Goal: Task Accomplishment & Management: Manage account settings

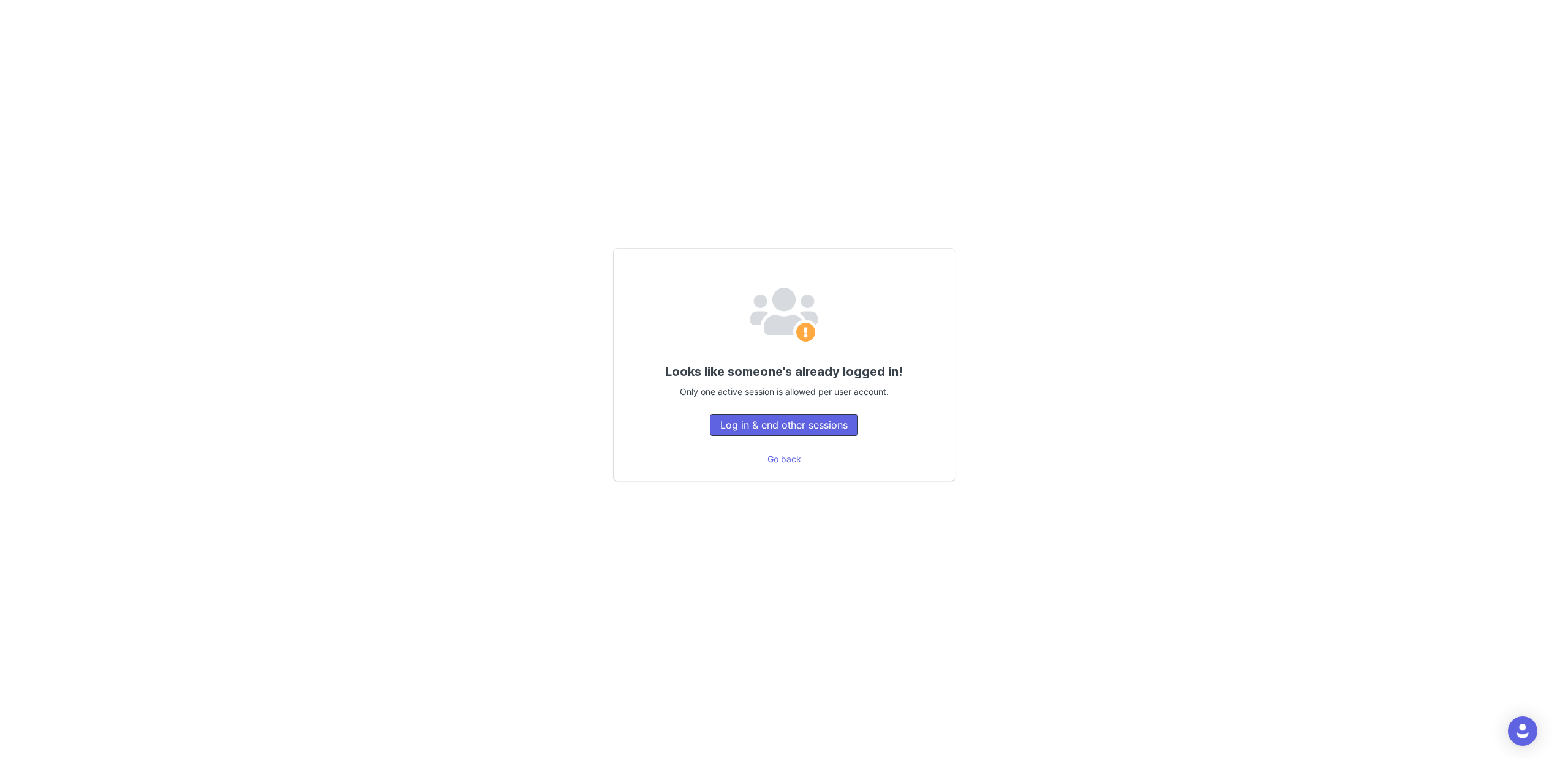
drag, startPoint x: 775, startPoint y: 428, endPoint x: 719, endPoint y: 386, distance: 70.0
click at [774, 427] on button "Log in & end other sessions" at bounding box center [784, 425] width 149 height 22
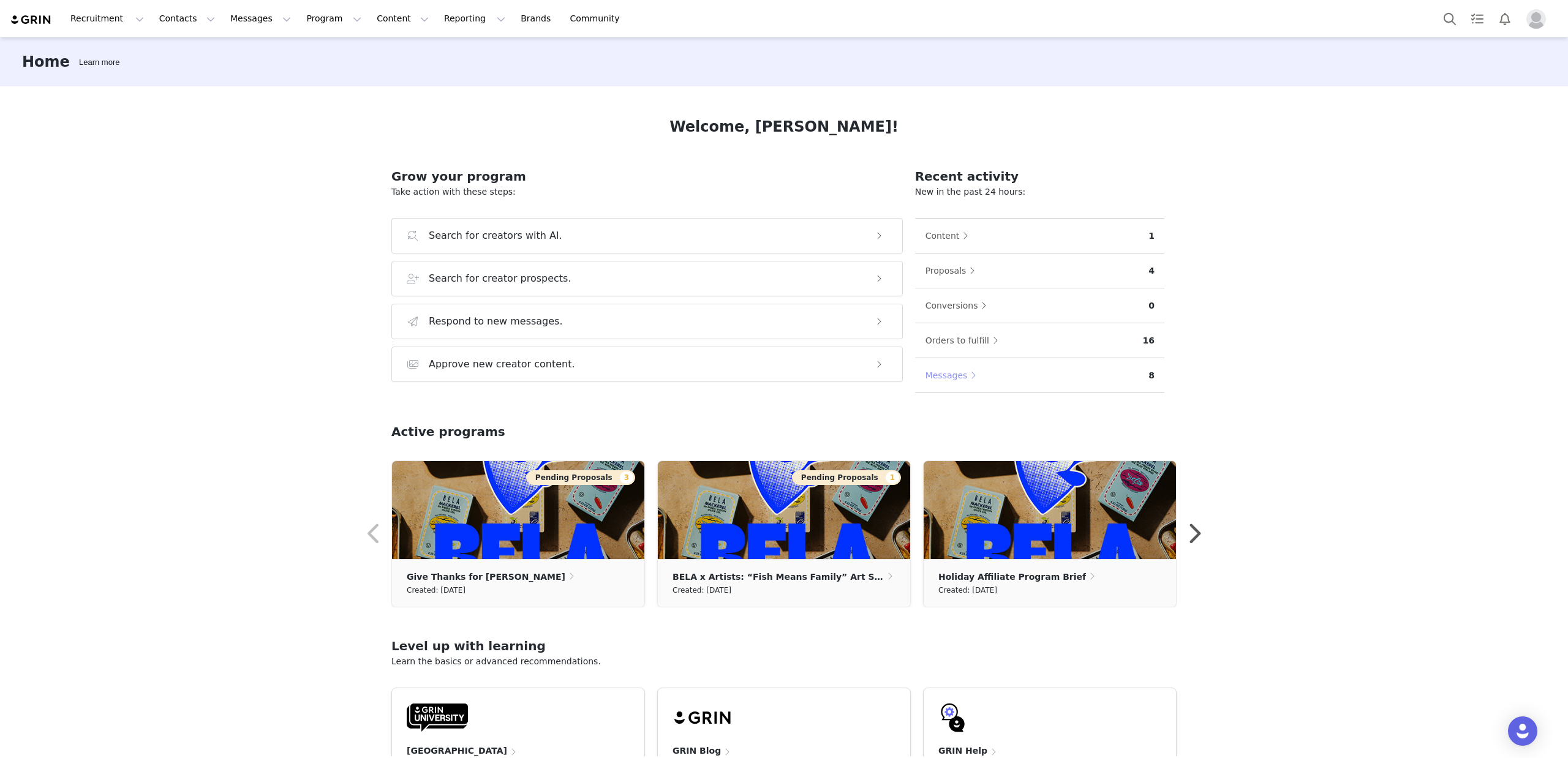
click at [950, 379] on button "Messages" at bounding box center [953, 374] width 58 height 19
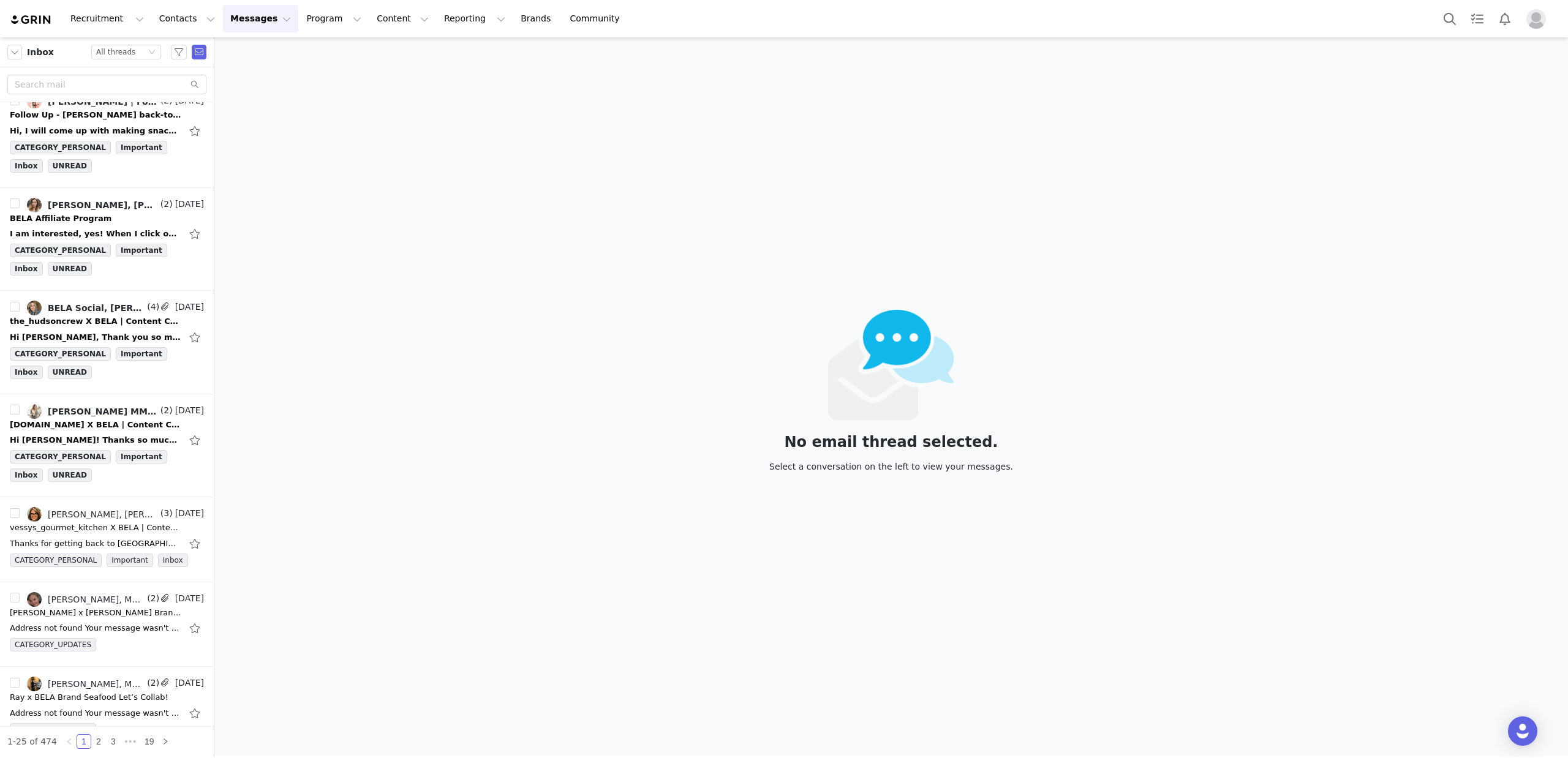
scroll to position [553, 0]
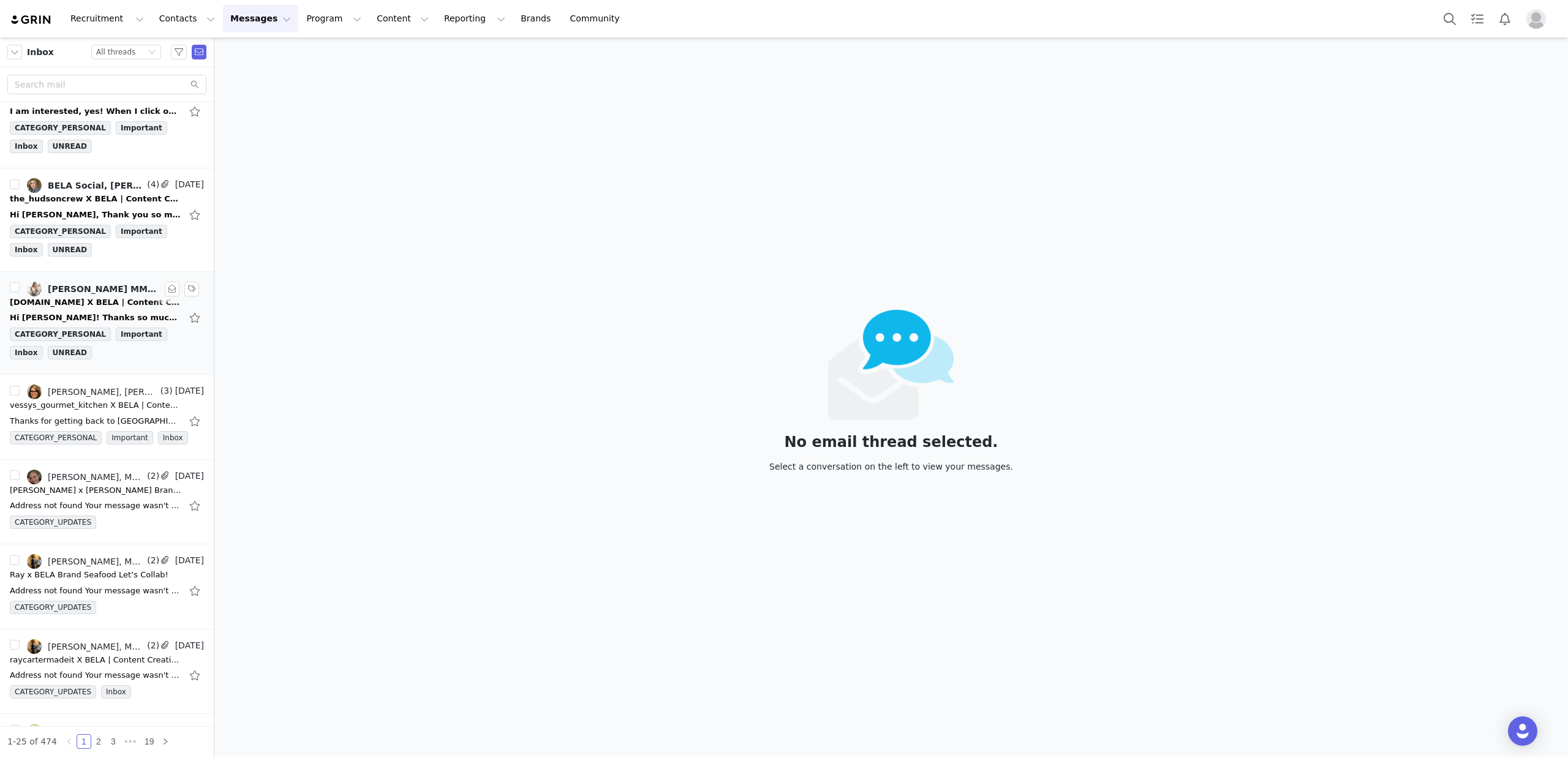
click at [77, 312] on div "Hi Nick! Thanks so much for reaching out! I really appreciate the opportunity a…" at bounding box center [95, 318] width 172 height 12
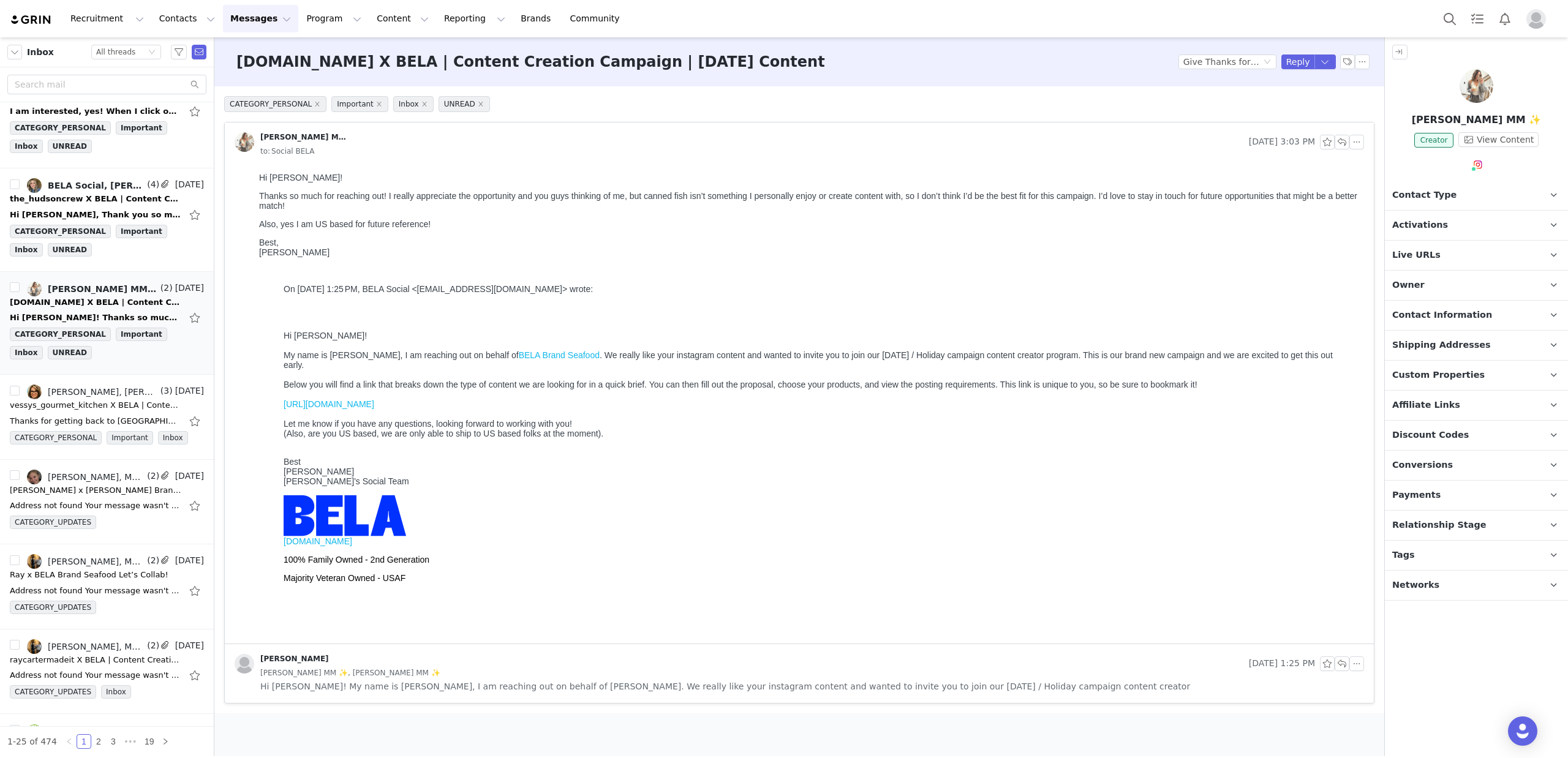
scroll to position [0, 0]
drag, startPoint x: 299, startPoint y: 196, endPoint x: 1218, endPoint y: 205, distance: 919.0
click at [1325, 191] on p "Thanks so much for reaching out! I really appreciate the opportunity and you gu…" at bounding box center [808, 200] width 1100 height 19
click at [559, 217] on div "Thanks so much for reaching out! I really appreciate the opportunity and you gu…" at bounding box center [808, 386] width 1100 height 392
click at [1343, 145] on button "button" at bounding box center [1341, 142] width 15 height 15
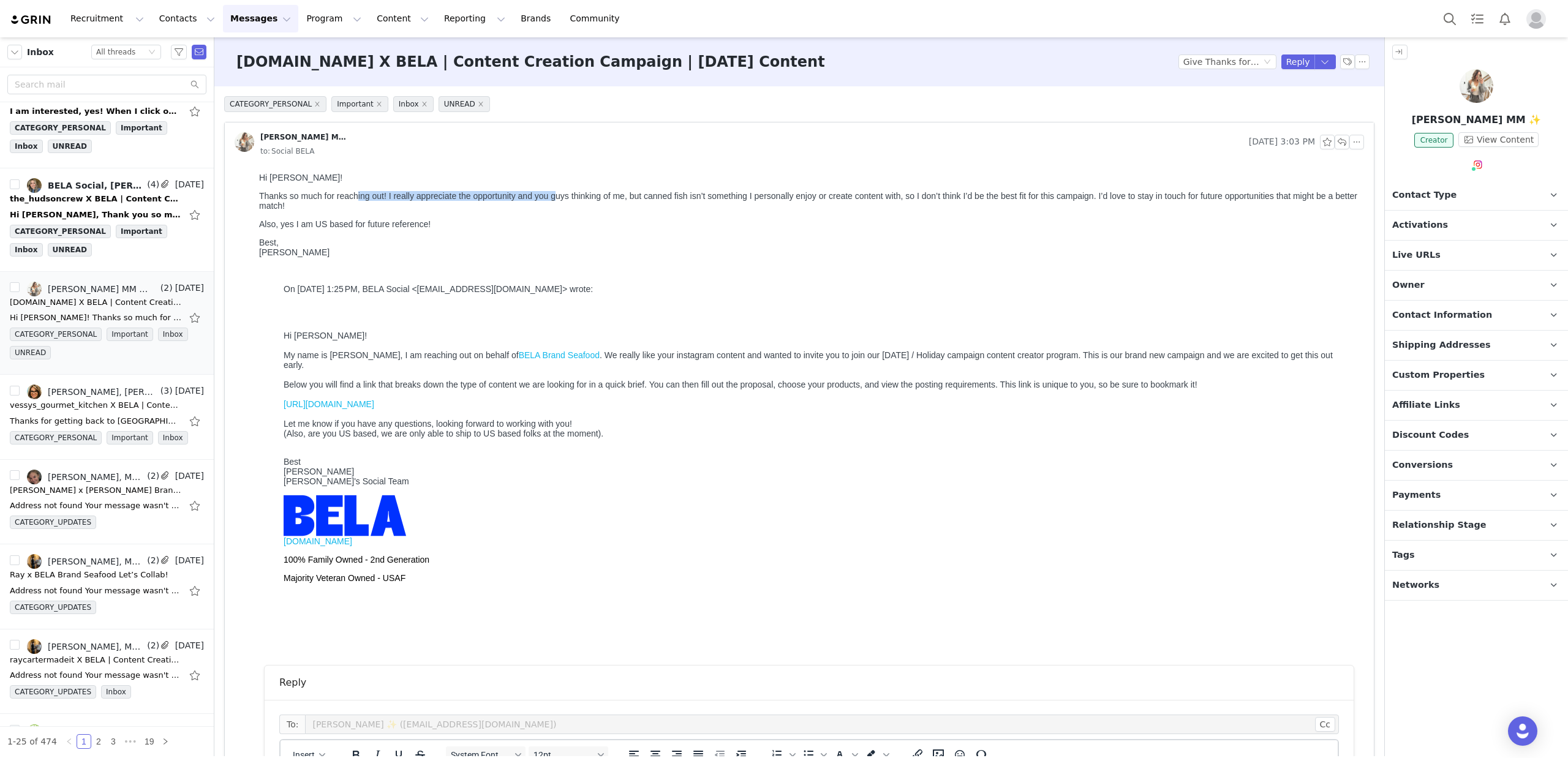
drag, startPoint x: 484, startPoint y: 193, endPoint x: 553, endPoint y: 193, distance: 69.0
click at [553, 193] on p "Thanks so much for reaching out! I really appreciate the opportunity and you gu…" at bounding box center [808, 200] width 1100 height 19
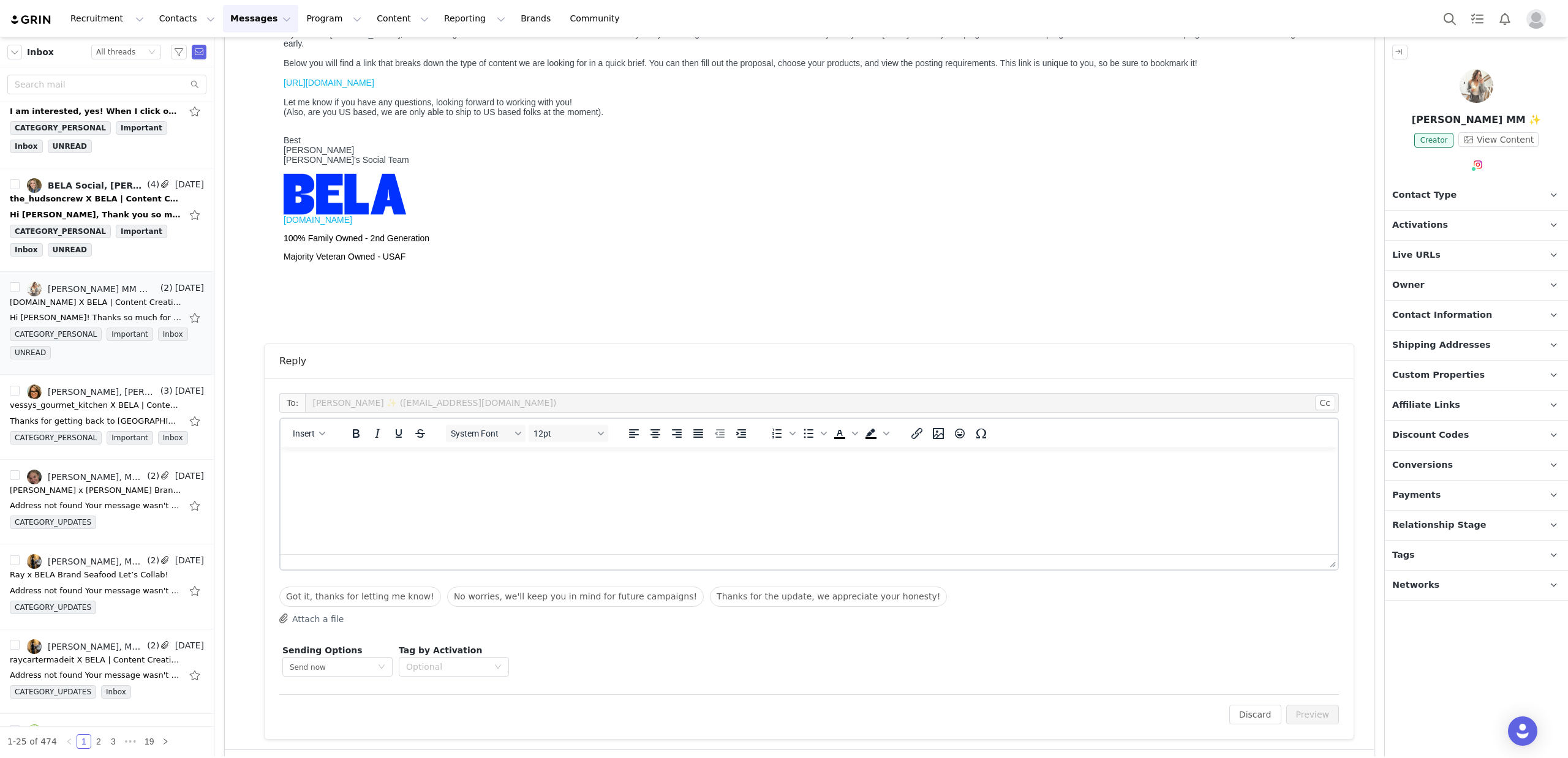
scroll to position [327, 0]
click at [410, 476] on html at bounding box center [809, 460] width 1057 height 33
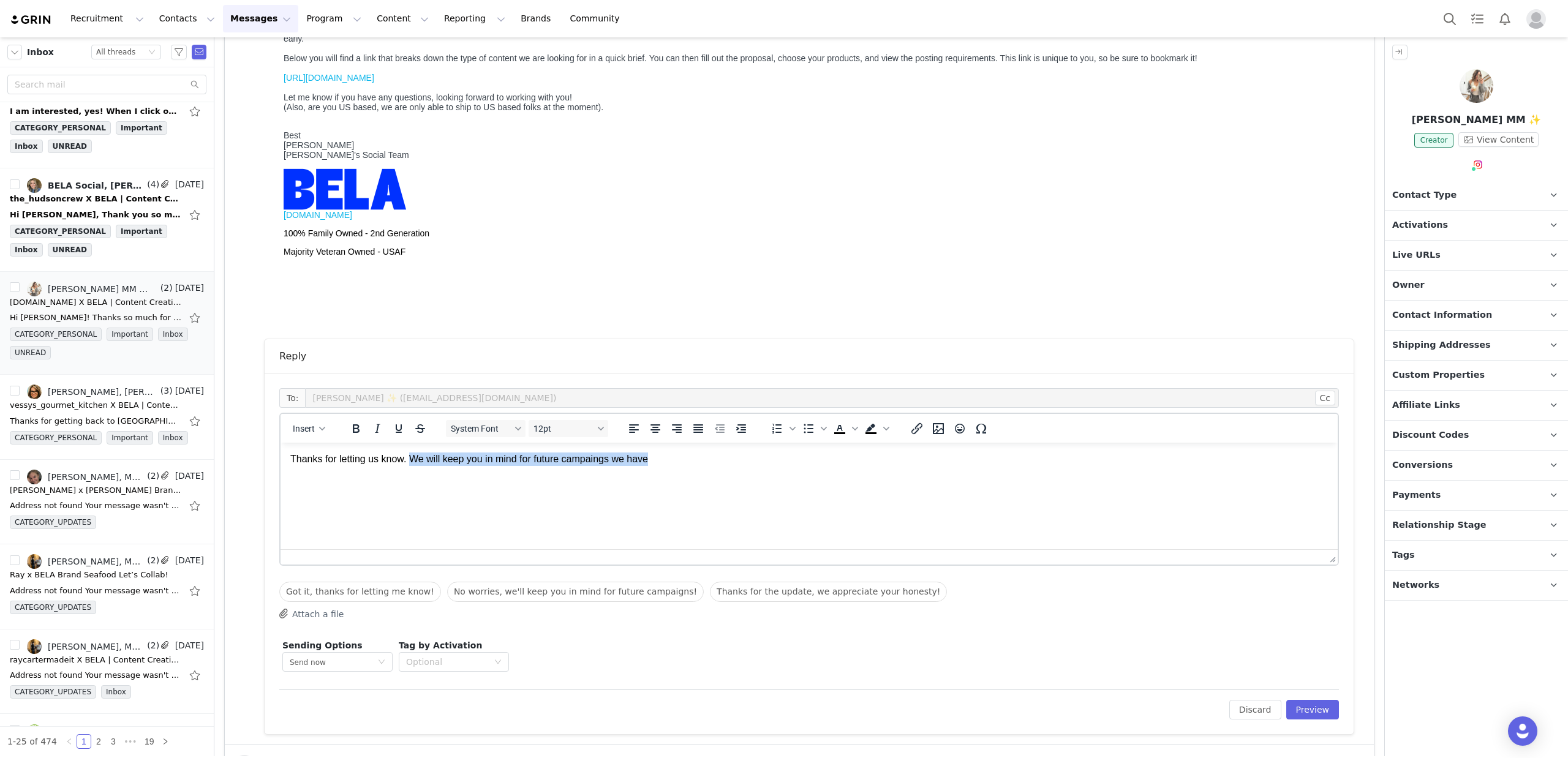
click at [412, 457] on p "Thanks for letting us know. We will keep you in mind for future campaings we ha…" at bounding box center [808, 459] width 1038 height 14
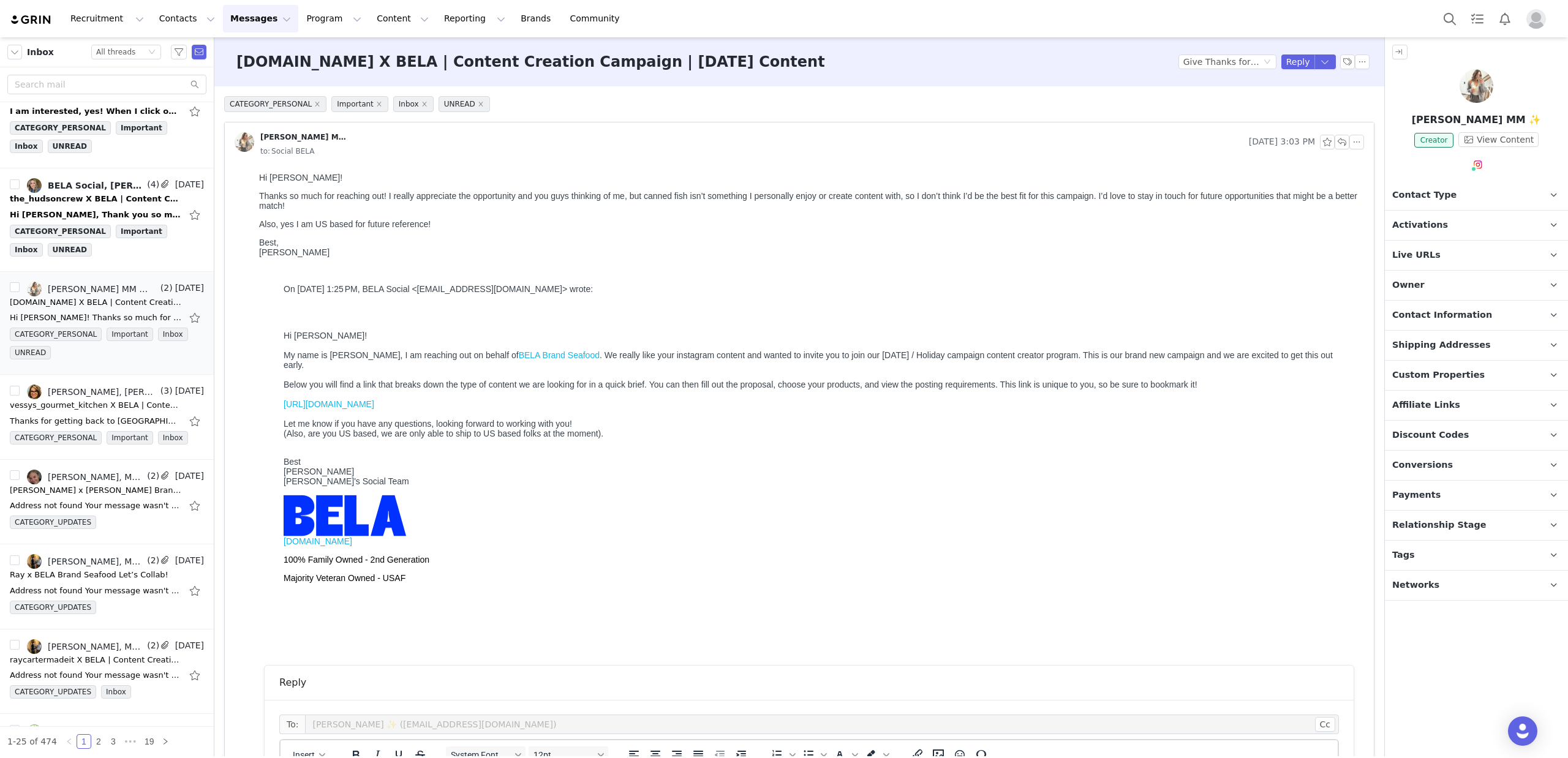
scroll to position [385, 0]
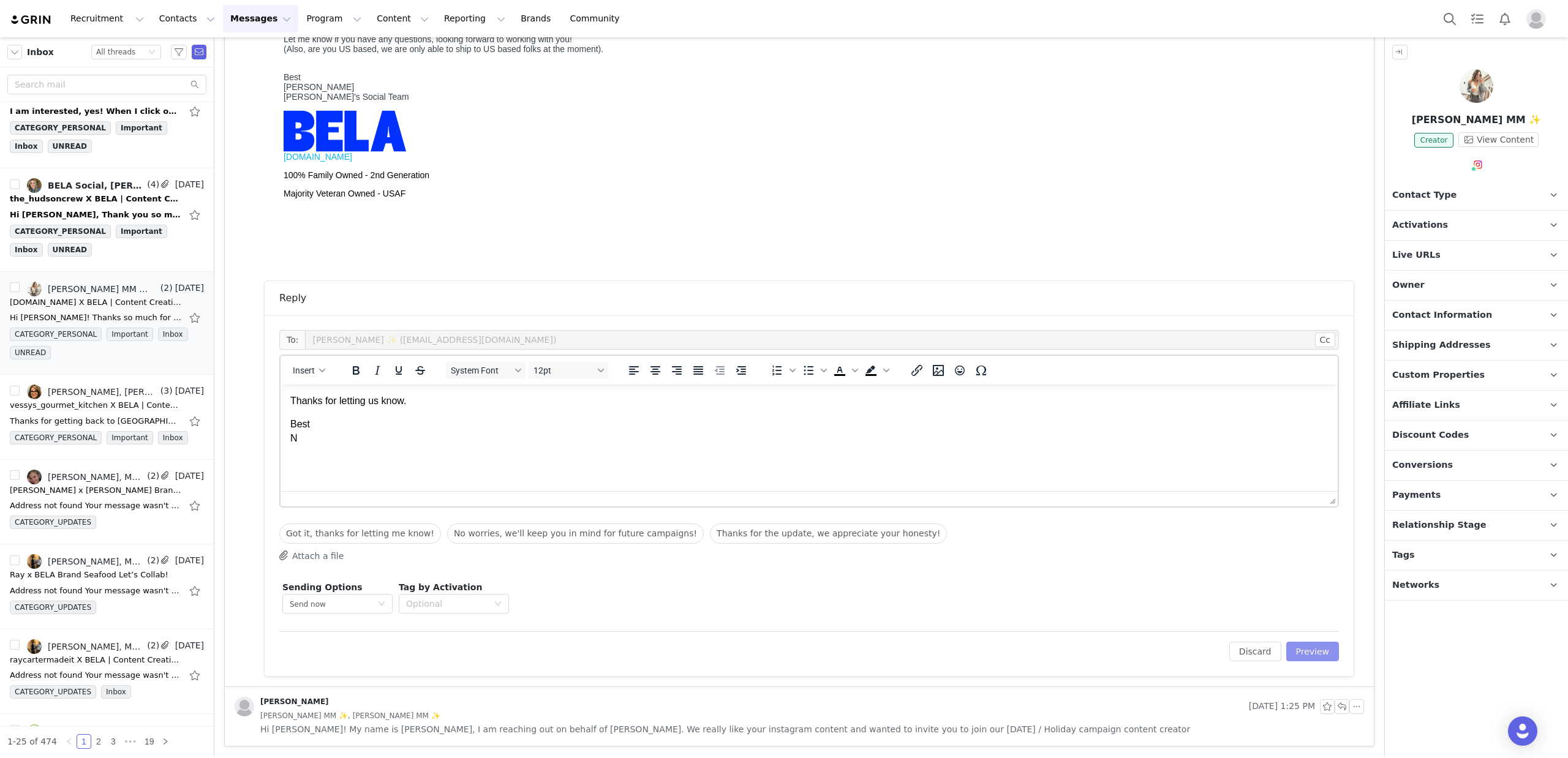
click at [1310, 652] on button "Preview" at bounding box center [1313, 652] width 53 height 19
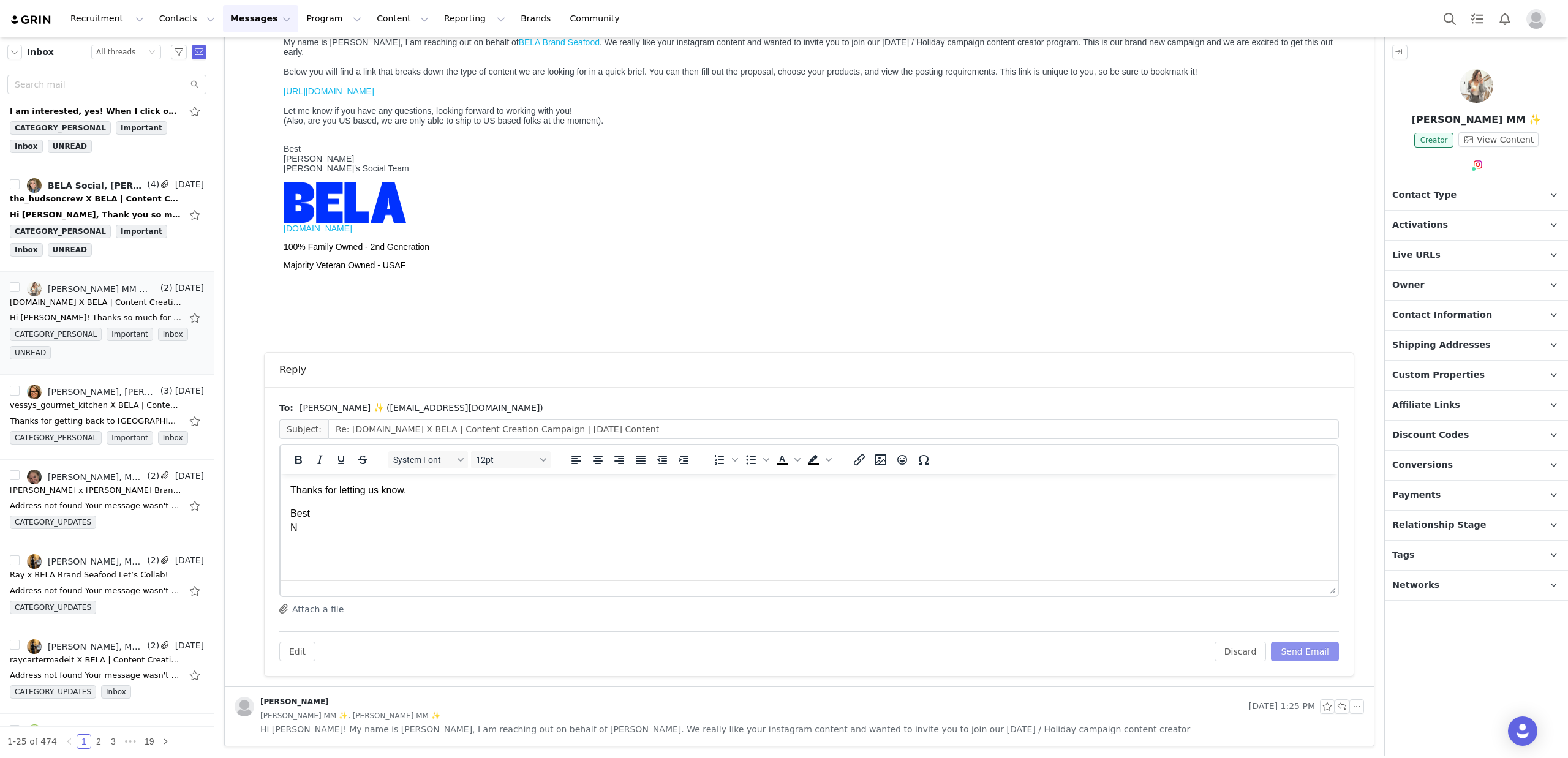
scroll to position [0, 0]
click at [1319, 648] on button "Send Email" at bounding box center [1305, 652] width 68 height 19
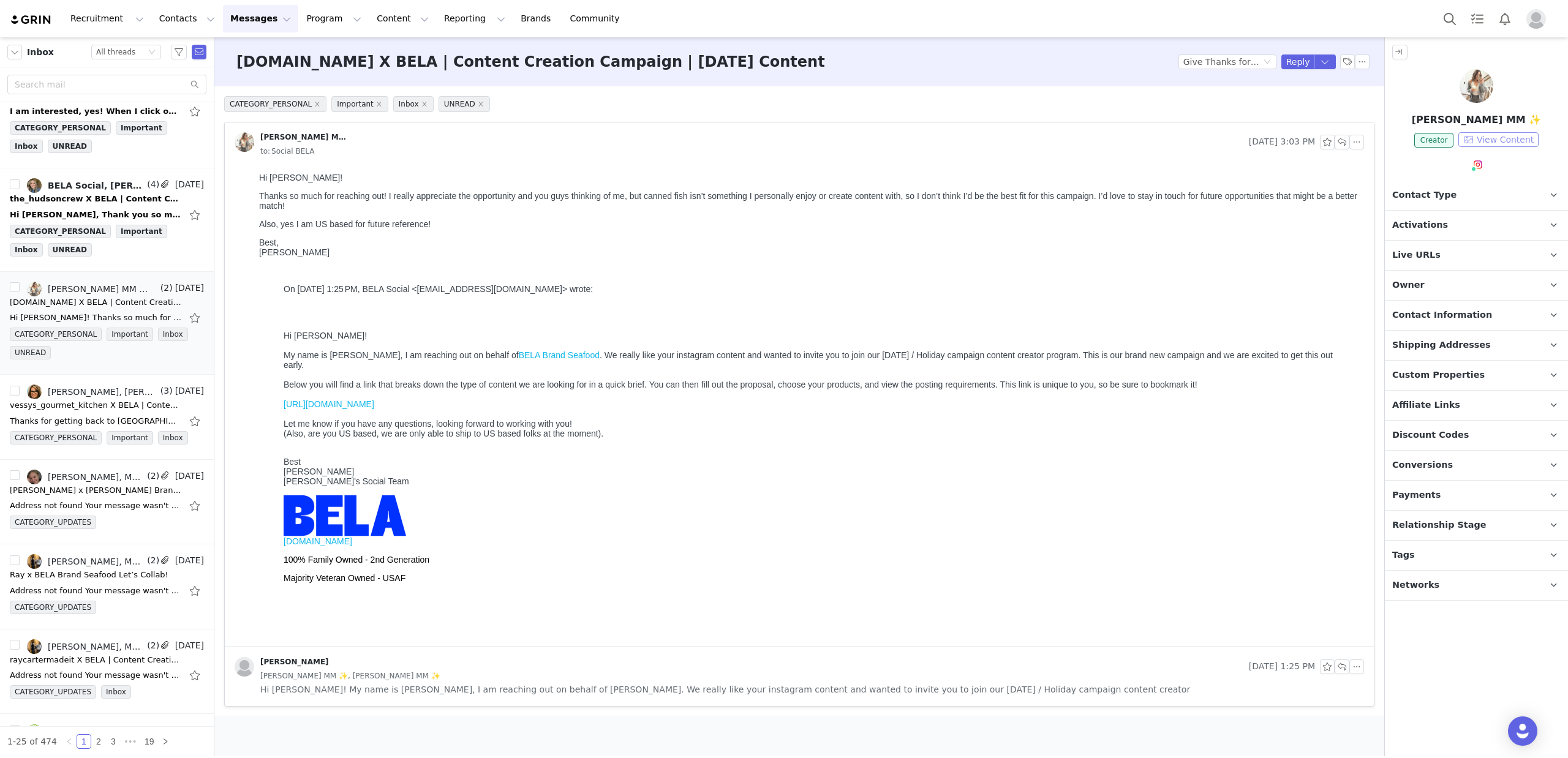
click at [1496, 140] on button "View Content" at bounding box center [1497, 139] width 80 height 15
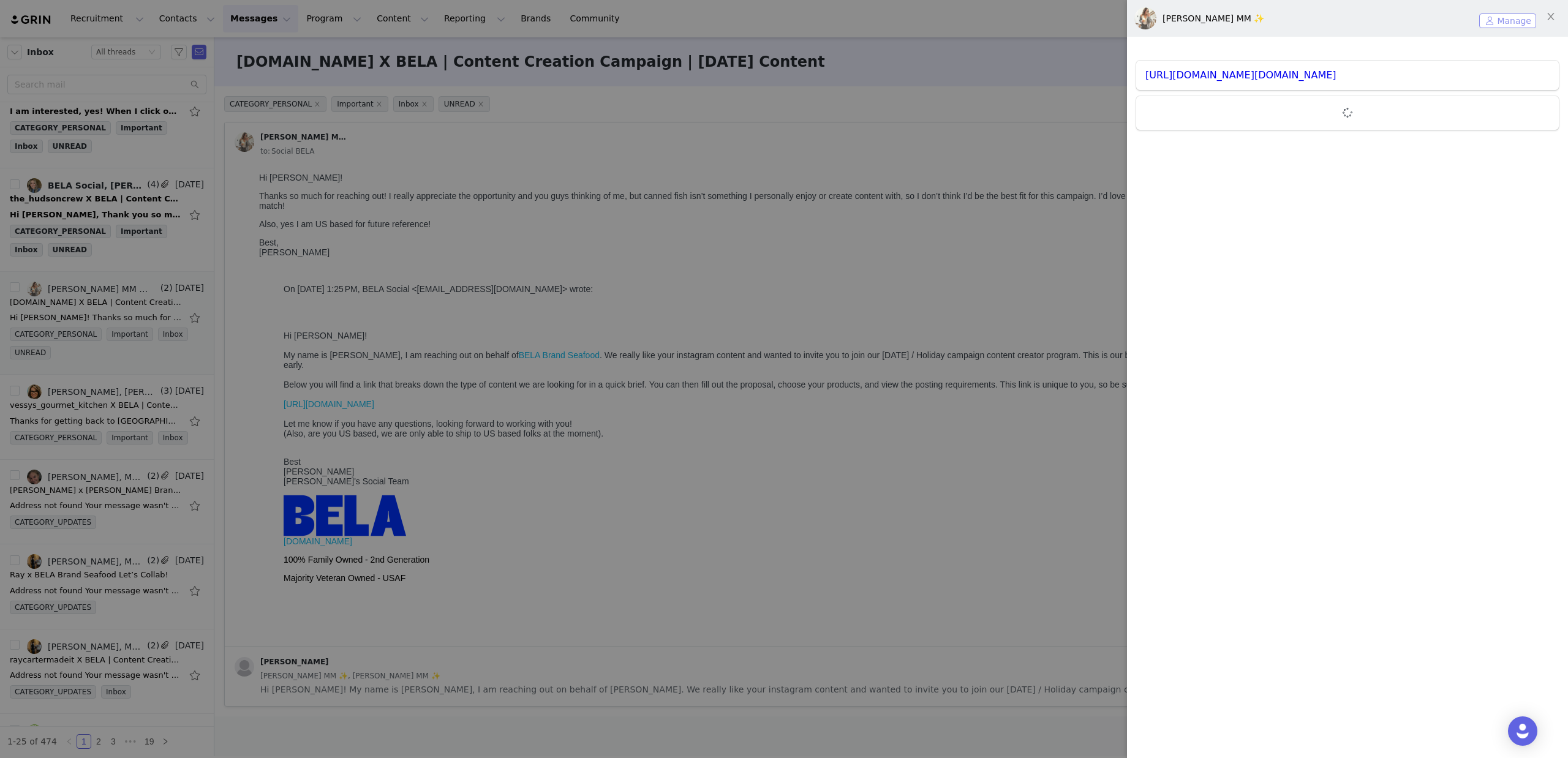
click at [1519, 20] on button "Manage" at bounding box center [1507, 21] width 57 height 15
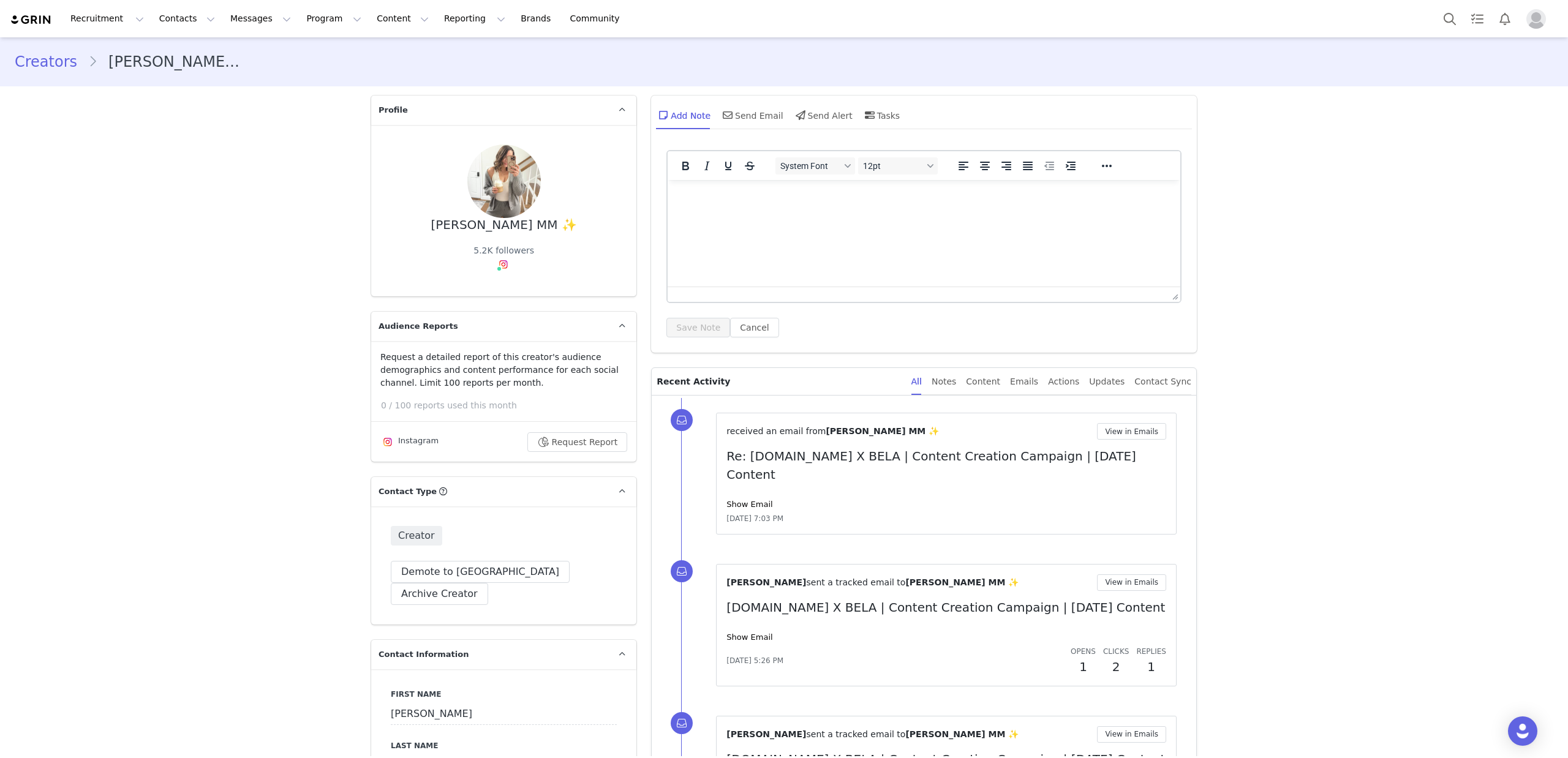
scroll to position [141, 0]
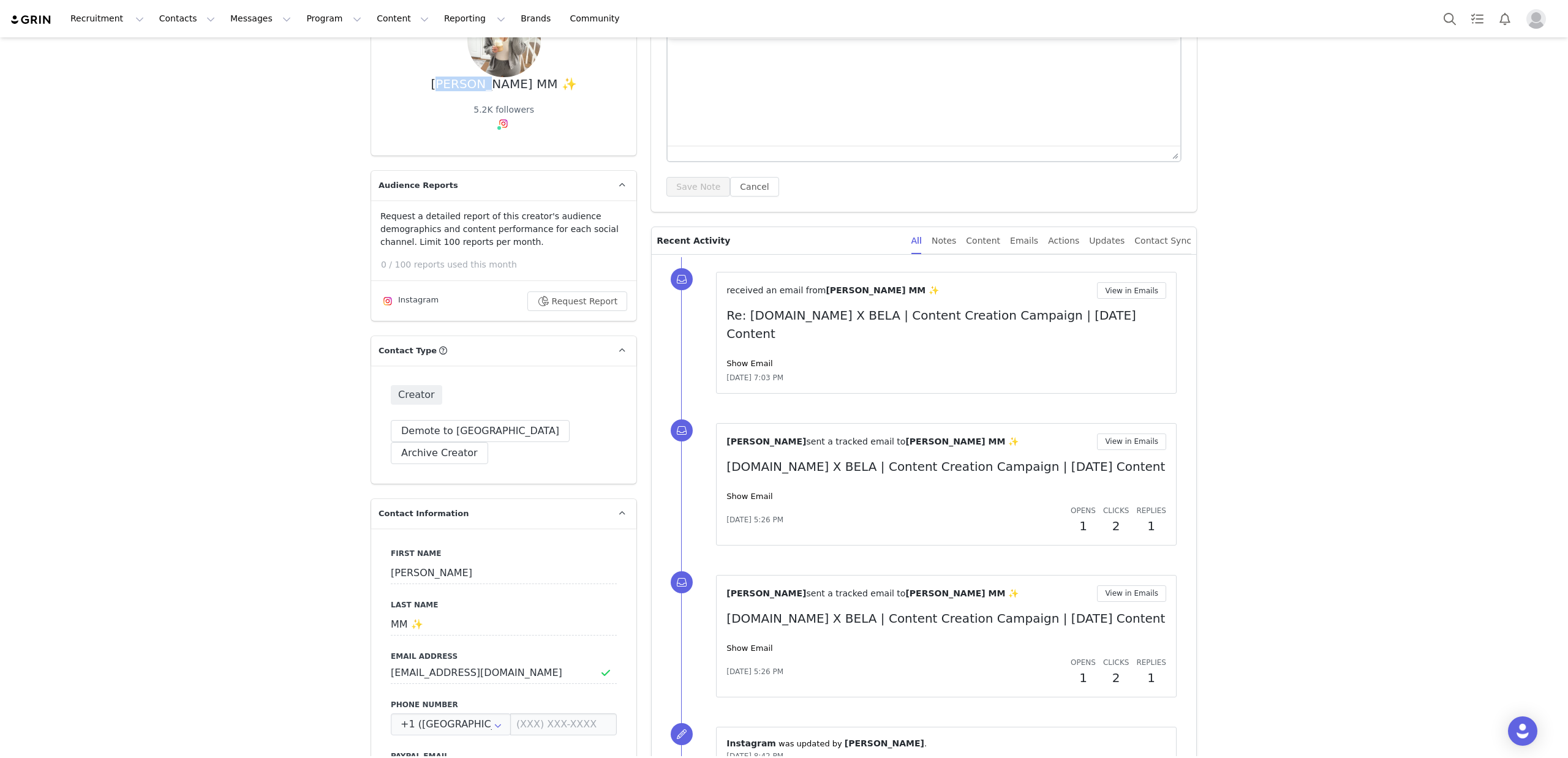
drag, startPoint x: 473, startPoint y: 82, endPoint x: 496, endPoint y: 96, distance: 26.9
click at [515, 84] on div "Gina MM ✨" at bounding box center [503, 84] width 146 height 14
copy div "Gina MM"
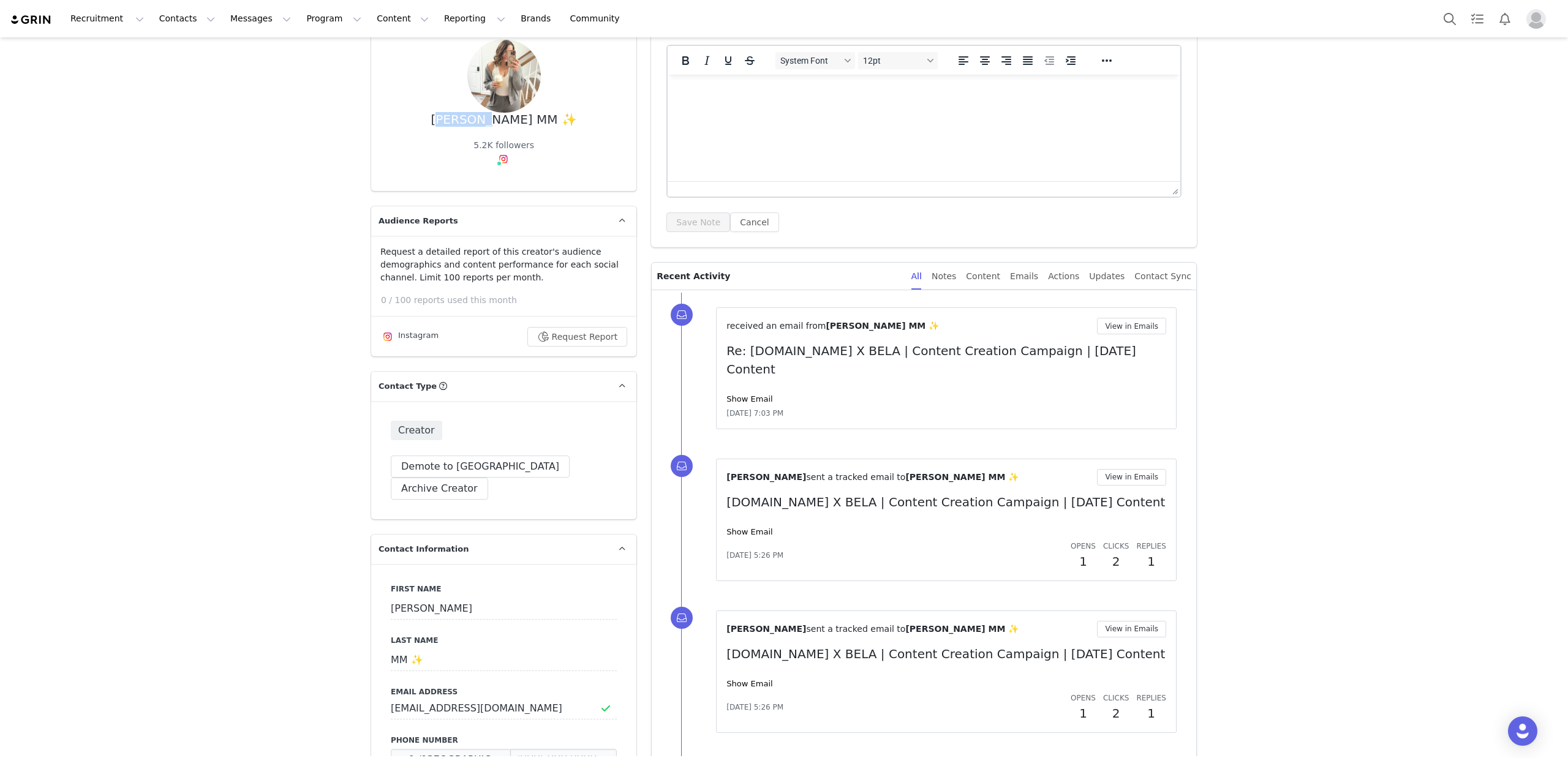
scroll to position [0, 0]
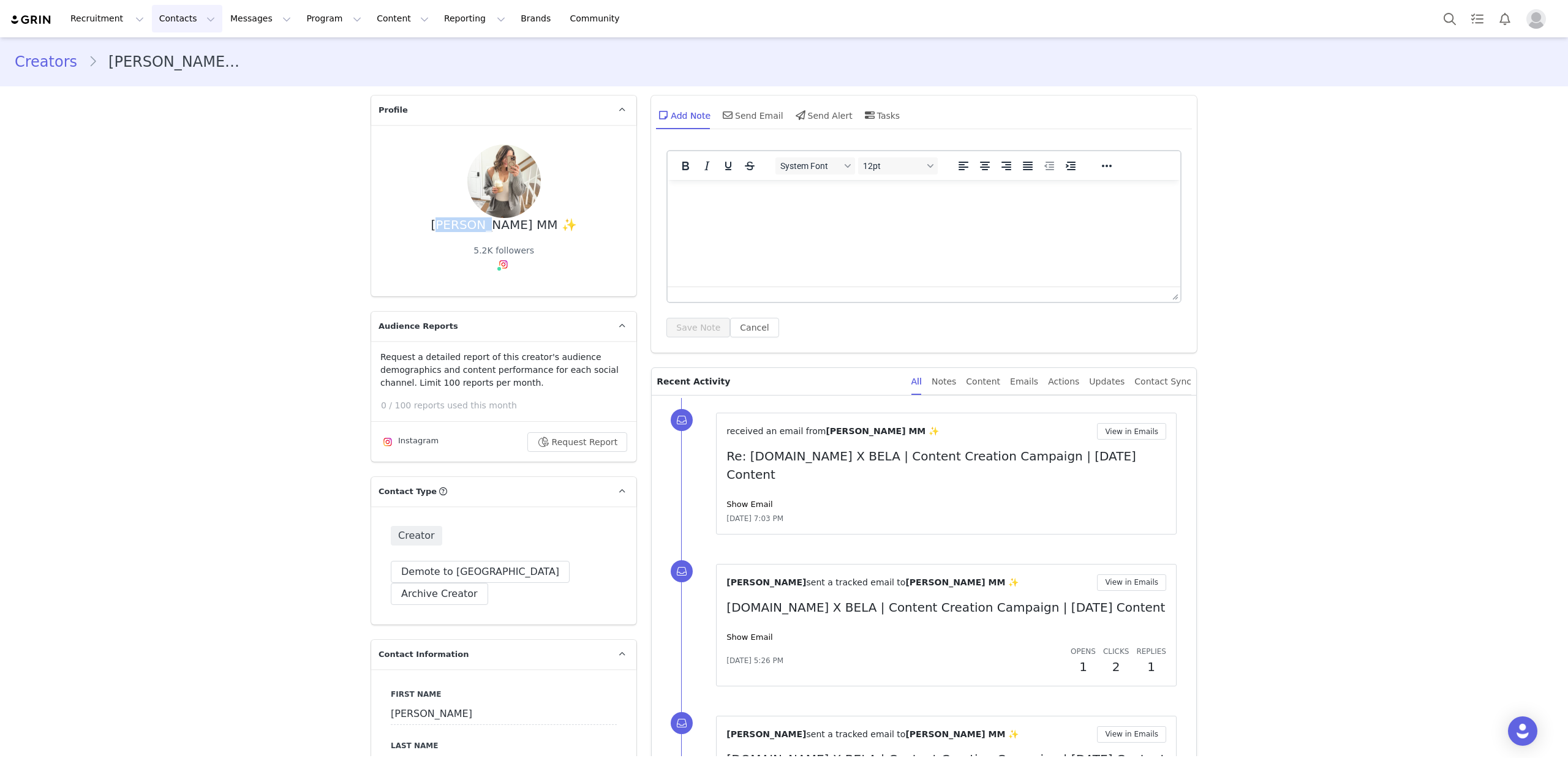
click at [183, 22] on button "Contacts Contacts" at bounding box center [187, 18] width 71 height 28
click at [188, 82] on p "Prospects" at bounding box center [173, 77] width 41 height 13
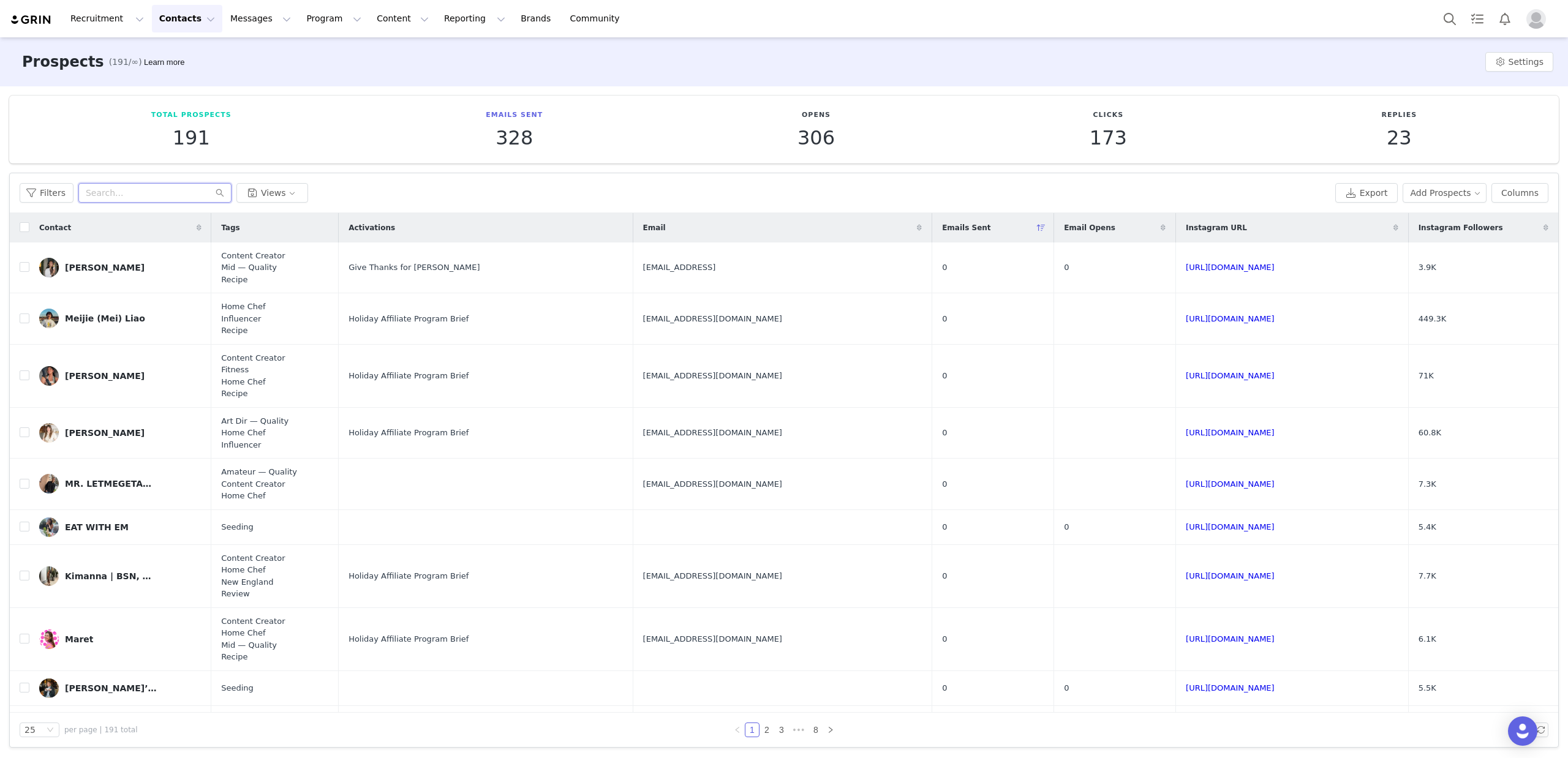
click at [200, 192] on input "text" at bounding box center [154, 193] width 153 height 19
paste input "Gina MM"
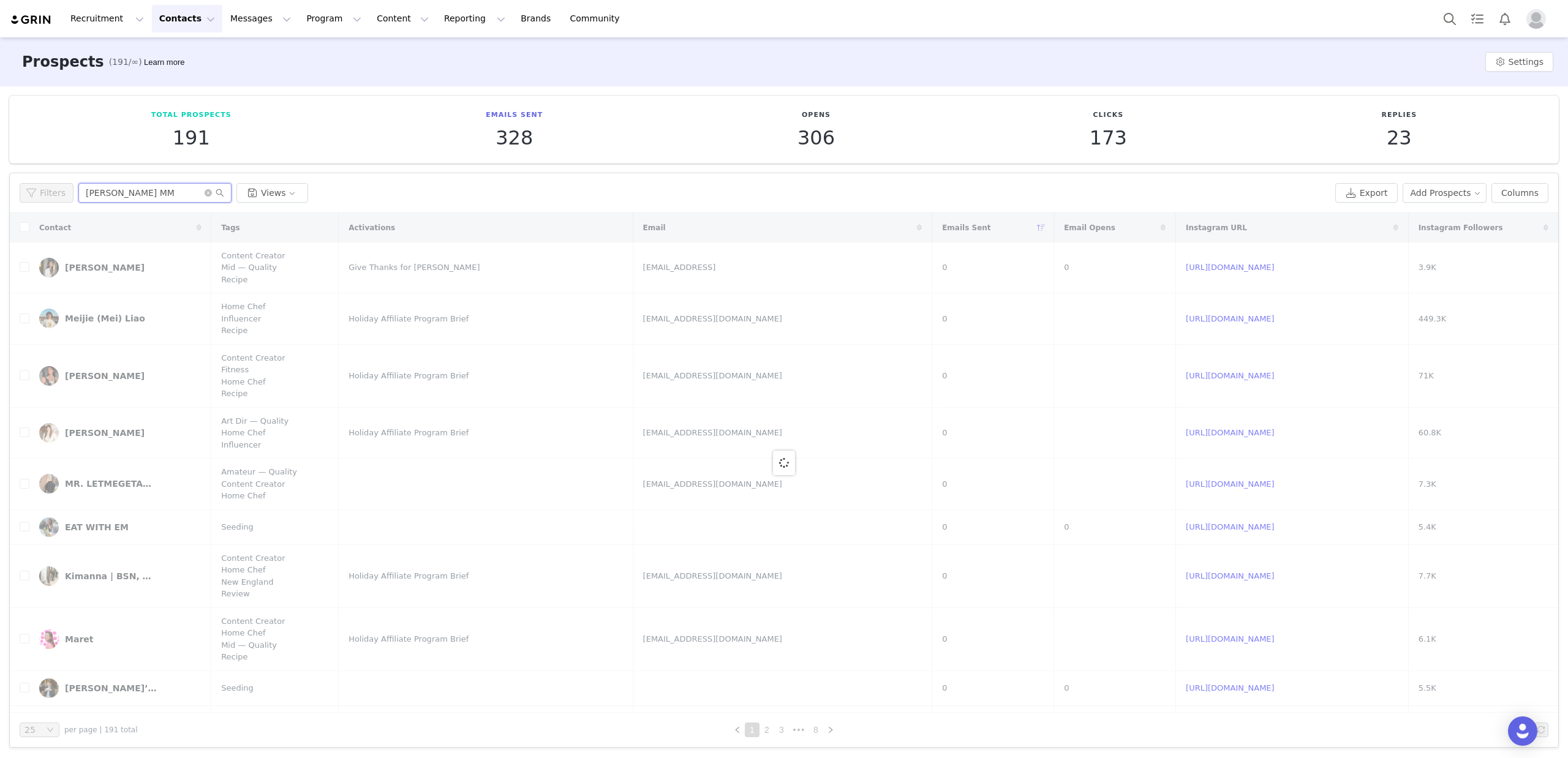
type input "Gina MM"
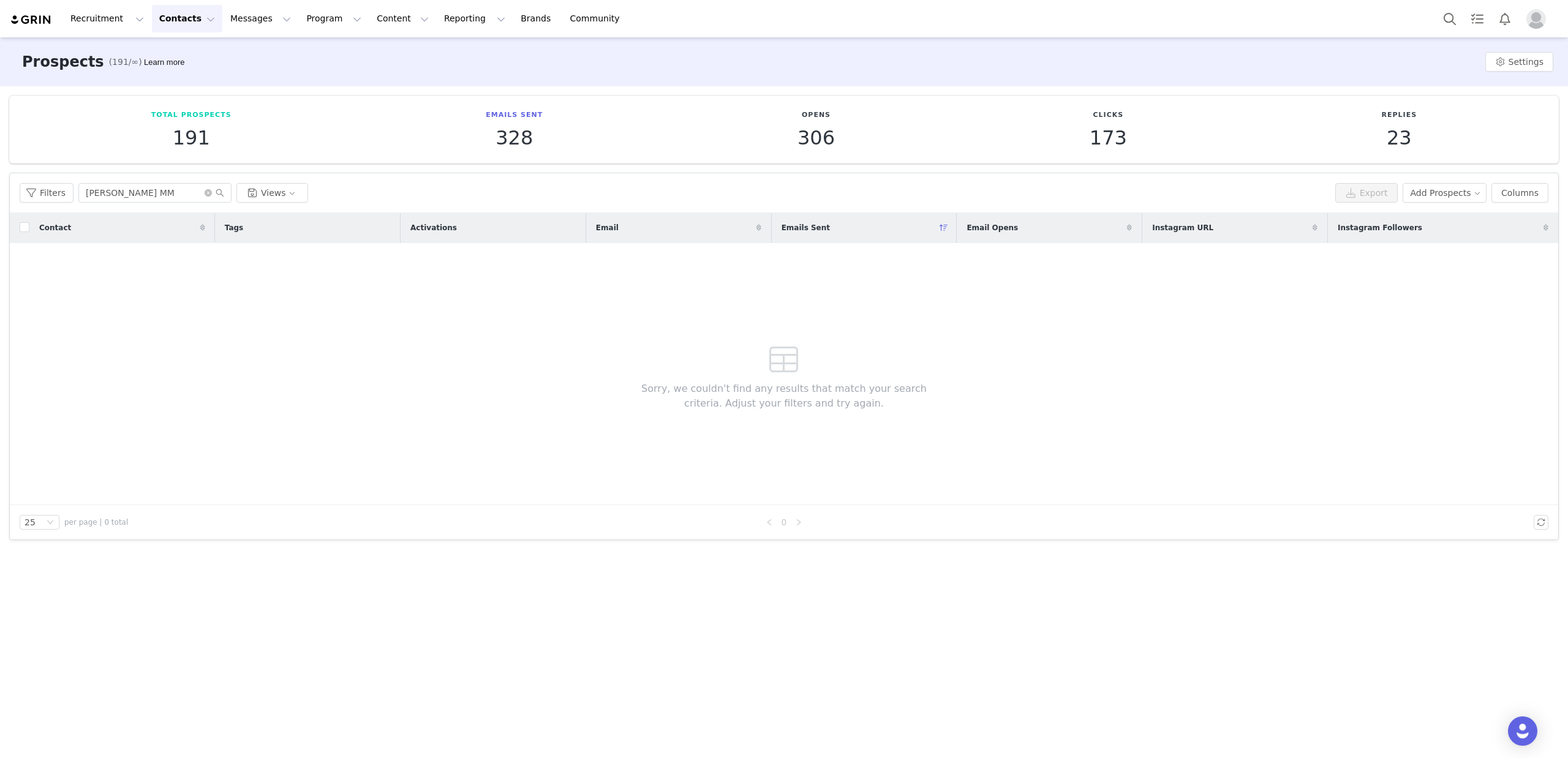
click at [184, 25] on button "Contacts Contacts" at bounding box center [187, 18] width 71 height 28
drag, startPoint x: 174, startPoint y: 41, endPoint x: 169, endPoint y: 55, distance: 14.9
click at [174, 41] on div "Creators Prospects Applicants" at bounding box center [192, 77] width 98 height 79
click at [170, 55] on p "Creators" at bounding box center [172, 54] width 37 height 13
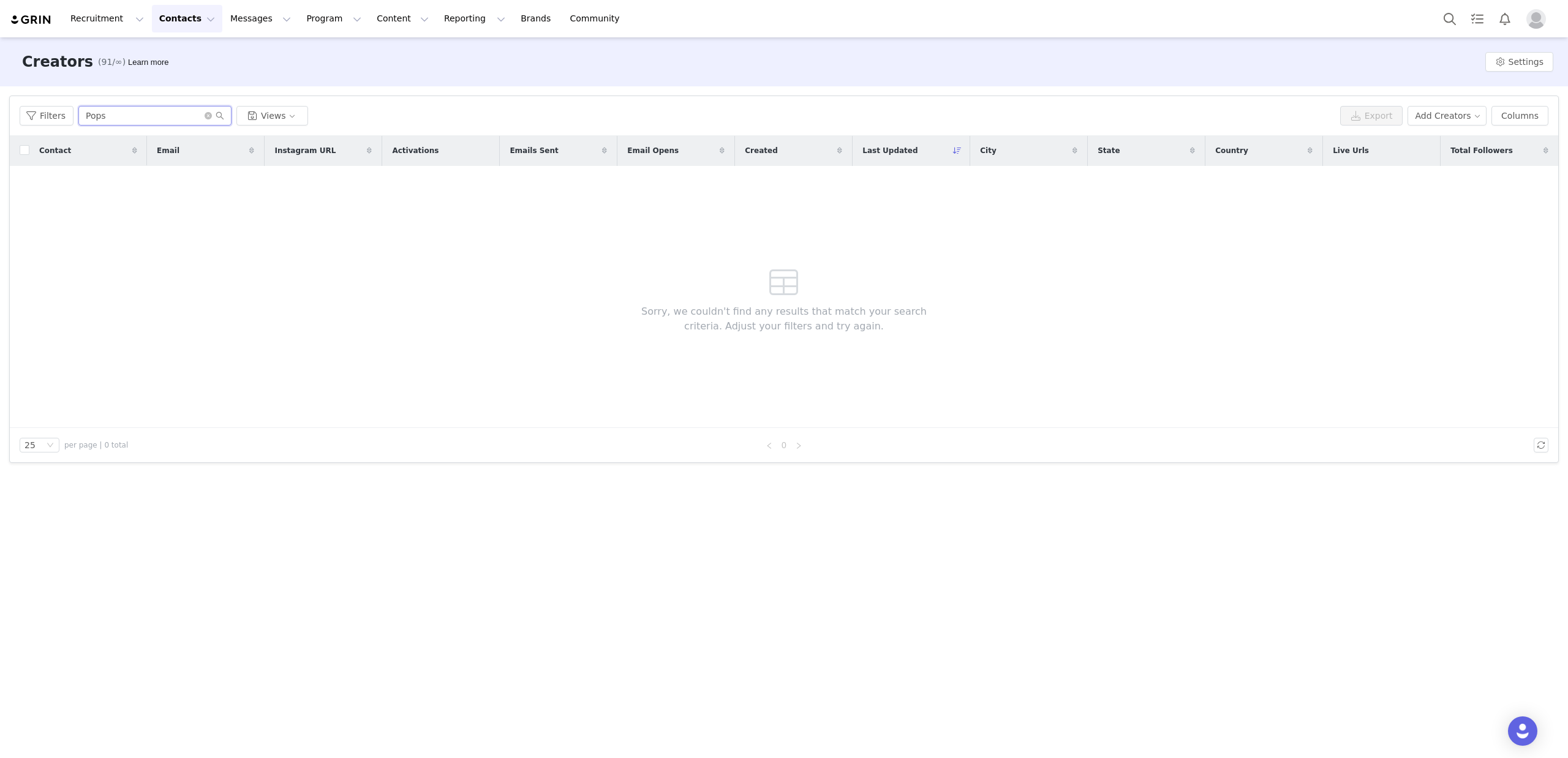
click at [168, 114] on input "Pops" at bounding box center [154, 115] width 153 height 19
click at [168, 113] on input "Pops" at bounding box center [154, 115] width 153 height 19
paste input "Gina MM"
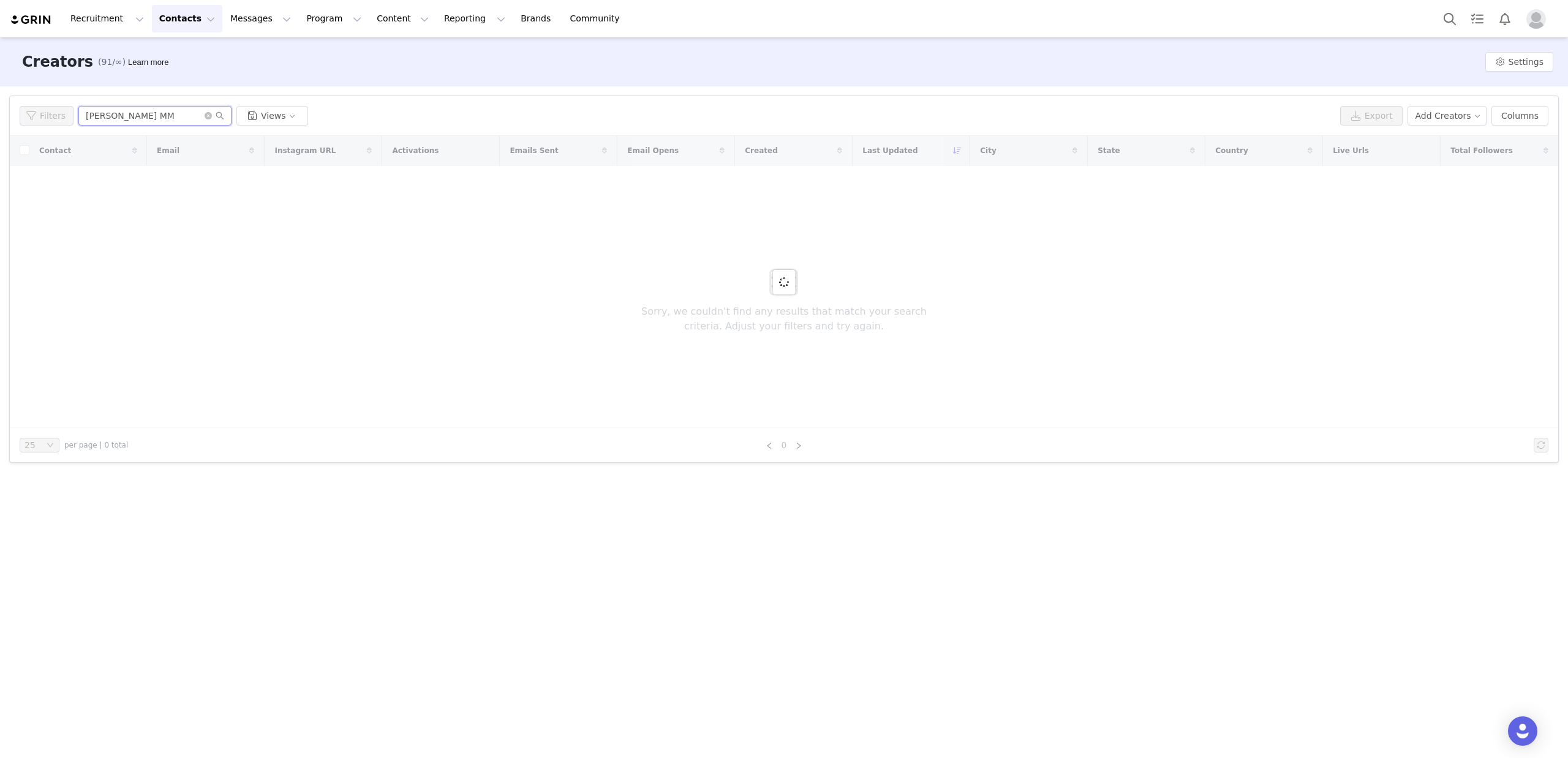
type input "Gina MM"
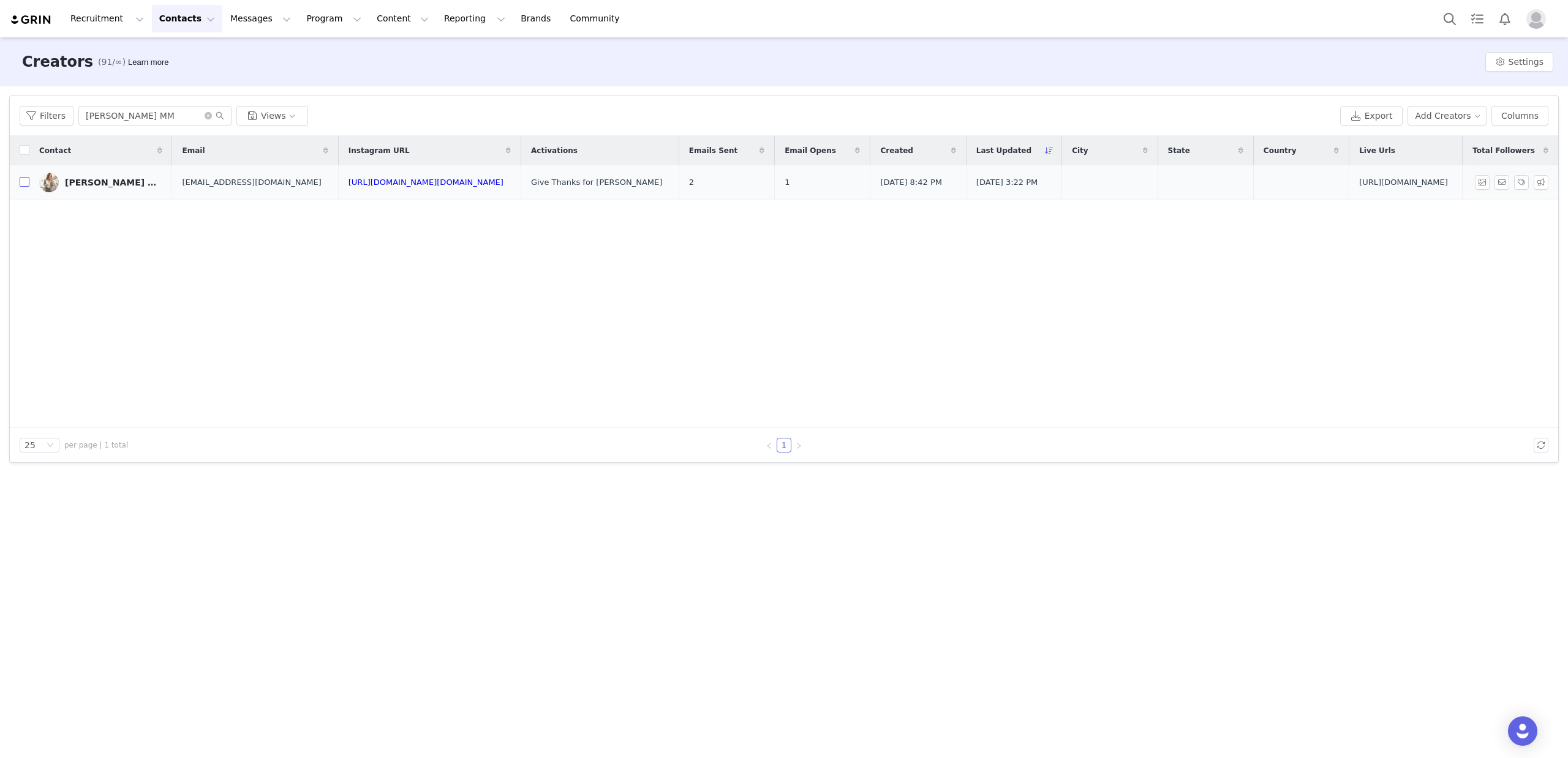
drag, startPoint x: 26, startPoint y: 184, endPoint x: 106, endPoint y: 195, distance: 80.8
click at [26, 184] on input "checkbox" at bounding box center [24, 182] width 10 height 10
checkbox input "true"
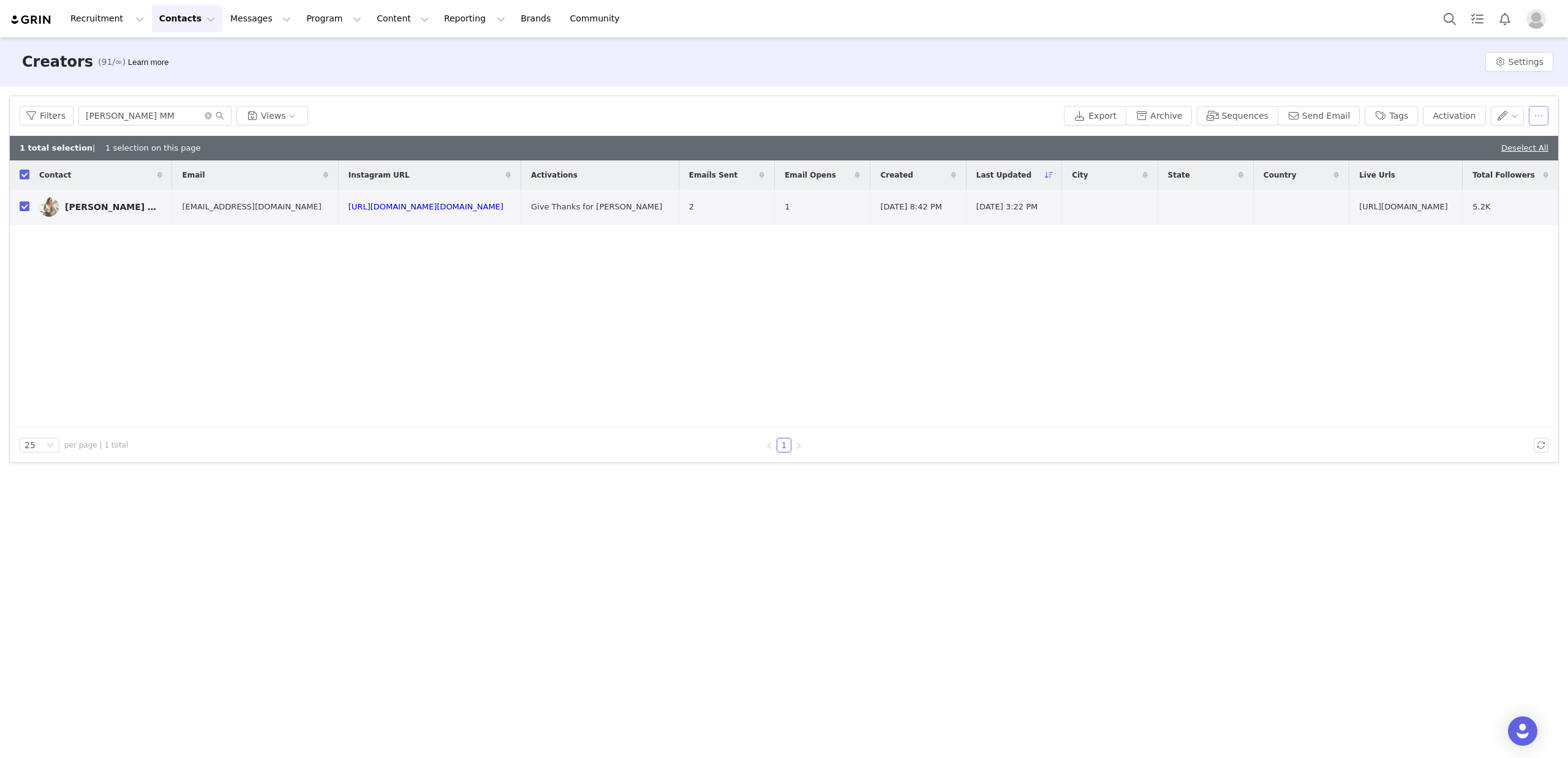
click at [1536, 117] on button "button" at bounding box center [1538, 115] width 19 height 19
click at [1471, 217] on span "Delete" at bounding box center [1468, 218] width 28 height 14
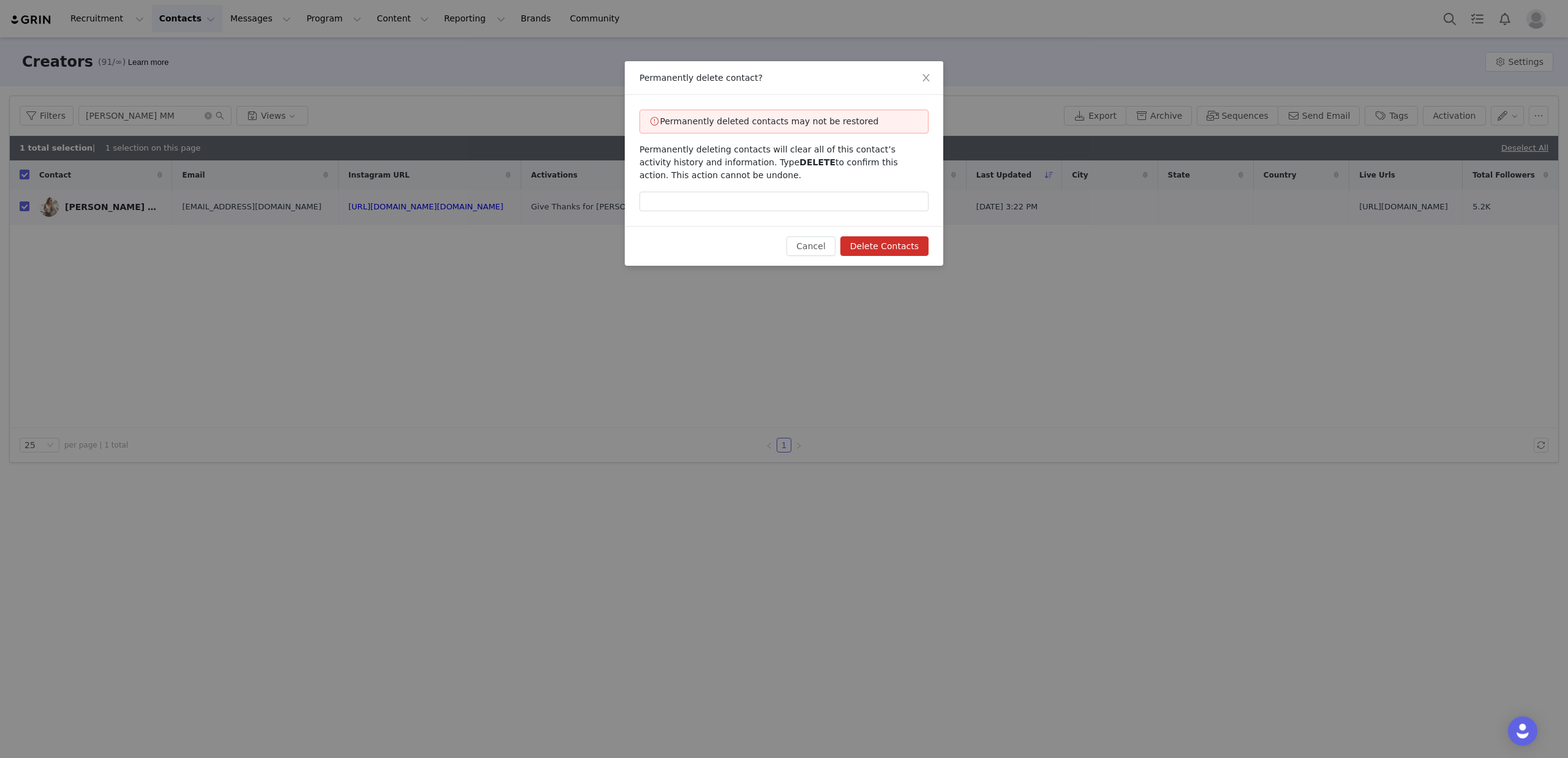
click at [799, 163] on span "DELETE" at bounding box center [817, 162] width 36 height 10
copy span "DELETE"
drag, startPoint x: 801, startPoint y: 207, endPoint x: 807, endPoint y: 207, distance: 6.0
click at [801, 207] on input "text" at bounding box center [784, 201] width 289 height 19
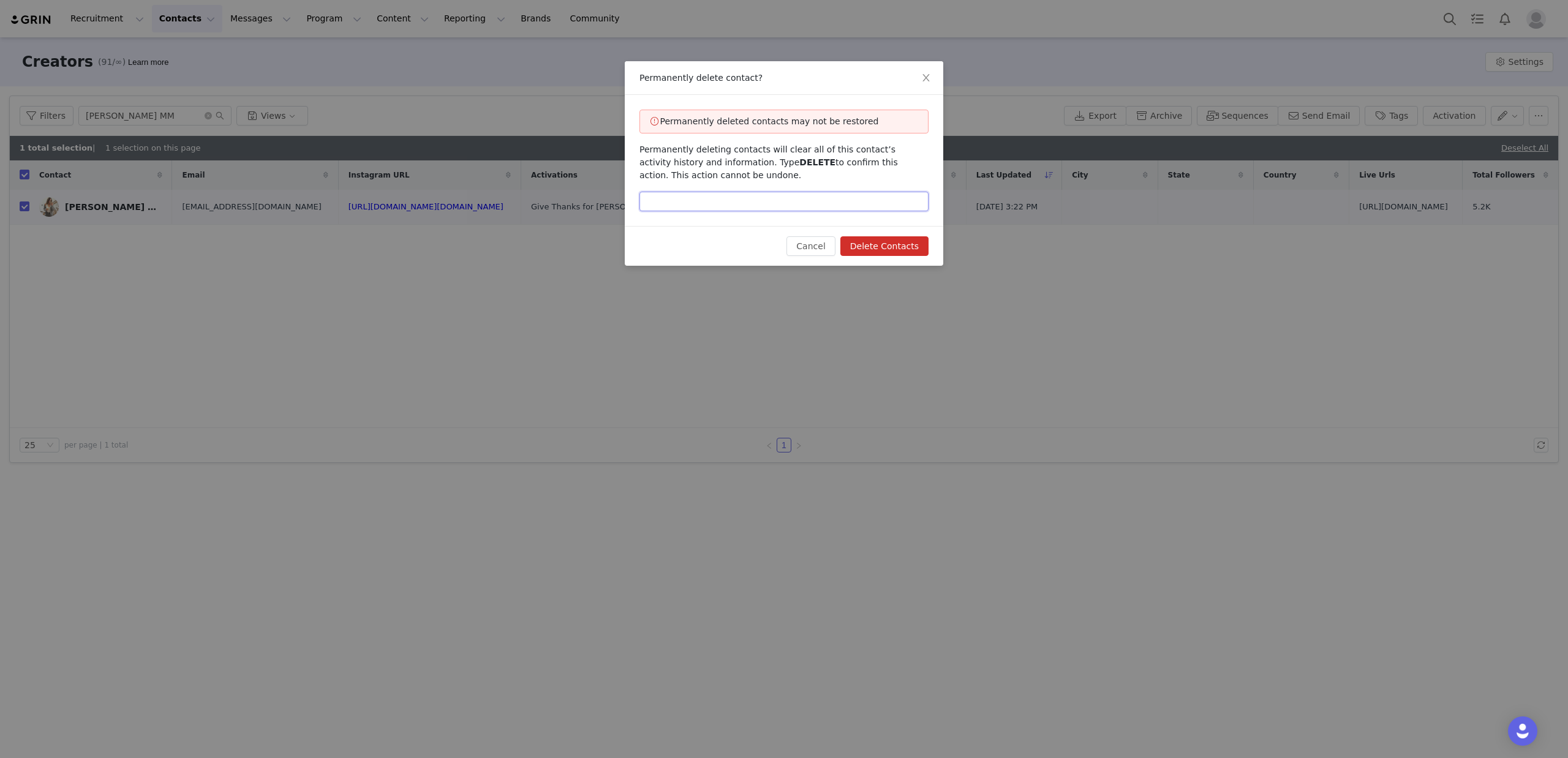
paste input "DELETE"
type input "DELETE"
click at [883, 248] on button "Delete Contacts" at bounding box center [884, 246] width 88 height 19
checkbox input "false"
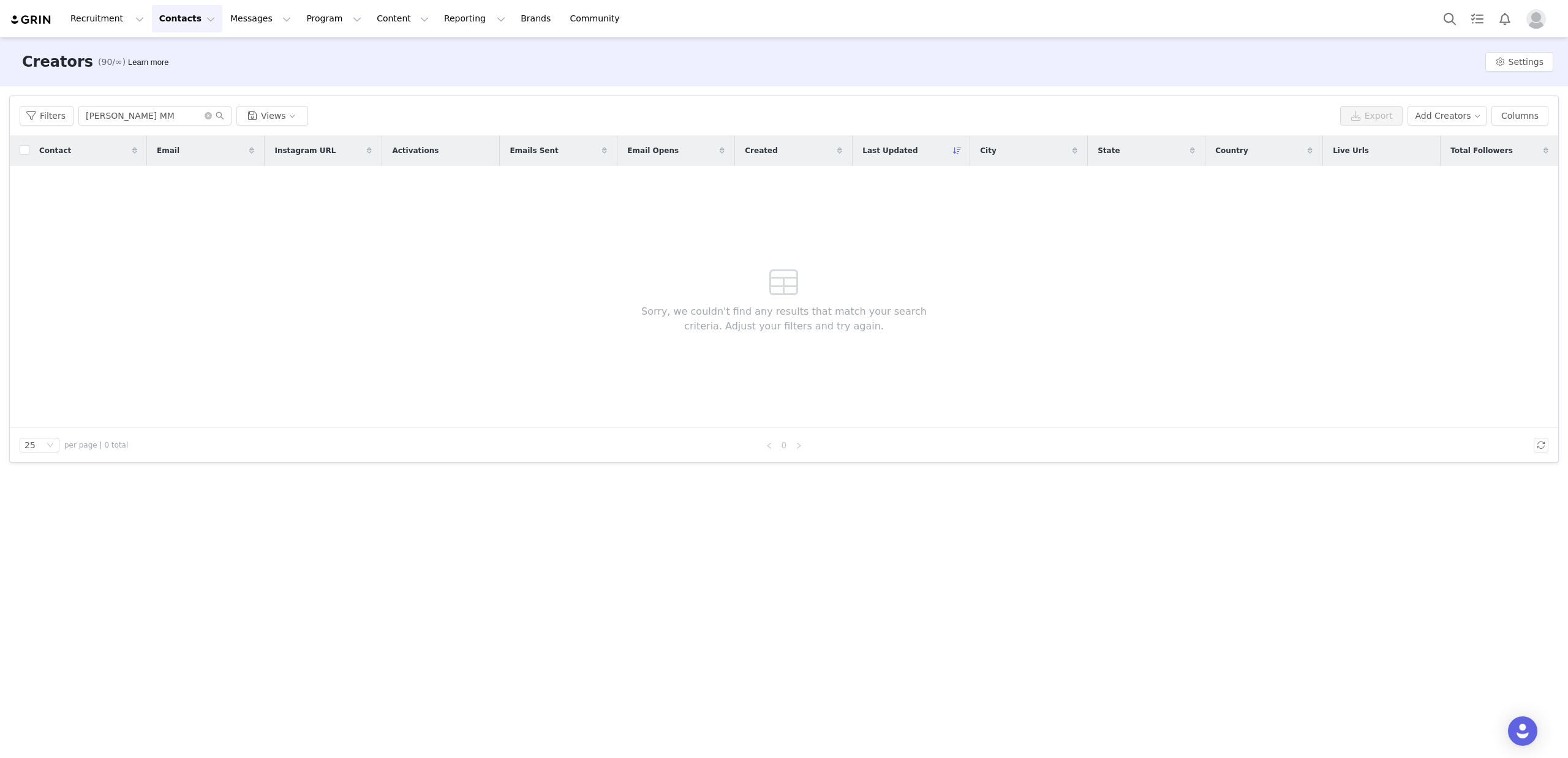
click at [38, 23] on img at bounding box center [31, 19] width 43 height 12
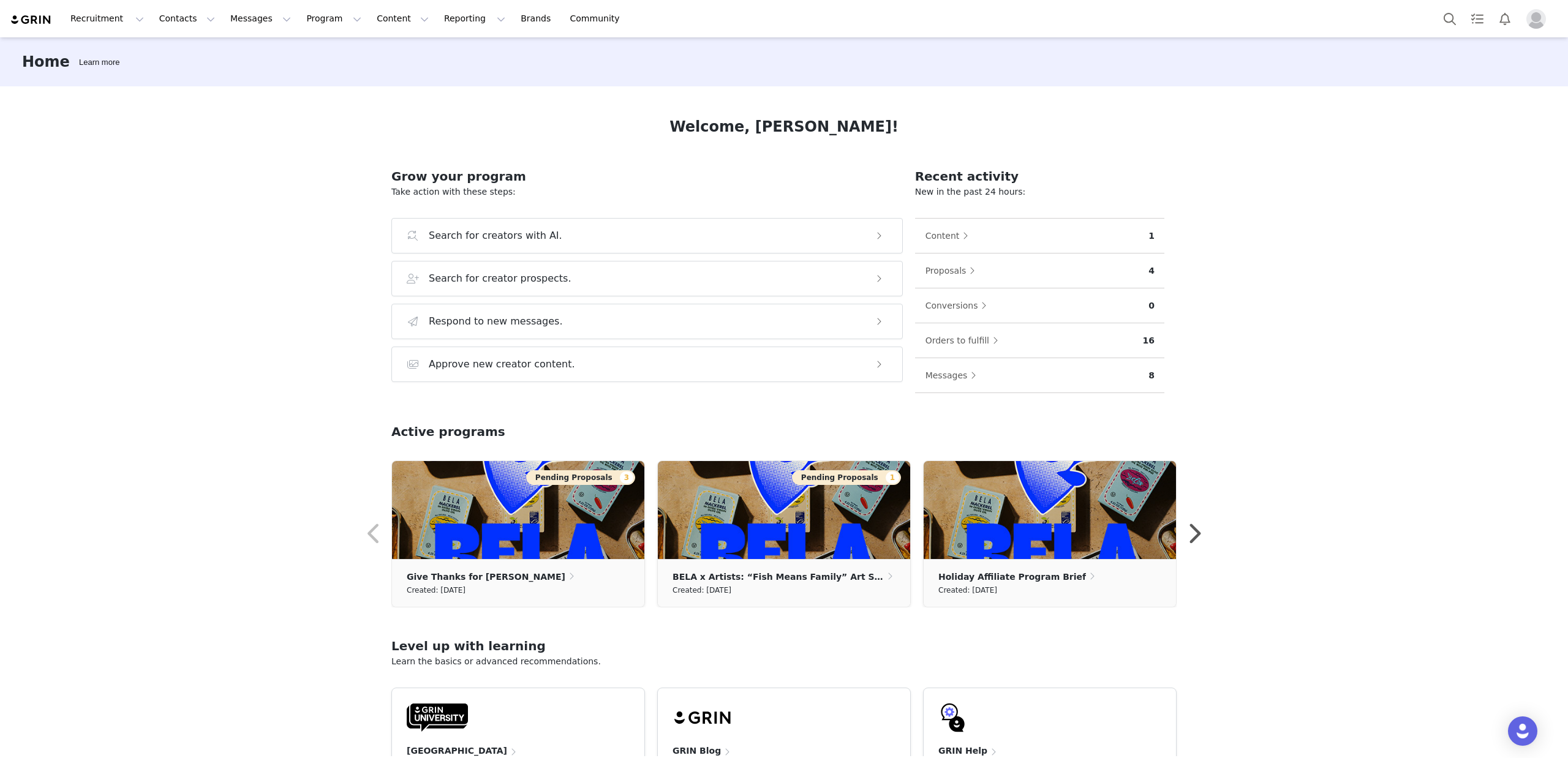
drag, startPoint x: 1078, startPoint y: 384, endPoint x: 1019, endPoint y: 381, distance: 59.1
click at [1078, 384] on div "Messages" at bounding box center [1037, 374] width 224 height 19
click at [952, 381] on button "Messages" at bounding box center [953, 374] width 58 height 19
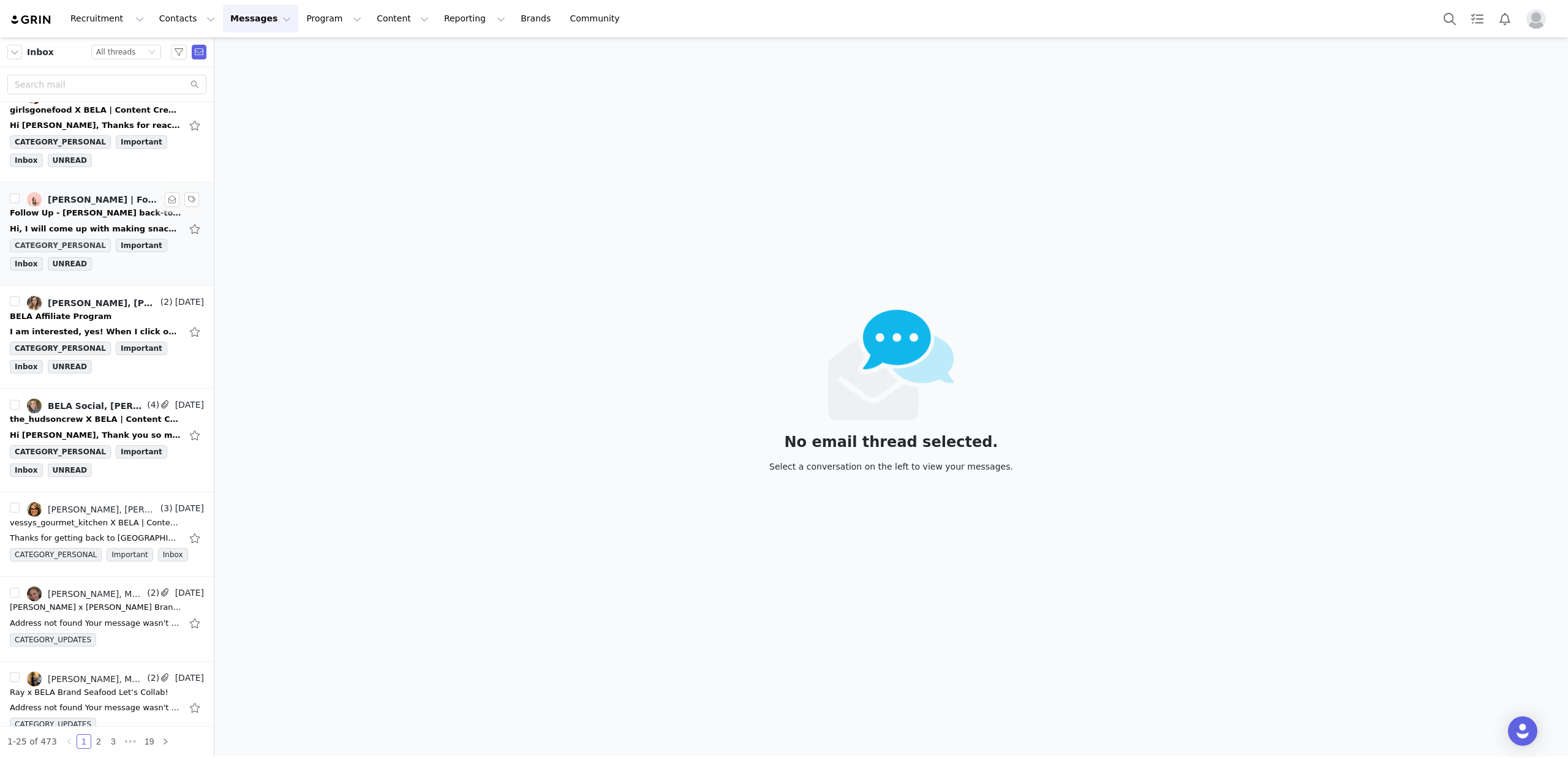
scroll to position [352, 0]
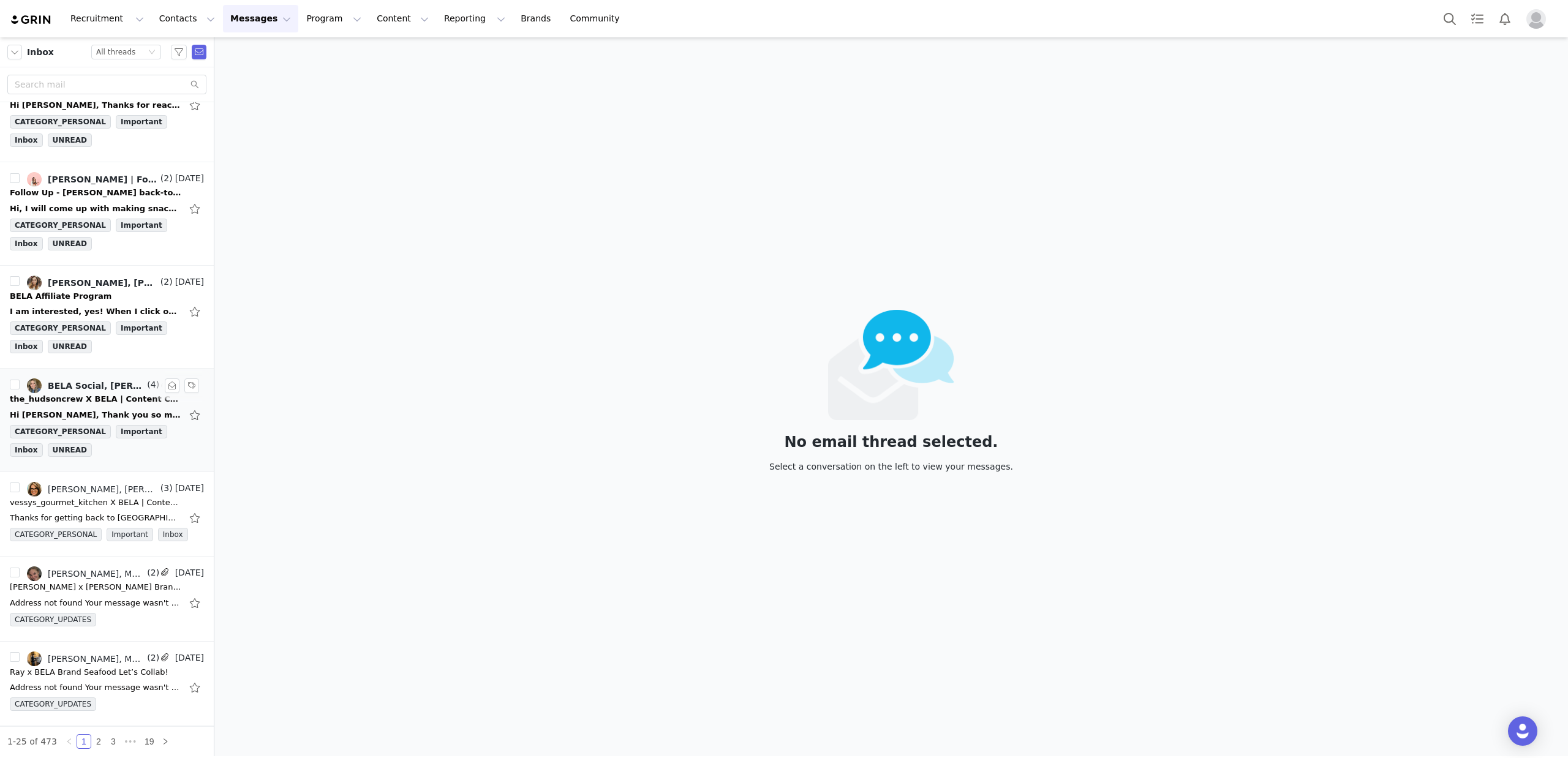
click at [71, 447] on div "CATEGORY_PERSONAL Important Inbox UNREAD" at bounding box center [107, 443] width 195 height 37
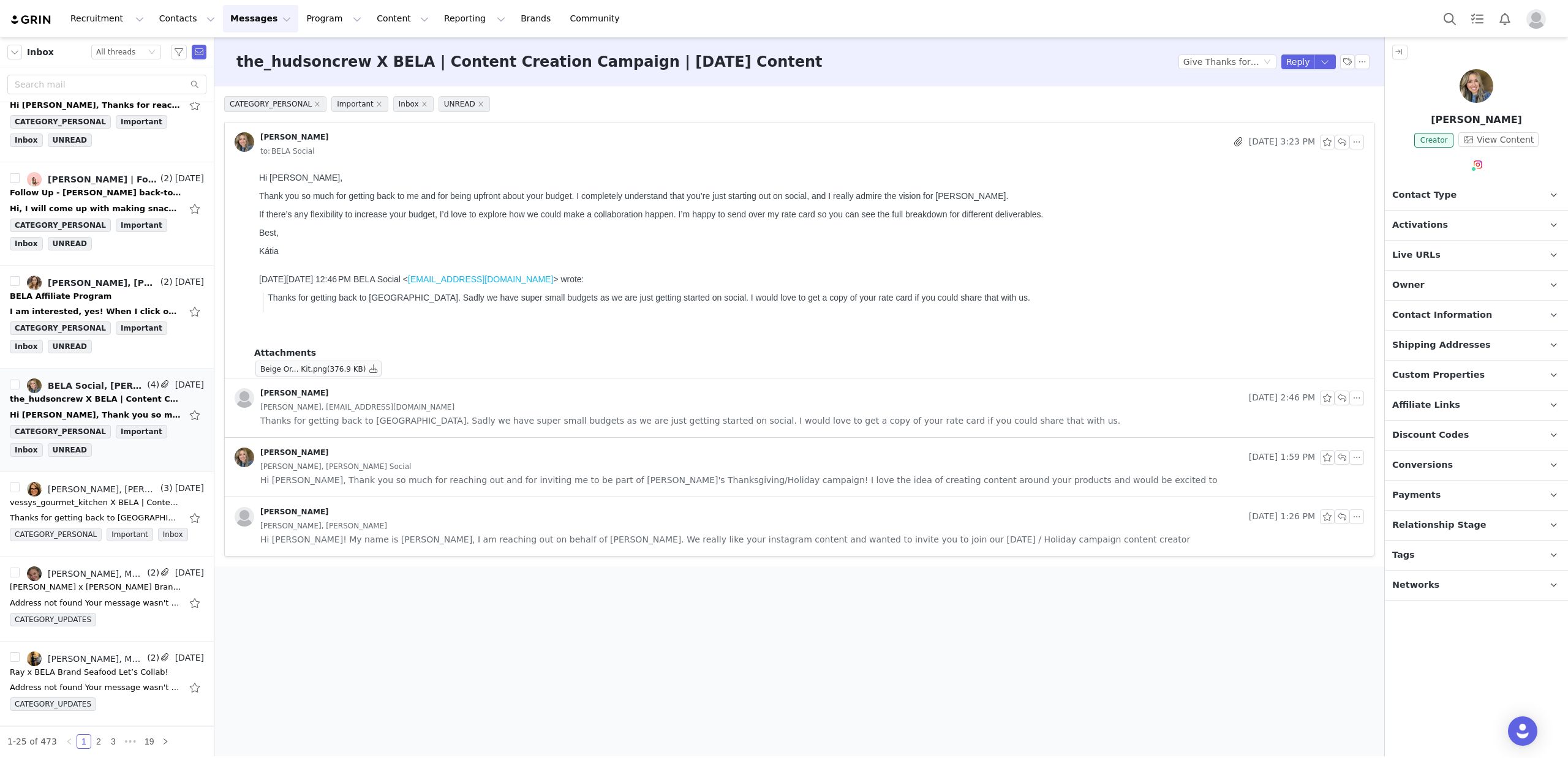
scroll to position [0, 0]
drag, startPoint x: 292, startPoint y: 195, endPoint x: 350, endPoint y: 198, distance: 58.1
click at [350, 198] on span "Thank you so much for getting back to me and for being upfront about your budge…" at bounding box center [633, 195] width 749 height 10
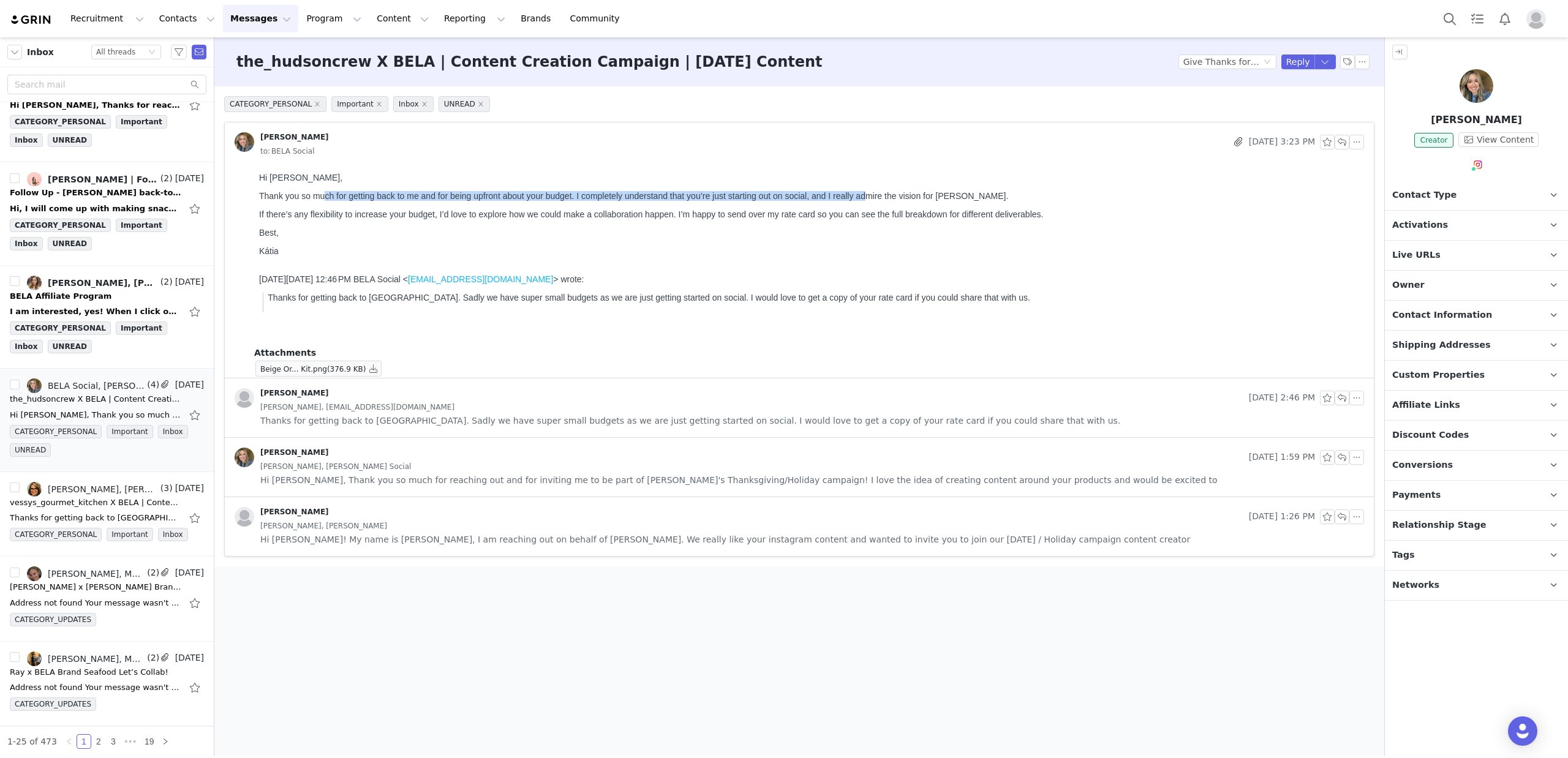
drag, startPoint x: 345, startPoint y: 195, endPoint x: 863, endPoint y: 193, distance: 518.0
click at [863, 193] on span "Thank you so much for getting back to me and for being upfront about your budge…" at bounding box center [633, 195] width 749 height 10
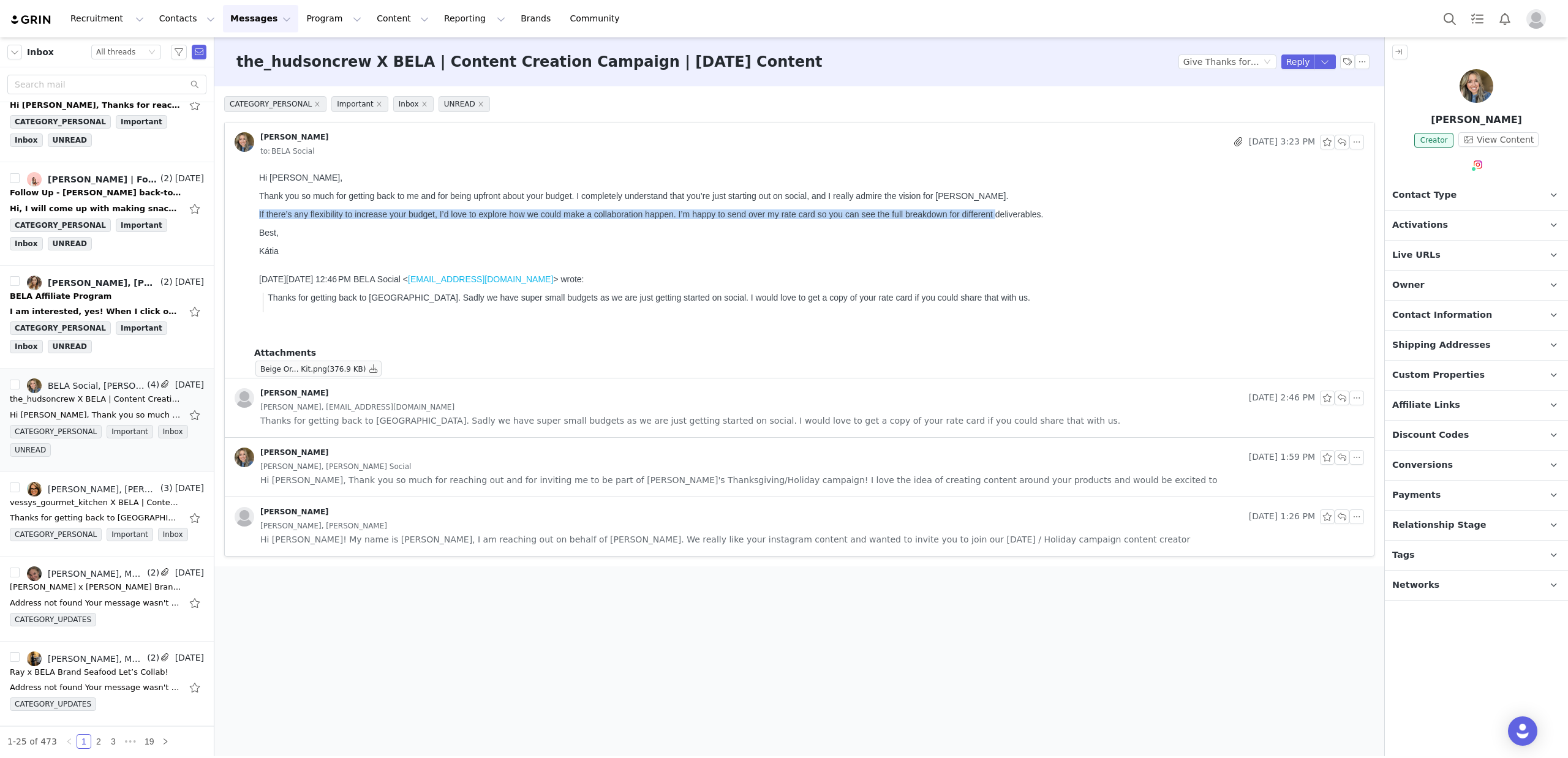
drag, startPoint x: 272, startPoint y: 215, endPoint x: 995, endPoint y: 210, distance: 723.0
click at [995, 211] on span "If there’s any flexibility to increase your budget, I’d love to explore how we …" at bounding box center [651, 214] width 784 height 10
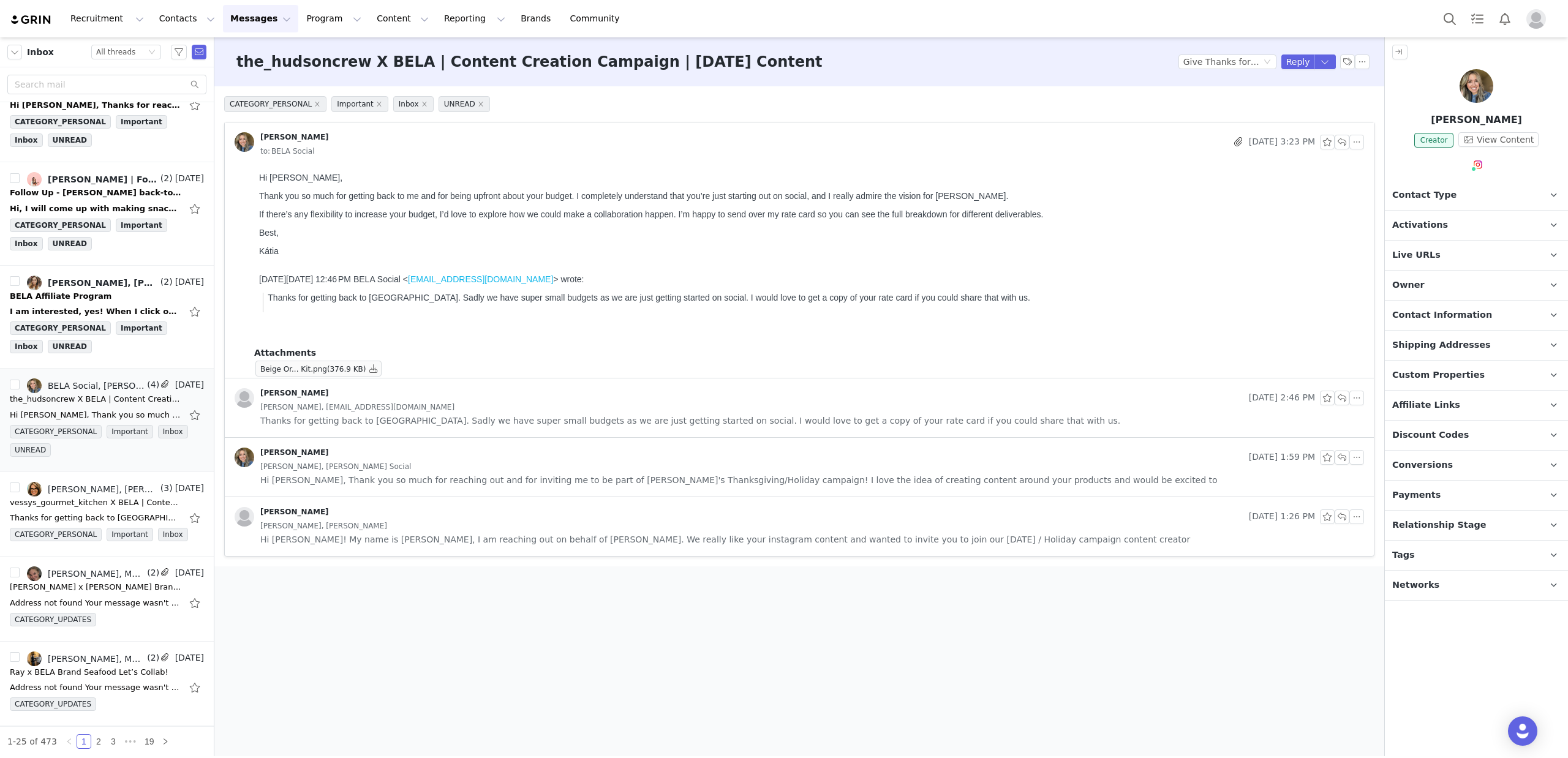
click at [995, 210] on span "If there’s any flexibility to increase your budget, I’d love to explore how we …" at bounding box center [651, 214] width 784 height 10
drag, startPoint x: 59, startPoint y: 294, endPoint x: 156, endPoint y: 278, distance: 98.3
click at [59, 294] on div "BELA Affiliate Program" at bounding box center [61, 295] width 102 height 12
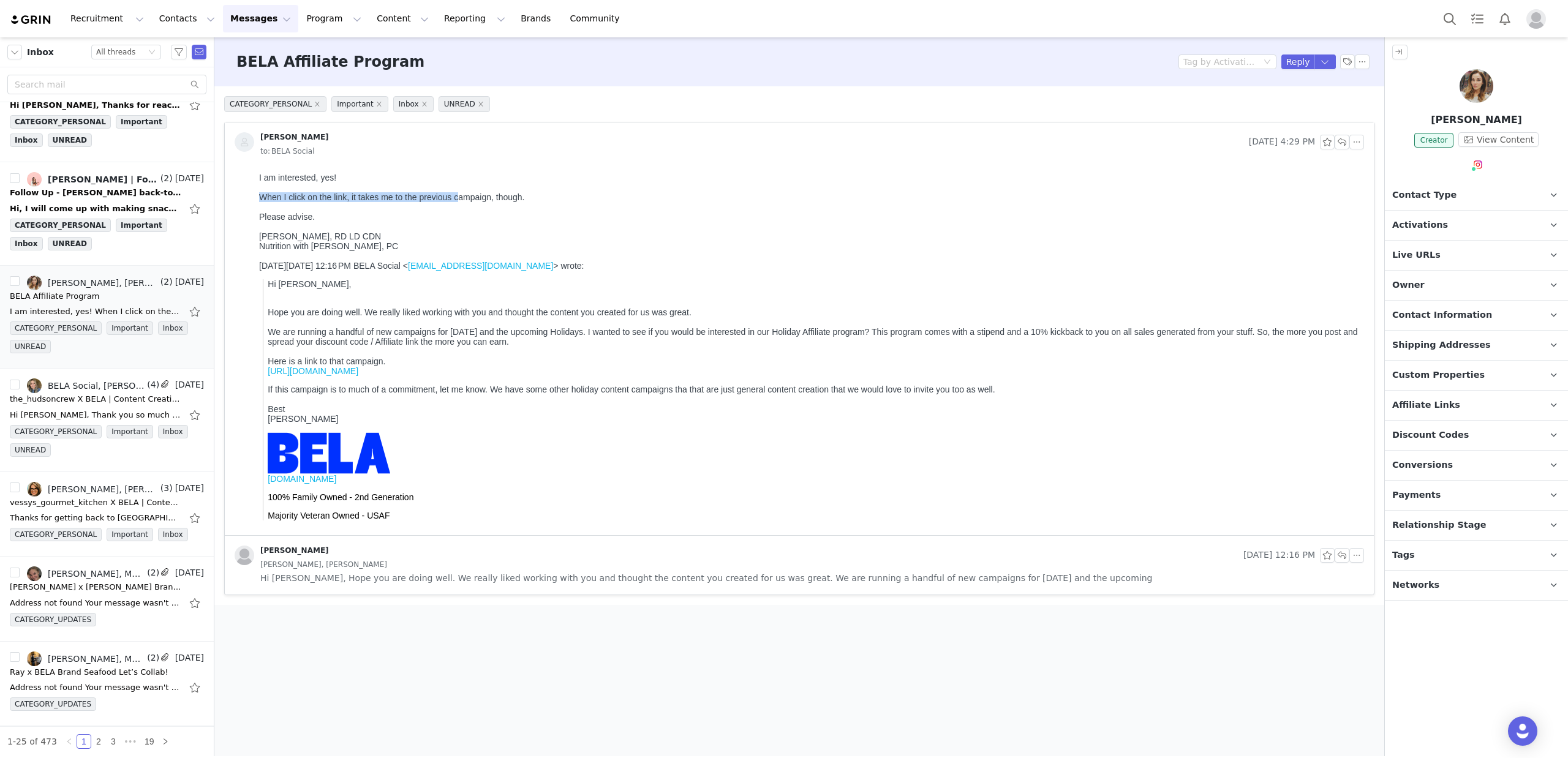
drag, startPoint x: 260, startPoint y: 197, endPoint x: 457, endPoint y: 198, distance: 197.0
click at [457, 198] on div "When I click on the link, it takes me to the previous campaign, though." at bounding box center [808, 197] width 1100 height 10
click at [358, 371] on link "https://bela.grin.live/80f50822-8533-4709-8d16-27a87dbe89e5" at bounding box center [313, 371] width 91 height 10
click at [1485, 141] on button "View Content" at bounding box center [1497, 139] width 80 height 15
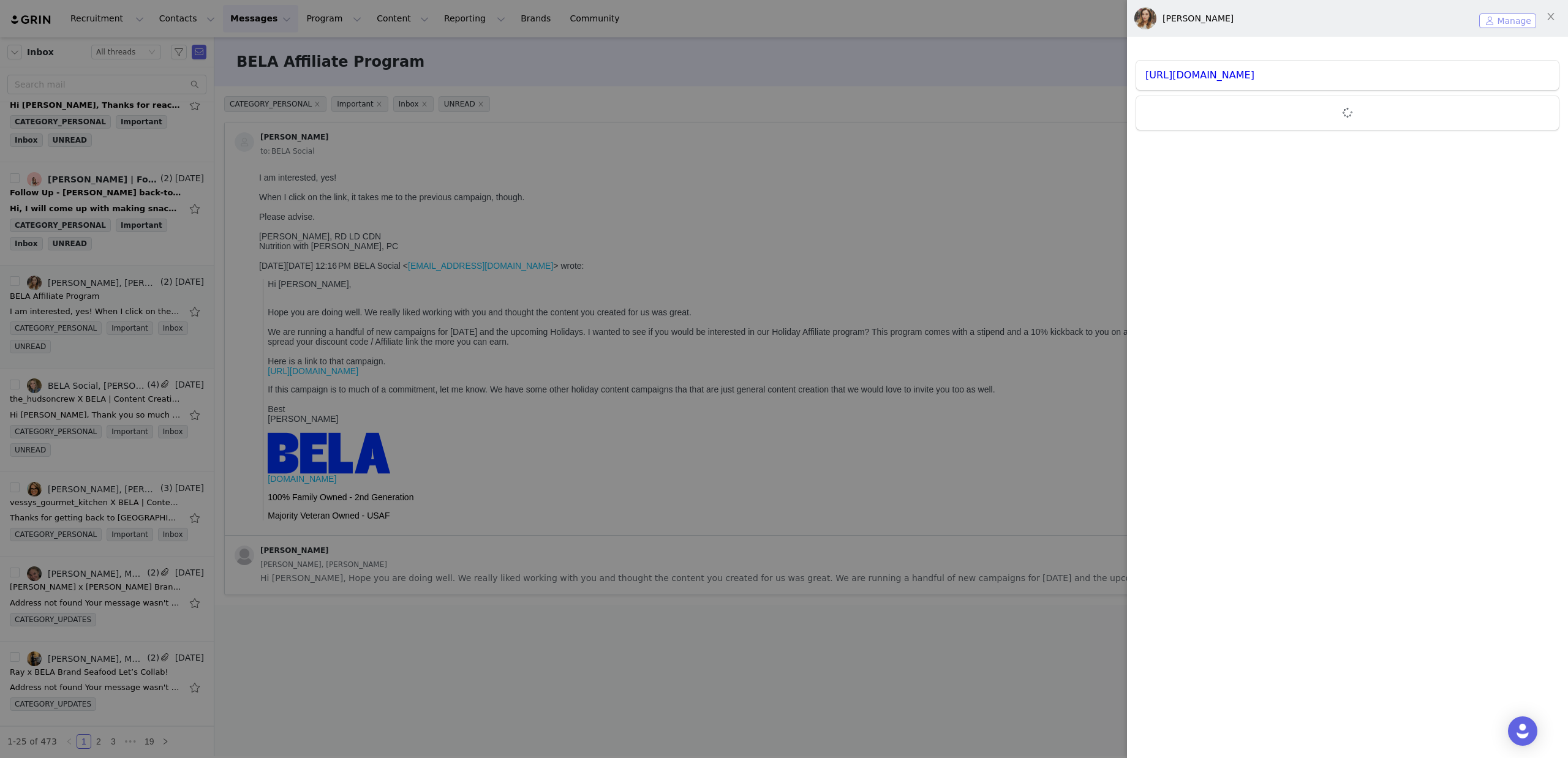
click at [1508, 17] on button "Manage" at bounding box center [1507, 21] width 57 height 15
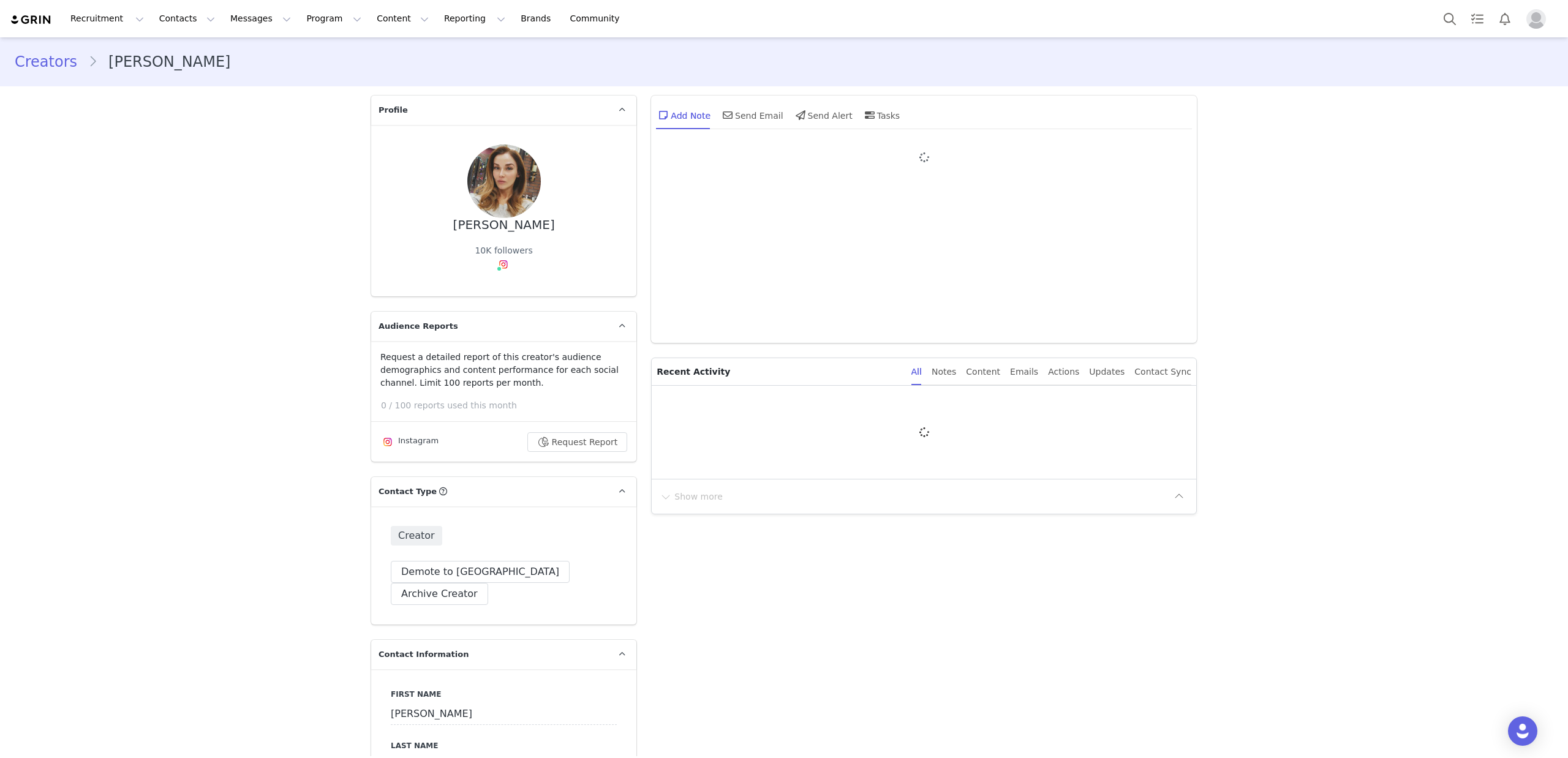
type input "+1 ([GEOGRAPHIC_DATA])"
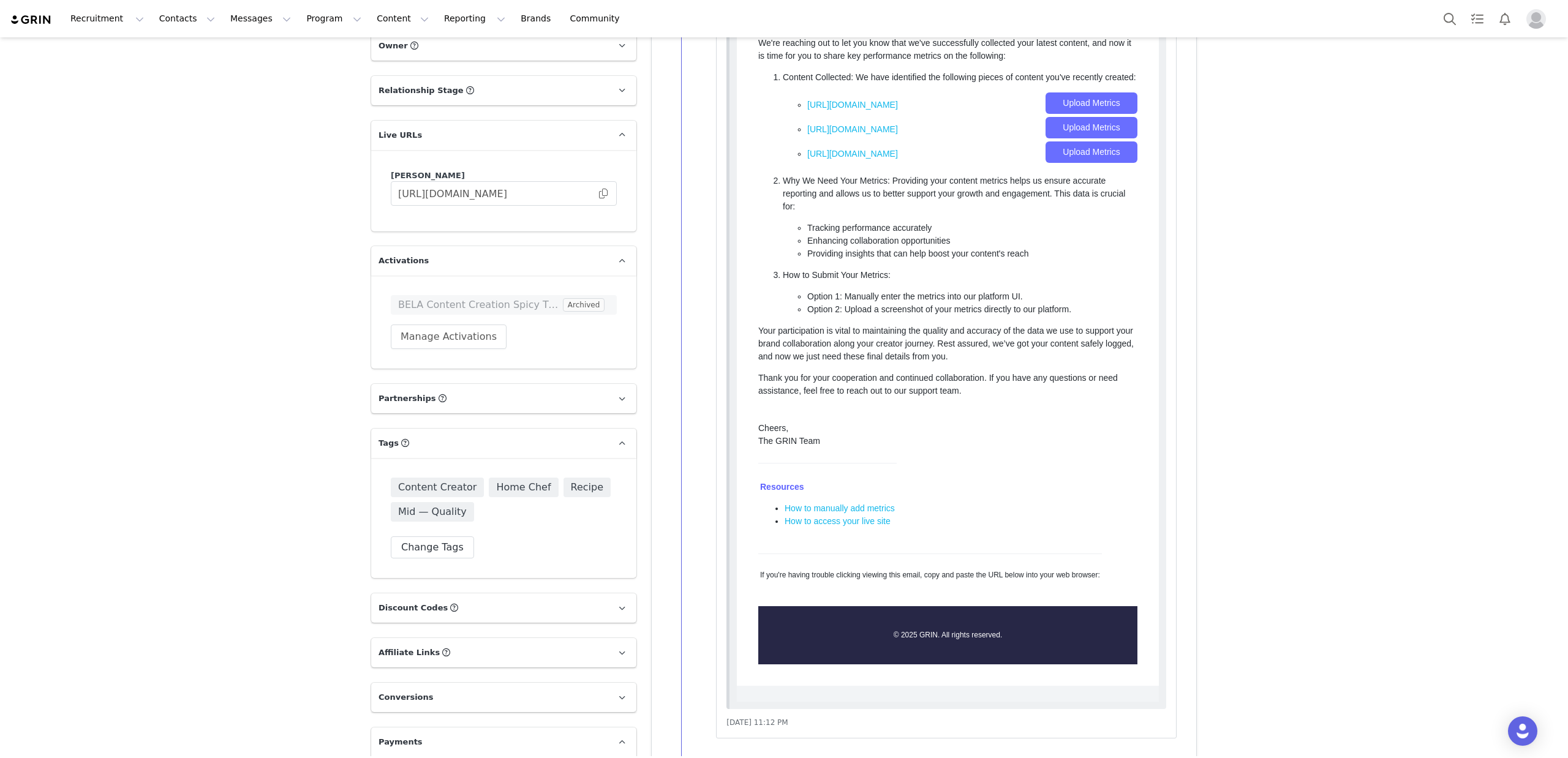
scroll to position [1488, 0]
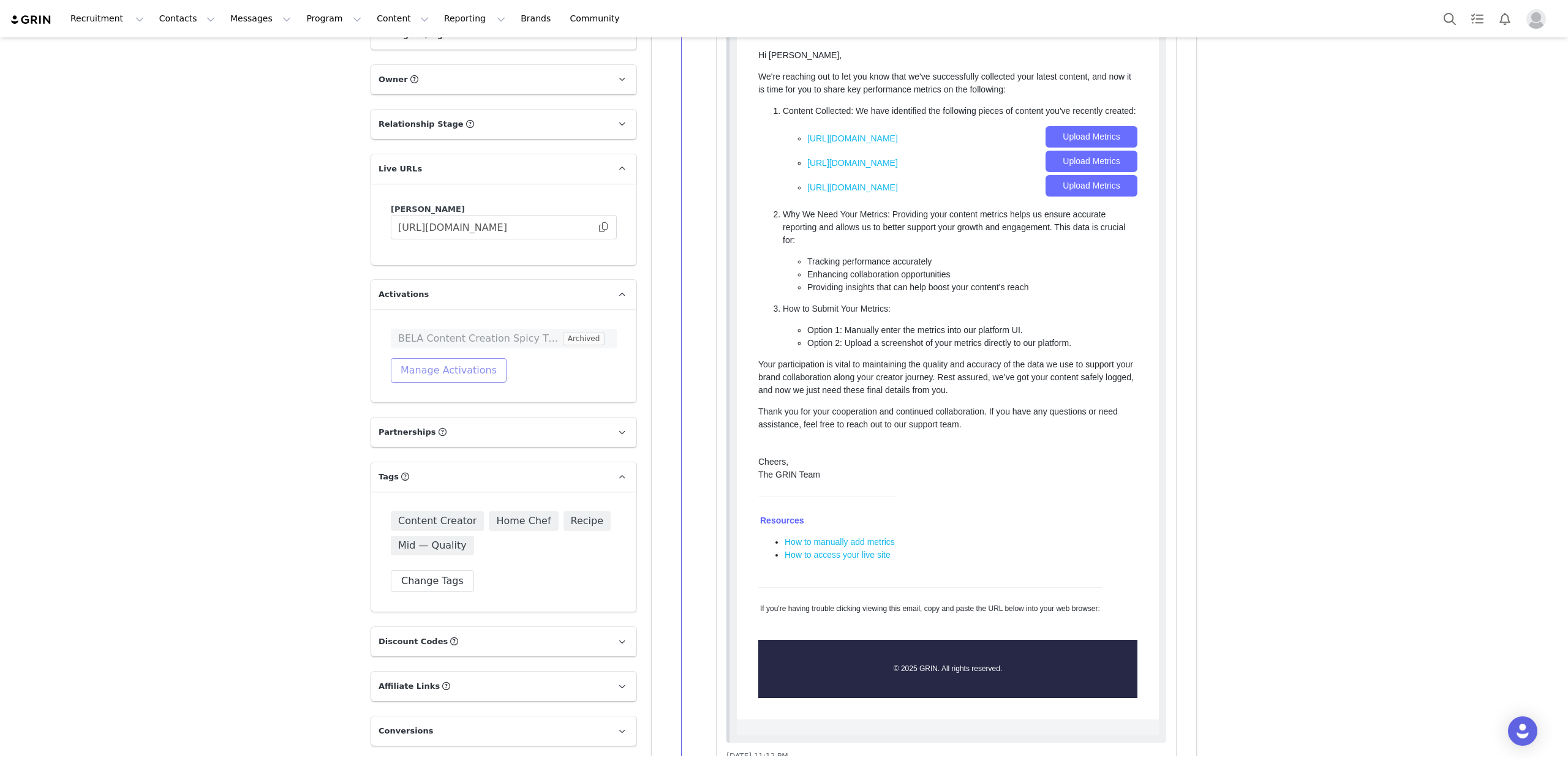
click at [456, 358] on button "Manage Activations" at bounding box center [449, 370] width 116 height 25
drag, startPoint x: 436, startPoint y: 371, endPoint x: 427, endPoint y: 370, distance: 9.1
click at [436, 371] on div "Select Activation" at bounding box center [417, 367] width 119 height 18
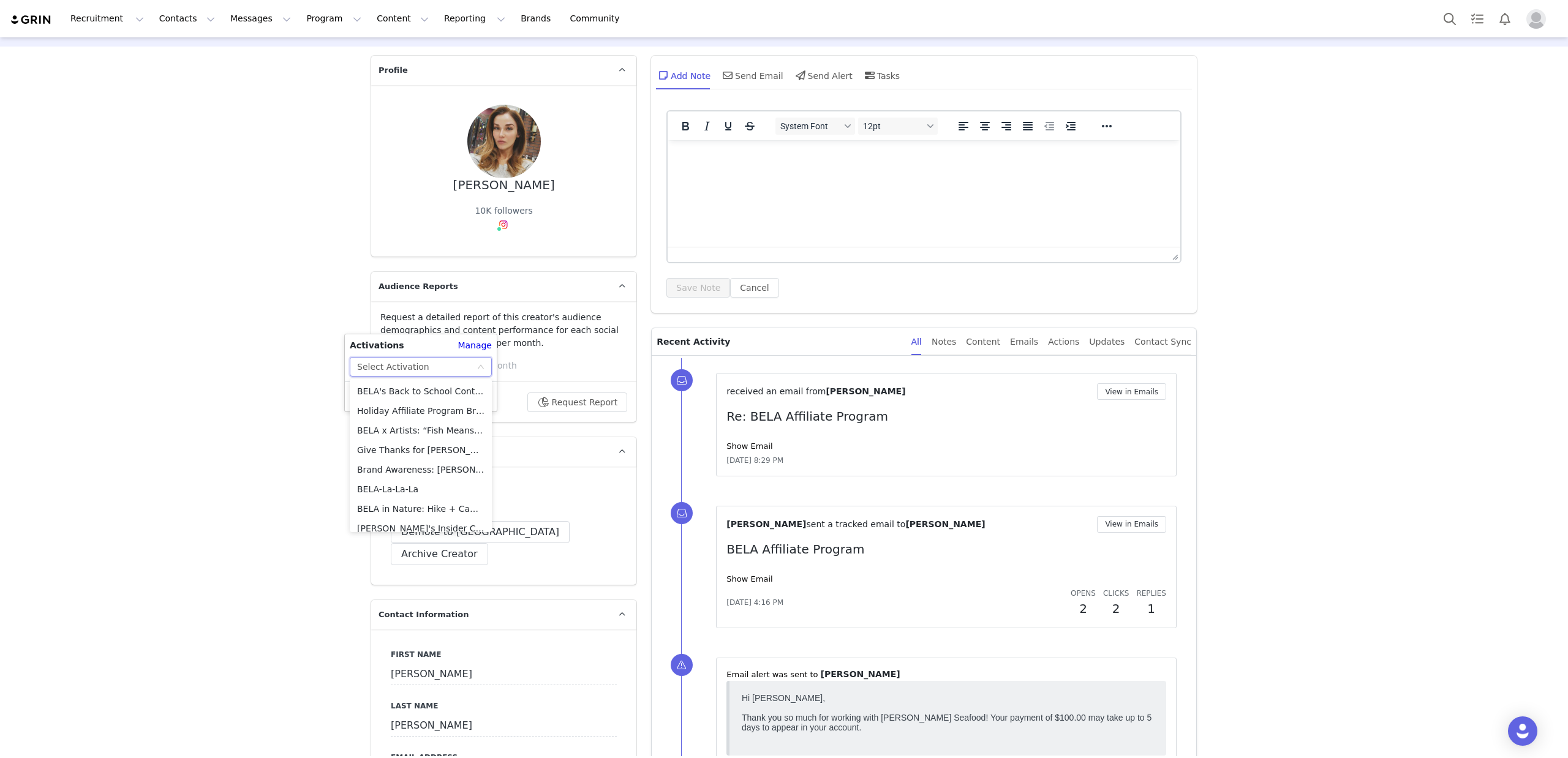
scroll to position [28, 0]
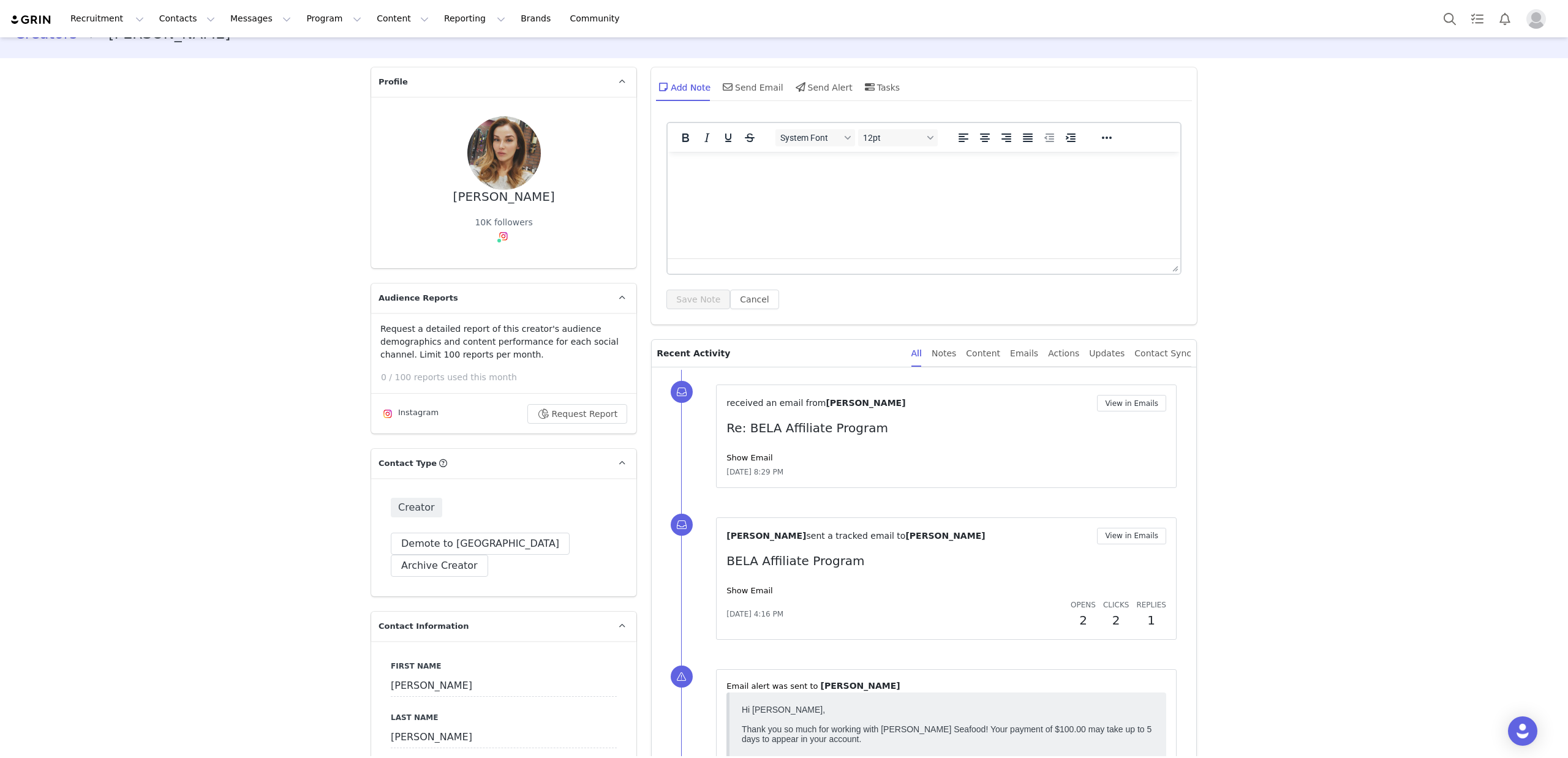
drag, startPoint x: 935, startPoint y: 432, endPoint x: 904, endPoint y: 441, distance: 32.3
click at [935, 432] on p "Re: BELA Affiliate Program" at bounding box center [946, 429] width 439 height 18
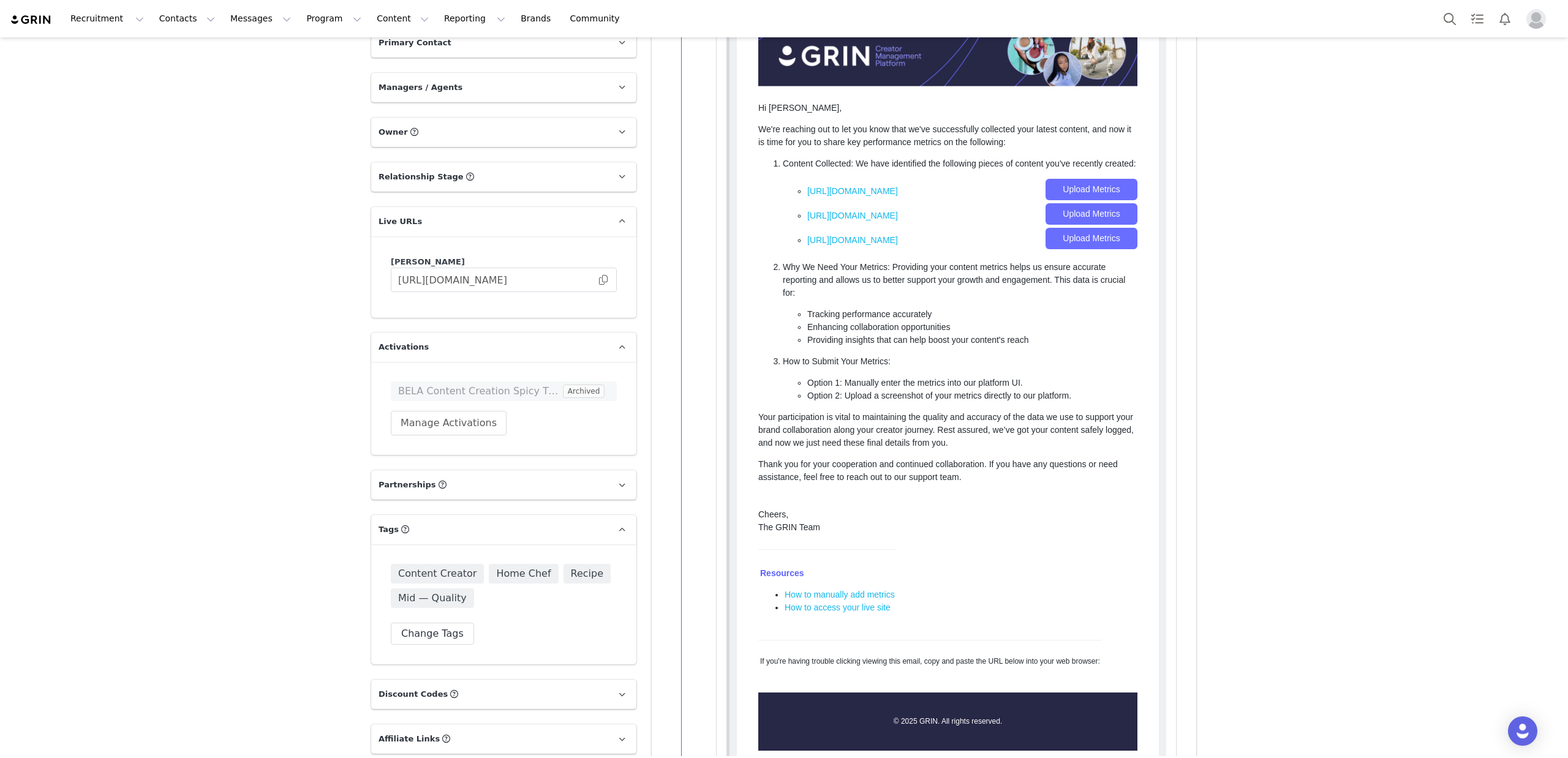
scroll to position [1871, 0]
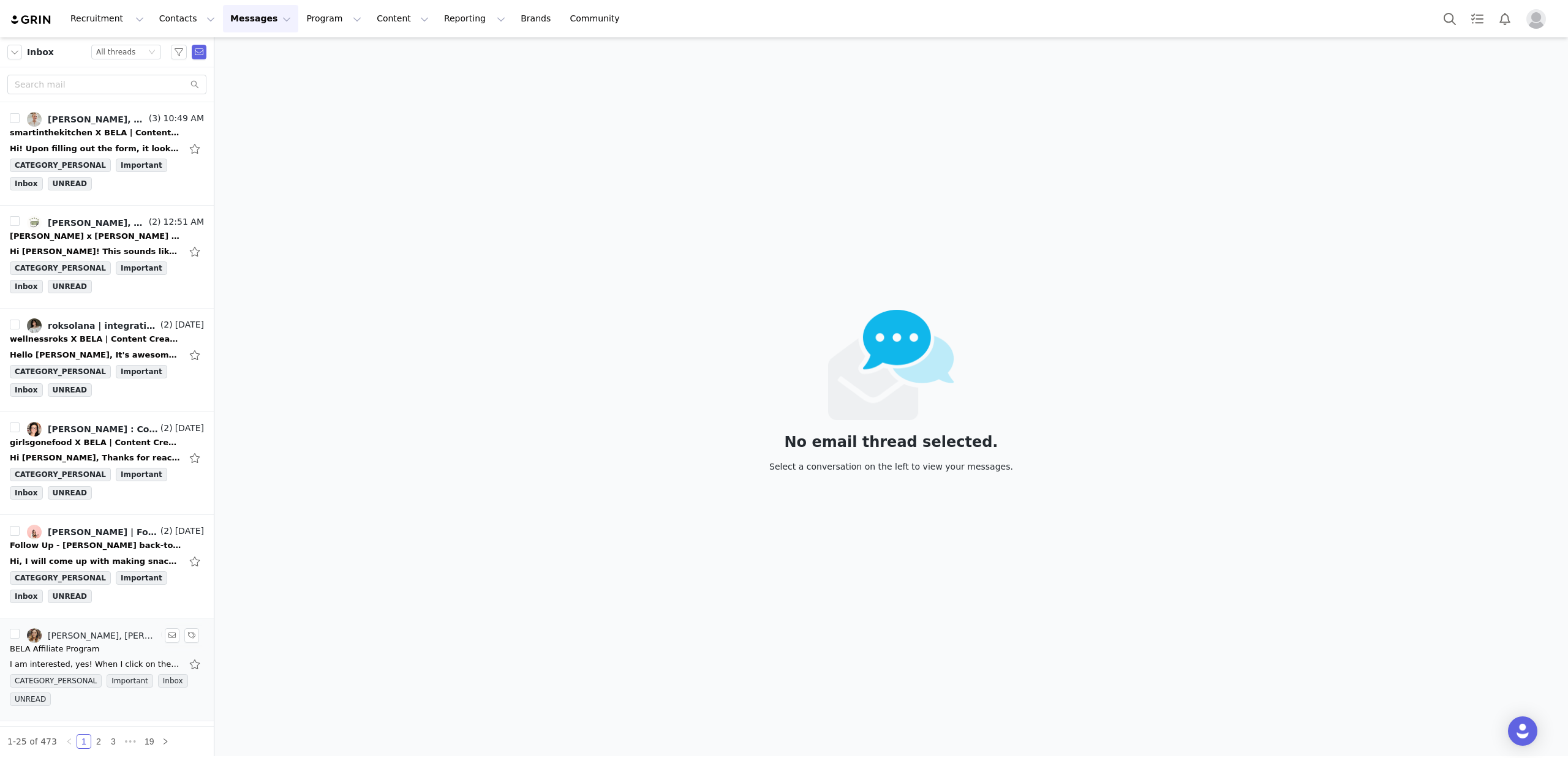
click at [83, 652] on div "BELA Affiliate Program" at bounding box center [54, 649] width 89 height 12
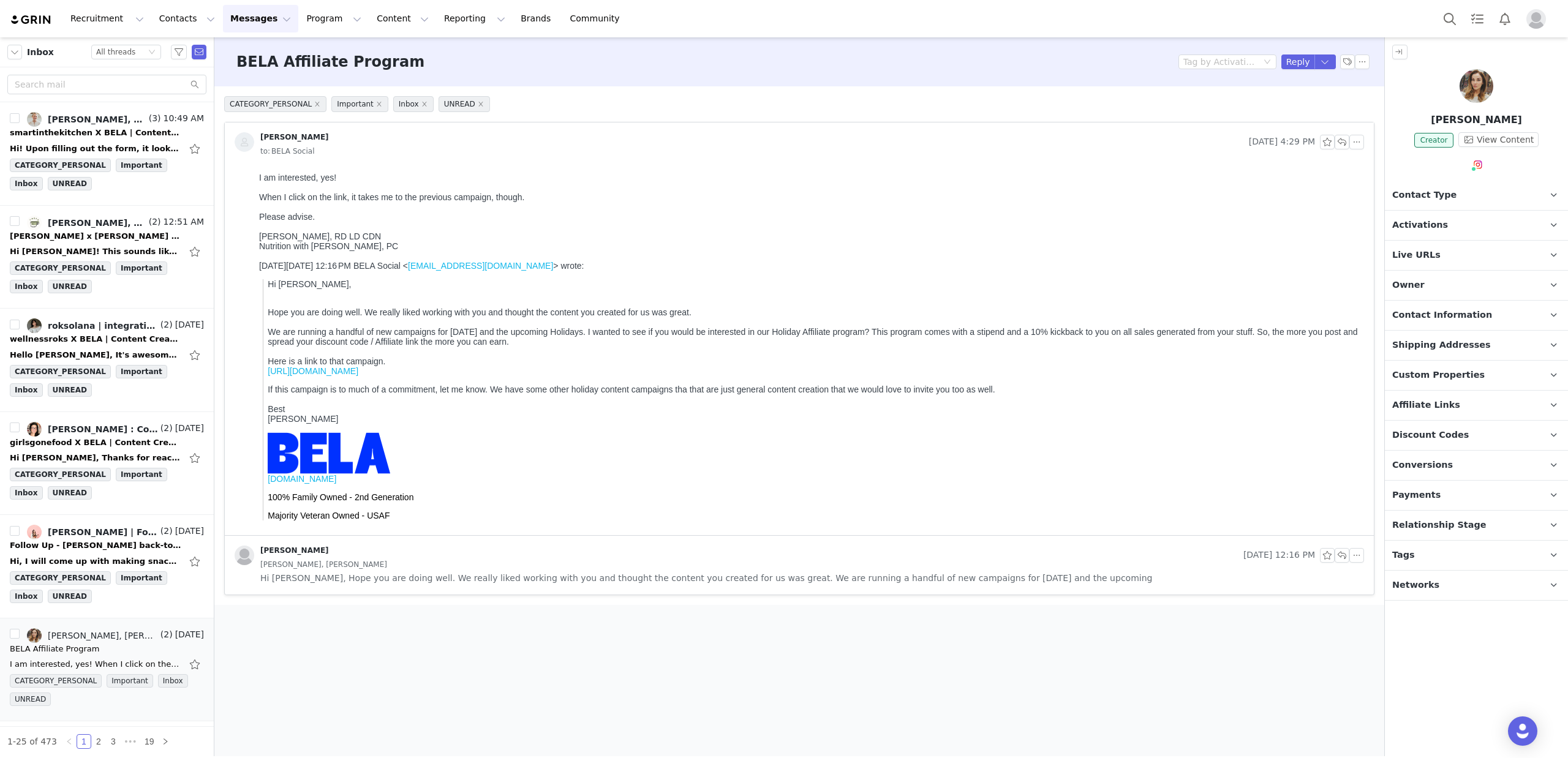
drag, startPoint x: 588, startPoint y: 333, endPoint x: 901, endPoint y: 338, distance: 313.0
click at [901, 338] on p "Hope you are doing well. We really liked working with you and thought the conte…" at bounding box center [813, 341] width 1091 height 69
drag, startPoint x: 1489, startPoint y: 139, endPoint x: 1381, endPoint y: 47, distance: 141.9
click at [1461, 54] on div "Natalya Barash Creator View Content Contact Type Contact type can be Creator, P…" at bounding box center [1476, 397] width 183 height 719
click at [1474, 81] on img at bounding box center [1476, 85] width 34 height 34
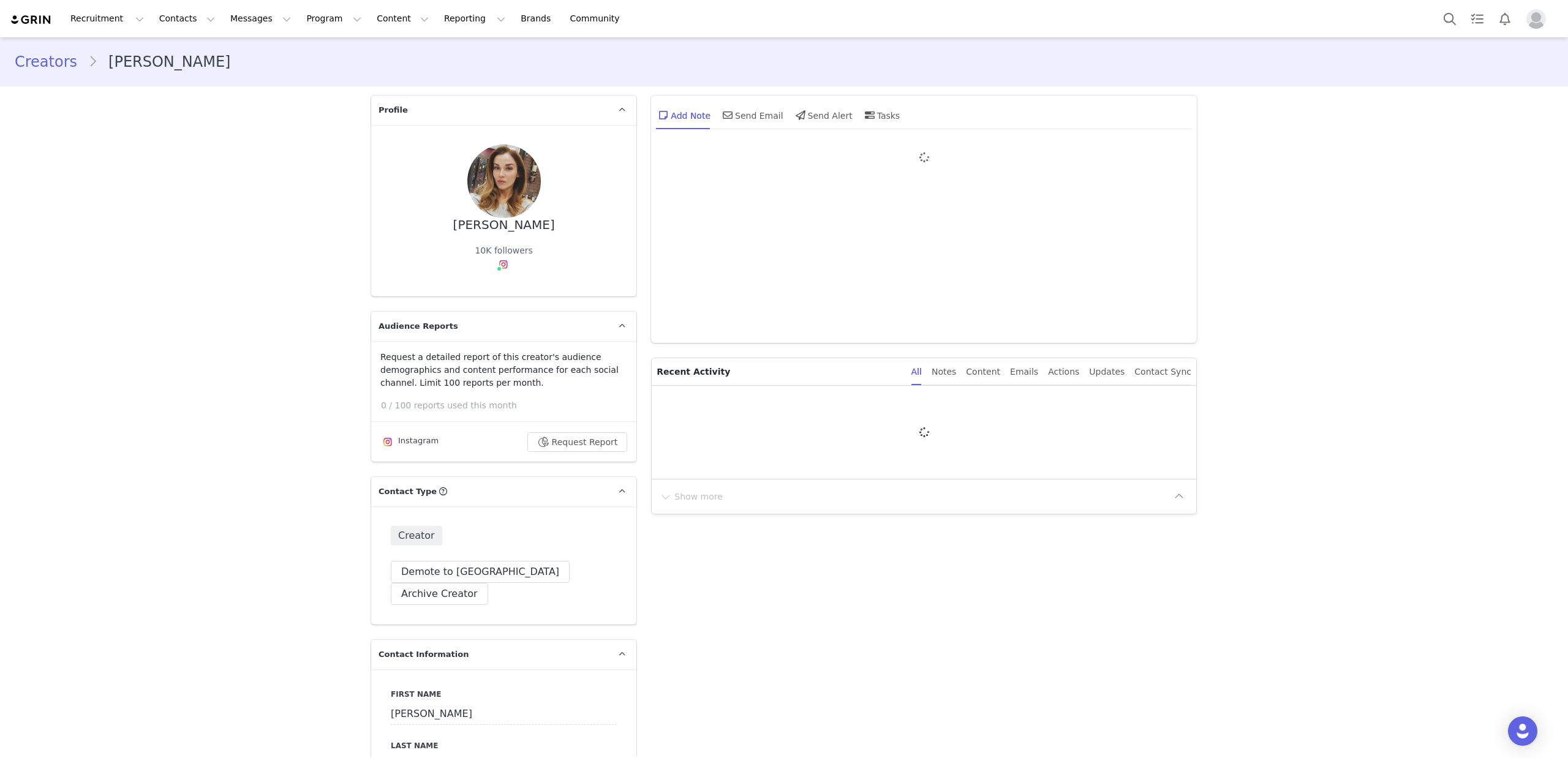
type input "+1 ([GEOGRAPHIC_DATA])"
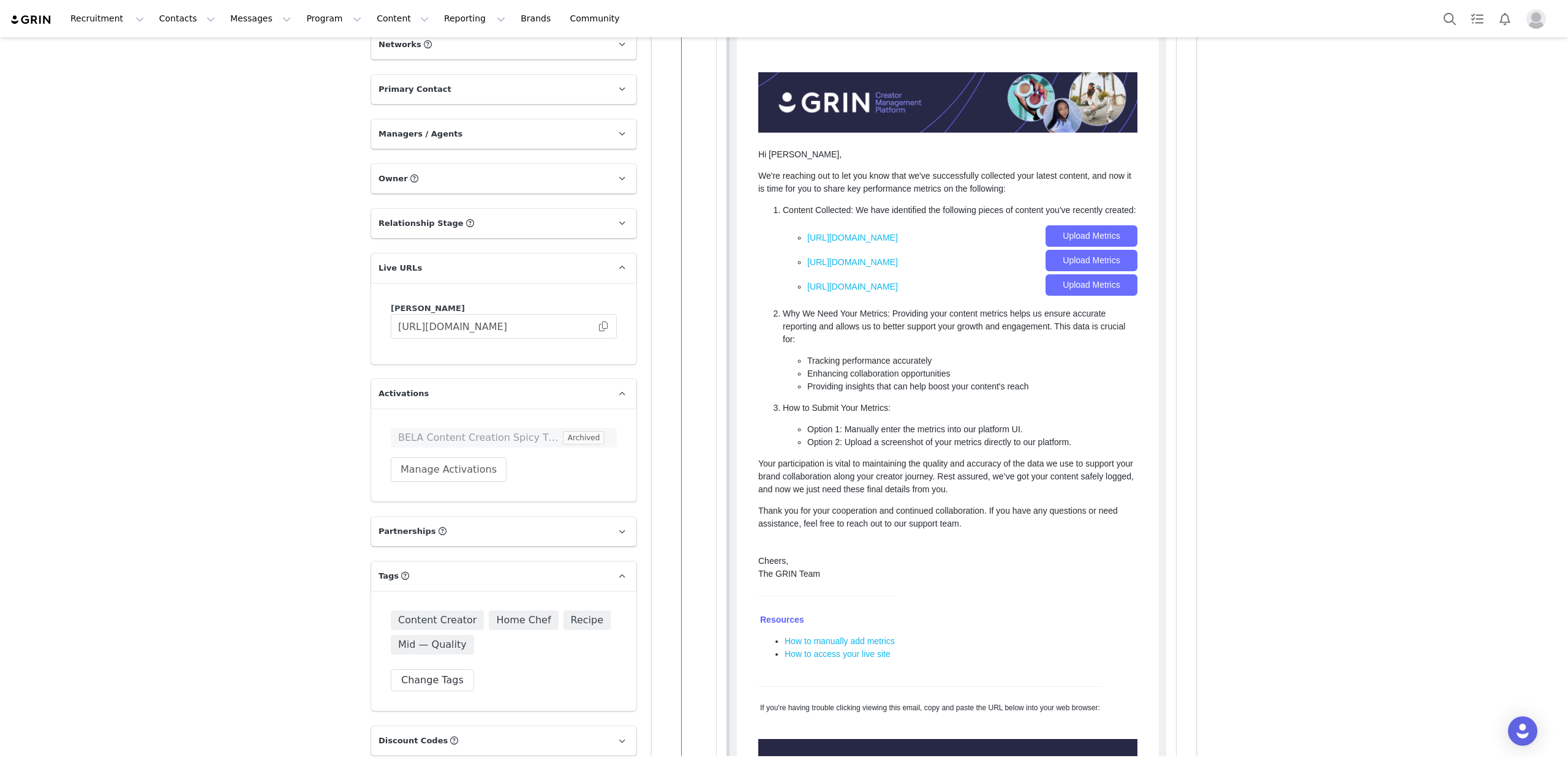
scroll to position [1391, 0]
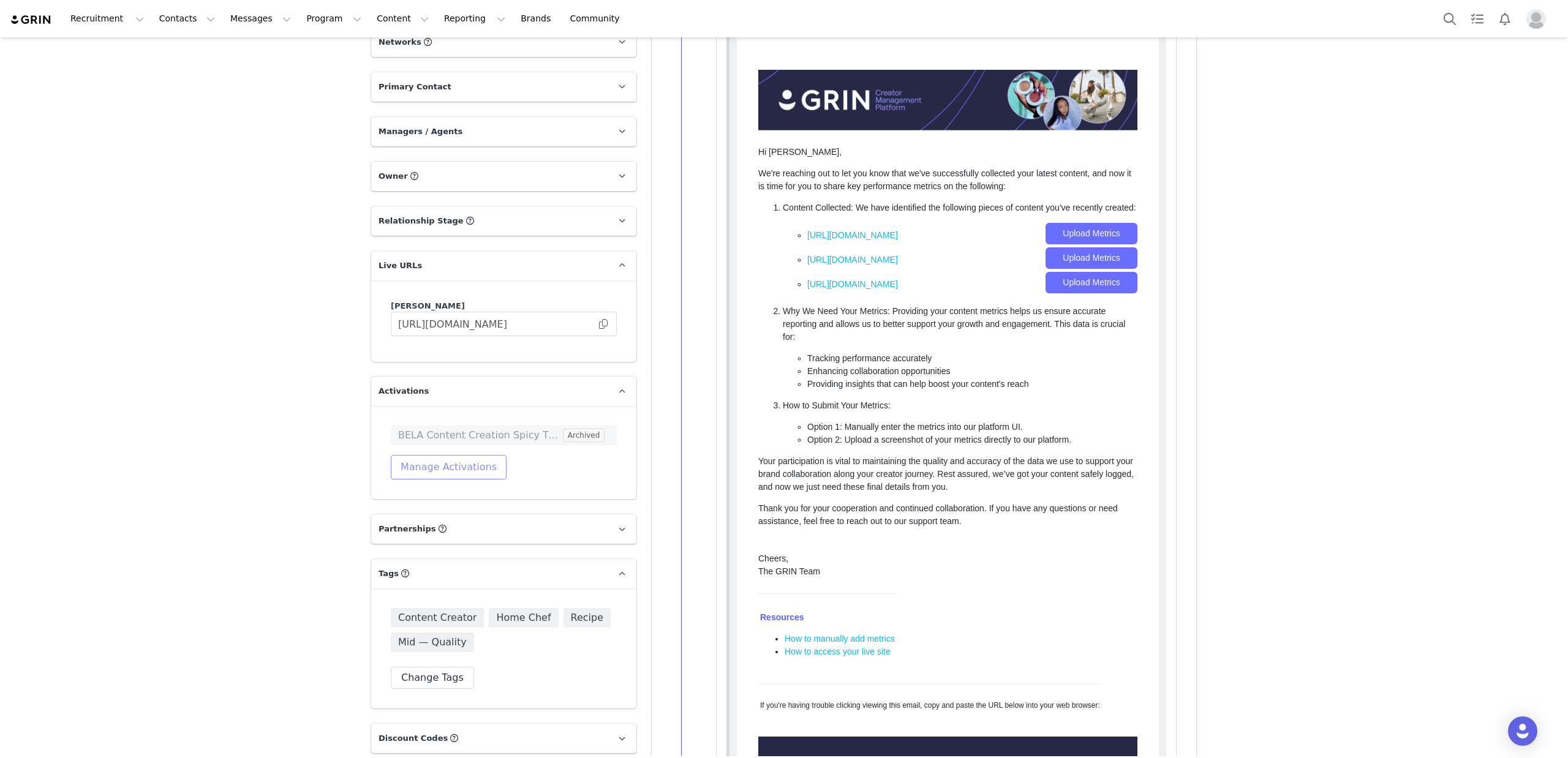
click at [455, 455] on button "Manage Activations" at bounding box center [449, 467] width 116 height 25
drag, startPoint x: 419, startPoint y: 469, endPoint x: 405, endPoint y: 469, distance: 14.0
click at [419, 469] on div "Select Activation" at bounding box center [393, 463] width 72 height 18
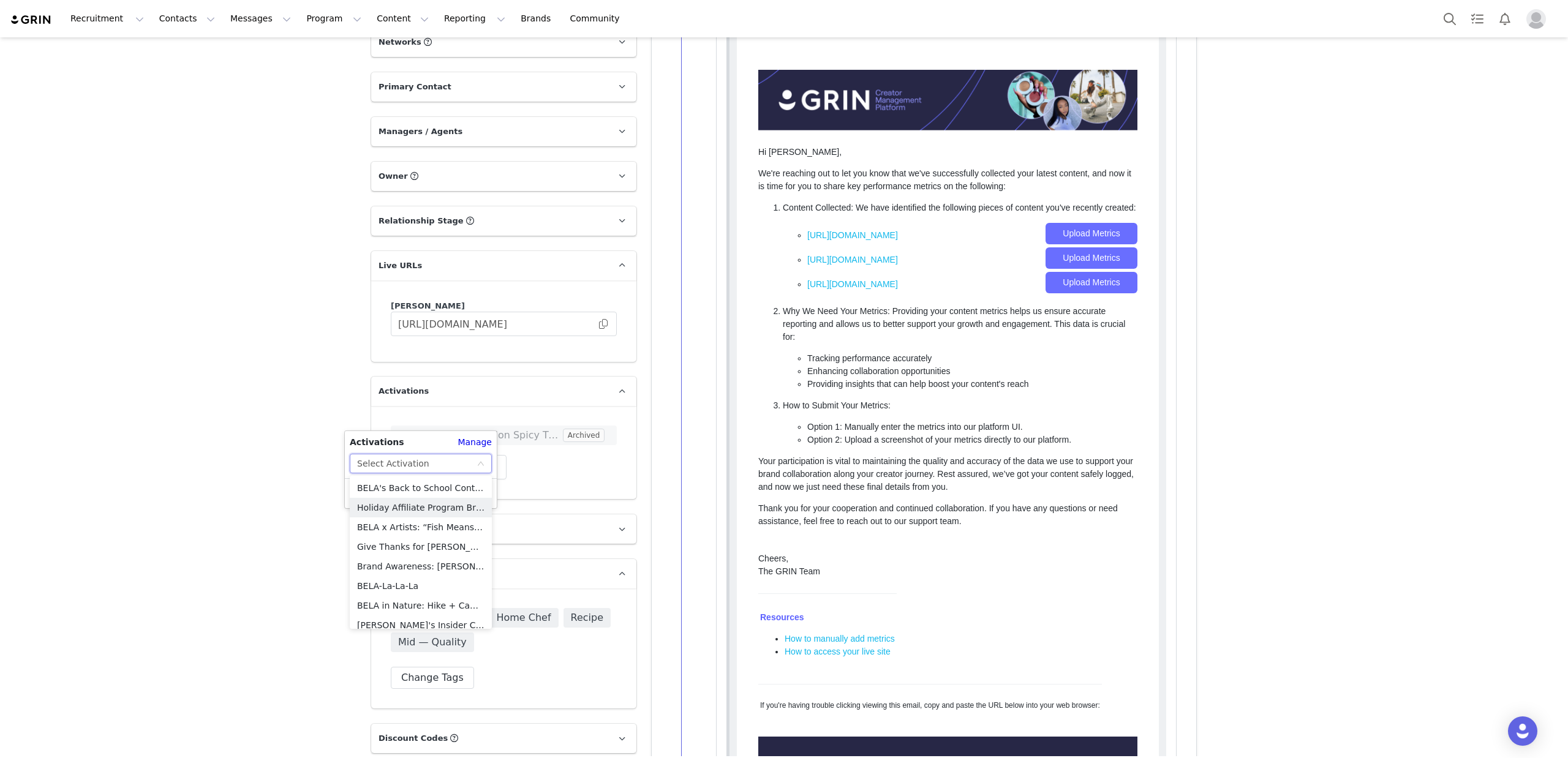
click at [423, 507] on li "Holiday Affiliate Program Brief" at bounding box center [420, 507] width 142 height 19
click at [377, 488] on button "Apply" at bounding box center [372, 493] width 44 height 19
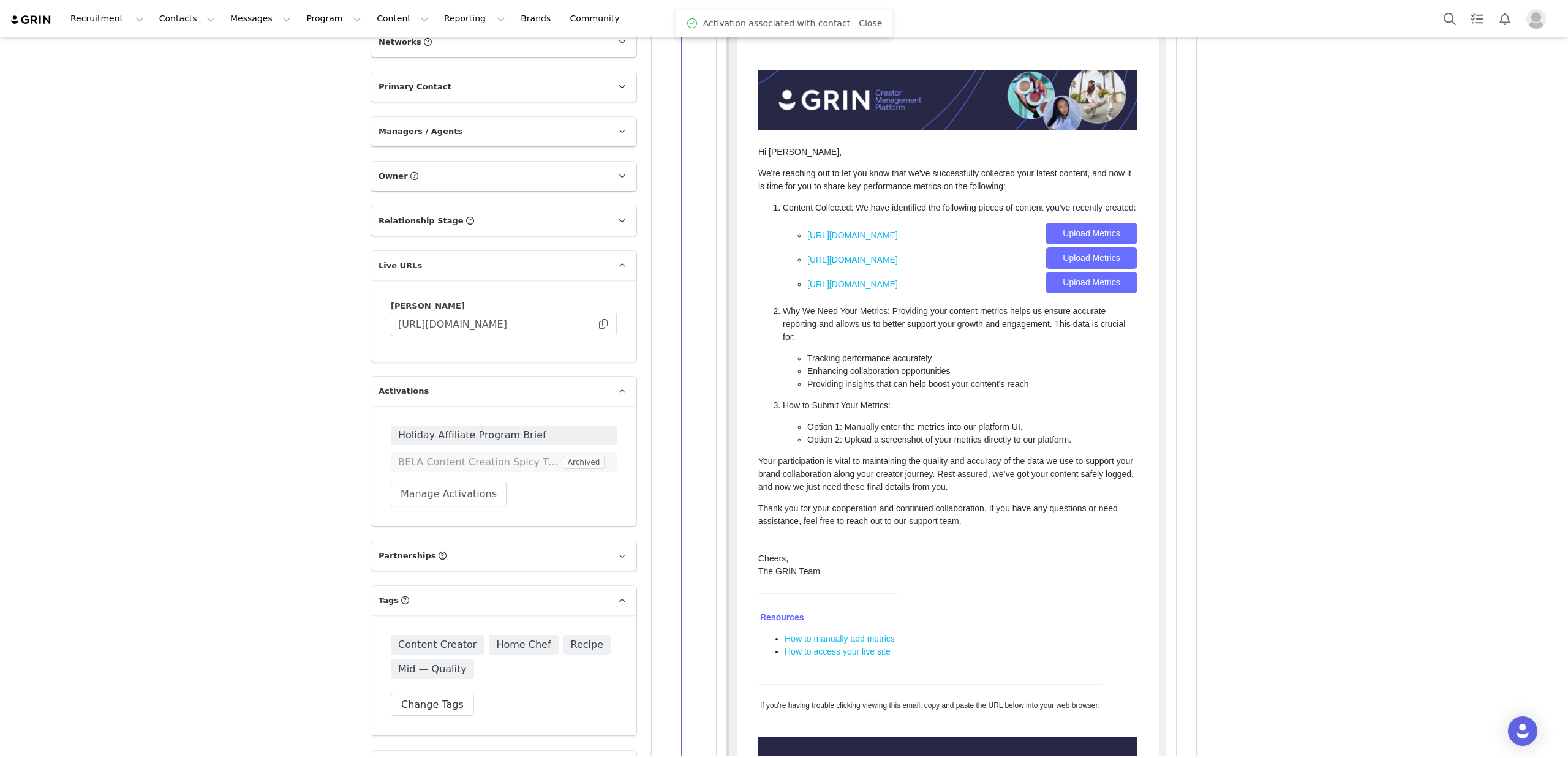
click at [39, 21] on img at bounding box center [31, 19] width 43 height 12
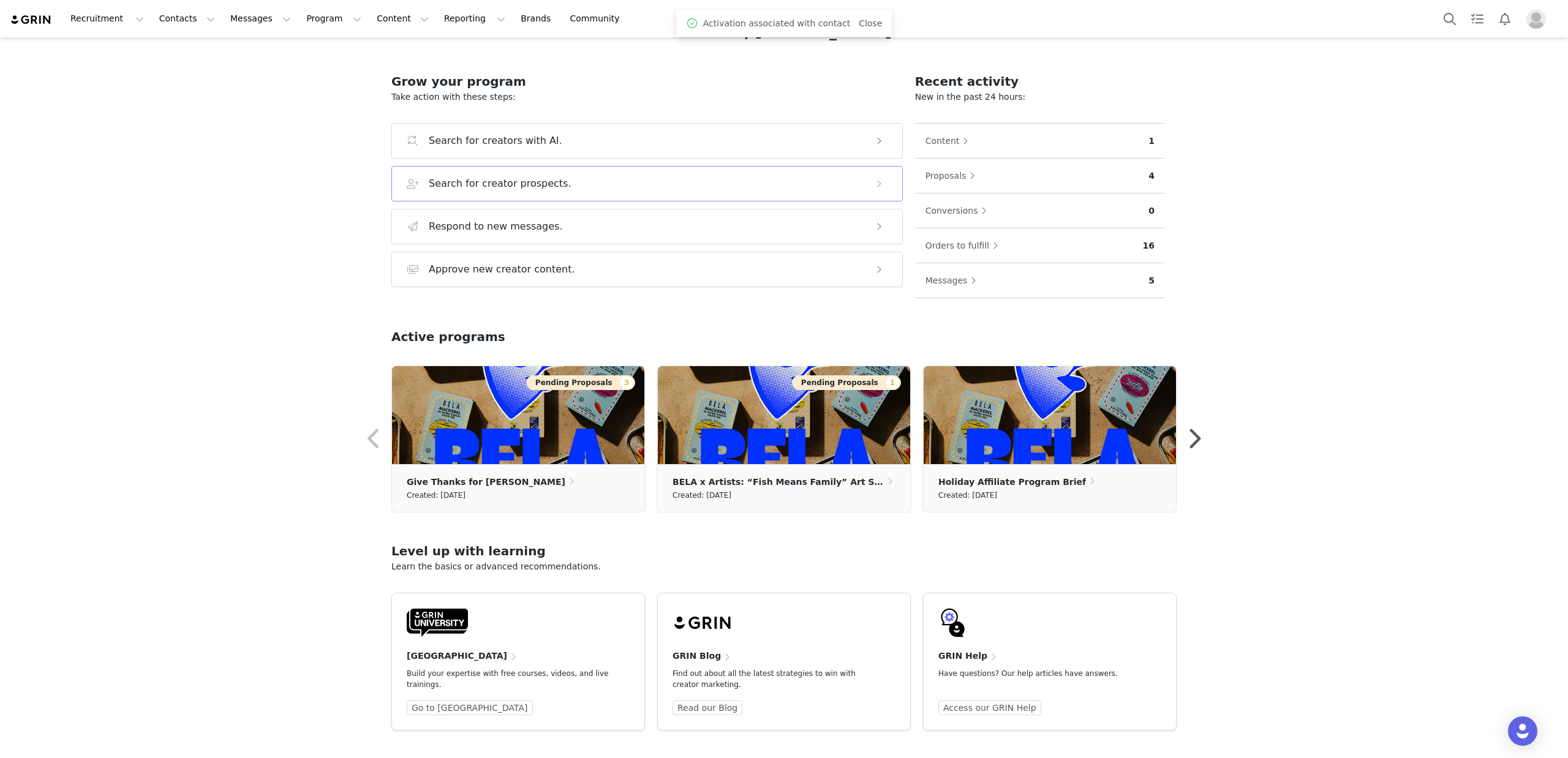
scroll to position [98, 0]
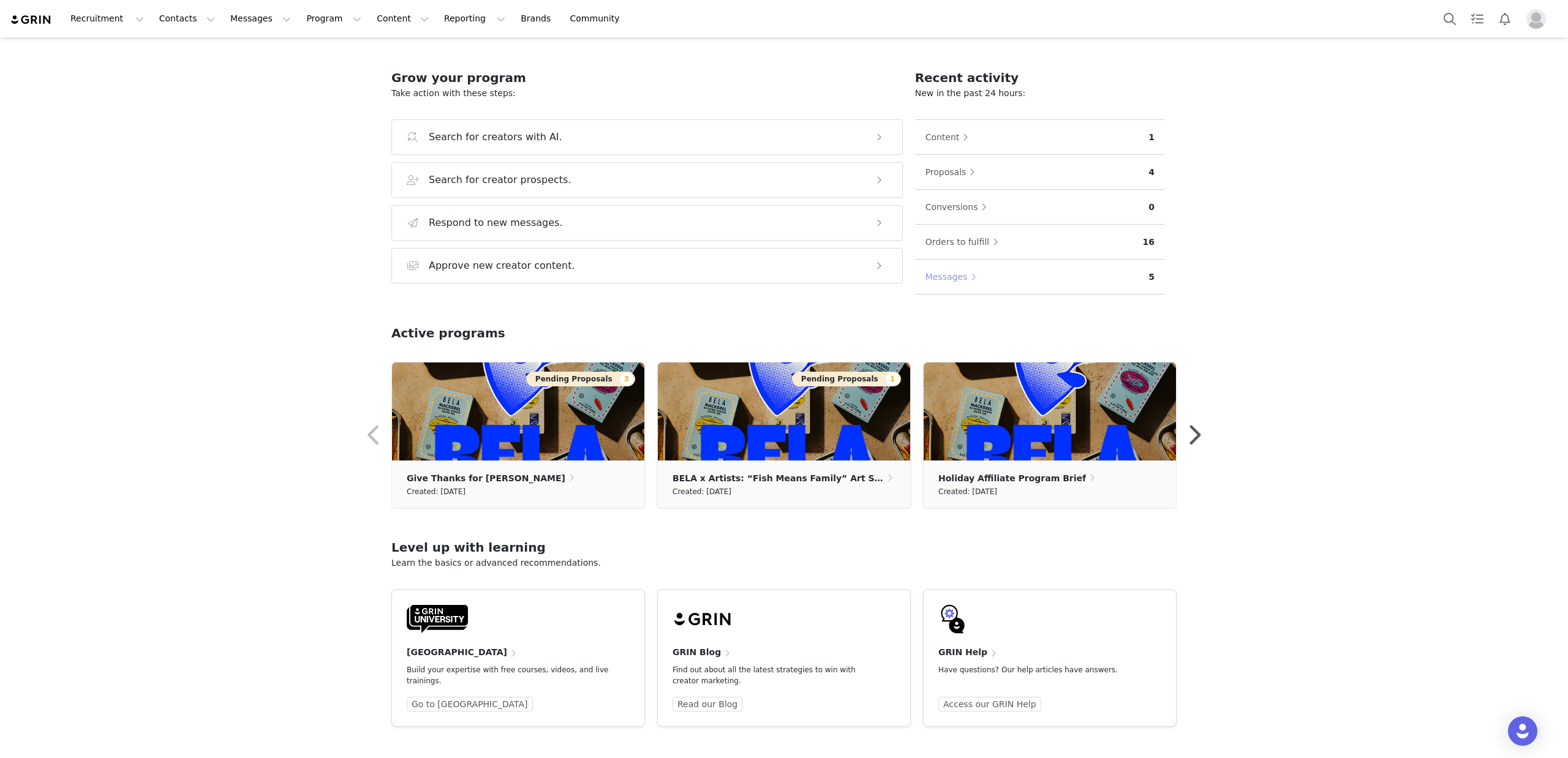
click at [945, 272] on button "Messages" at bounding box center [953, 276] width 58 height 19
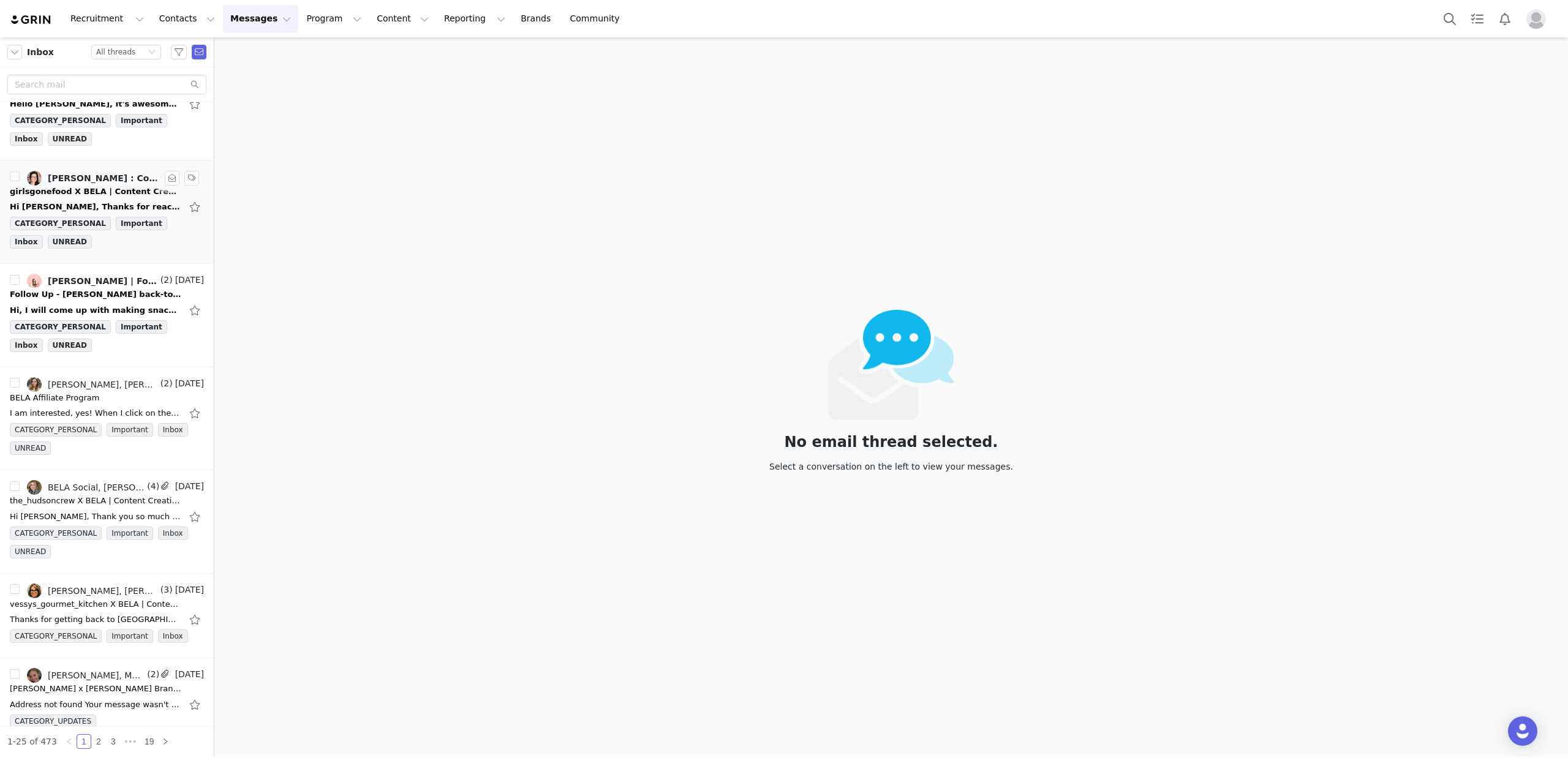
scroll to position [295, 0]
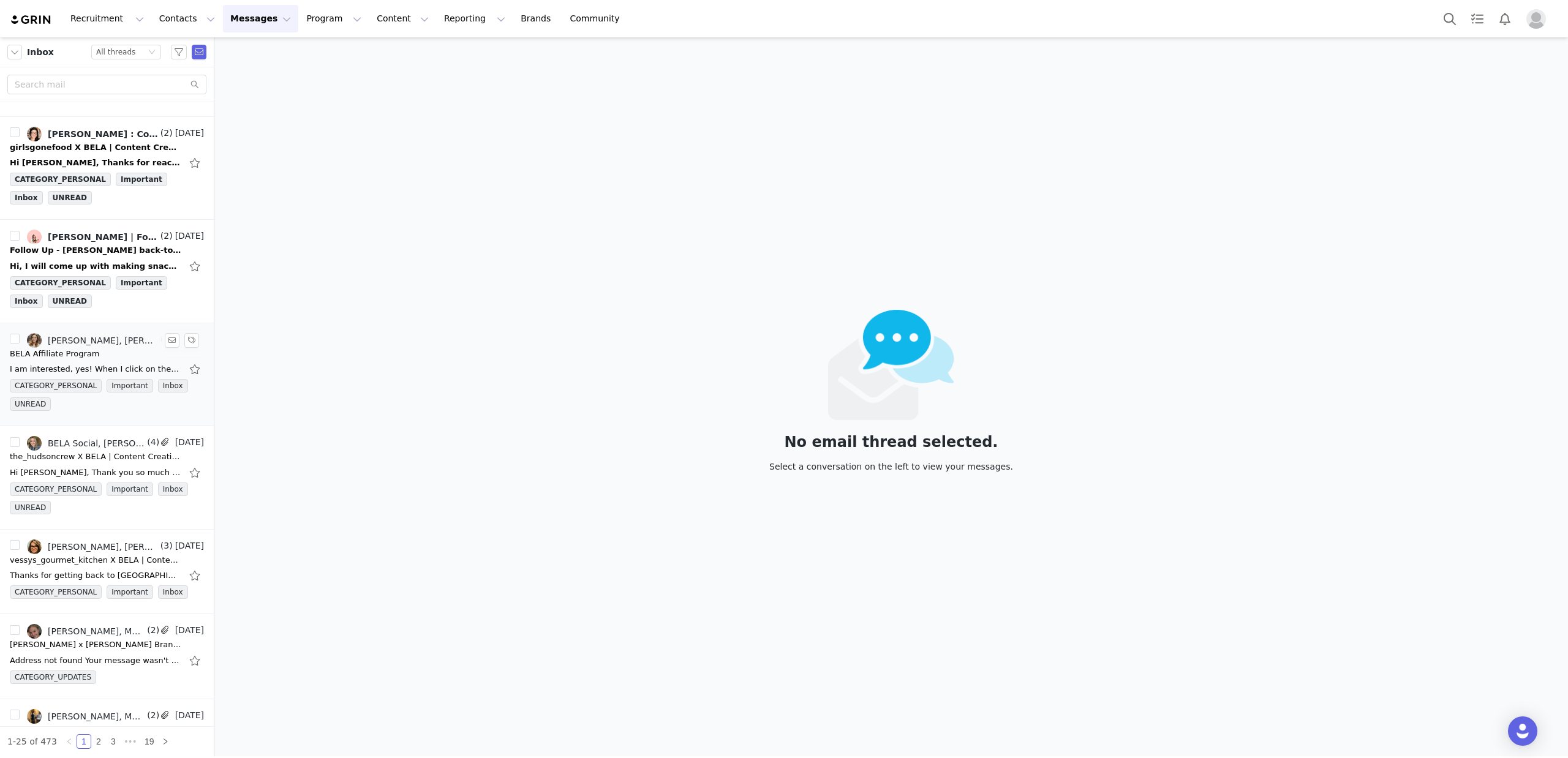
click at [85, 349] on div "BELA Affiliate Program" at bounding box center [54, 353] width 89 height 12
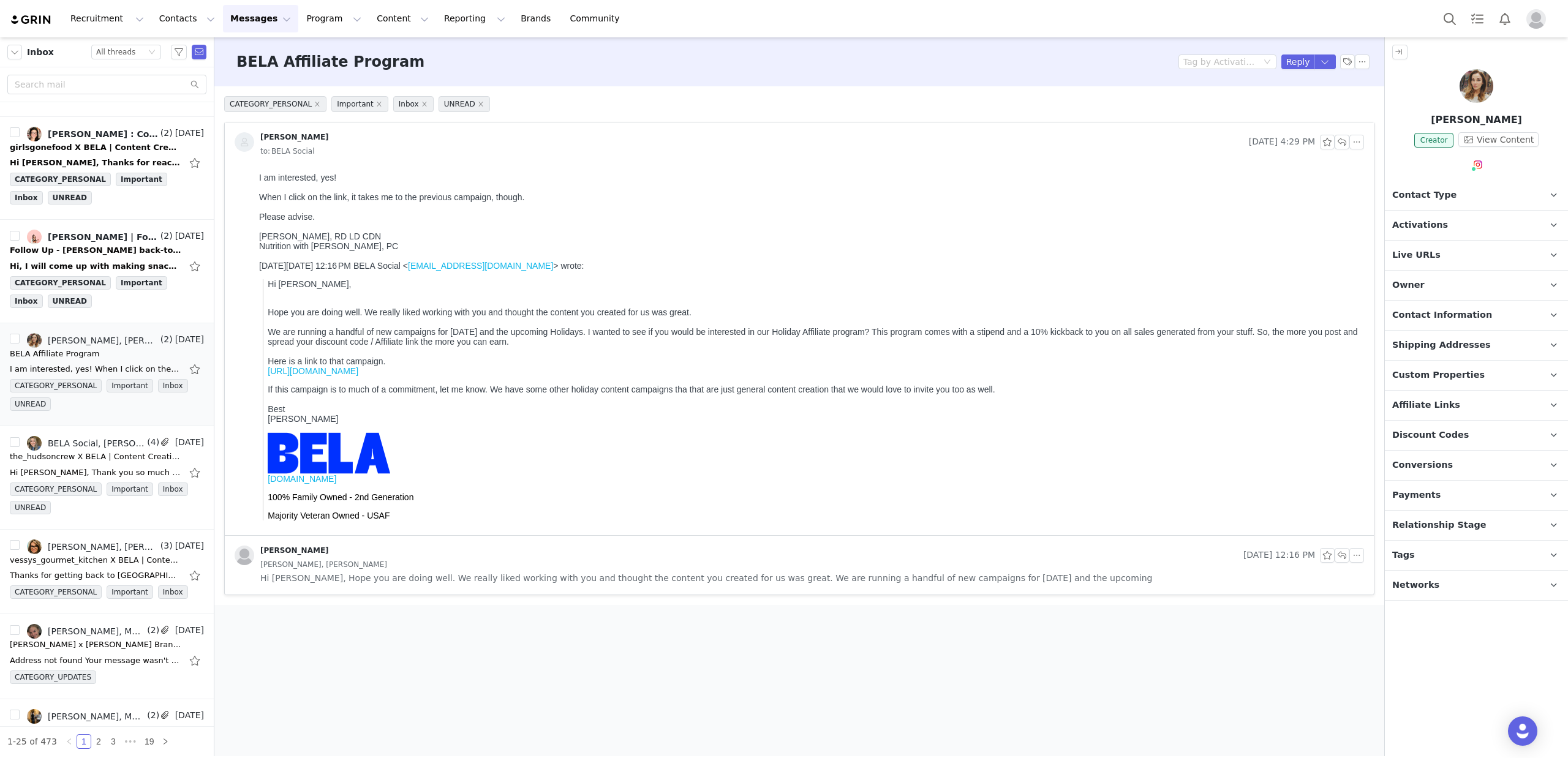
scroll to position [0, 0]
click at [1296, 58] on button "Reply" at bounding box center [1297, 61] width 34 height 15
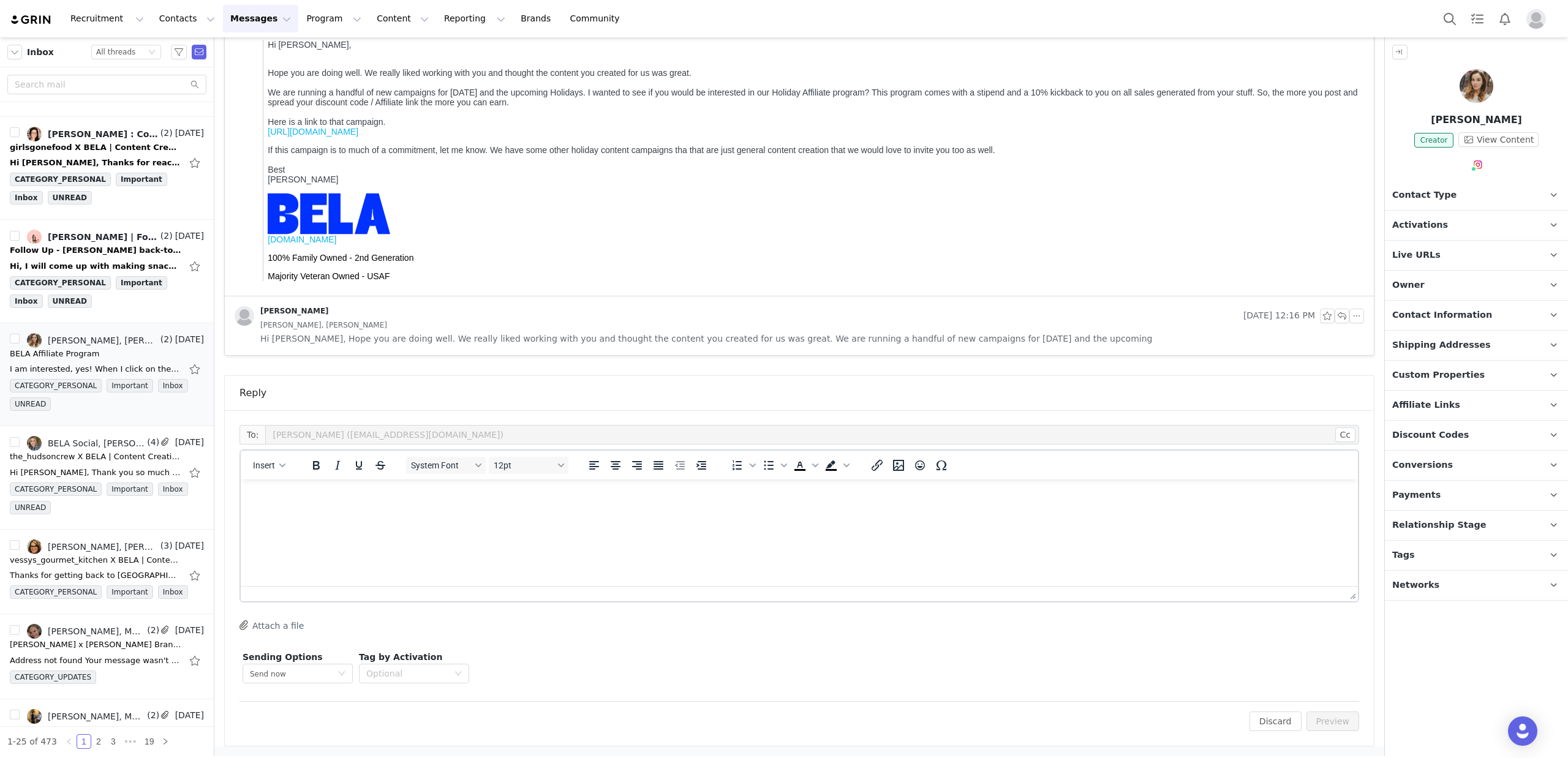
click at [444, 501] on p "Rich Text Area. Press ALT-0 for help." at bounding box center [799, 496] width 1097 height 14
click at [1338, 721] on button "Preview" at bounding box center [1333, 721] width 53 height 19
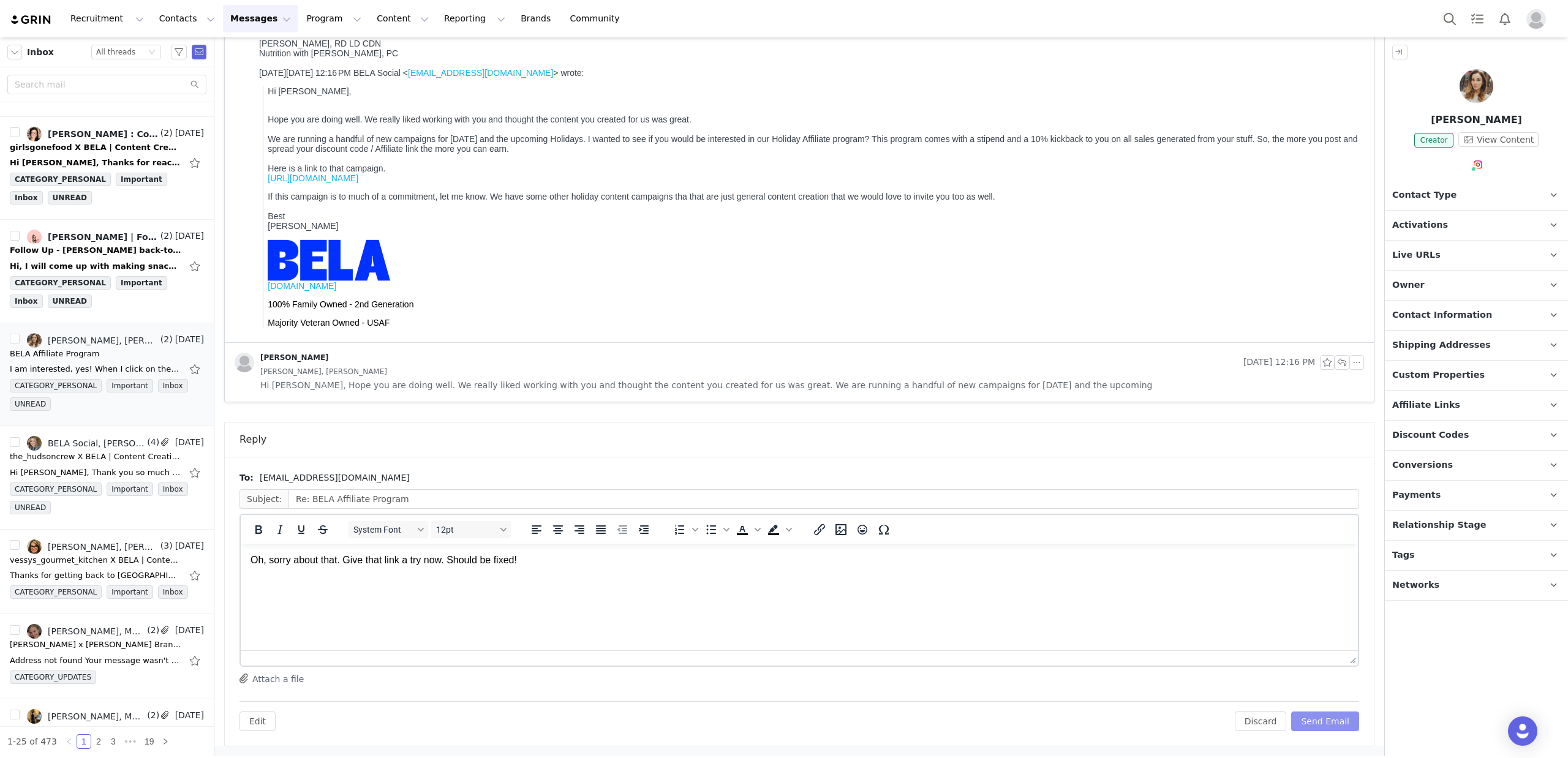
click at [1337, 721] on button "Send Email" at bounding box center [1325, 721] width 68 height 19
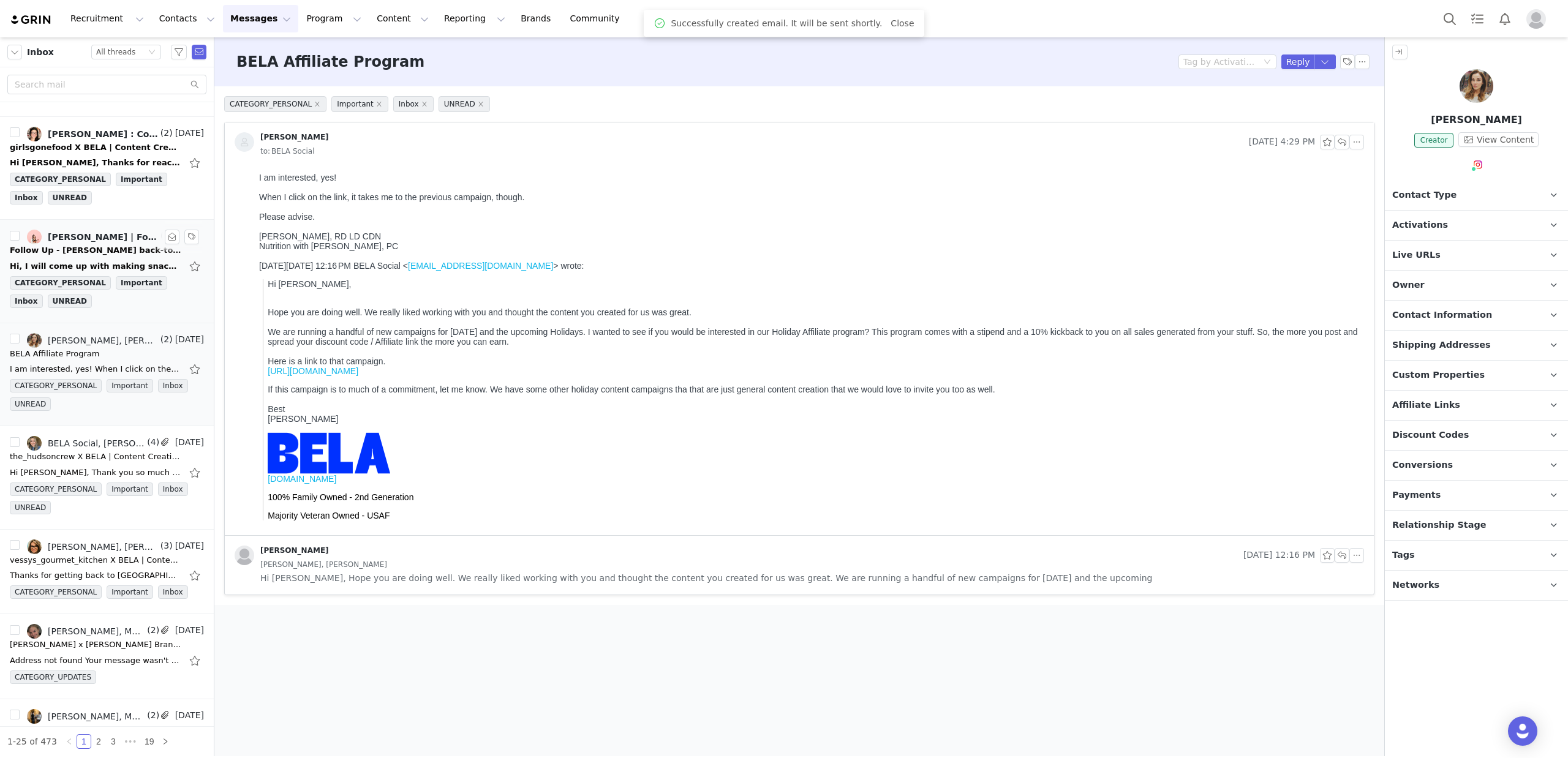
click at [83, 250] on div "Follow Up - BELA back-to-school" at bounding box center [95, 250] width 172 height 12
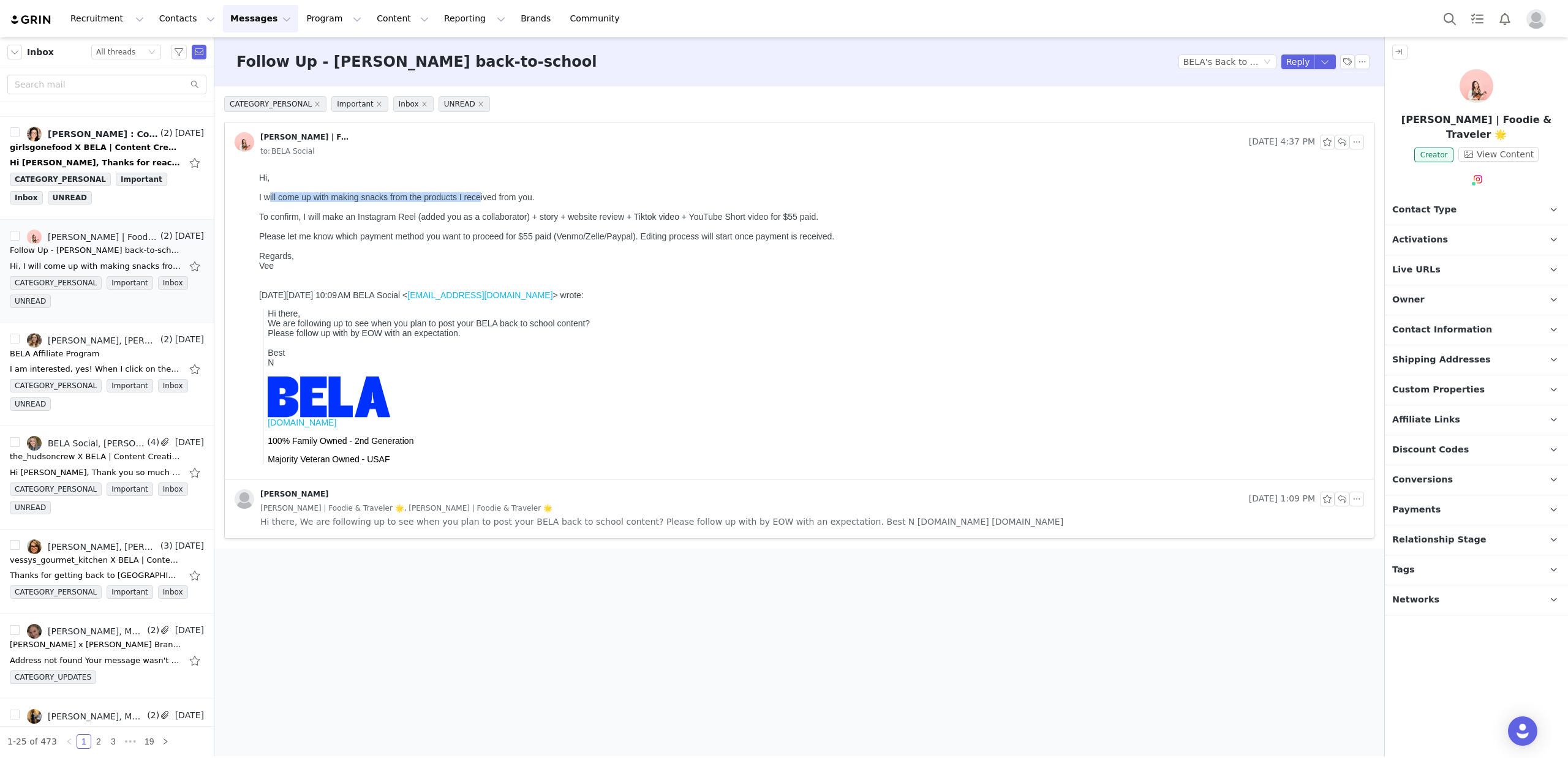
drag, startPoint x: 327, startPoint y: 195, endPoint x: 482, endPoint y: 197, distance: 155.0
click at [482, 197] on div "I will come up with making snacks from the products I received from you." at bounding box center [808, 197] width 1100 height 10
drag, startPoint x: 261, startPoint y: 217, endPoint x: 701, endPoint y: 220, distance: 440.0
click at [701, 220] on div "To confirm, I will make an Instagram Reel (added you as a collaborator) + story…" at bounding box center [808, 217] width 1100 height 10
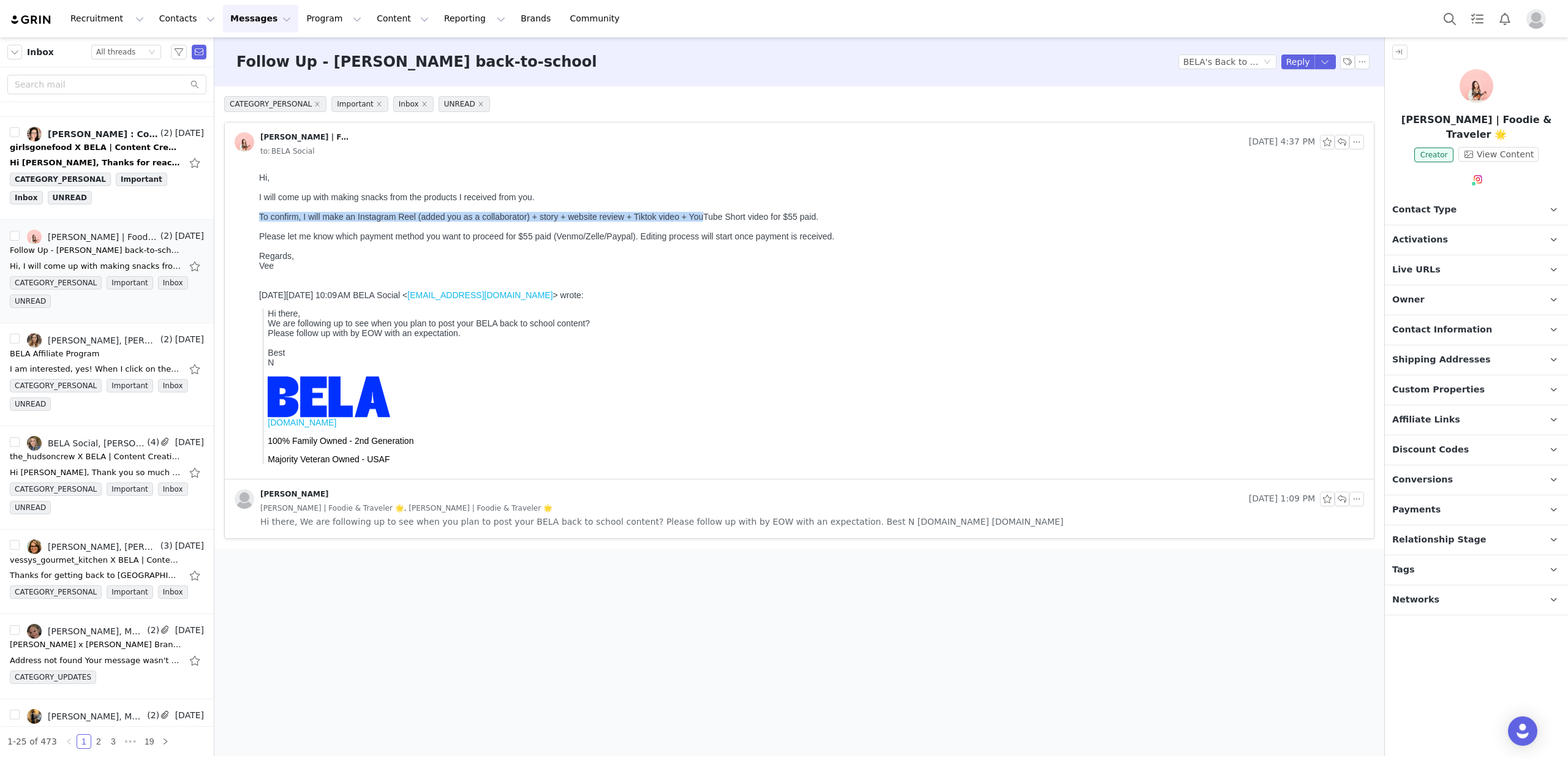
drag, startPoint x: 701, startPoint y: 220, endPoint x: 591, endPoint y: 219, distance: 110.0
click at [701, 220] on div "To confirm, I will make an Instagram Reel (added you as a collaborator) + story…" at bounding box center [808, 217] width 1100 height 10
drag, startPoint x: 272, startPoint y: 234, endPoint x: 454, endPoint y: 237, distance: 182.0
click at [454, 237] on div "Please let me know which payment method you want to proceed for $55 paid (Venmo…" at bounding box center [808, 236] width 1100 height 10
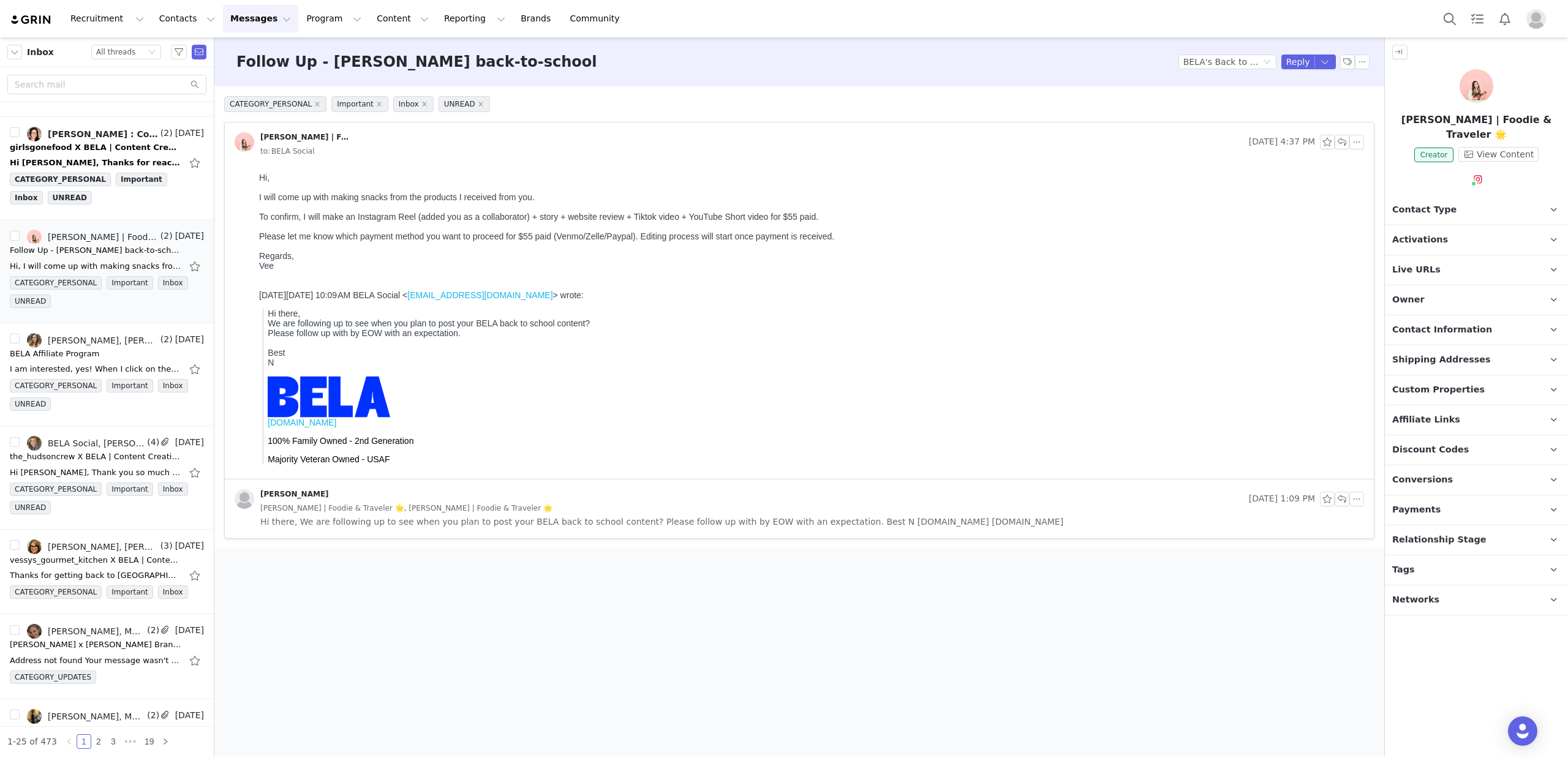
drag, startPoint x: 483, startPoint y: 238, endPoint x: 643, endPoint y: 237, distance: 160.0
click at [662, 240] on div "Please let me know which payment method you want to proceed for $55 paid (Venmo…" at bounding box center [808, 236] width 1100 height 10
drag, startPoint x: 763, startPoint y: 240, endPoint x: 784, endPoint y: 241, distance: 21.0
click at [784, 241] on div "Hi, I will come up with making snacks from the products I received from you. To…" at bounding box center [808, 221] width 1100 height 98
click at [784, 241] on div at bounding box center [808, 246] width 1100 height 10
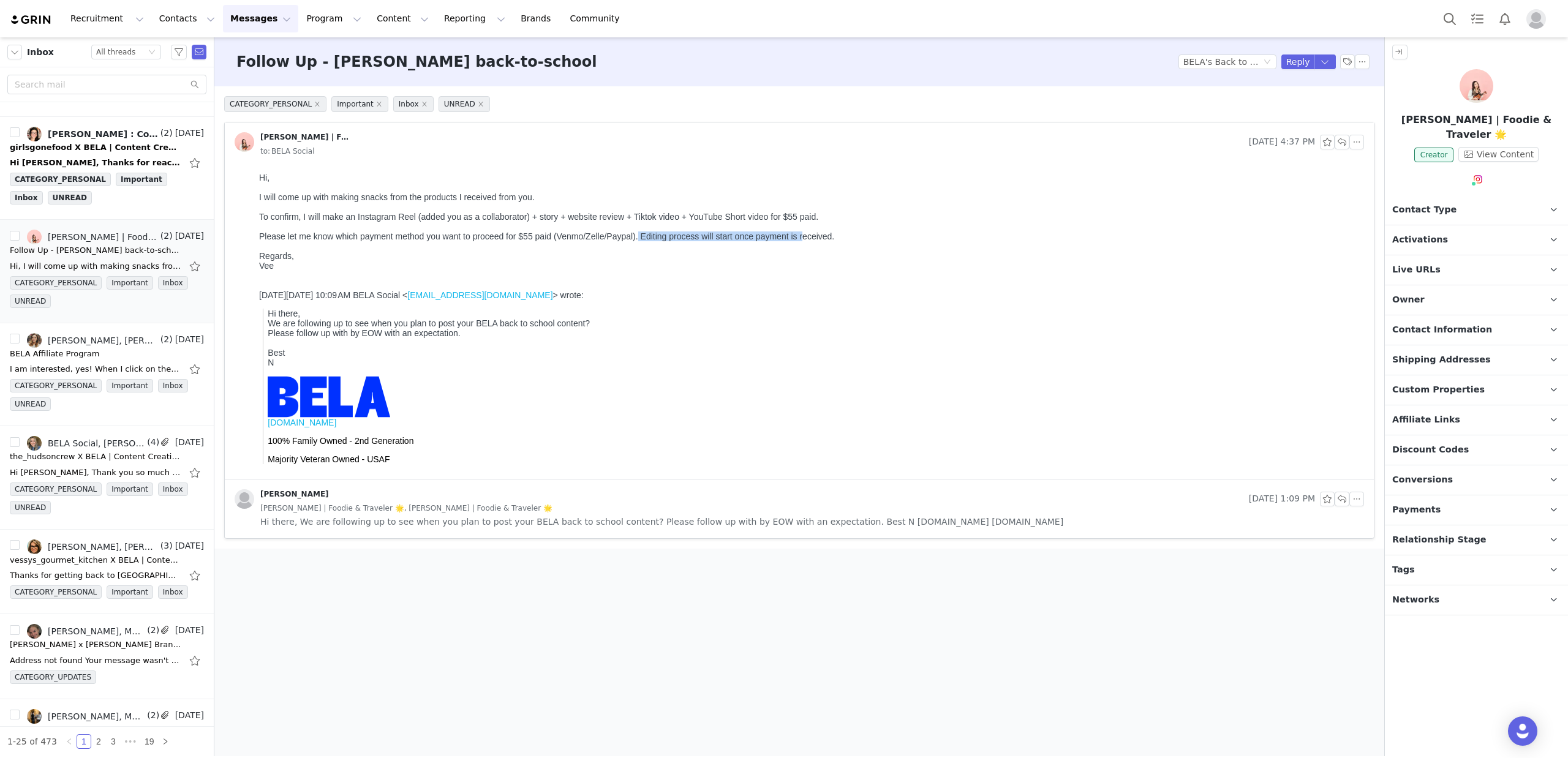
drag, startPoint x: 647, startPoint y: 236, endPoint x: 806, endPoint y: 237, distance: 159.0
click at [806, 237] on div "Please let me know which payment method you want to proceed for $55 paid (Venmo…" at bounding box center [808, 236] width 1100 height 10
drag, startPoint x: 806, startPoint y: 237, endPoint x: 728, endPoint y: 224, distance: 79.1
click at [798, 237] on div "Please let me know which payment method you want to proceed for $55 paid (Venmo…" at bounding box center [808, 236] width 1100 height 10
click at [716, 222] on div at bounding box center [808, 227] width 1100 height 10
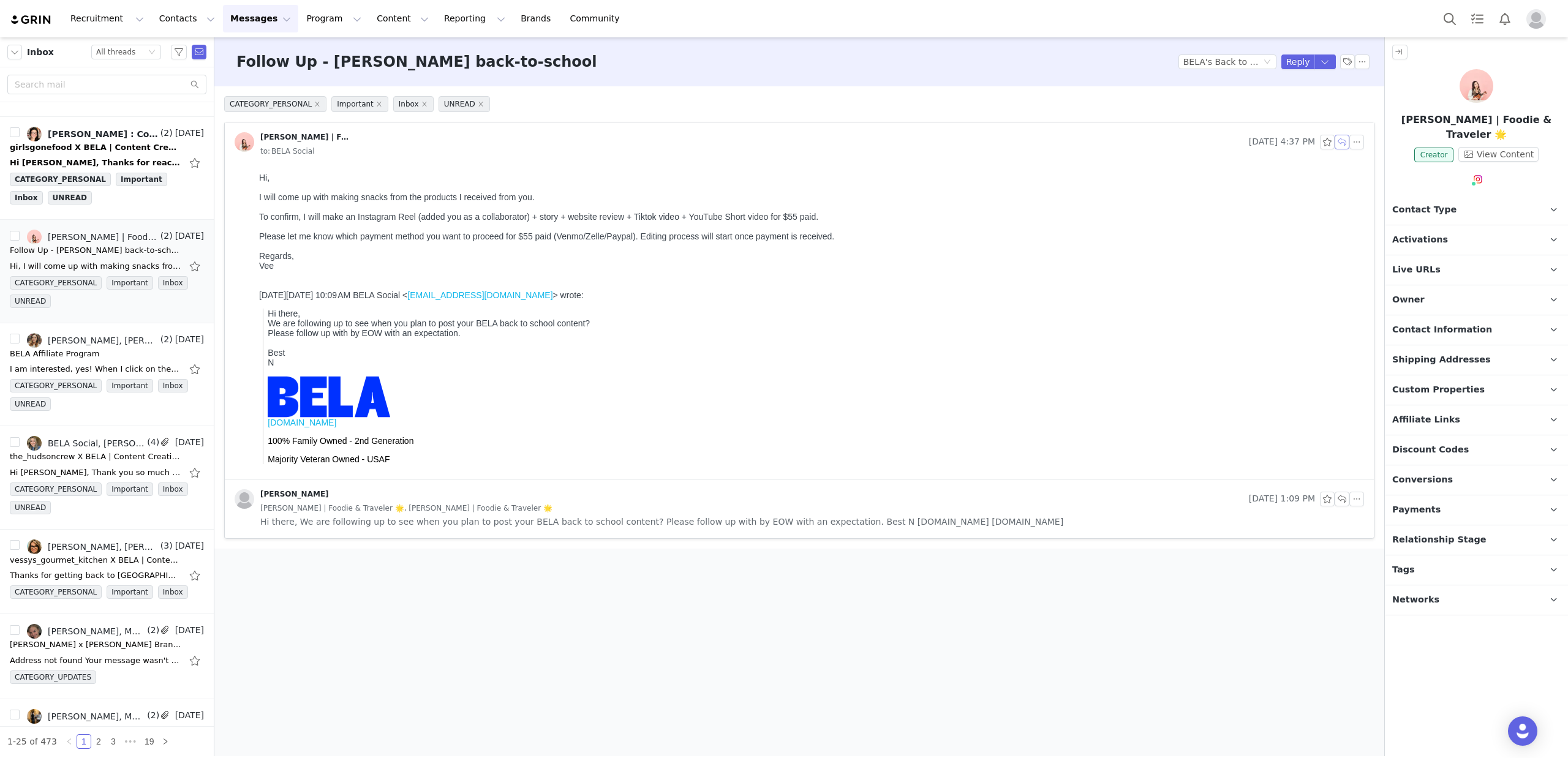
click at [1344, 144] on button "button" at bounding box center [1341, 142] width 15 height 15
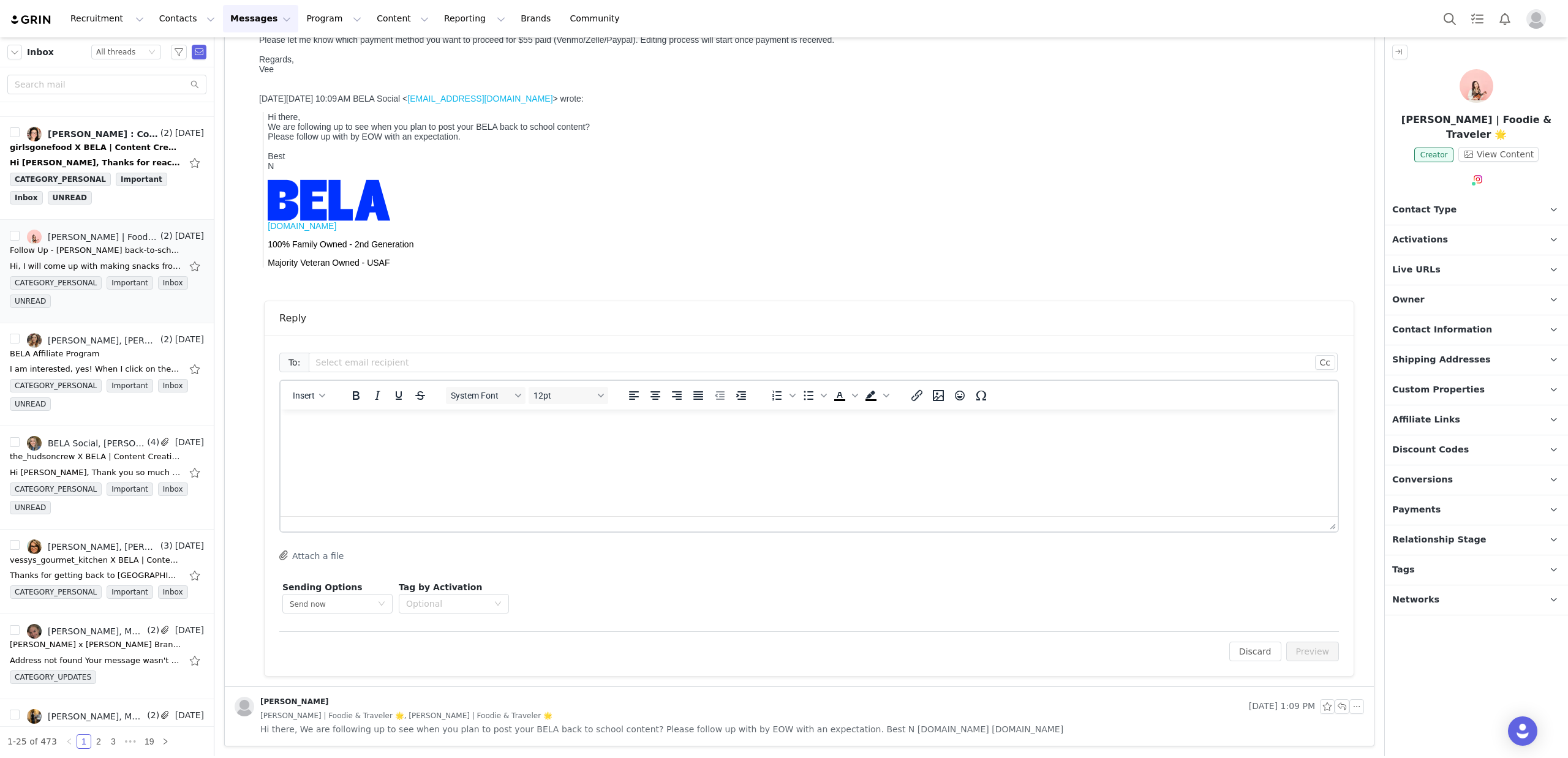
scroll to position [192, 0]
drag, startPoint x: 495, startPoint y: 460, endPoint x: 472, endPoint y: 450, distance: 25.1
click at [492, 443] on html at bounding box center [809, 427] width 1057 height 33
drag, startPoint x: 482, startPoint y: 723, endPoint x: 544, endPoint y: 681, distance: 74.9
click at [482, 723] on span "Hi there, We are following up to see when you plan to post your BELA back to sc…" at bounding box center [662, 730] width 803 height 14
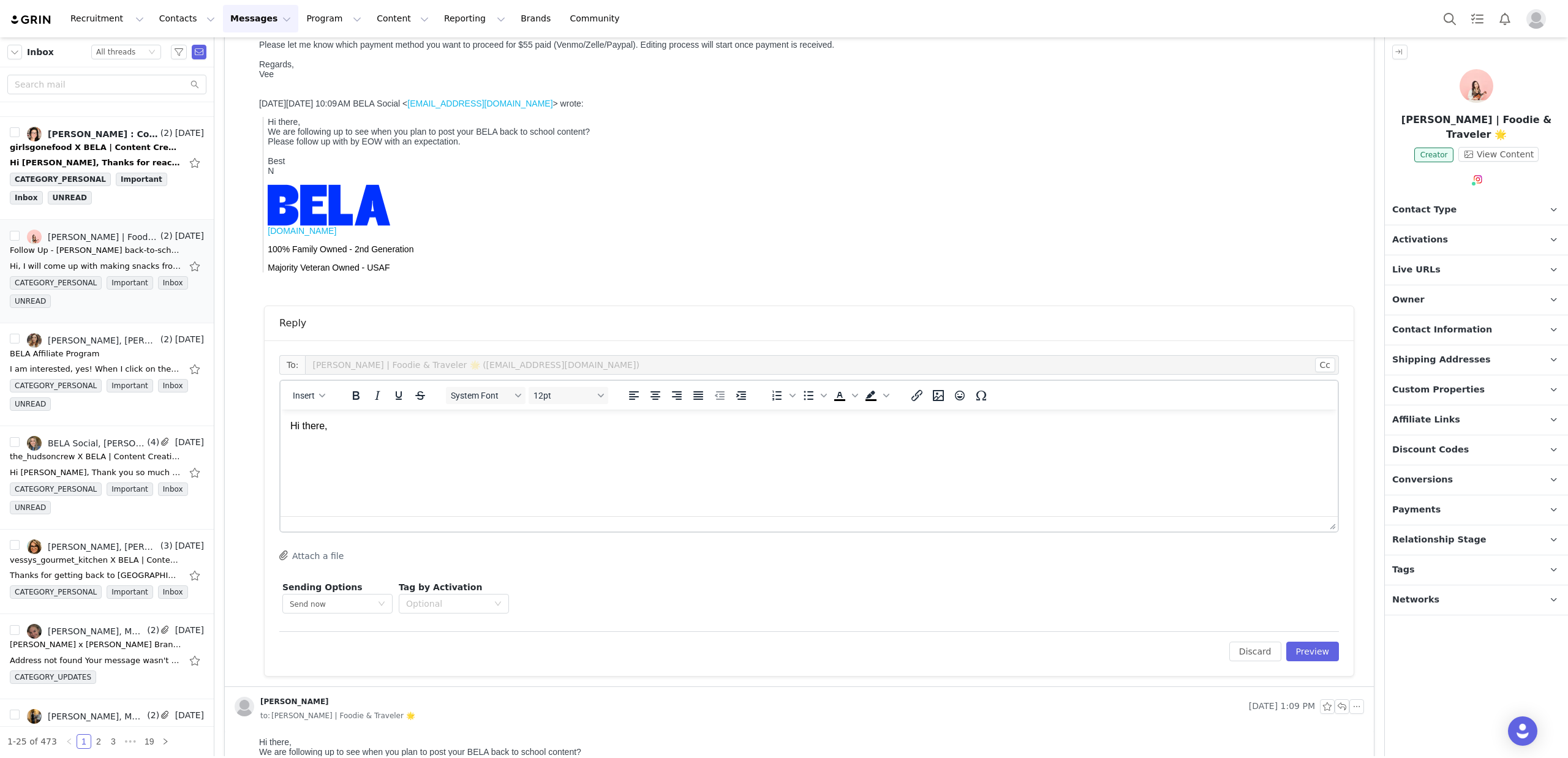
scroll to position [353, 0]
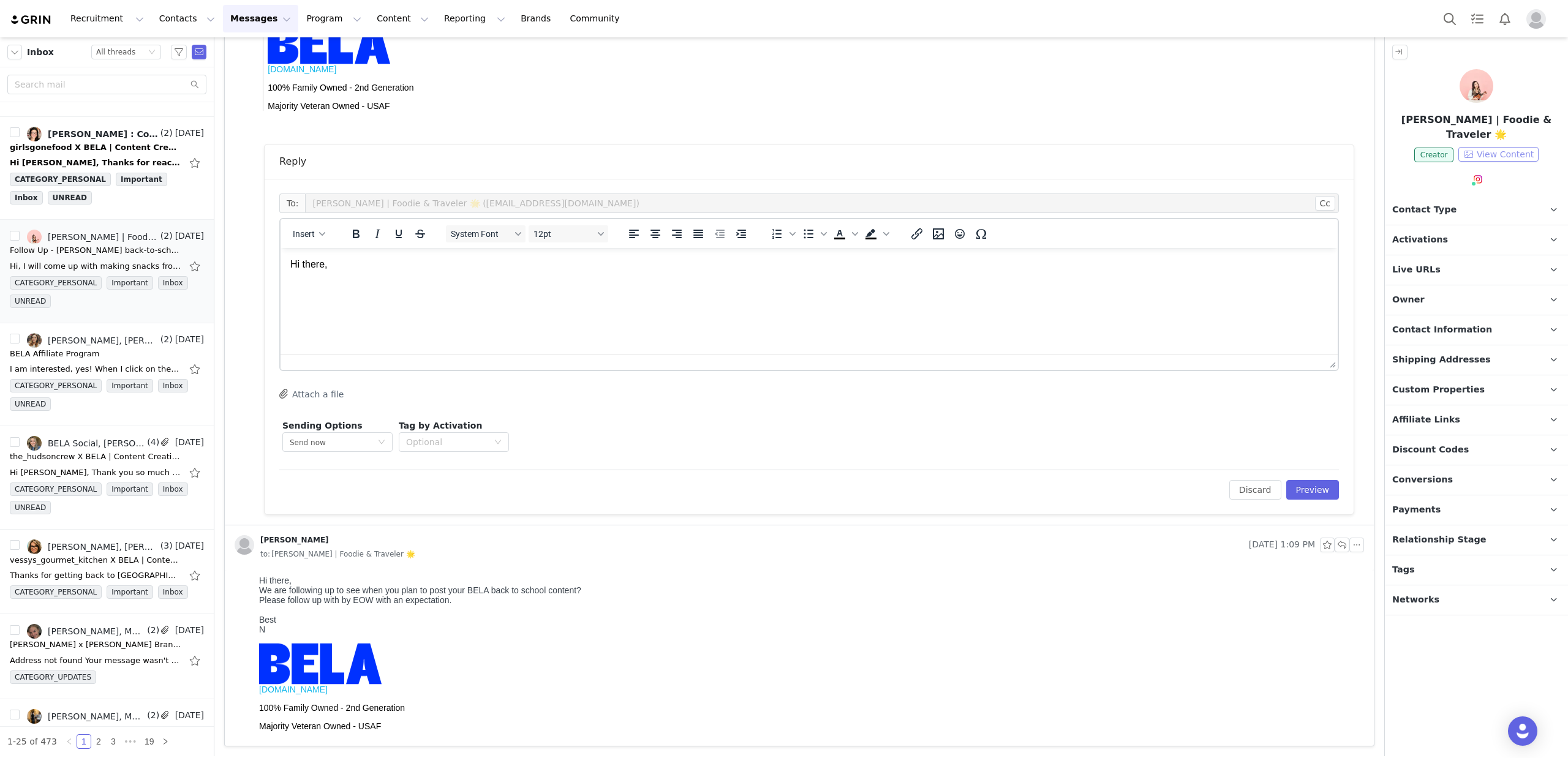
click at [1496, 147] on button "View Content" at bounding box center [1497, 154] width 80 height 15
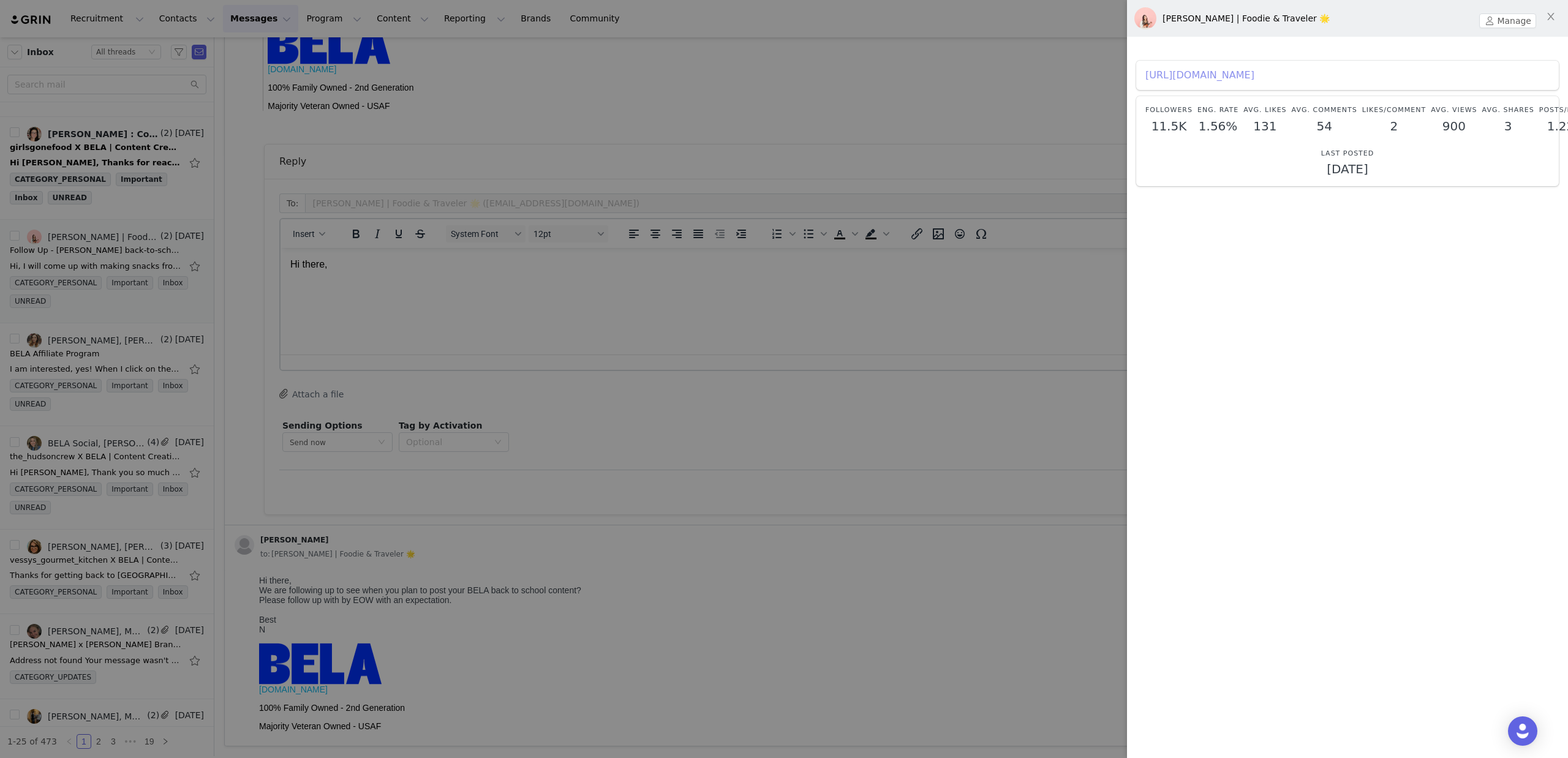
drag, startPoint x: 1266, startPoint y: 78, endPoint x: 1269, endPoint y: 69, distance: 9.5
click at [1254, 78] on link "https://www.instagram.com/happyfoodietown" at bounding box center [1199, 74] width 109 height 12
click at [1143, 19] on img at bounding box center [1145, 18] width 22 height 22
drag, startPoint x: 1507, startPoint y: 22, endPoint x: 1496, endPoint y: 23, distance: 11.0
click at [1507, 22] on button "Manage" at bounding box center [1507, 21] width 57 height 15
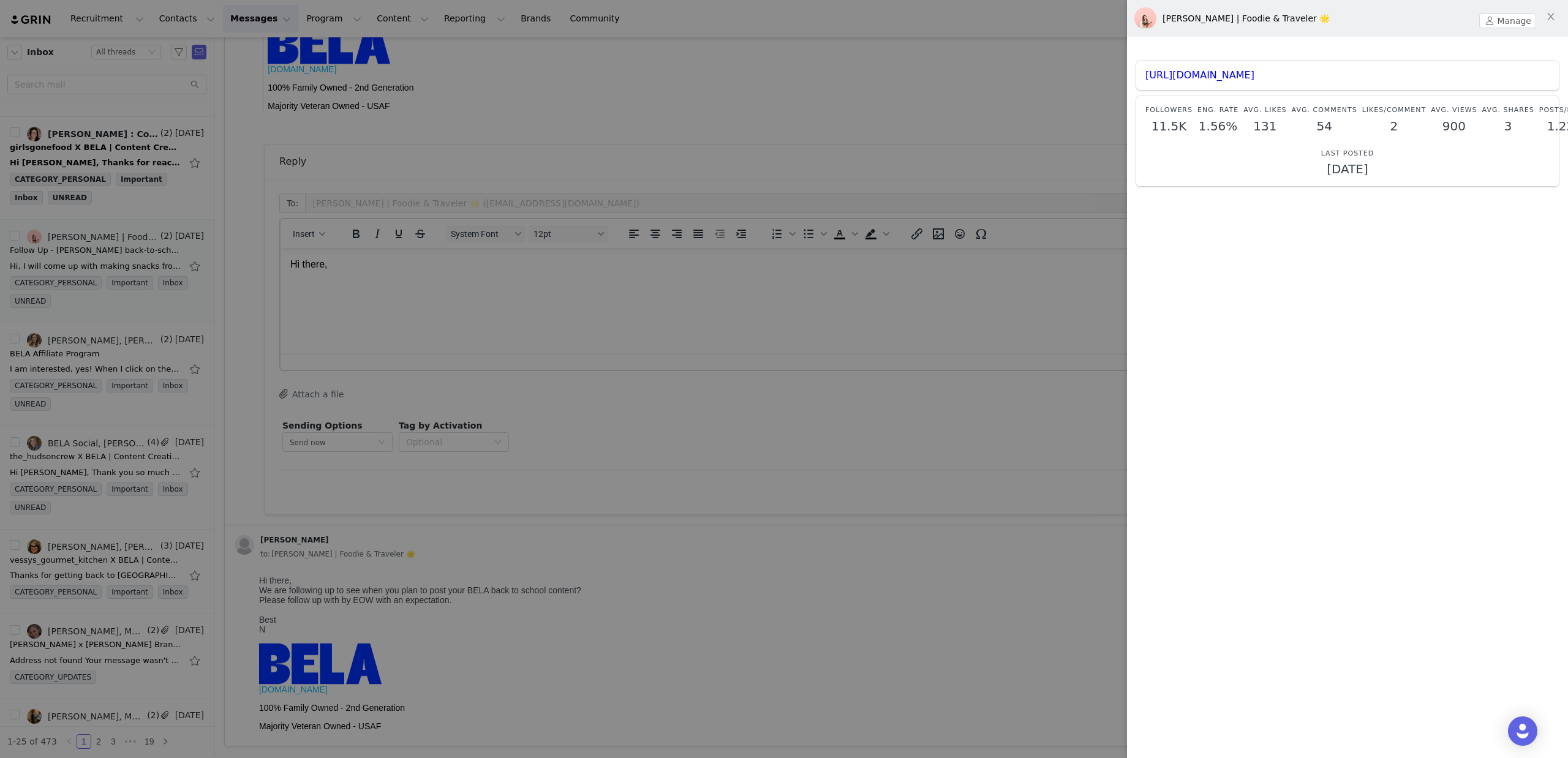
click at [797, 721] on div at bounding box center [784, 379] width 1568 height 758
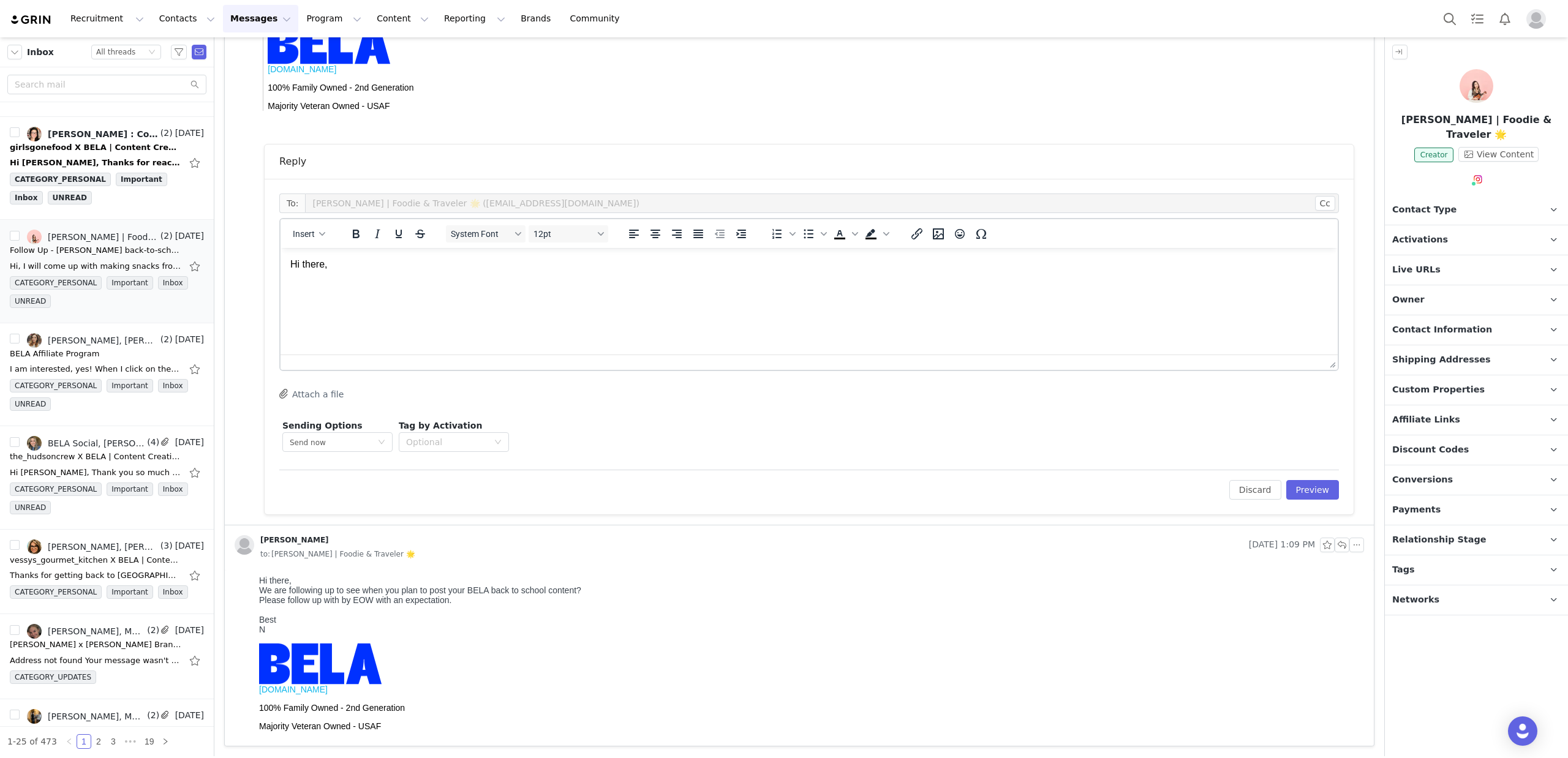
click at [349, 291] on html "Hi there," at bounding box center [809, 271] width 1057 height 47
click at [1306, 487] on button "Preview" at bounding box center [1313, 489] width 53 height 19
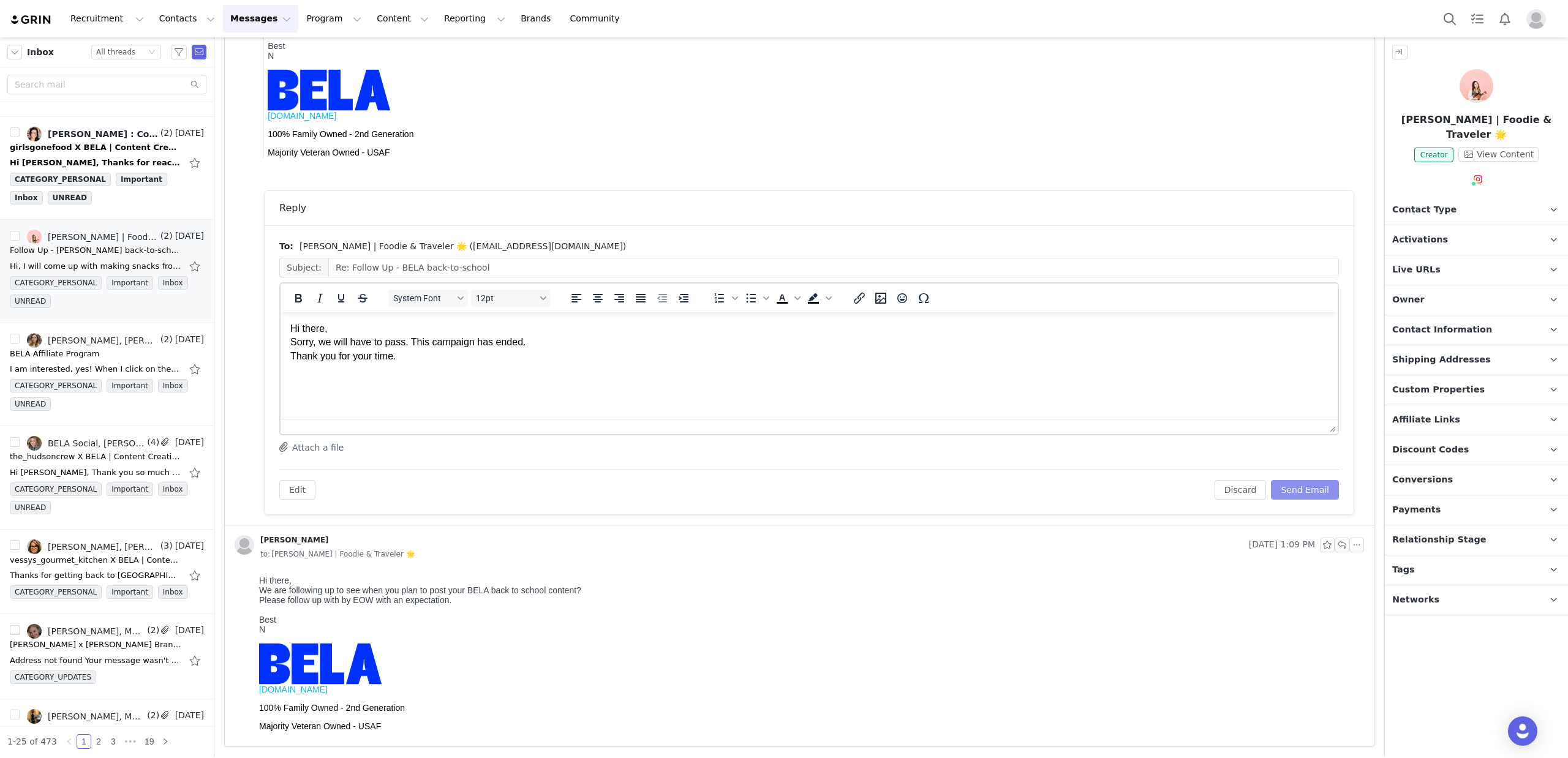
scroll to position [0, 0]
click at [1304, 489] on button "Send Email" at bounding box center [1305, 489] width 68 height 19
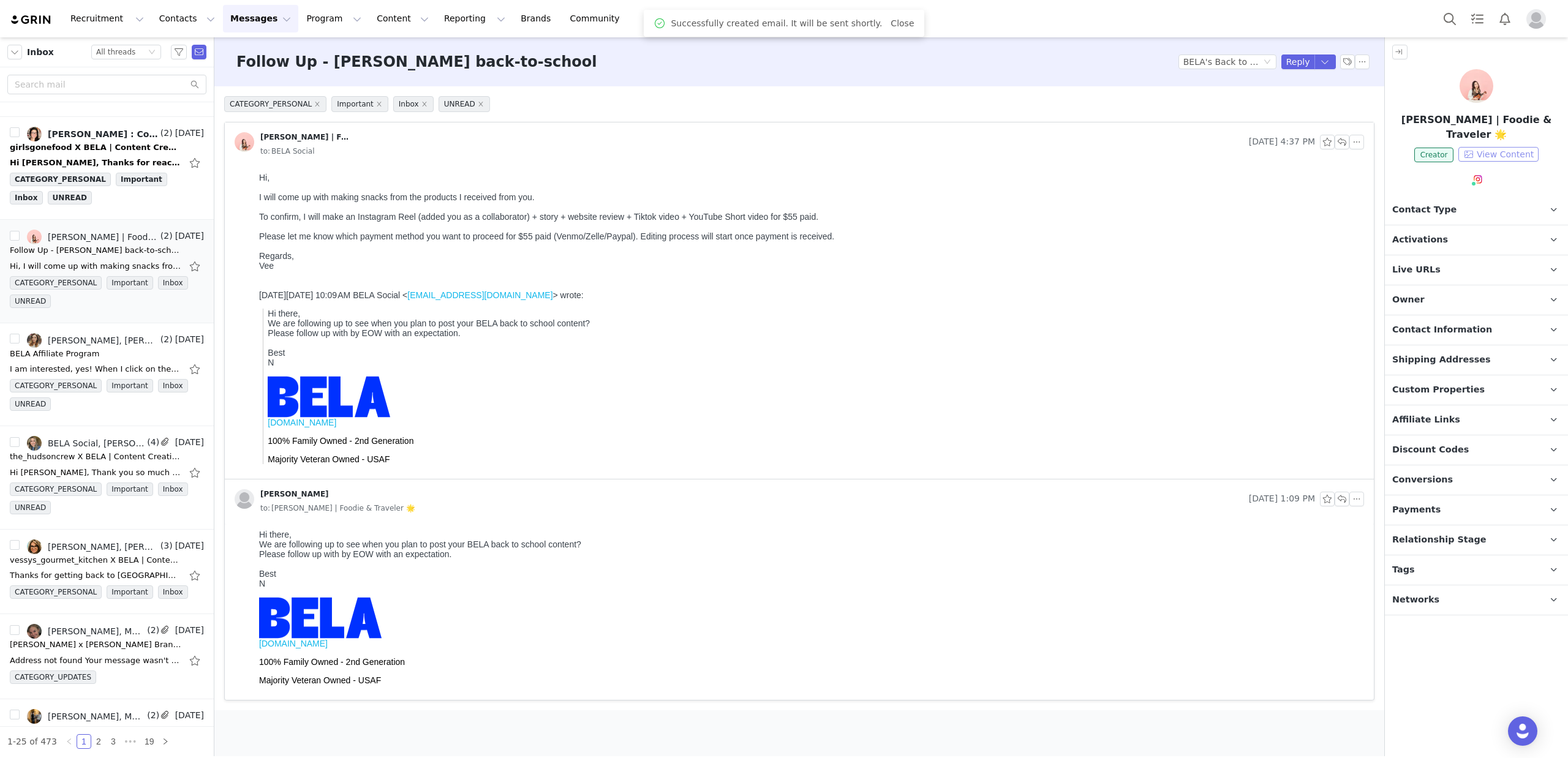
click at [1510, 147] on button "View Content" at bounding box center [1497, 154] width 80 height 15
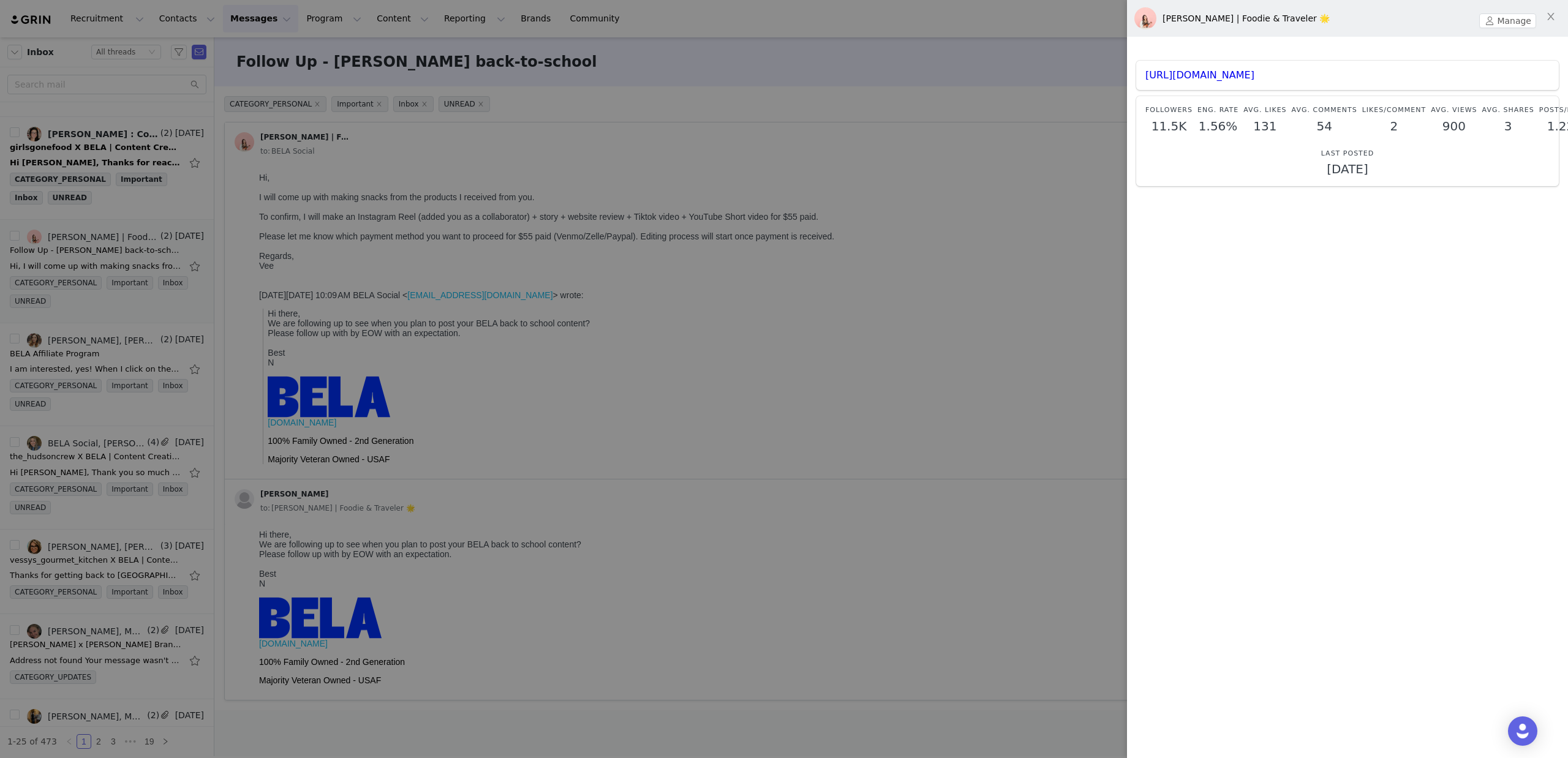
drag, startPoint x: 546, startPoint y: 412, endPoint x: 539, endPoint y: 410, distance: 7.3
click at [544, 412] on div at bounding box center [784, 379] width 1568 height 758
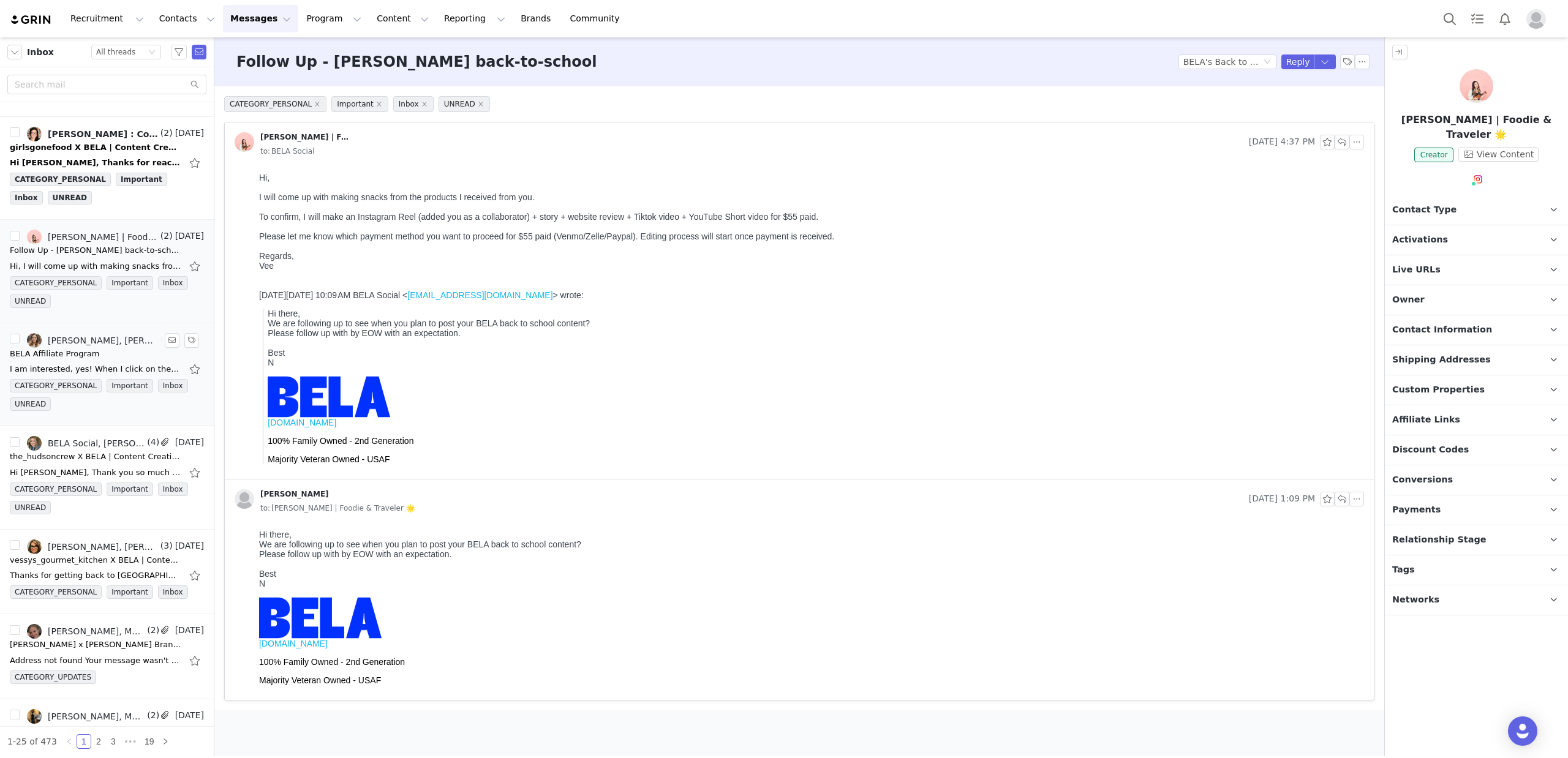
click at [122, 353] on div "BELA Affiliate Program" at bounding box center [107, 353] width 195 height 12
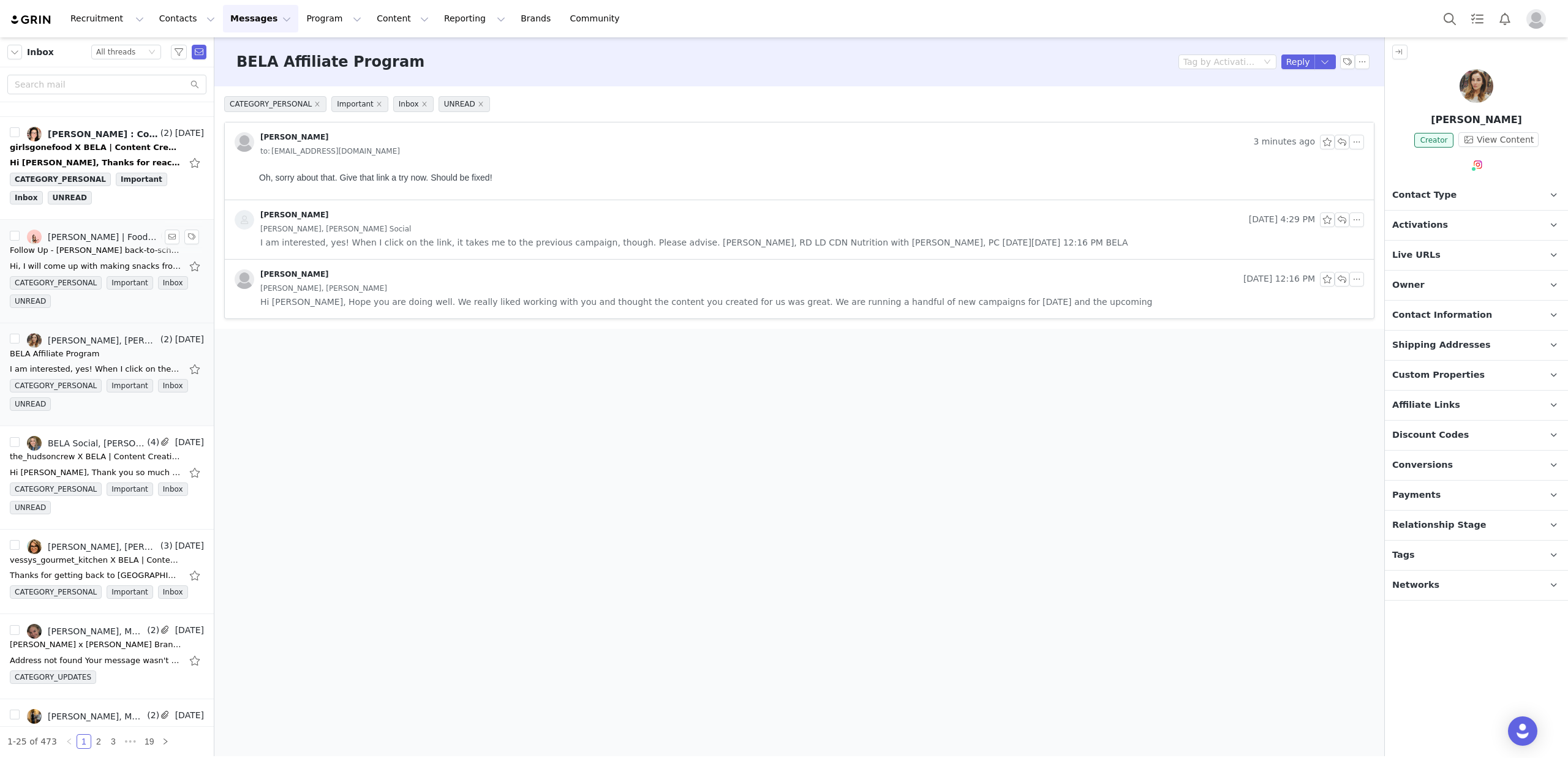
click at [89, 253] on div "Follow Up - BELA back-to-school" at bounding box center [95, 250] width 172 height 12
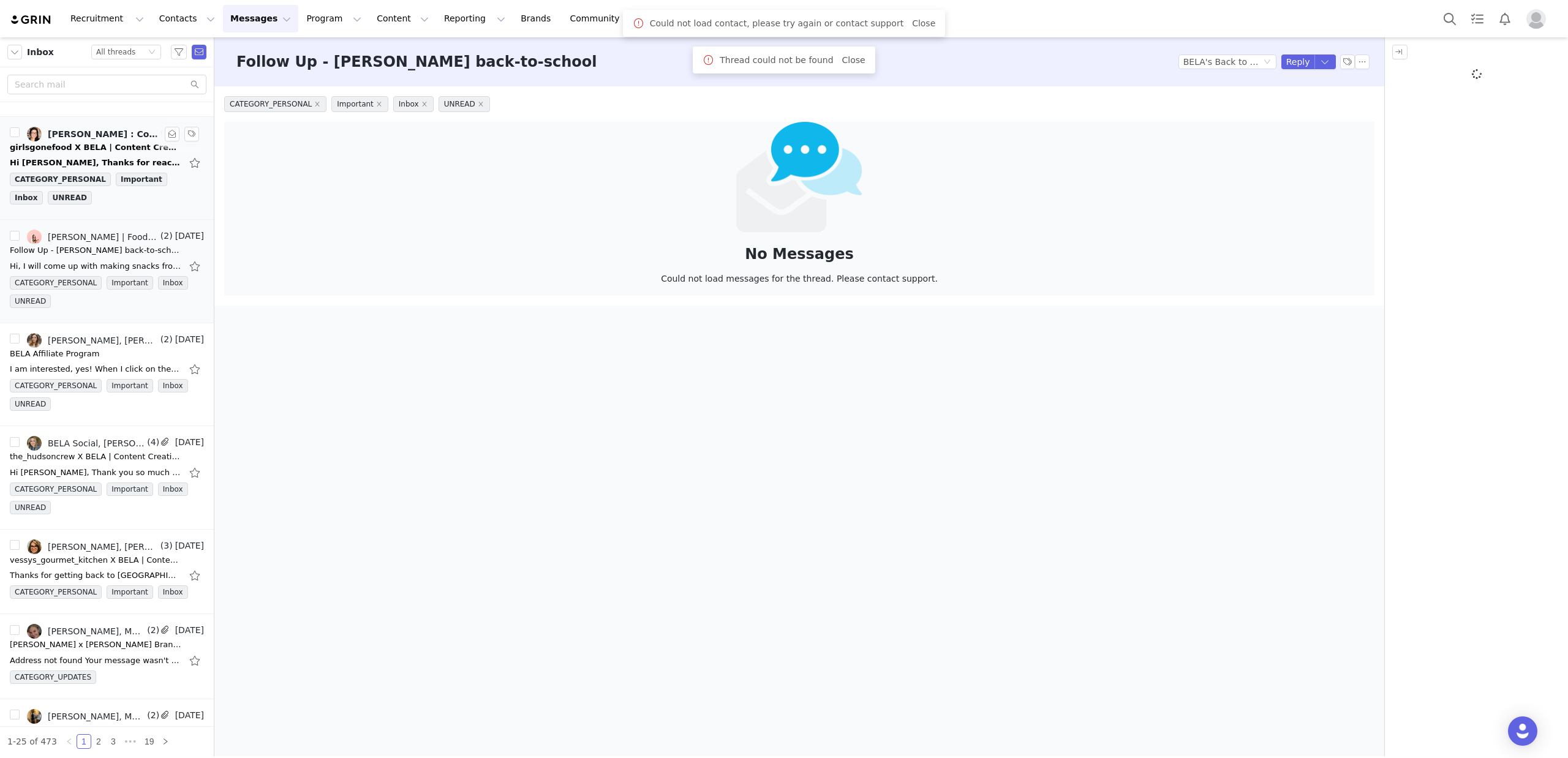
click at [87, 152] on div "girlsgonefood X BELA | Content Creation Campaign | Thanksgiving Content" at bounding box center [95, 147] width 172 height 12
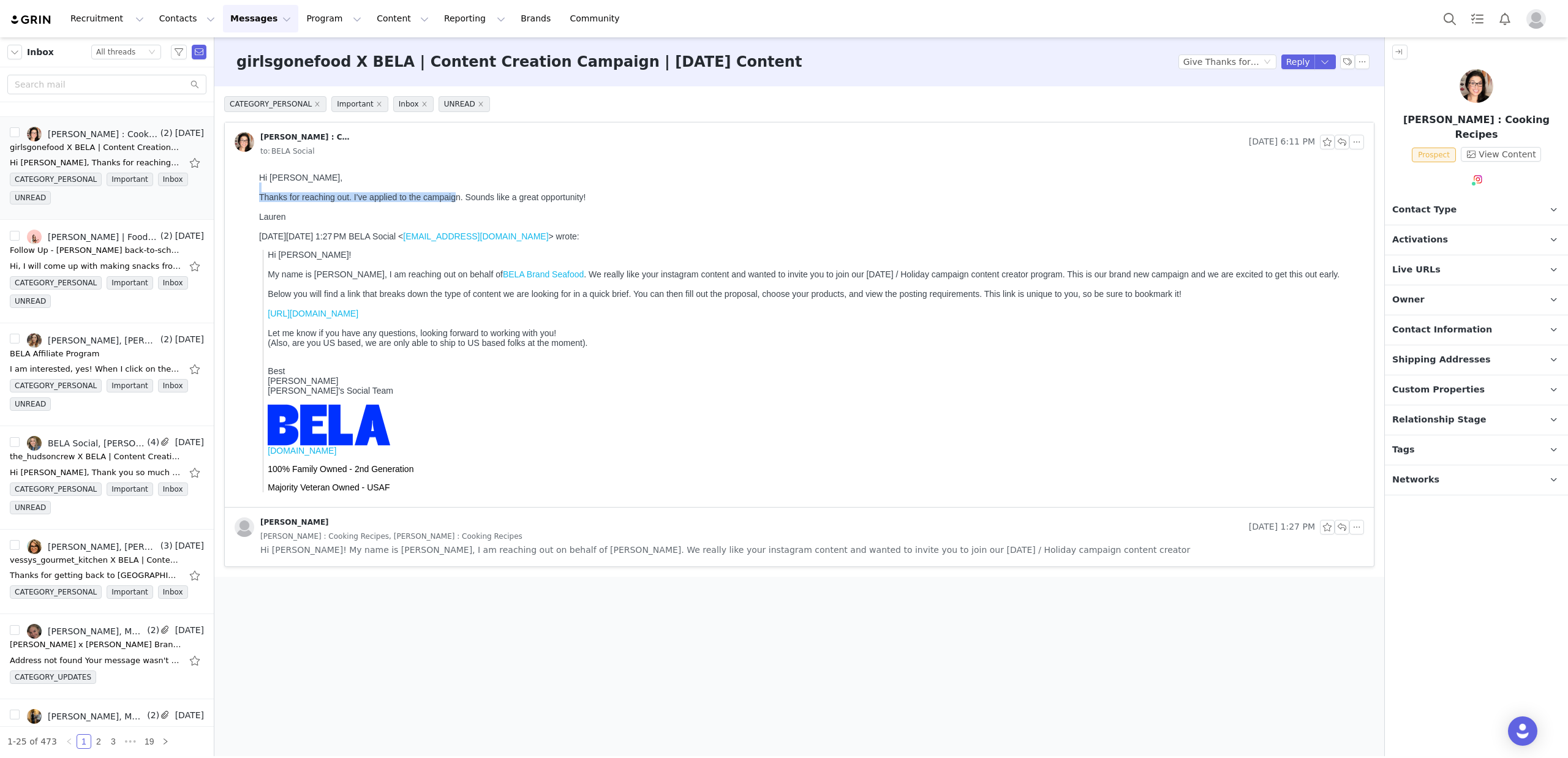
drag, startPoint x: 279, startPoint y: 193, endPoint x: 456, endPoint y: 197, distance: 177.0
click at [456, 197] on html "Hi Nick, Thanks for reaching out. I've applied to the campaign. Sounds like a g…" at bounding box center [809, 338] width 1110 height 340
click at [456, 197] on div "Thanks for reaching out. I've applied to the campaign. Sounds like a great oppo…" at bounding box center [808, 197] width 1100 height 10
click at [1294, 64] on button "Reply" at bounding box center [1297, 61] width 34 height 15
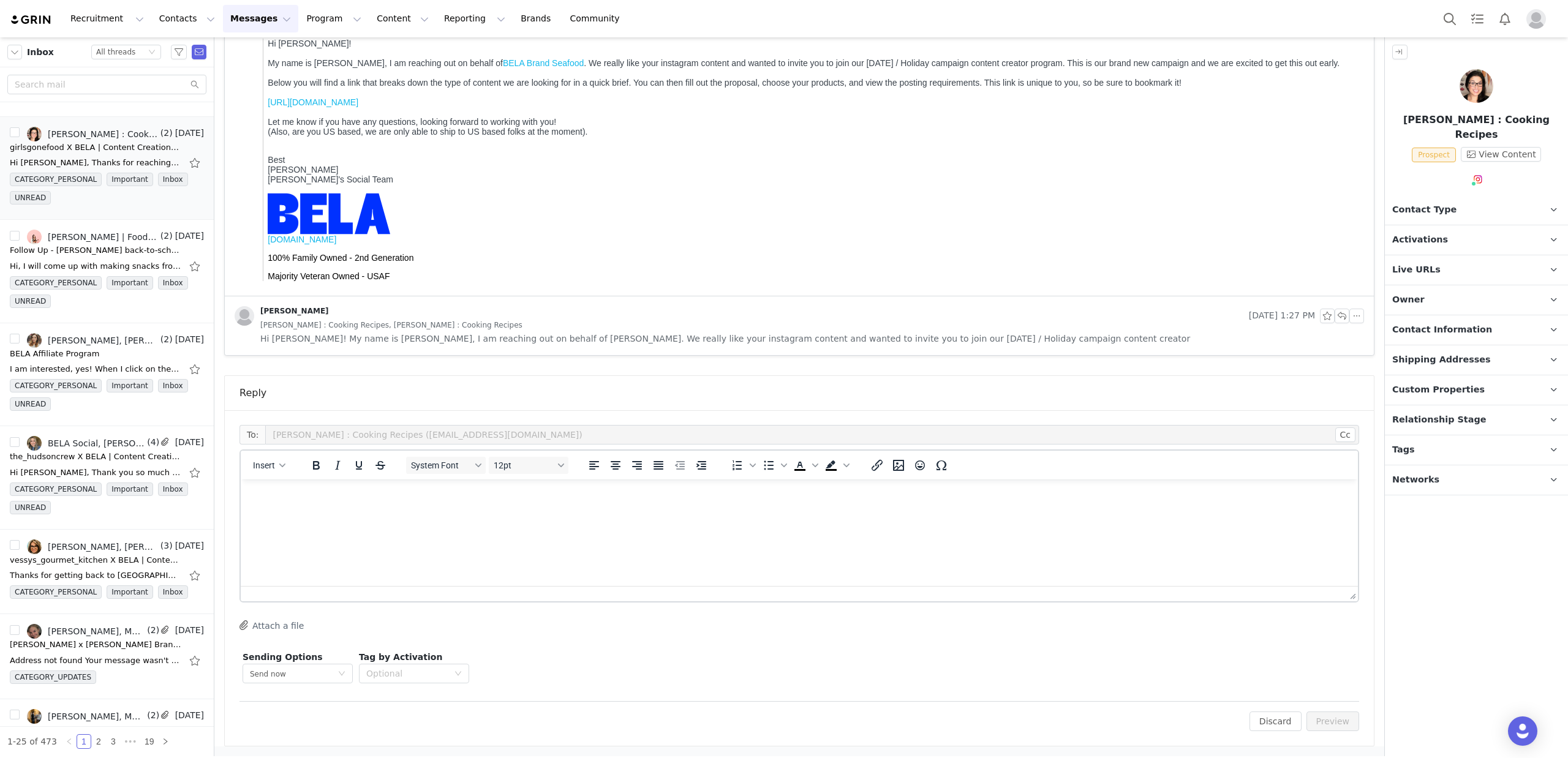
click at [1108, 507] on html at bounding box center [799, 496] width 1118 height 33
click at [1320, 721] on button "Preview" at bounding box center [1333, 721] width 53 height 19
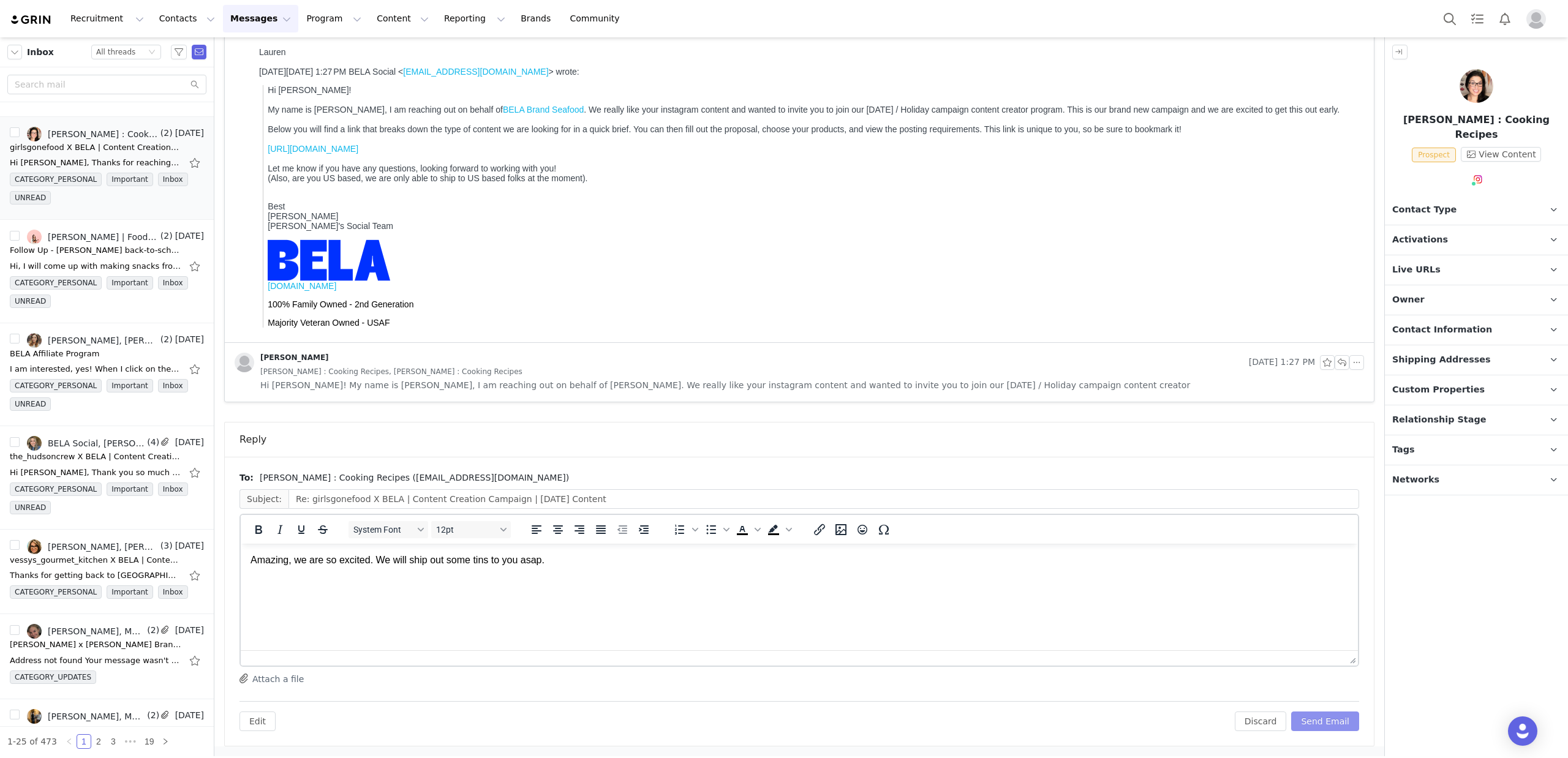
click at [1326, 725] on button "Send Email" at bounding box center [1325, 721] width 68 height 19
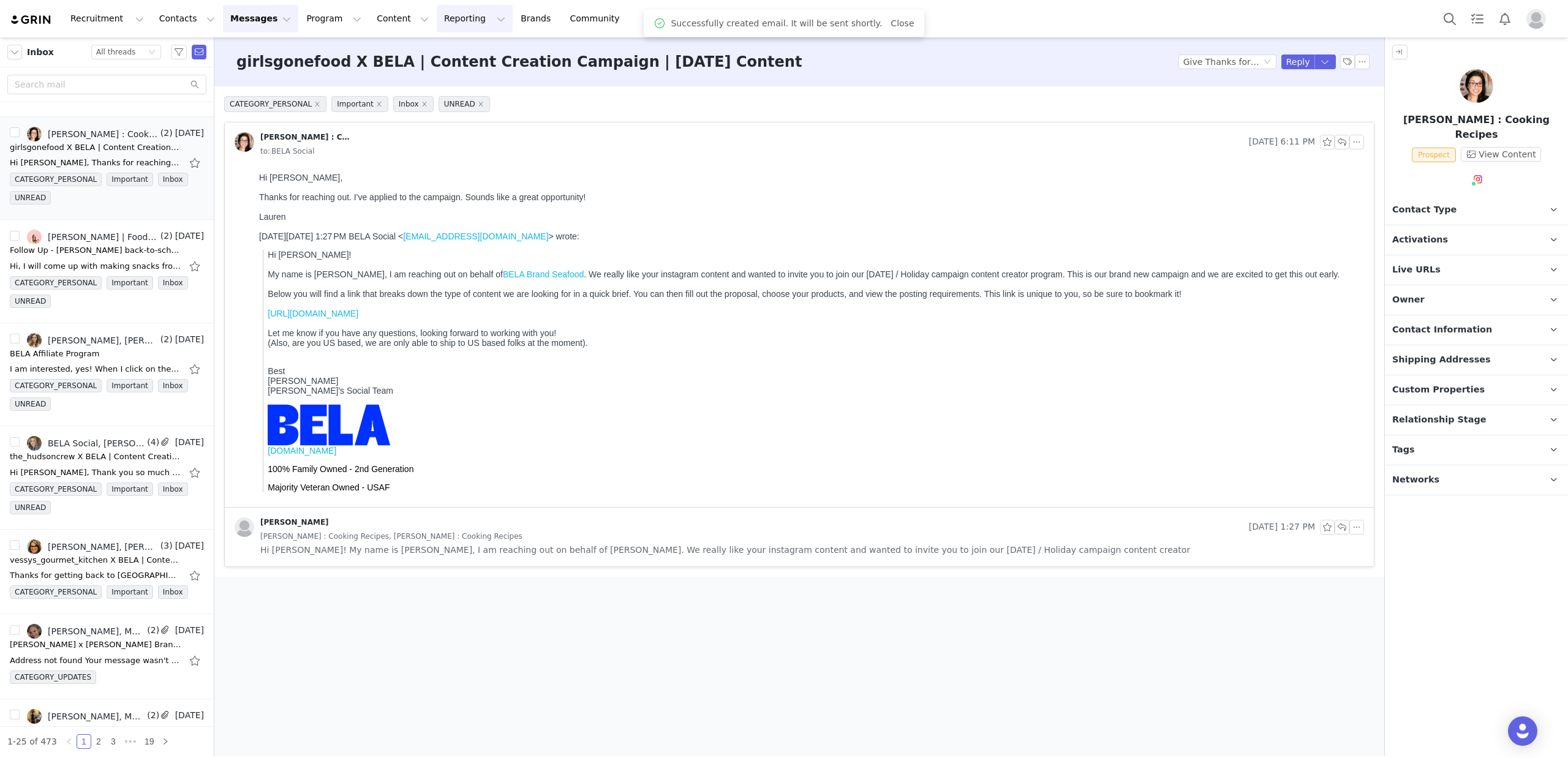
click at [440, 16] on button "Reporting Reporting" at bounding box center [474, 18] width 76 height 28
click at [373, 12] on button "Content Content" at bounding box center [403, 18] width 67 height 28
click at [319, 14] on button "Program Program" at bounding box center [334, 18] width 70 height 28
drag, startPoint x: 321, startPoint y: 102, endPoint x: 347, endPoint y: 114, distance: 28.6
click at [321, 102] on p "Payments" at bounding box center [311, 99] width 42 height 13
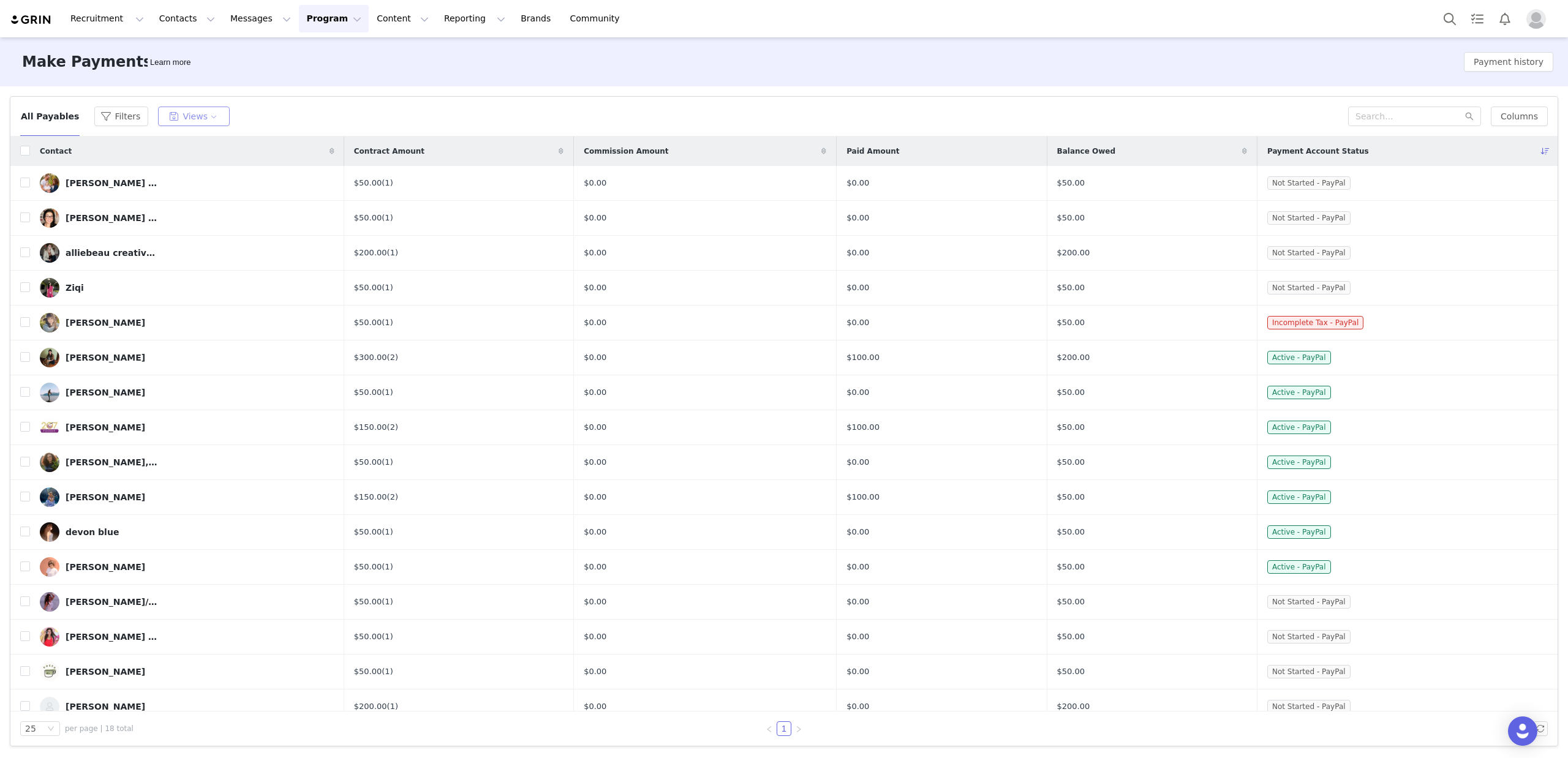
click at [186, 118] on button "Views" at bounding box center [194, 116] width 72 height 19
click at [189, 117] on button "Views" at bounding box center [194, 116] width 72 height 19
click at [174, 118] on button "Views" at bounding box center [194, 116] width 72 height 19
drag, startPoint x: 559, startPoint y: 99, endPoint x: 911, endPoint y: 113, distance: 352.3
click at [561, 101] on div "All Payables Filters Views Columns" at bounding box center [784, 116] width 1547 height 39
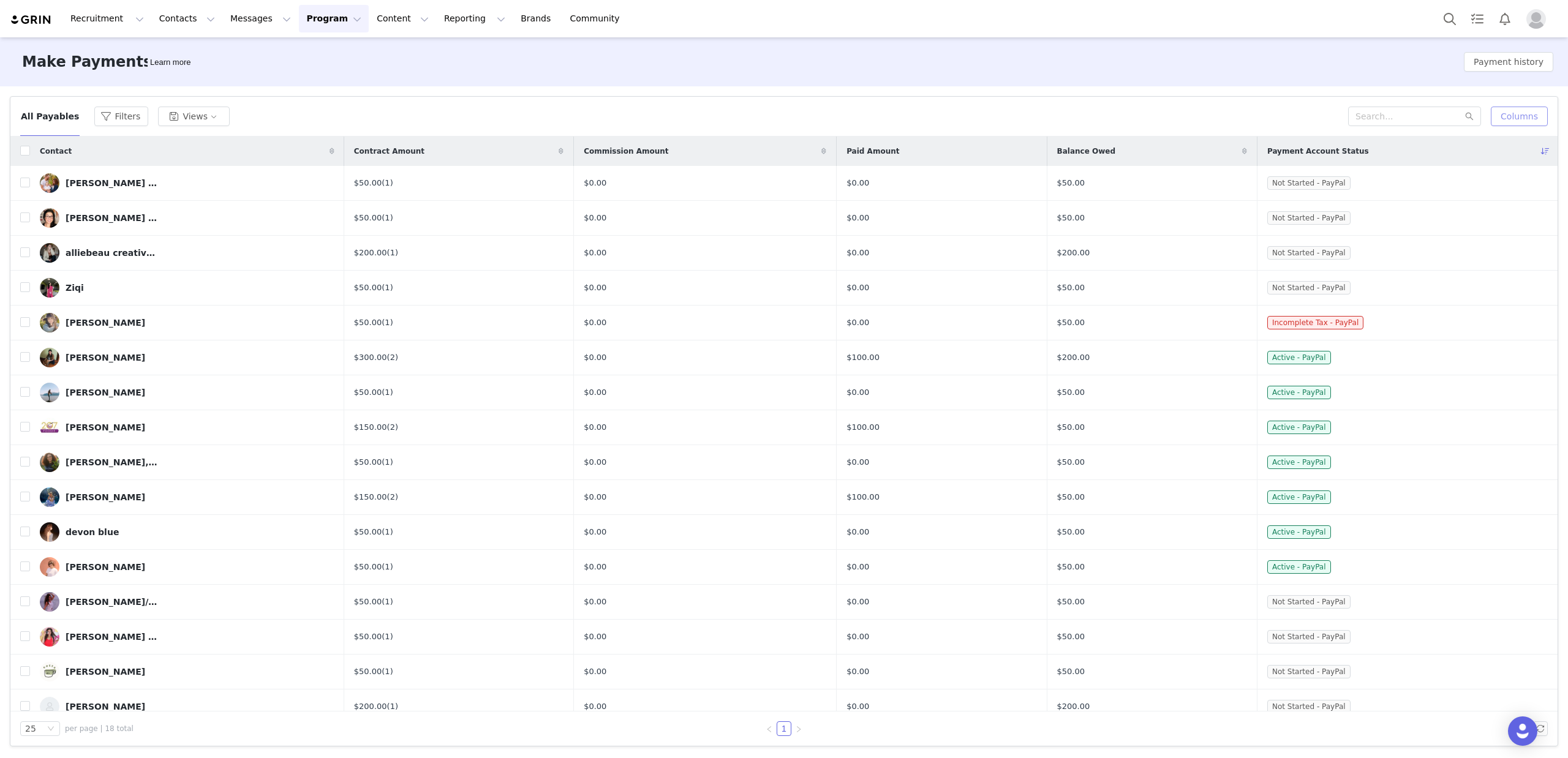
click at [1529, 118] on button "Columns" at bounding box center [1519, 116] width 57 height 19
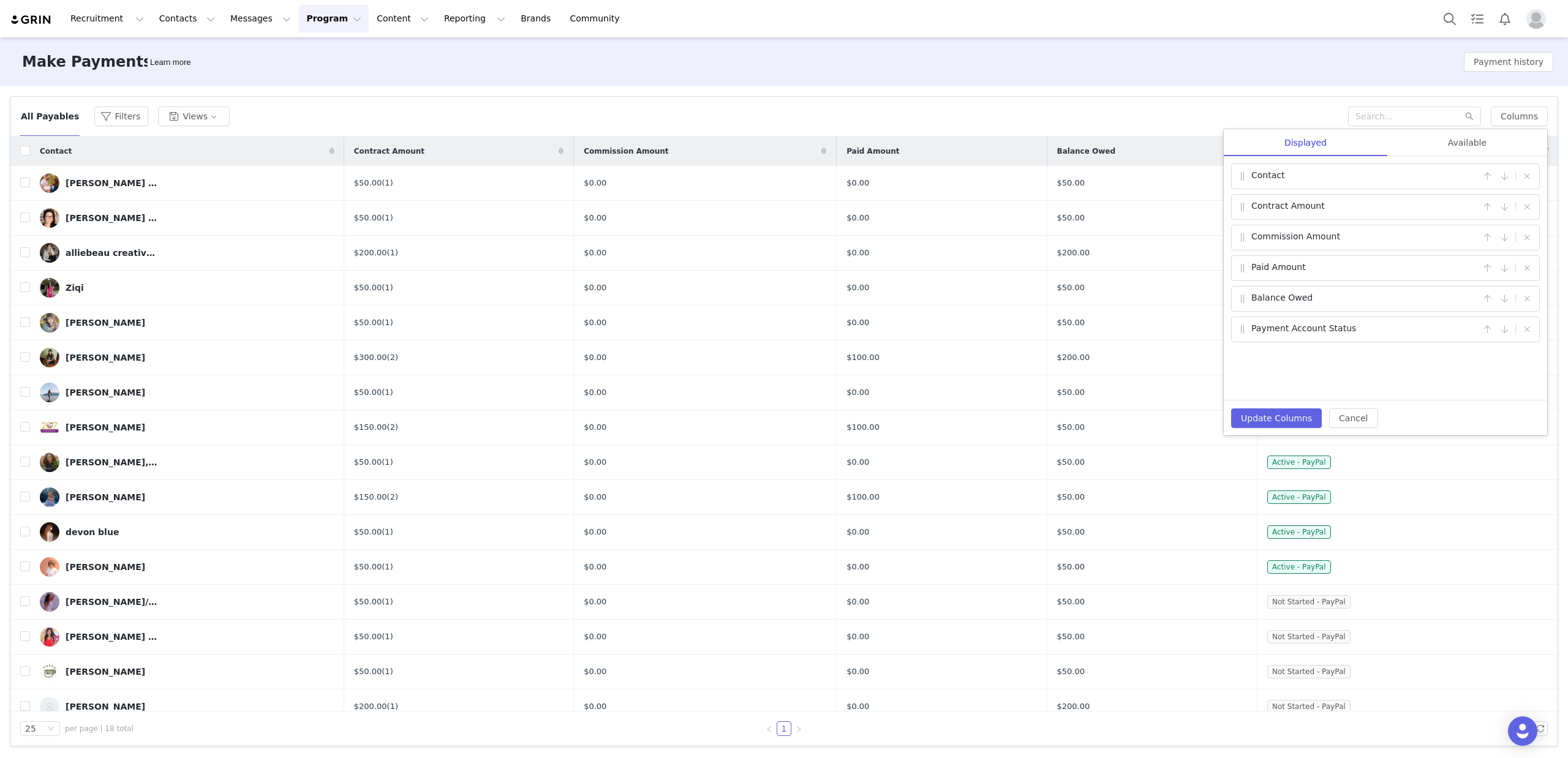
drag, startPoint x: 1251, startPoint y: 240, endPoint x: 1351, endPoint y: 240, distance: 100.0
click at [1351, 240] on div "Commission Amount" at bounding box center [1358, 238] width 243 height 15
click at [1251, 297] on span "Balance Owed" at bounding box center [1282, 299] width 61 height 15
drag, startPoint x: 1251, startPoint y: 329, endPoint x: 1350, endPoint y: 330, distance: 99.0
click at [1350, 330] on div "Payment Account Status" at bounding box center [1358, 329] width 243 height 15
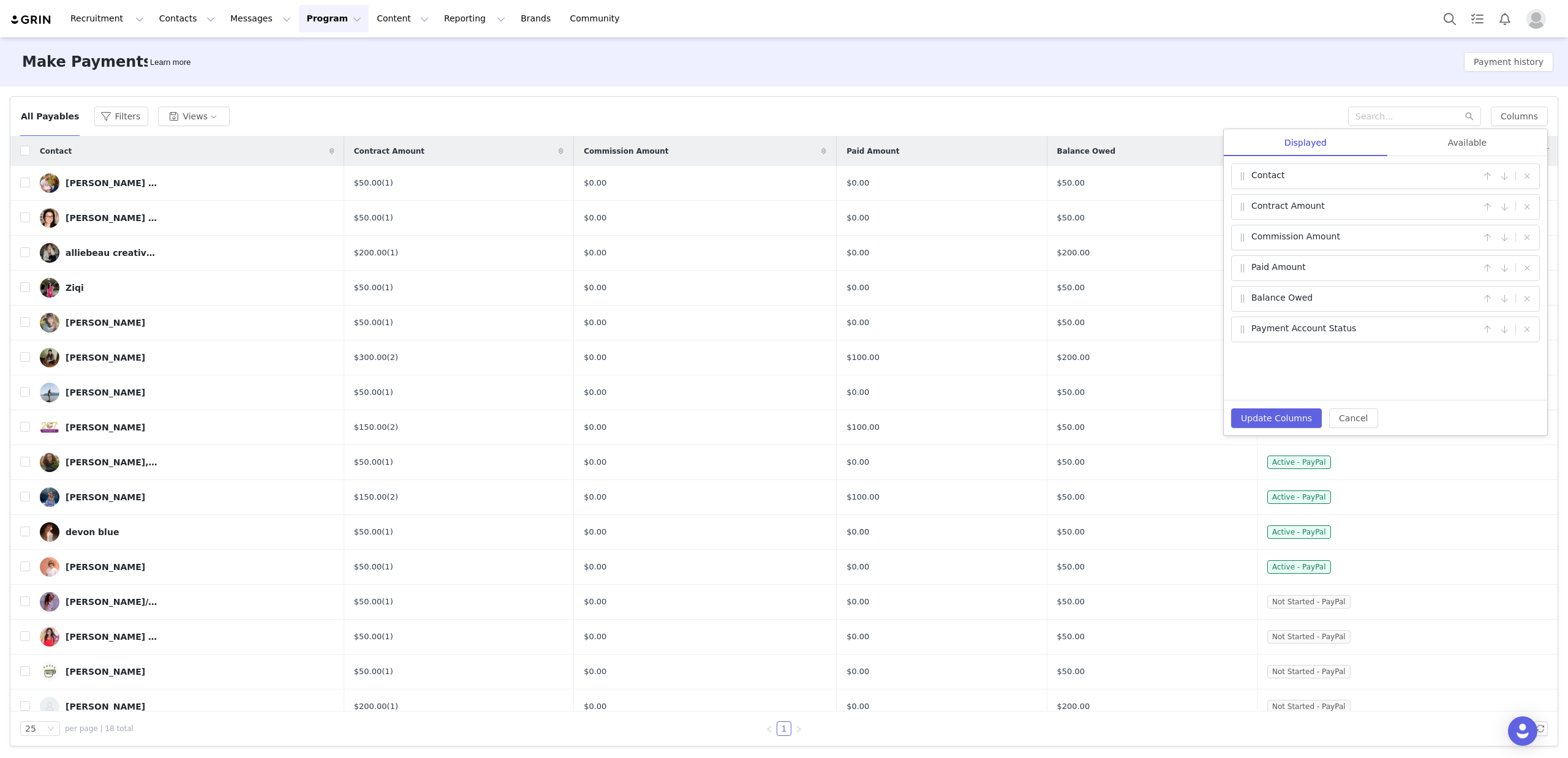
click at [1340, 329] on span "Payment Account Status" at bounding box center [1304, 329] width 105 height 15
click at [1462, 146] on div "Available" at bounding box center [1467, 143] width 160 height 28
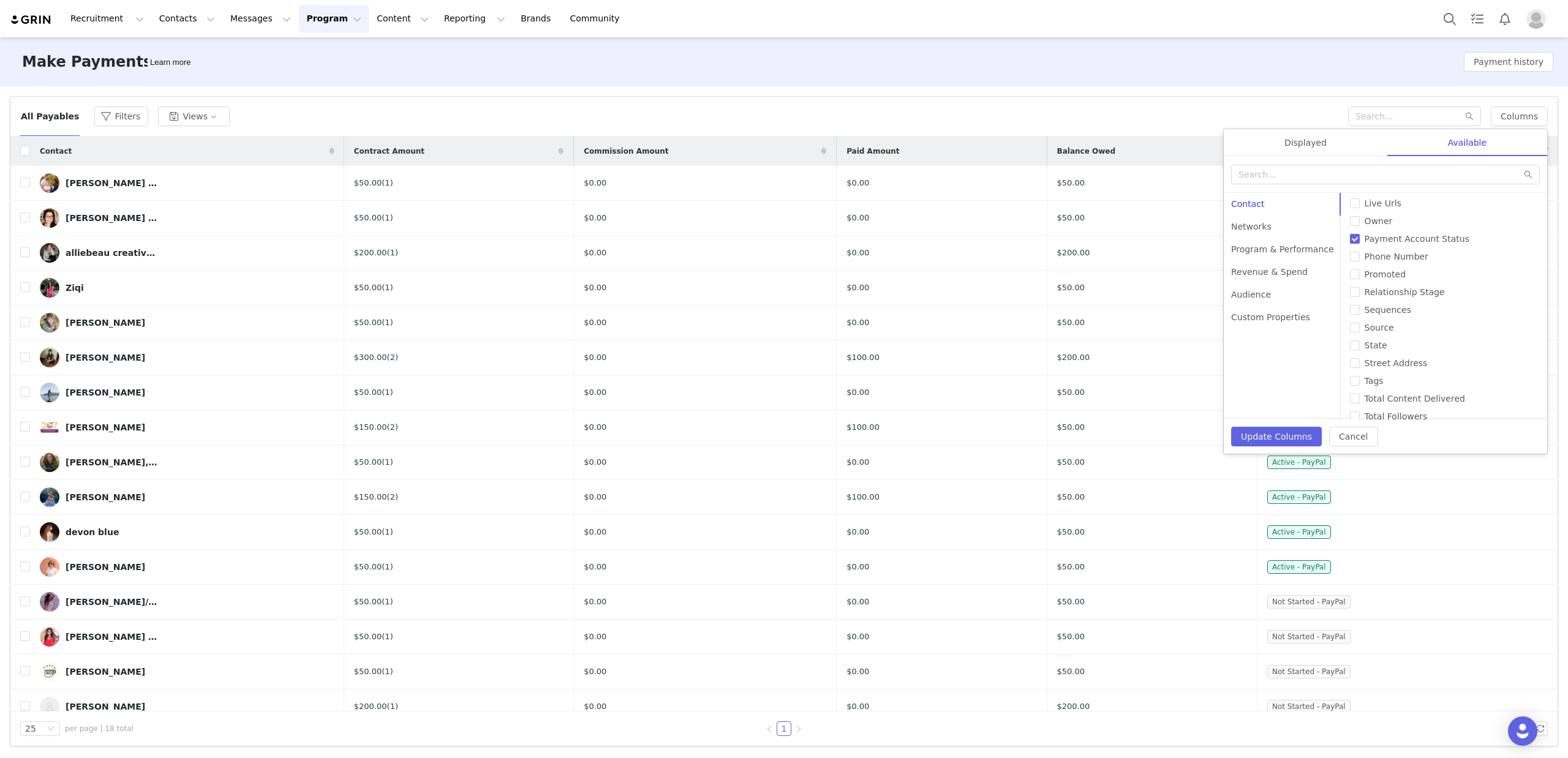
scroll to position [423, 0]
click at [1445, 366] on span "Total Content Delivered" at bounding box center [1415, 370] width 110 height 10
click at [1360, 366] on input "Total Content Delivered" at bounding box center [1354, 370] width 10 height 10
checkbox input "true"
click at [1262, 230] on div "Networks" at bounding box center [1283, 227] width 117 height 23
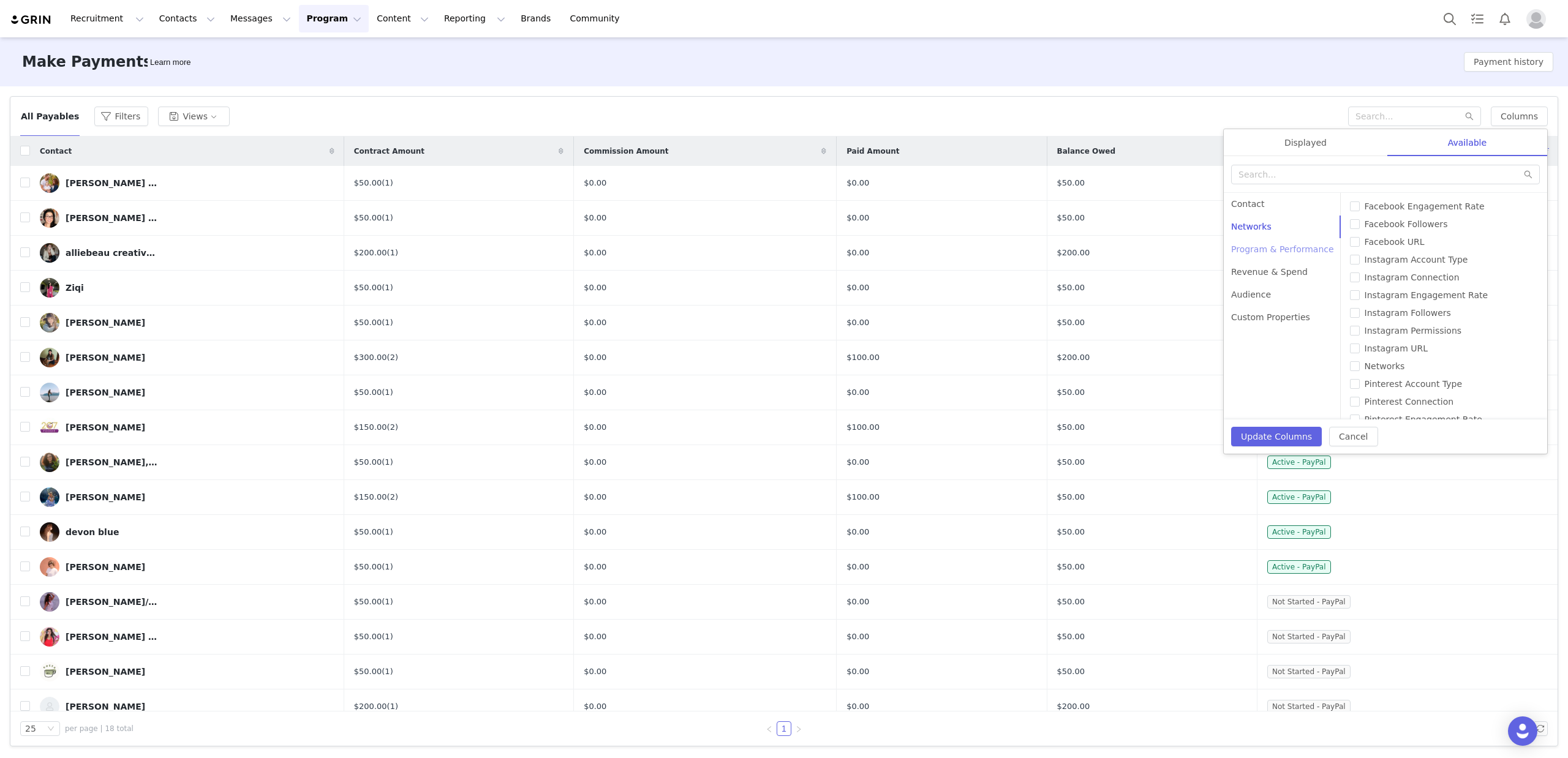
click at [1263, 249] on div "Program & Performance" at bounding box center [1283, 250] width 117 height 23
click at [1268, 268] on div "Revenue & Spend" at bounding box center [1283, 272] width 117 height 23
click at [1259, 294] on div "Audience" at bounding box center [1283, 295] width 117 height 23
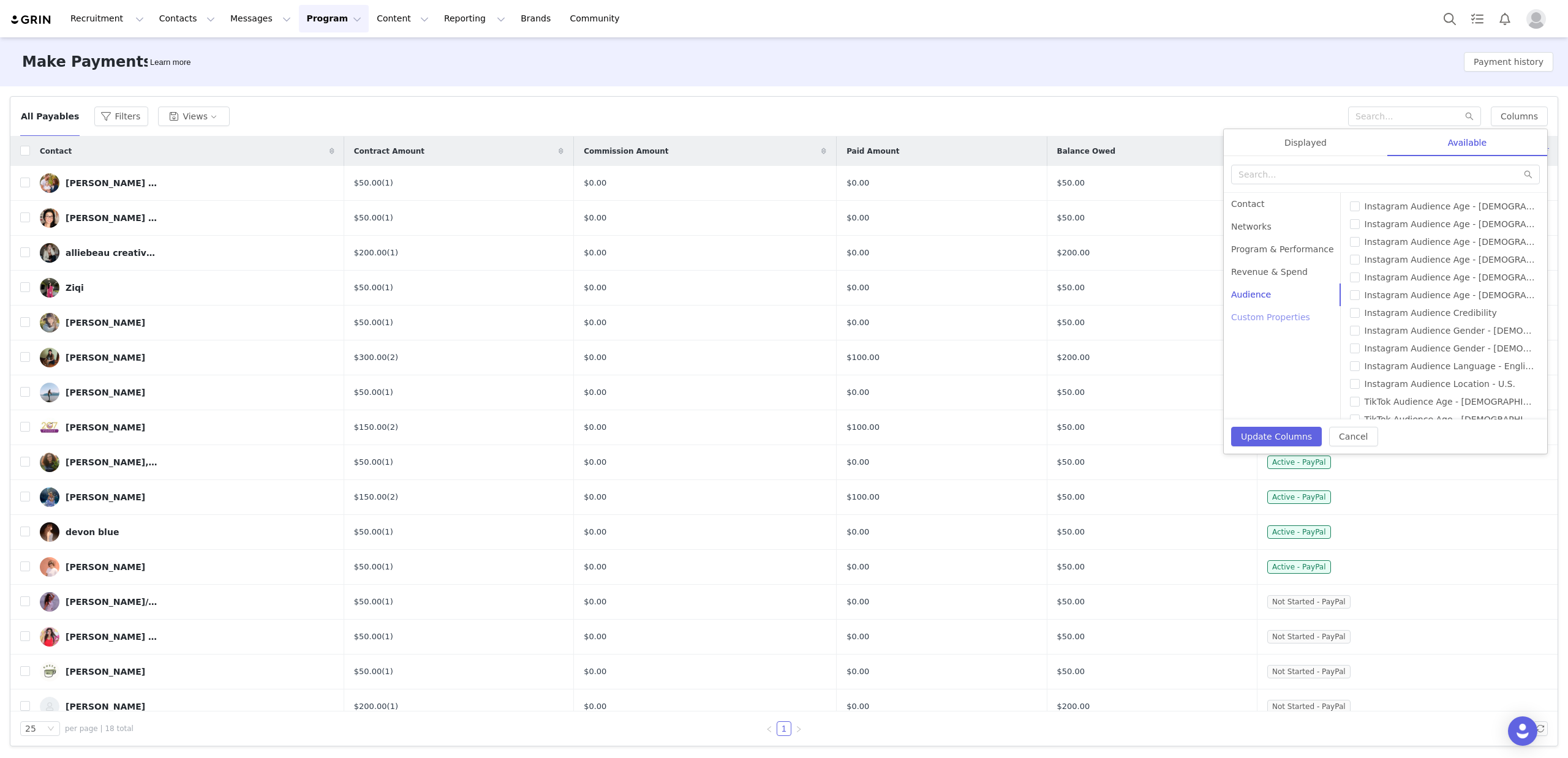
click at [1244, 323] on div "Custom Properties" at bounding box center [1283, 318] width 117 height 23
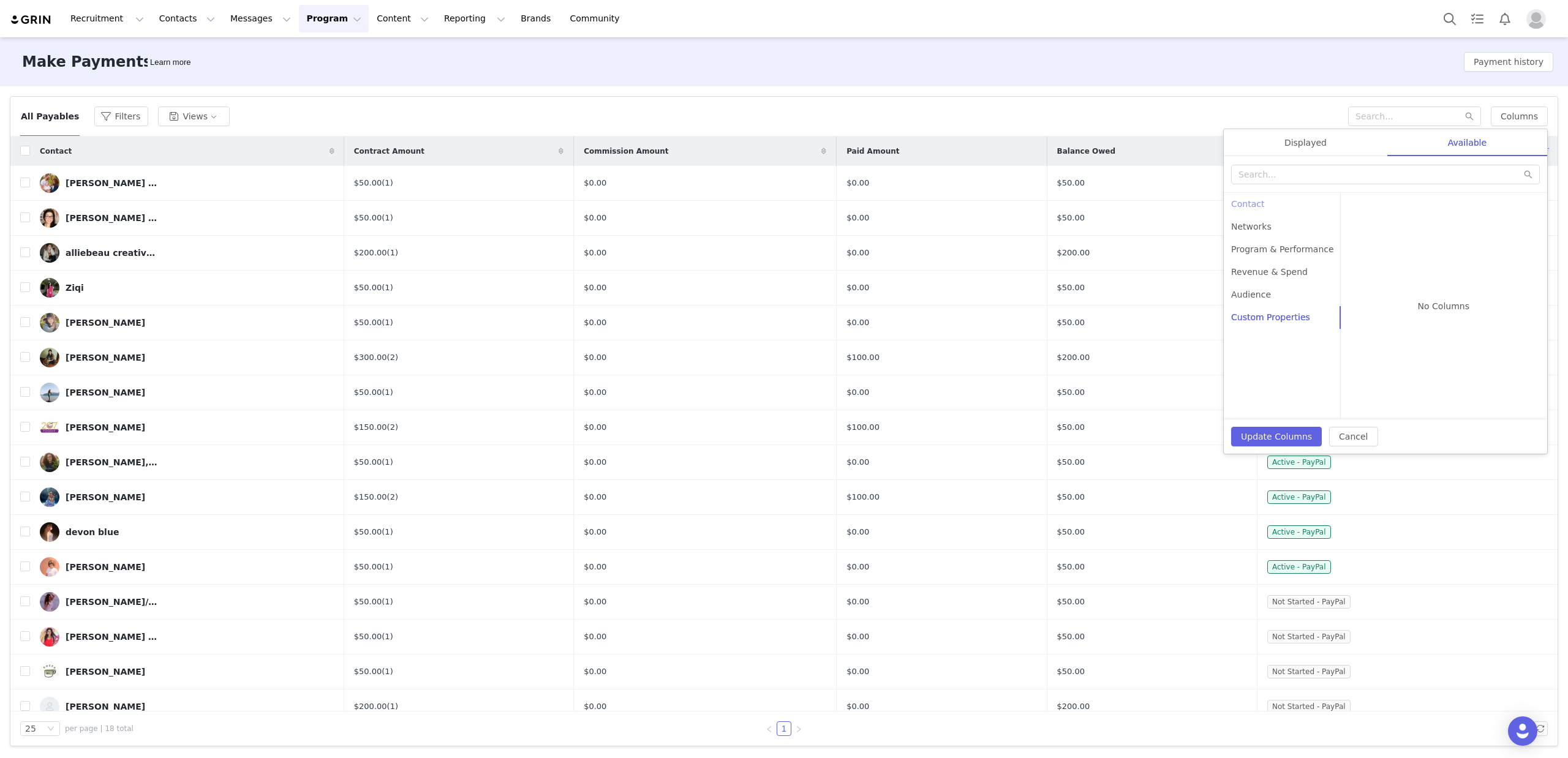
click at [1264, 203] on div "Contact" at bounding box center [1283, 204] width 117 height 23
click at [1283, 231] on div "Networks" at bounding box center [1283, 227] width 117 height 23
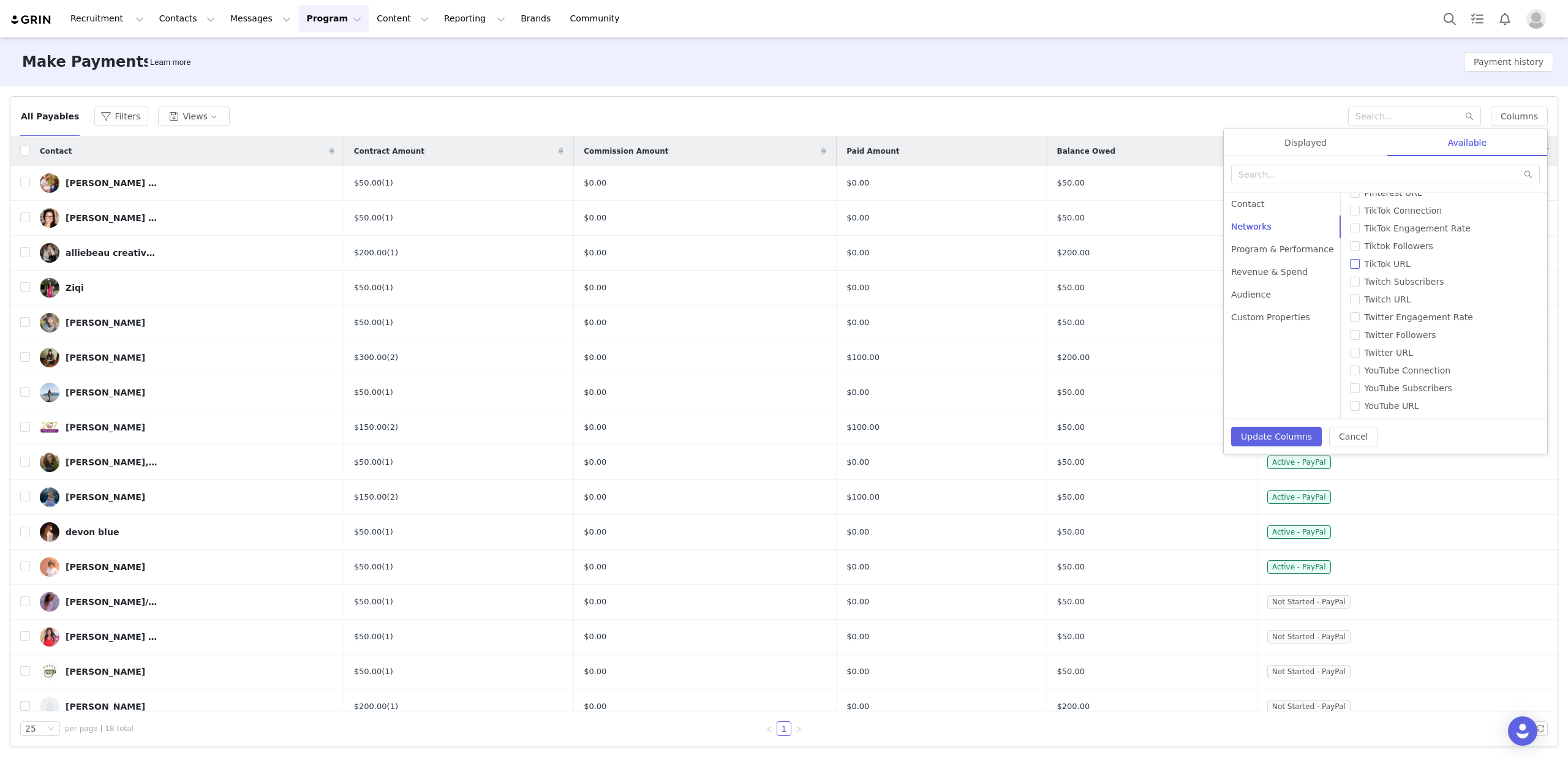
scroll to position [281, 0]
click at [1247, 436] on button "Update Columns" at bounding box center [1276, 436] width 91 height 19
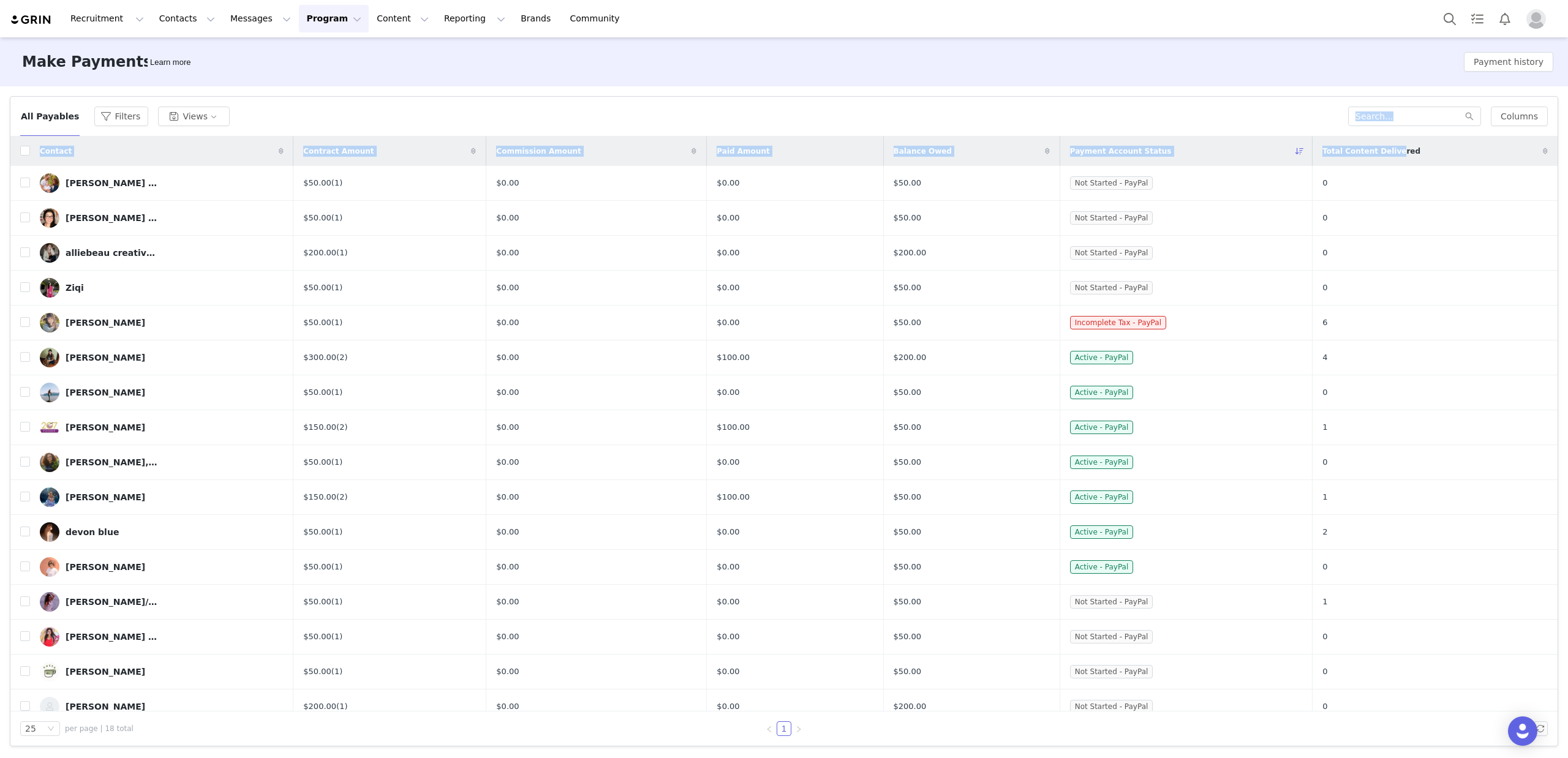
drag, startPoint x: 1402, startPoint y: 153, endPoint x: 1351, endPoint y: 124, distance: 58.7
click at [1312, 89] on div "Filters Filter Logic And Or Activated Date ~ Content Date ~ Last Payment Date C…" at bounding box center [784, 421] width 1568 height 670
drag, startPoint x: 1238, startPoint y: 117, endPoint x: 1263, endPoint y: 120, distance: 25.2
click at [1238, 117] on div "All Payables Filters Views" at bounding box center [684, 116] width 1328 height 19
drag, startPoint x: 1405, startPoint y: 152, endPoint x: 1527, endPoint y: 158, distance: 122.1
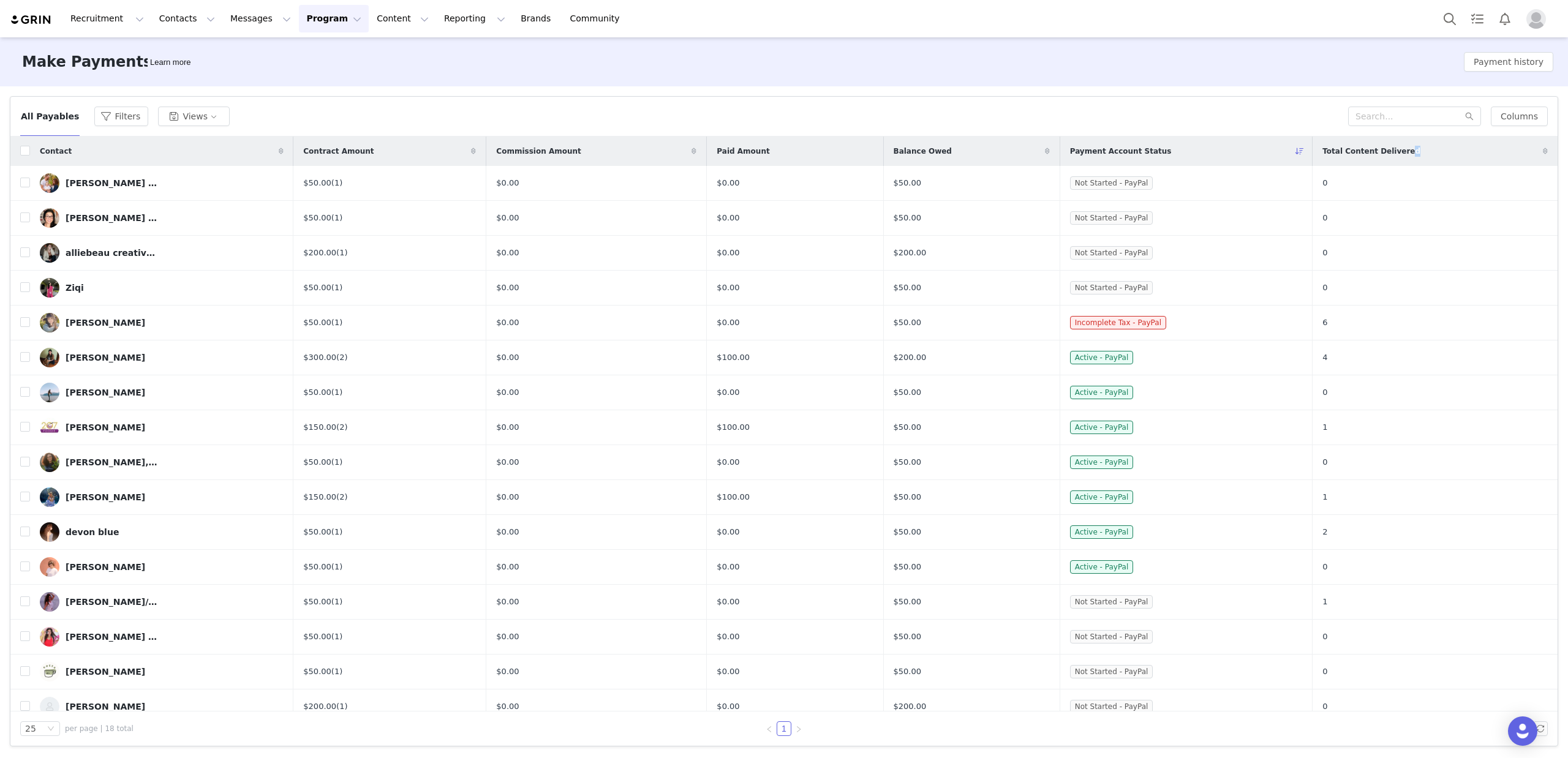
click at [1504, 162] on div "Total Content Delivered" at bounding box center [1434, 151] width 245 height 29
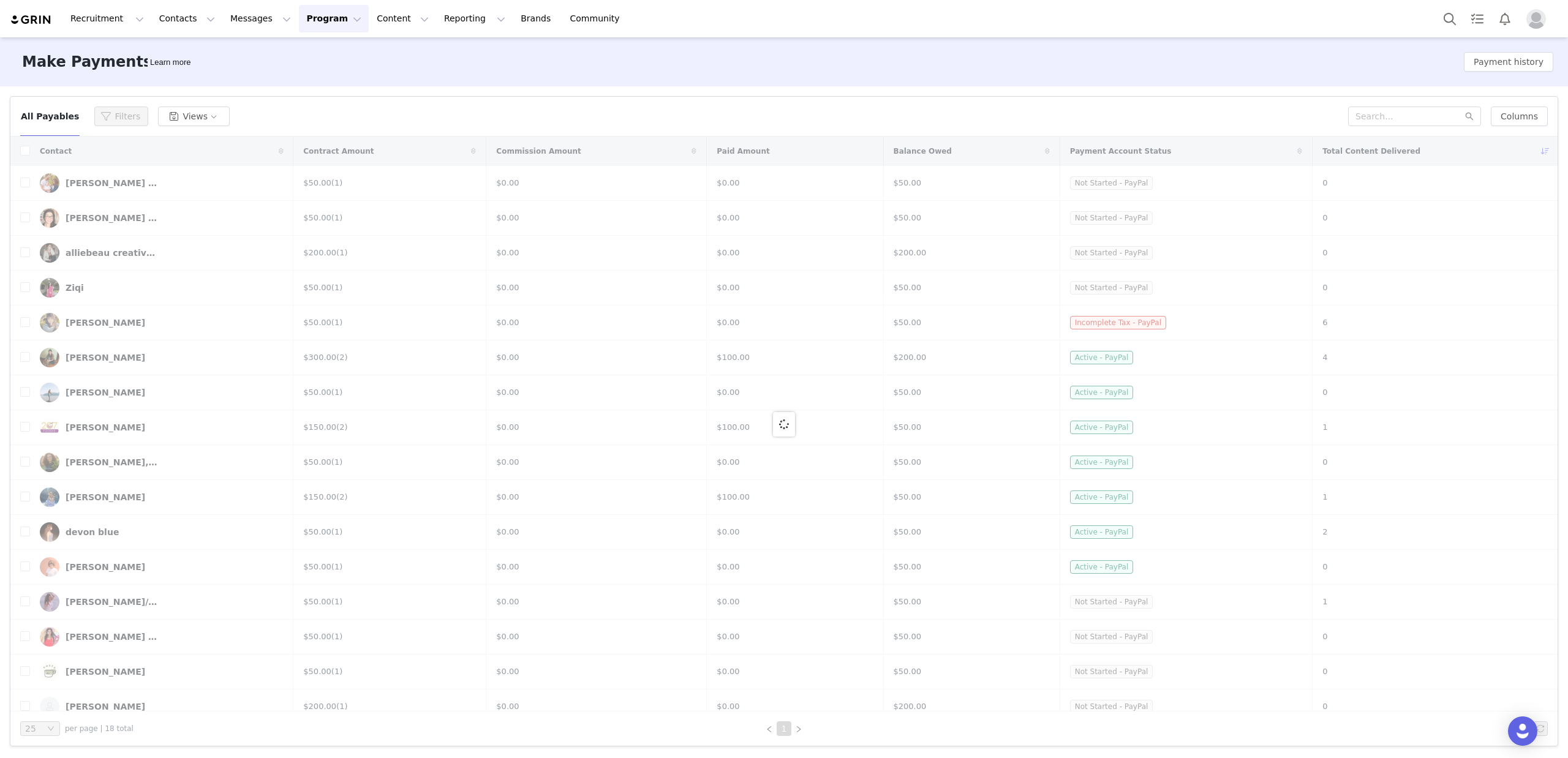
click at [1291, 102] on div "All Payables Filters Views Columns Displayed Available Contact | Contract Amoun…" at bounding box center [784, 116] width 1547 height 39
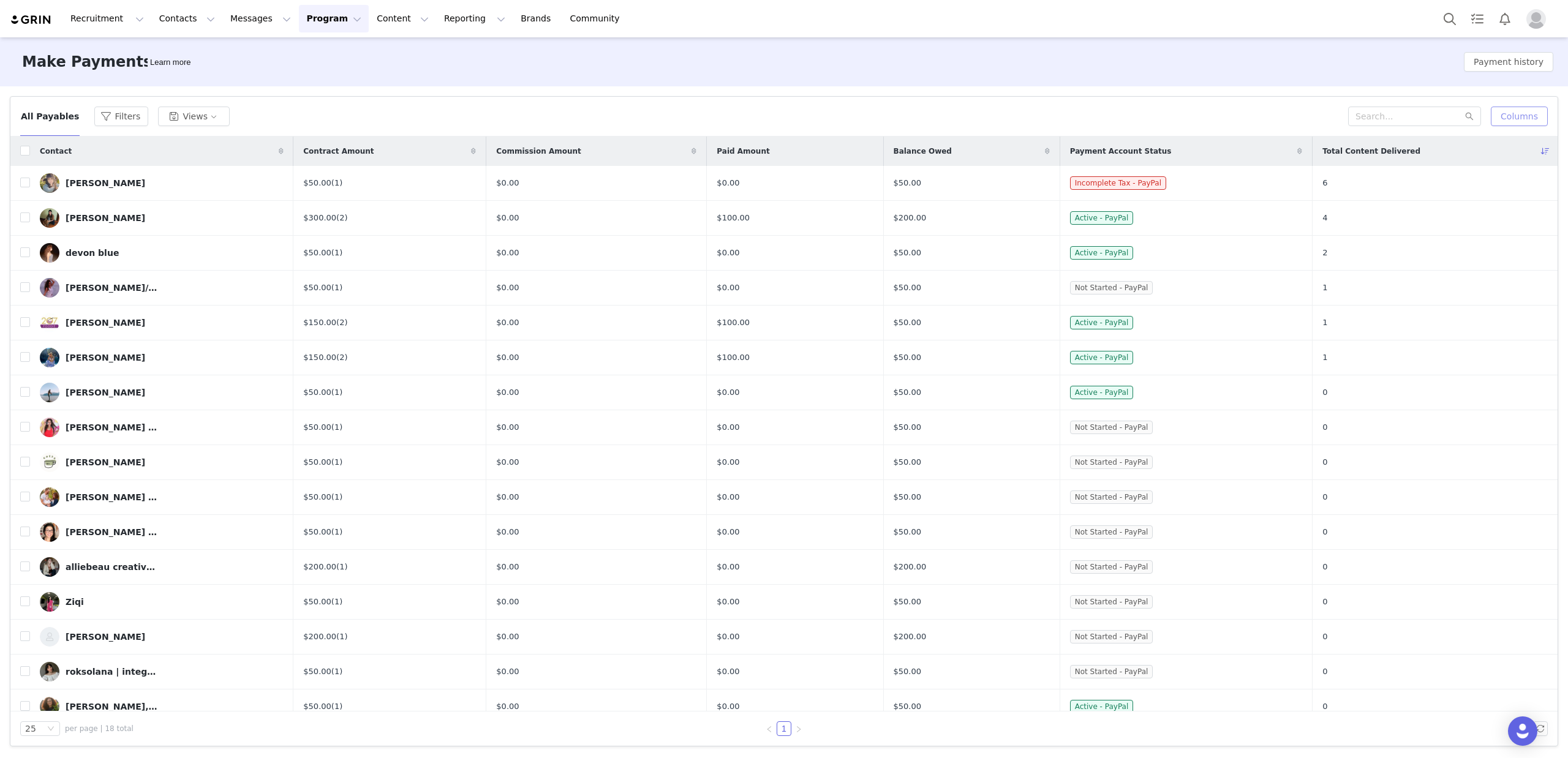
click at [1521, 111] on button "Columns" at bounding box center [1519, 116] width 57 height 19
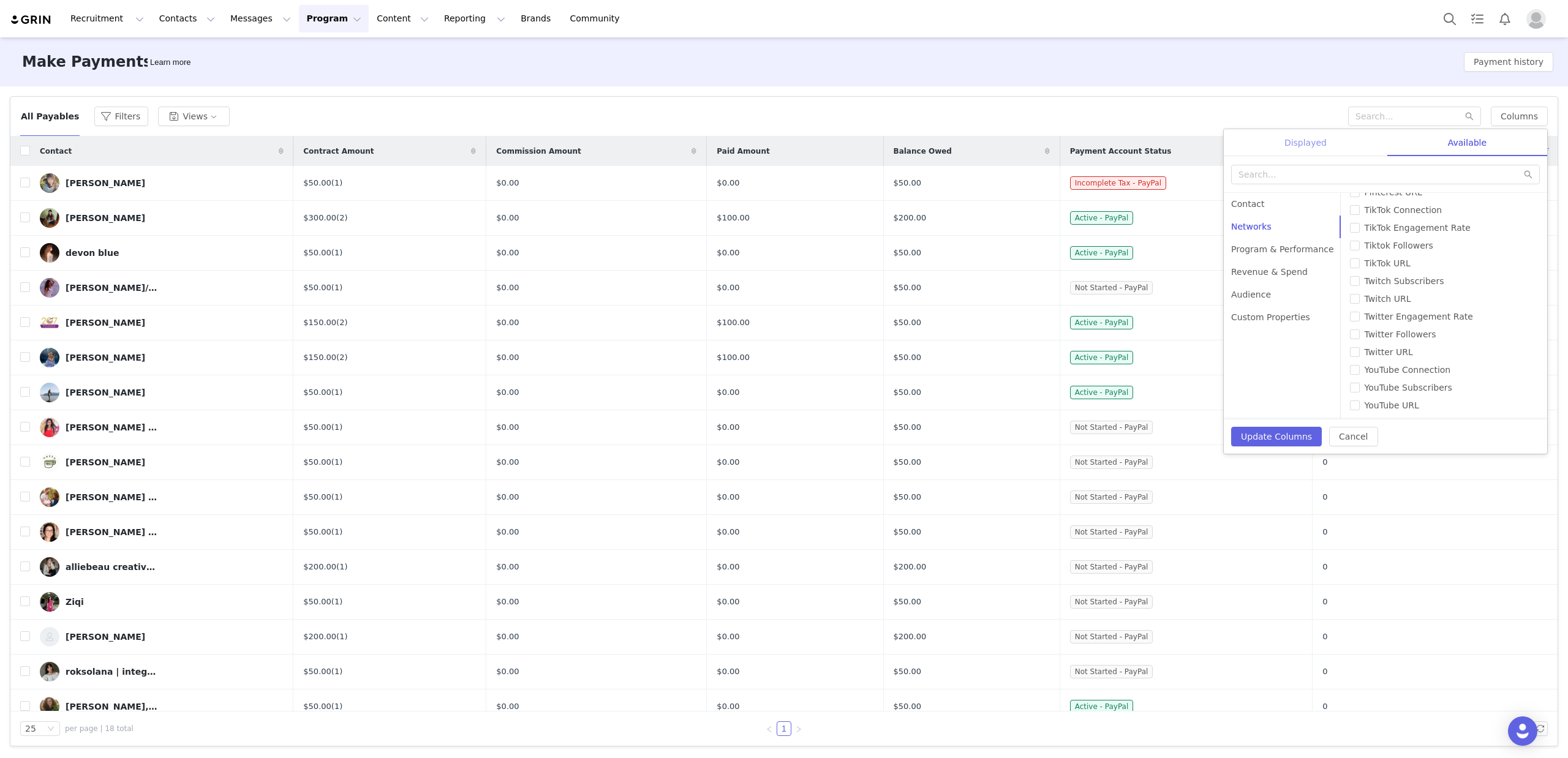
click at [1290, 138] on div "Displayed" at bounding box center [1306, 143] width 163 height 28
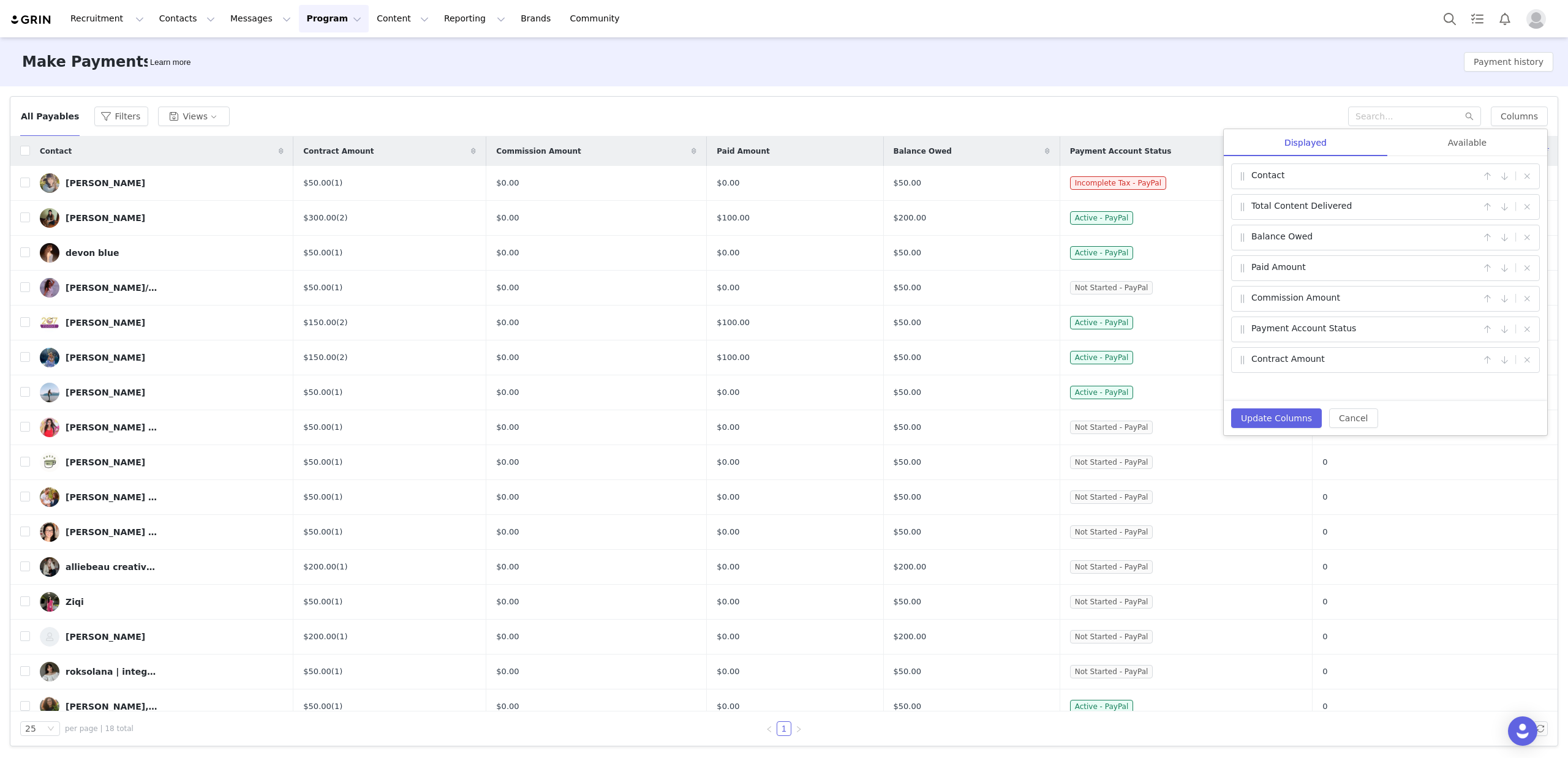
drag, startPoint x: 1251, startPoint y: 206, endPoint x: 1329, endPoint y: 221, distance: 79.4
click at [1347, 207] on div "Total Content Delivered" at bounding box center [1358, 207] width 243 height 15
drag, startPoint x: 1251, startPoint y: 239, endPoint x: 1305, endPoint y: 240, distance: 54.0
click at [1307, 239] on span "Balance Owed" at bounding box center [1282, 238] width 61 height 15
drag, startPoint x: 1253, startPoint y: 269, endPoint x: 1292, endPoint y: 288, distance: 43.4
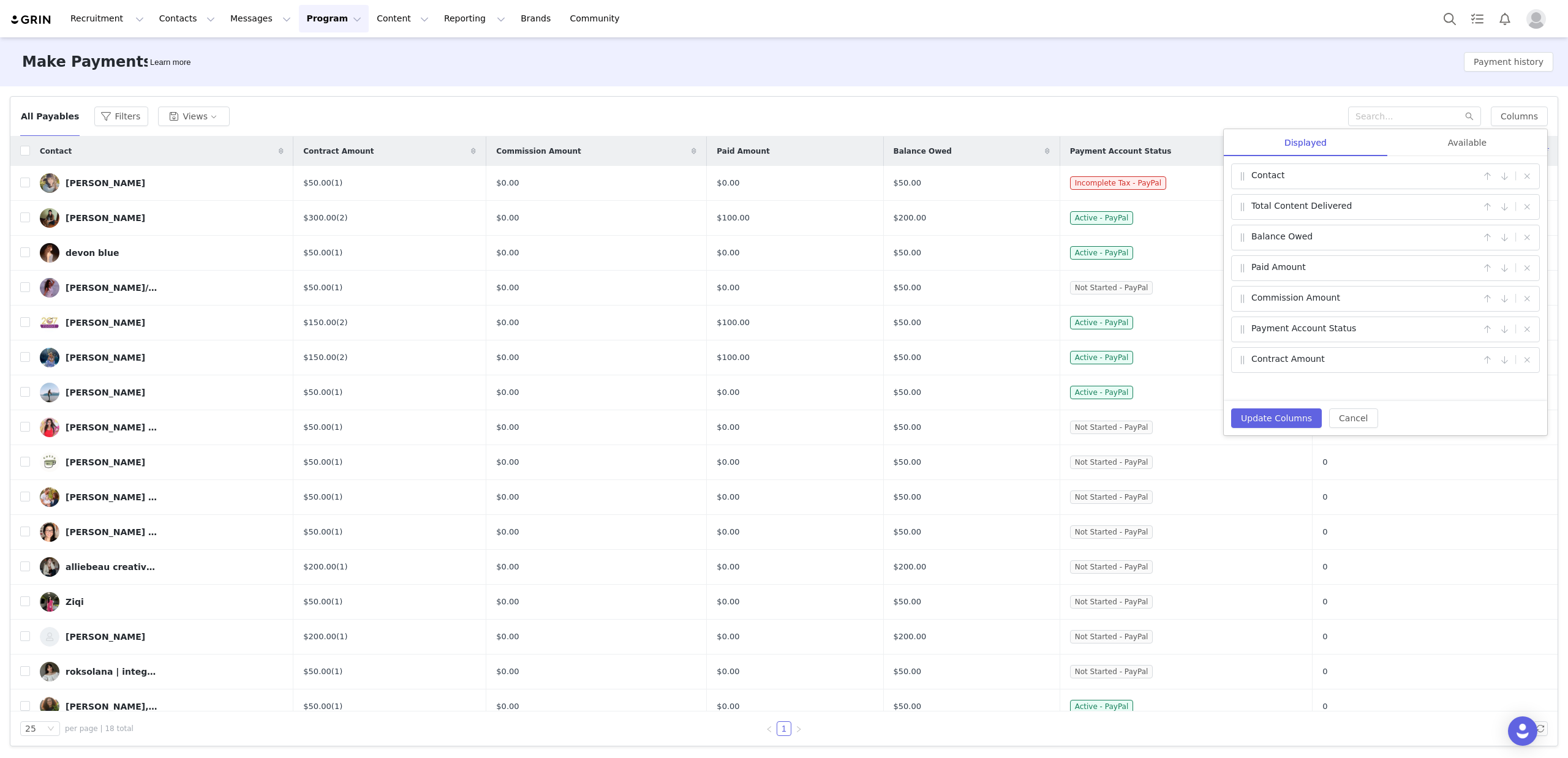
click at [1299, 269] on span "Paid Amount" at bounding box center [1278, 268] width 54 height 15
drag, startPoint x: 1253, startPoint y: 361, endPoint x: 1319, endPoint y: 361, distance: 66.0
click at [1319, 361] on div "Contract Amount" at bounding box center [1358, 360] width 243 height 15
drag, startPoint x: 1250, startPoint y: 329, endPoint x: 1336, endPoint y: 330, distance: 86.0
click at [1336, 330] on div "Payment Account Status" at bounding box center [1358, 329] width 243 height 15
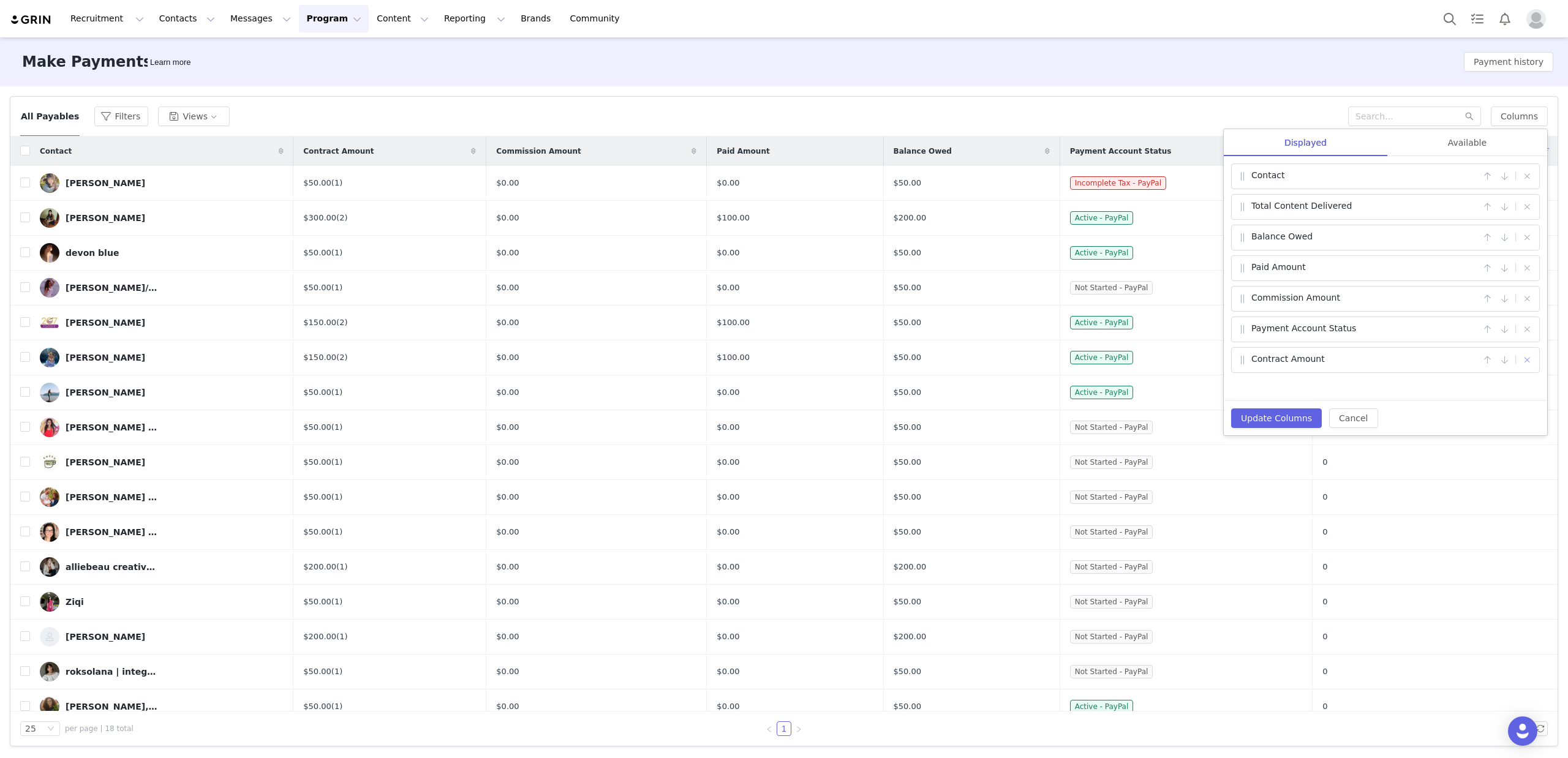
click at [1529, 362] on button "button" at bounding box center [1527, 360] width 15 height 15
checkbox input "false"
drag, startPoint x: 1254, startPoint y: 418, endPoint x: 1248, endPoint y: 420, distance: 6.3
click at [1254, 418] on button "Update Columns" at bounding box center [1276, 418] width 91 height 19
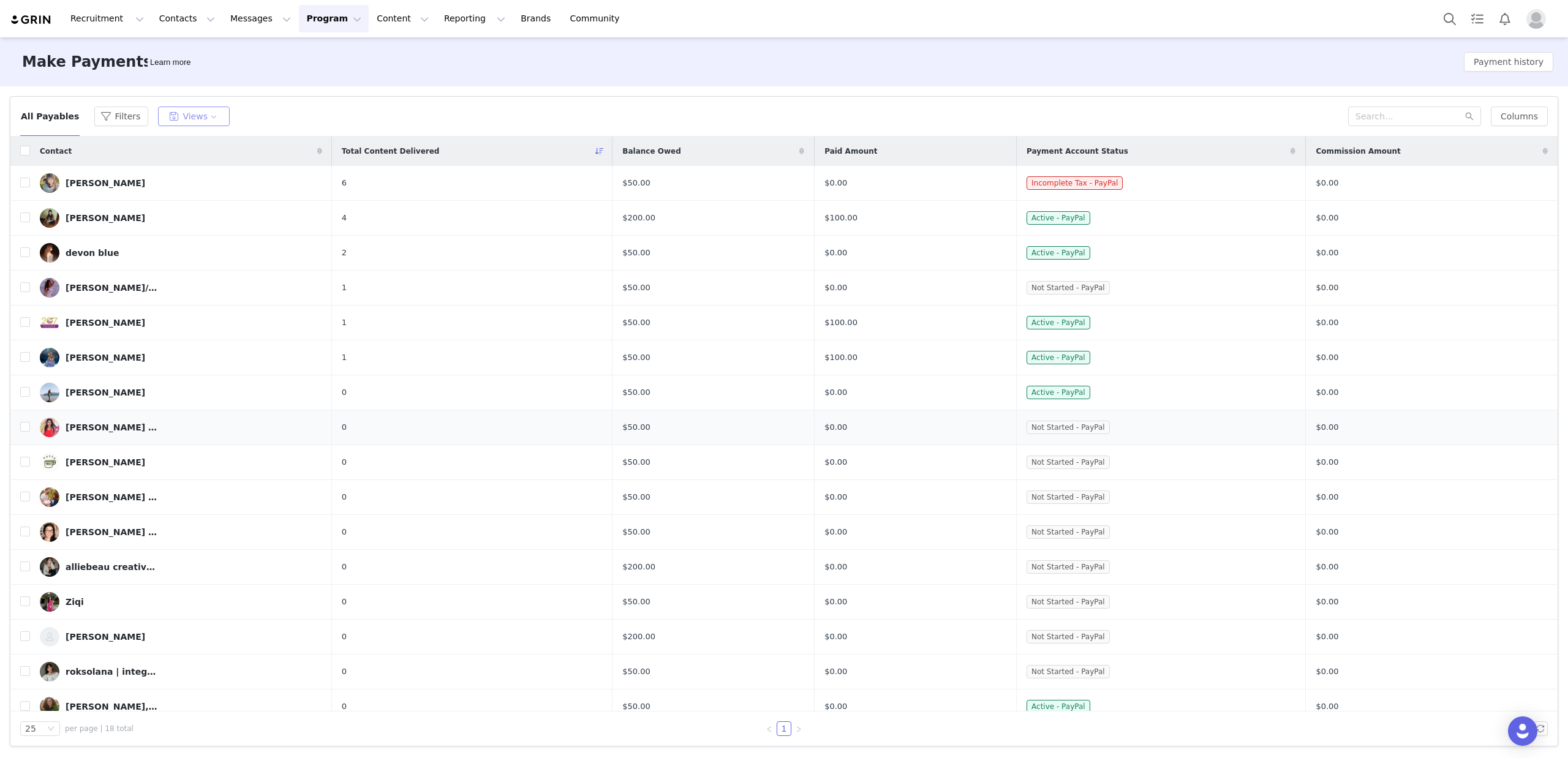
click at [200, 118] on button "Views" at bounding box center [194, 116] width 72 height 19
click at [194, 139] on li "Create New Saved View (0 / 5)" at bounding box center [228, 141] width 158 height 20
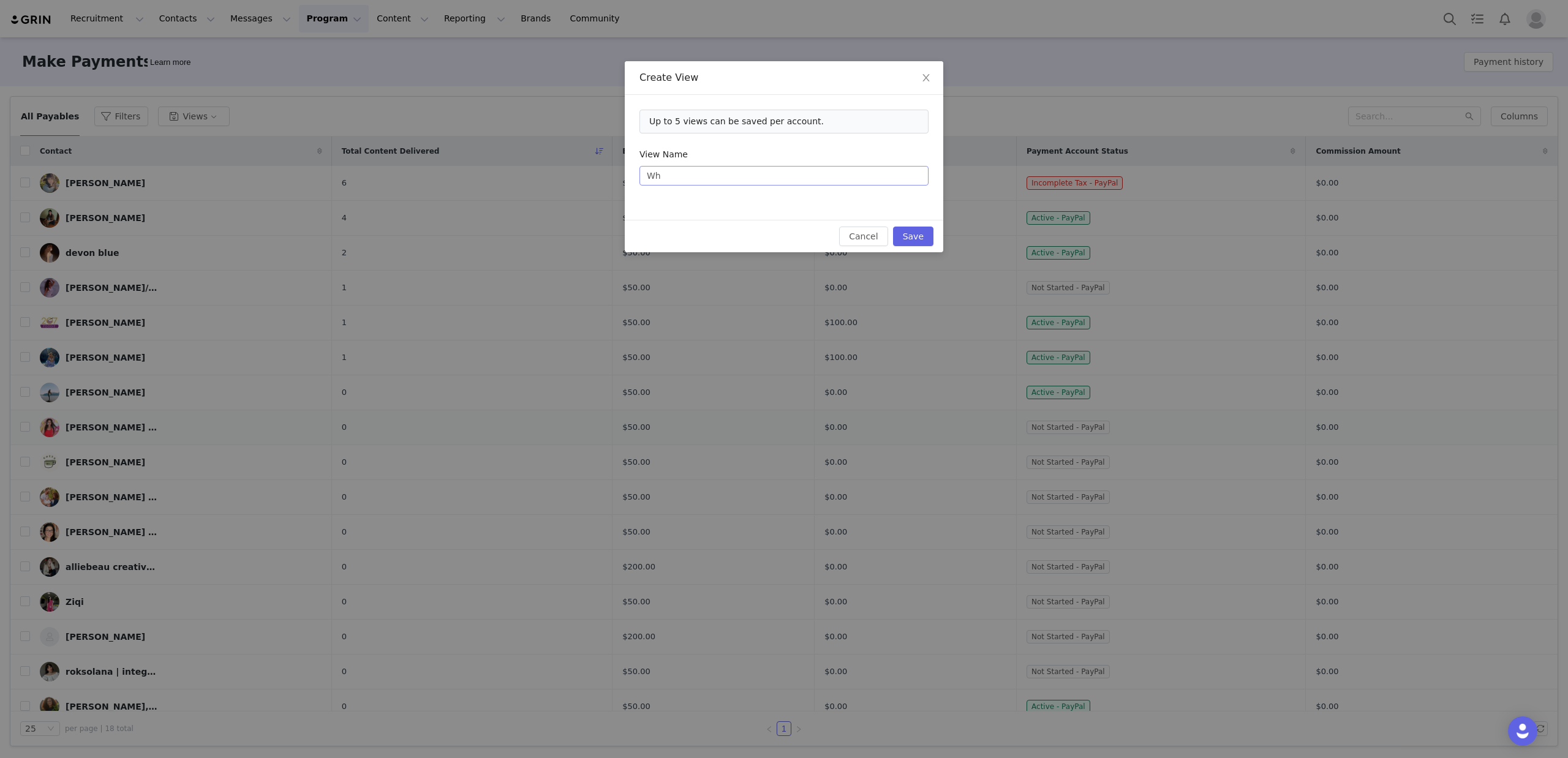
type input "W"
type input "To pay"
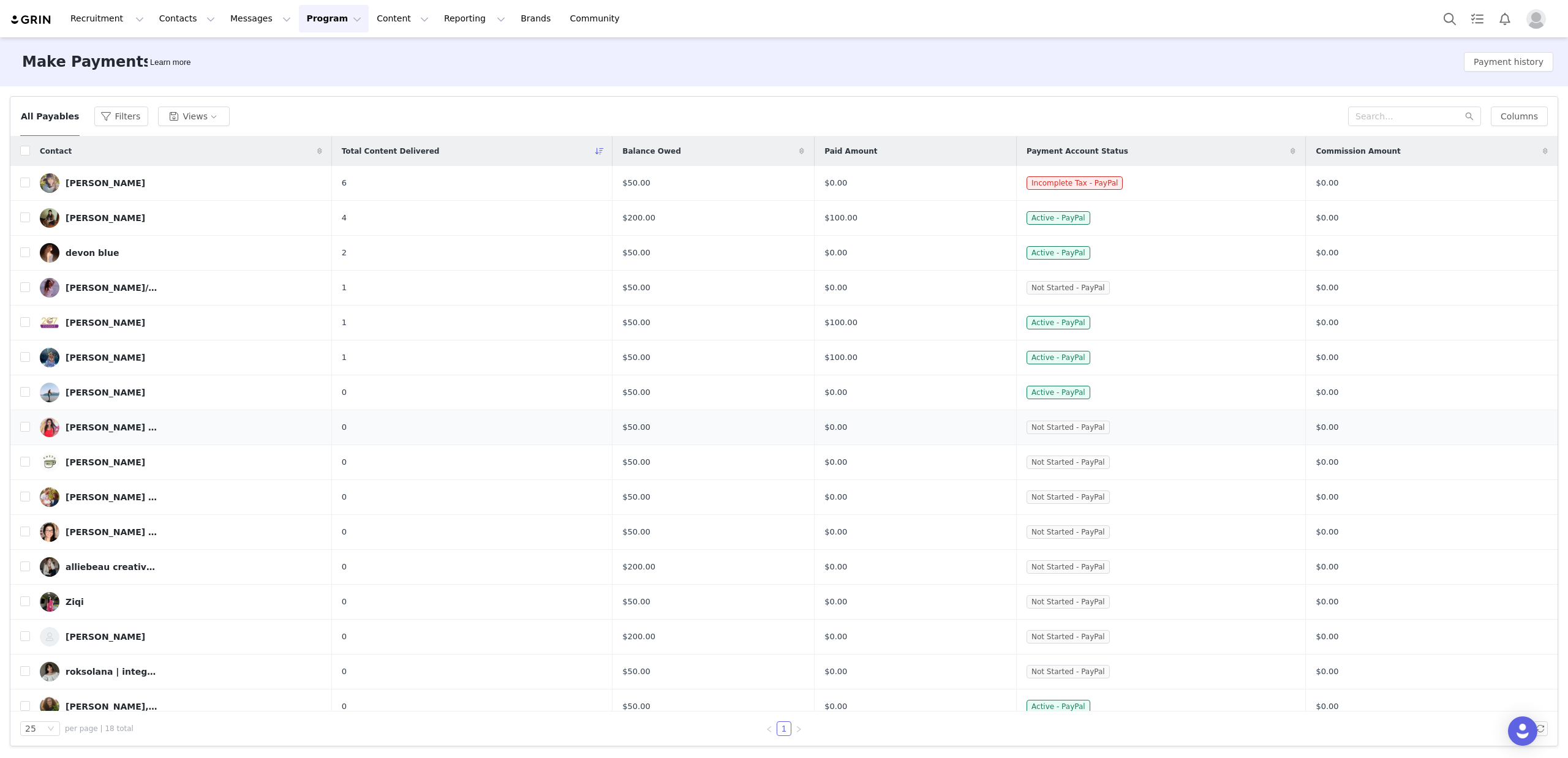
click at [738, 153] on div "Balance Owed" at bounding box center [713, 151] width 202 height 29
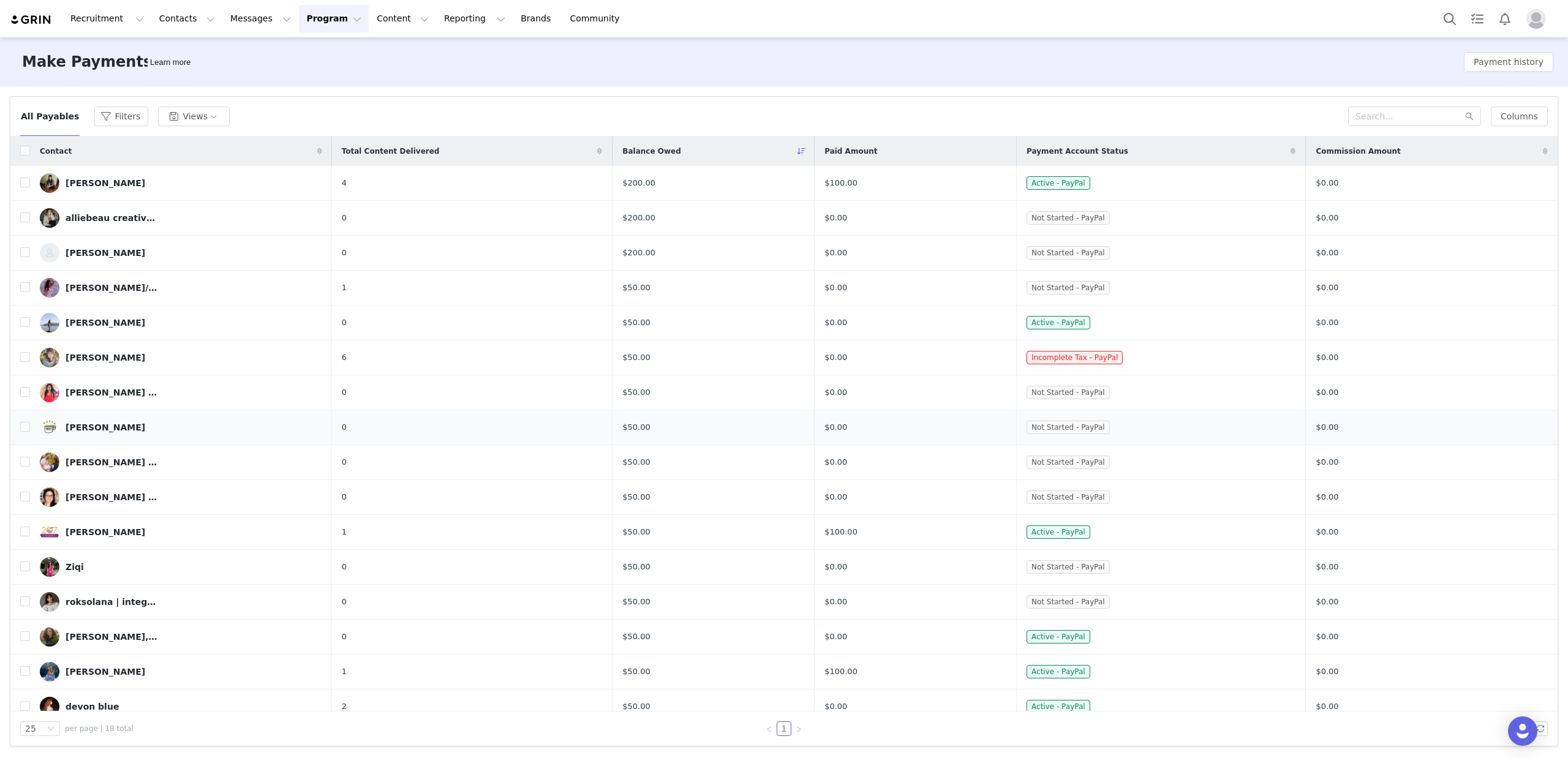
click at [771, 152] on div "Balance Owed" at bounding box center [713, 151] width 202 height 29
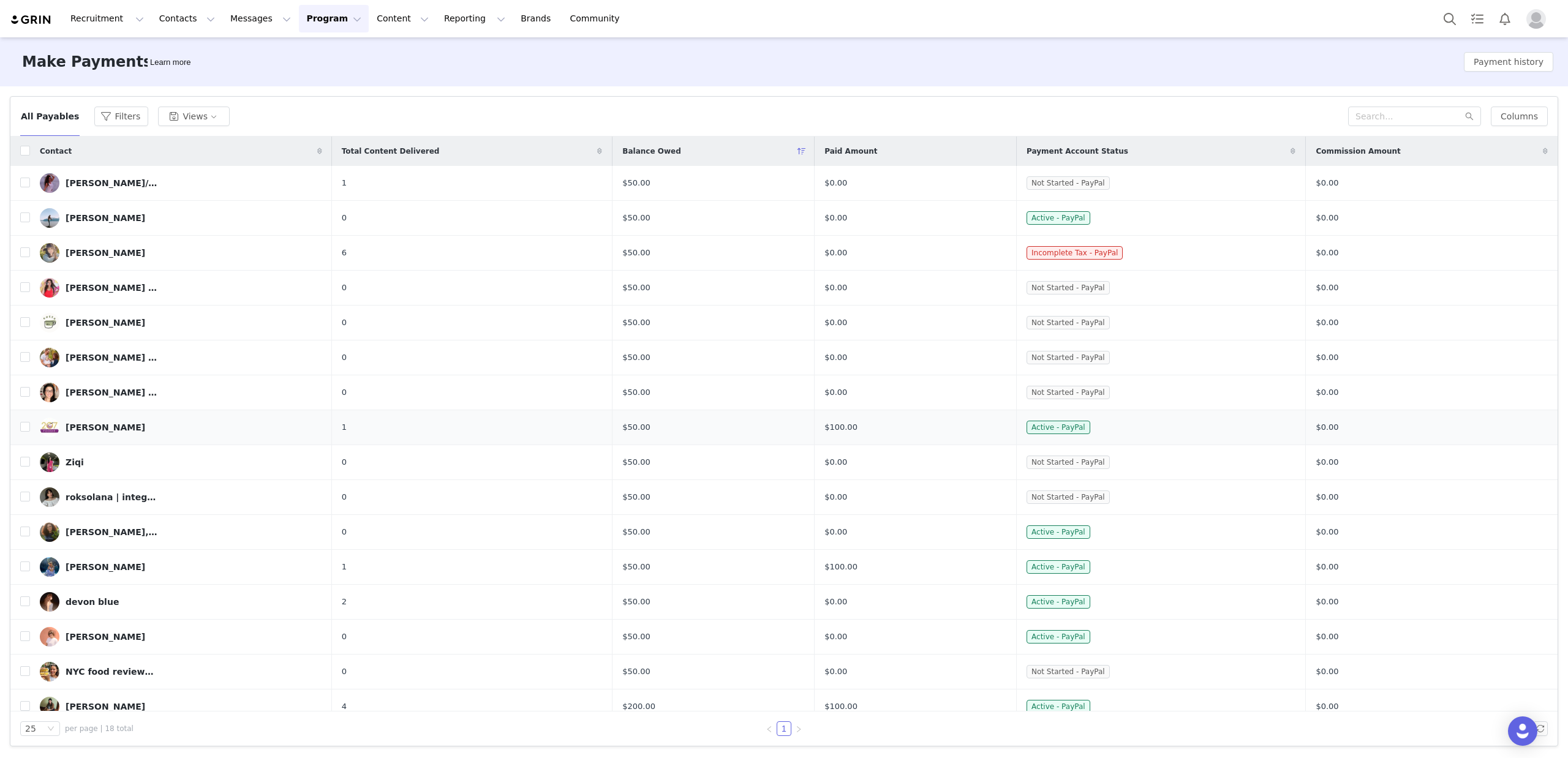
drag, startPoint x: 835, startPoint y: 427, endPoint x: 869, endPoint y: 428, distance: 34.0
click at [869, 428] on div "$100.00" at bounding box center [915, 427] width 182 height 12
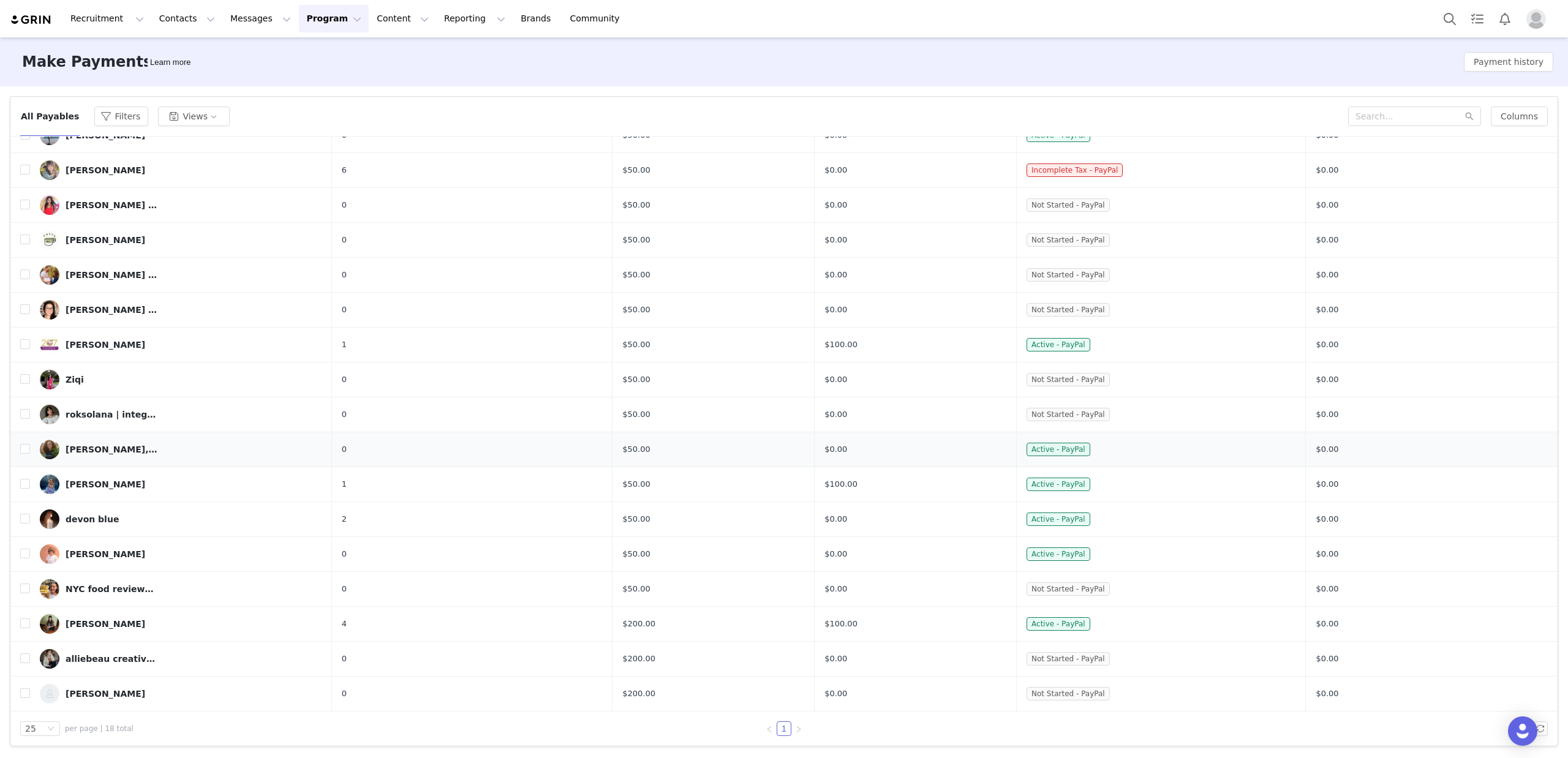
scroll to position [0, 0]
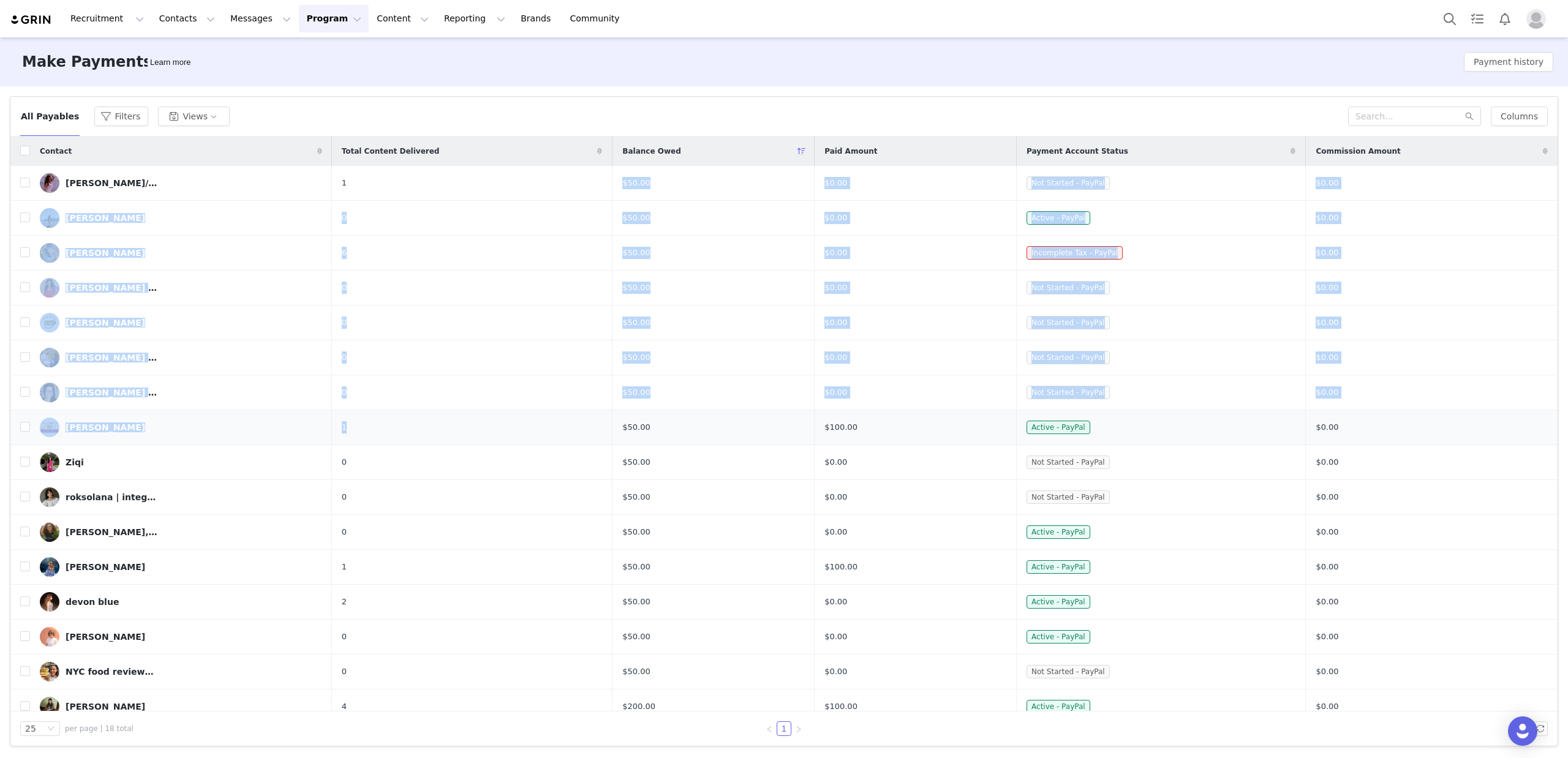
drag, startPoint x: 624, startPoint y: 182, endPoint x: 669, endPoint y: 417, distance: 239.3
click at [669, 417] on tbody "Olivia//Outdoorsy Travel 1 $50.00 $0.00 Not Started - PayPal $0.00 Anne Hill 0 …" at bounding box center [784, 480] width 1547 height 629
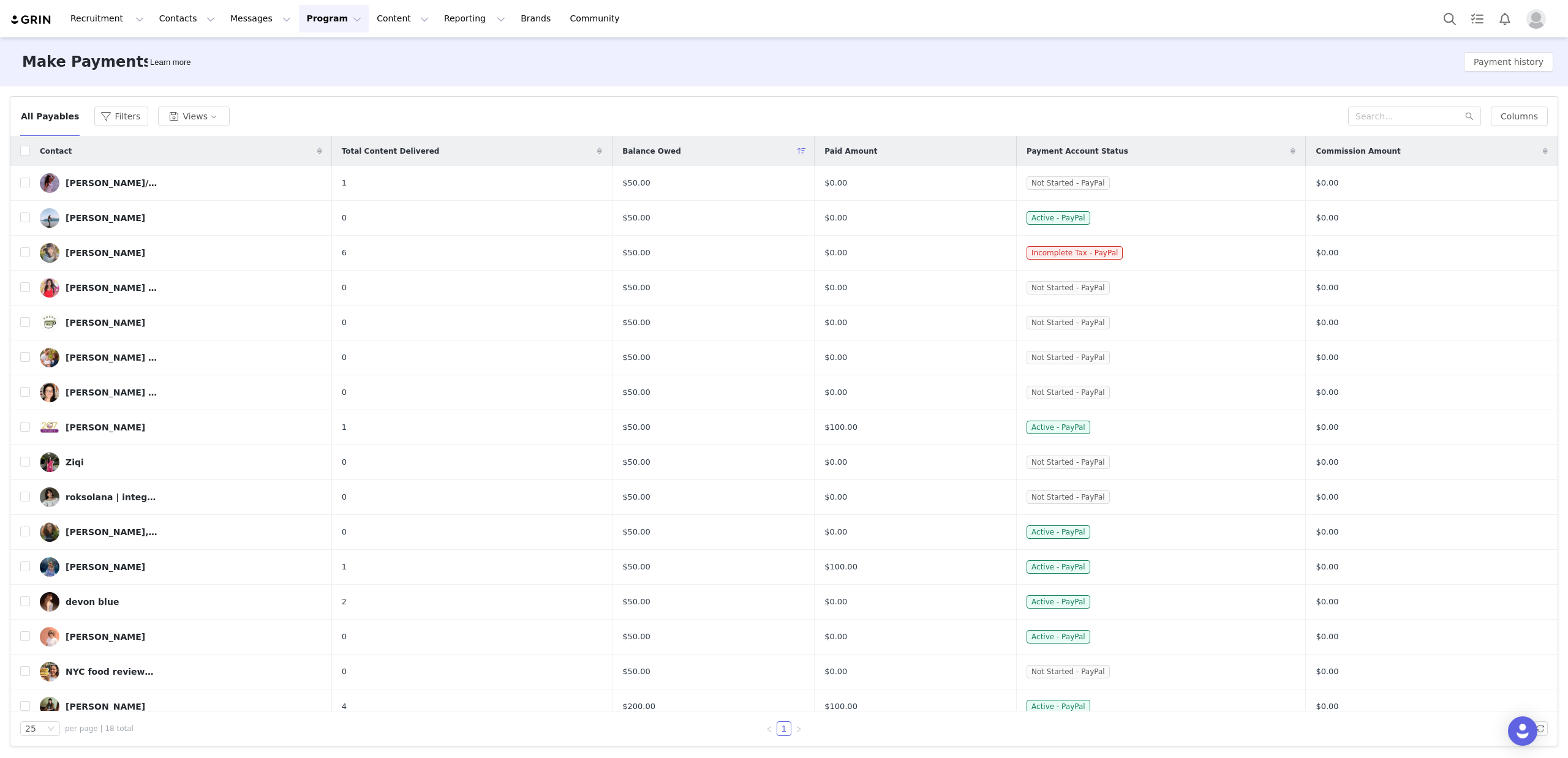
click at [316, 112] on div "All Payables Filters Views" at bounding box center [684, 116] width 1328 height 19
click at [26, 181] on input "checkbox" at bounding box center [25, 183] width 10 height 10
checkbox input "true"
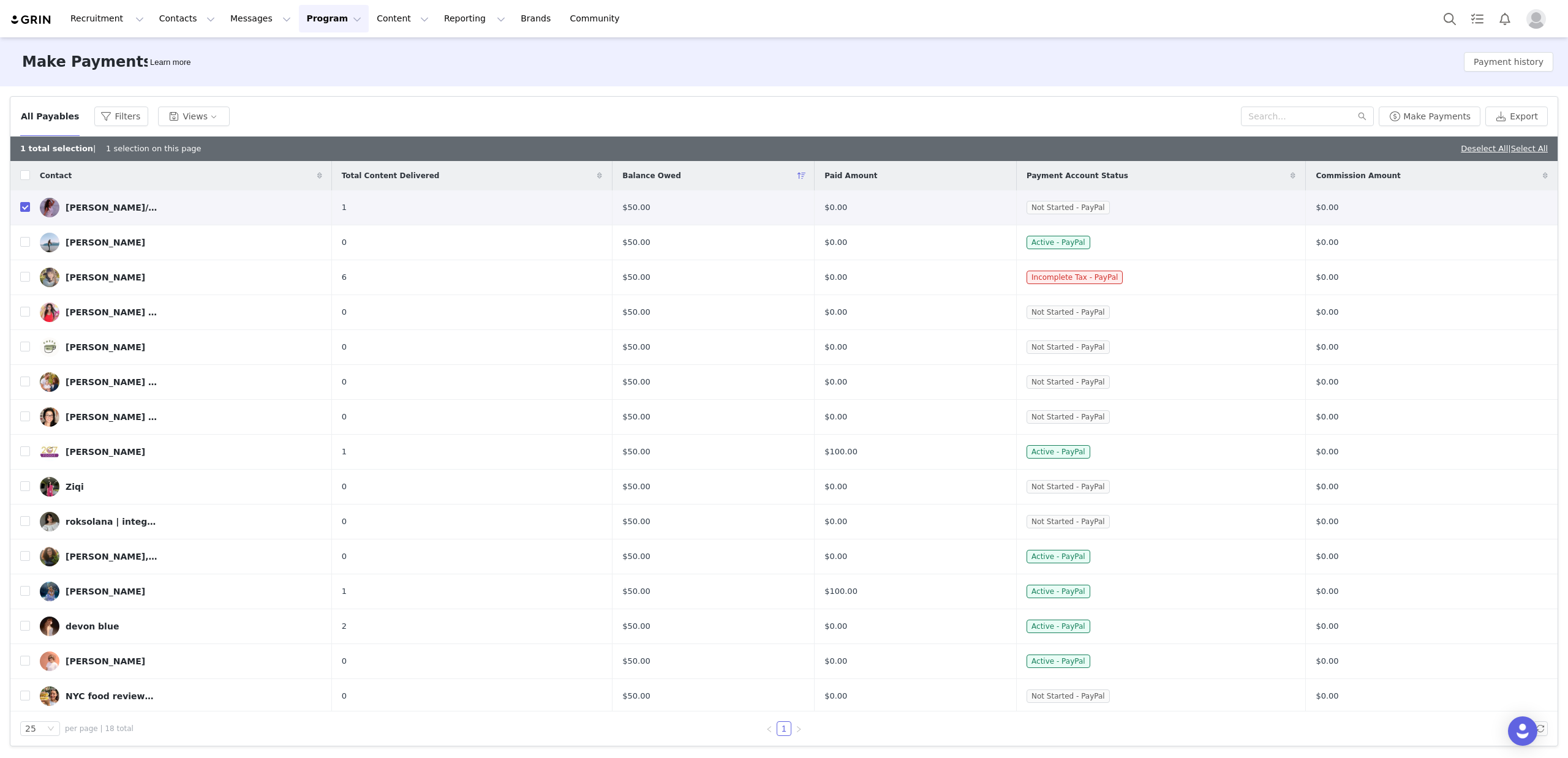
click at [380, 48] on div "Make Payments Learn more Payment history" at bounding box center [784, 61] width 1568 height 49
click at [179, 114] on button "Views" at bounding box center [194, 116] width 72 height 19
click at [106, 207] on div "Olivia//Outdoorsy Travel" at bounding box center [111, 207] width 92 height 10
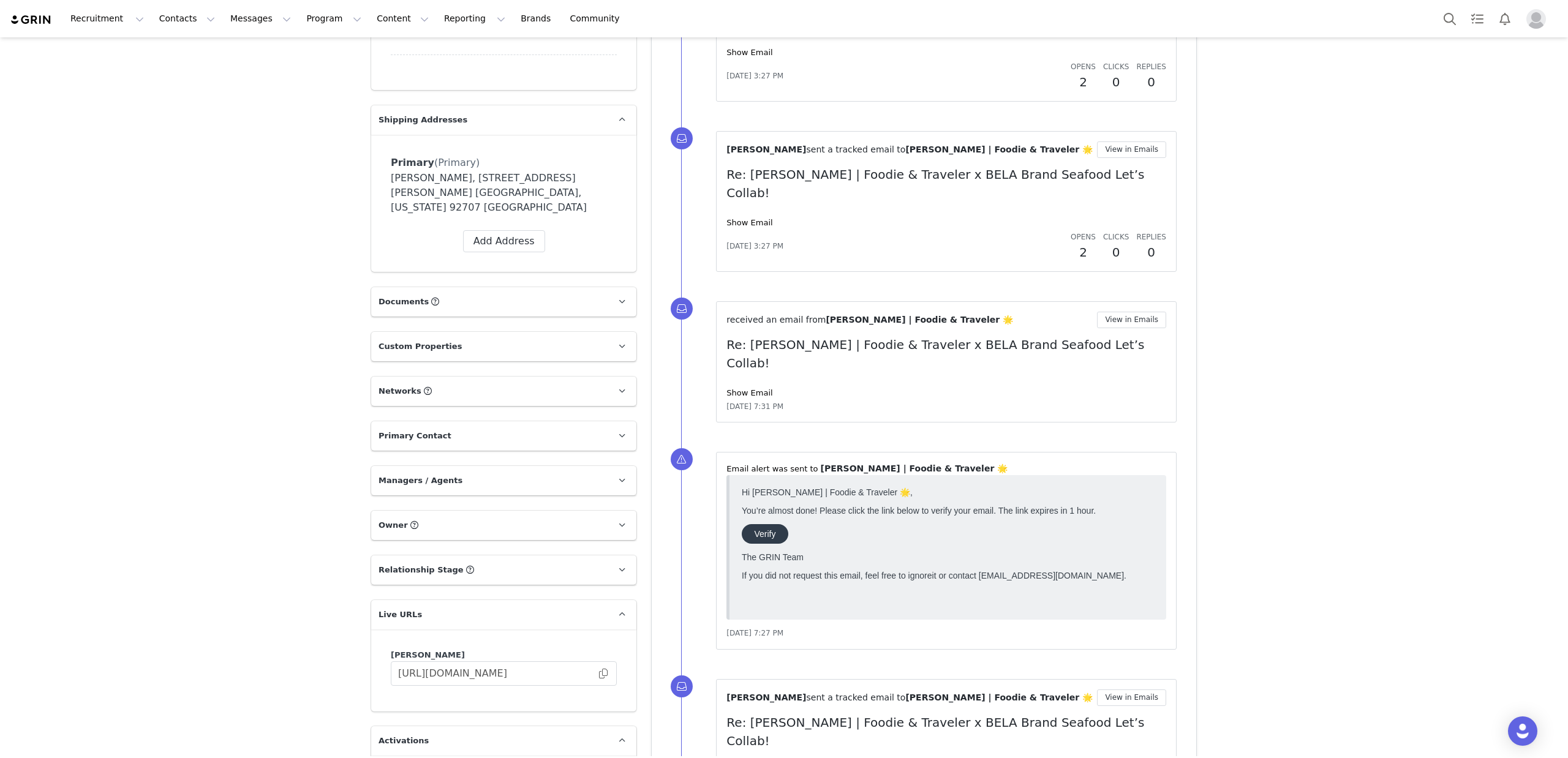
scroll to position [1188, 0]
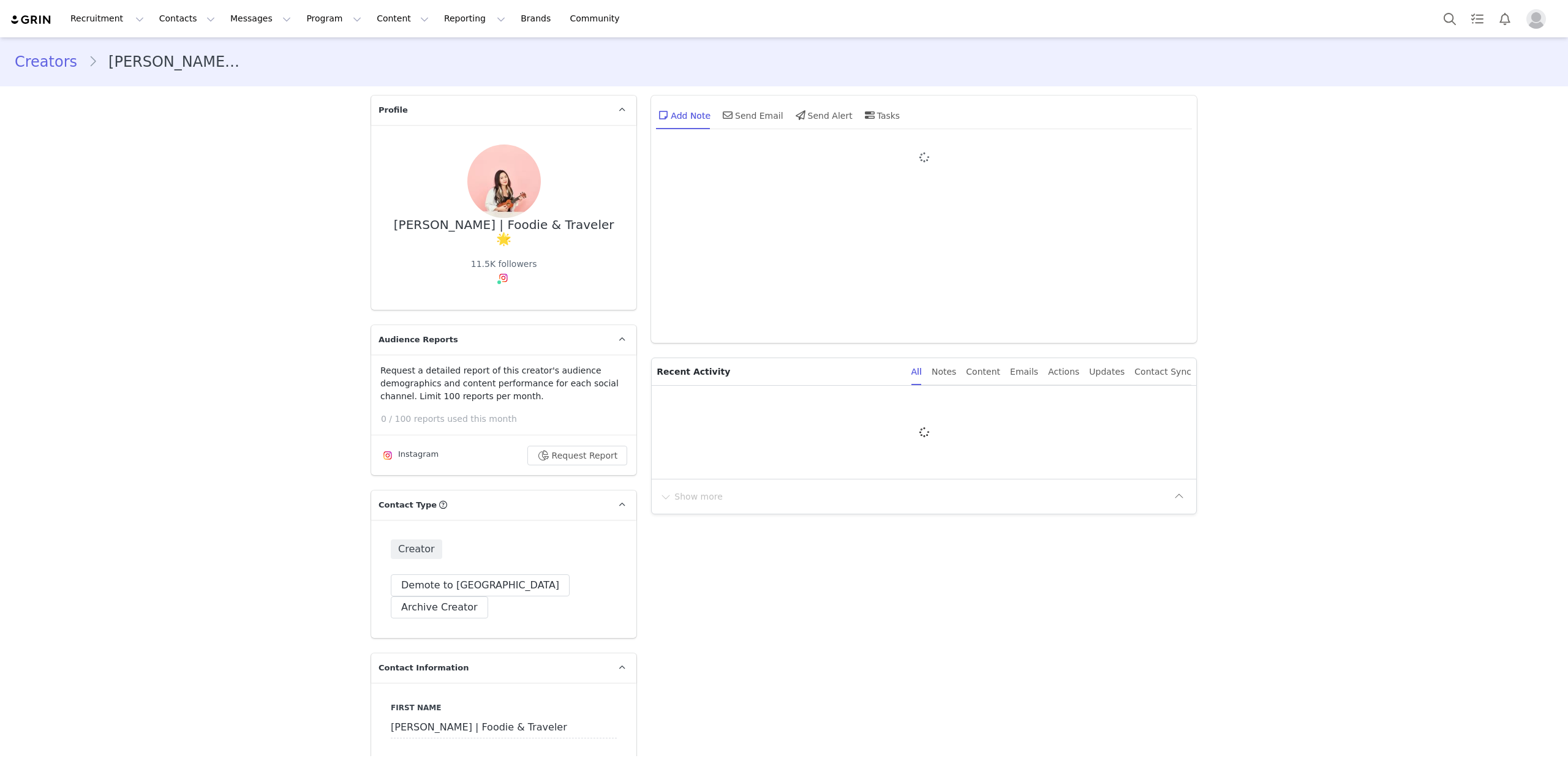
type input "+1 ([GEOGRAPHIC_DATA])"
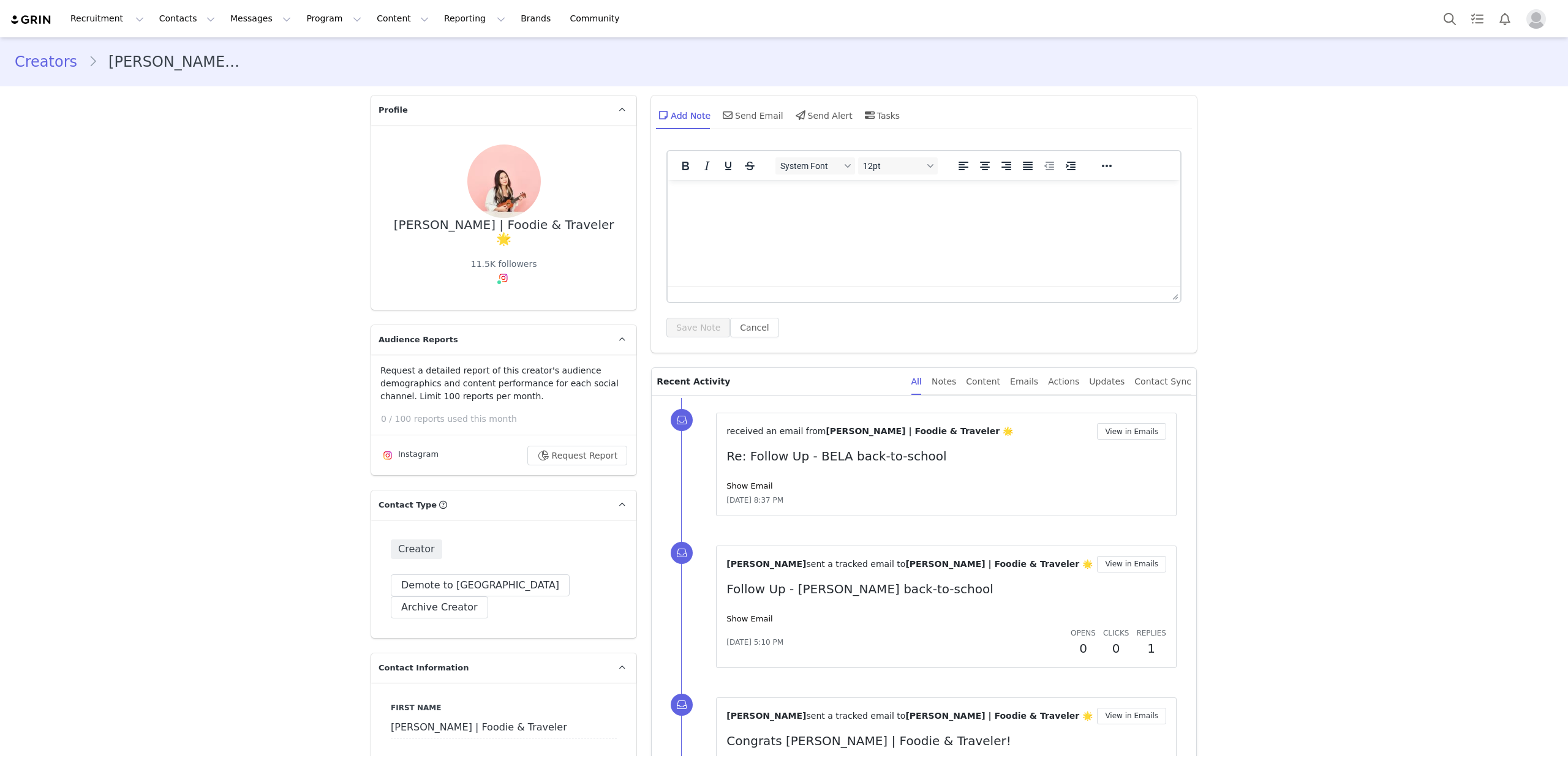
scroll to position [1544, 0]
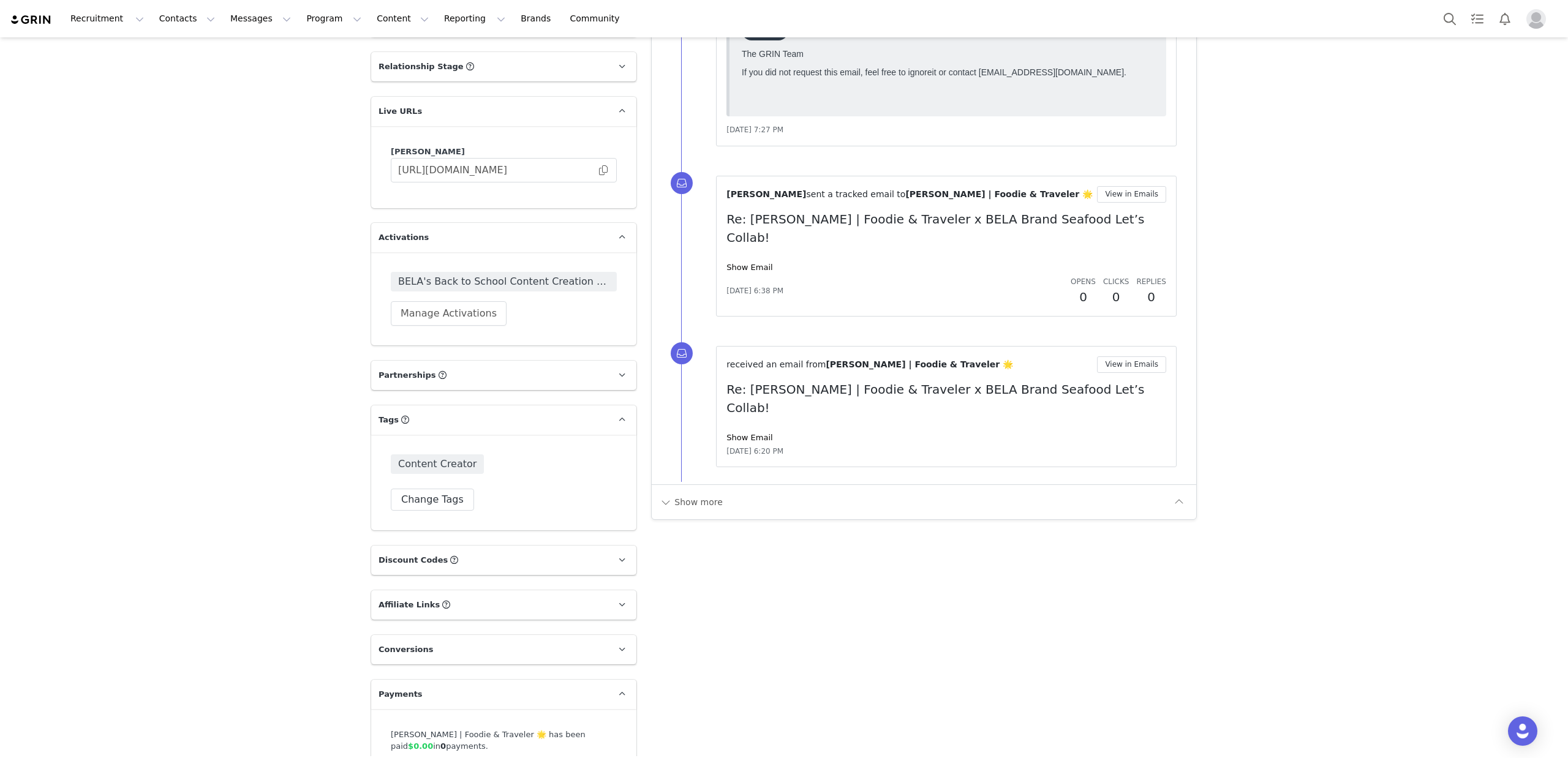
drag, startPoint x: 397, startPoint y: 413, endPoint x: 522, endPoint y: 411, distance: 125.0
click at [518, 454] on div "Content Creator" at bounding box center [504, 466] width 226 height 25
drag, startPoint x: 522, startPoint y: 411, endPoint x: 550, endPoint y: 419, distance: 29.1
click at [522, 454] on div "Content Creator" at bounding box center [504, 466] width 226 height 25
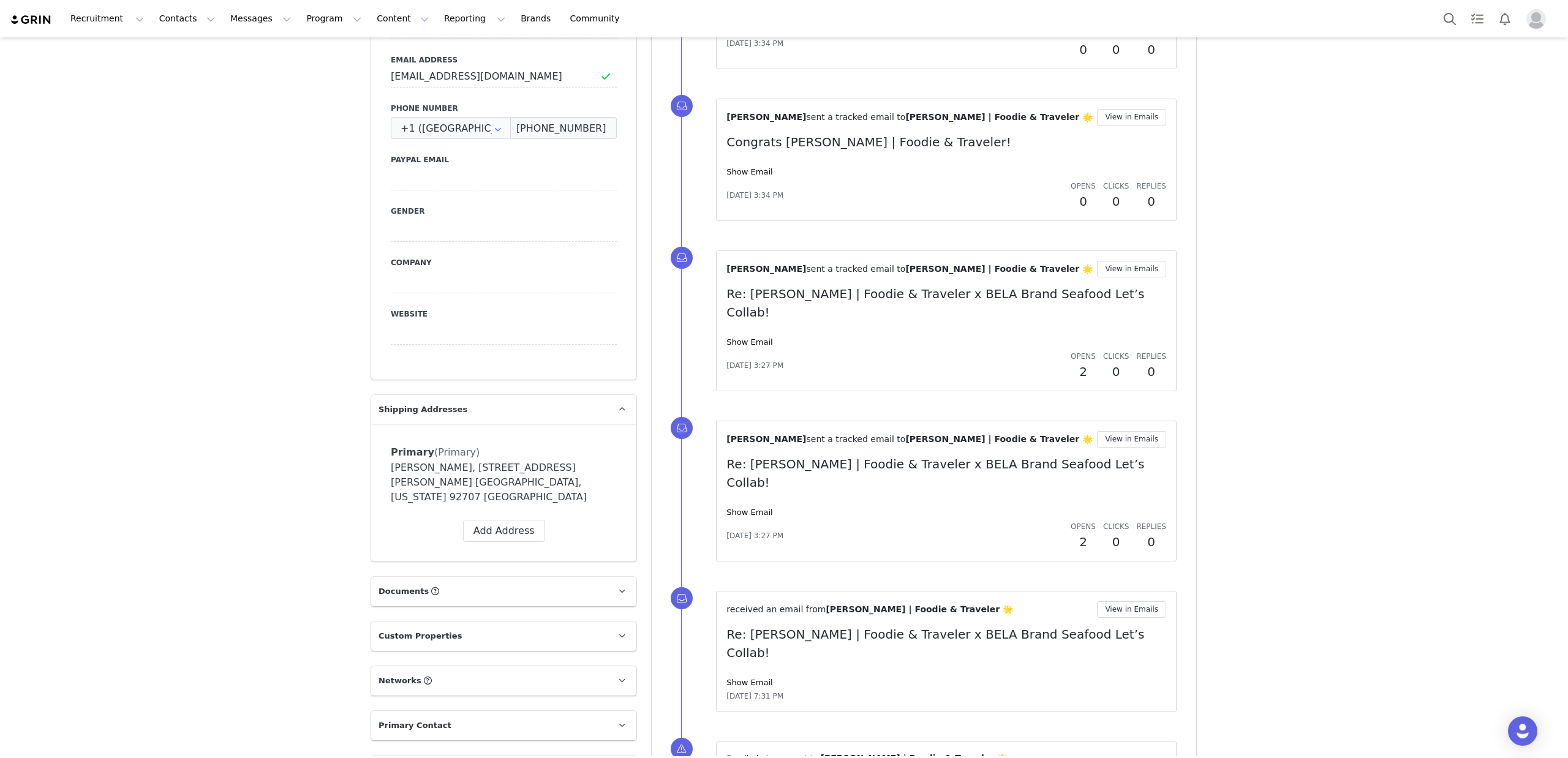
scroll to position [0, 0]
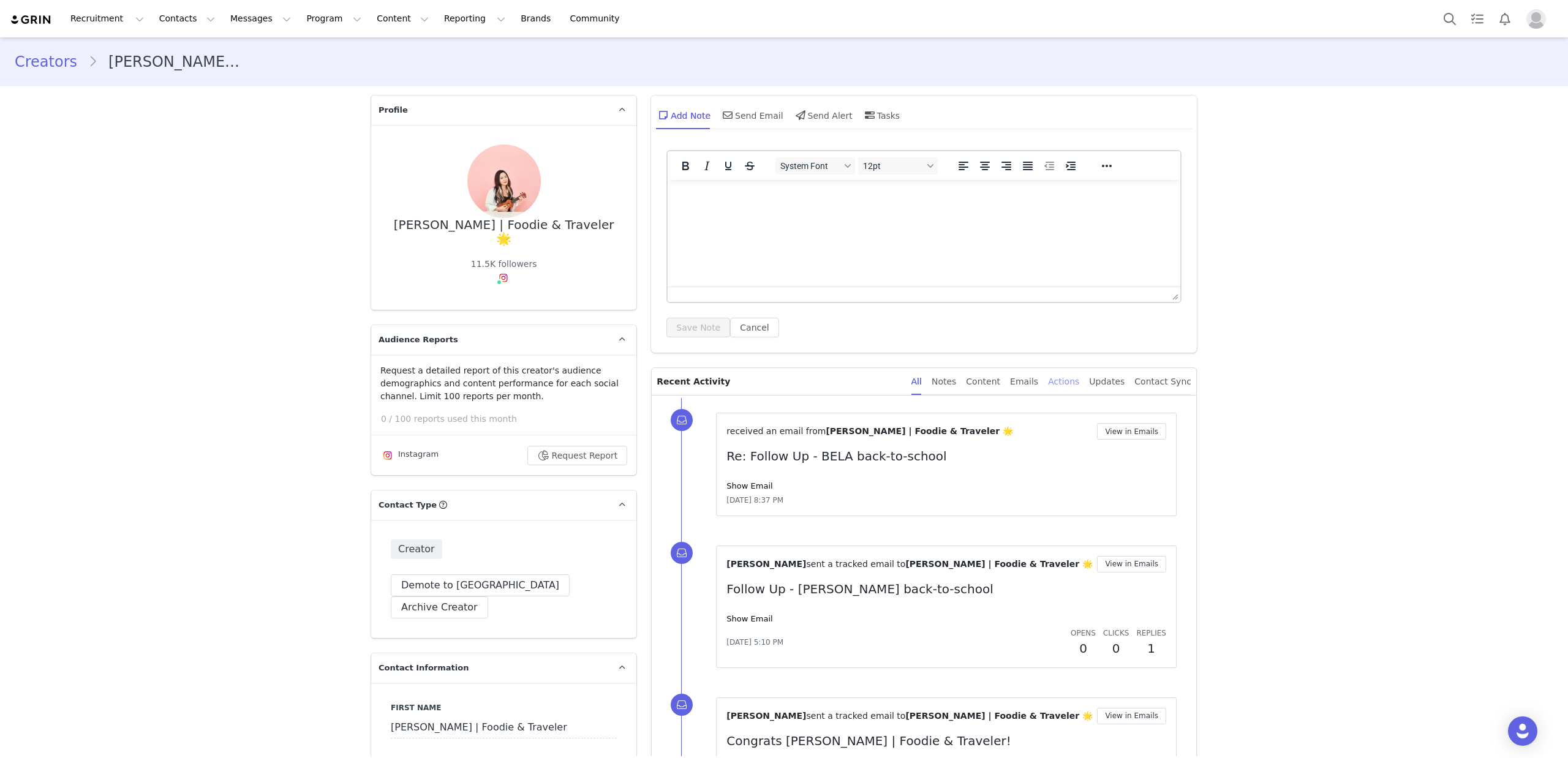
drag, startPoint x: 1088, startPoint y: 381, endPoint x: 1080, endPoint y: 381, distance: 8.0
click at [1087, 381] on div "All Notes Content Emails Actions Updates Contact Sync" at bounding box center [1051, 382] width 280 height 28
click at [1079, 381] on div "Actions" at bounding box center [1063, 382] width 31 height 28
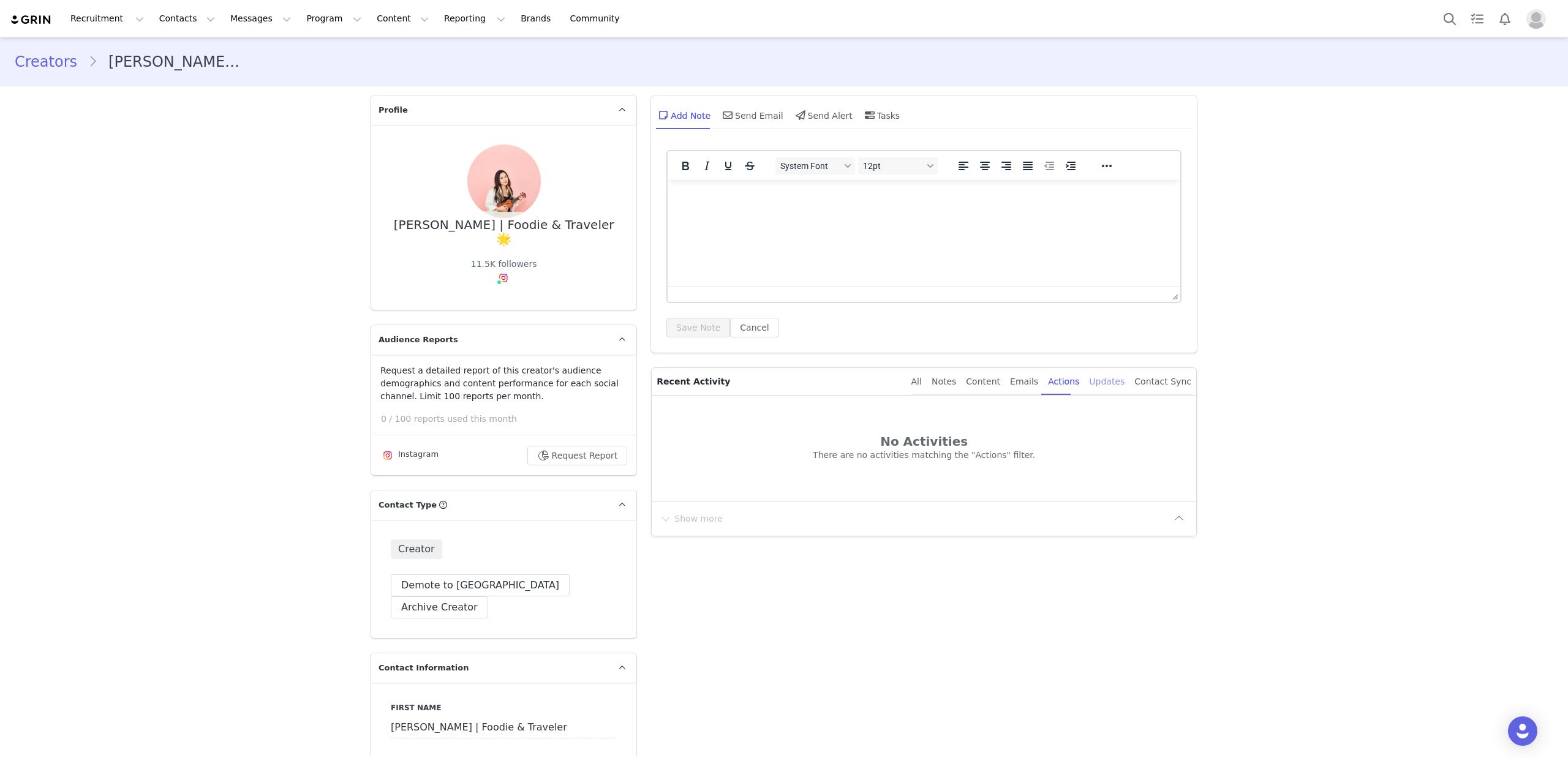
drag, startPoint x: 1169, startPoint y: 385, endPoint x: 1096, endPoint y: 384, distance: 73.0
click at [1169, 385] on div "Contact Sync" at bounding box center [1162, 382] width 57 height 28
drag, startPoint x: 1106, startPoint y: 383, endPoint x: 1096, endPoint y: 384, distance: 10.0
click at [1105, 383] on div "Updates" at bounding box center [1106, 382] width 36 height 28
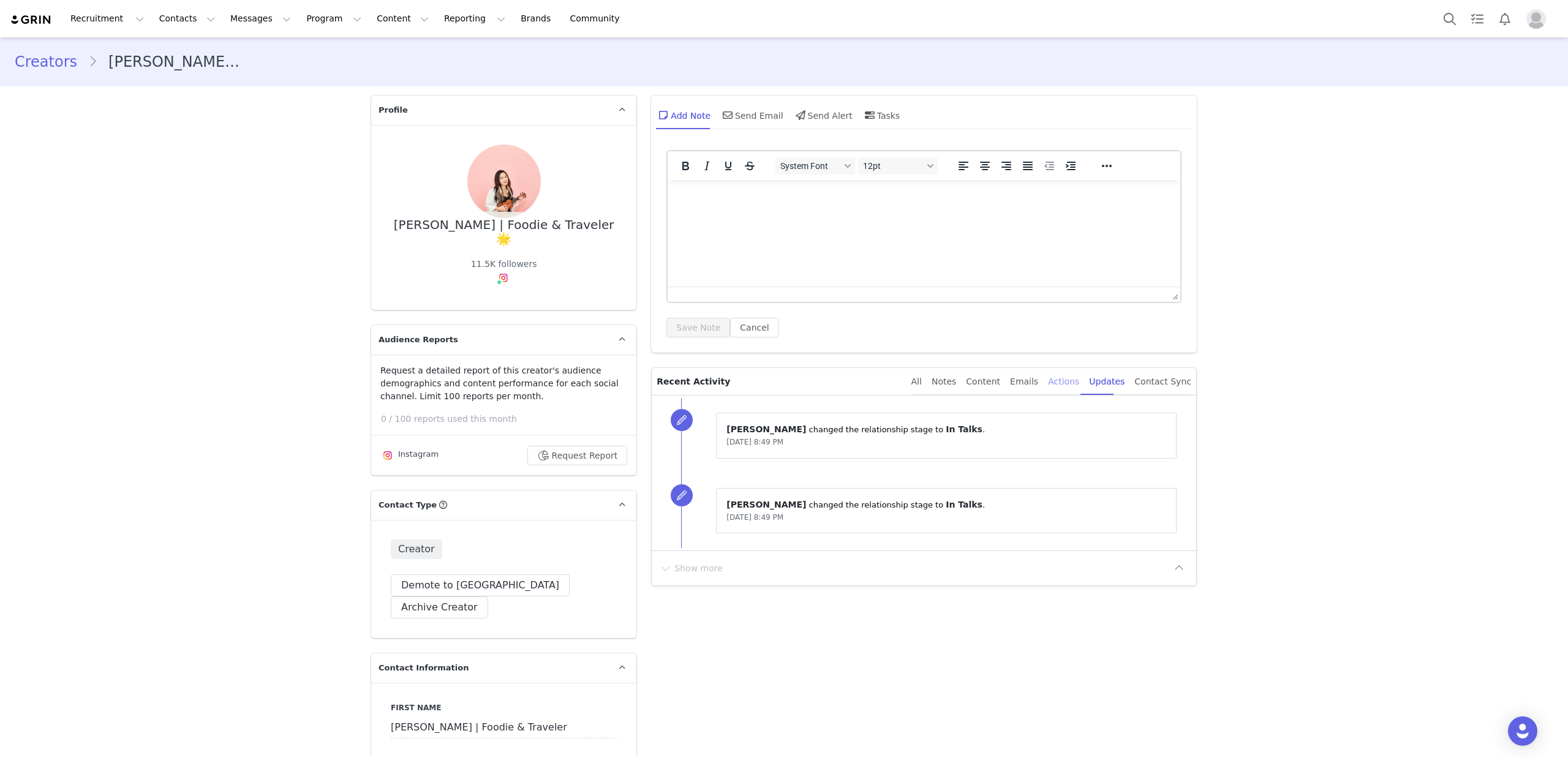
drag, startPoint x: 1067, startPoint y: 383, endPoint x: 1060, endPoint y: 383, distance: 7.0
click at [1067, 383] on div "Actions" at bounding box center [1063, 382] width 31 height 28
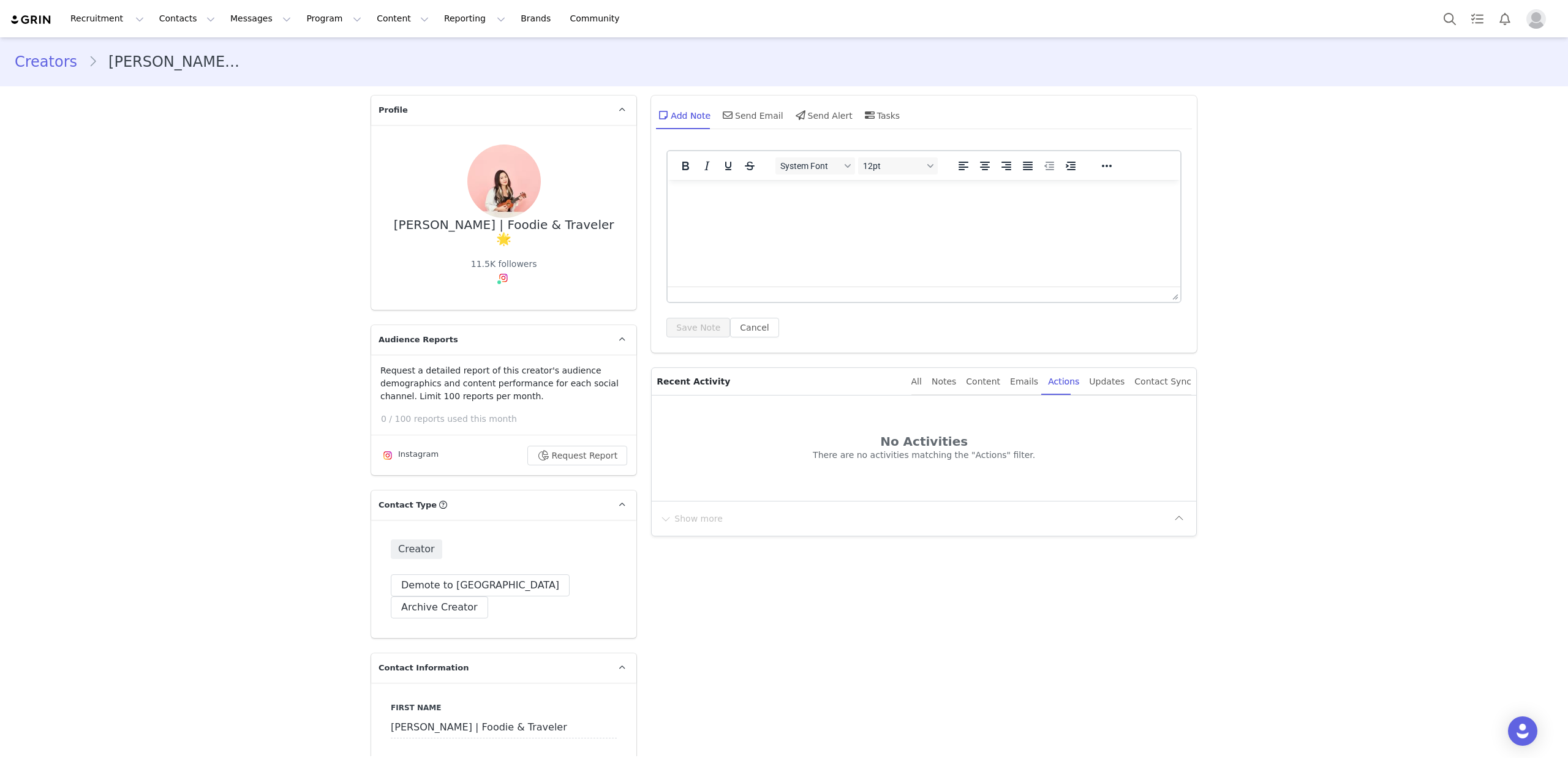
drag, startPoint x: 1027, startPoint y: 383, endPoint x: 1016, endPoint y: 383, distance: 11.0
click at [1027, 383] on div "Emails" at bounding box center [1024, 382] width 28 height 28
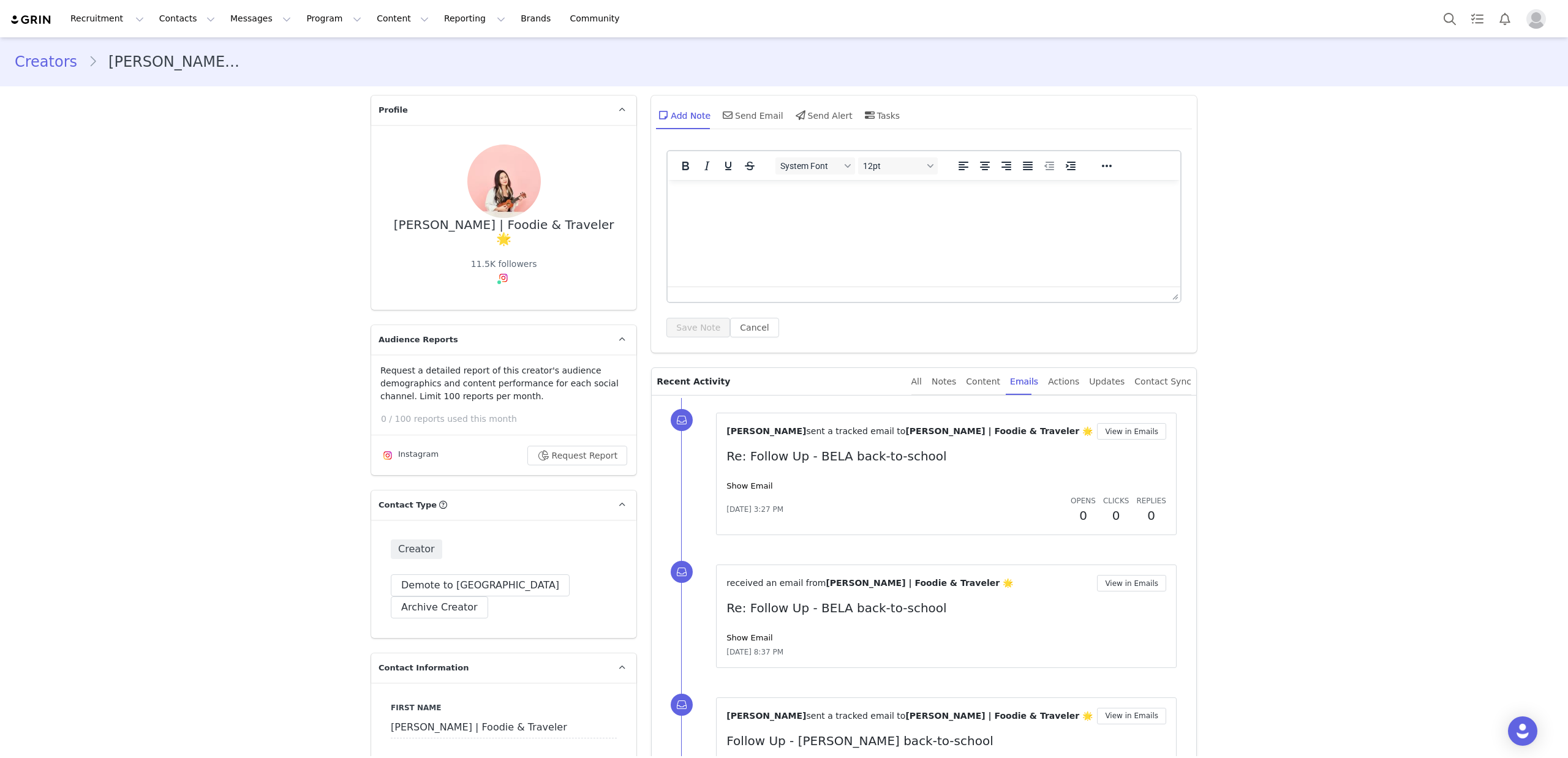
drag, startPoint x: 994, startPoint y: 385, endPoint x: 977, endPoint y: 385, distance: 17.0
click at [994, 385] on div "Content" at bounding box center [983, 382] width 34 height 28
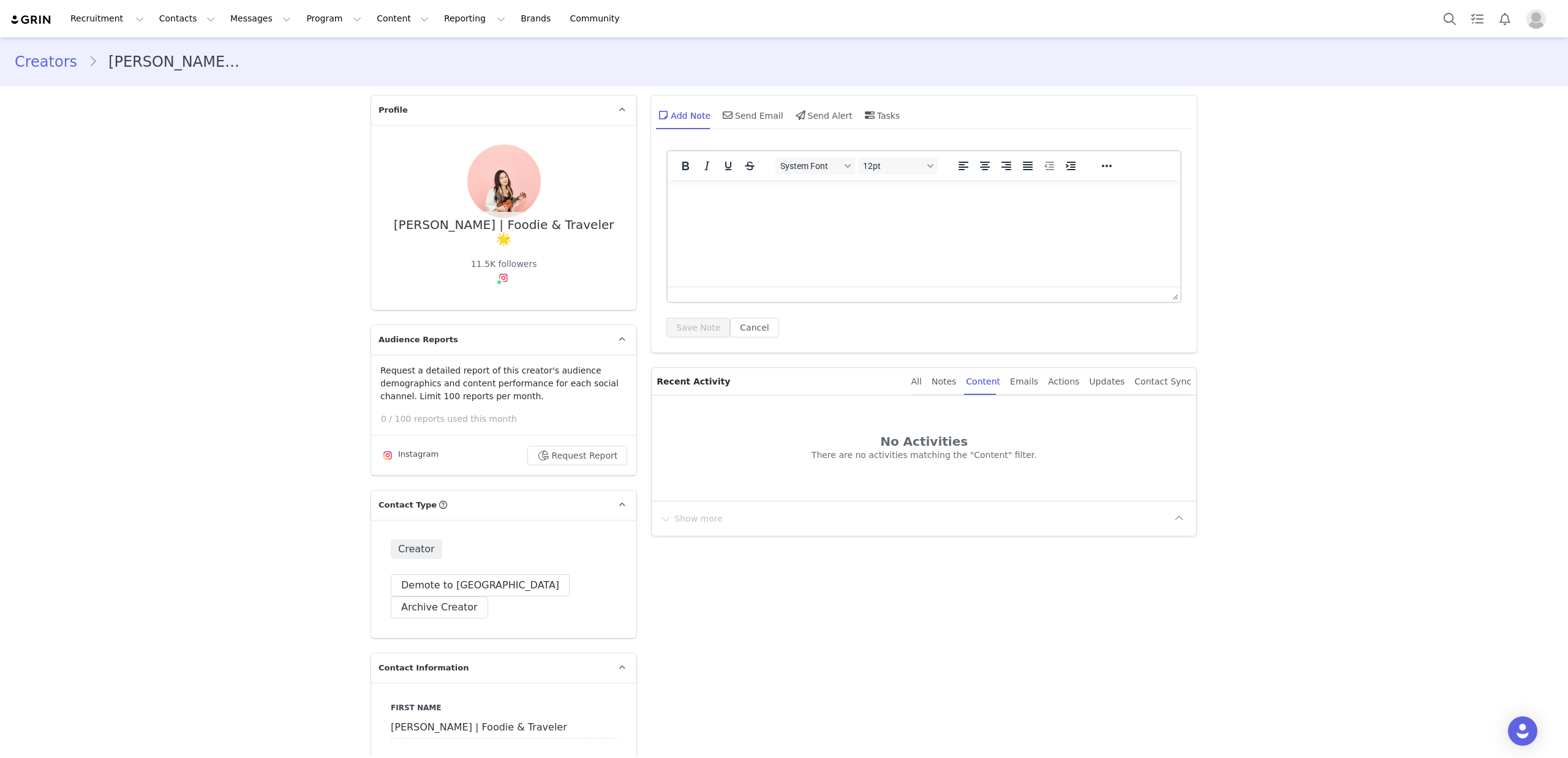
drag, startPoint x: 952, startPoint y: 383, endPoint x: 909, endPoint y: 377, distance: 43.4
click at [952, 383] on div "Notes" at bounding box center [943, 382] width 25 height 28
click at [937, 383] on div "All Notes Content Emails Actions Updates Contact Sync" at bounding box center [1051, 382] width 280 height 28
click at [922, 383] on div "All" at bounding box center [916, 382] width 10 height 28
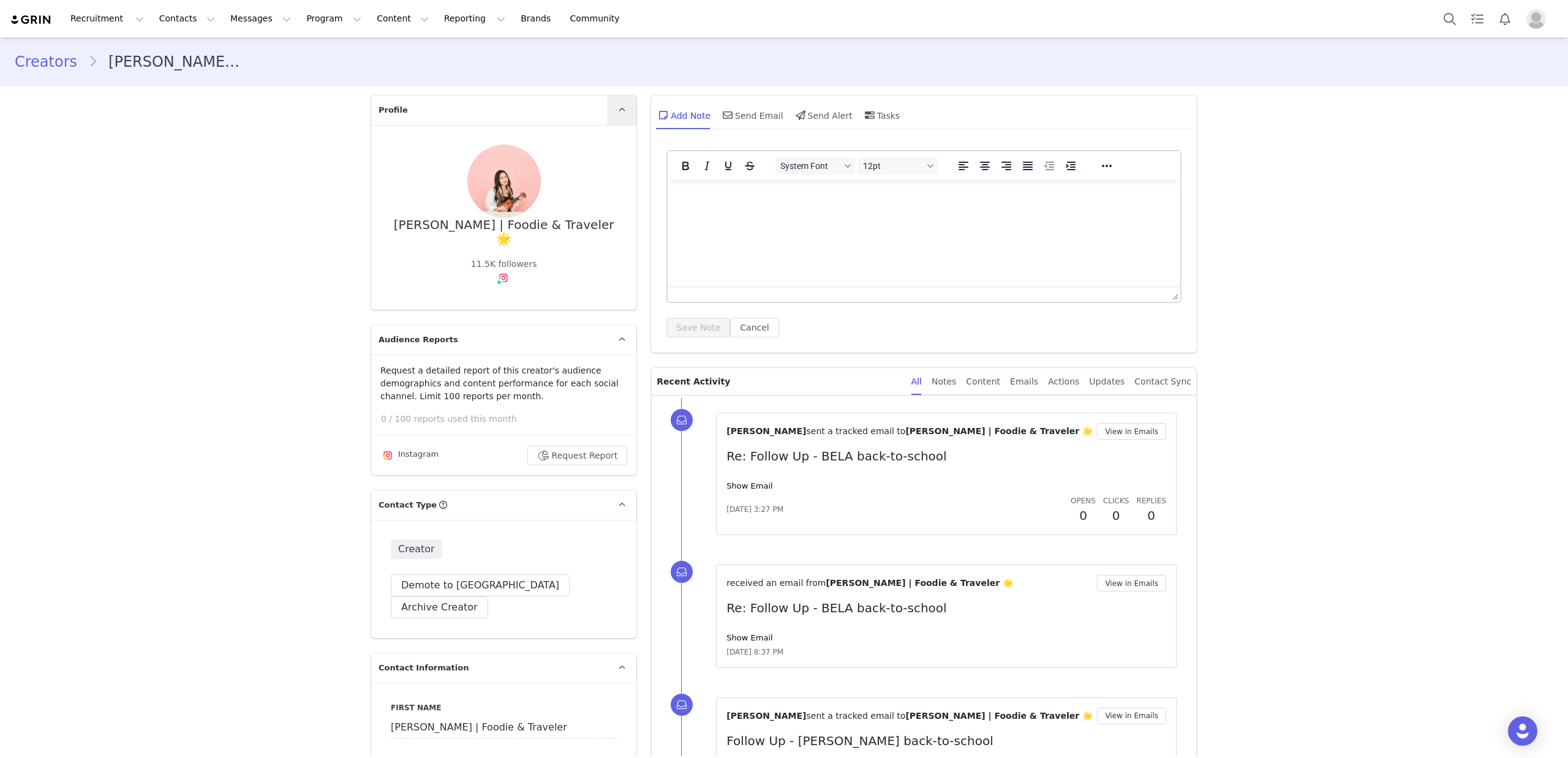
click at [620, 115] on span at bounding box center [622, 110] width 15 height 15
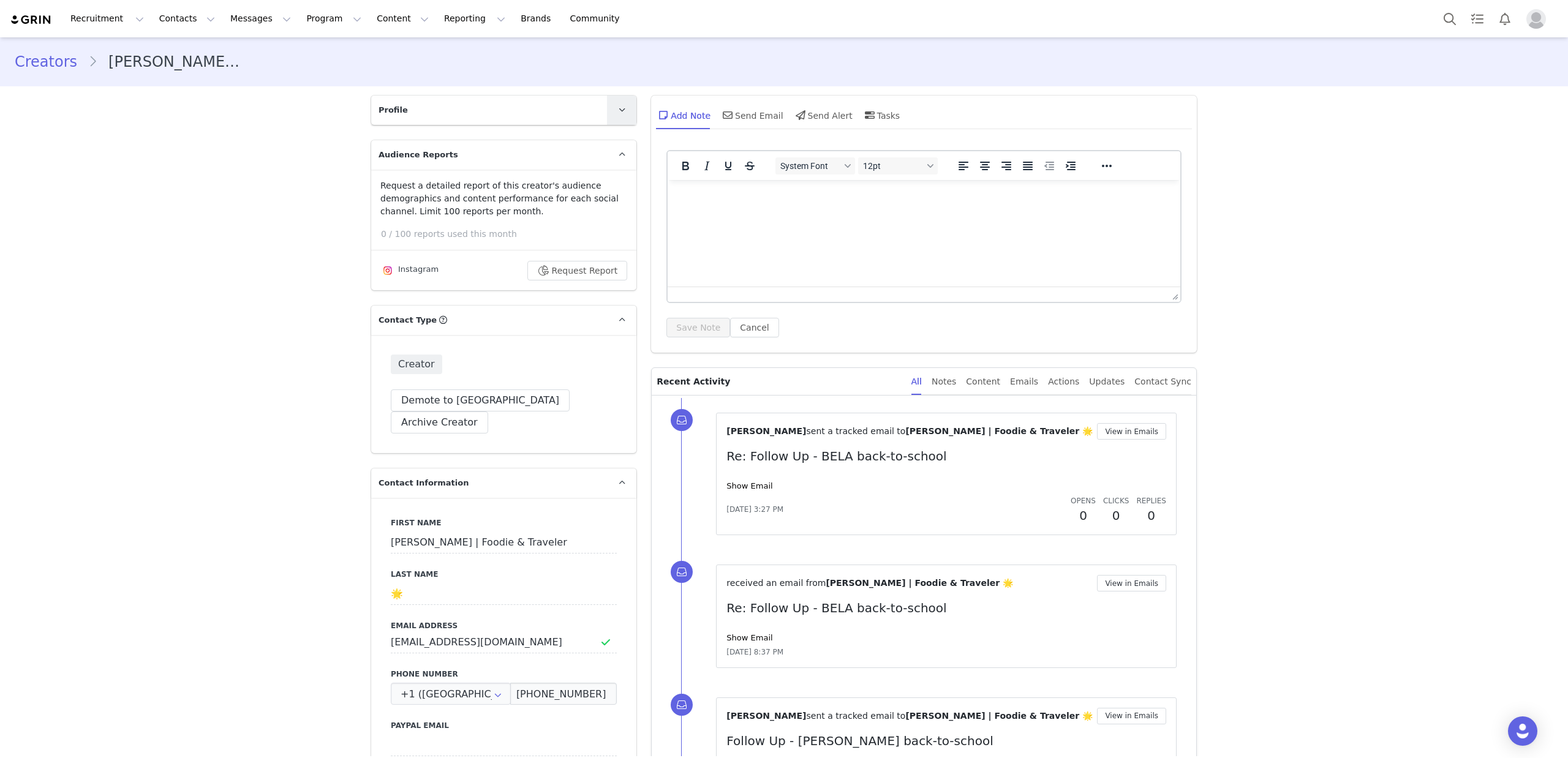
click at [620, 114] on span at bounding box center [622, 110] width 15 height 15
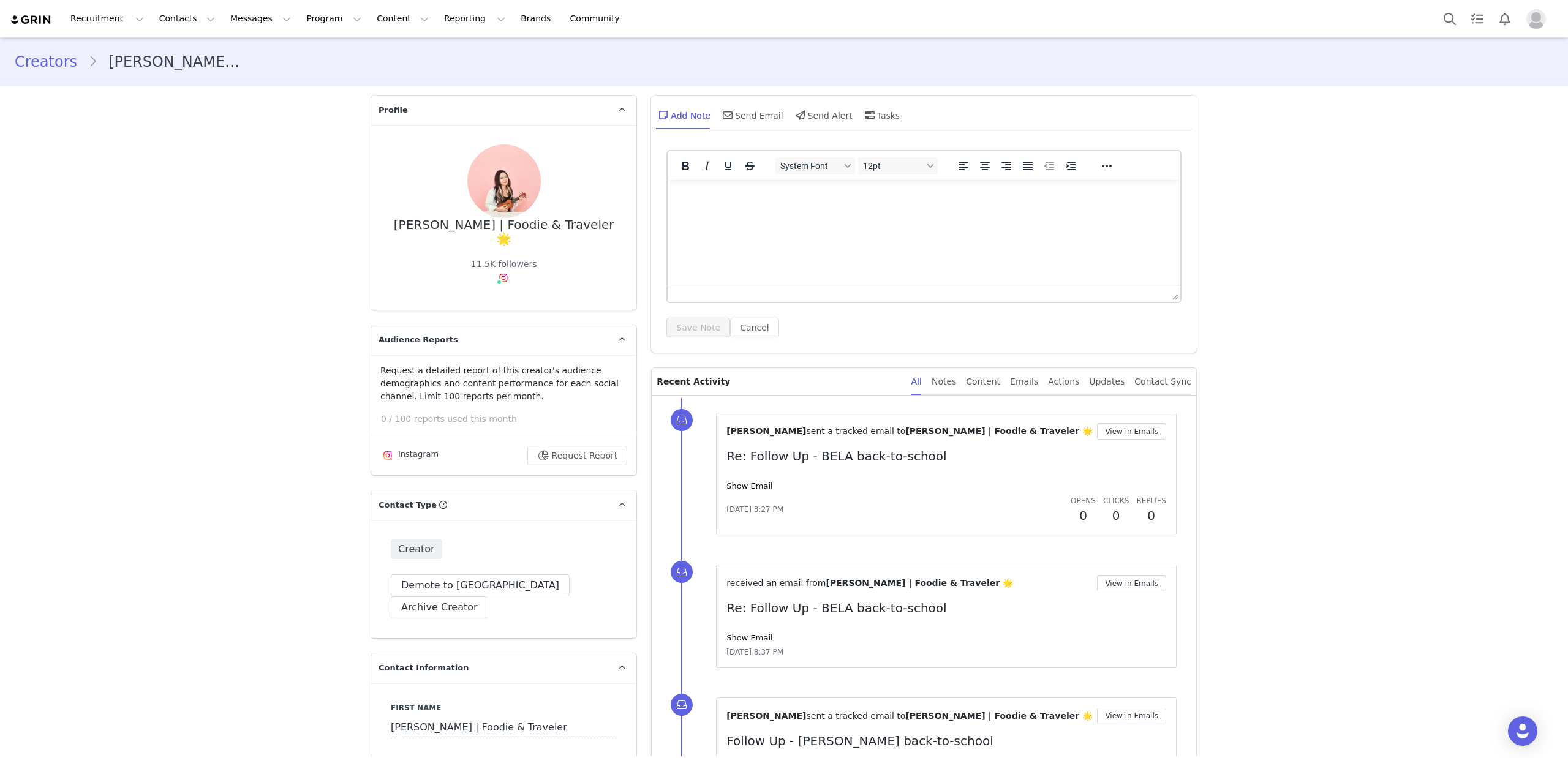
drag, startPoint x: 111, startPoint y: 61, endPoint x: 160, endPoint y: 61, distance: 49.0
click at [155, 63] on li "Vee Dinh | Foodie & Traveler 🌟" at bounding box center [169, 61] width 162 height 22
drag, startPoint x: 161, startPoint y: 61, endPoint x: 113, endPoint y: 61, distance: 48.0
click at [106, 63] on li "Vee Dinh | Foodie & Traveler 🌟" at bounding box center [169, 61] width 162 height 22
click at [113, 61] on li "Vee Dinh | Foodie & Traveler 🌟" at bounding box center [169, 61] width 162 height 22
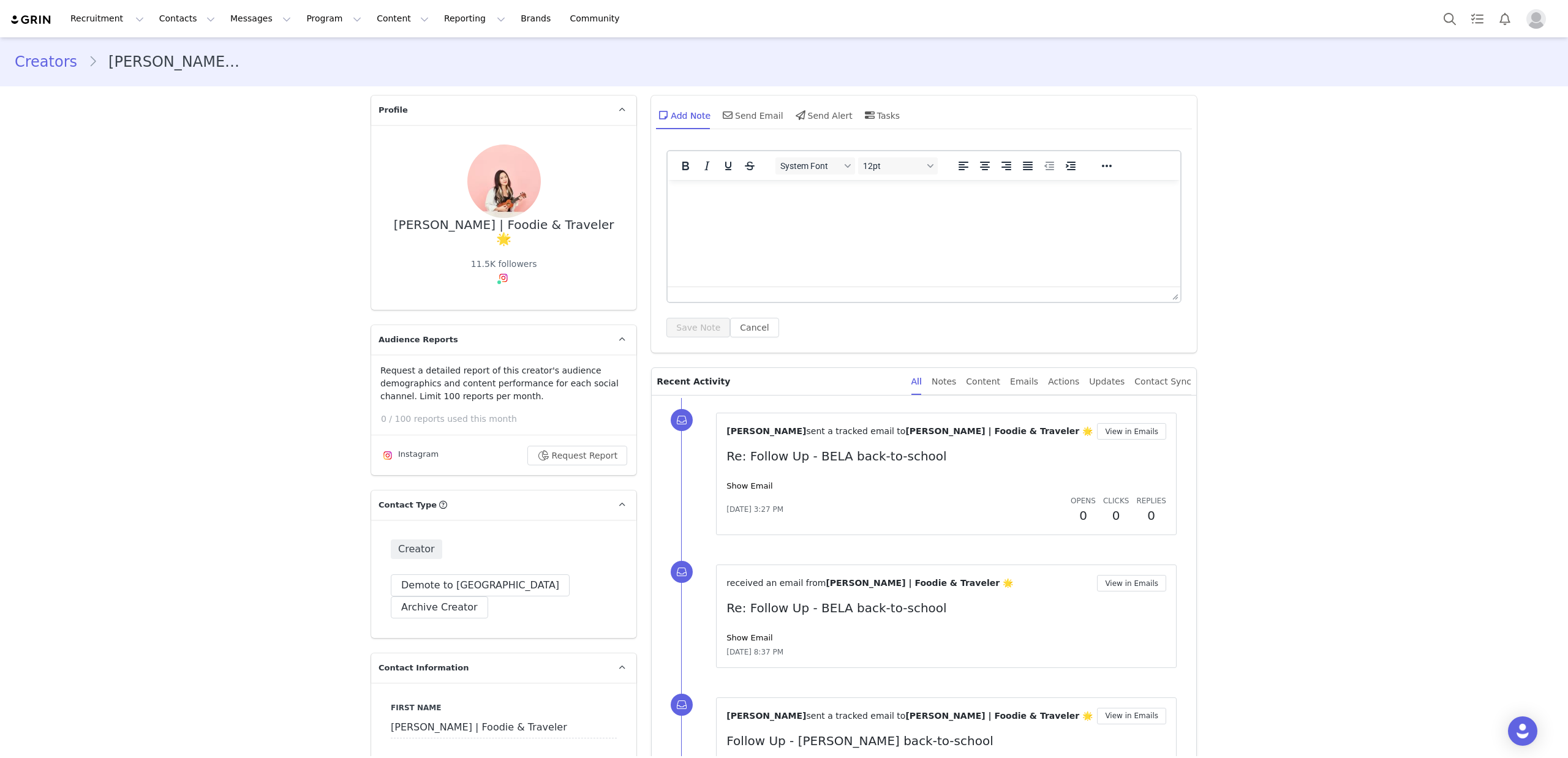
drag, startPoint x: 113, startPoint y: 61, endPoint x: 127, endPoint y: 69, distance: 16.1
click at [113, 61] on li "Vee Dinh | Foodie & Traveler 🌟" at bounding box center [169, 61] width 162 height 22
drag, startPoint x: 418, startPoint y: 223, endPoint x: 467, endPoint y: 222, distance: 49.0
click at [467, 222] on div "Vee Dinh | Foodie & Traveler 🌟 11.5K followers" at bounding box center [504, 217] width 226 height 146
copy div "Vee Dinh"
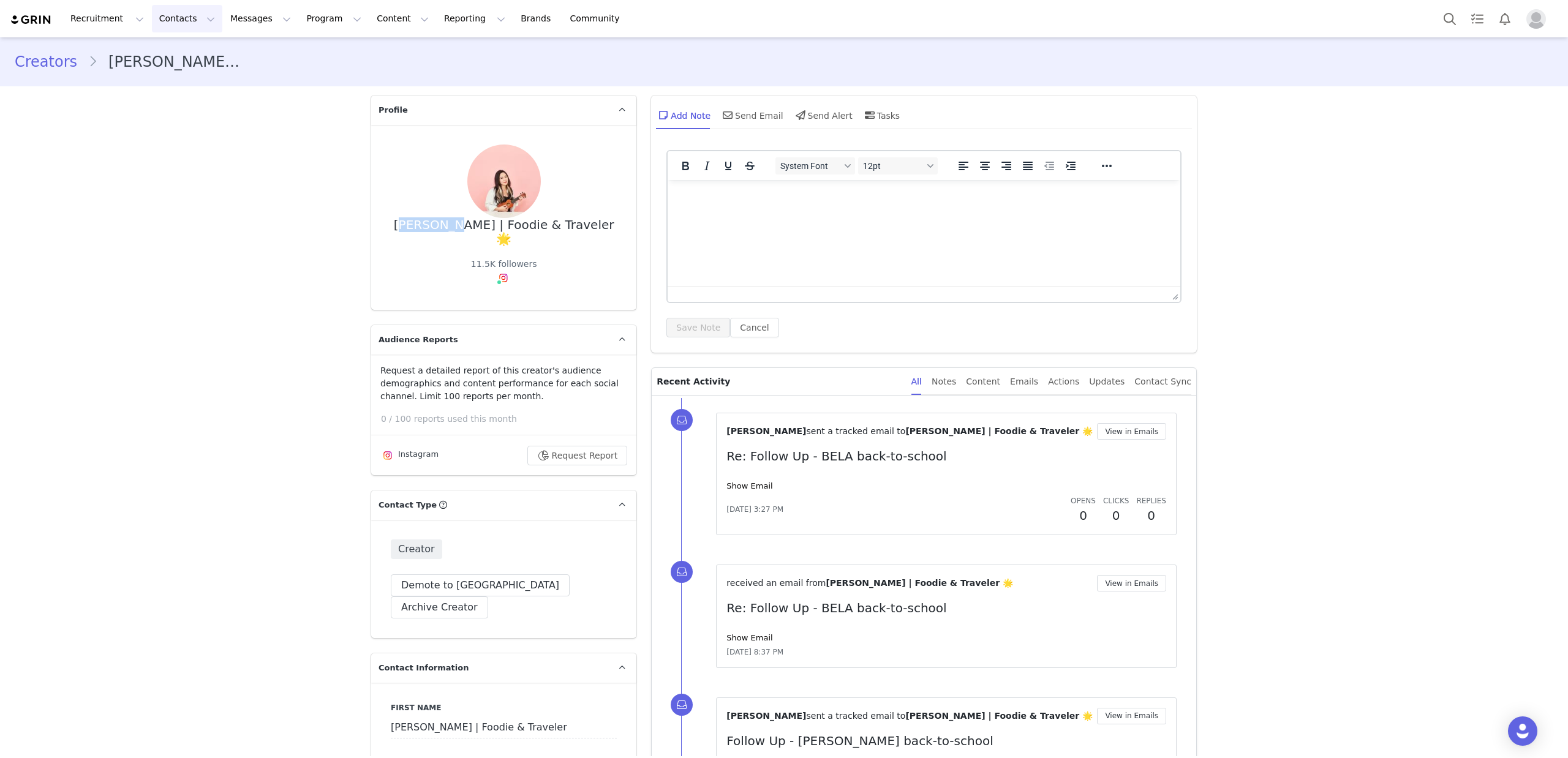
click at [163, 17] on button "Contacts Contacts" at bounding box center [187, 18] width 71 height 28
click at [182, 50] on p "Creators" at bounding box center [172, 54] width 37 height 13
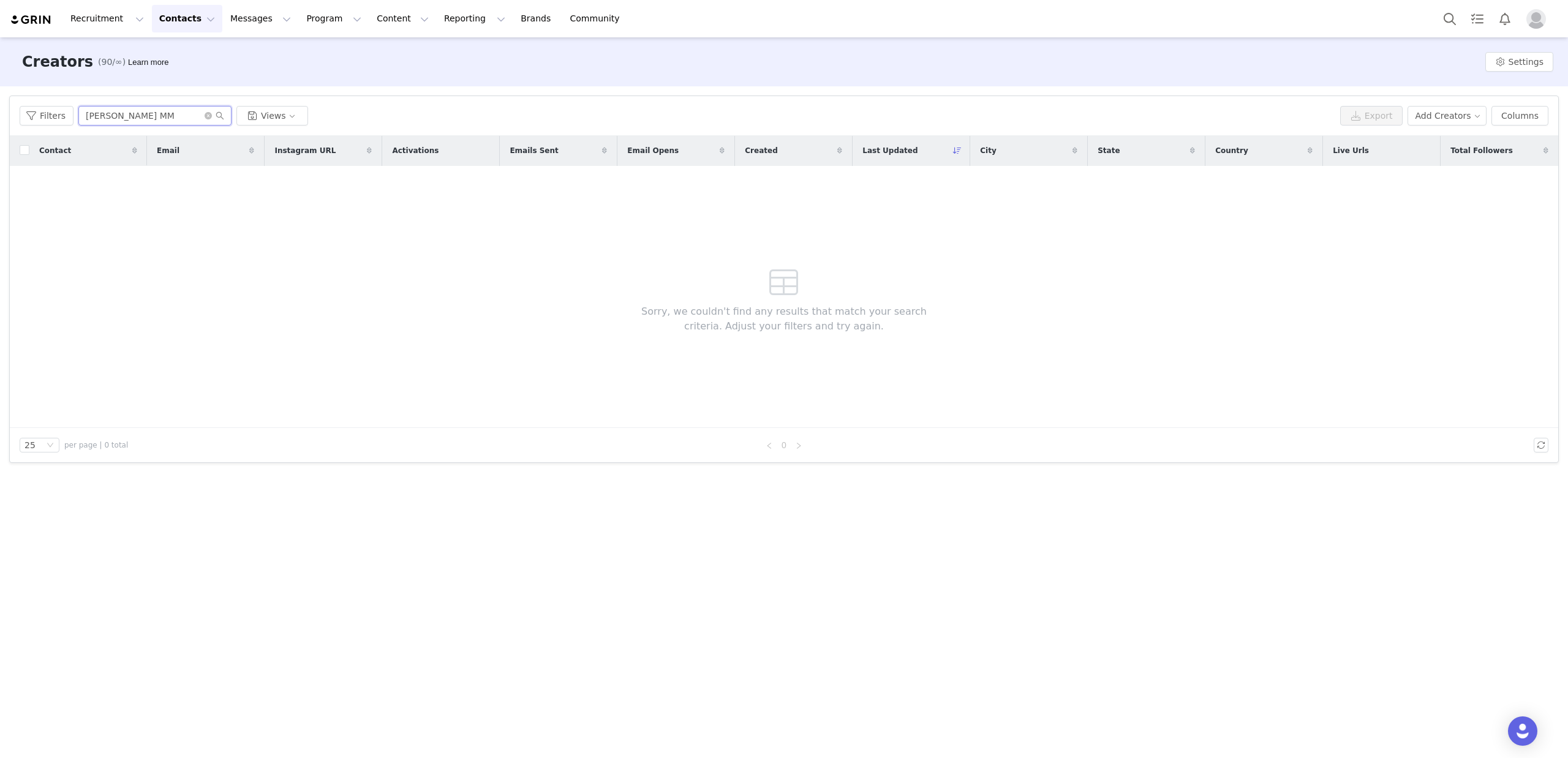
click at [109, 117] on input "Gina MM" at bounding box center [154, 115] width 153 height 19
paste input "Vee Dinh"
type input "Vee Dinh"
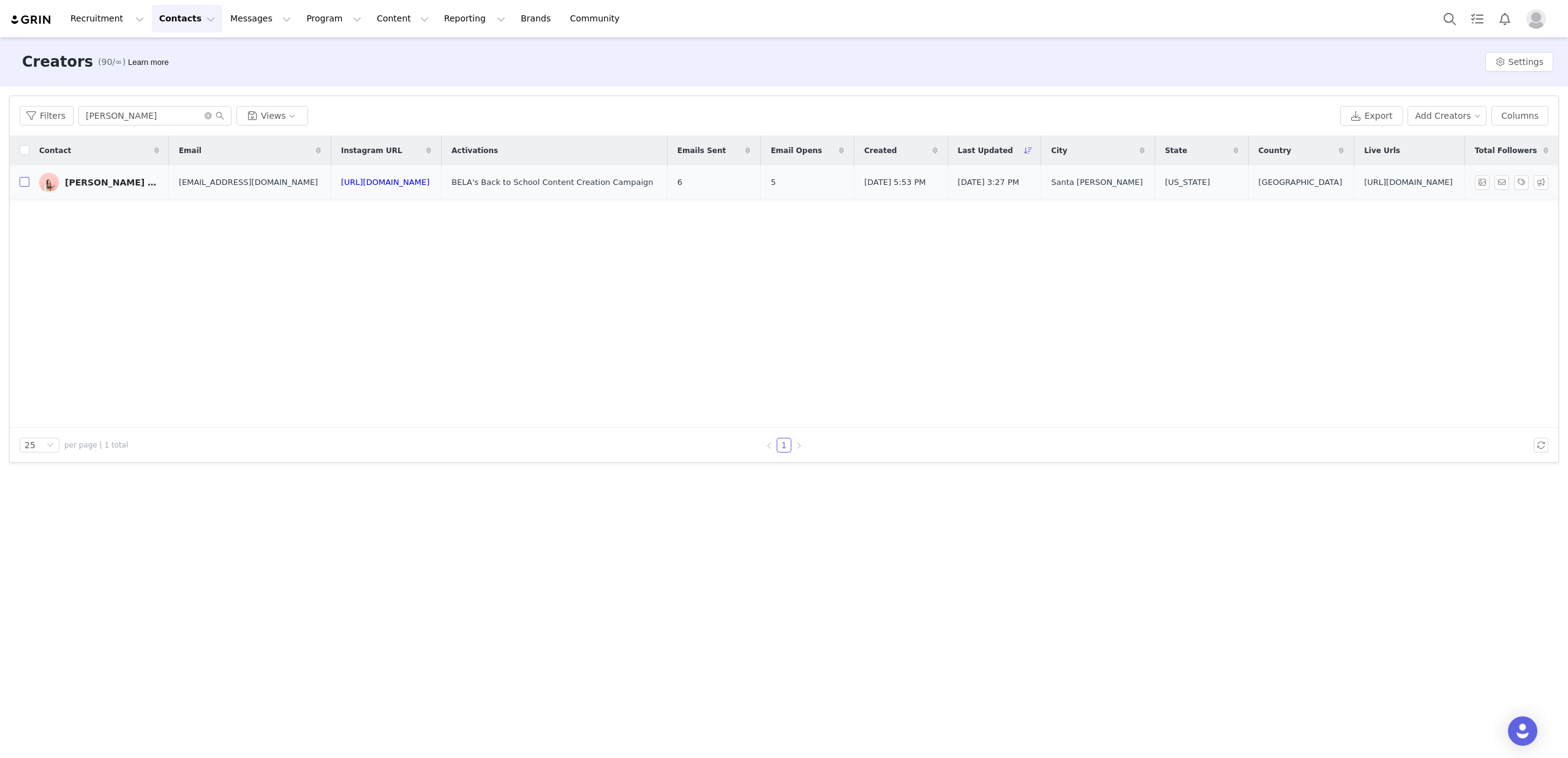
drag, startPoint x: 25, startPoint y: 192, endPoint x: 39, endPoint y: 194, distance: 14.1
click at [25, 187] on input "checkbox" at bounding box center [24, 182] width 10 height 10
checkbox input "true"
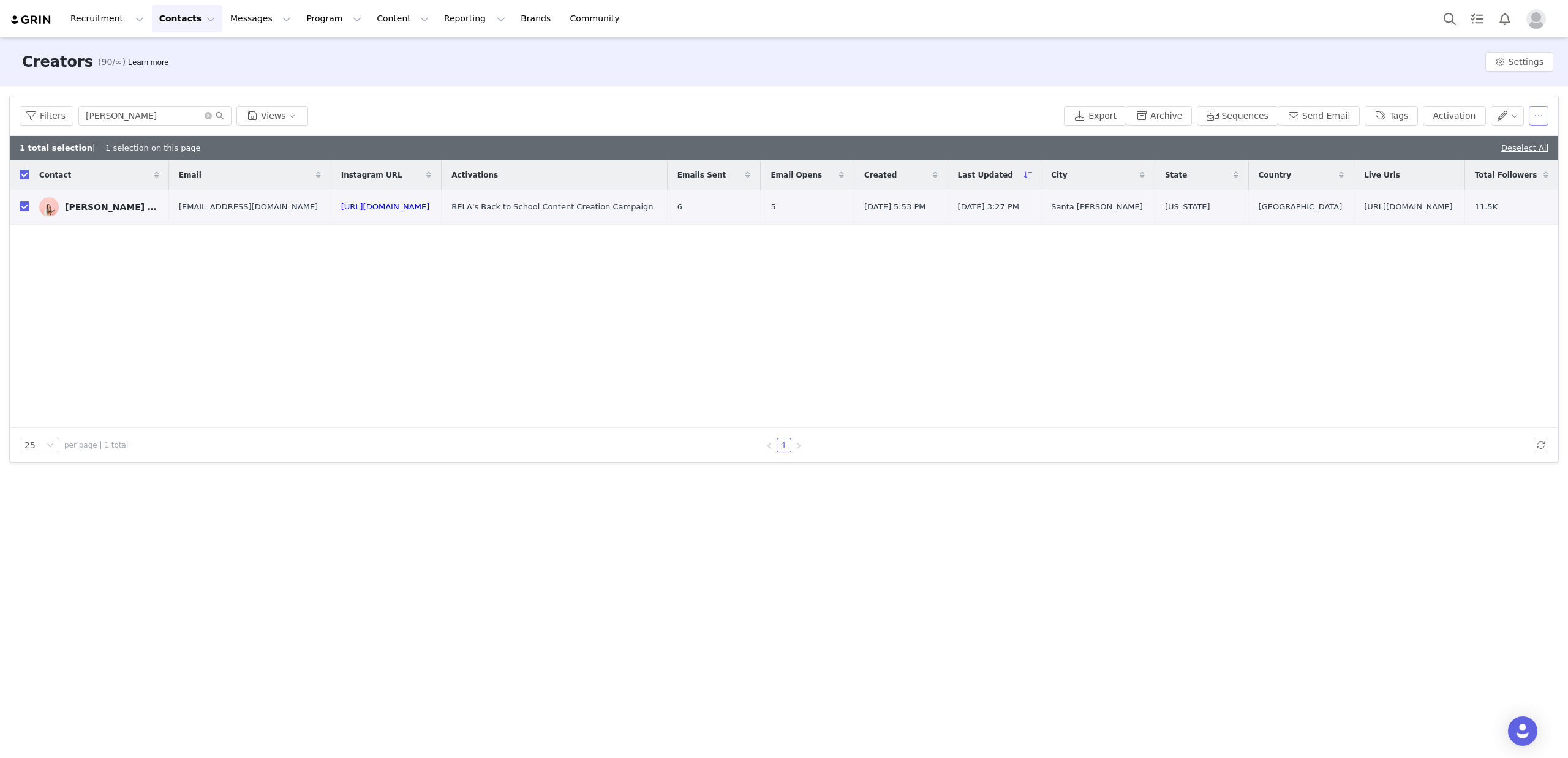
click at [1540, 119] on button "button" at bounding box center [1538, 115] width 19 height 19
click at [1450, 218] on div "Delete" at bounding box center [1493, 218] width 107 height 14
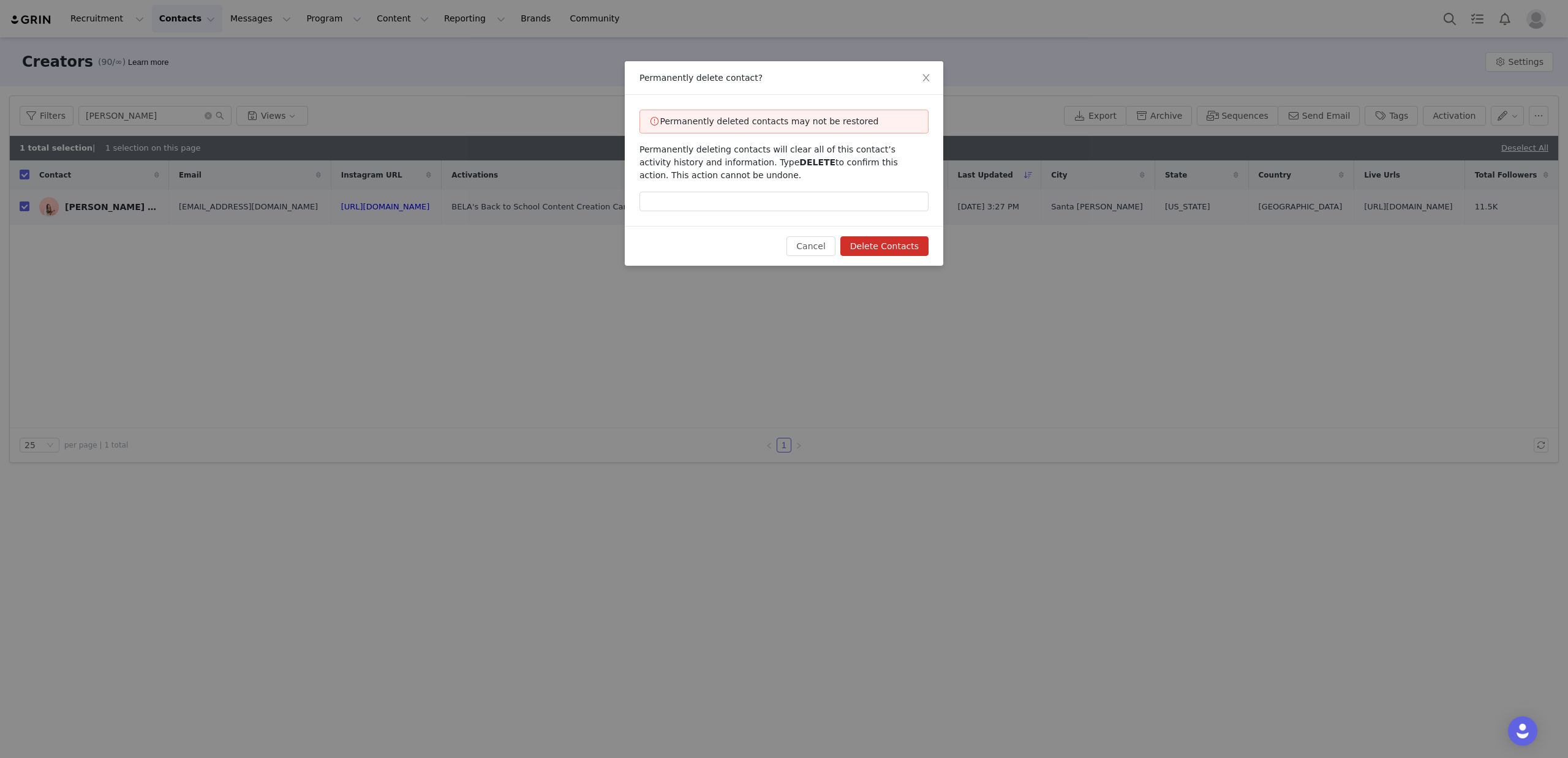
click at [799, 162] on span "DELETE" at bounding box center [817, 162] width 36 height 10
copy span "DELETE"
drag, startPoint x: 808, startPoint y: 205, endPoint x: 846, endPoint y: 228, distance: 44.4
click at [807, 205] on input "text" at bounding box center [784, 201] width 289 height 19
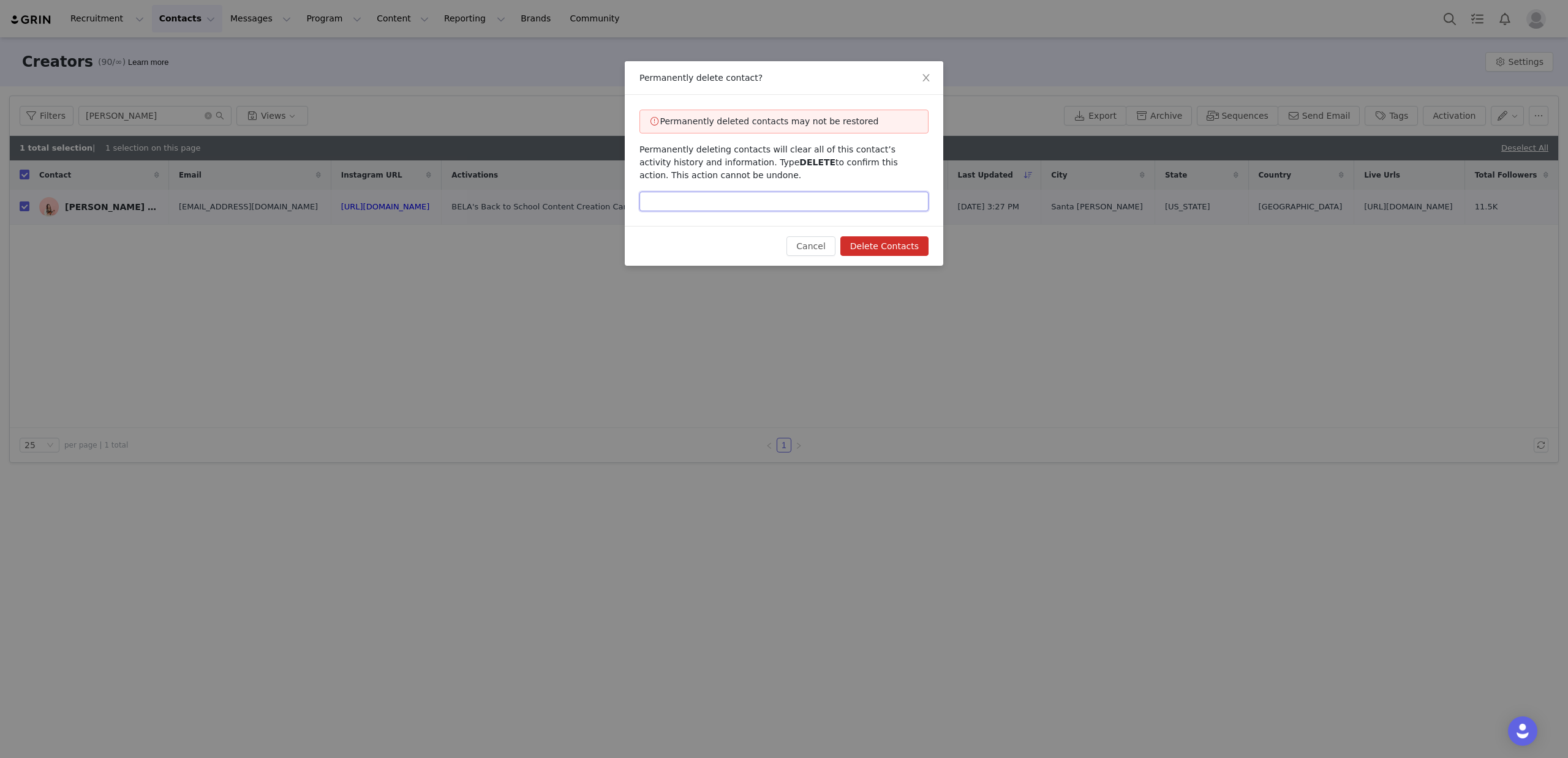
paste input "DELETE"
type input "DELETE"
drag, startPoint x: 883, startPoint y: 244, endPoint x: 874, endPoint y: 242, distance: 9.2
click at [876, 242] on button "Delete Contacts" at bounding box center [884, 246] width 88 height 19
checkbox input "false"
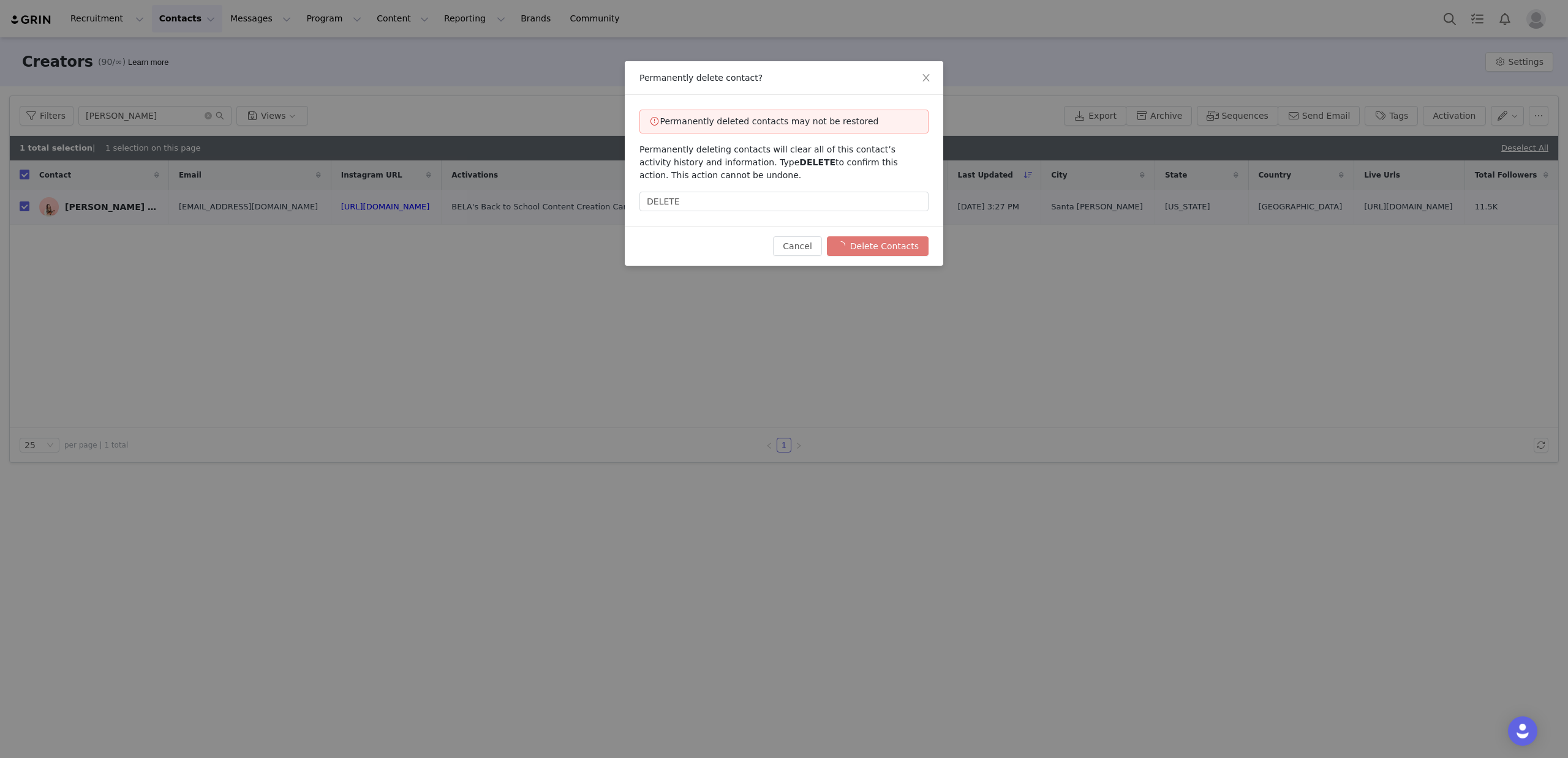
checkbox input "false"
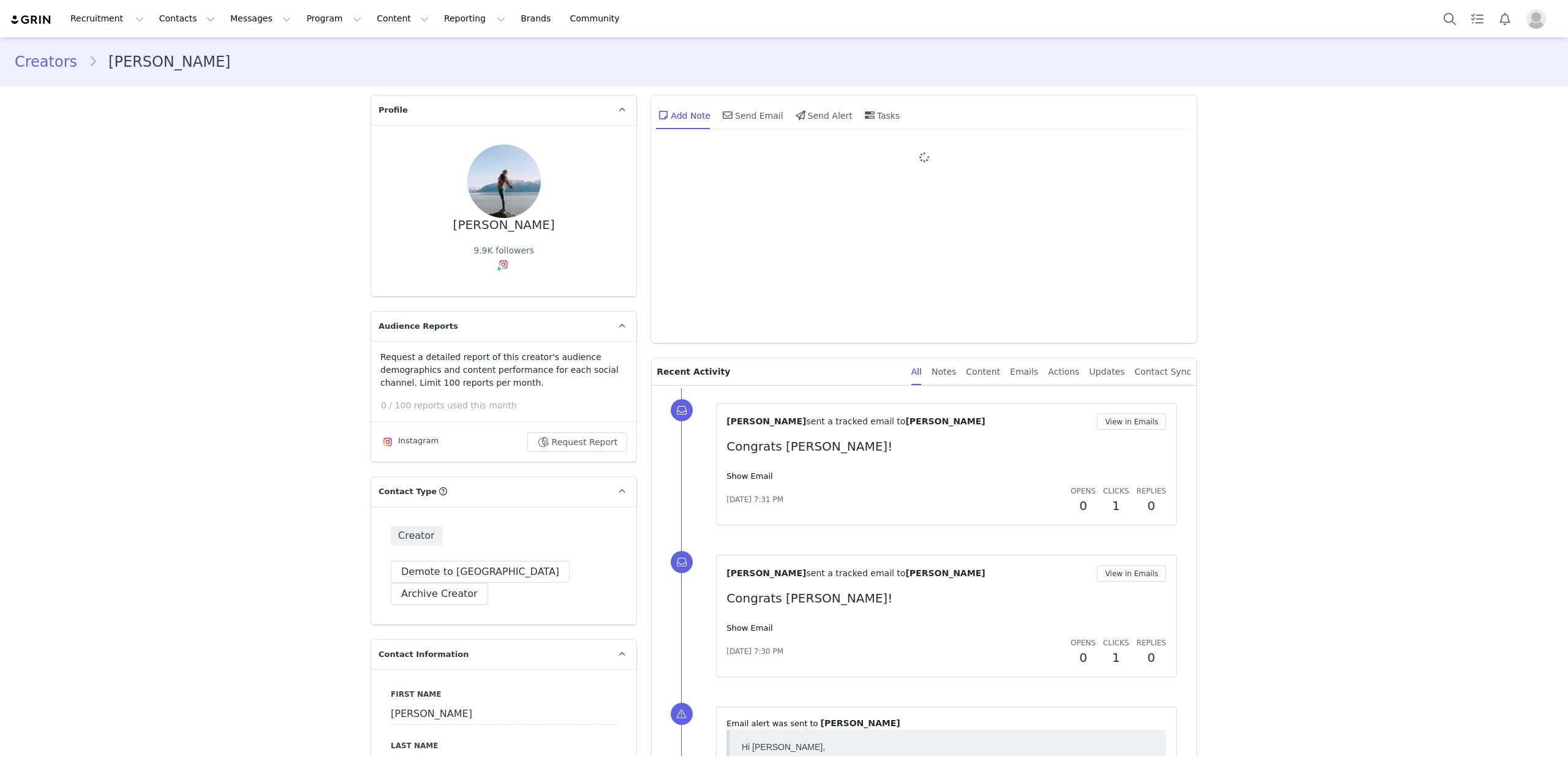
type input "+1 ([GEOGRAPHIC_DATA])"
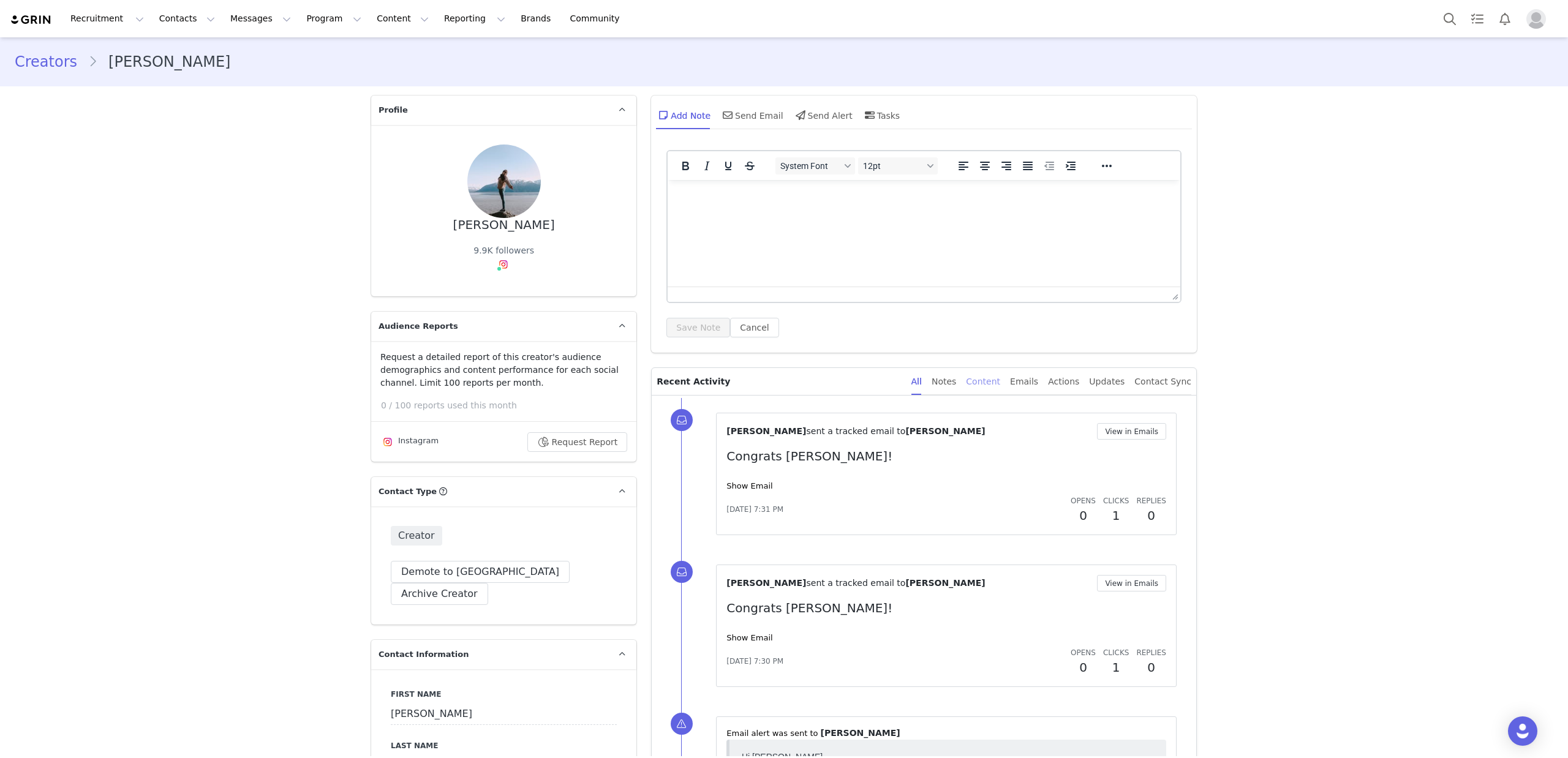
click at [994, 383] on div "Content" at bounding box center [983, 382] width 34 height 28
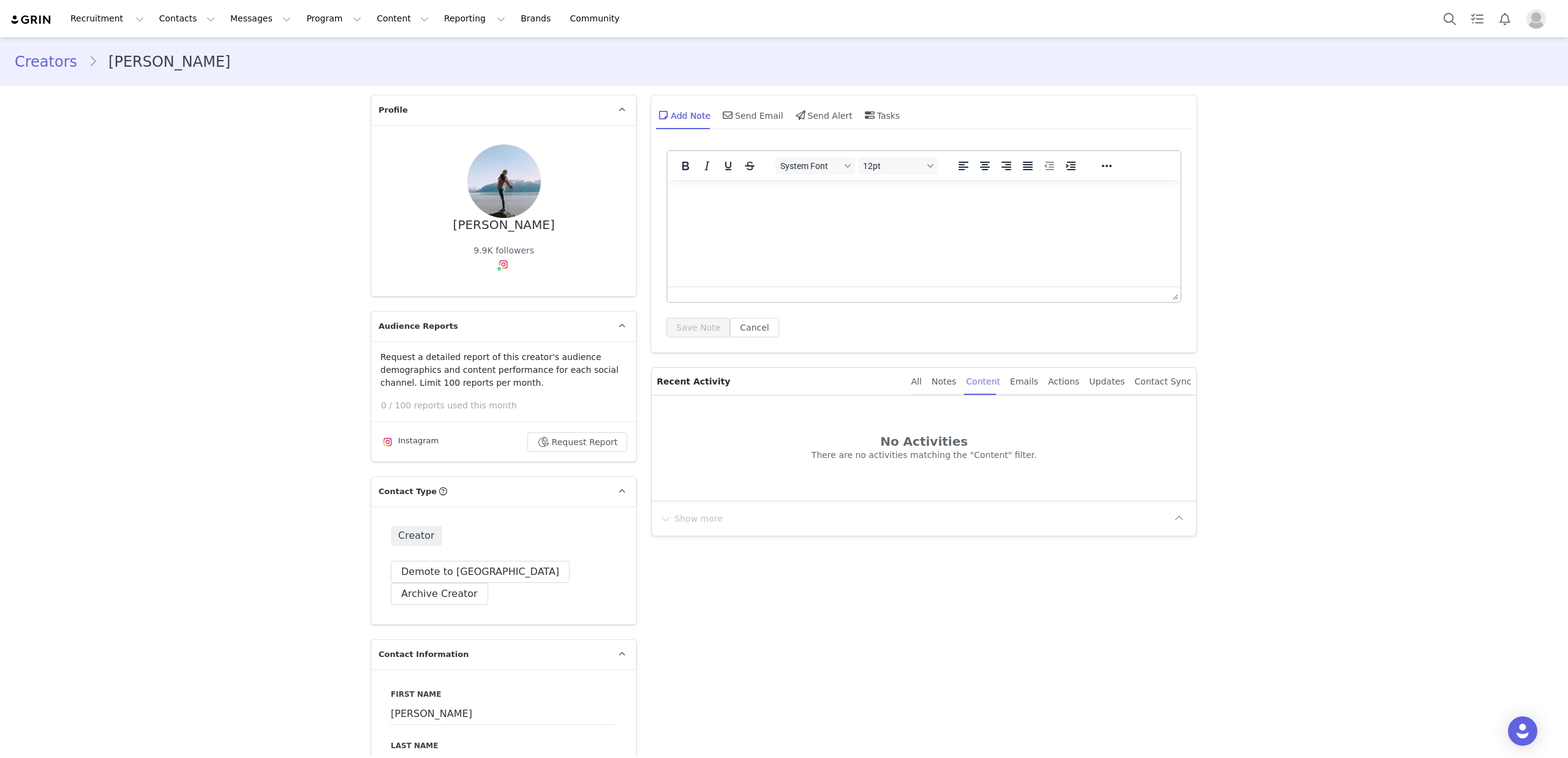
click at [993, 381] on div "Content" at bounding box center [983, 382] width 34 height 28
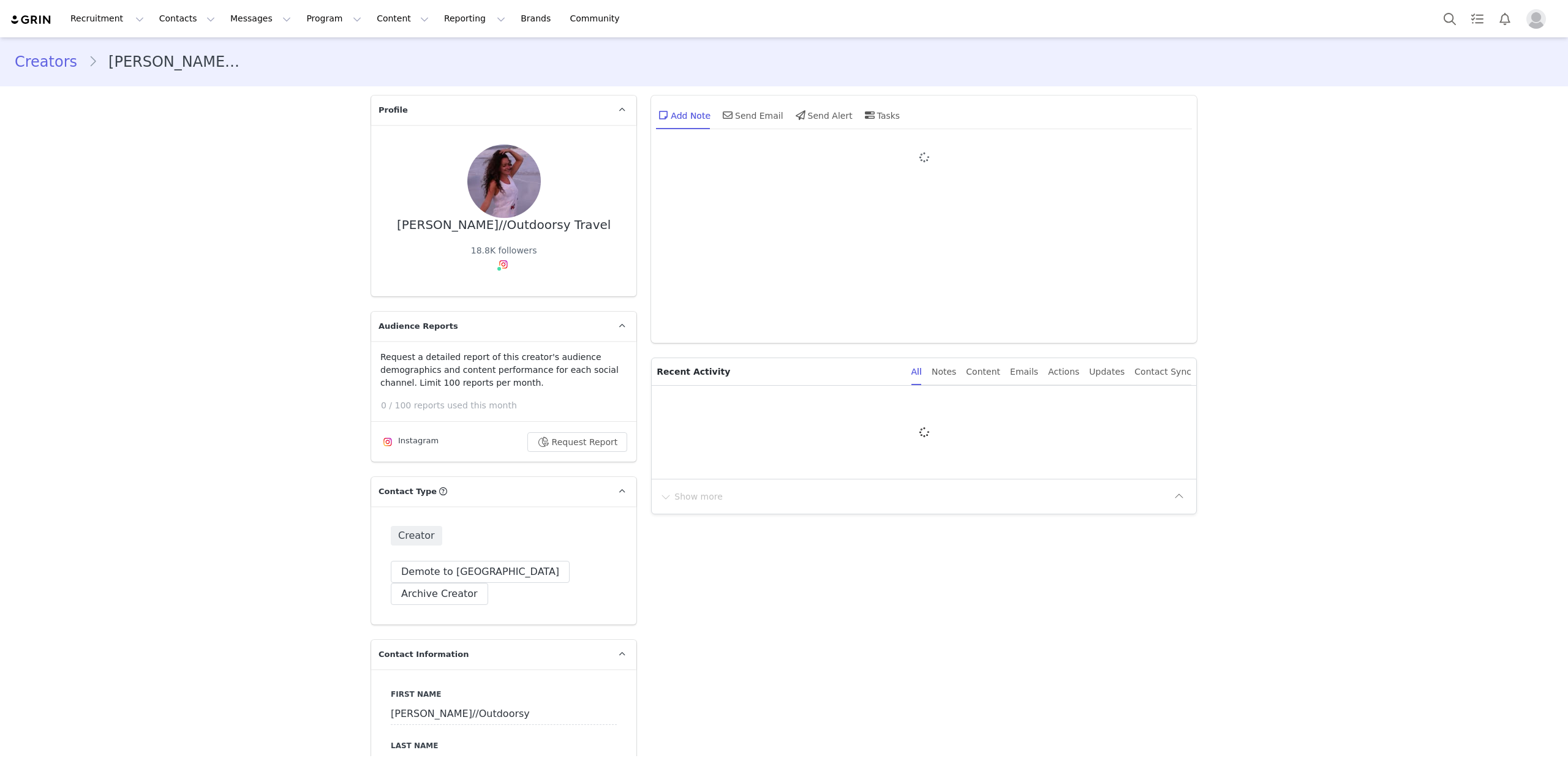
type input "+1 ([GEOGRAPHIC_DATA])"
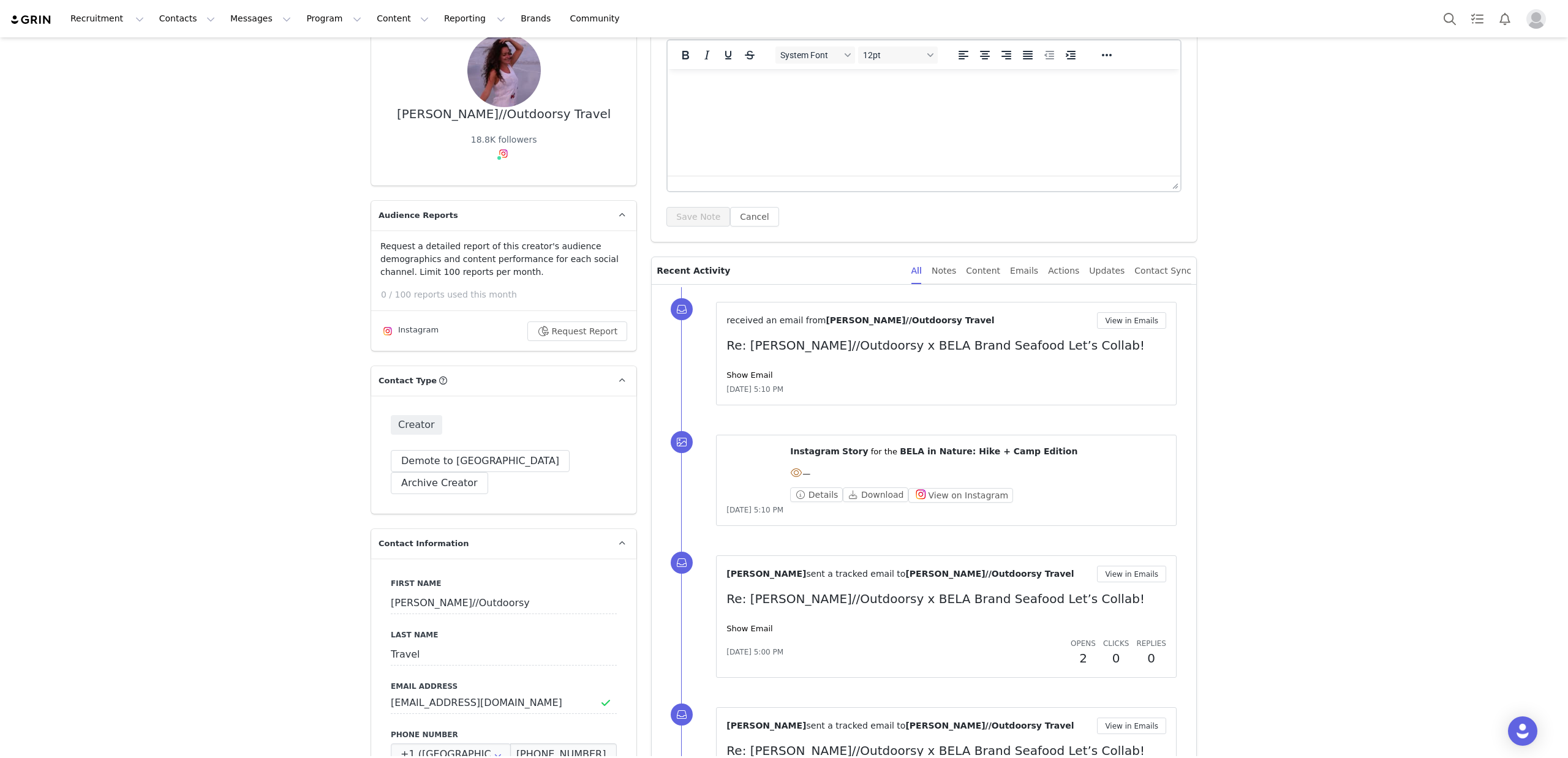
scroll to position [175, 0]
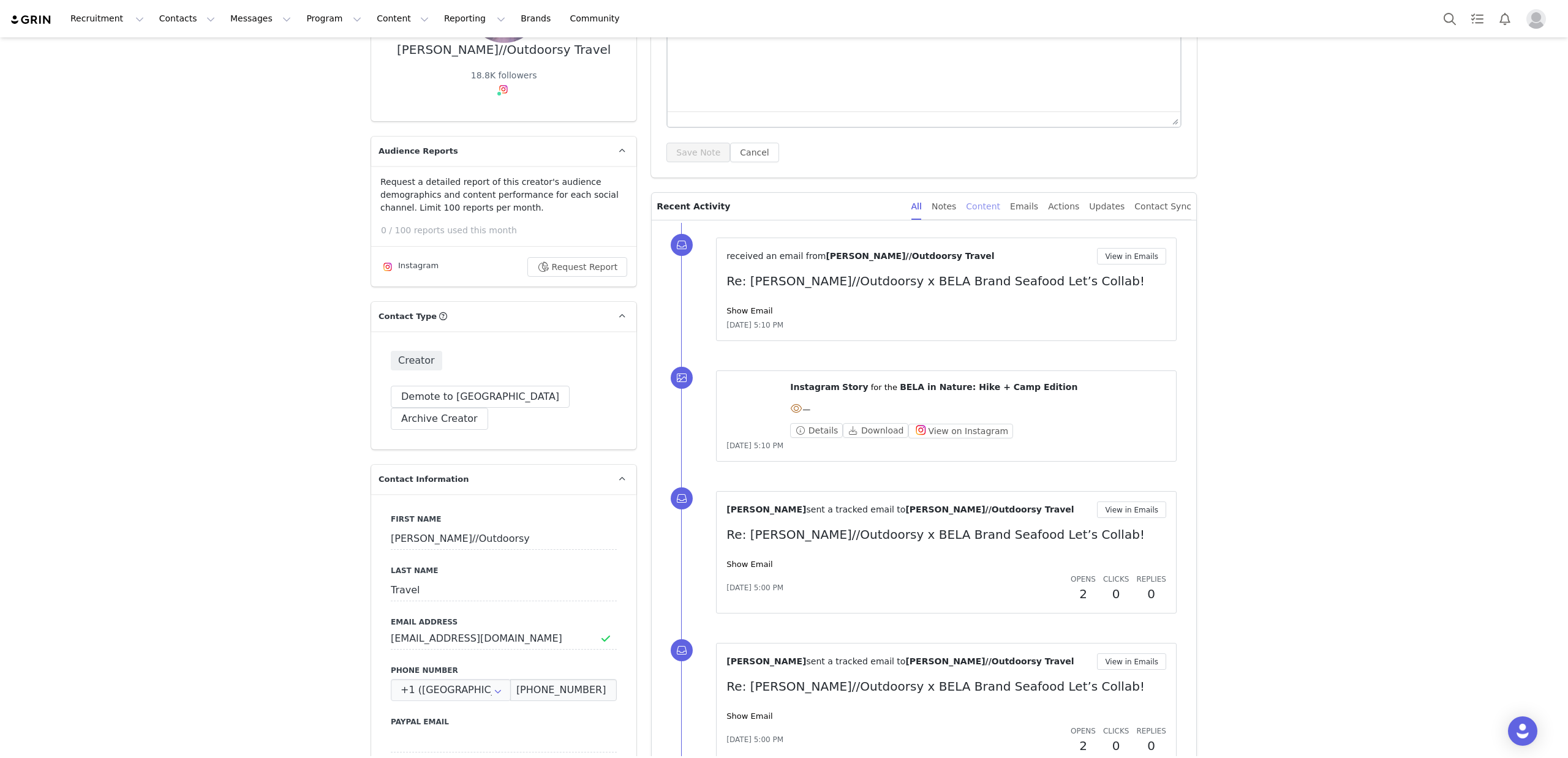
click at [992, 206] on div "Content" at bounding box center [983, 206] width 34 height 28
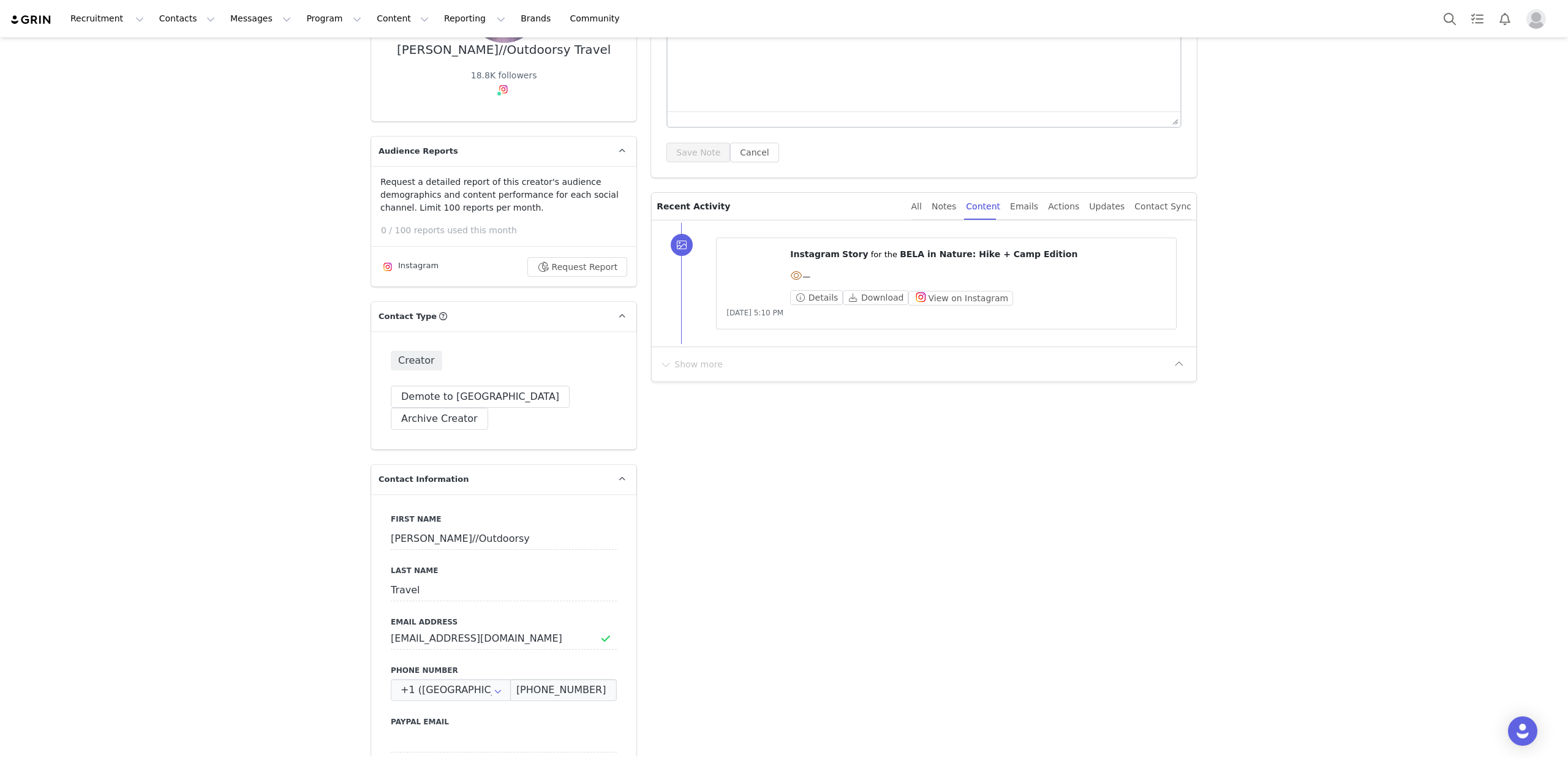
click at [756, 277] on video at bounding box center [756, 262] width 59 height 29
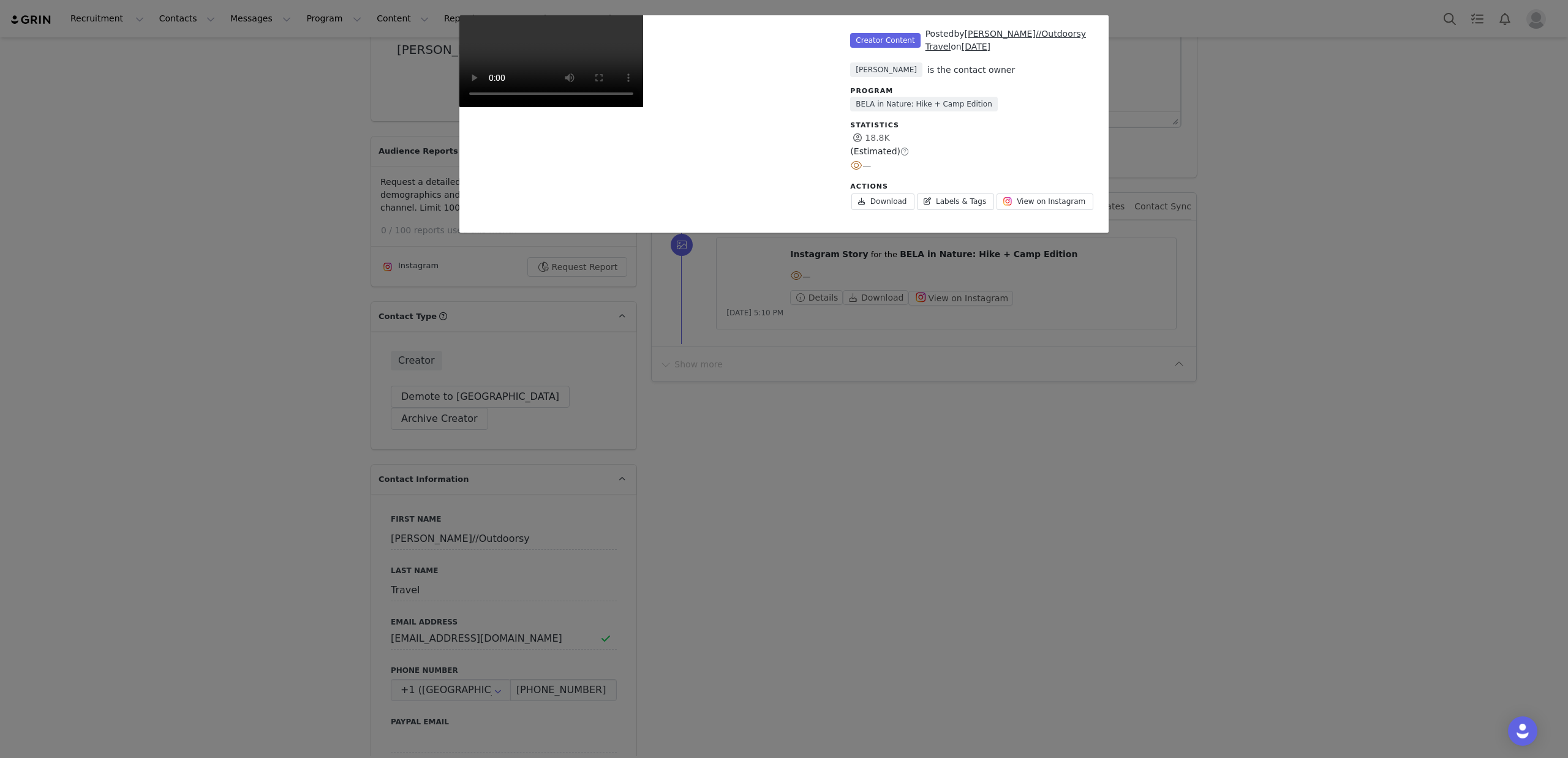
click at [1232, 549] on div "Unlabeled Creator Content Posted by [PERSON_NAME]//Outdoorsy Travel on [DATE] […" at bounding box center [784, 379] width 1568 height 758
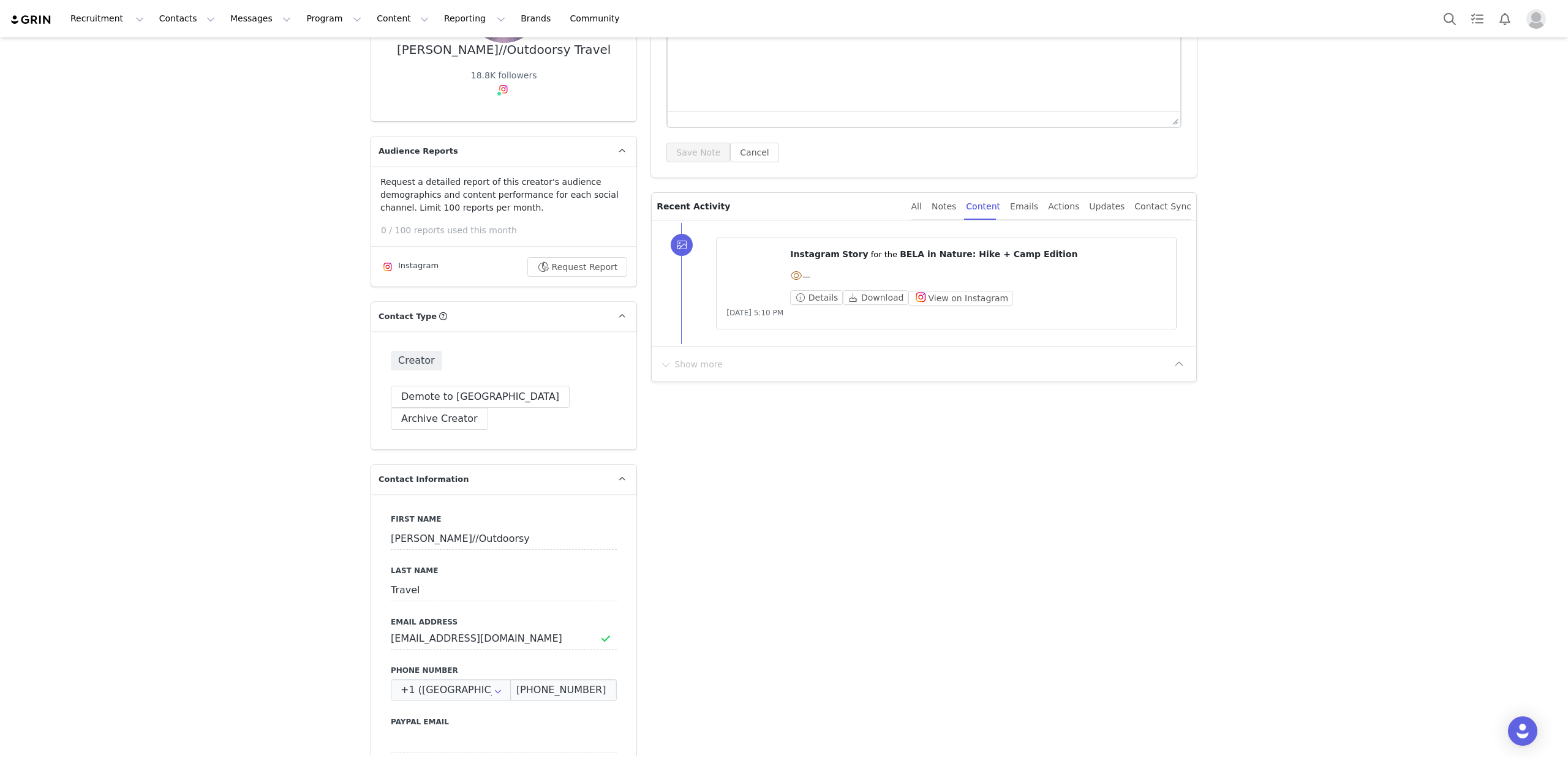
scroll to position [0, 0]
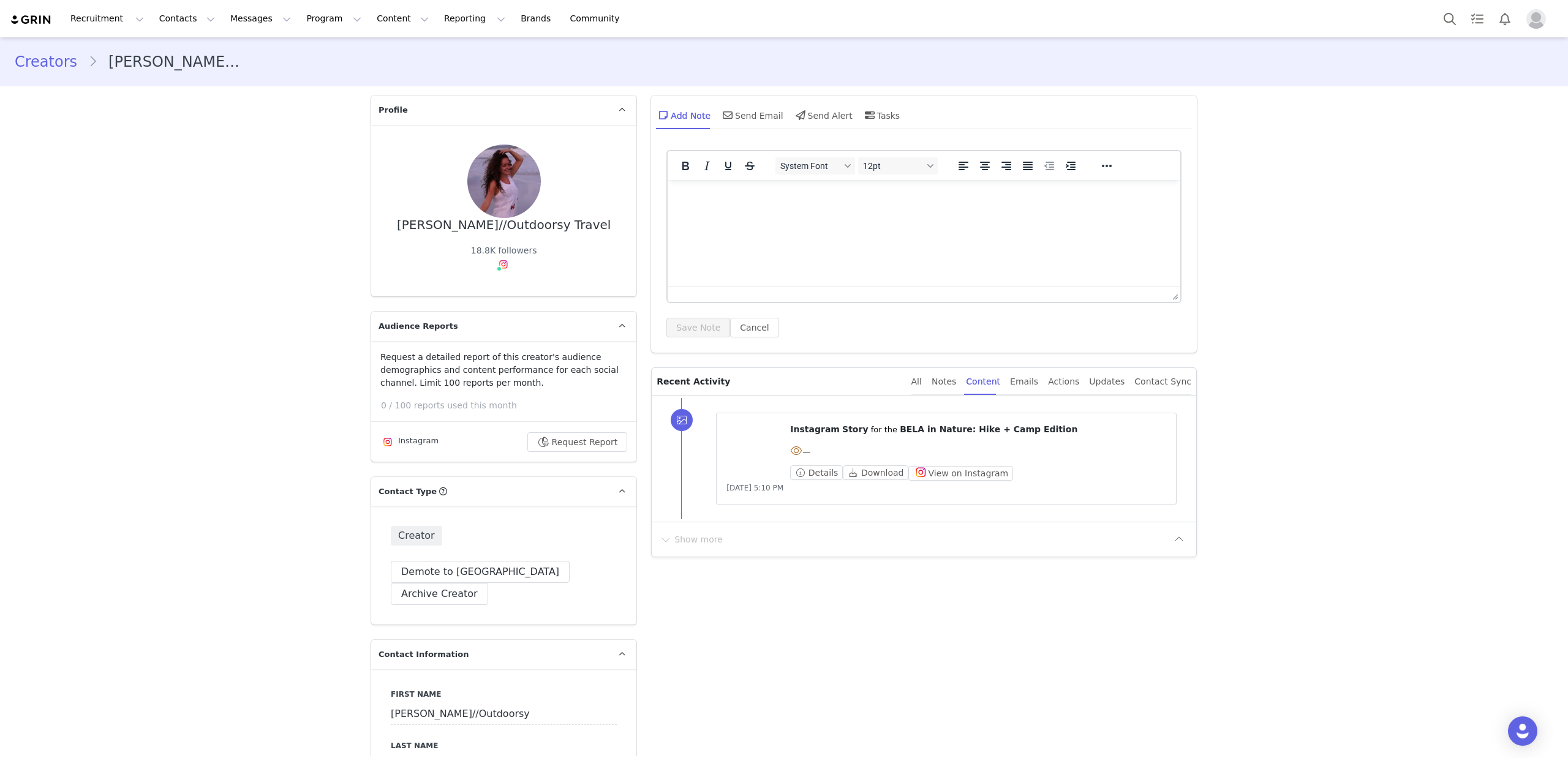
click at [760, 445] on video at bounding box center [756, 438] width 59 height 29
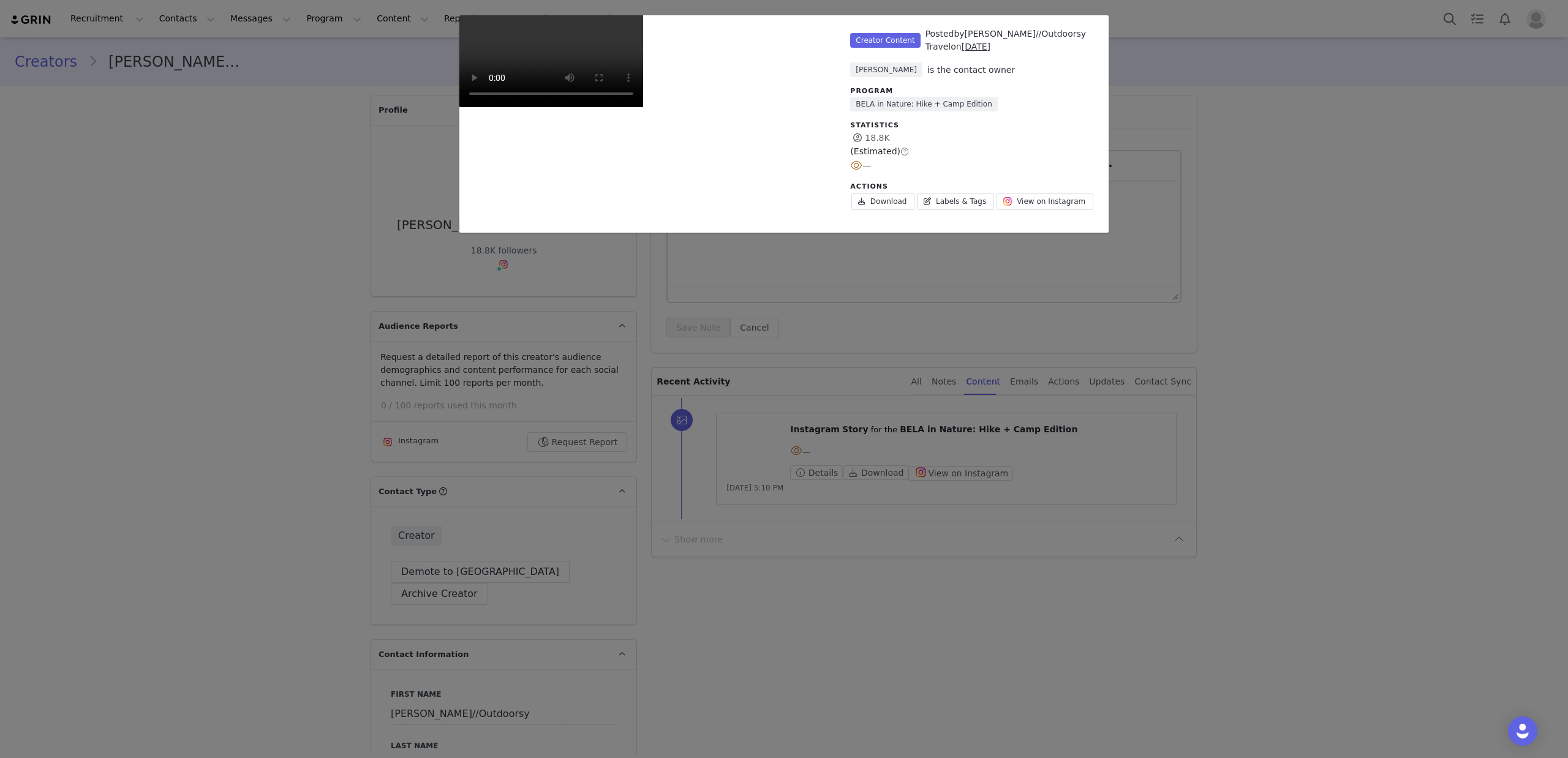
click at [1014, 36] on link "[PERSON_NAME]//Outdoorsy Travel" at bounding box center [1006, 39] width 161 height 23
click at [1046, 196] on span "View on Instagram" at bounding box center [1051, 202] width 69 height 11
click at [1079, 99] on div "BELA in Nature: Hike + Camp Edition" at bounding box center [973, 106] width 246 height 19
click at [1021, 202] on span "View on Instagram" at bounding box center [1051, 202] width 69 height 11
click at [1312, 117] on div "Unlabeled Creator Content Posted by [PERSON_NAME]//Outdoorsy Travel on [DATE] […" at bounding box center [784, 379] width 1568 height 758
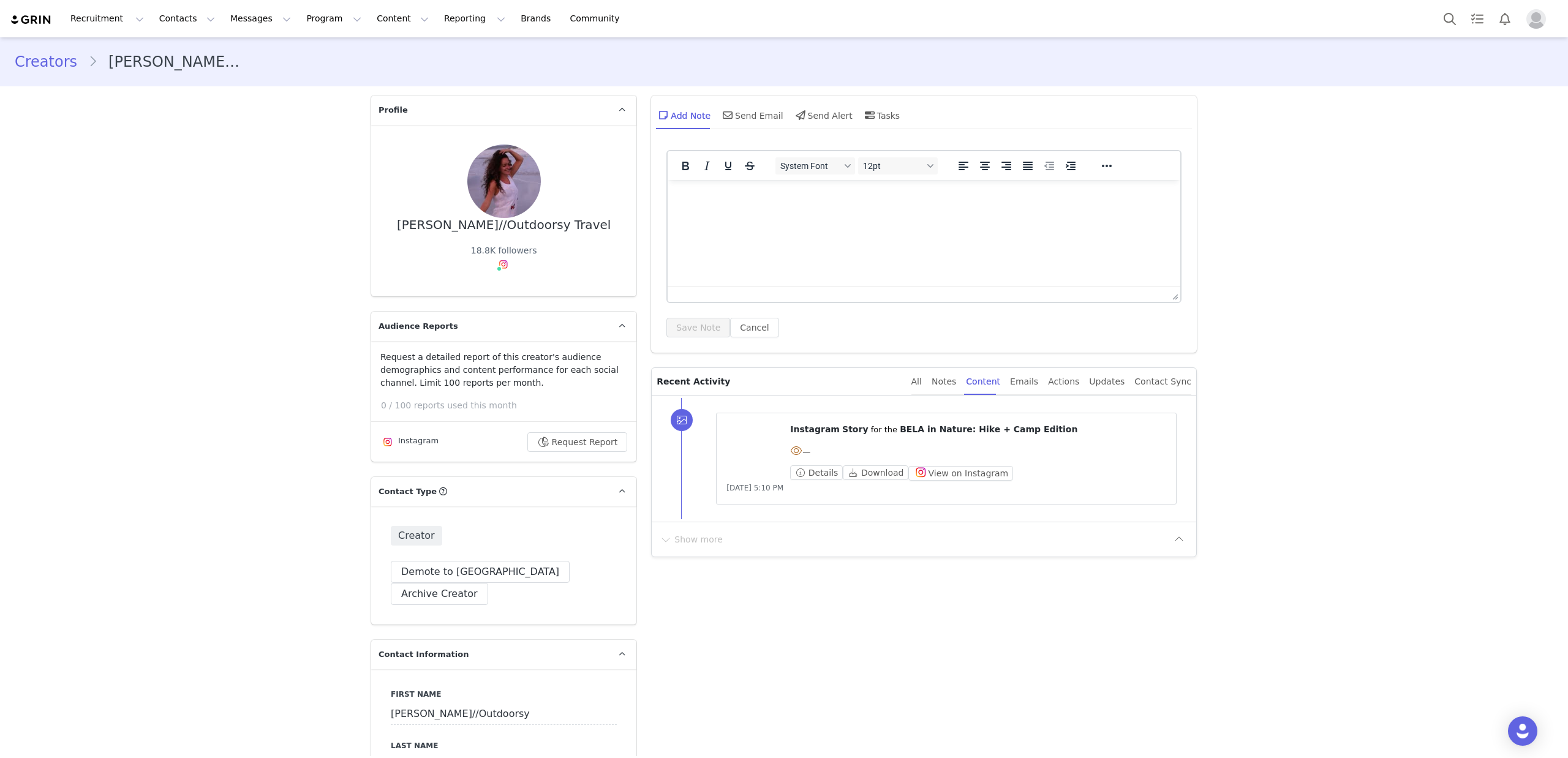
click at [408, 440] on div "Instagram" at bounding box center [409, 442] width 58 height 15
click at [498, 290] on link "@olivia.isoutofoffice" at bounding box center [506, 291] width 87 height 10
click at [1029, 384] on div "Emails" at bounding box center [1024, 382] width 28 height 28
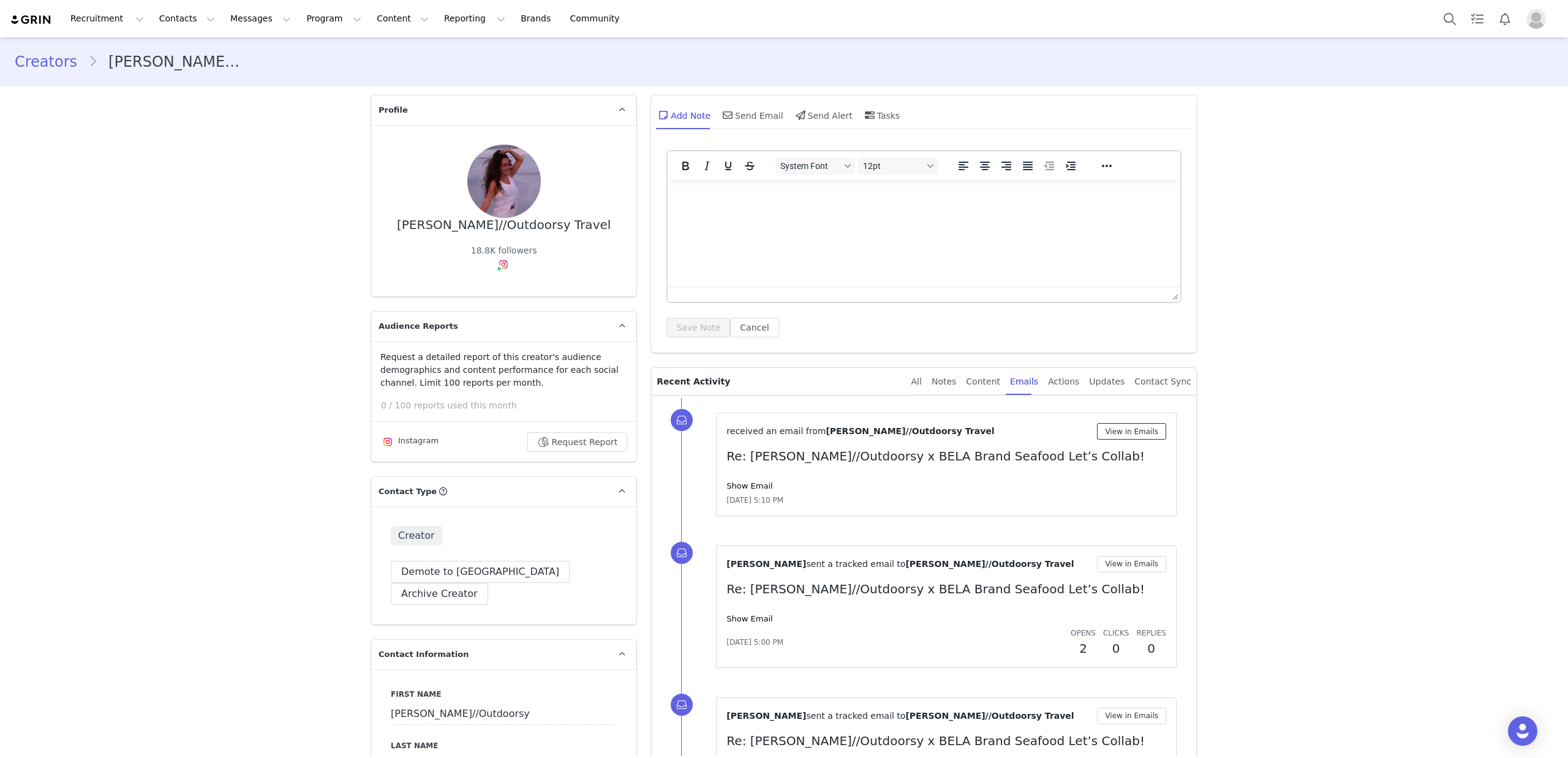
click at [1139, 429] on button "View in Emails" at bounding box center [1130, 431] width 69 height 17
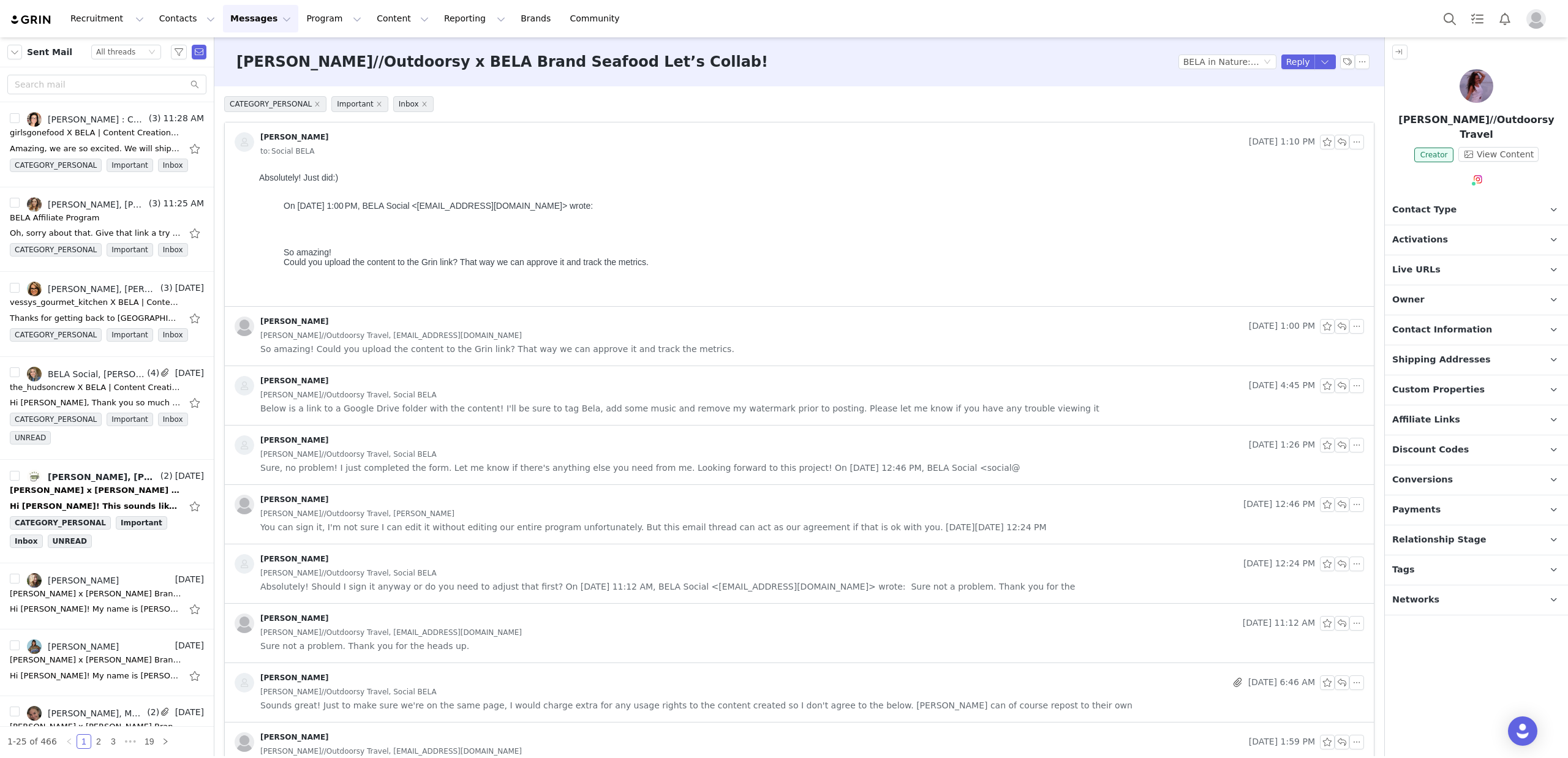
click at [478, 337] on div "[PERSON_NAME]//Outdoorsy Travel, [EMAIL_ADDRESS][DOMAIN_NAME]" at bounding box center [812, 335] width 1104 height 14
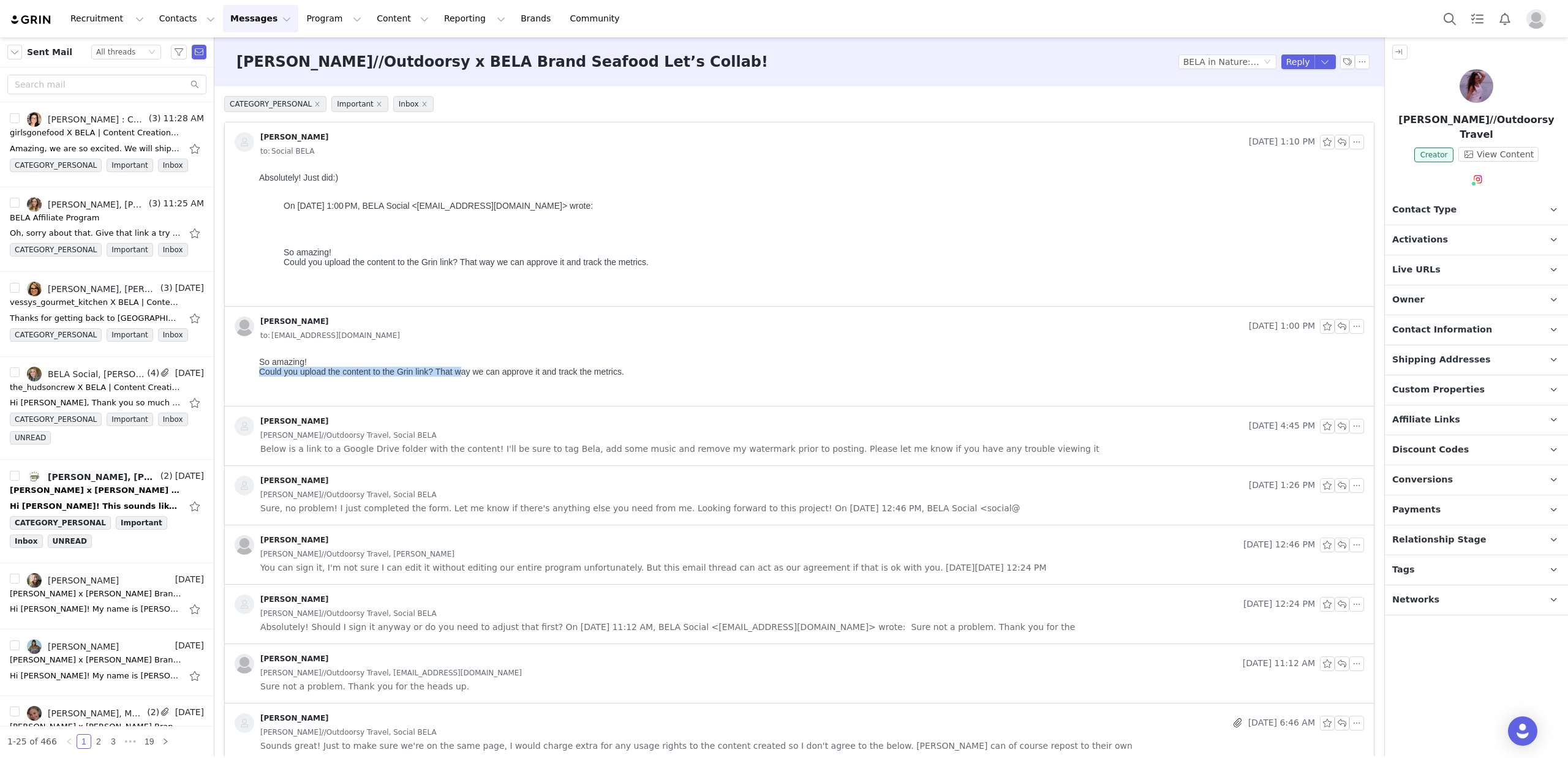
drag, startPoint x: 270, startPoint y: 371, endPoint x: 460, endPoint y: 373, distance: 190.0
click at [460, 373] on html "So amazing! Could you upload the content to the Grin link? That way we can appr…" at bounding box center [809, 379] width 1110 height 54
click at [460, 373] on p "So amazing! Could you upload the content to the Grin link? That way we can appr…" at bounding box center [808, 372] width 1100 height 29
click at [552, 454] on span "Below is a link to a Google Drive folder with the content! I'll be sure to tag …" at bounding box center [680, 449] width 839 height 14
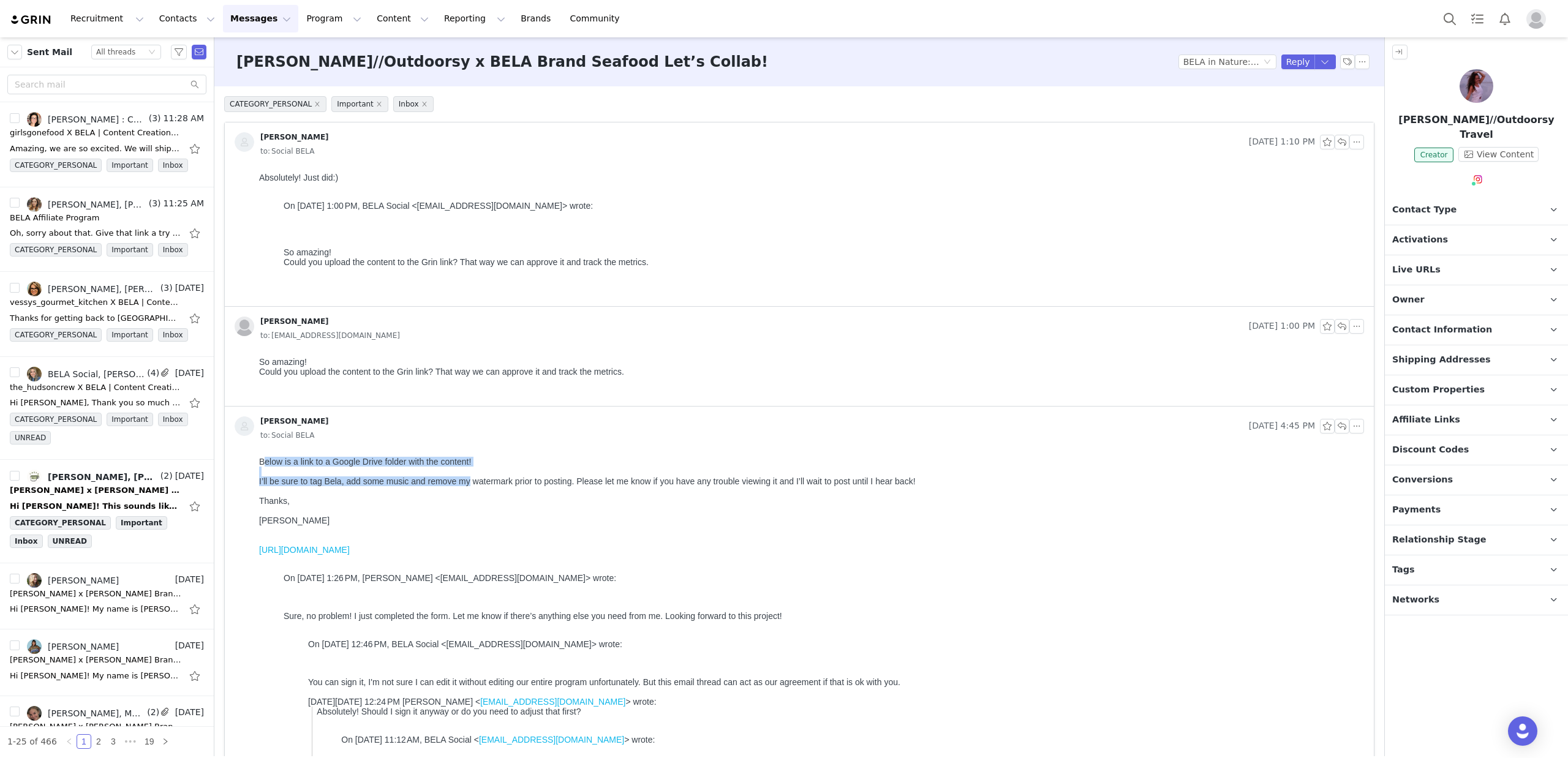
drag, startPoint x: 377, startPoint y: 461, endPoint x: 467, endPoint y: 478, distance: 91.6
click at [467, 478] on body "Below is a link to a Google Drive folder with the content! I’ll be sure to tag …" at bounding box center [808, 649] width 1100 height 385
click at [467, 478] on div "I’ll be sure to tag Bela, add some music and remove my watermark prior to posti…" at bounding box center [808, 481] width 1100 height 10
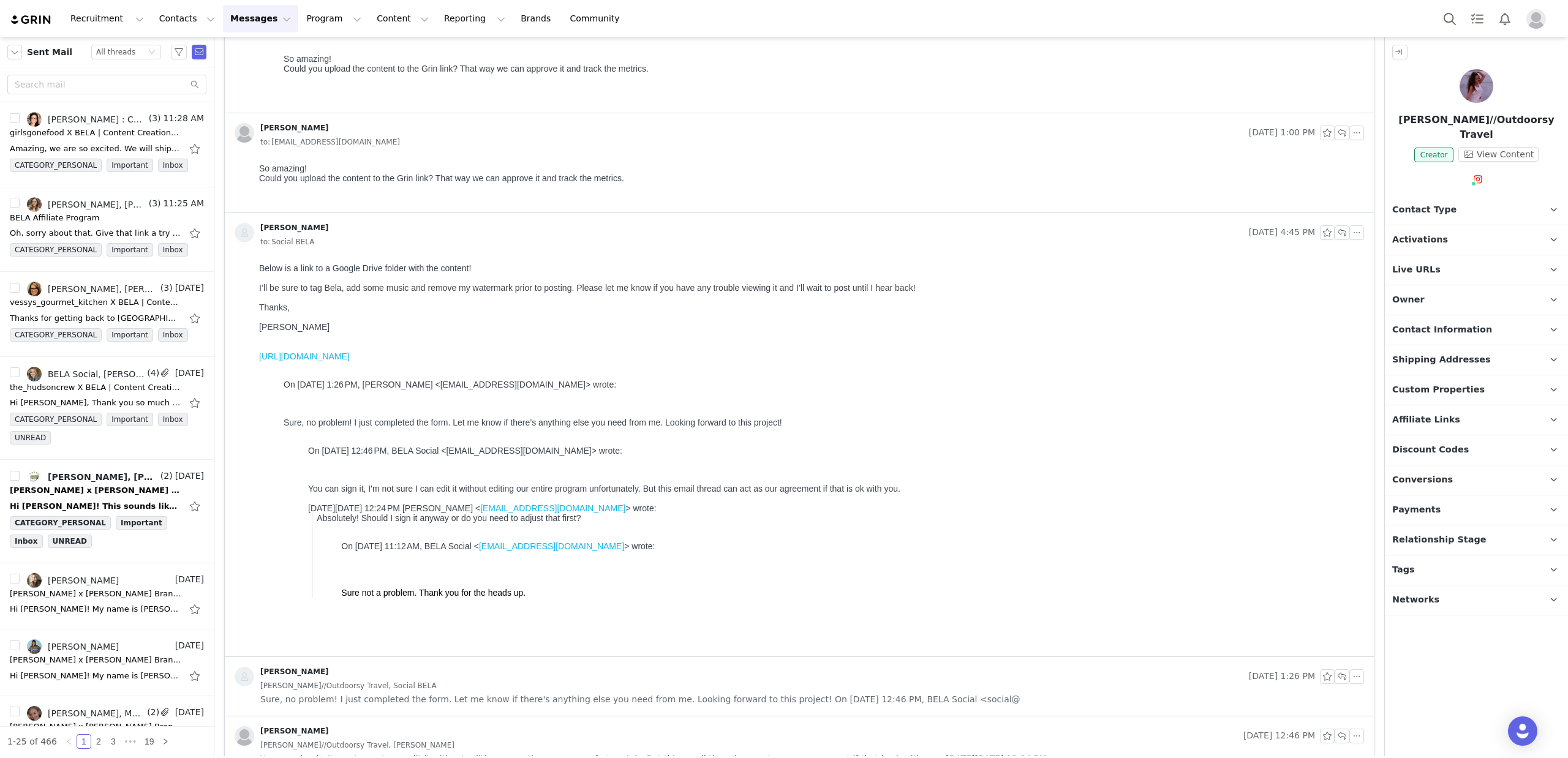
scroll to position [200, 0]
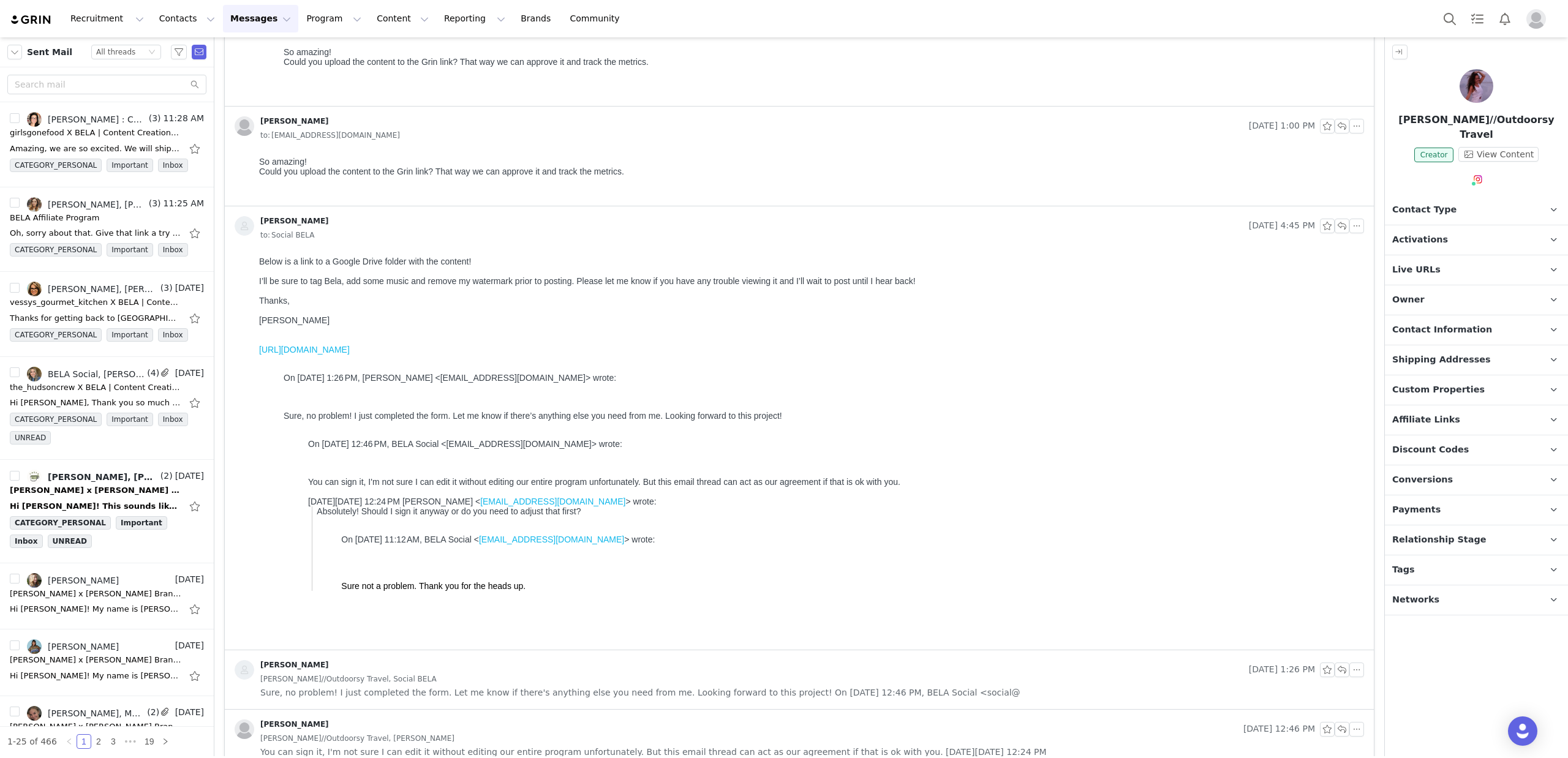
click at [350, 349] on link "[URL][DOMAIN_NAME]" at bounding box center [304, 350] width 91 height 10
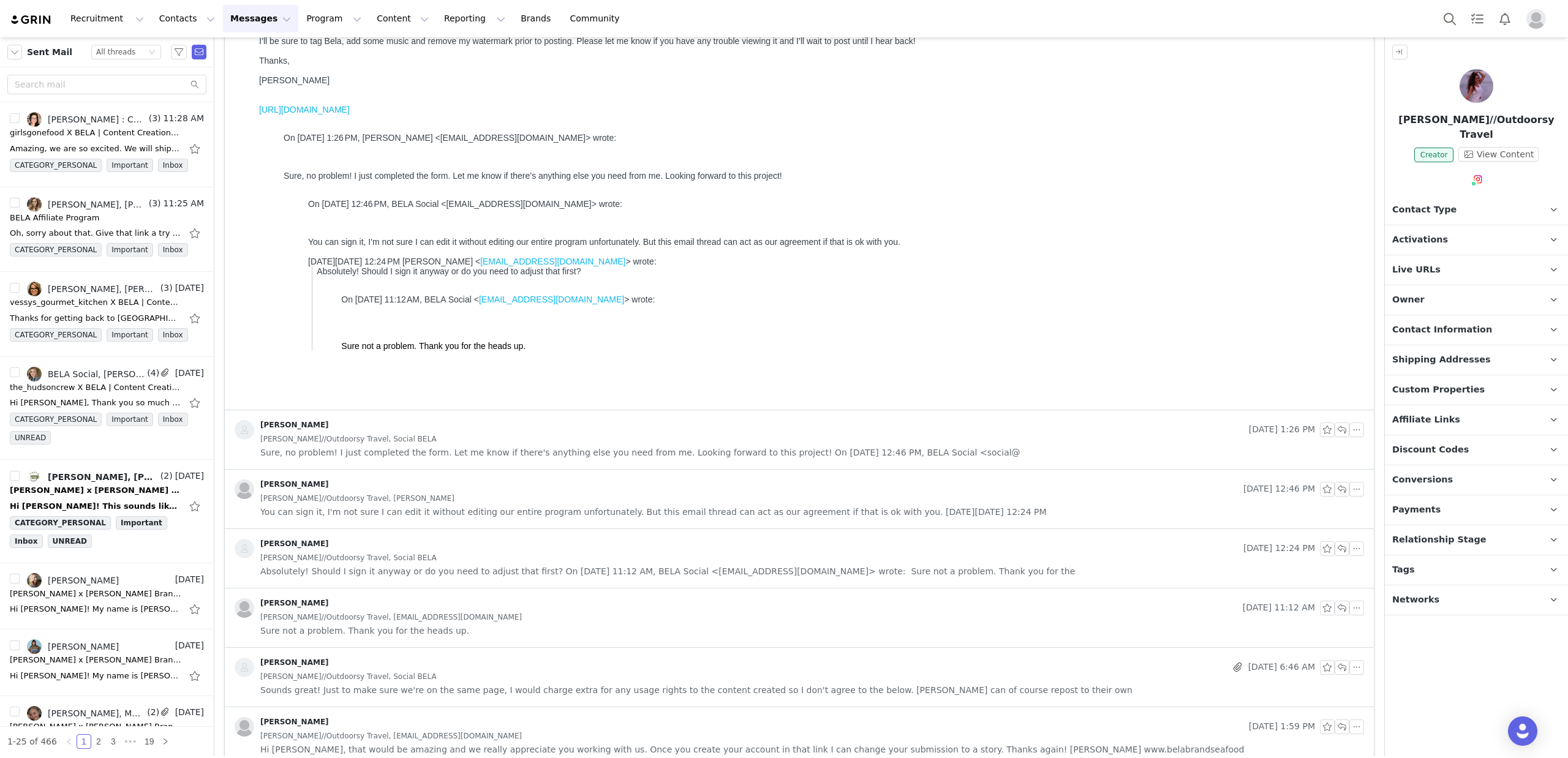
scroll to position [579, 0]
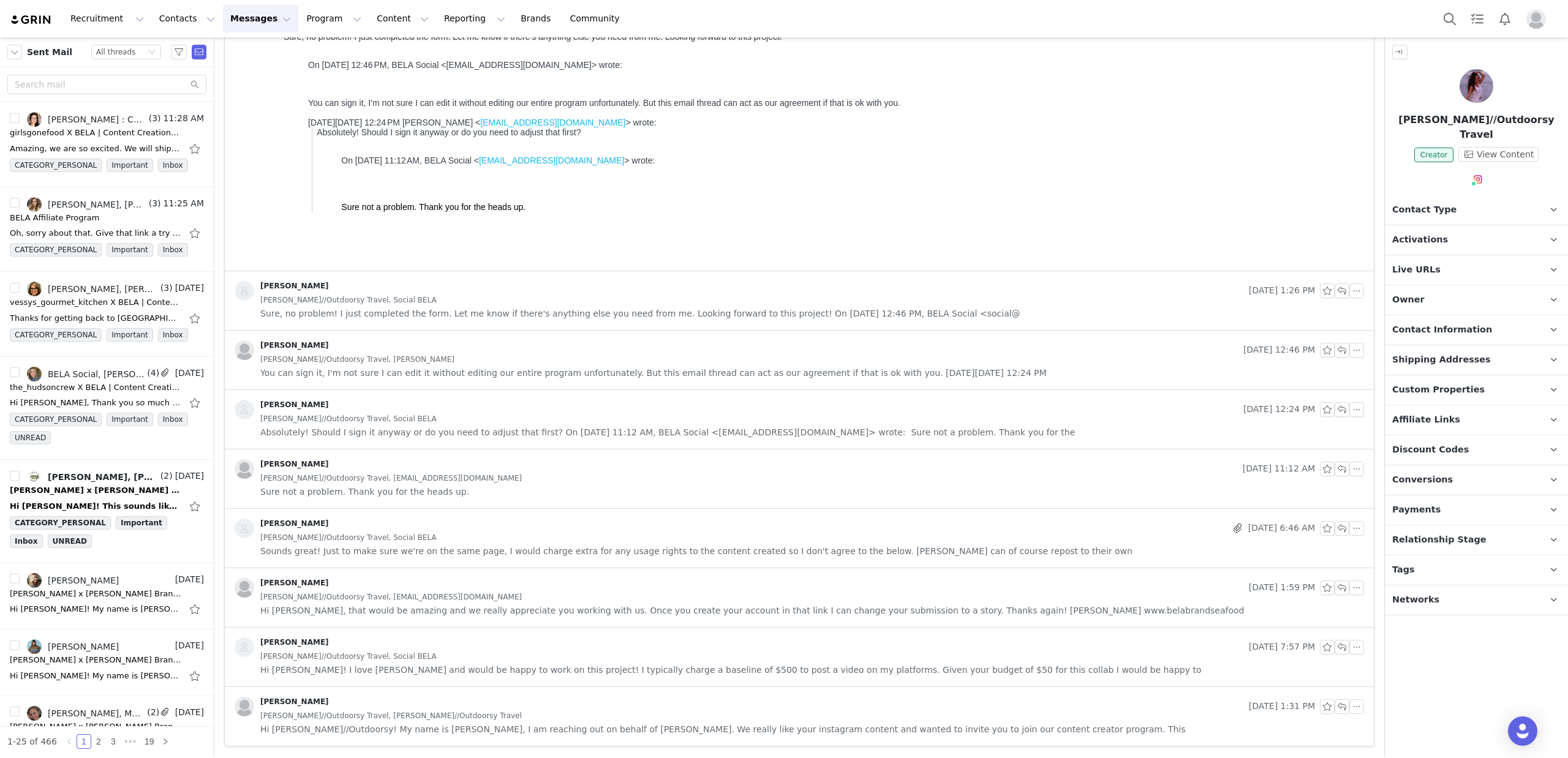
click at [550, 310] on span "Sure, no problem! I just completed the form. Let me know if there's anything el…" at bounding box center [640, 313] width 760 height 14
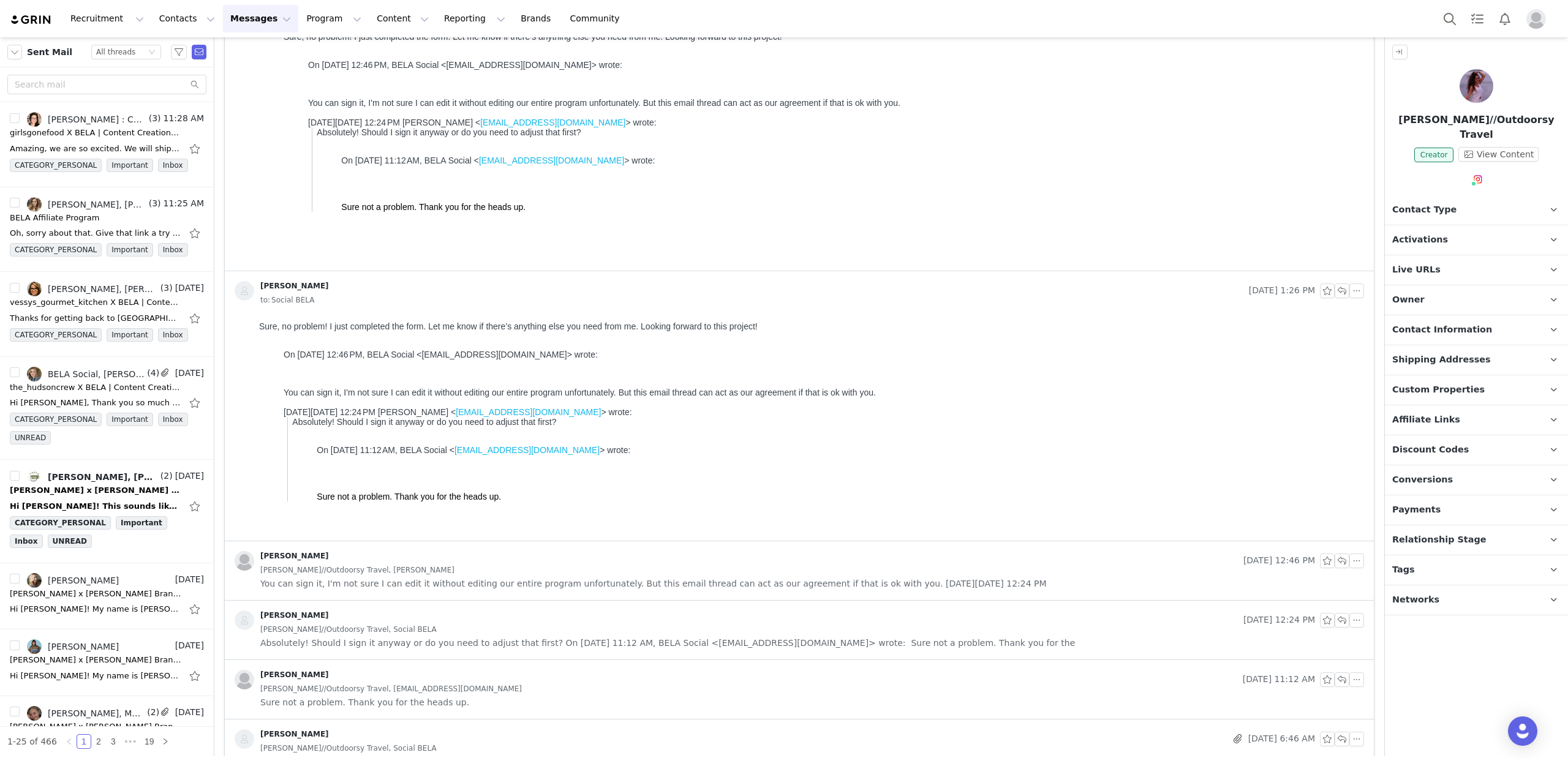
scroll to position [0, 0]
click at [582, 581] on span "You can sign it, I'm not sure I can edit it without editing our entire program …" at bounding box center [653, 584] width 786 height 14
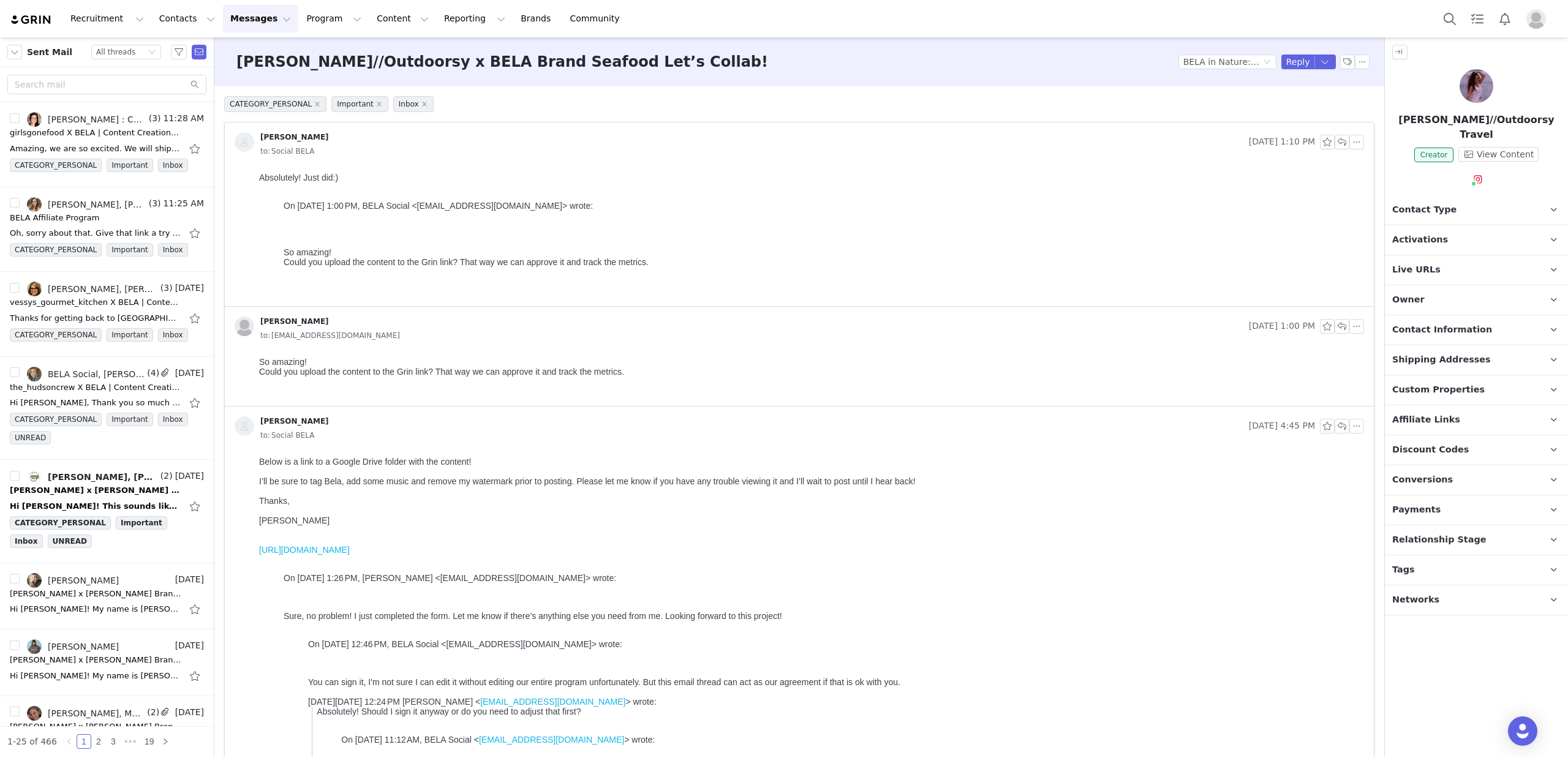
click at [239, 17] on button "Messages Messages" at bounding box center [261, 18] width 75 height 28
click at [42, 17] on img at bounding box center [31, 19] width 43 height 12
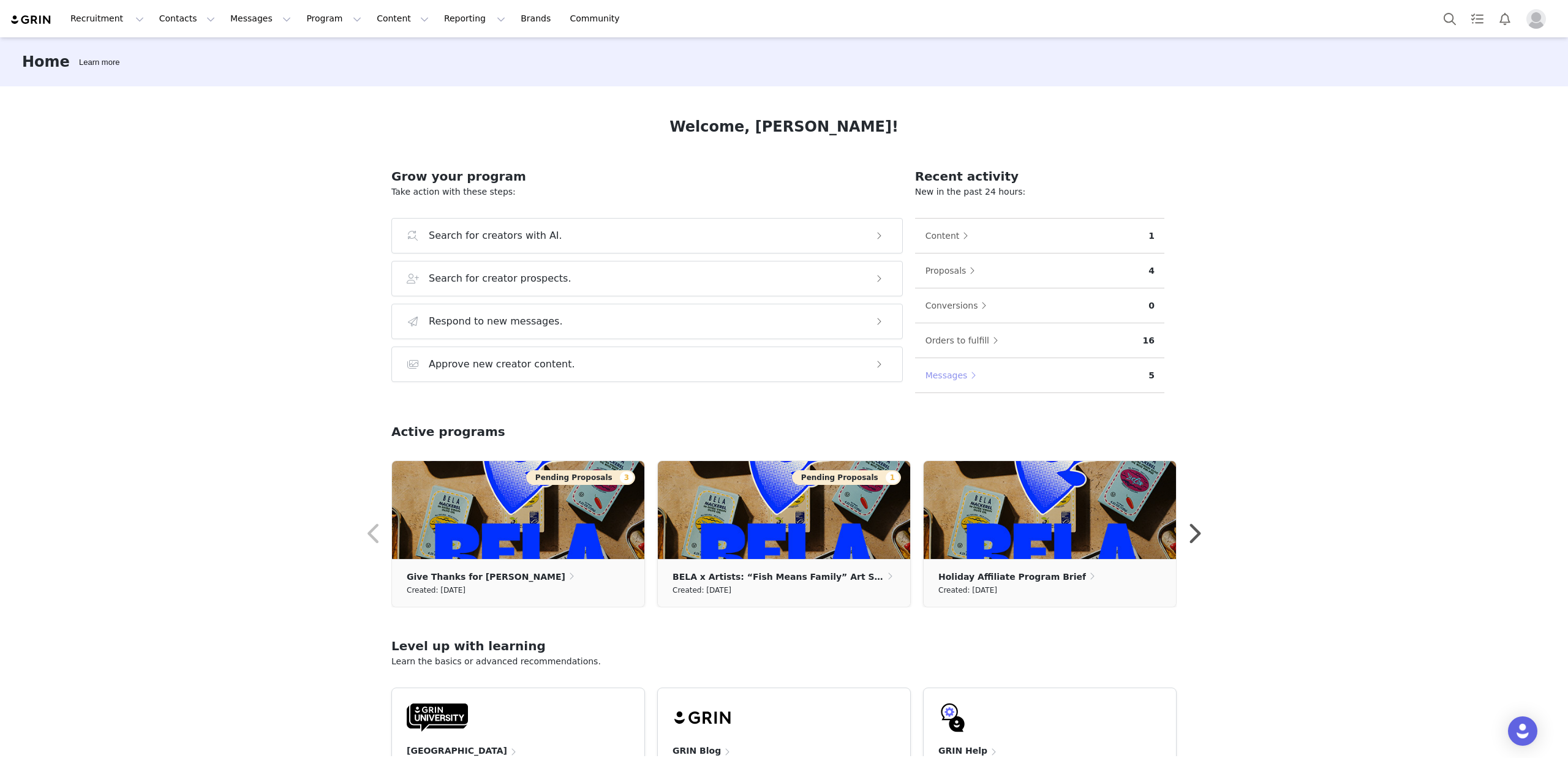
click at [942, 375] on button "Messages" at bounding box center [953, 374] width 58 height 19
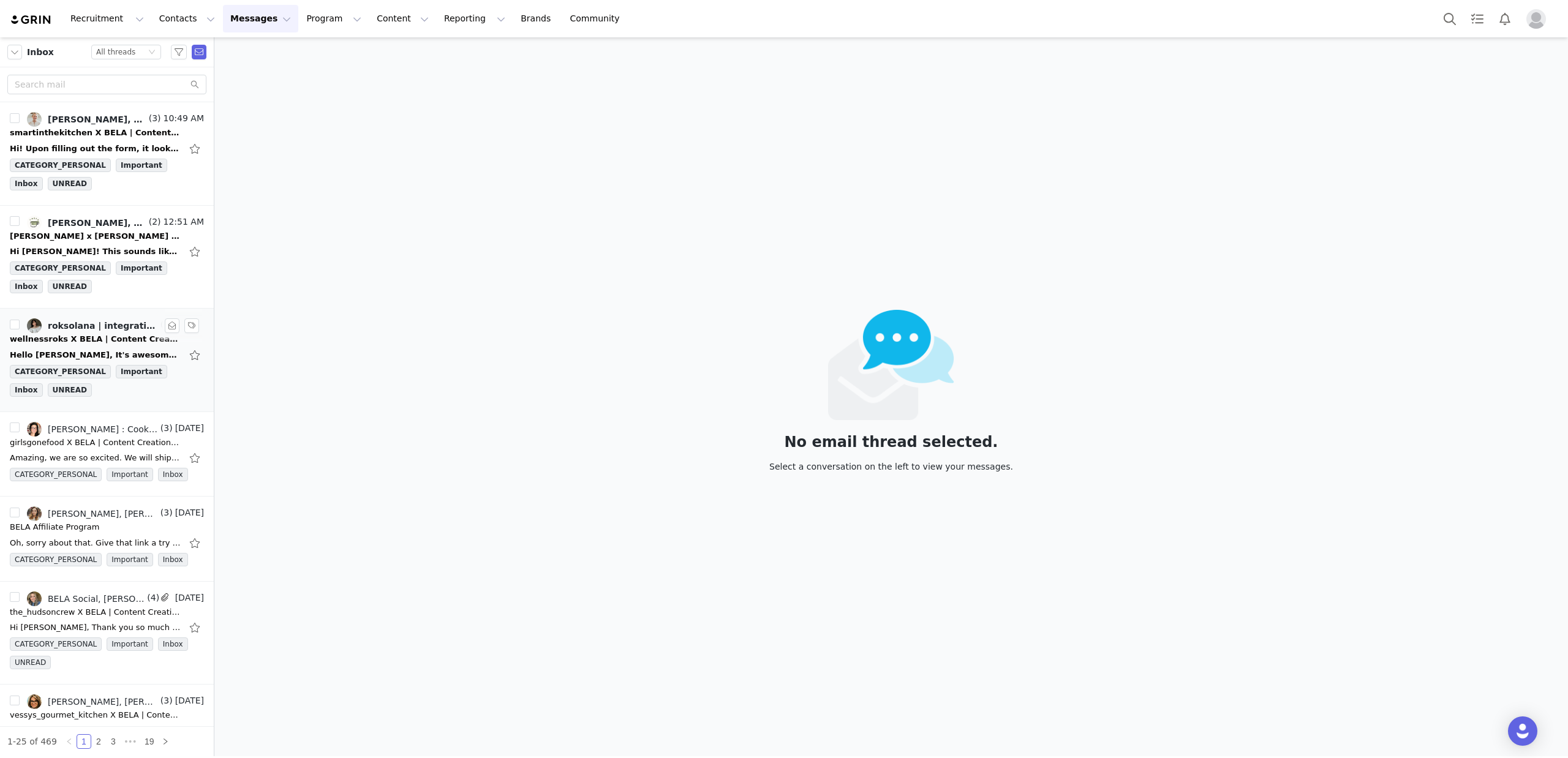
click at [91, 332] on link "roksolana | integrative health coach, BELA Social" at bounding box center [92, 326] width 131 height 15
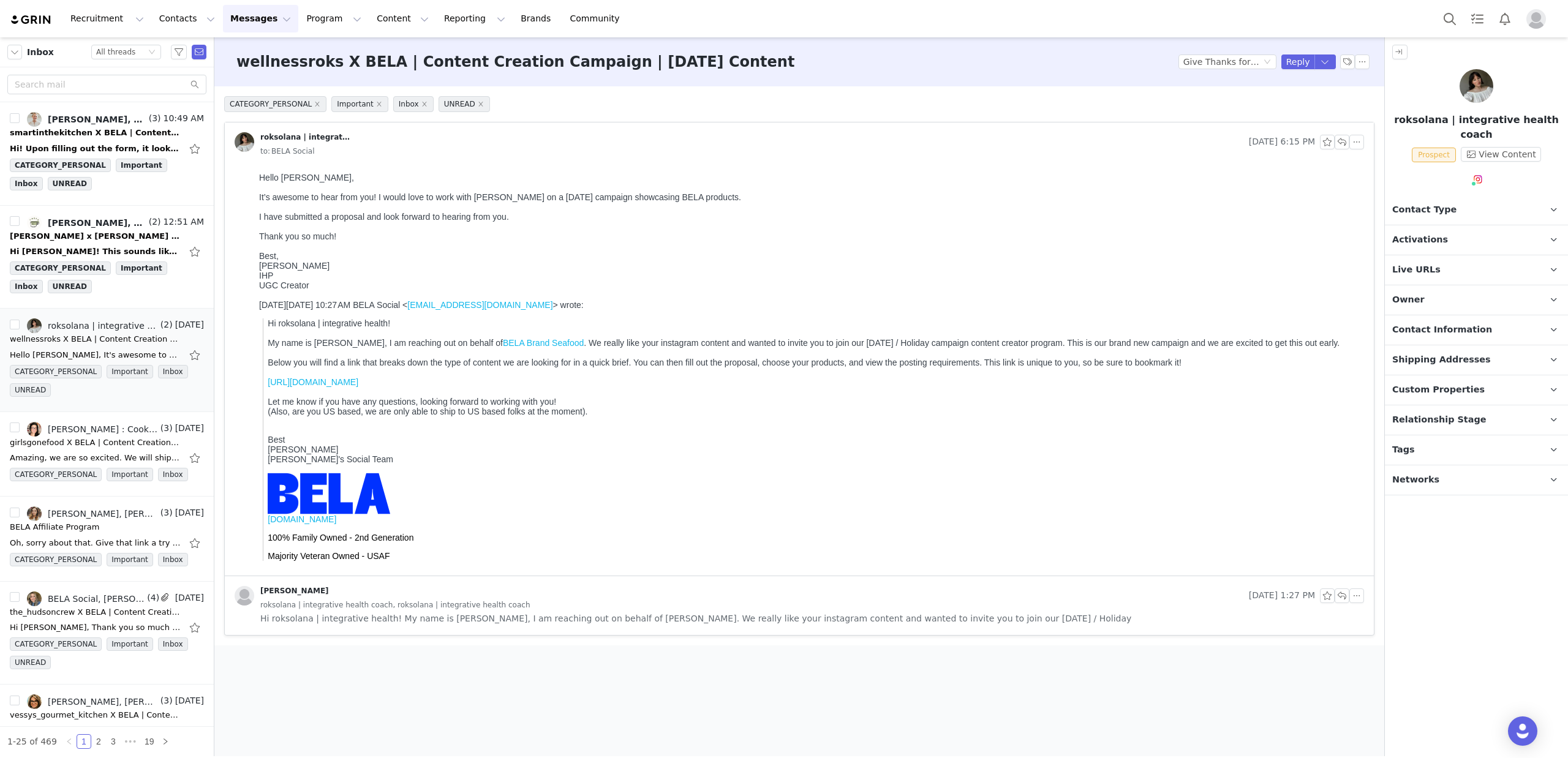
click at [417, 198] on div "It’s awesome to hear from you! I would love to work with [PERSON_NAME] on a [DA…" at bounding box center [808, 197] width 1100 height 10
drag, startPoint x: 414, startPoint y: 196, endPoint x: 500, endPoint y: 198, distance: 86.0
click at [500, 198] on div "It’s awesome to hear from you! I would love to work with [PERSON_NAME] on a [DA…" at bounding box center [808, 197] width 1100 height 10
drag, startPoint x: 500, startPoint y: 198, endPoint x: 493, endPoint y: 198, distance: 7.0
click at [500, 198] on div "It’s awesome to hear from you! I would love to work with [PERSON_NAME] on a [DA…" at bounding box center [808, 197] width 1100 height 10
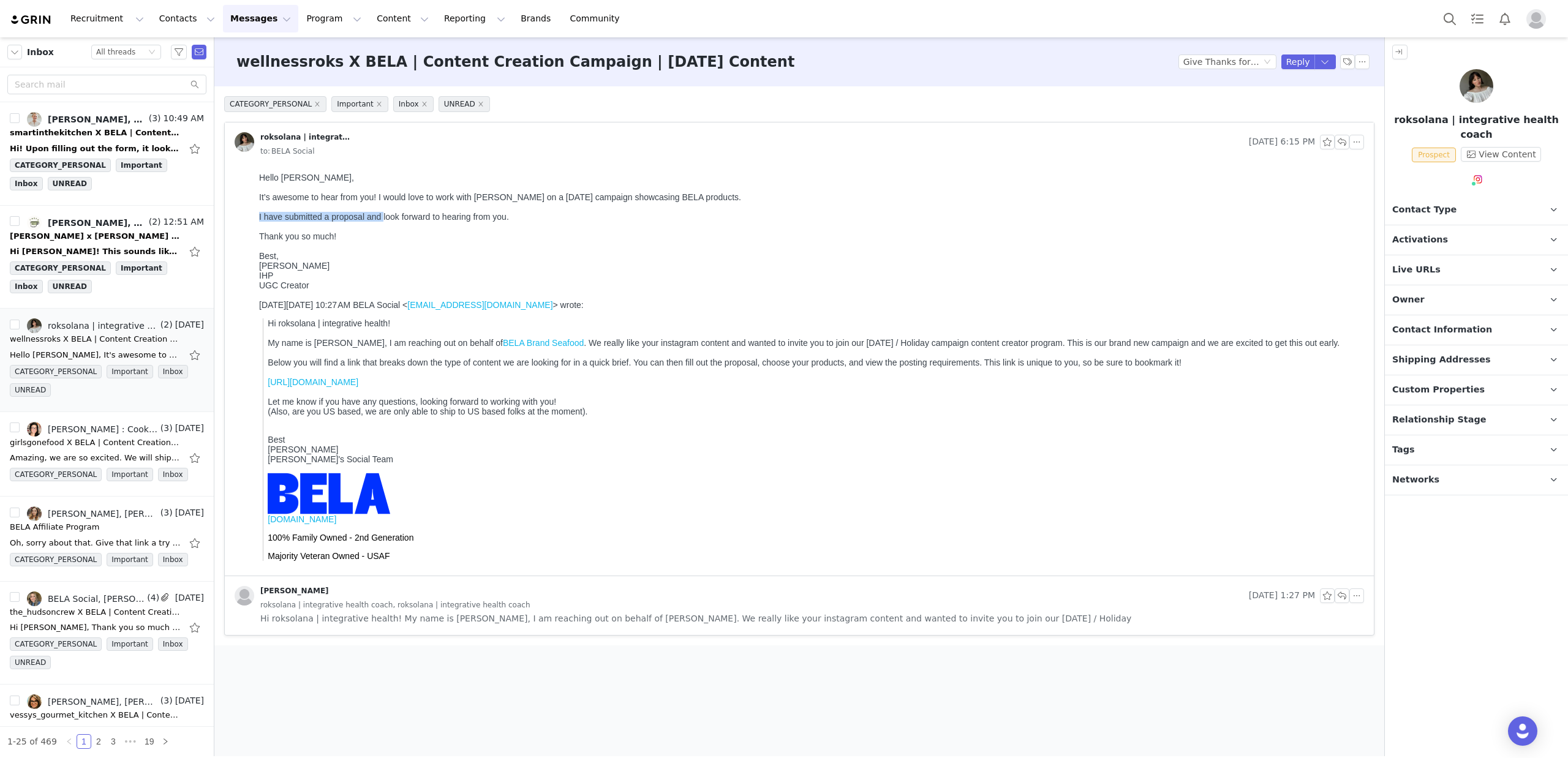
drag, startPoint x: 259, startPoint y: 212, endPoint x: 383, endPoint y: 214, distance: 124.0
click at [383, 214] on div "I have submitted a proposal and look forward to hearing from you." at bounding box center [808, 217] width 1100 height 10
click at [98, 239] on div "[PERSON_NAME] x [PERSON_NAME] Brand Seafood Let’s Collab!" at bounding box center [95, 236] width 172 height 12
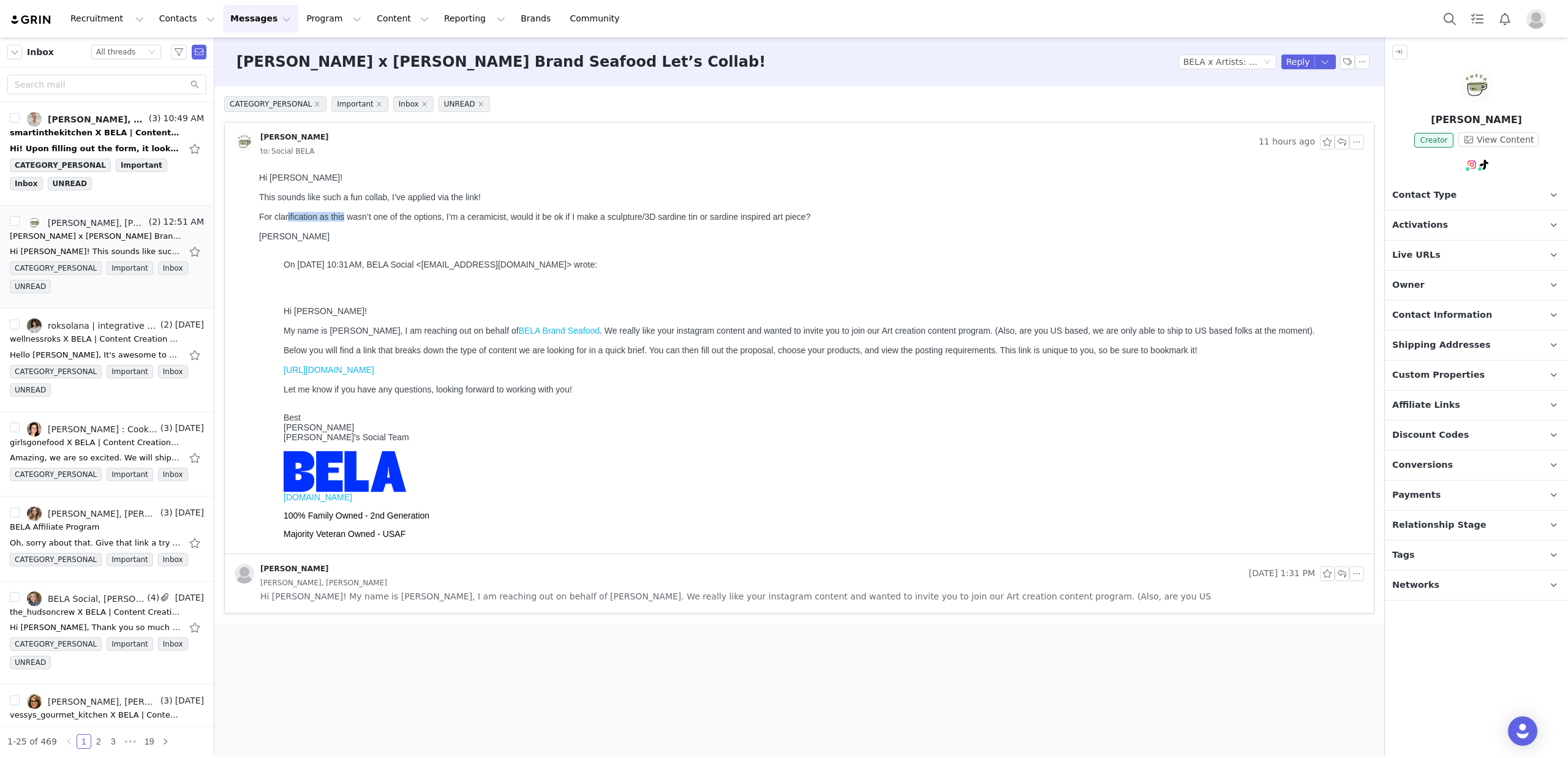
drag, startPoint x: 332, startPoint y: 220, endPoint x: 343, endPoint y: 219, distance: 11.0
click at [343, 219] on div "For clarification as this wasn’t one of the options, I’m a ceramicist, would it…" at bounding box center [808, 217] width 1100 height 10
drag, startPoint x: 343, startPoint y: 219, endPoint x: 334, endPoint y: 220, distance: 9.1
click at [343, 219] on div "For clarification as this wasn’t one of the options, I’m a ceramicist, would it…" at bounding box center [808, 217] width 1100 height 10
drag, startPoint x: 363, startPoint y: 217, endPoint x: 707, endPoint y: 214, distance: 344.0
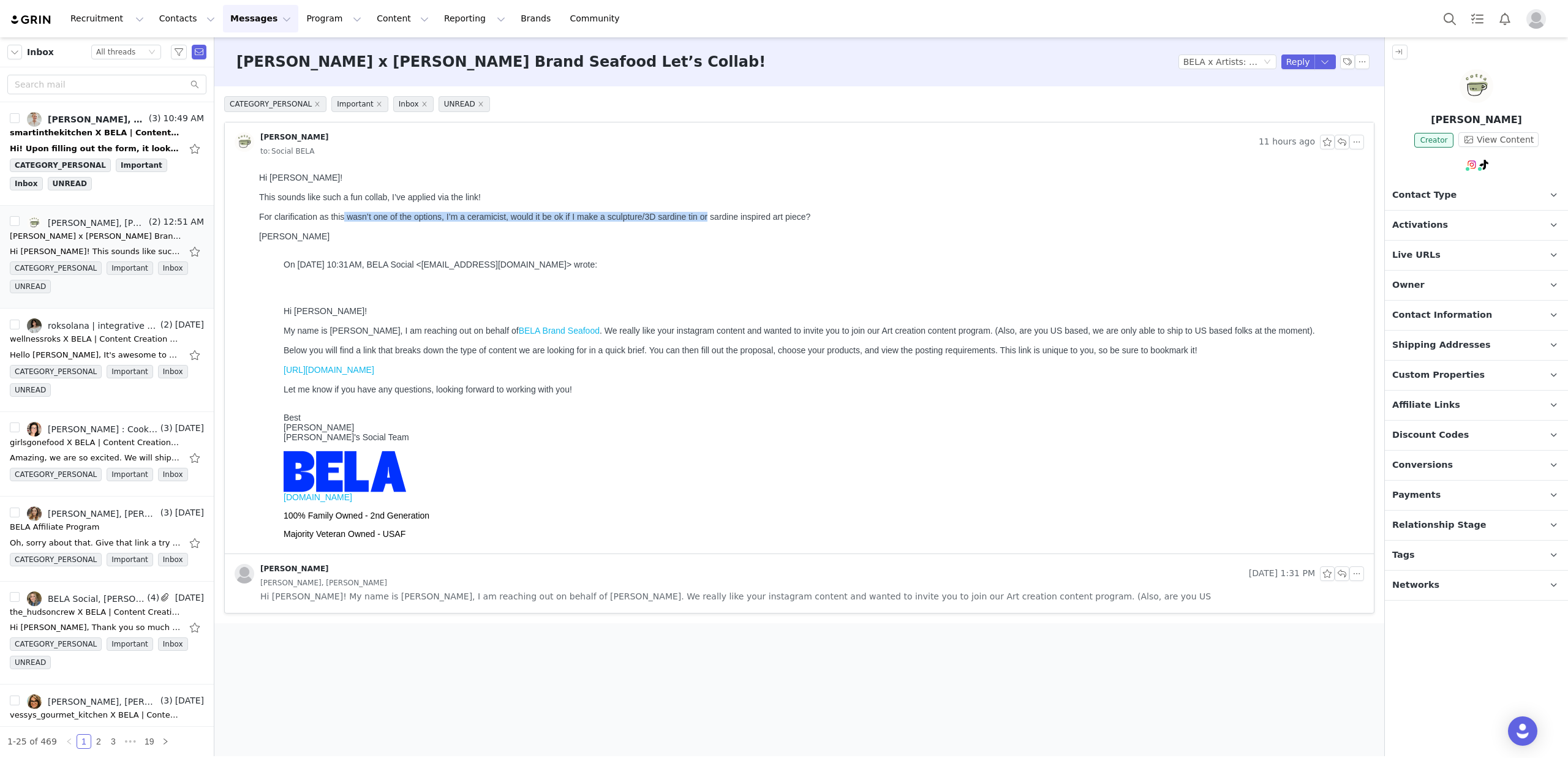
click at [707, 214] on div "For clarification as this wasn’t one of the options, I’m a ceramicist, would it…" at bounding box center [808, 217] width 1100 height 10
click at [1348, 144] on button "button" at bounding box center [1341, 142] width 15 height 15
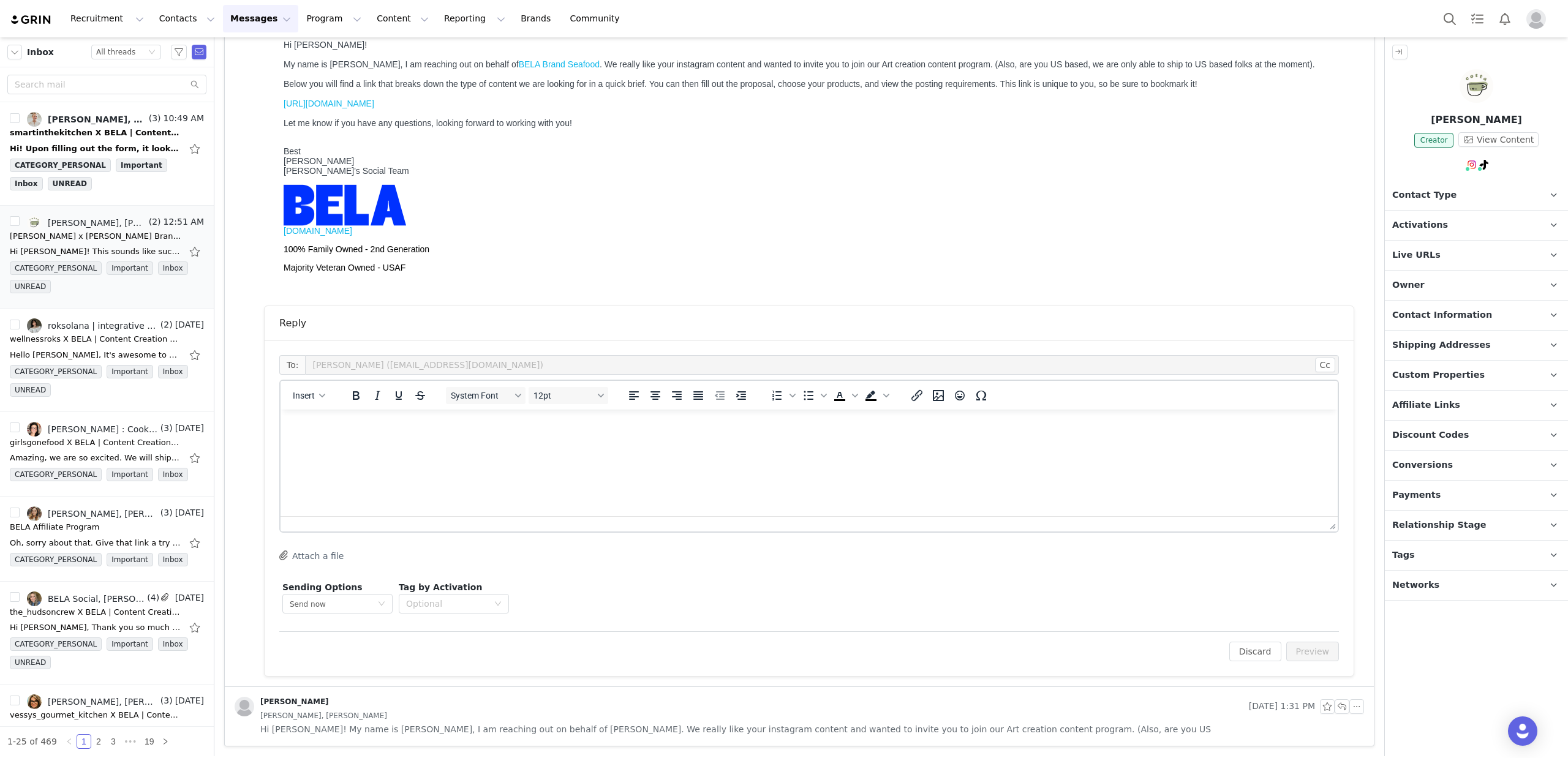
click at [543, 443] on html at bounding box center [809, 427] width 1057 height 33
click at [1308, 660] on button "Preview" at bounding box center [1313, 652] width 53 height 19
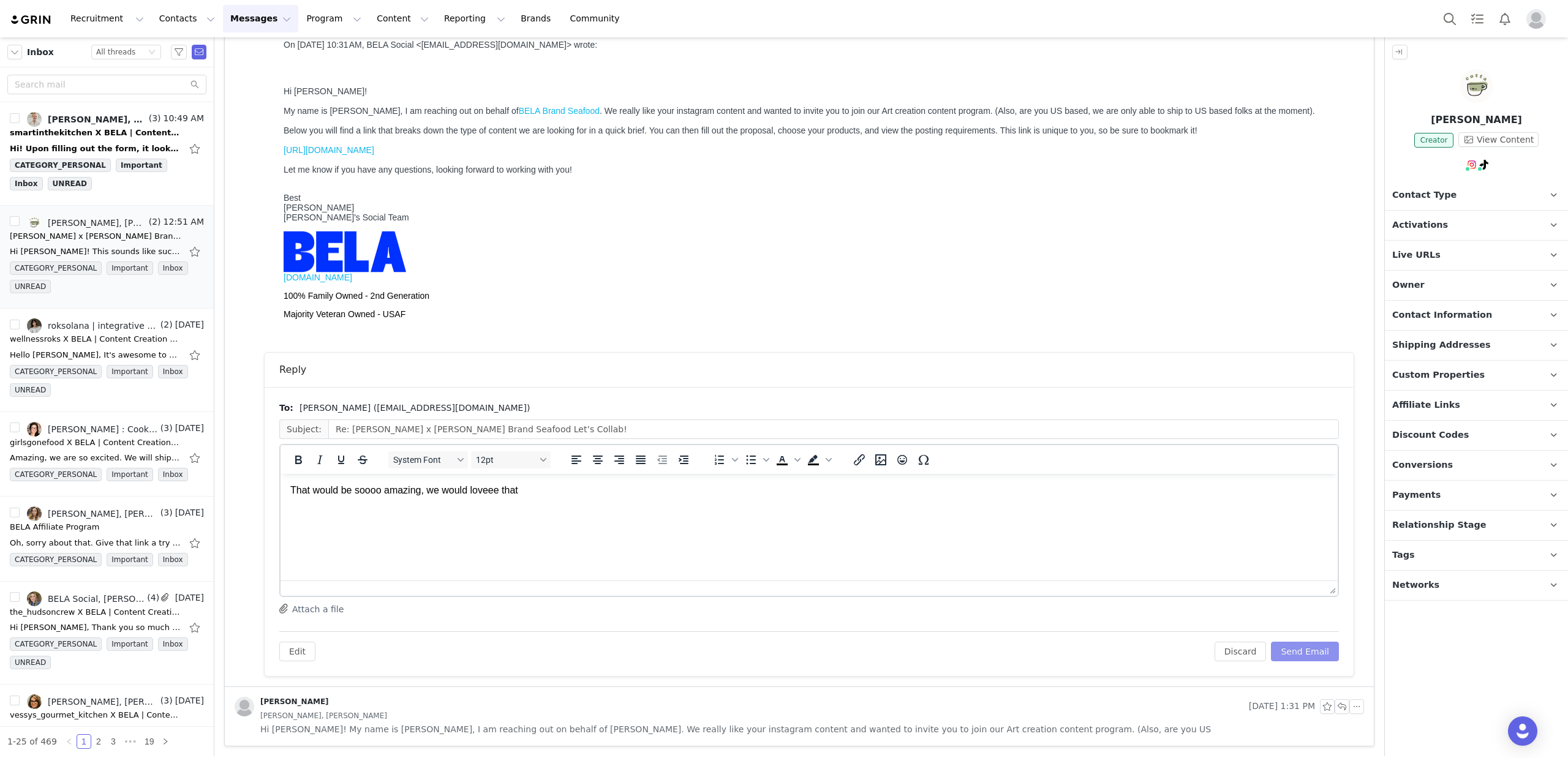
click at [1308, 650] on button "Send Email" at bounding box center [1305, 652] width 68 height 19
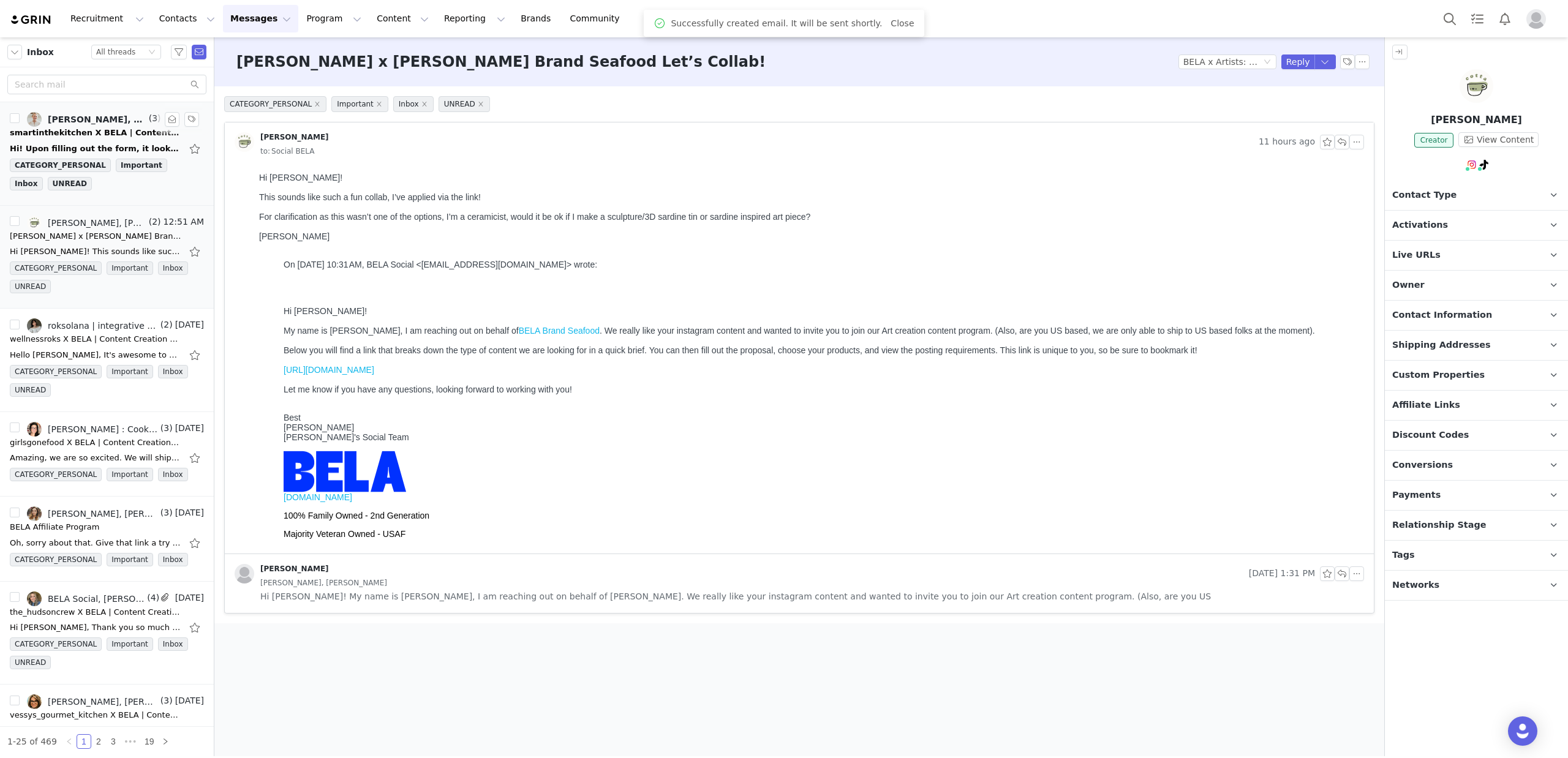
click at [76, 126] on link "[PERSON_NAME], [PERSON_NAME], [PERSON_NAME] Social" at bounding box center [86, 119] width 119 height 15
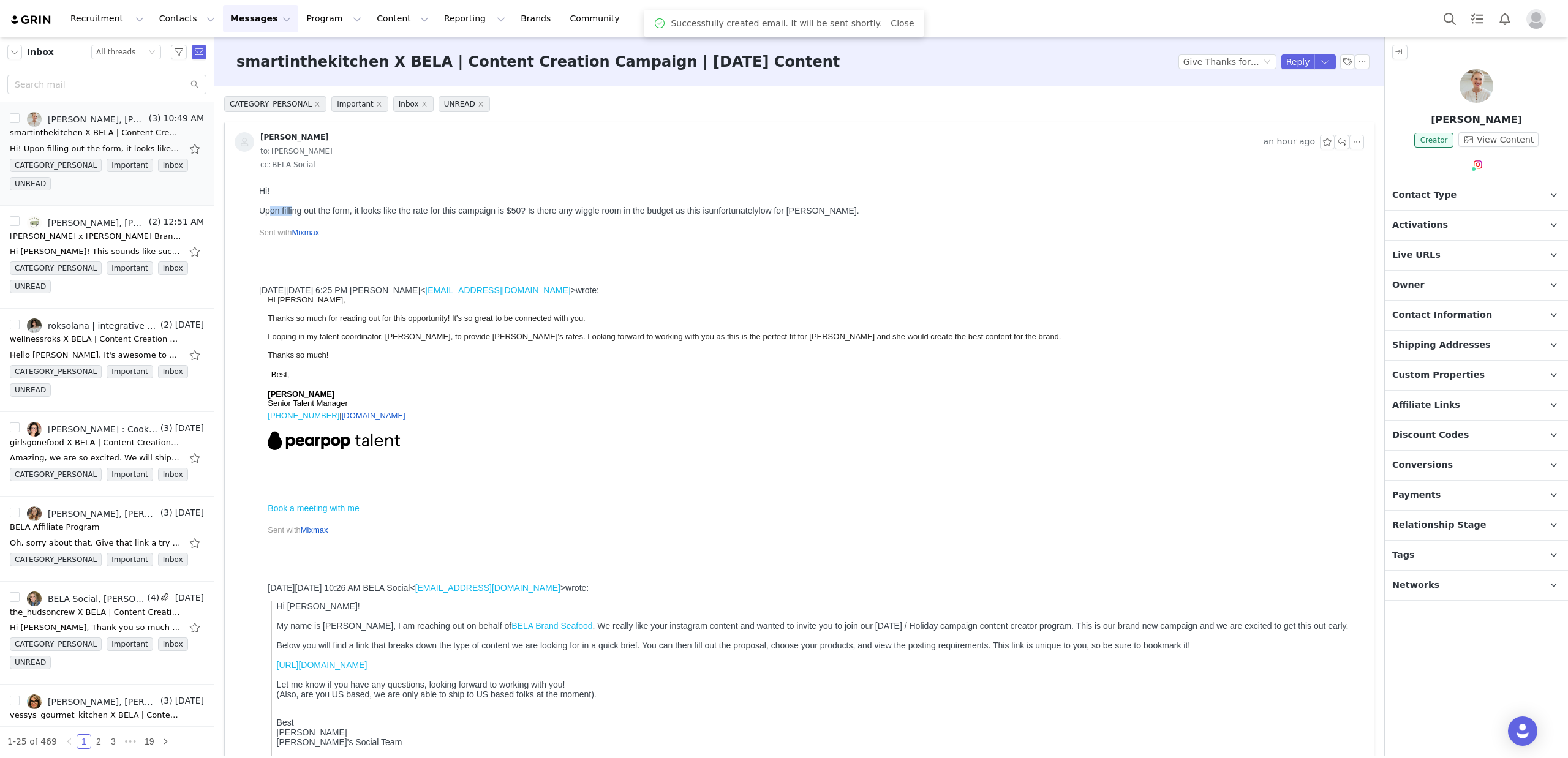
drag, startPoint x: 272, startPoint y: 208, endPoint x: 289, endPoint y: 208, distance: 17.0
click at [290, 207] on div "Upon filling out the form, it looks like the rate for this campaign is $50? Is …" at bounding box center [808, 210] width 1100 height 10
click at [288, 209] on div "Upon filling out the form, it looks like the rate for this campaign is $50? Is …" at bounding box center [808, 210] width 1100 height 10
click at [274, 213] on div "Upon filling out the form, it looks like the rate for this campaign is $50? Is …" at bounding box center [808, 210] width 1100 height 10
drag, startPoint x: 406, startPoint y: 211, endPoint x: 395, endPoint y: 213, distance: 11.2
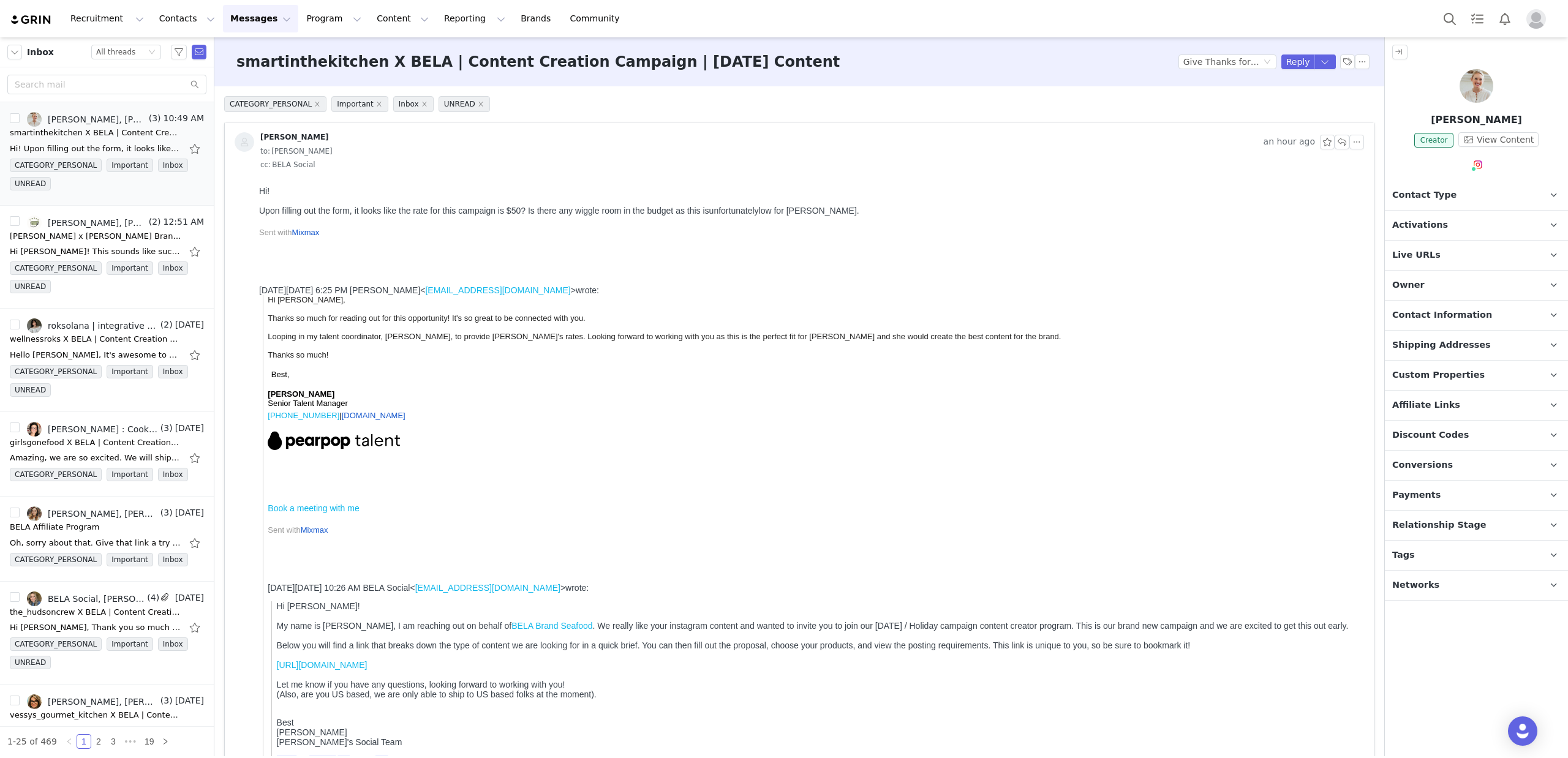
click at [405, 211] on div "Upon filling out the form, it looks like the rate for this campaign is $50? Is …" at bounding box center [808, 210] width 1100 height 10
drag, startPoint x: 456, startPoint y: 210, endPoint x: 530, endPoint y: 211, distance: 74.0
click at [530, 211] on div "Upon filling out the form, it looks like the rate for this campaign is $50? Is …" at bounding box center [808, 210] width 1100 height 10
click at [529, 211] on div "Upon filling out the form, it looks like the rate for this campaign is $50? Is …" at bounding box center [808, 210] width 1100 height 10
drag, startPoint x: 583, startPoint y: 211, endPoint x: 749, endPoint y: 206, distance: 166.1
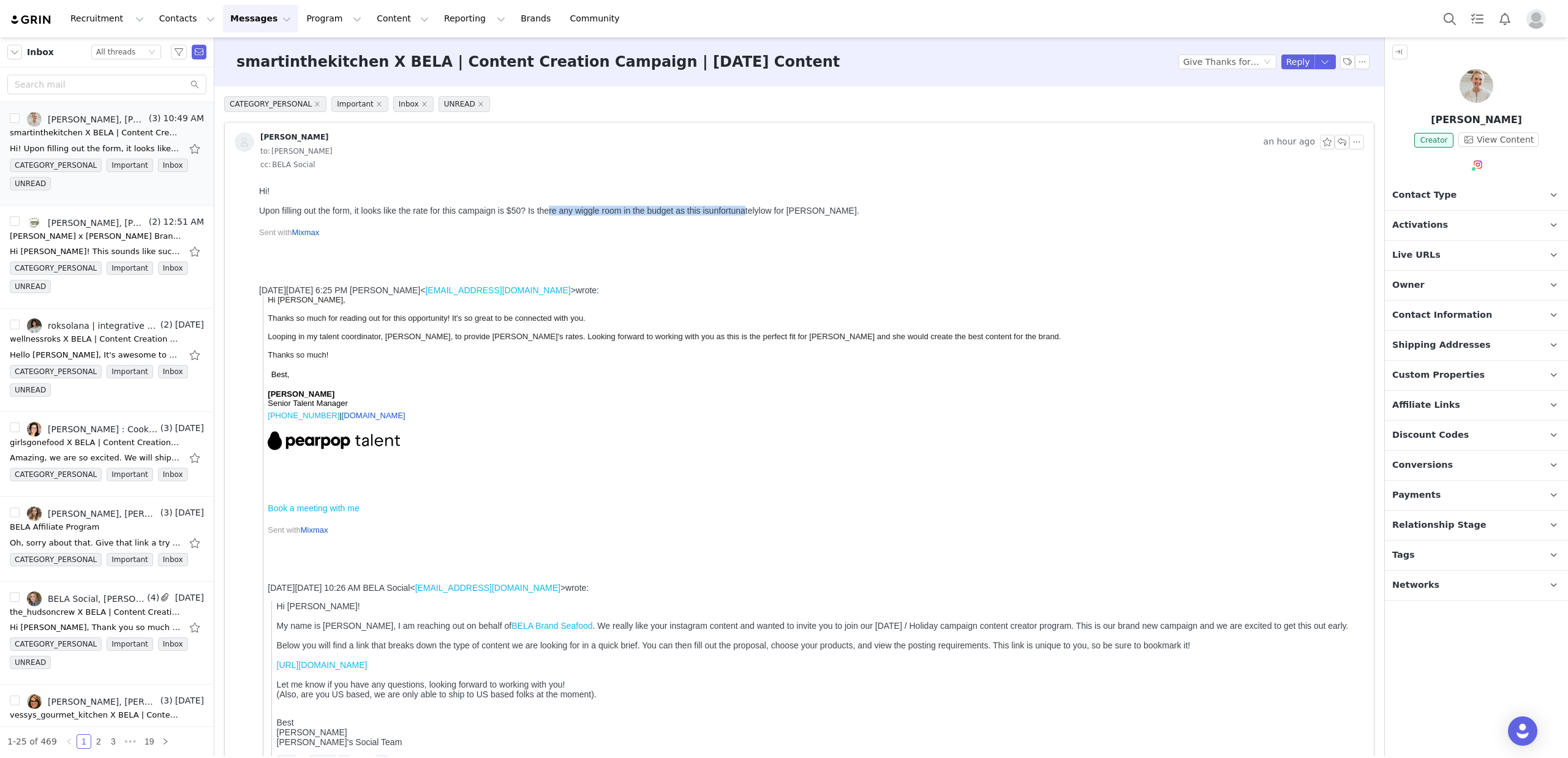
click at [749, 206] on div "Upon filling out the form, it looks like the rate for this campaign is $50? Is …" at bounding box center [808, 210] width 1100 height 10
click at [748, 206] on span "unfortunately" at bounding box center [734, 210] width 50 height 10
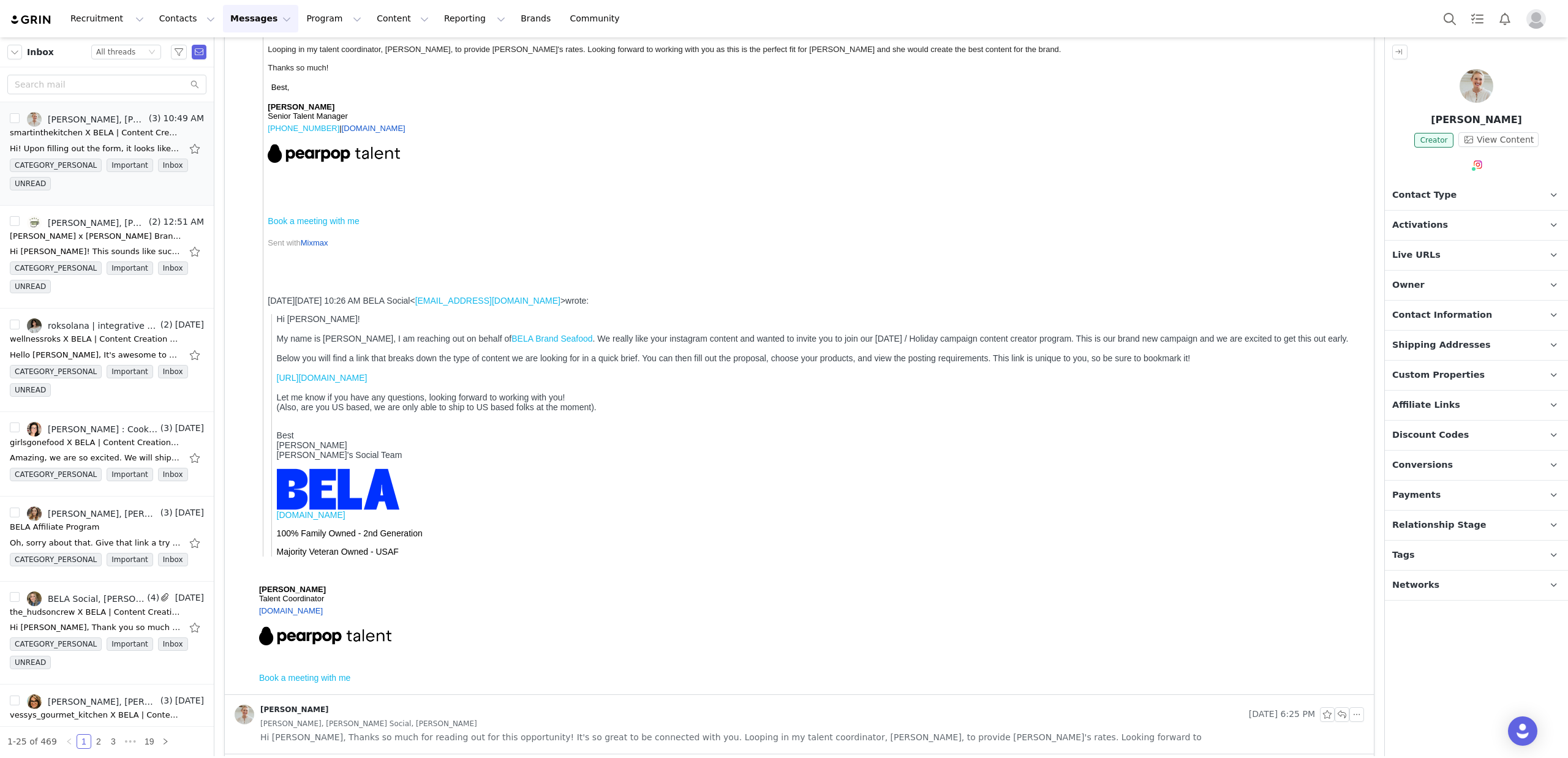
scroll to position [354, 0]
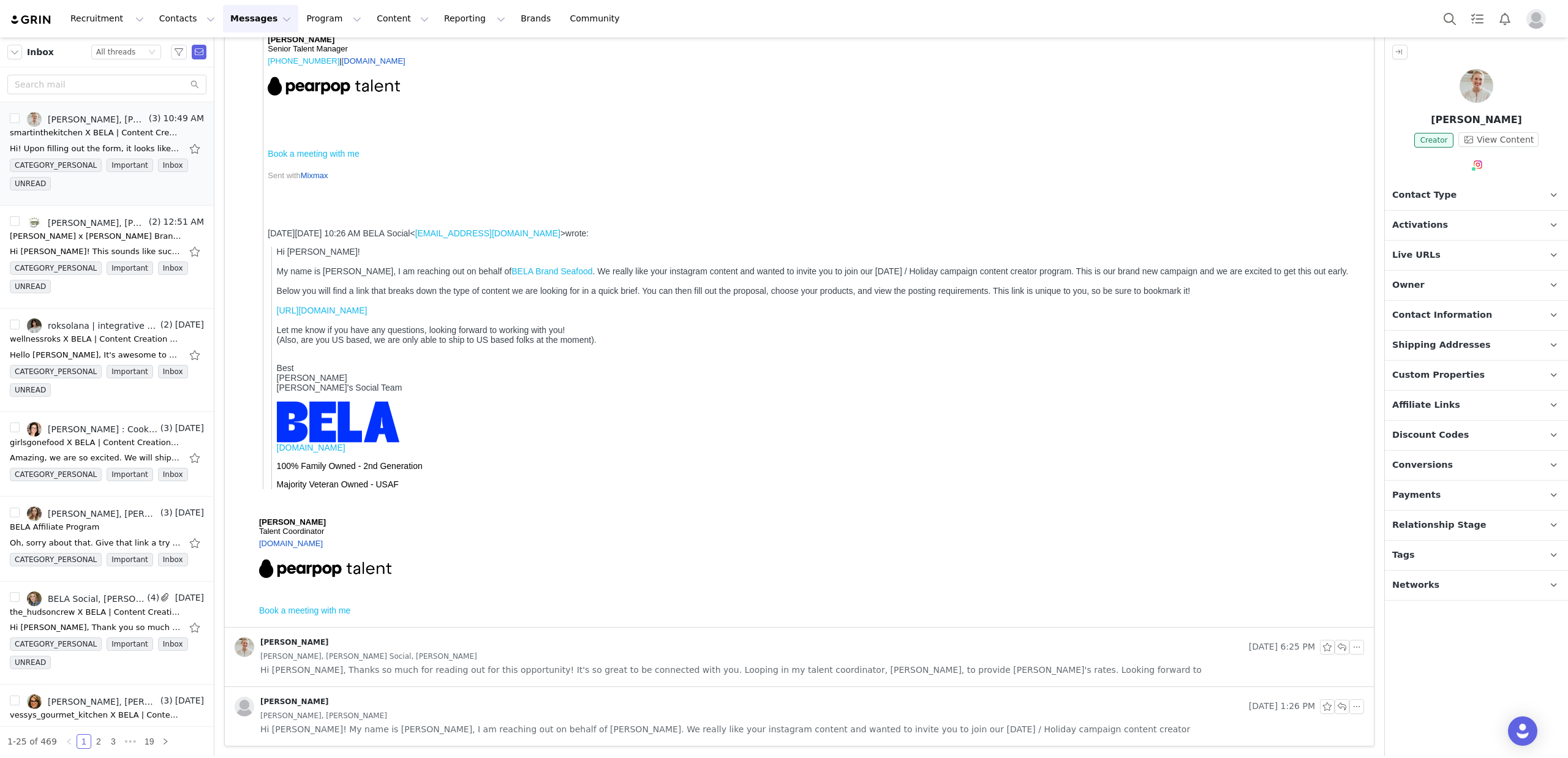
click at [1473, 84] on img at bounding box center [1476, 85] width 34 height 34
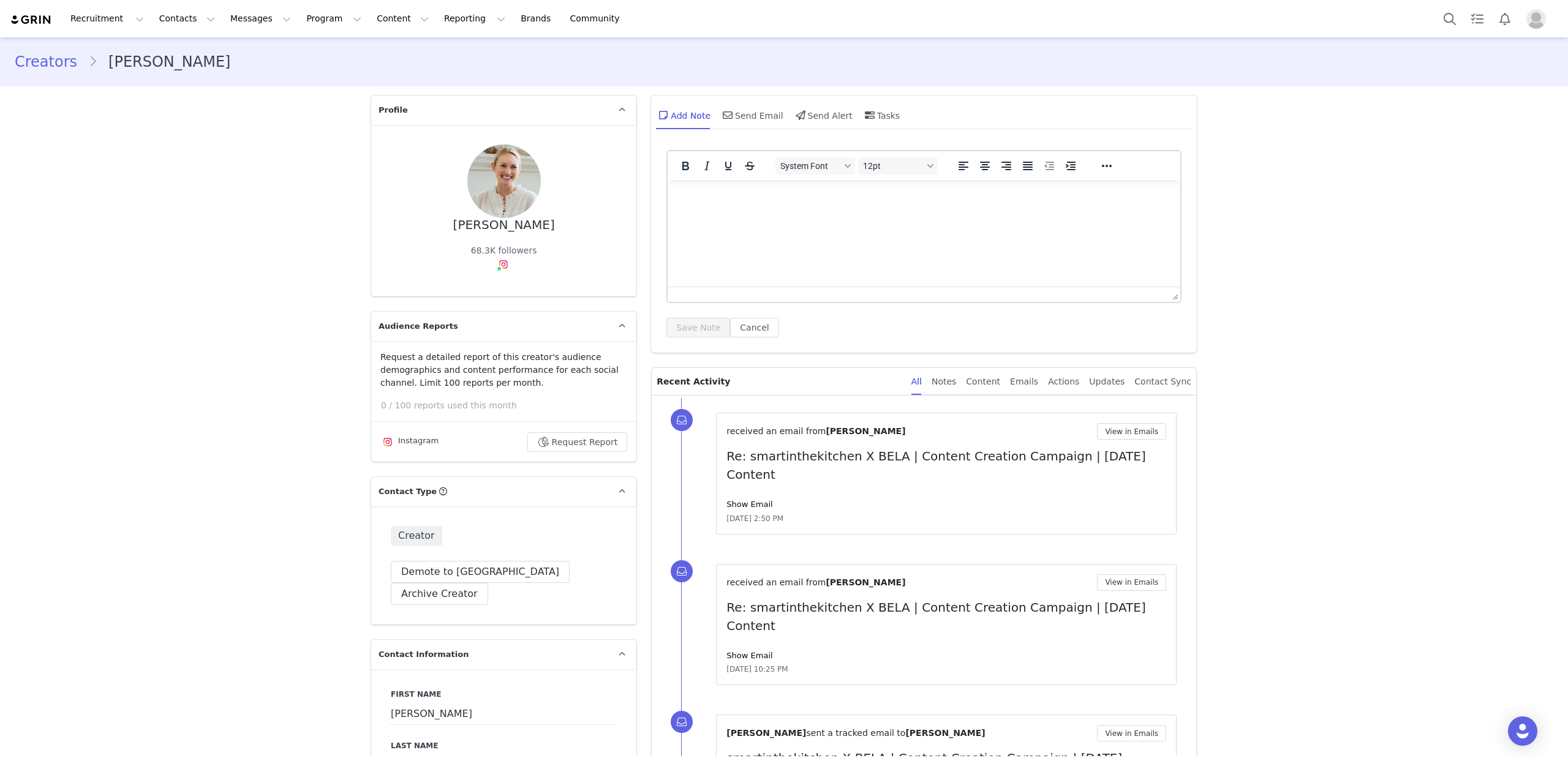
type input "+1 ([GEOGRAPHIC_DATA])"
click at [504, 292] on link "@smartinthekitchen" at bounding box center [506, 291] width 87 height 10
click at [818, 213] on html at bounding box center [924, 196] width 513 height 33
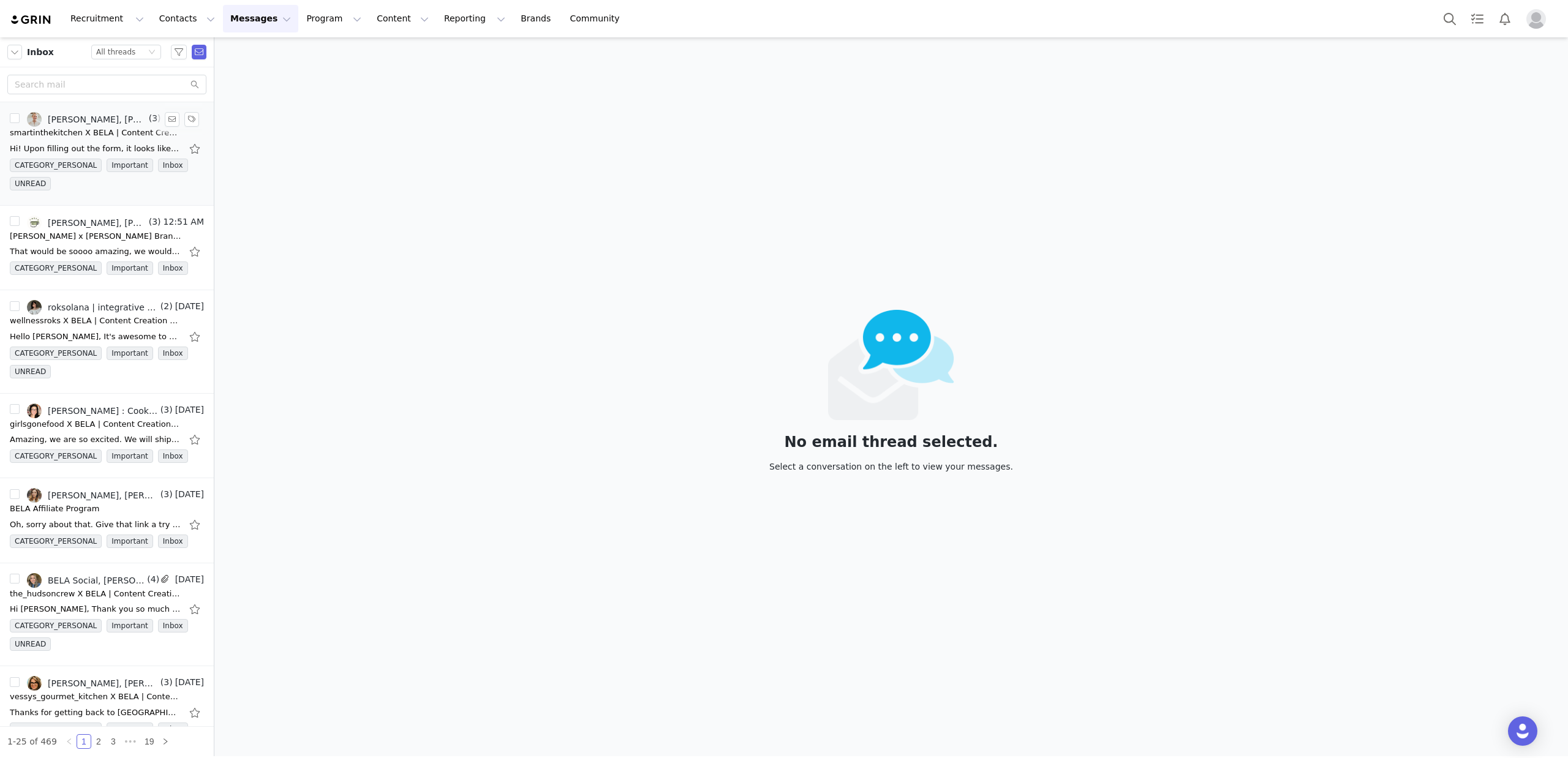
click at [63, 139] on div "Hi! Upon filling out the form, it looks like the rate for this campaign is $50?…" at bounding box center [107, 149] width 195 height 19
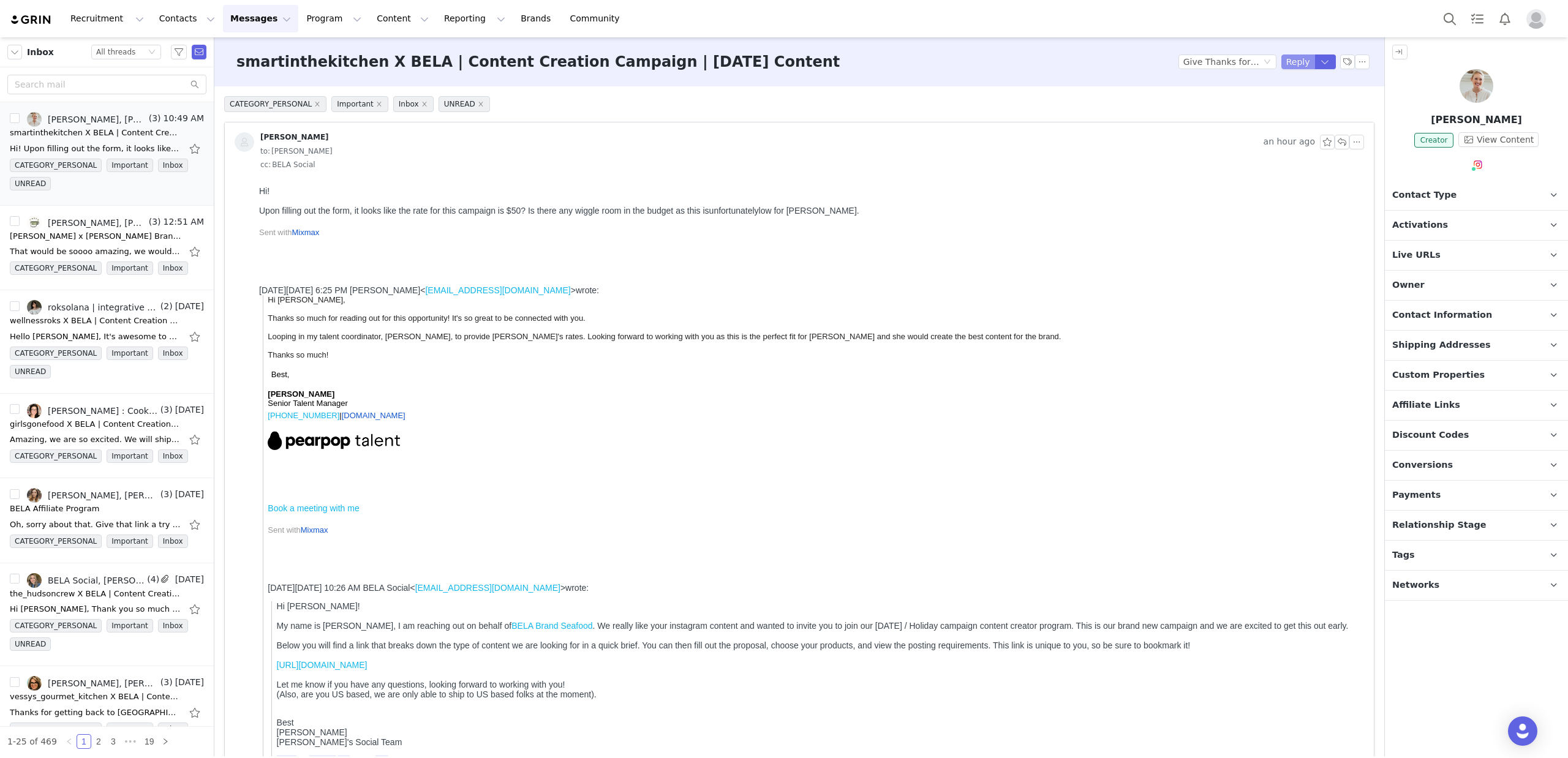
drag, startPoint x: 1295, startPoint y: 61, endPoint x: 1279, endPoint y: 93, distance: 35.8
click at [1295, 61] on button "Reply" at bounding box center [1297, 61] width 34 height 15
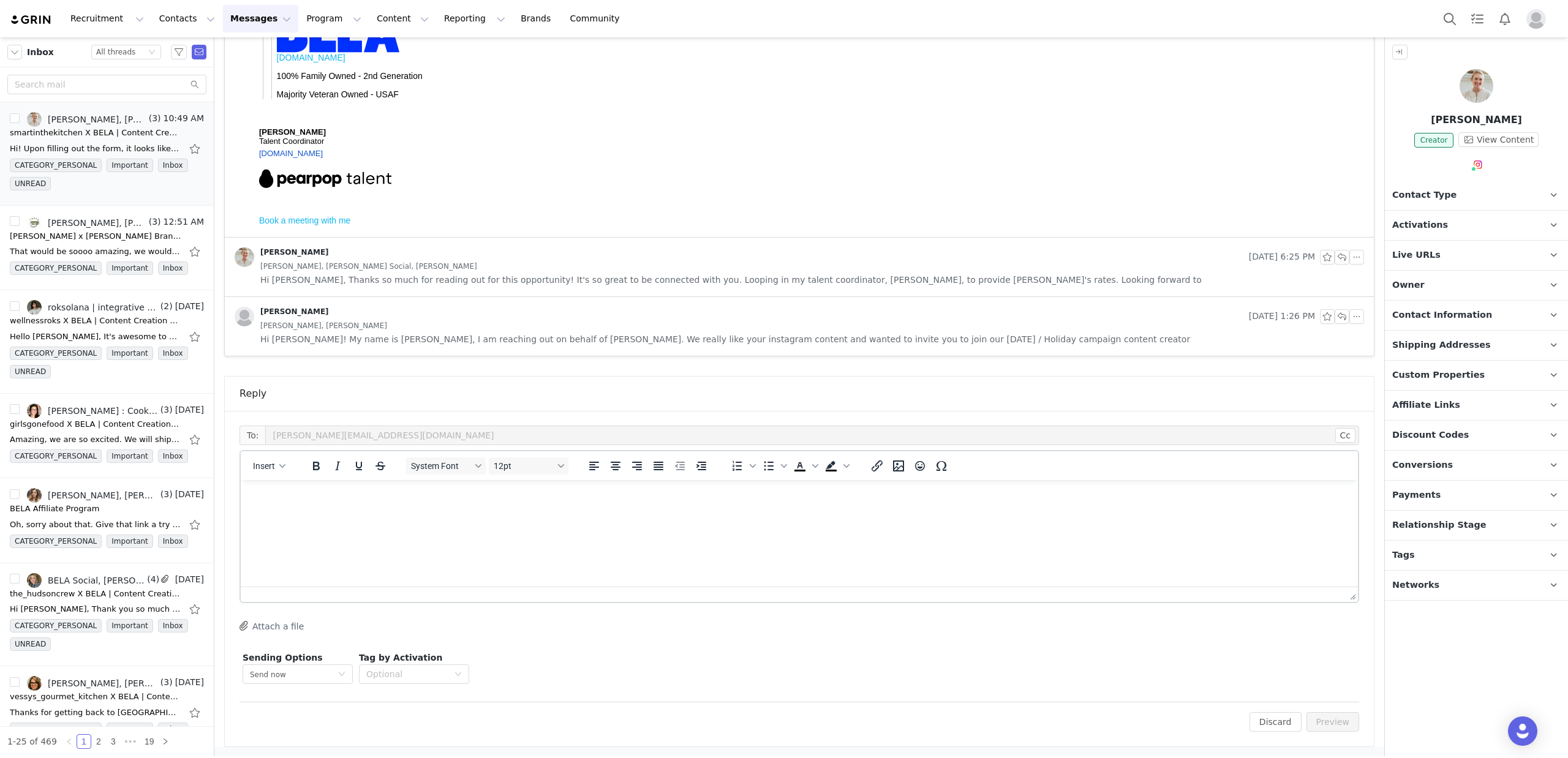
scroll to position [745, 0]
click at [341, 513] on html at bounding box center [799, 496] width 1118 height 33
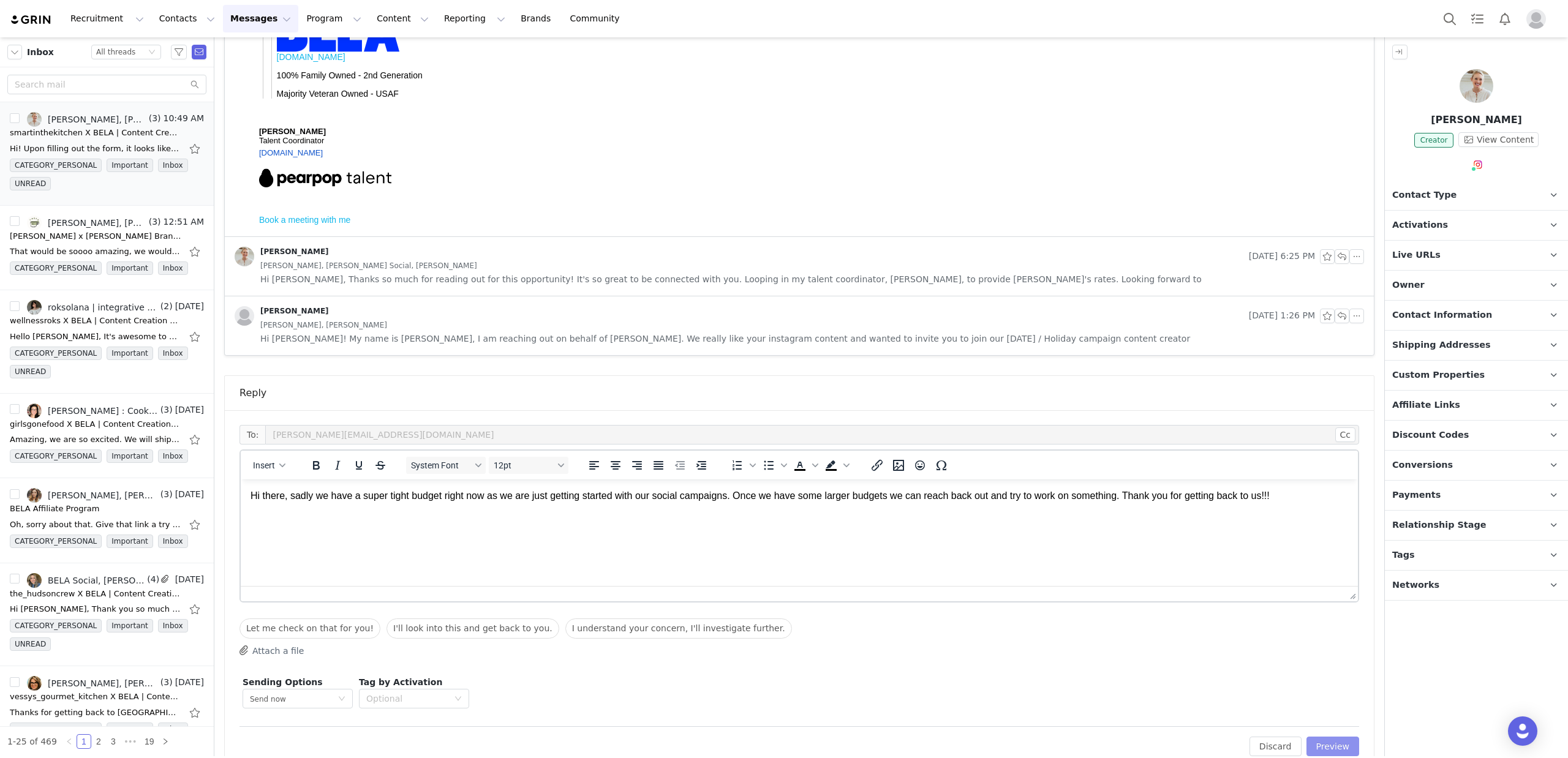
click at [1343, 750] on button "Preview" at bounding box center [1333, 746] width 53 height 19
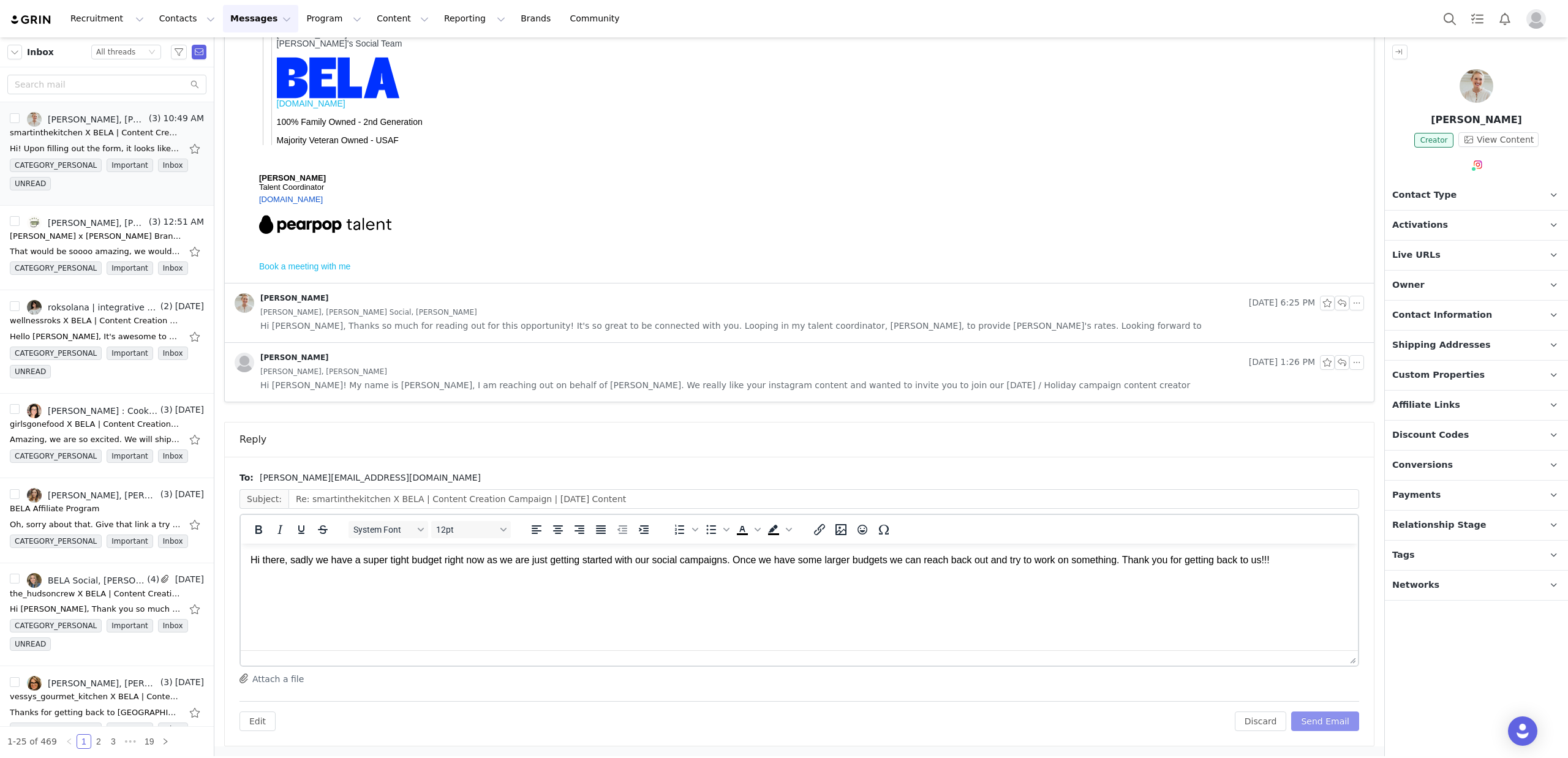
scroll to position [0, 0]
drag, startPoint x: 1337, startPoint y: 718, endPoint x: 1284, endPoint y: 714, distance: 53.2
click at [1336, 718] on button "Send Email" at bounding box center [1325, 721] width 68 height 19
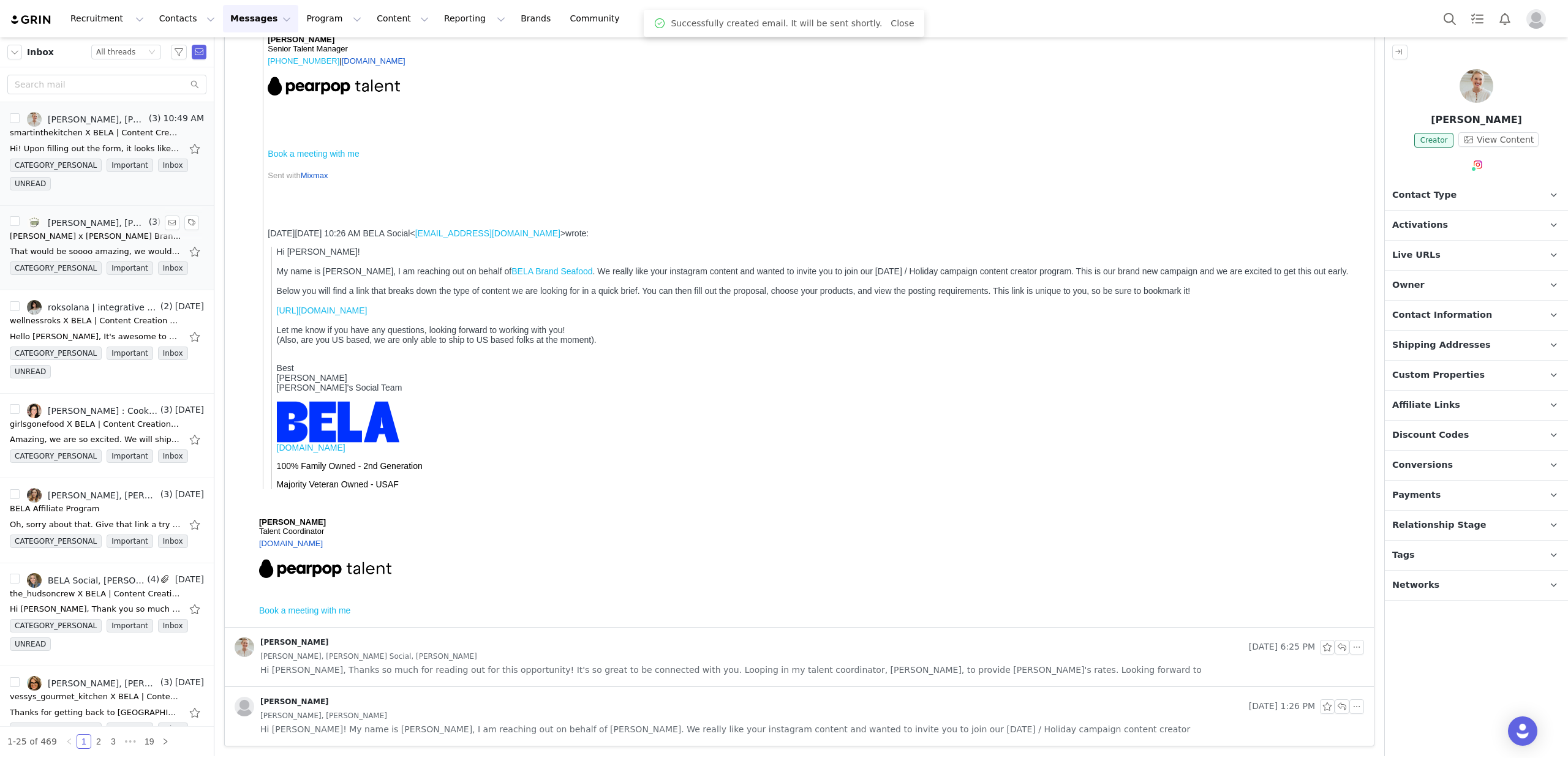
scroll to position [354, 0]
click at [437, 14] on button "Reporting Reporting" at bounding box center [474, 18] width 76 height 28
click at [380, 17] on button "Content Content" at bounding box center [403, 18] width 67 height 28
click at [321, 24] on button "Program Program" at bounding box center [334, 18] width 70 height 28
drag, startPoint x: 339, startPoint y: 91, endPoint x: 332, endPoint y: 89, distance: 7.3
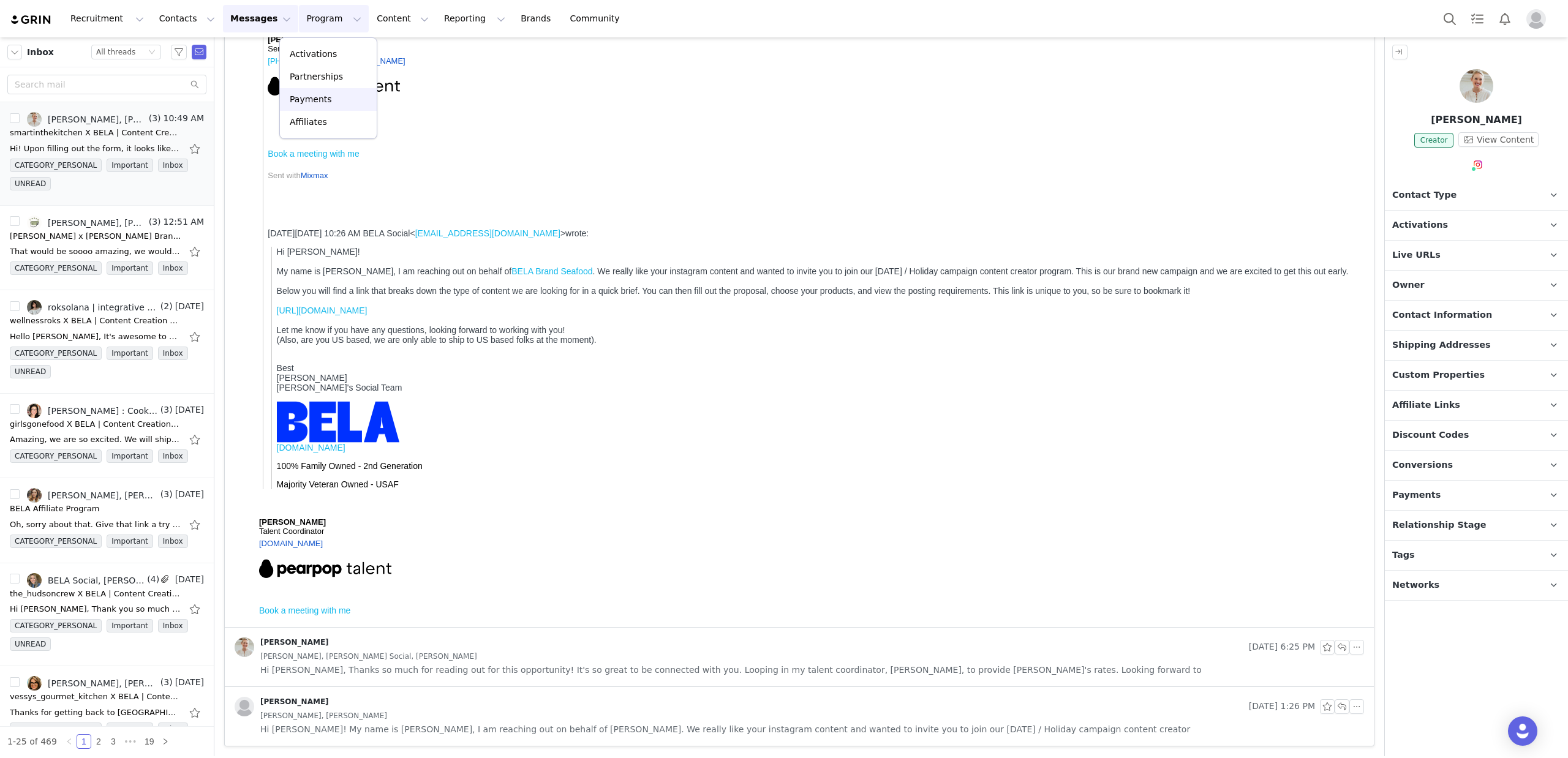
click at [338, 91] on link "Payments" at bounding box center [328, 99] width 96 height 23
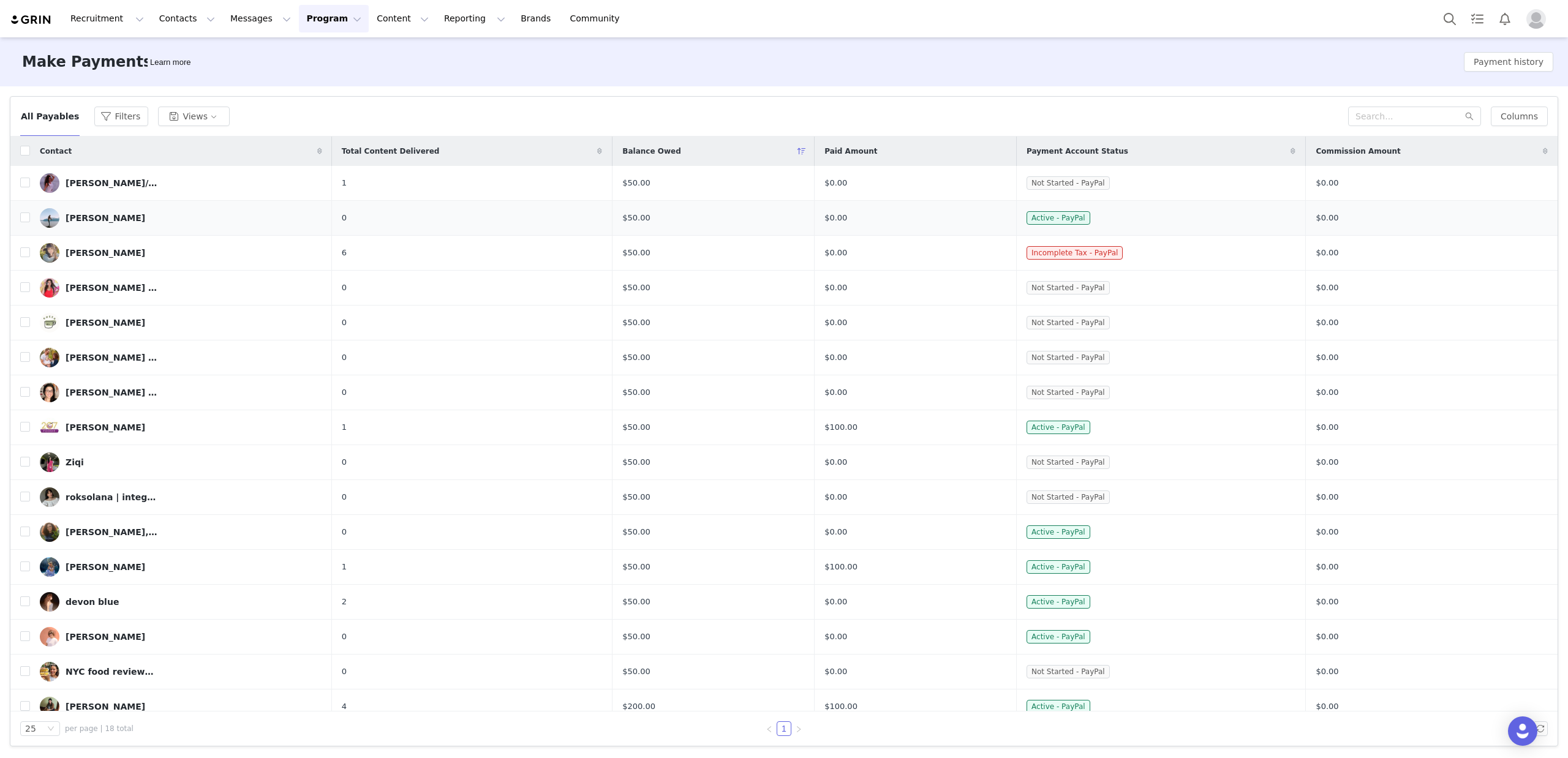
scroll to position [83, 0]
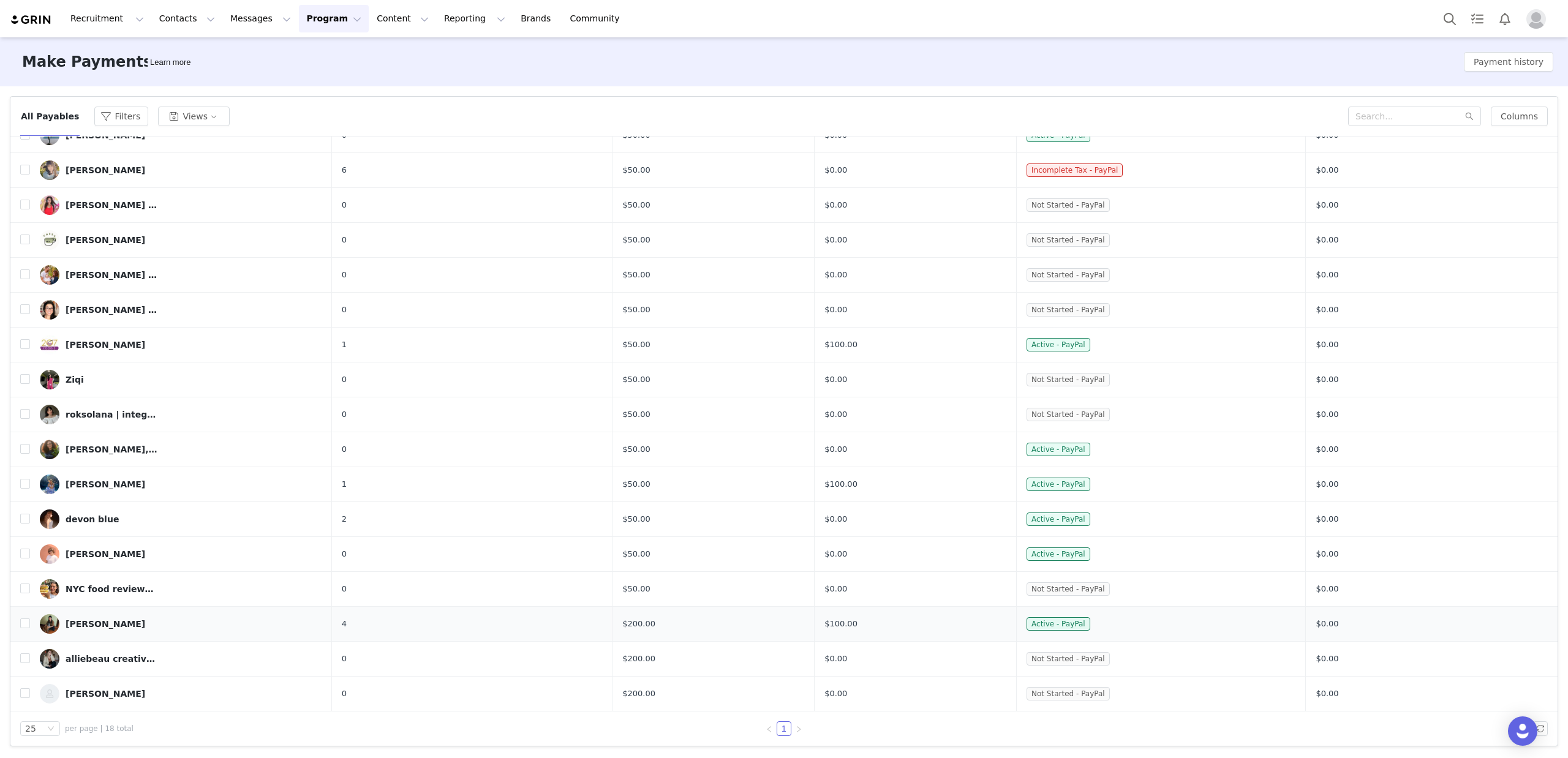
drag, startPoint x: 358, startPoint y: 626, endPoint x: 904, endPoint y: 629, distance: 546.0
click at [904, 629] on tr "Abe Arregui 4 $200.00 $100.00 Active - PayPal $0.00" at bounding box center [784, 624] width 1547 height 35
click at [642, 629] on span "$200.00" at bounding box center [639, 624] width 33 height 12
drag, startPoint x: 628, startPoint y: 626, endPoint x: 648, endPoint y: 624, distance: 20.1
click at [657, 624] on td "$200.00" at bounding box center [713, 624] width 202 height 35
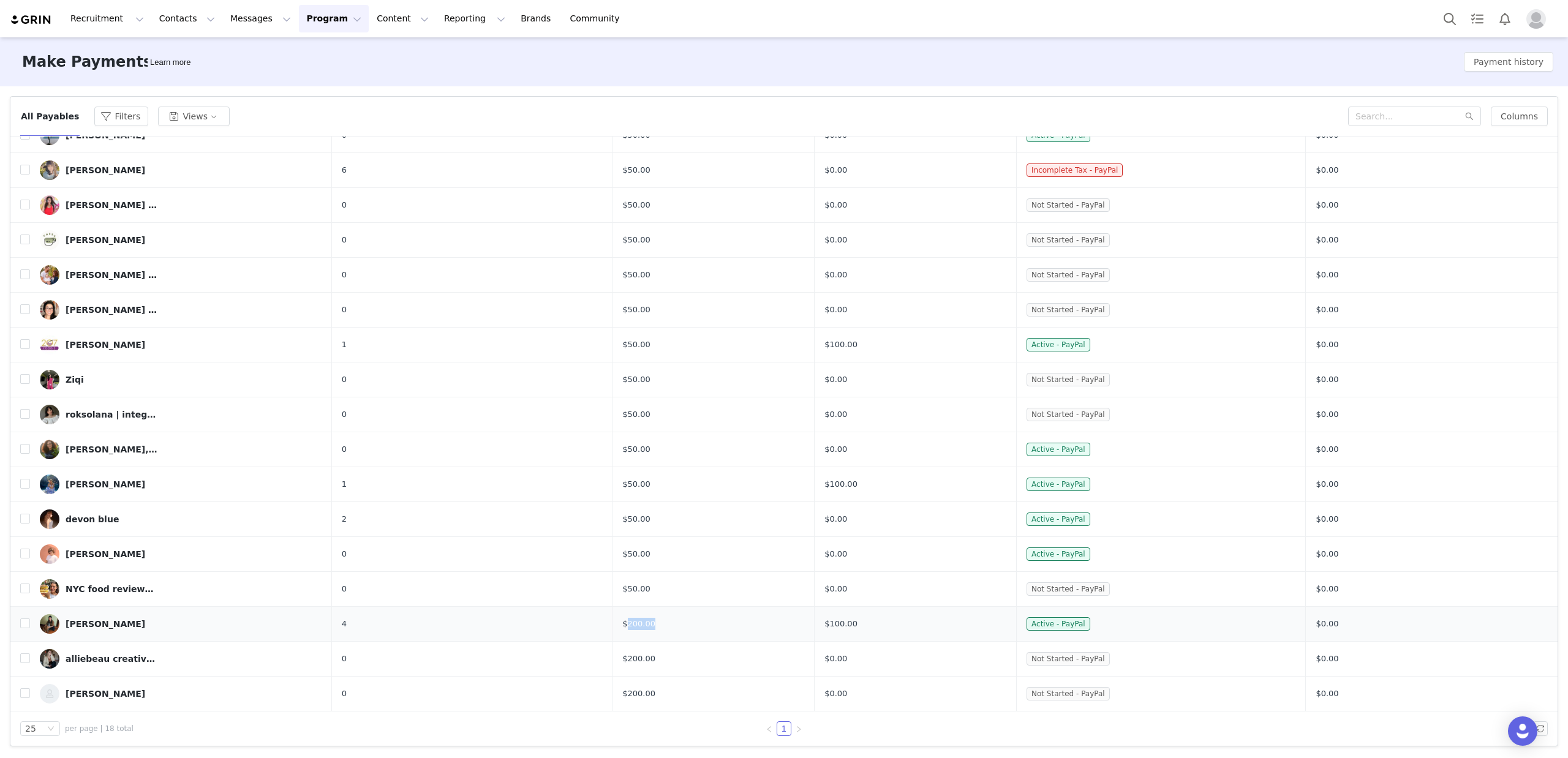
click at [648, 624] on span "$200.00" at bounding box center [639, 624] width 33 height 12
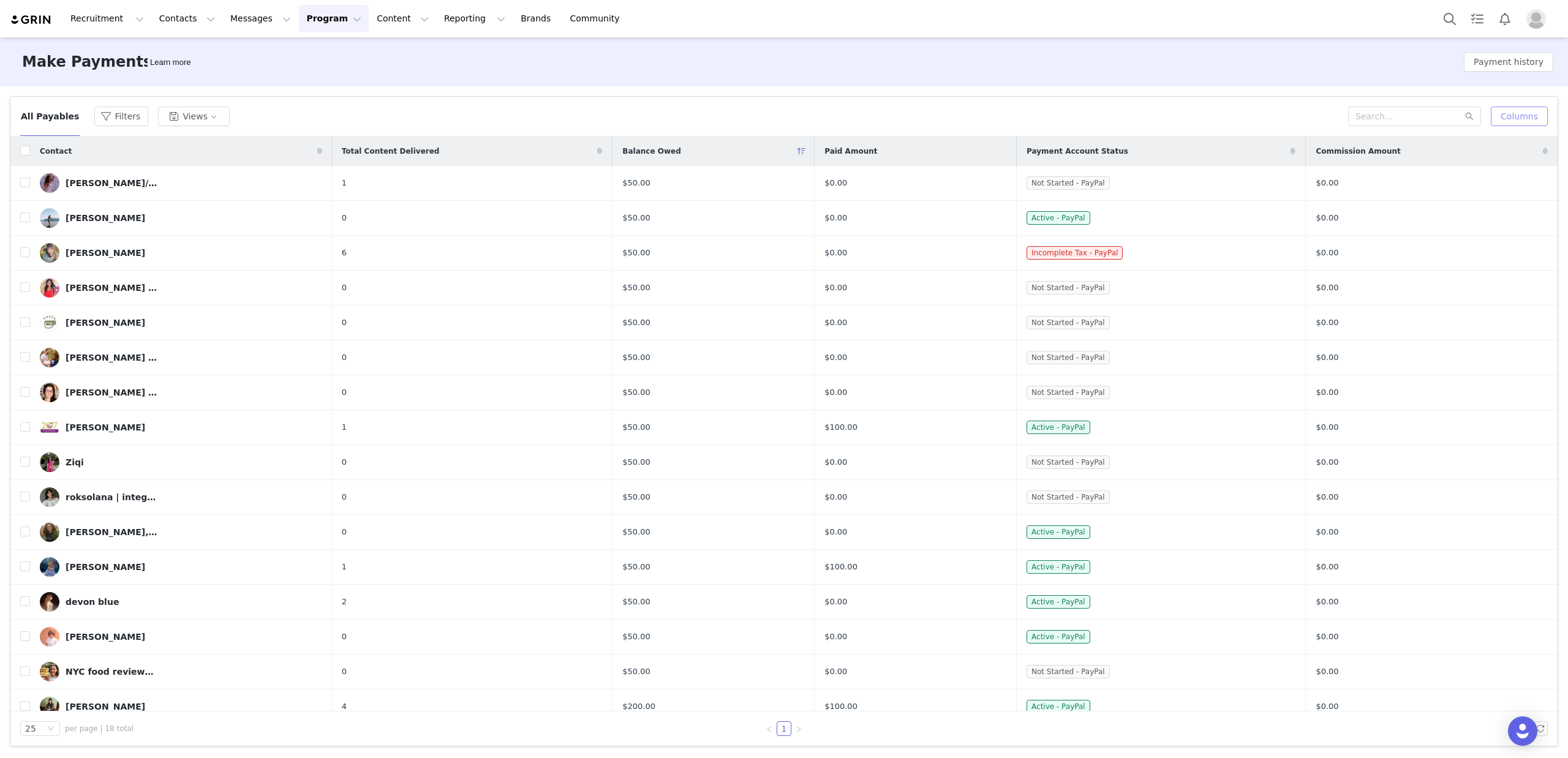
click at [1520, 111] on button "Columns" at bounding box center [1519, 116] width 57 height 19
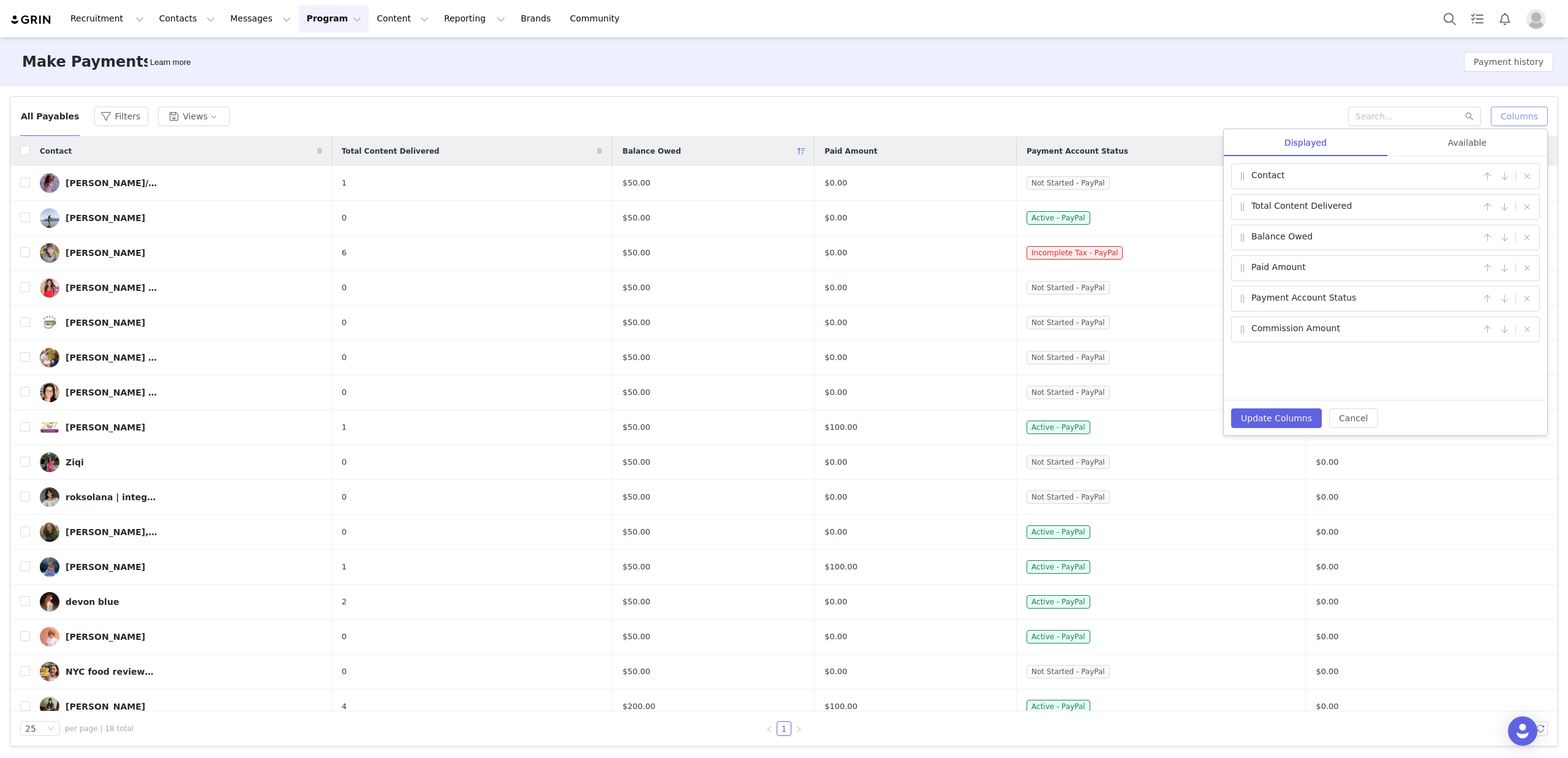
click at [1520, 111] on button "Columns" at bounding box center [1519, 116] width 57 height 19
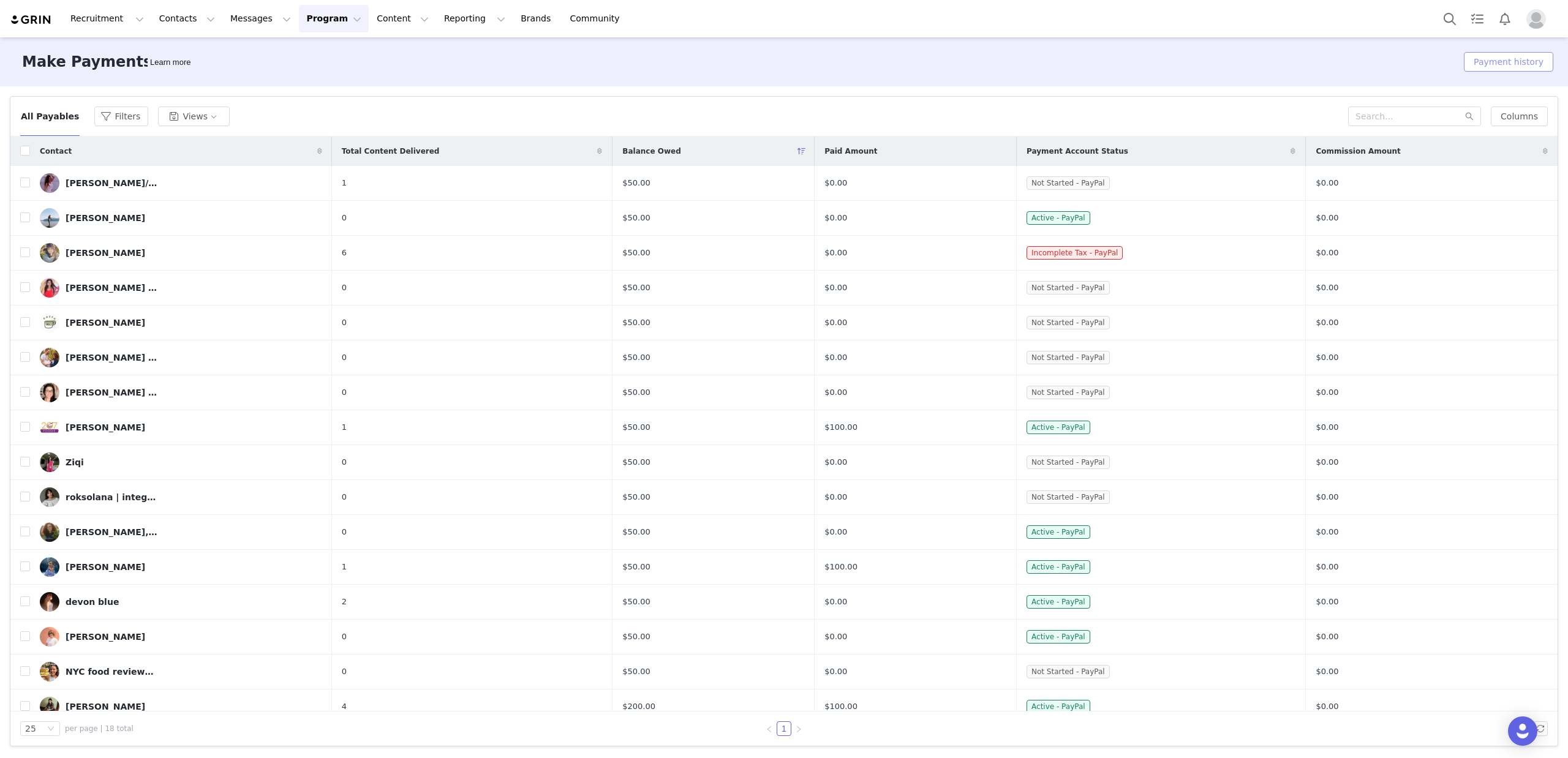
click at [1509, 62] on button "Payment history" at bounding box center [1507, 61] width 89 height 19
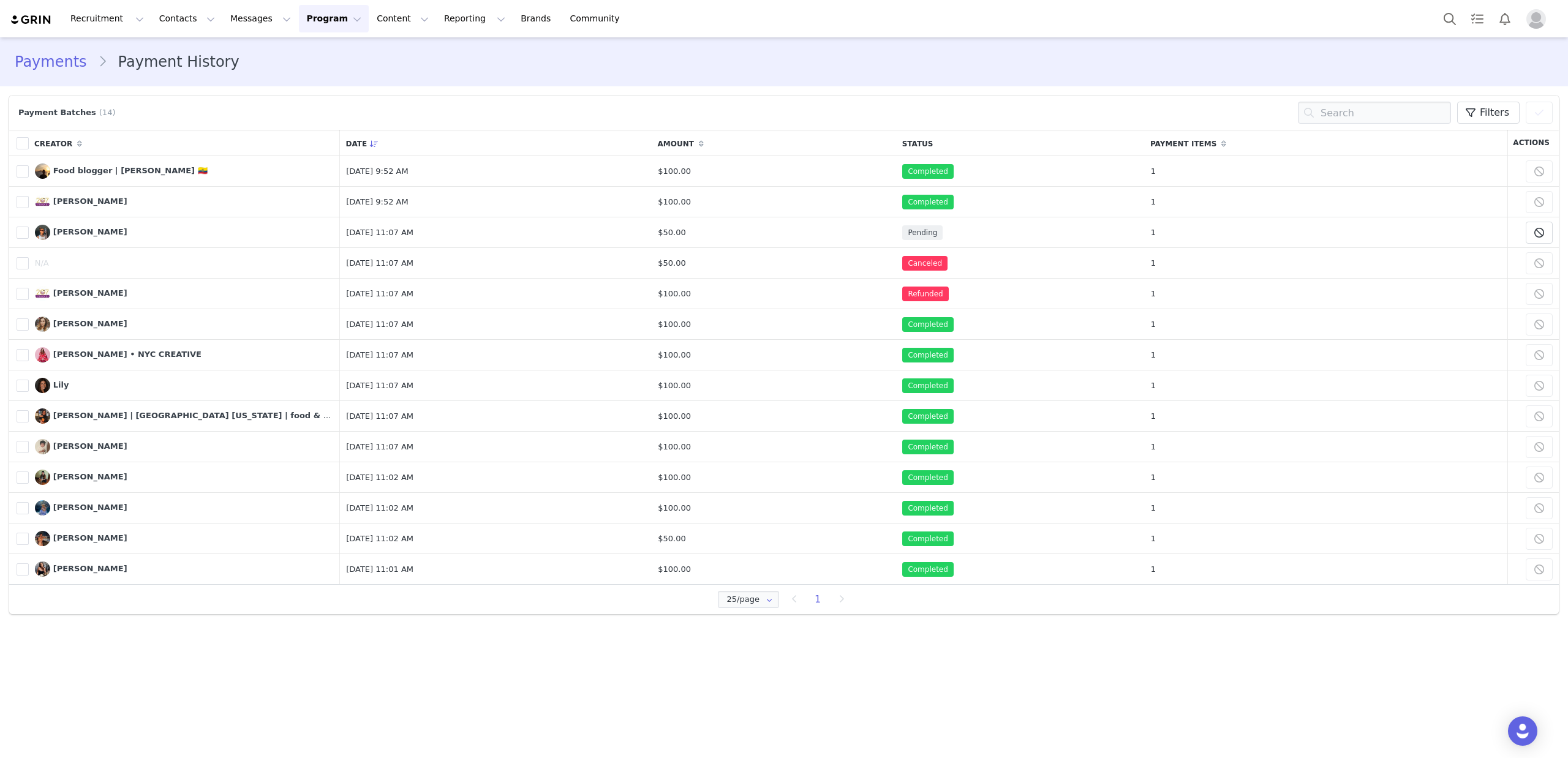
click at [306, 17] on button "Program Program" at bounding box center [334, 18] width 70 height 28
click at [333, 97] on div "Payments" at bounding box center [328, 99] width 82 height 13
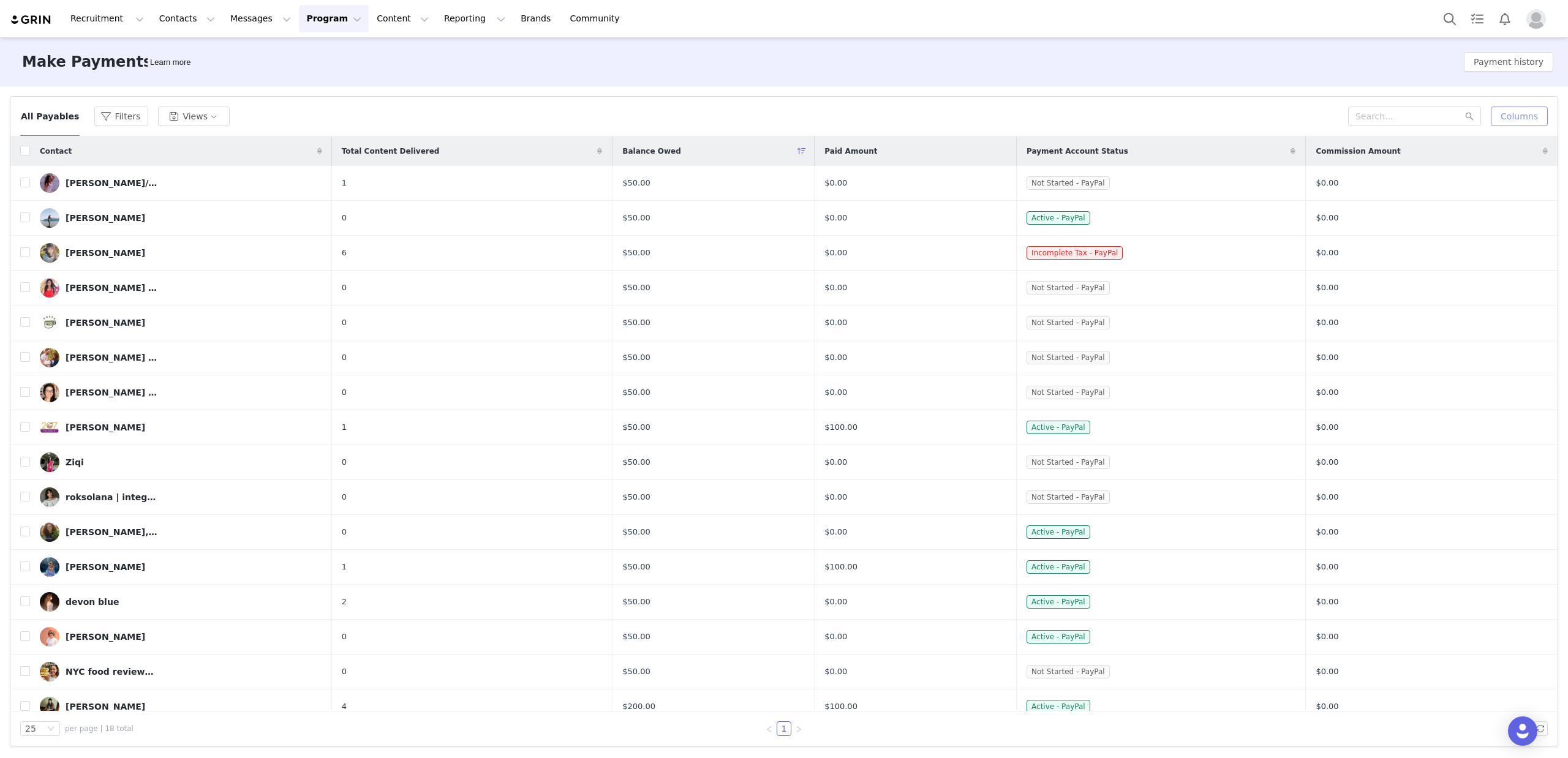
click at [1524, 119] on button "Columns" at bounding box center [1519, 116] width 57 height 19
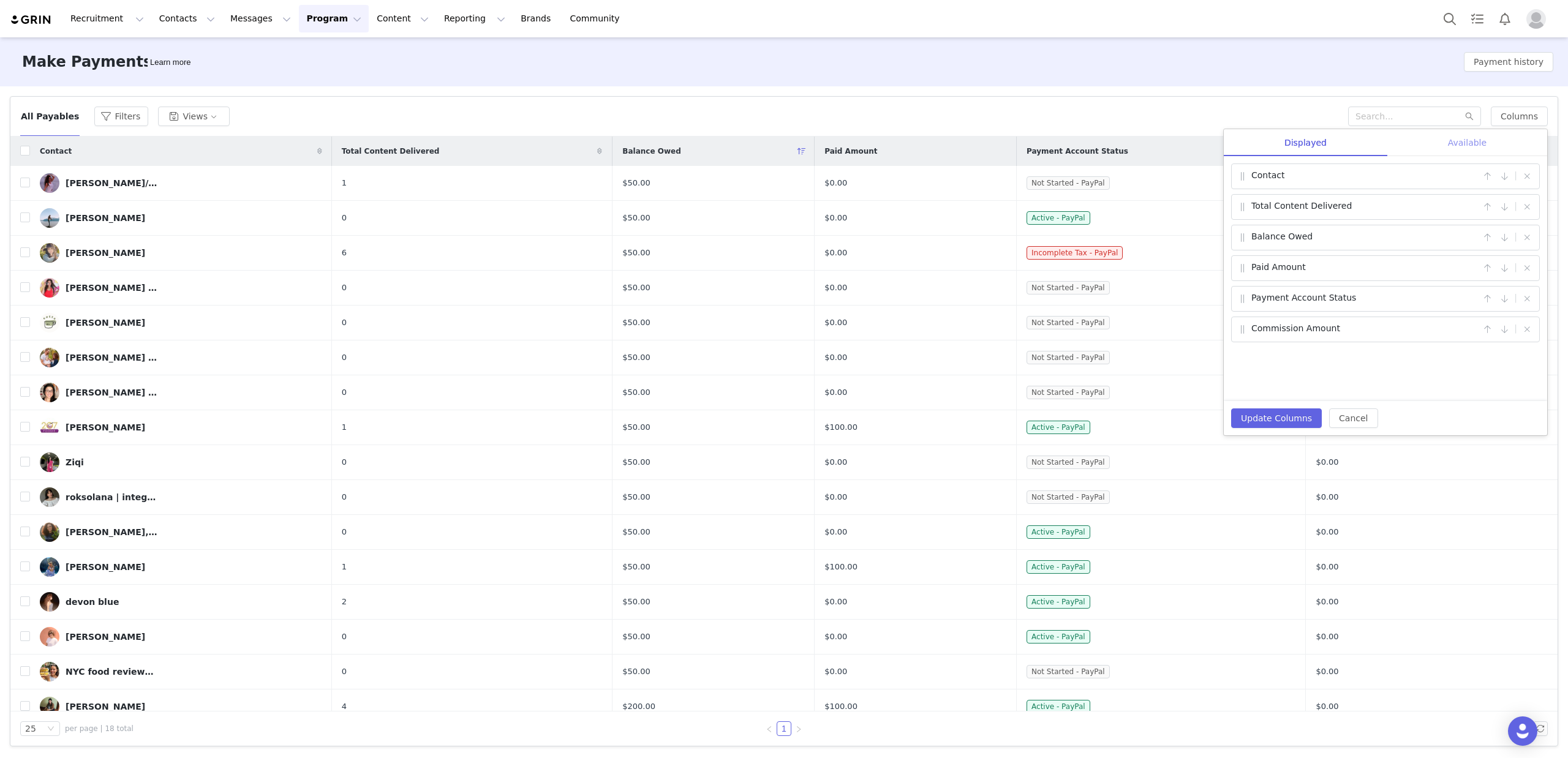
click at [1501, 137] on div "Available" at bounding box center [1467, 143] width 160 height 28
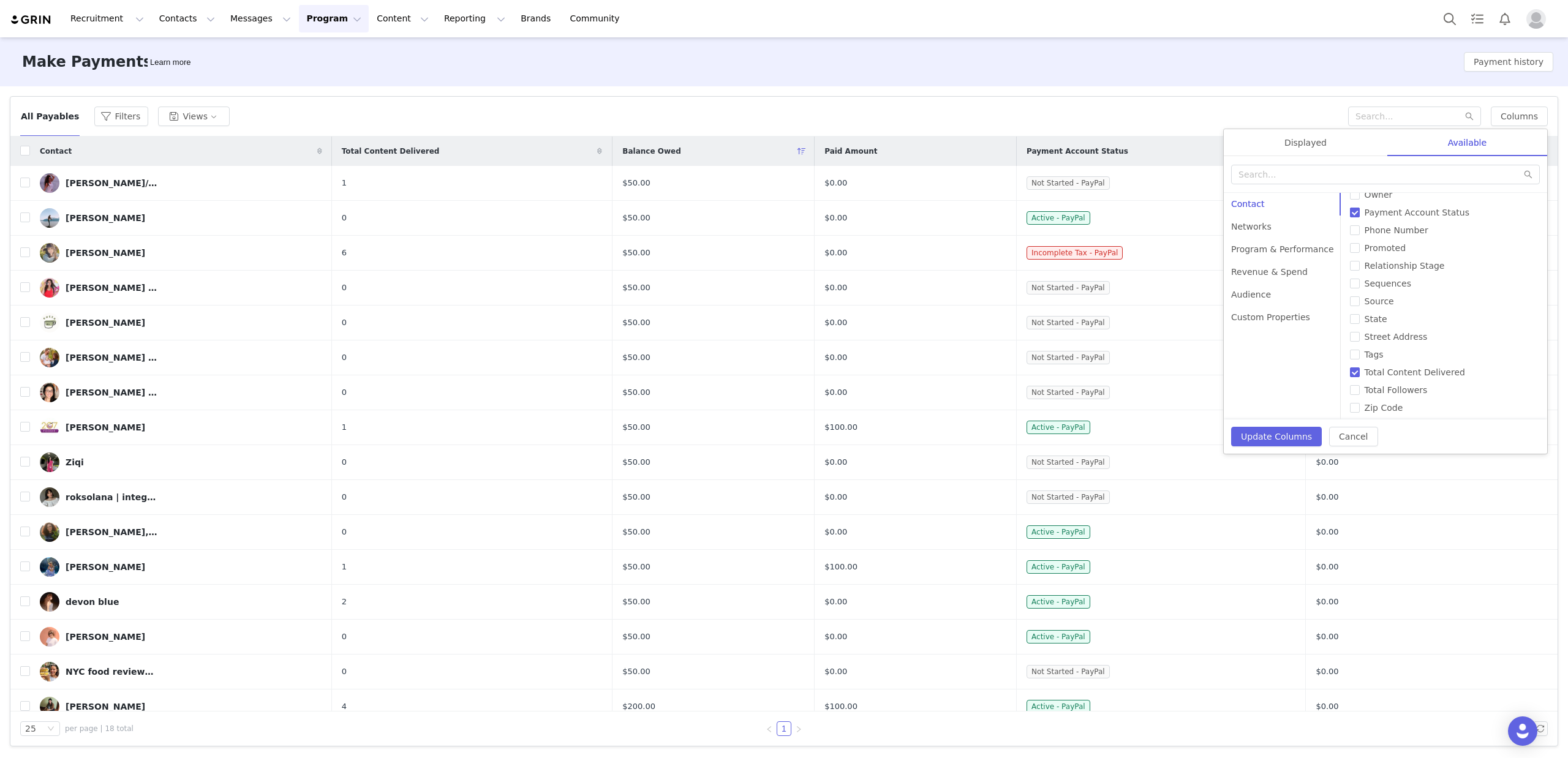
scroll to position [423, 0]
click at [1265, 226] on div "Networks" at bounding box center [1283, 227] width 117 height 23
click at [1246, 240] on div "Program & Performance" at bounding box center [1283, 250] width 117 height 23
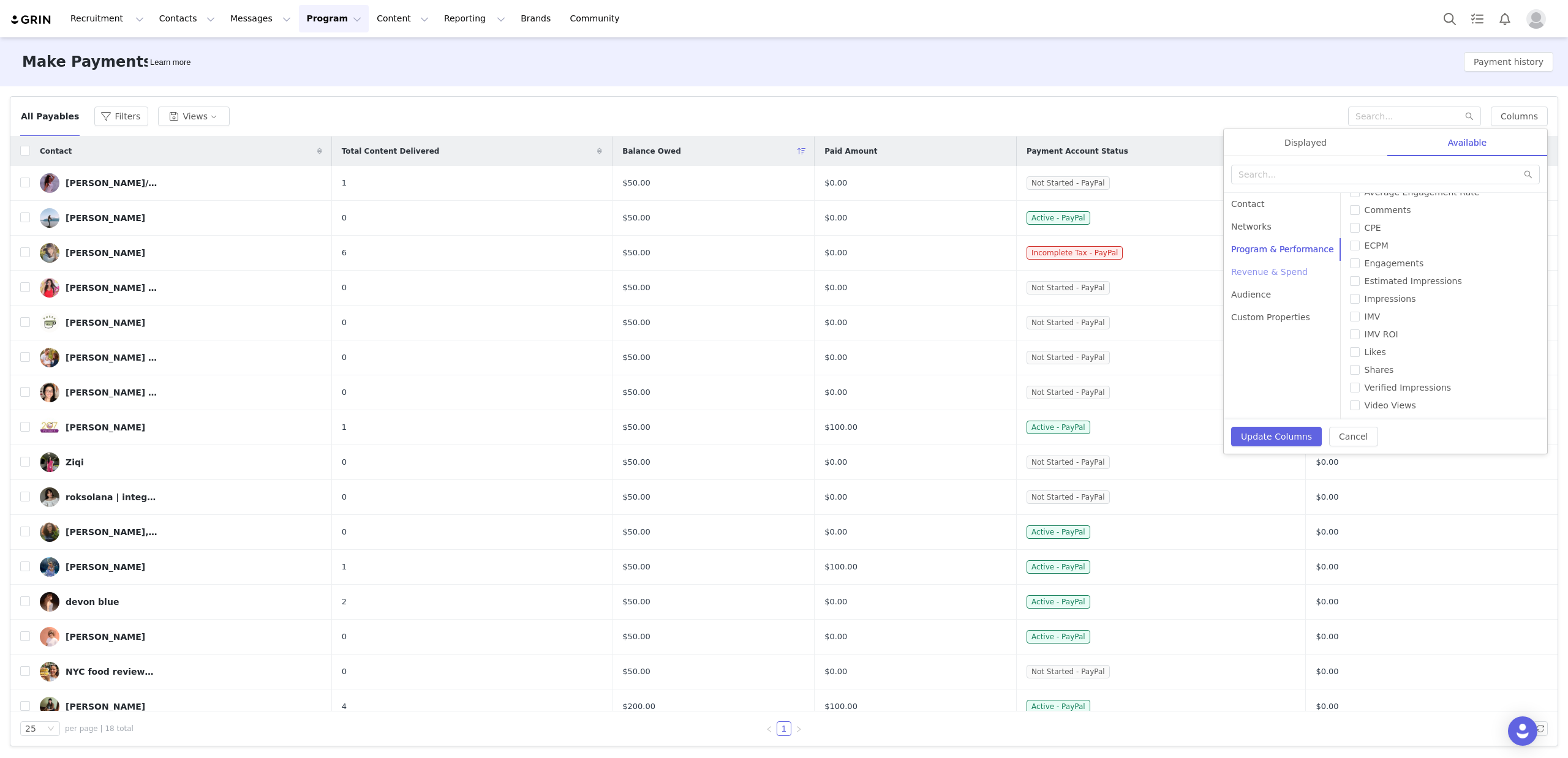
click at [1273, 276] on div "Revenue & Spend" at bounding box center [1283, 272] width 117 height 23
click at [1350, 223] on input "Commission Amount" at bounding box center [1354, 224] width 10 height 10
checkbox input "false"
click at [1350, 258] on input "Paid Amount" at bounding box center [1354, 260] width 10 height 10
checkbox input "false"
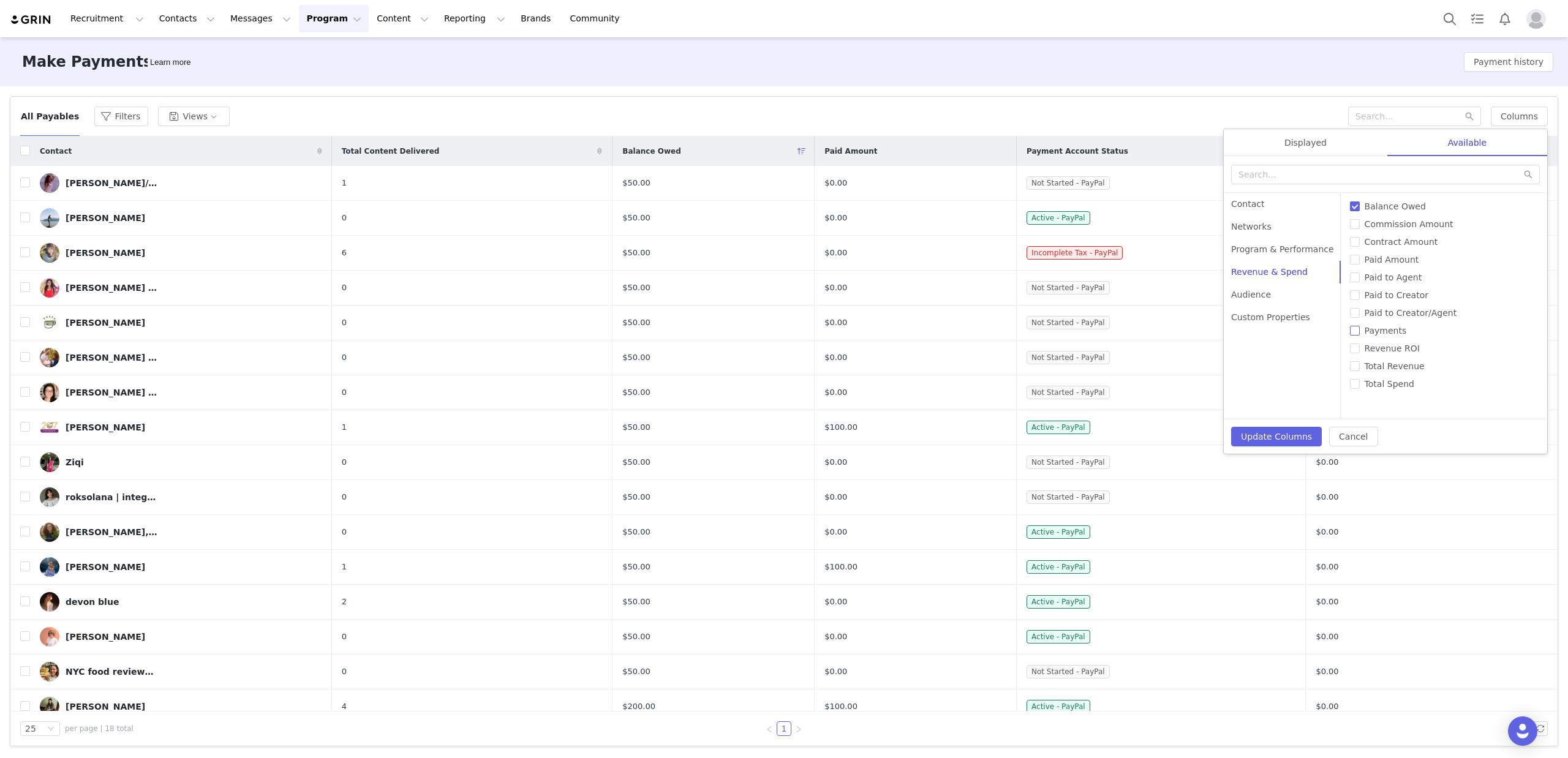
click at [1372, 330] on span "Payments" at bounding box center [1385, 330] width 52 height 10
click at [1360, 330] on input "Payments" at bounding box center [1354, 330] width 10 height 10
checkbox input "true"
click at [1275, 294] on div "Audience" at bounding box center [1283, 295] width 117 height 23
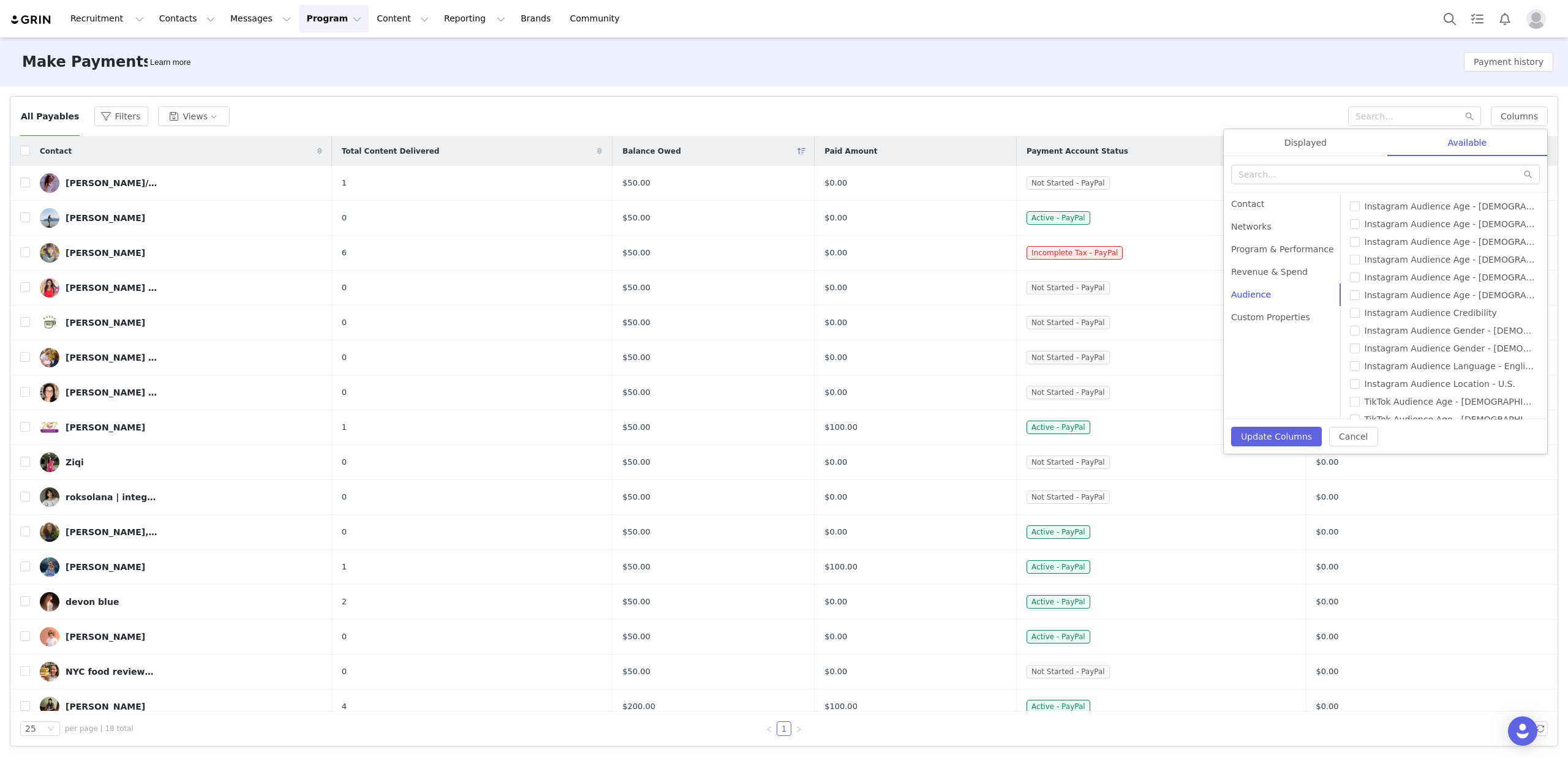
drag, startPoint x: 1279, startPoint y: 321, endPoint x: 1277, endPoint y: 336, distance: 15.1
click at [1279, 321] on div "Custom Properties" at bounding box center [1283, 318] width 117 height 23
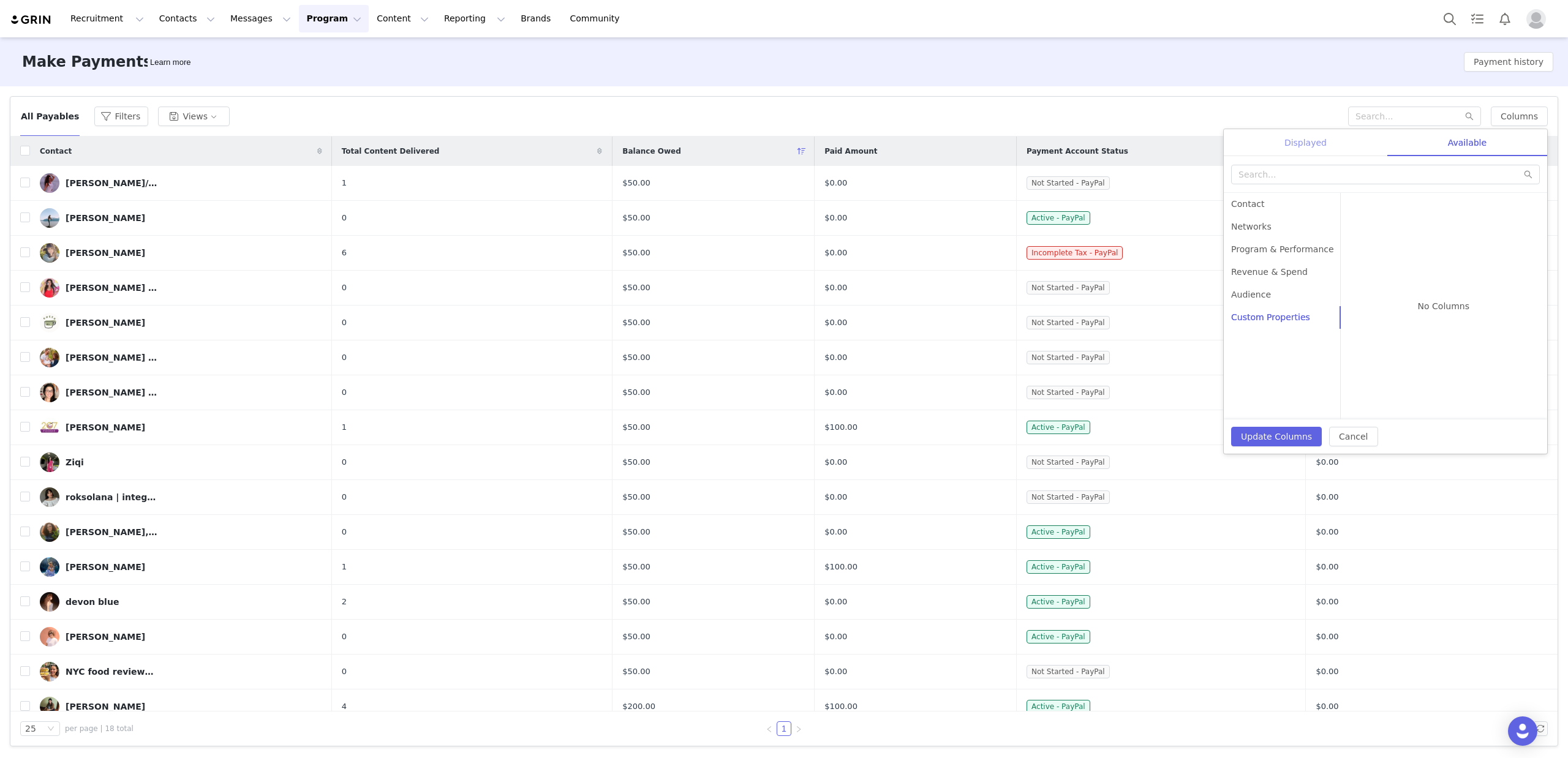
click at [1287, 140] on div "Displayed" at bounding box center [1306, 143] width 163 height 28
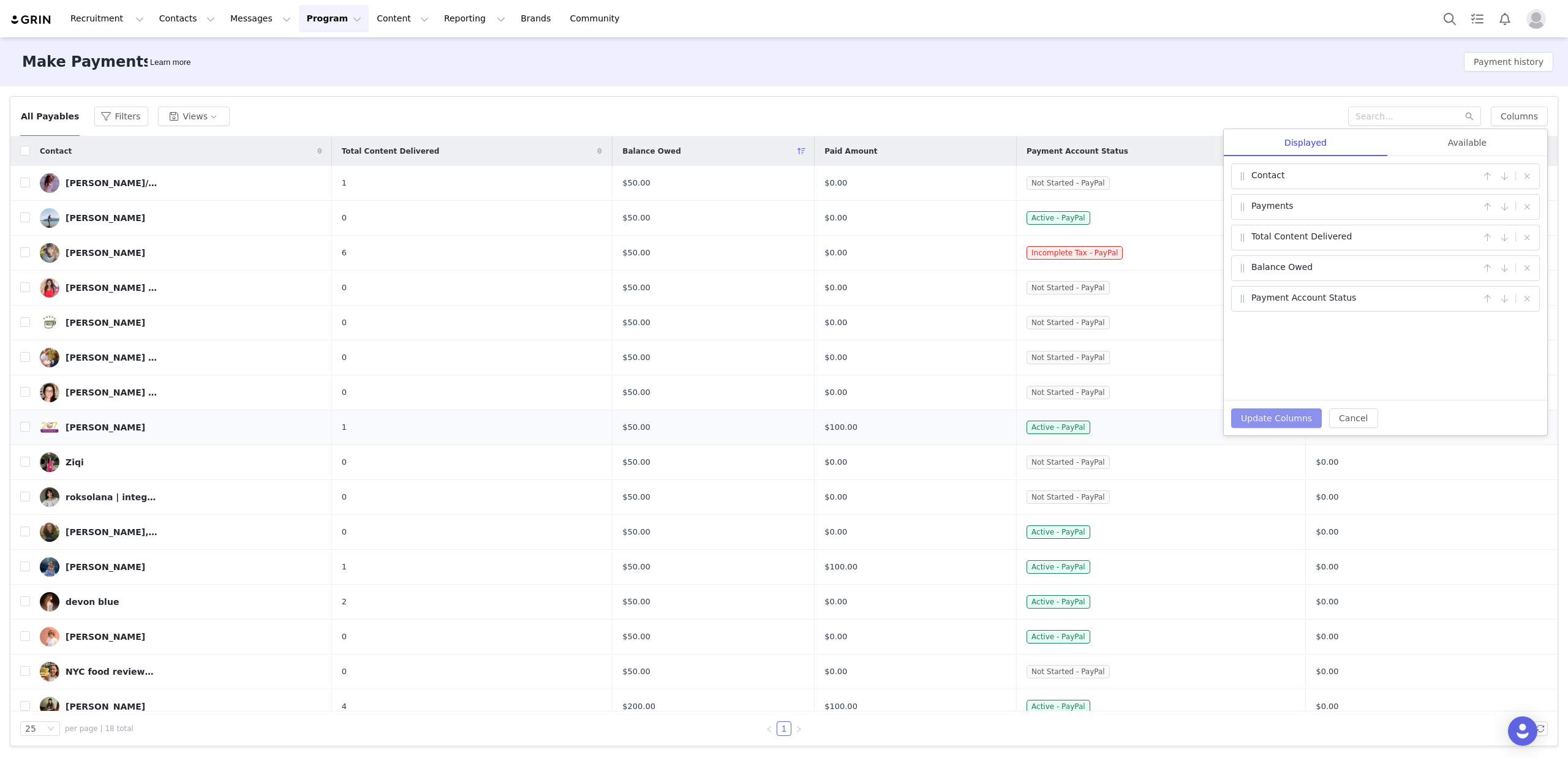
click at [1268, 418] on button "Update Columns" at bounding box center [1276, 418] width 91 height 19
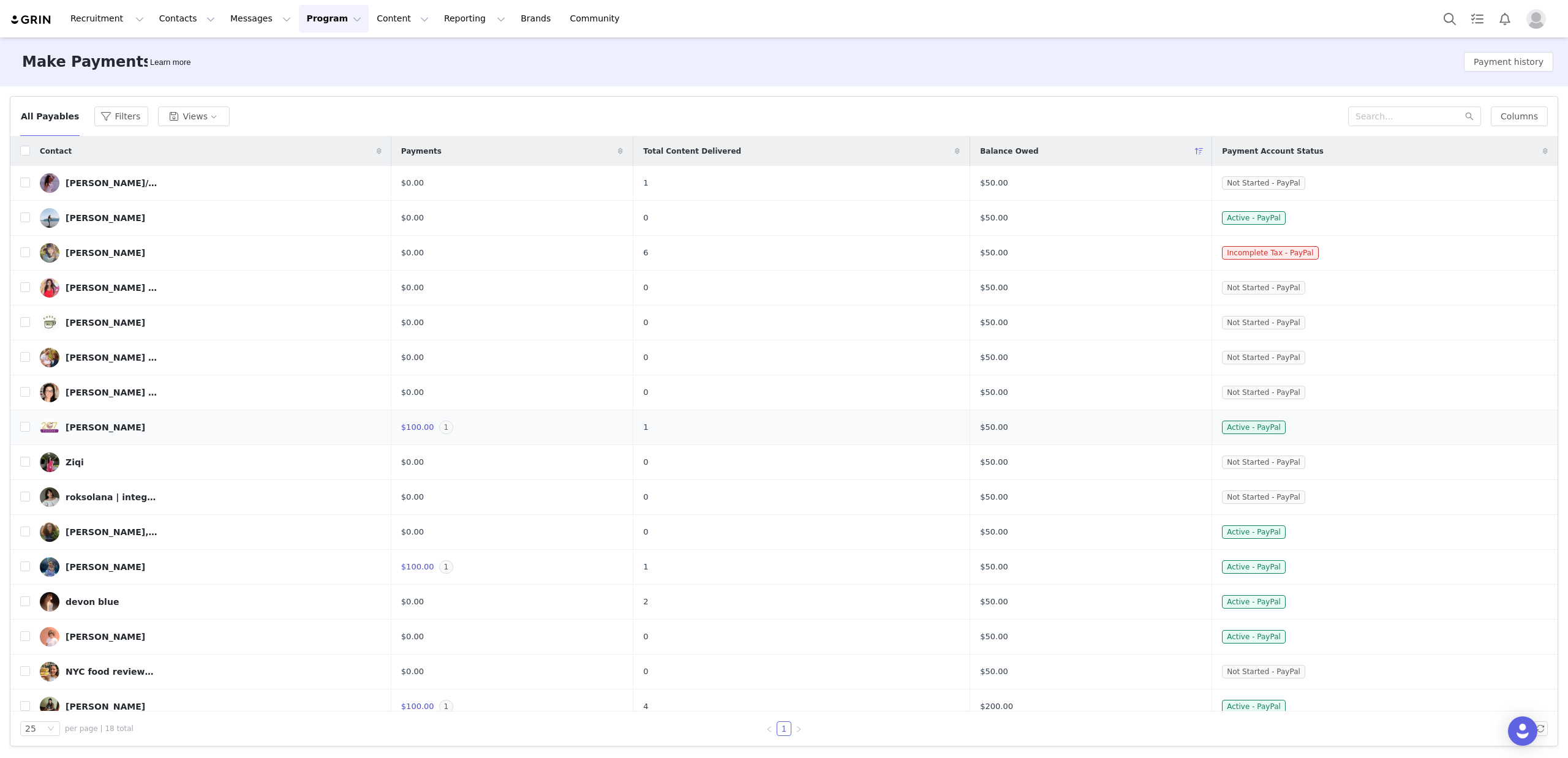
click at [454, 428] on span "1" at bounding box center [447, 428] width 15 height 14
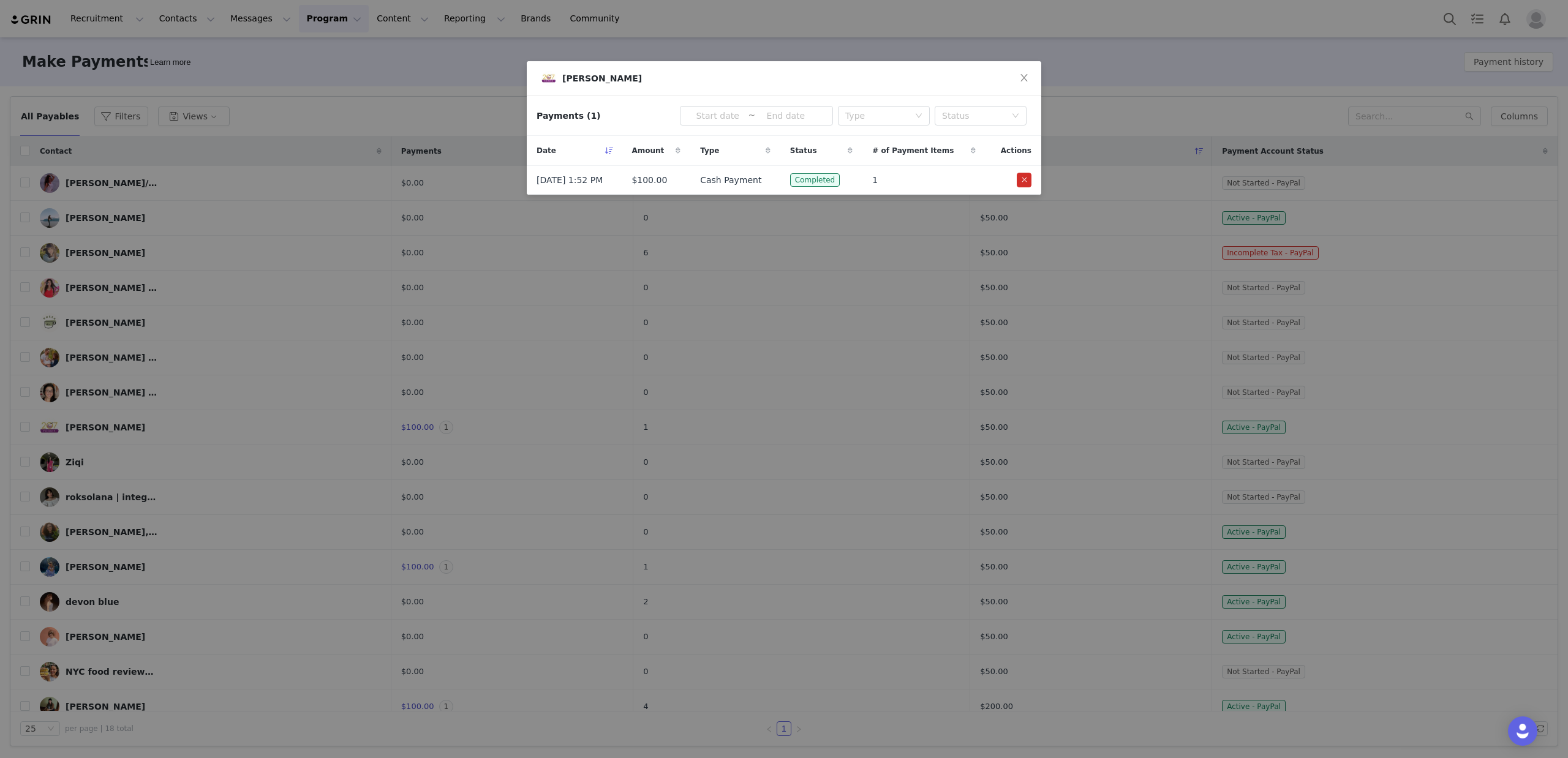
click at [521, 434] on div "Sarah Pierce Payments (1) ~ Type Status Date Amount Type Status # of Payment It…" at bounding box center [784, 379] width 1568 height 758
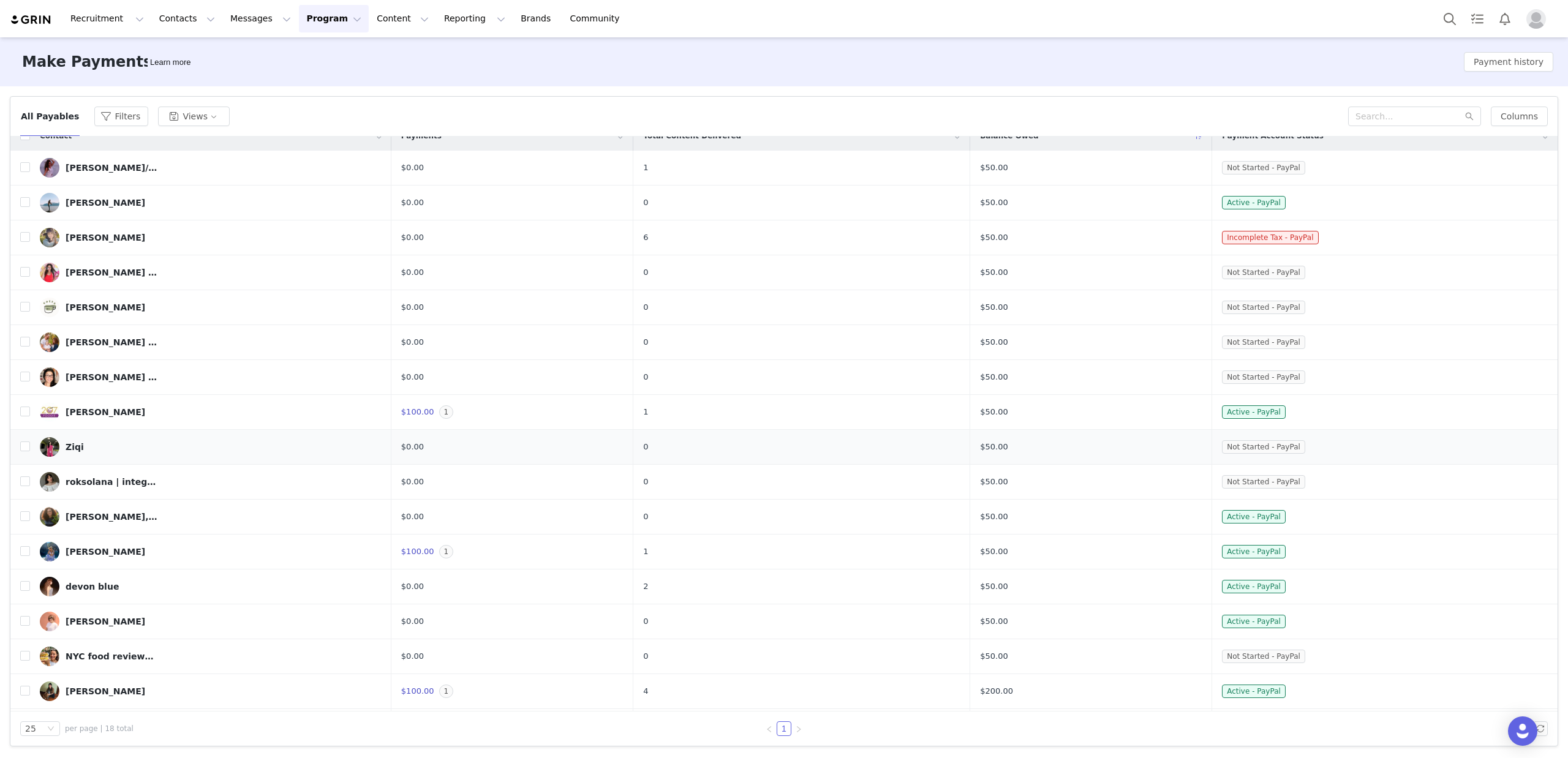
scroll to position [83, 0]
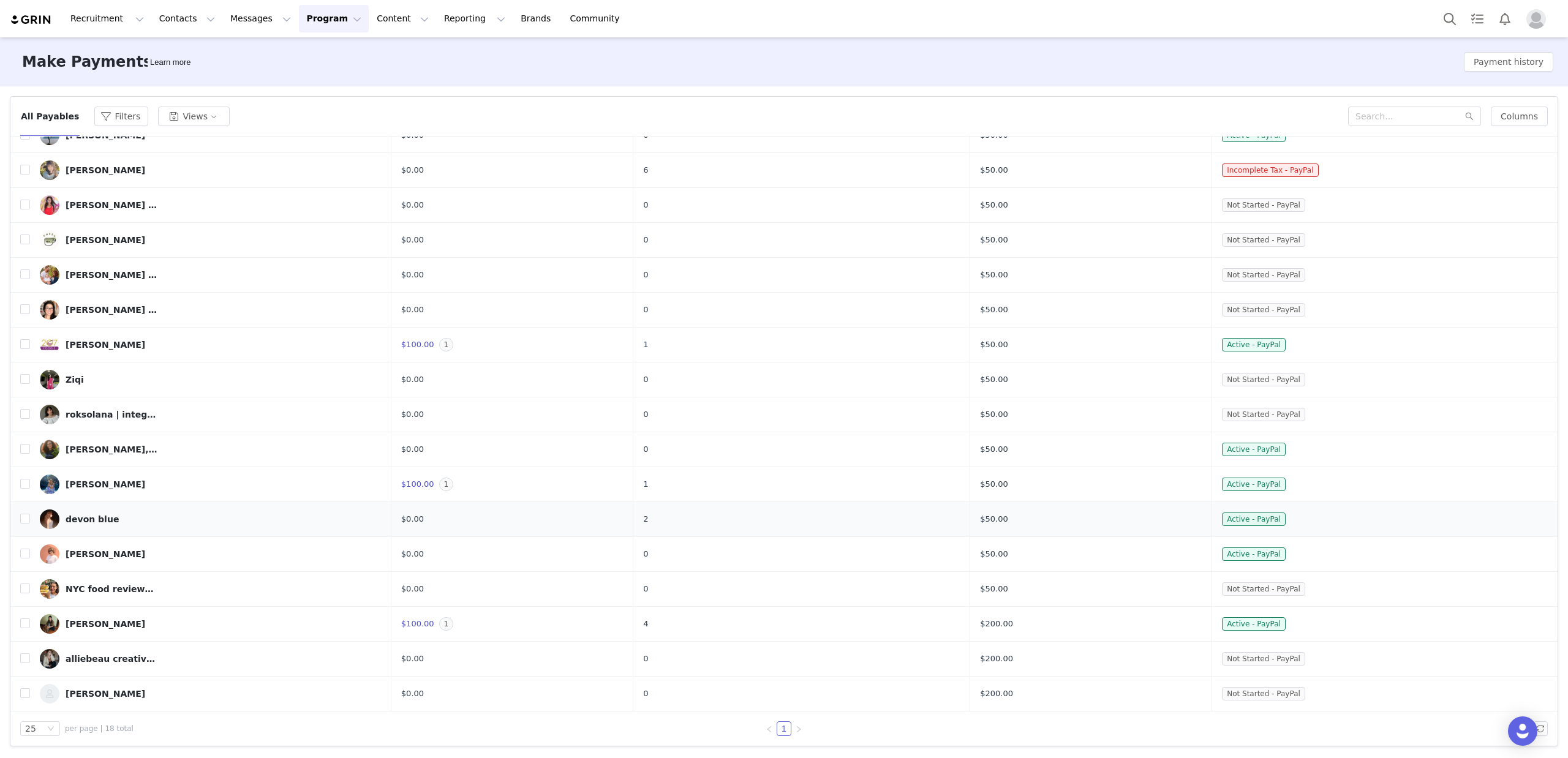
click at [674, 519] on td "2" at bounding box center [801, 519] width 337 height 35
drag, startPoint x: 668, startPoint y: 519, endPoint x: 674, endPoint y: 518, distance: 6.1
click at [674, 518] on td "2" at bounding box center [801, 519] width 337 height 35
click at [84, 519] on div "devon blue" at bounding box center [92, 519] width 53 height 10
click at [23, 518] on input "checkbox" at bounding box center [25, 518] width 10 height 10
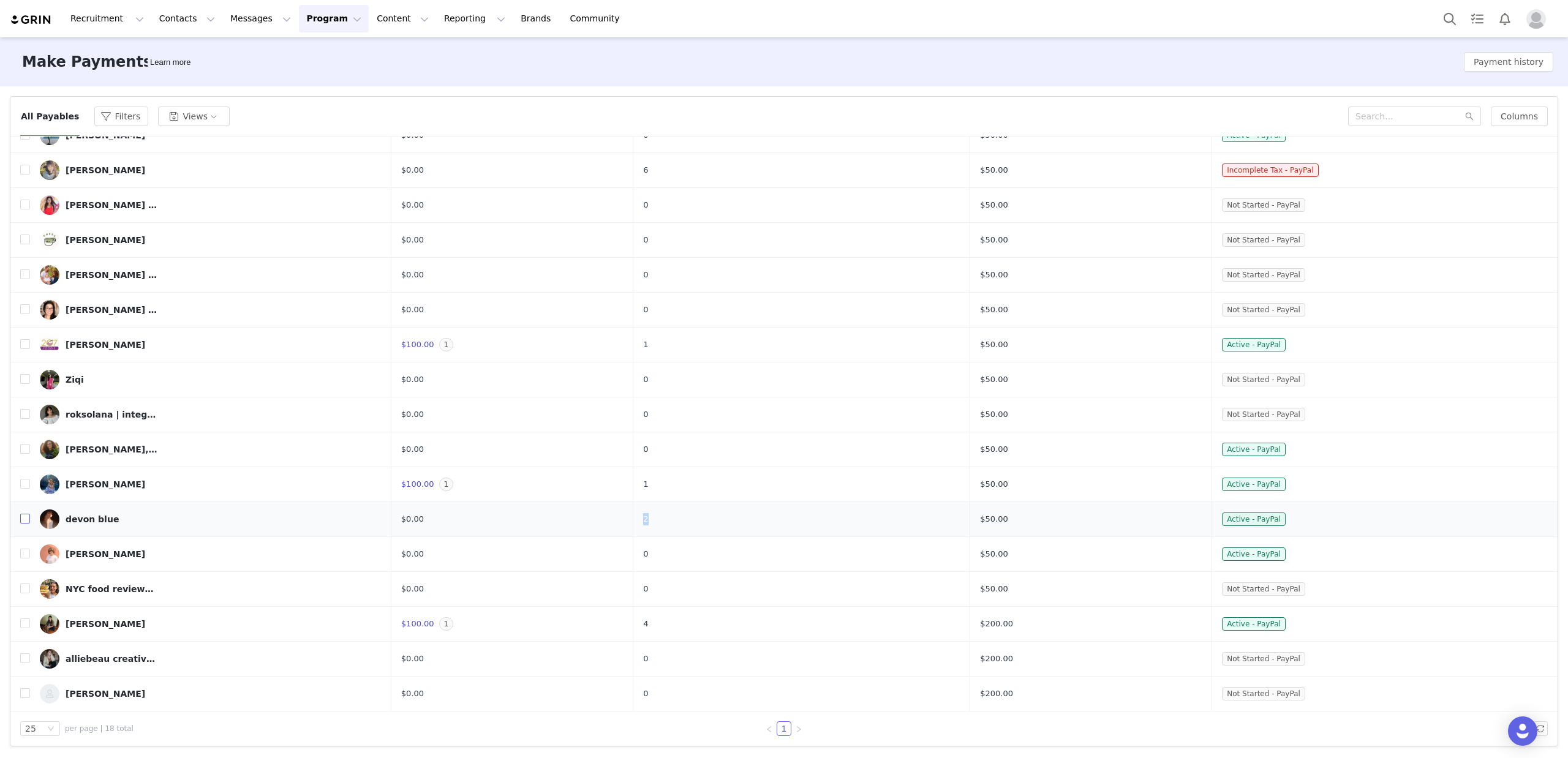
checkbox input "true"
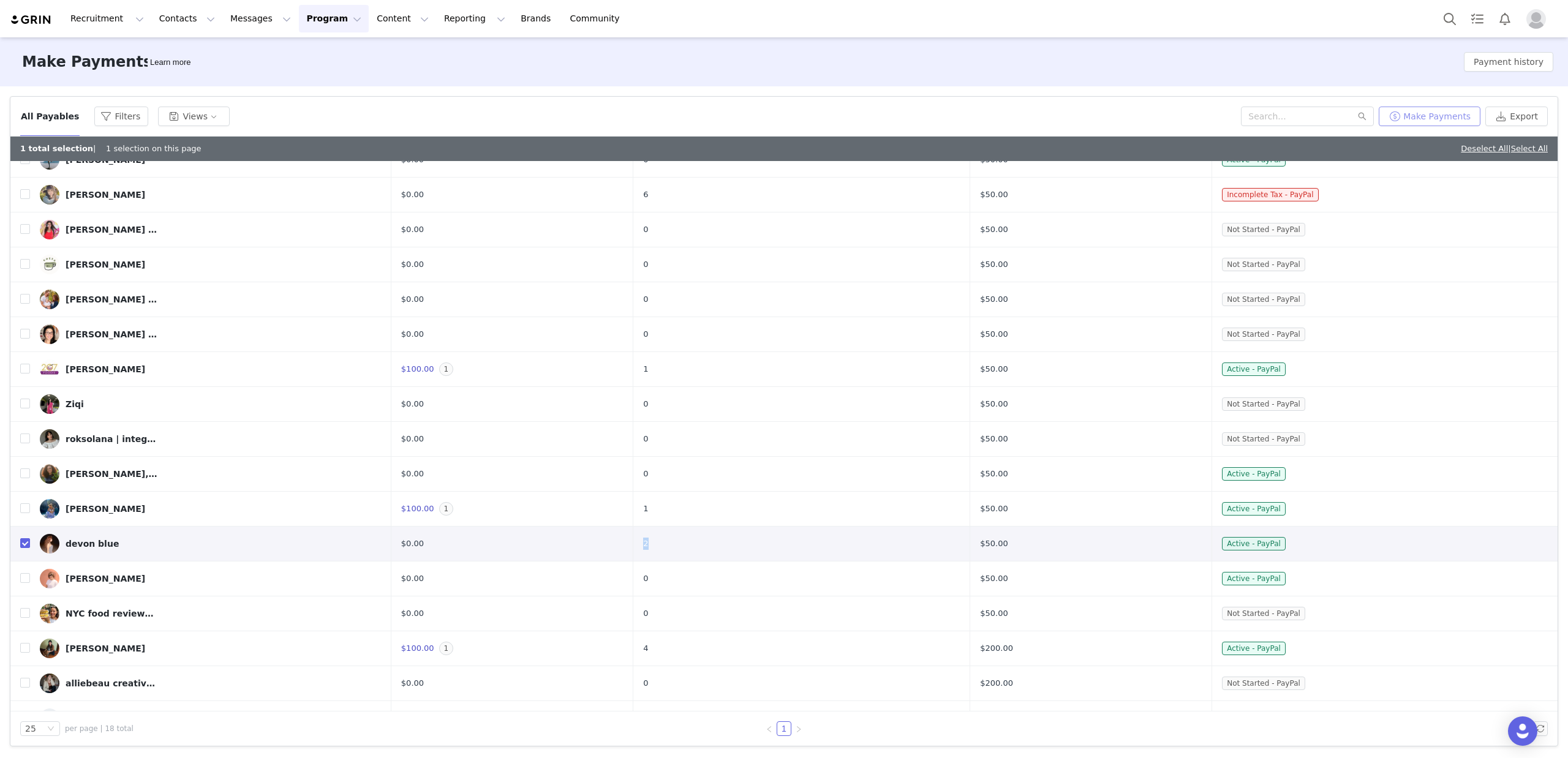
click at [1416, 111] on button "Make Payments" at bounding box center [1429, 116] width 102 height 19
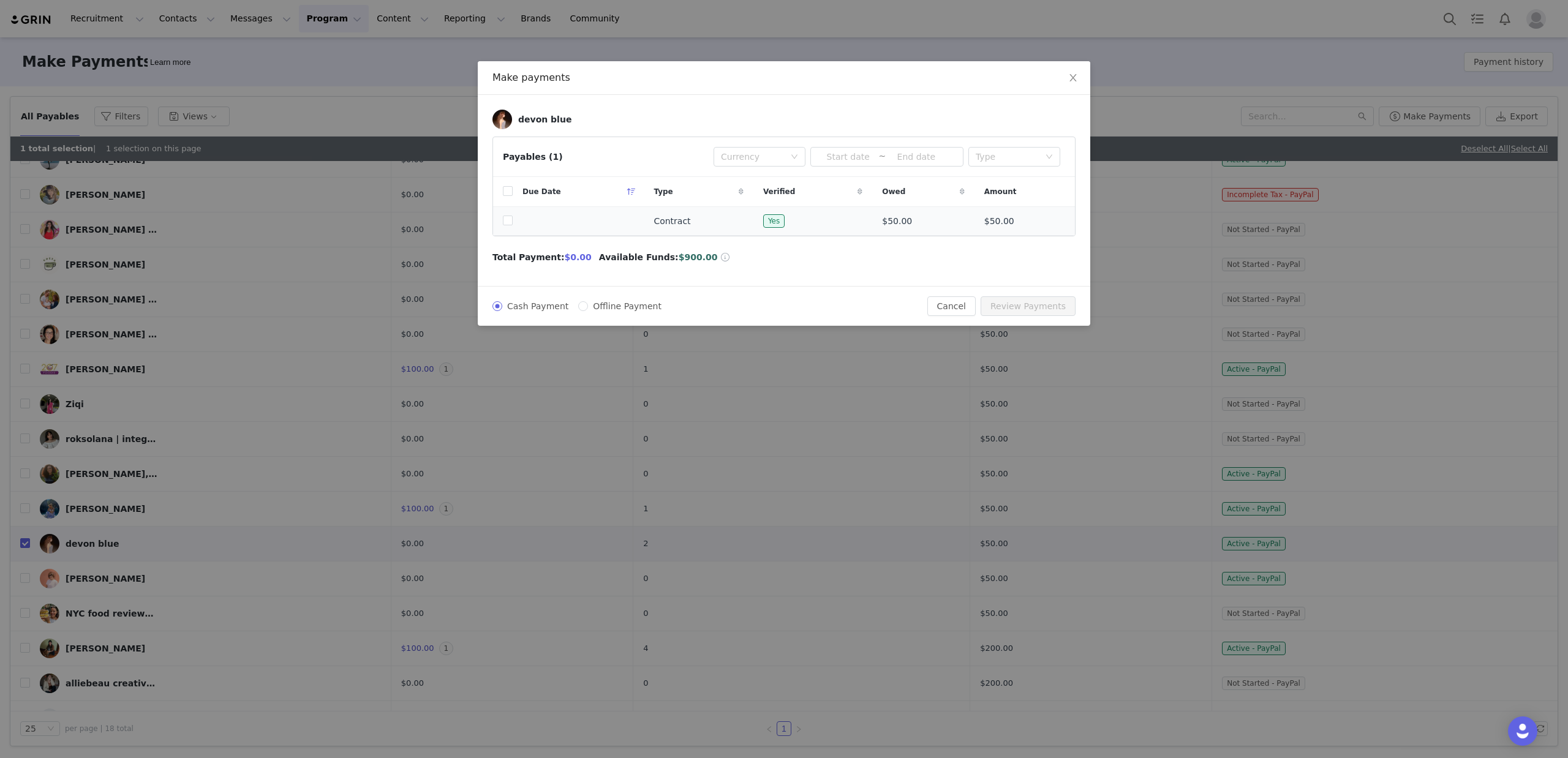
click at [501, 219] on td at bounding box center [502, 221] width 19 height 28
click at [506, 224] on input "checkbox" at bounding box center [507, 220] width 10 height 10
checkbox input "true"
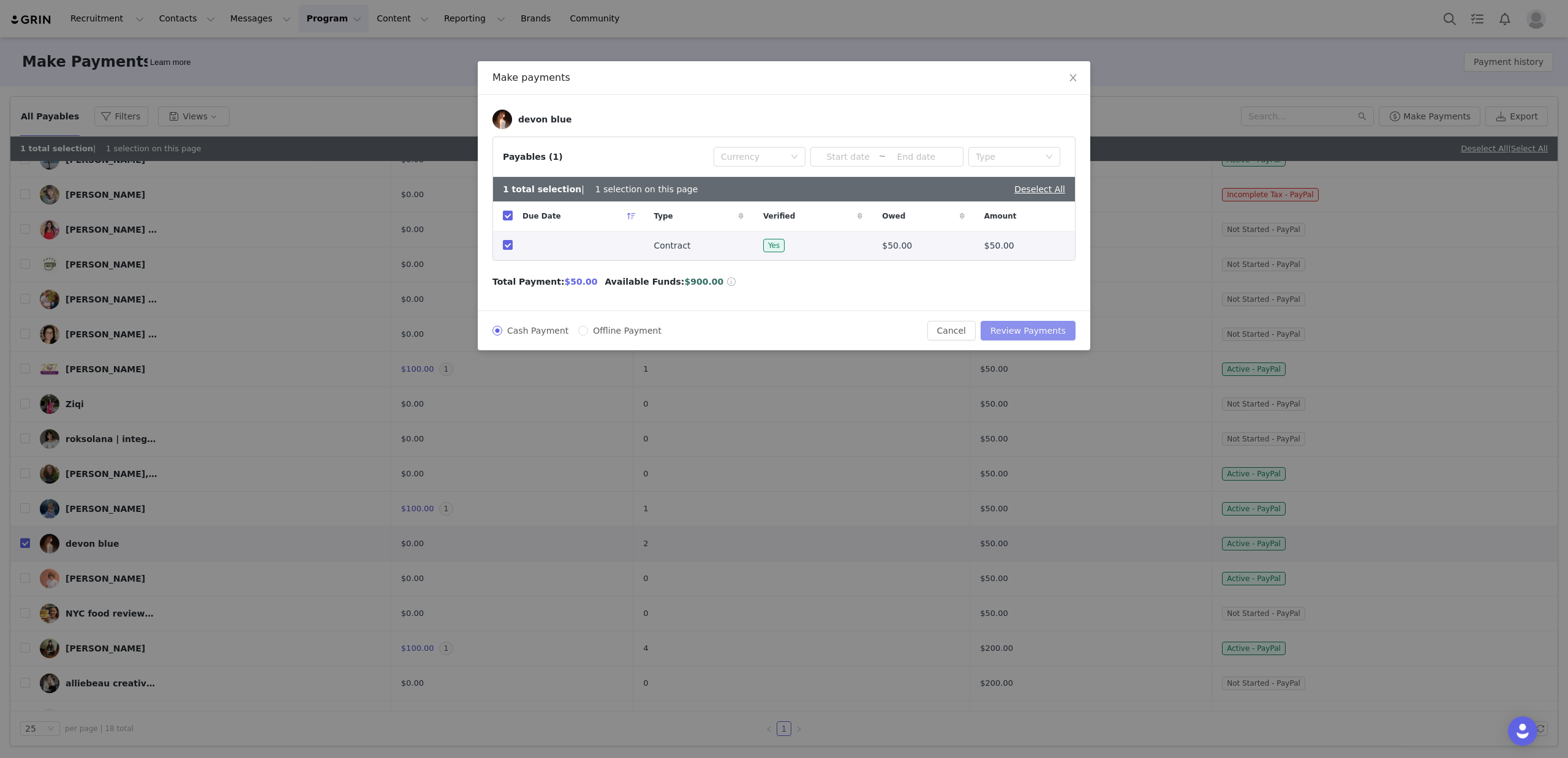
drag, startPoint x: 1044, startPoint y: 330, endPoint x: 1038, endPoint y: 329, distance: 6.1
click at [1042, 330] on button "Review Payments" at bounding box center [1028, 330] width 95 height 19
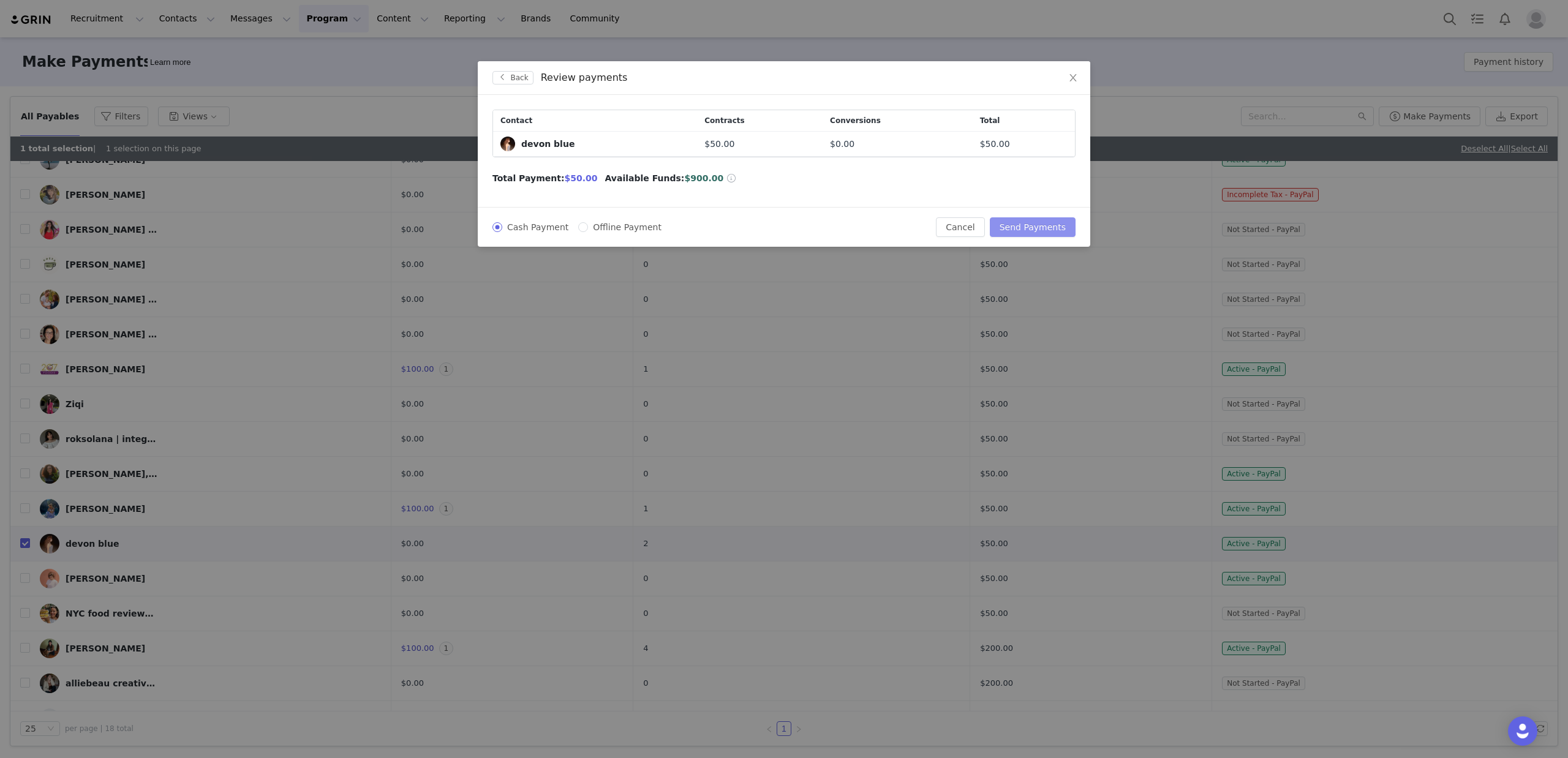
click at [1033, 229] on button "Send Payments" at bounding box center [1032, 227] width 85 height 19
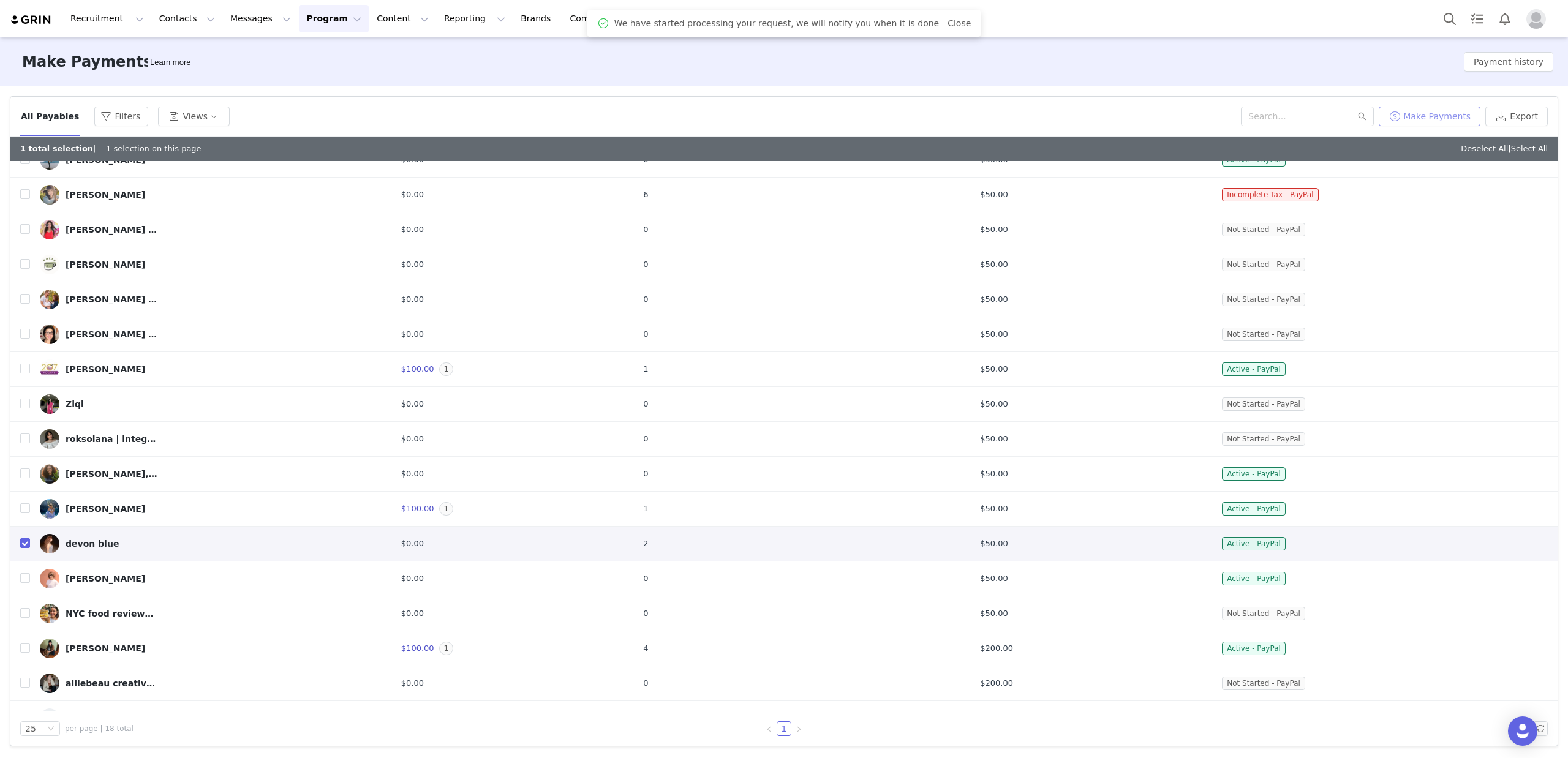
scroll to position [0, 0]
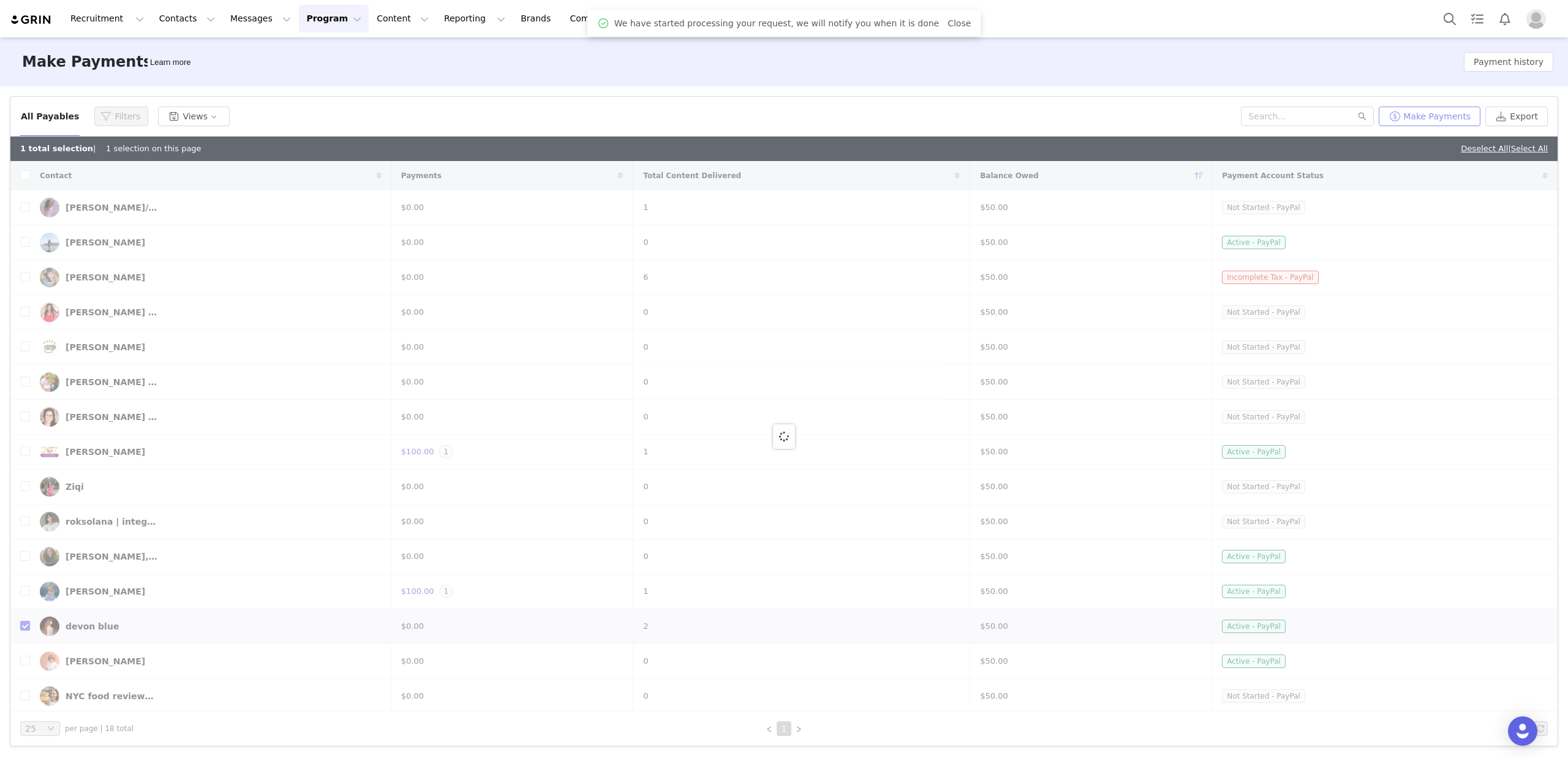
checkbox input "false"
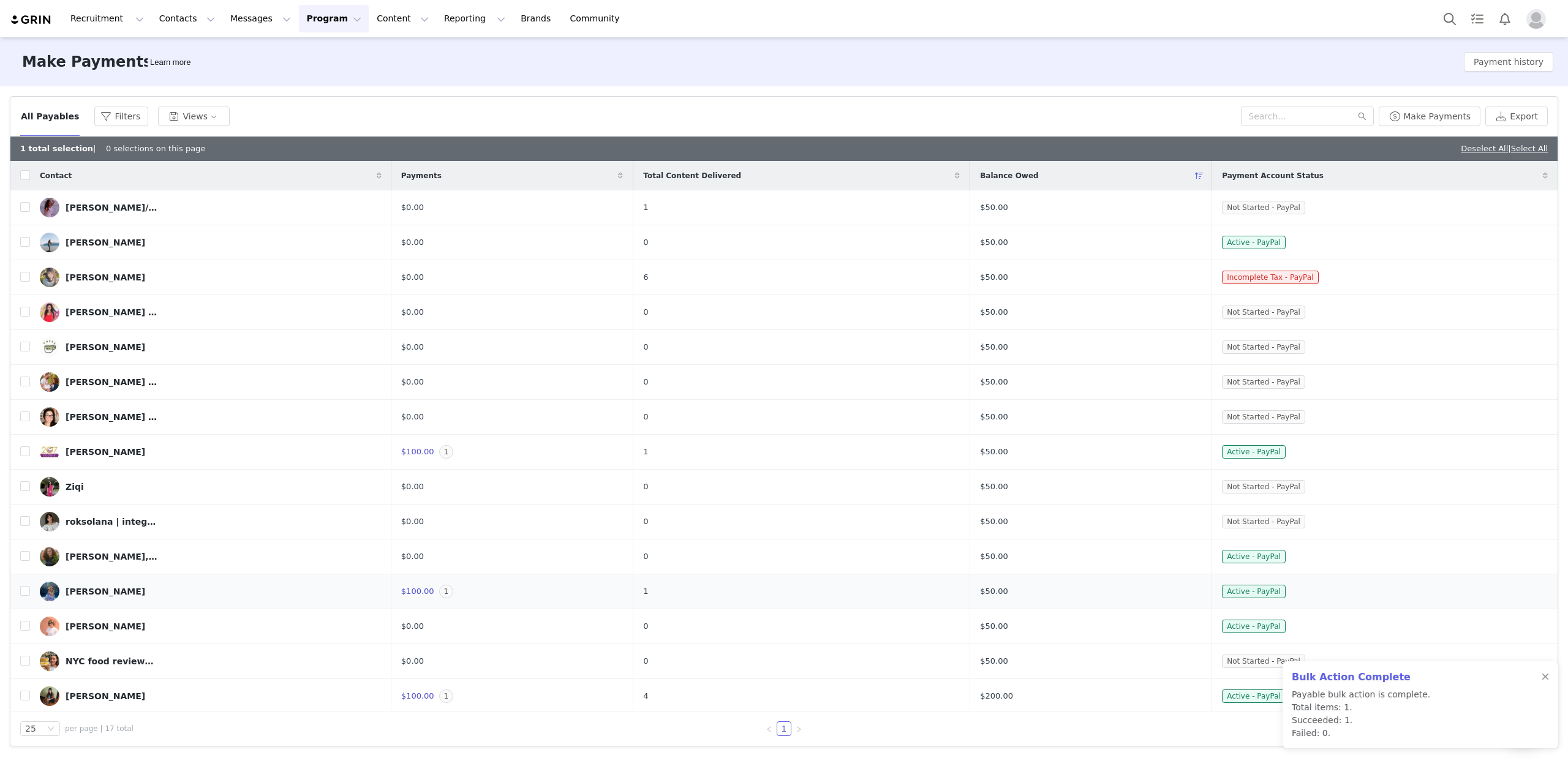
click at [76, 590] on div "Ashley" at bounding box center [105, 591] width 80 height 10
drag, startPoint x: 95, startPoint y: 451, endPoint x: 111, endPoint y: 415, distance: 39.4
click at [95, 451] on div "Sarah Pierce" at bounding box center [105, 451] width 80 height 10
click at [454, 454] on span "1" at bounding box center [447, 451] width 15 height 14
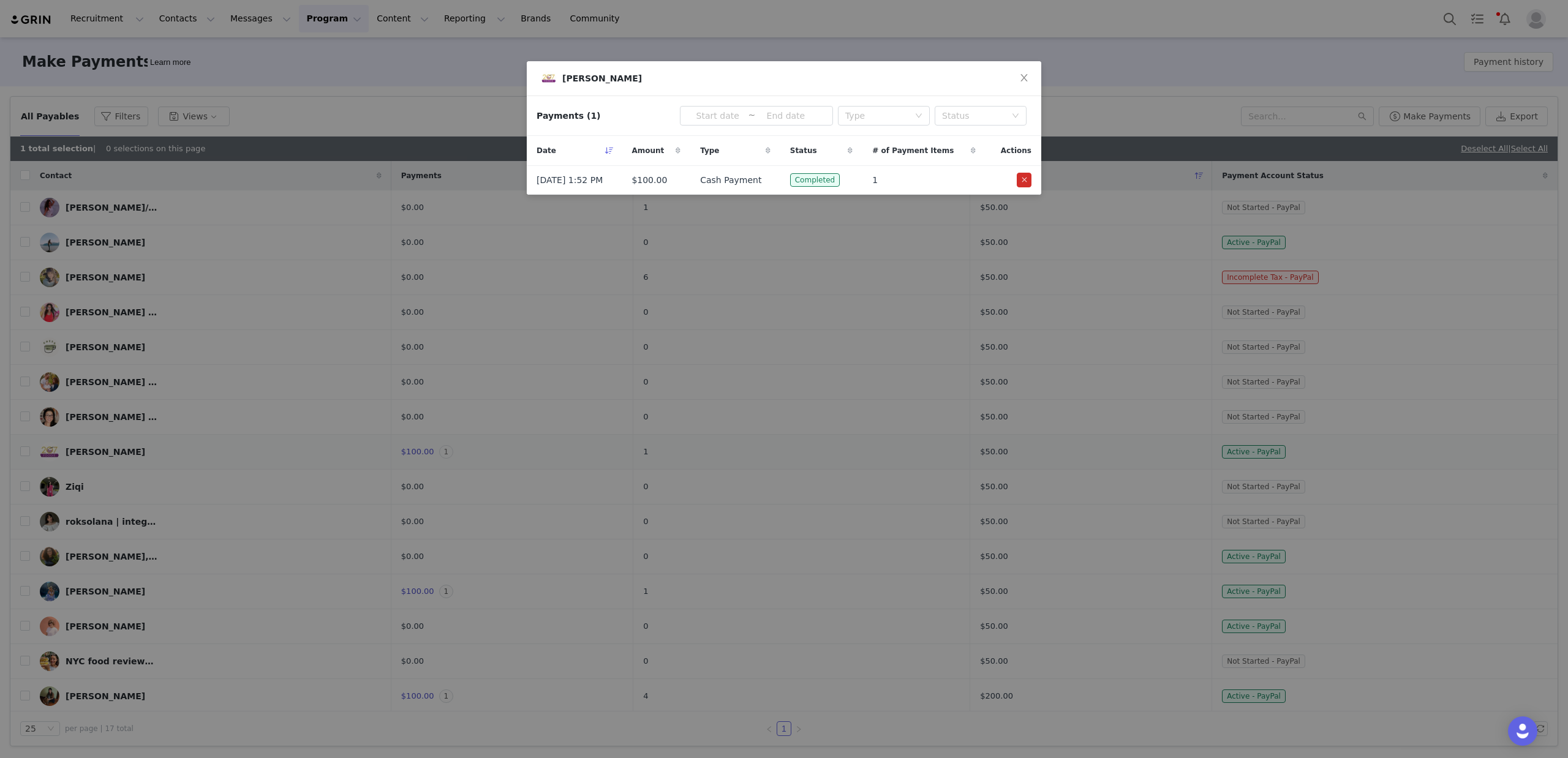
click at [463, 454] on div "Sarah Pierce Payments (1) ~ Type Status Date Amount Type Status # of Payment It…" at bounding box center [784, 379] width 1568 height 758
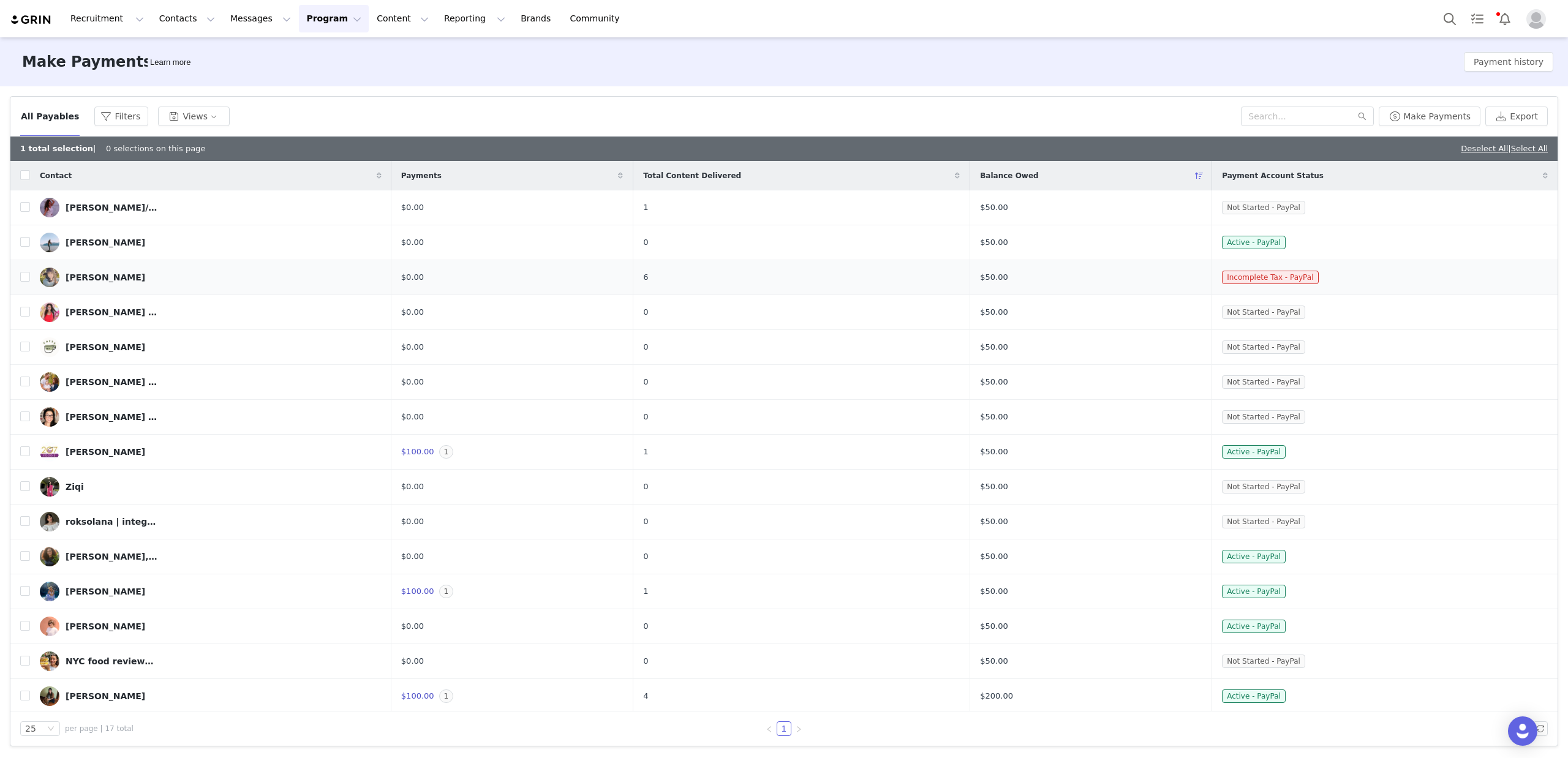
click at [68, 276] on div "Roseanne" at bounding box center [105, 277] width 80 height 10
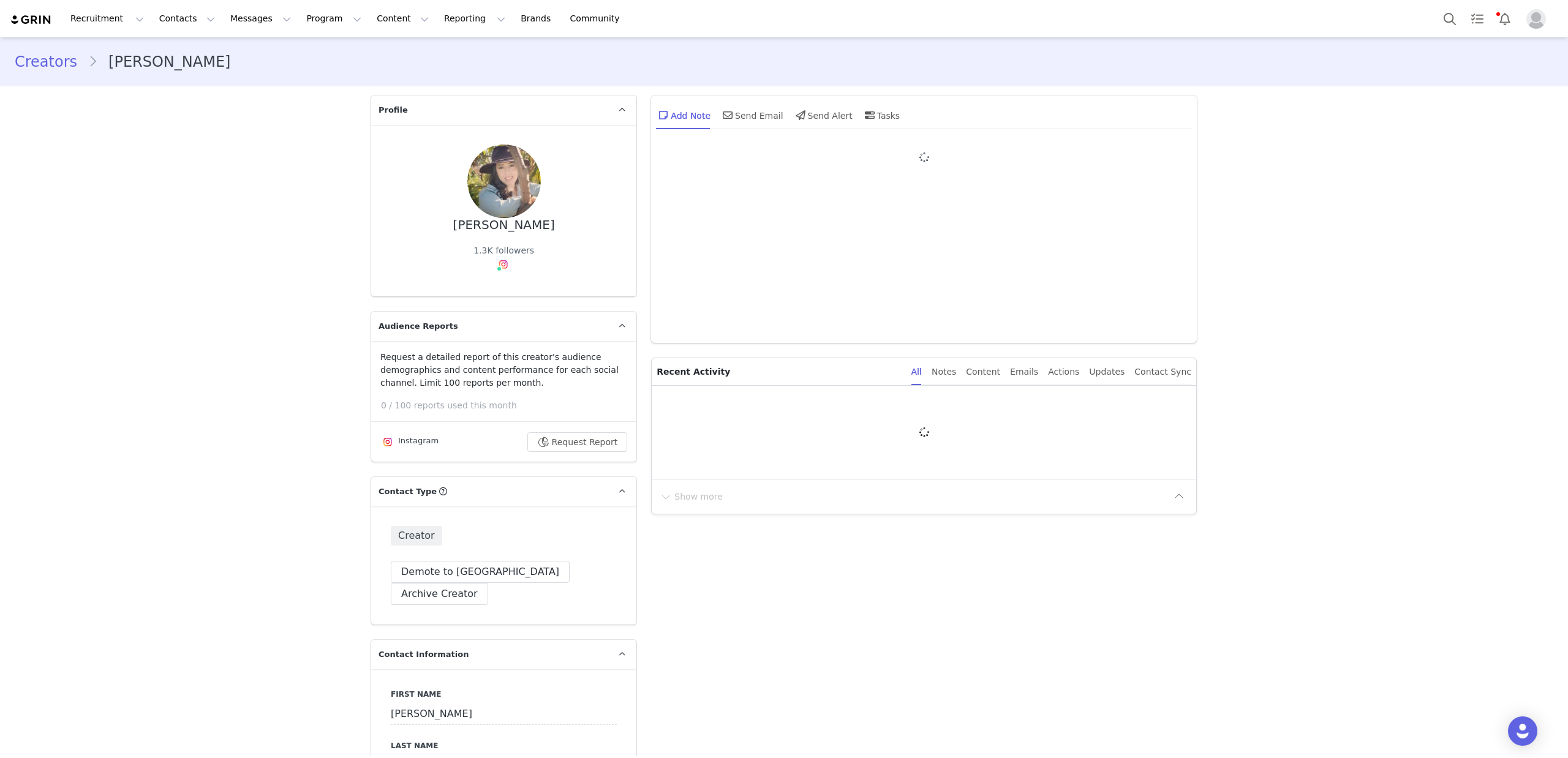
type input "+1 ([GEOGRAPHIC_DATA])"
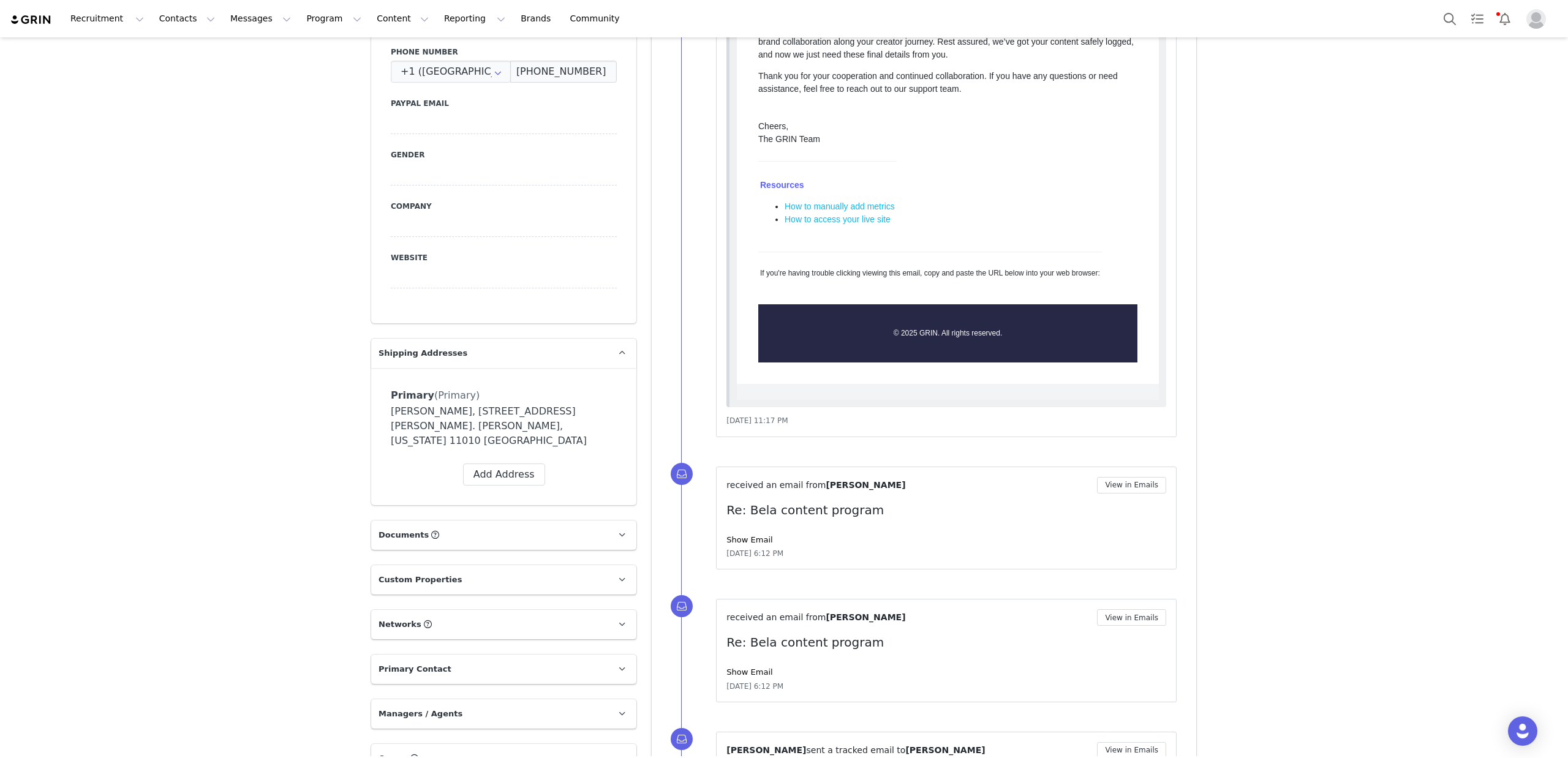
scroll to position [963, 0]
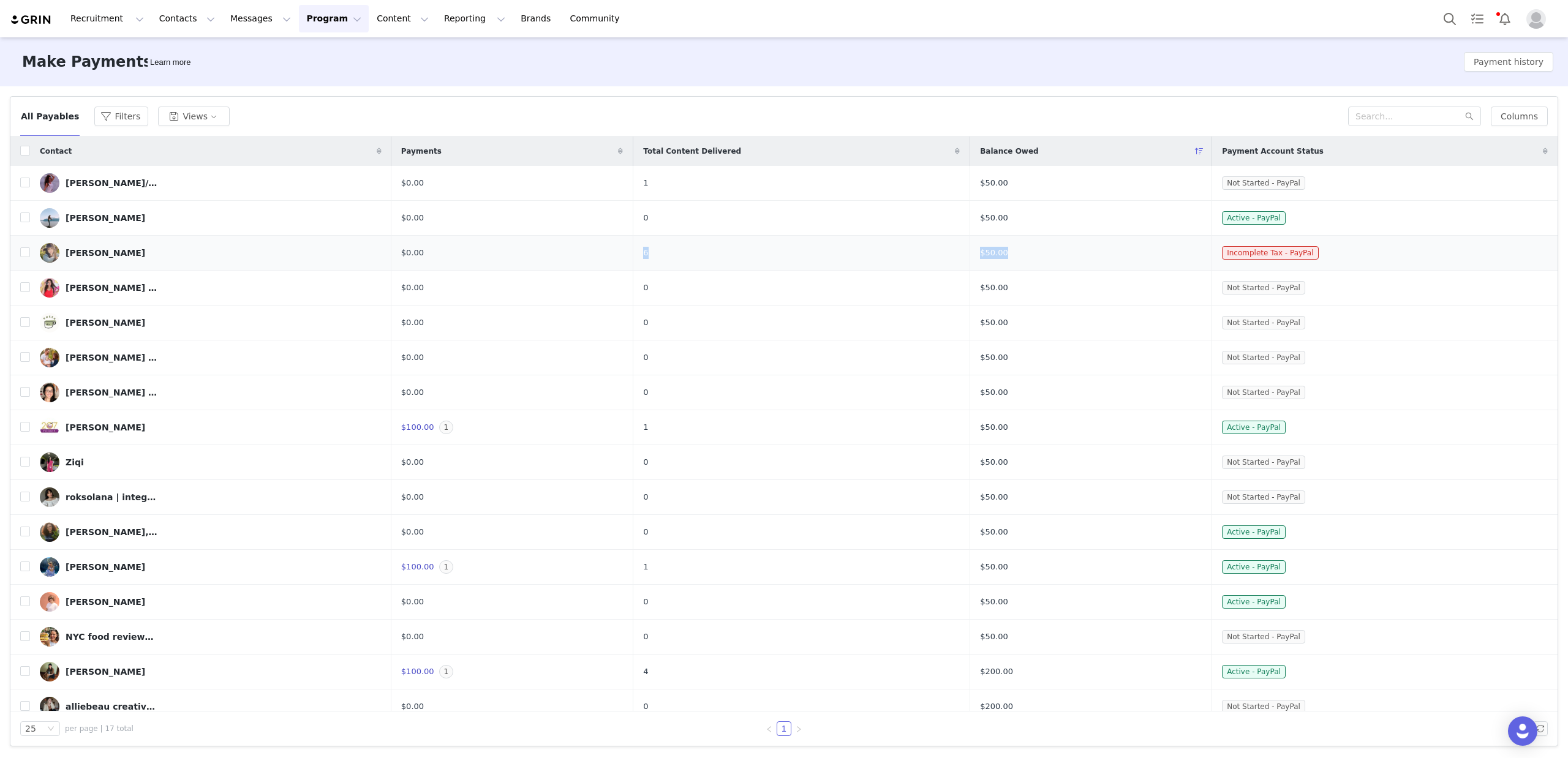
drag, startPoint x: 667, startPoint y: 251, endPoint x: 1018, endPoint y: 261, distance: 351.1
click at [1018, 261] on tr "Roseanne $0.00 6 $50.00 Incomplete Tax - PayPal" at bounding box center [784, 253] width 1547 height 35
drag, startPoint x: 668, startPoint y: 217, endPoint x: 675, endPoint y: 217, distance: 7.0
click at [675, 217] on td "0" at bounding box center [801, 218] width 337 height 35
click at [648, 218] on span "0" at bounding box center [645, 217] width 5 height 12
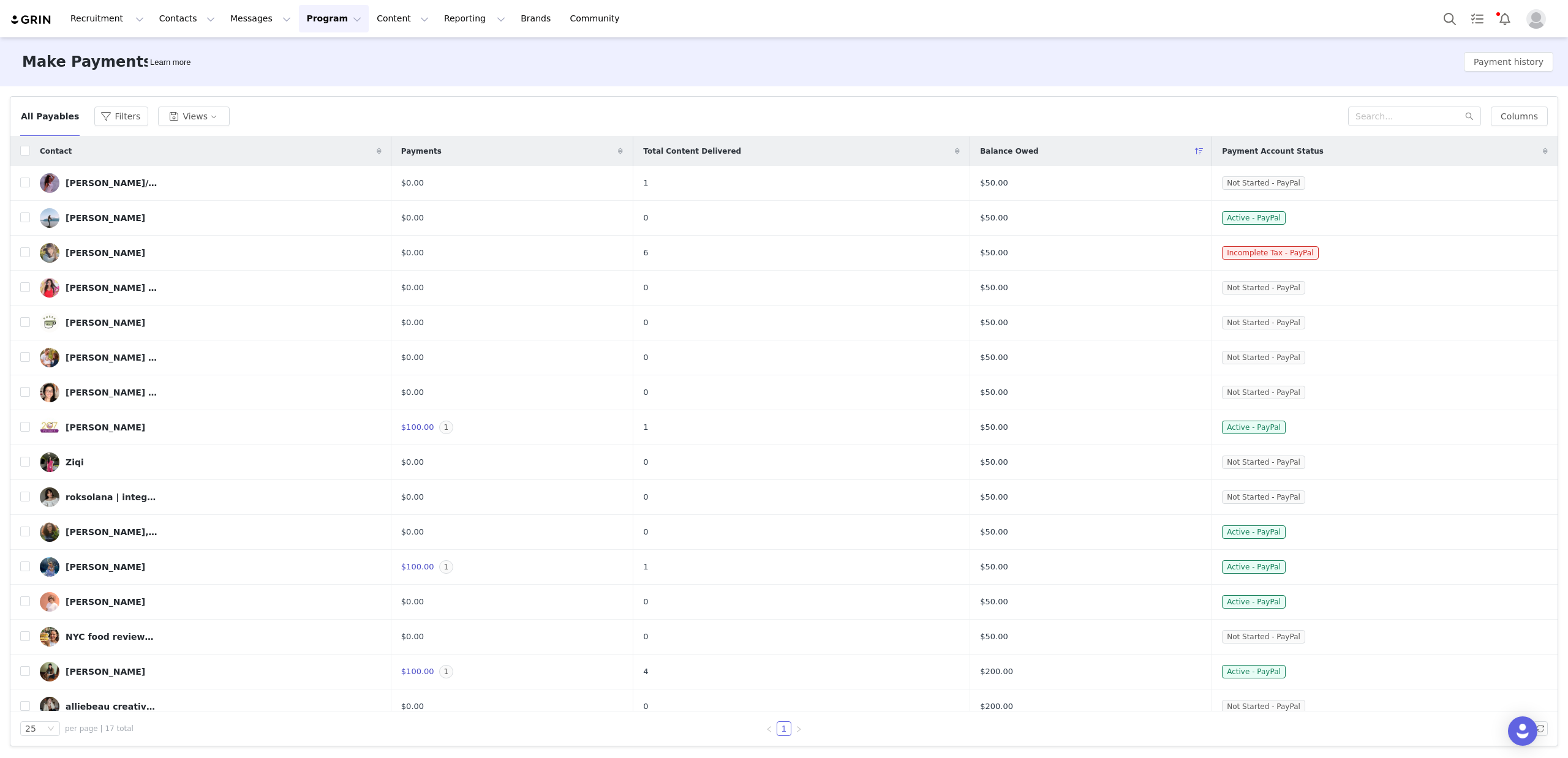
drag, startPoint x: 88, startPoint y: 217, endPoint x: 369, endPoint y: 45, distance: 329.5
click at [88, 217] on div "Anne Hill" at bounding box center [105, 217] width 80 height 10
click at [106, 184] on div "Olivia//Outdoorsy Travel" at bounding box center [111, 183] width 92 height 10
click at [20, 184] on input "checkbox" at bounding box center [25, 183] width 10 height 10
checkbox input "true"
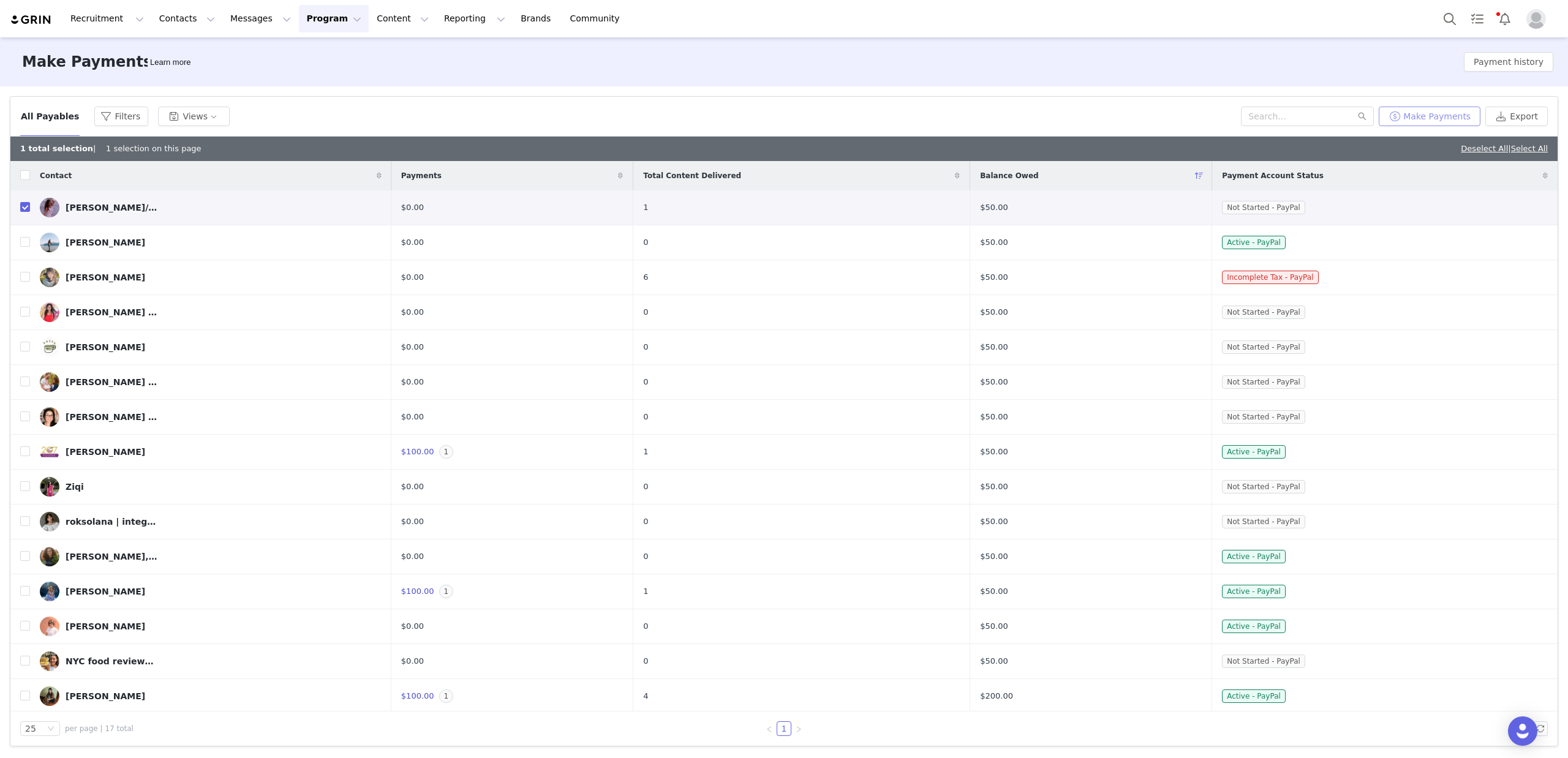
click at [1443, 117] on button "Make Payments" at bounding box center [1429, 116] width 102 height 19
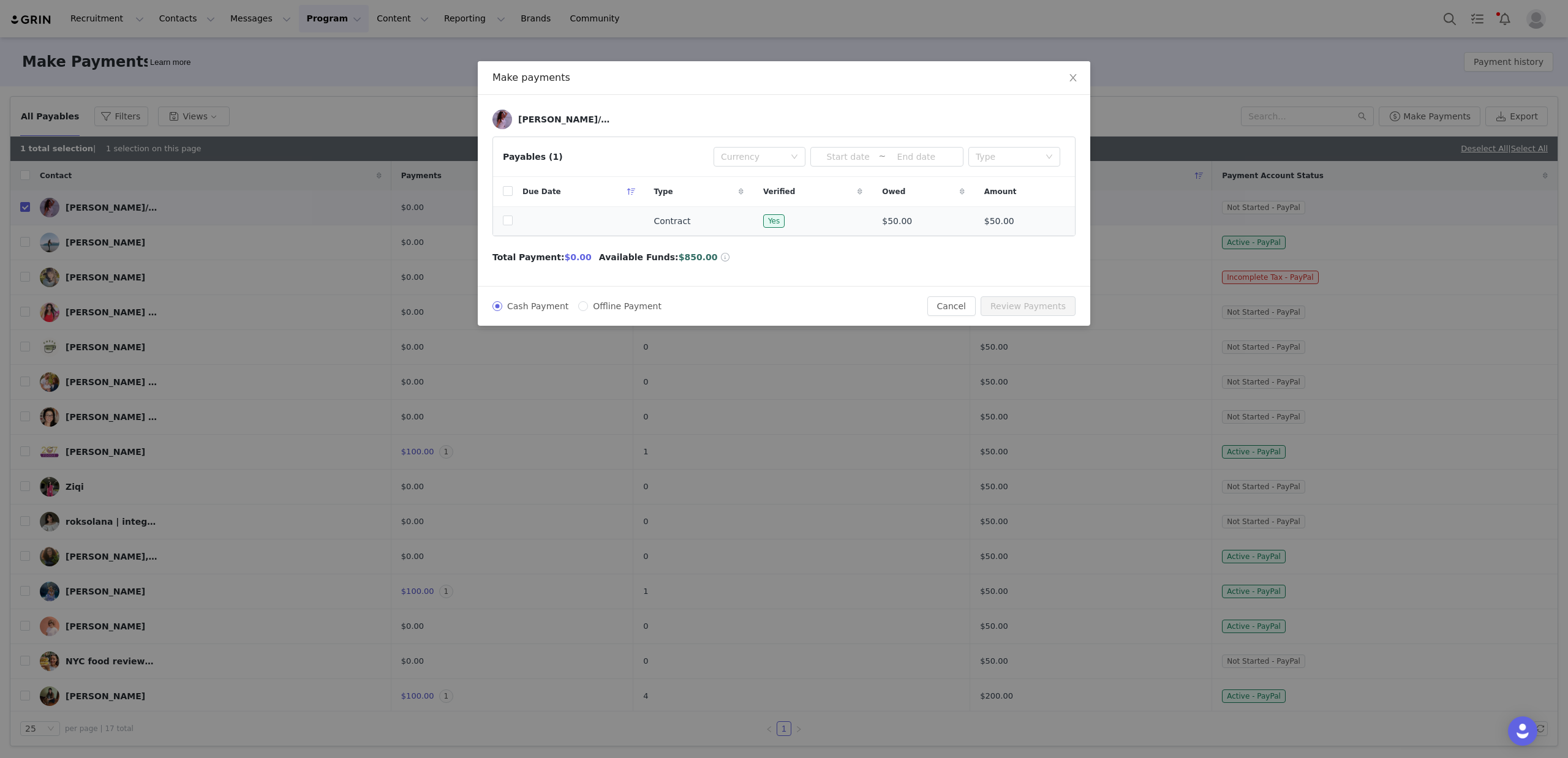
click at [501, 222] on td at bounding box center [502, 221] width 19 height 28
drag, startPoint x: 506, startPoint y: 220, endPoint x: 798, endPoint y: 271, distance: 296.4
click at [507, 220] on input "checkbox" at bounding box center [507, 220] width 10 height 10
checkbox input "true"
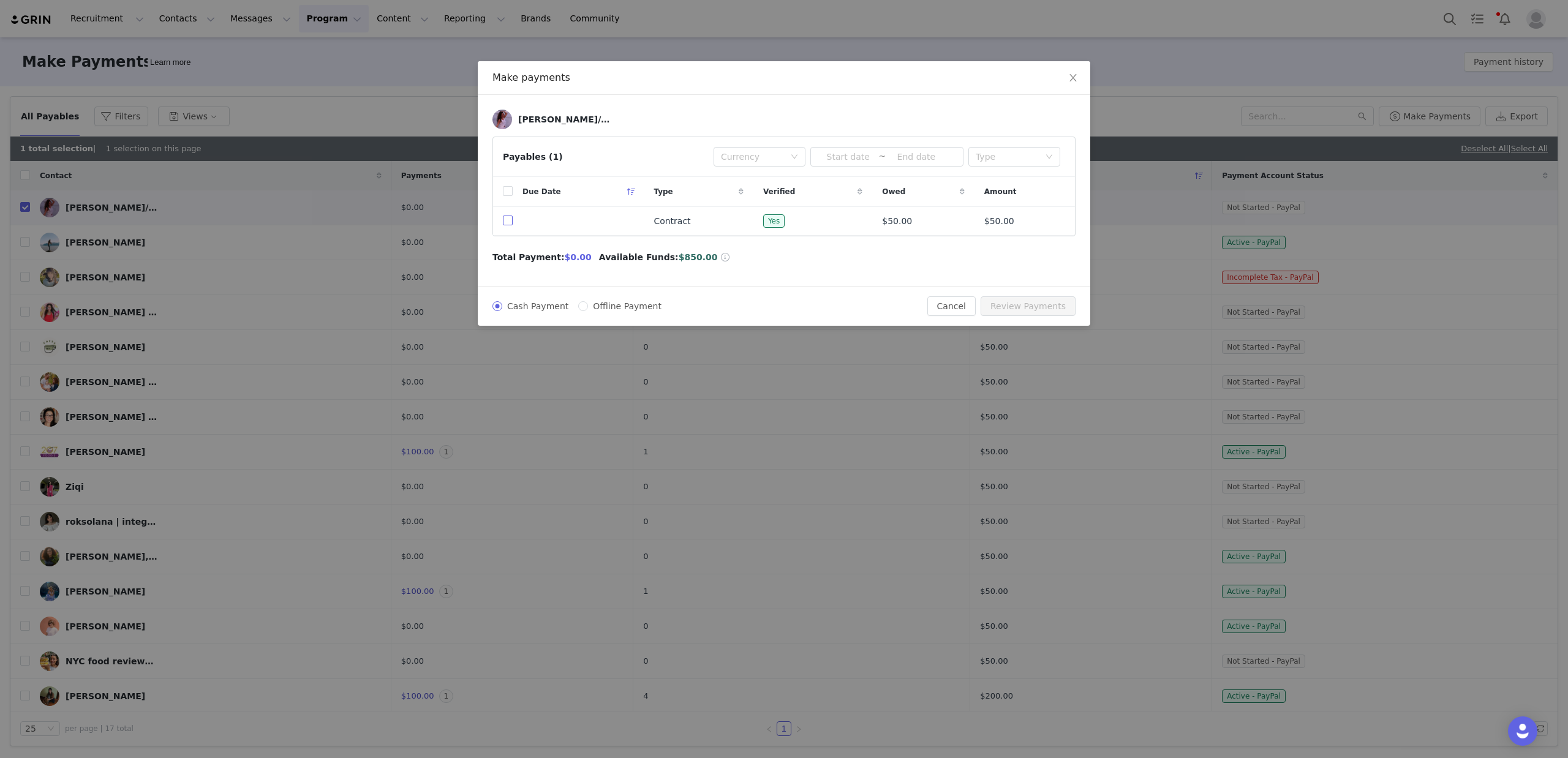
checkbox input "true"
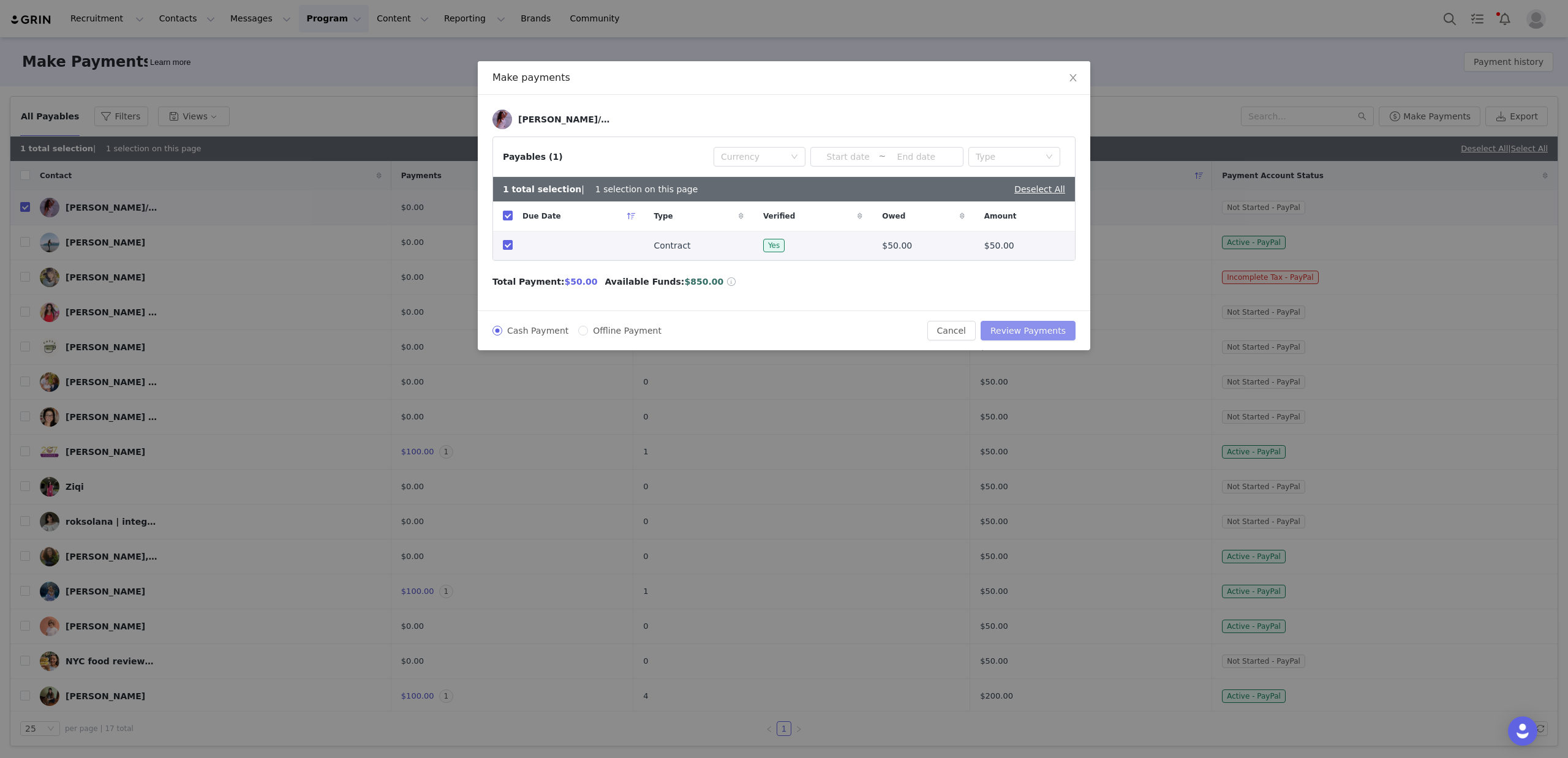
click at [1023, 333] on button "Review Payments" at bounding box center [1028, 330] width 95 height 19
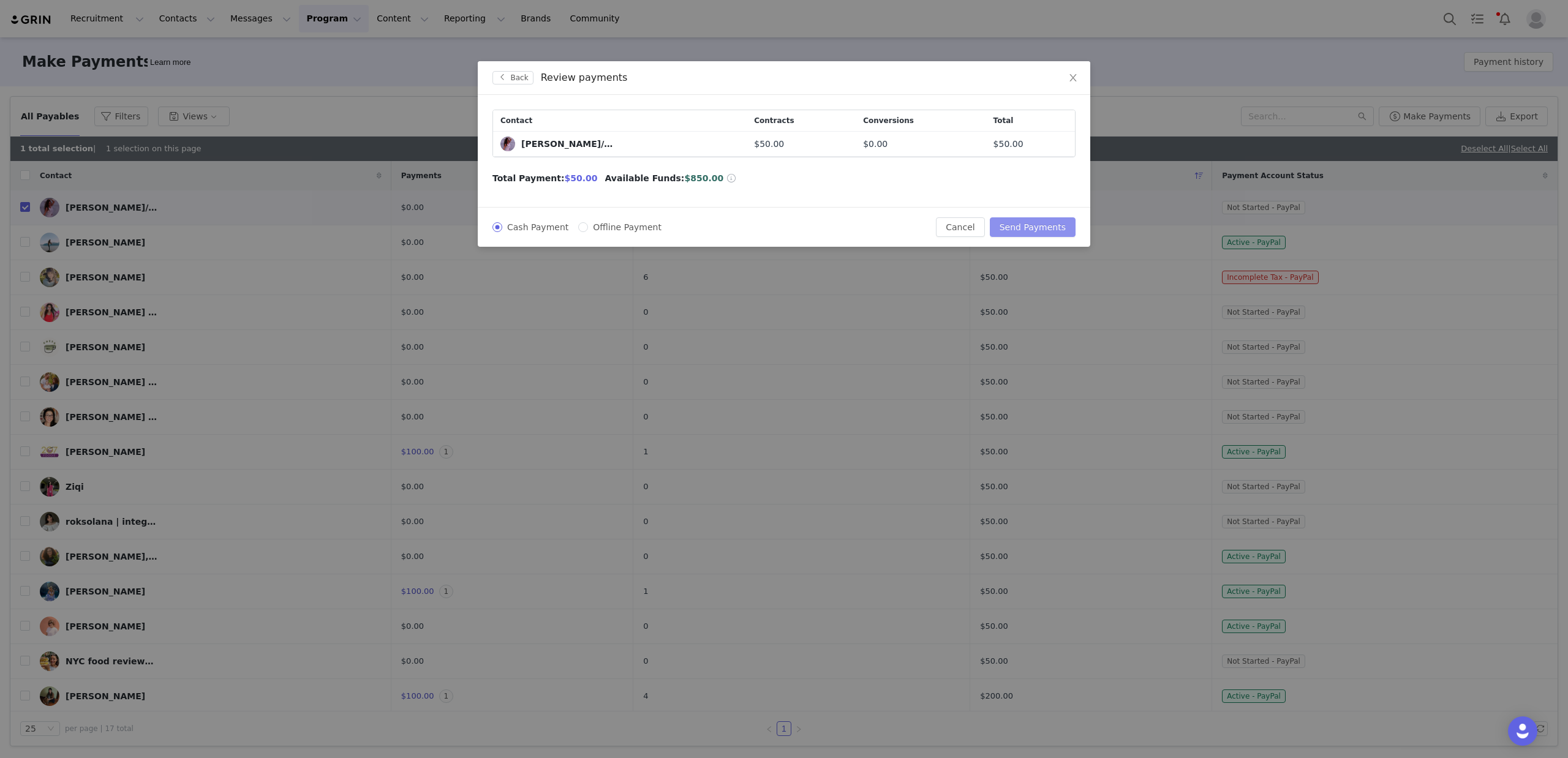
click at [1032, 233] on button "Send Payments" at bounding box center [1032, 227] width 85 height 19
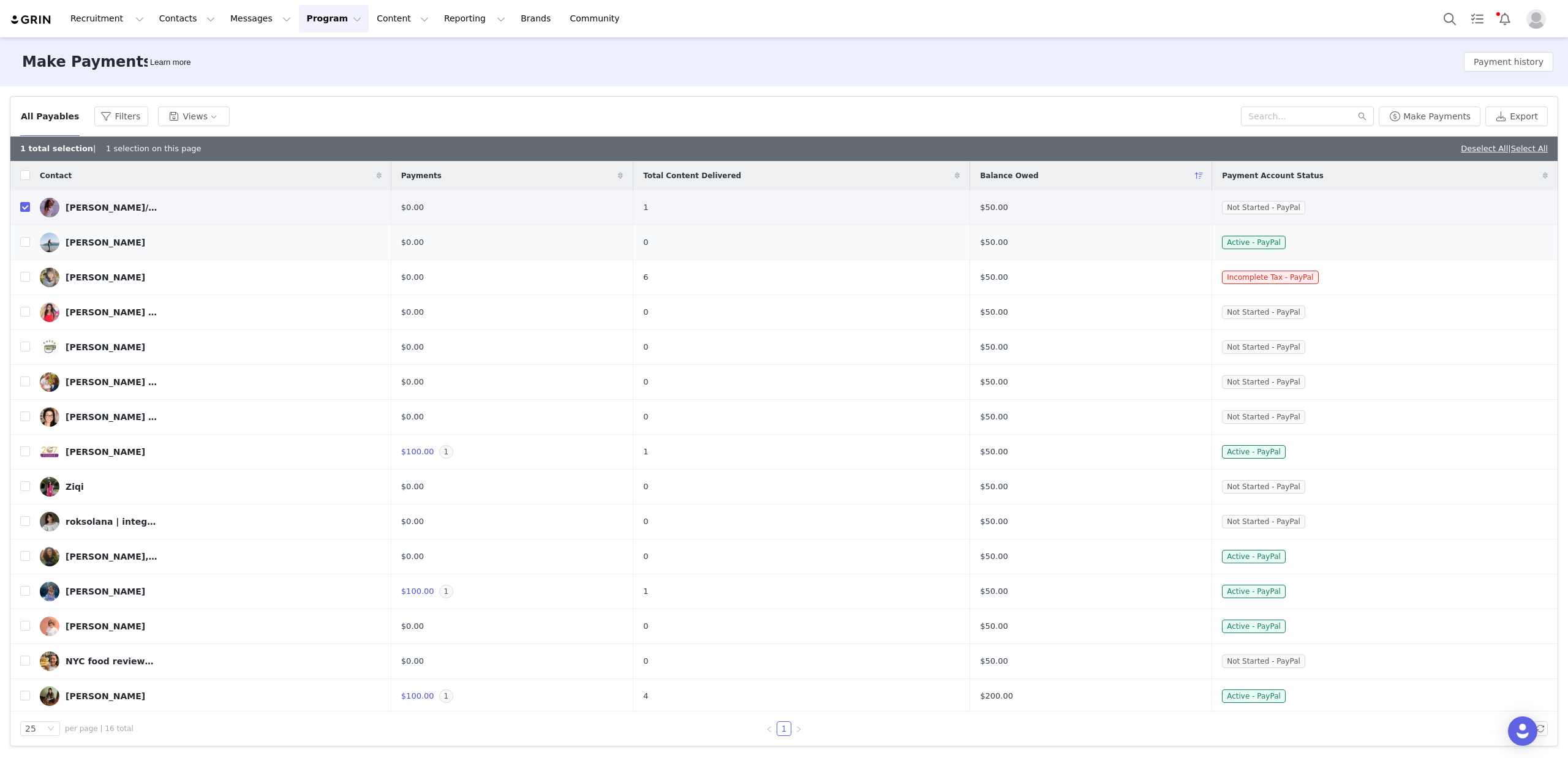
click at [25, 206] on input "checkbox" at bounding box center [25, 206] width 10 height 10
checkbox input "false"
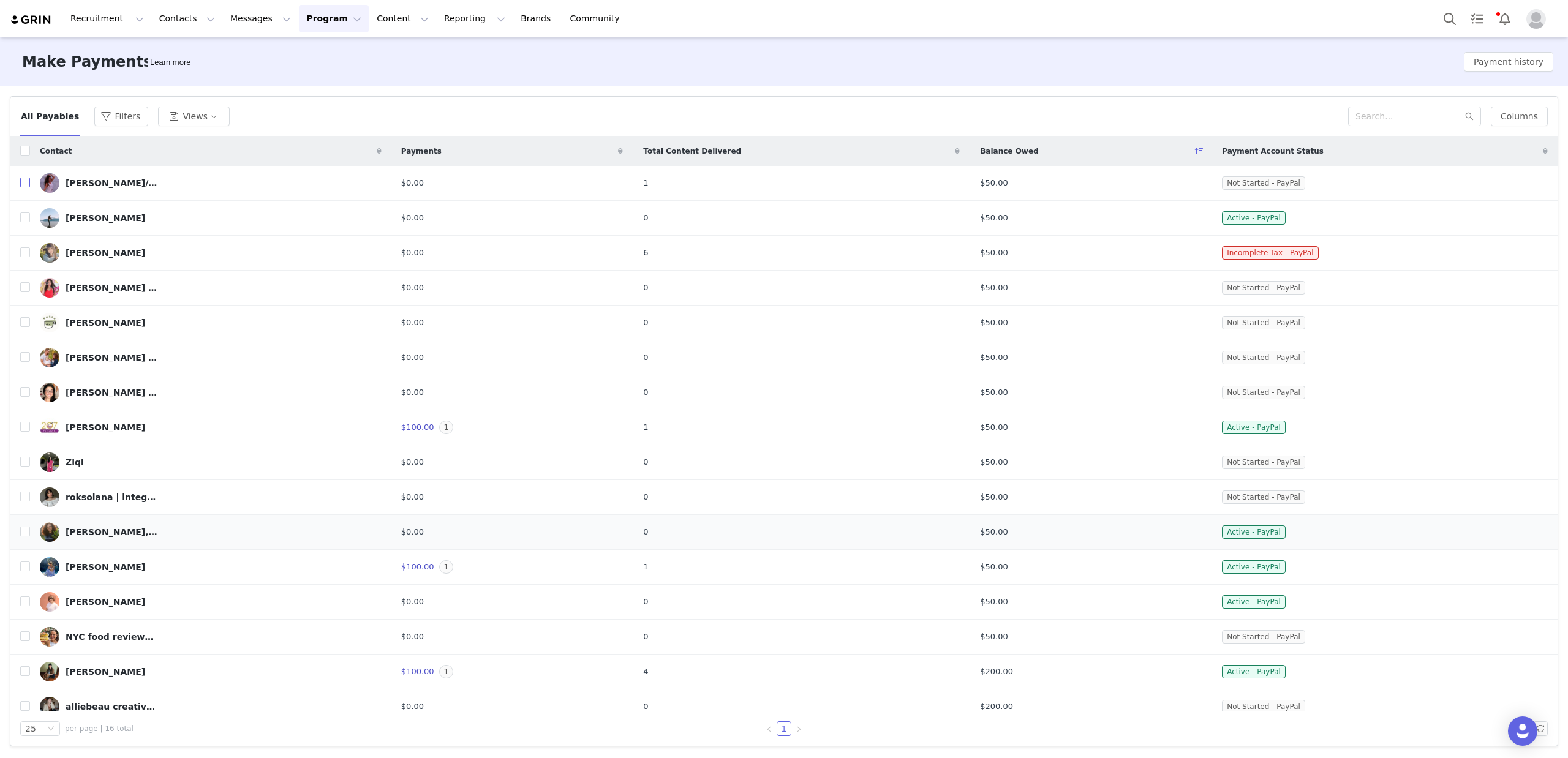
scroll to position [1, 0]
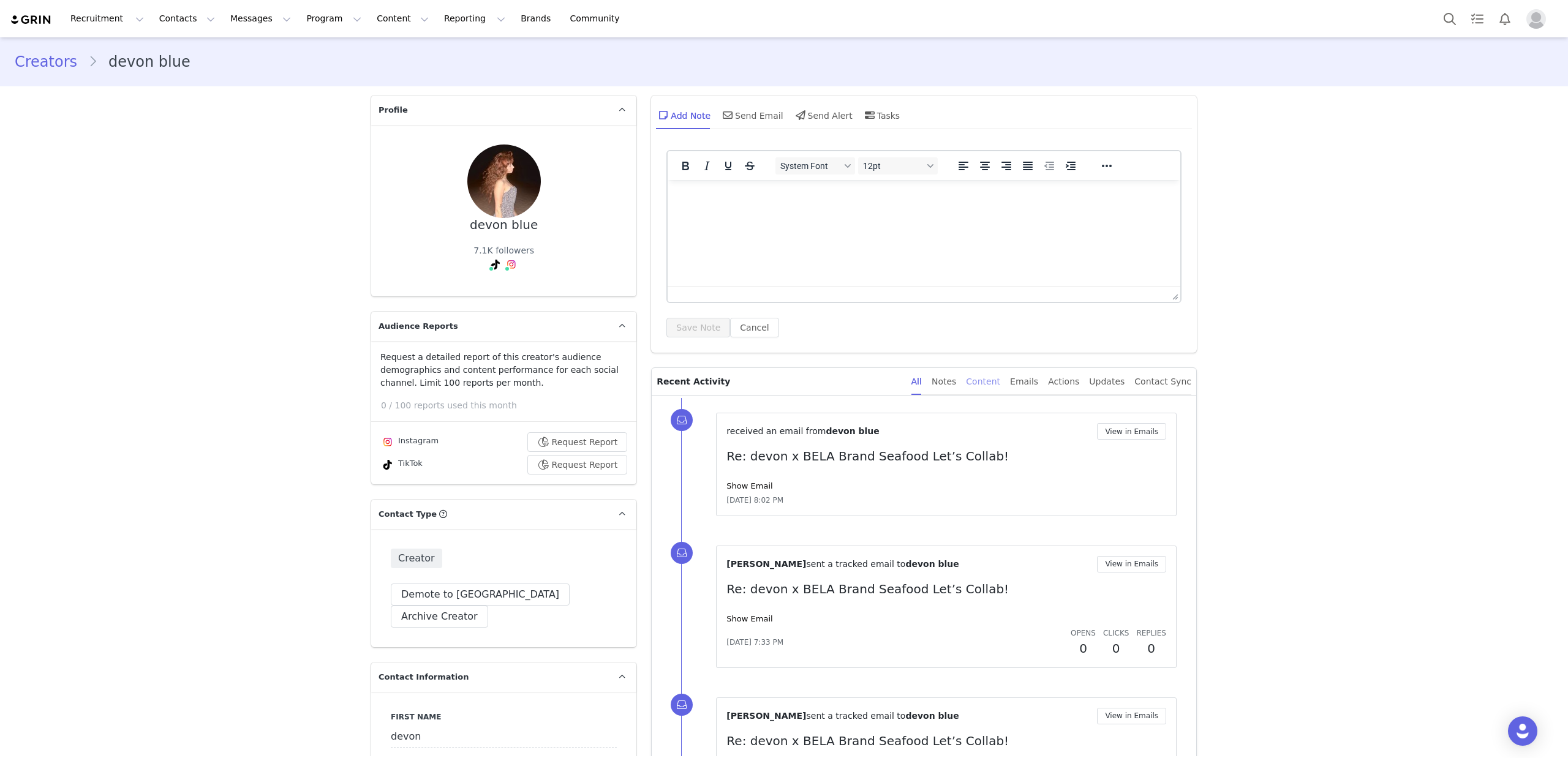
click at [986, 385] on div "Content" at bounding box center [983, 382] width 34 height 28
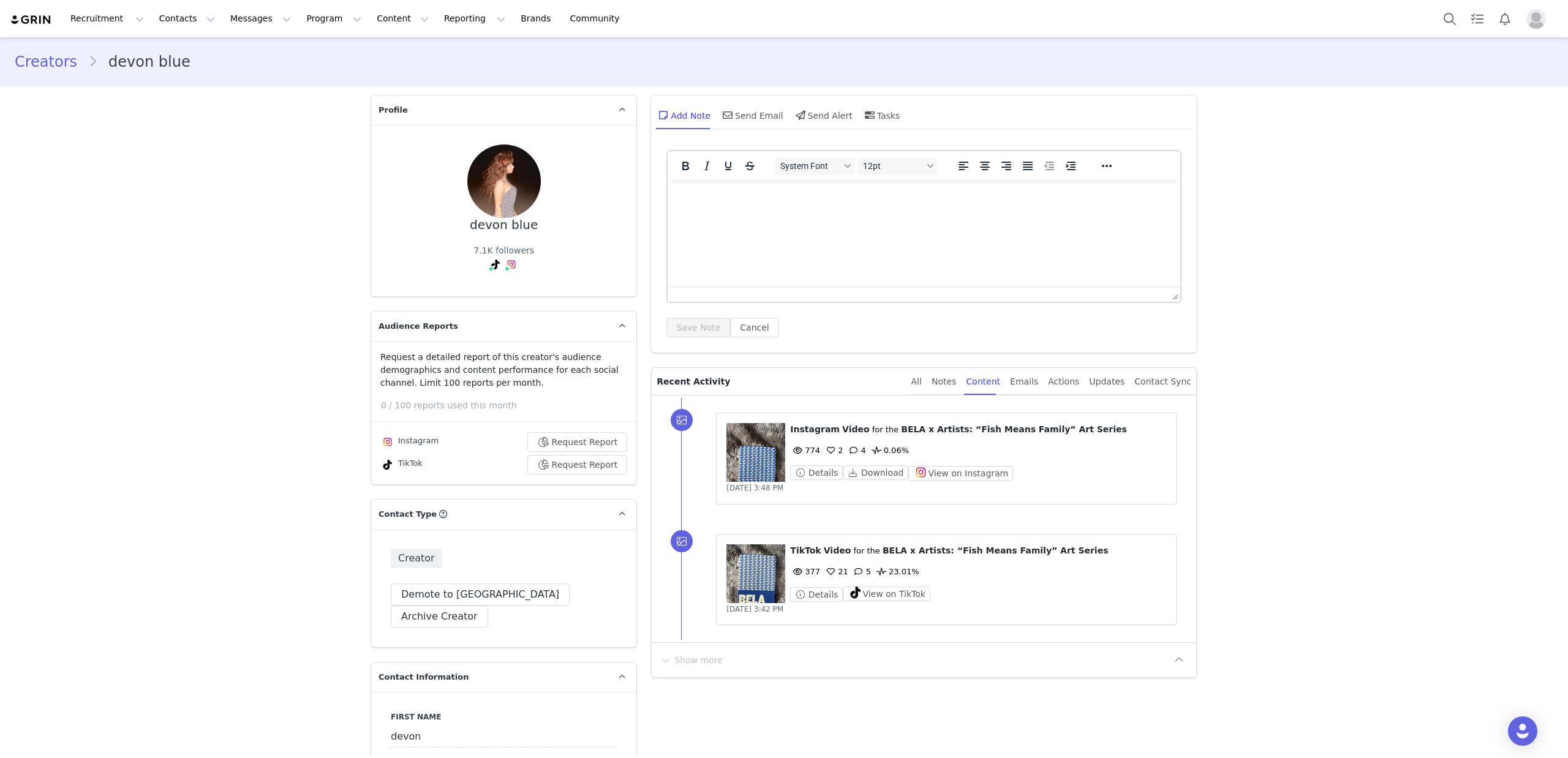
drag, startPoint x: 728, startPoint y: 489, endPoint x: 818, endPoint y: 492, distance: 90.0
click at [818, 492] on div "[DATE] 3:48 PM" at bounding box center [946, 487] width 439 height 12
click at [818, 491] on div "Sep 22, 2025, 3:48 PM" at bounding box center [946, 487] width 439 height 12
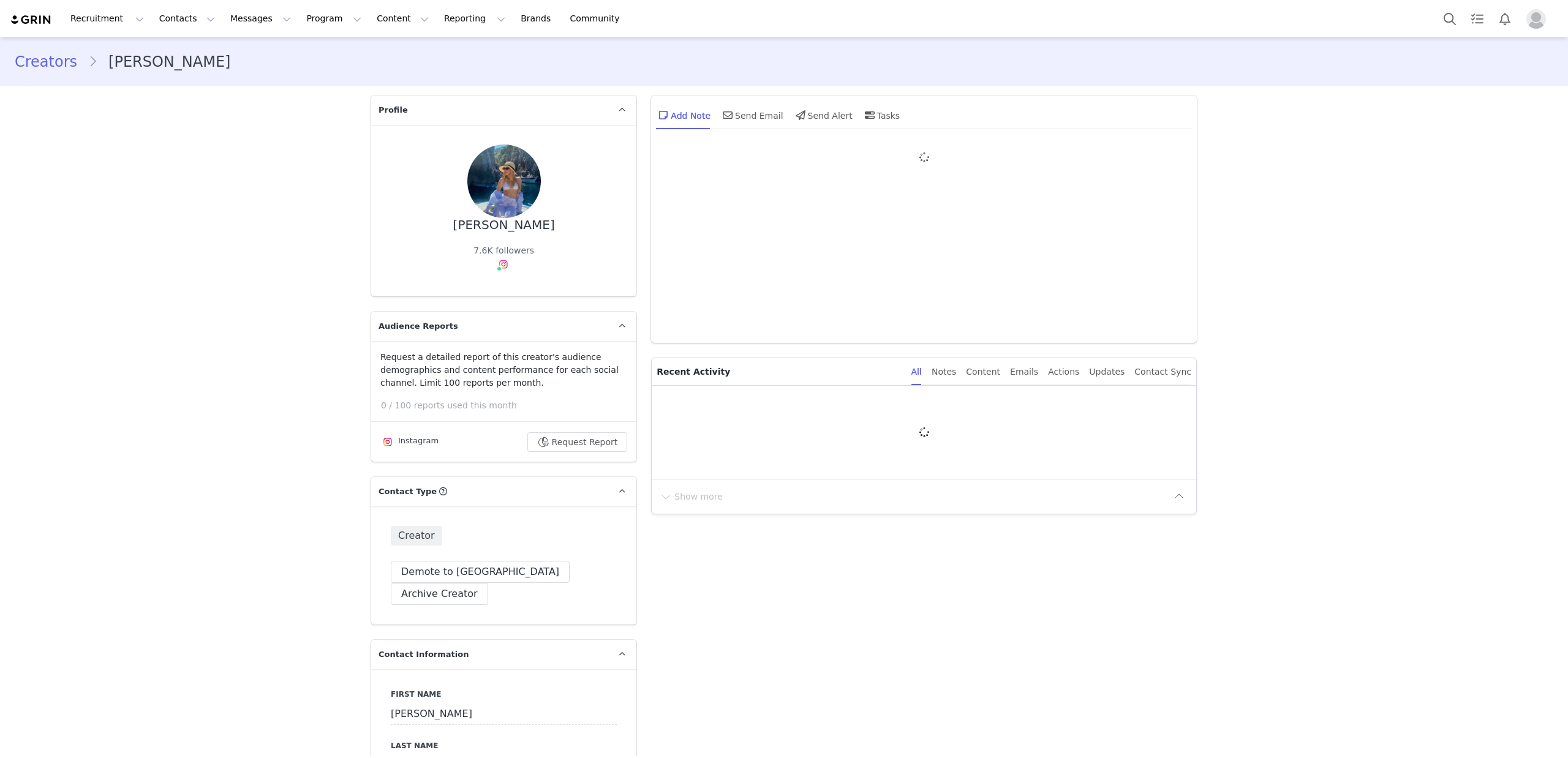
type input "+1 ([GEOGRAPHIC_DATA])"
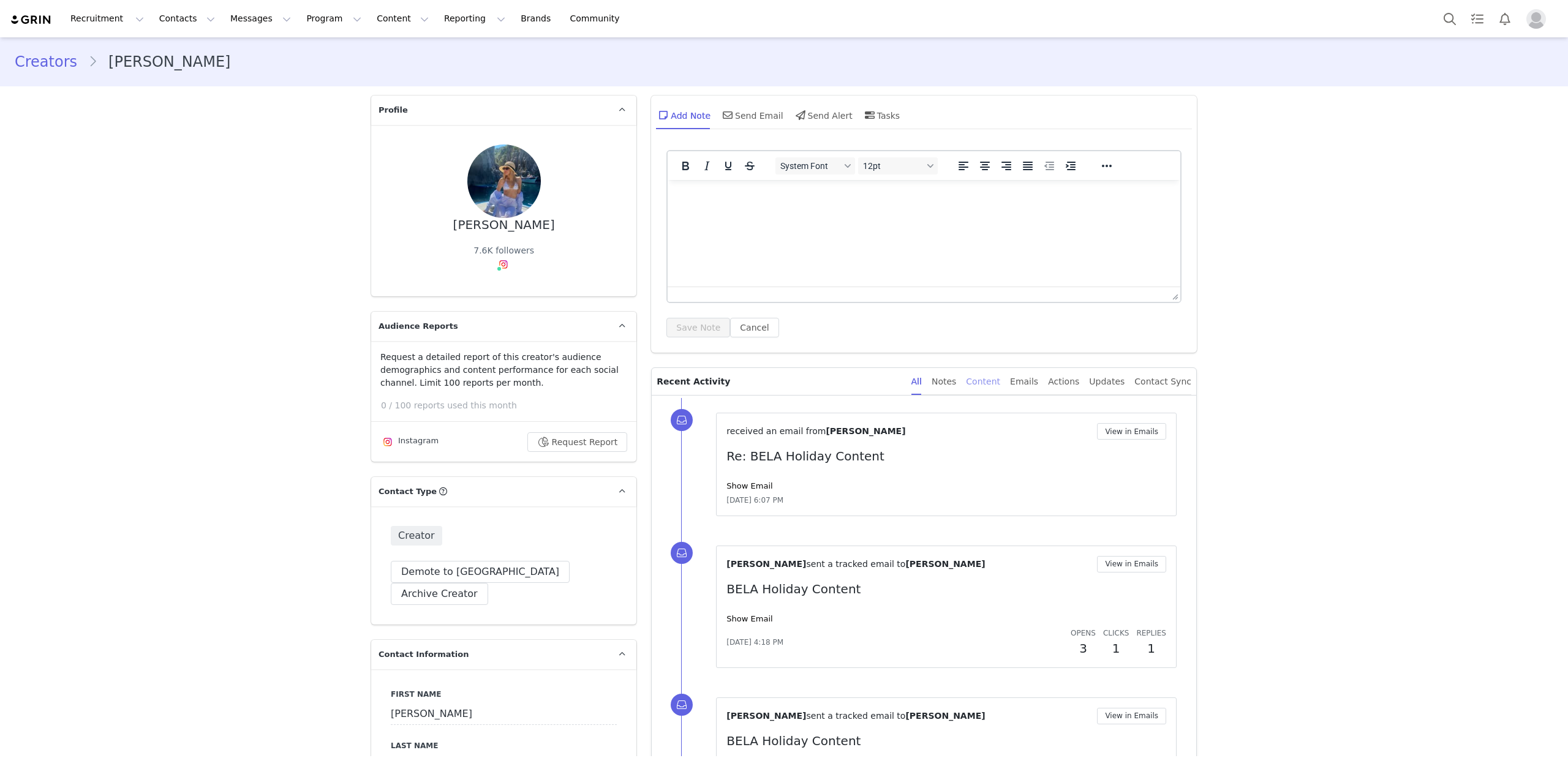
drag, startPoint x: 998, startPoint y: 385, endPoint x: 997, endPoint y: 392, distance: 7.1
click at [998, 385] on div "Content" at bounding box center [983, 382] width 34 height 28
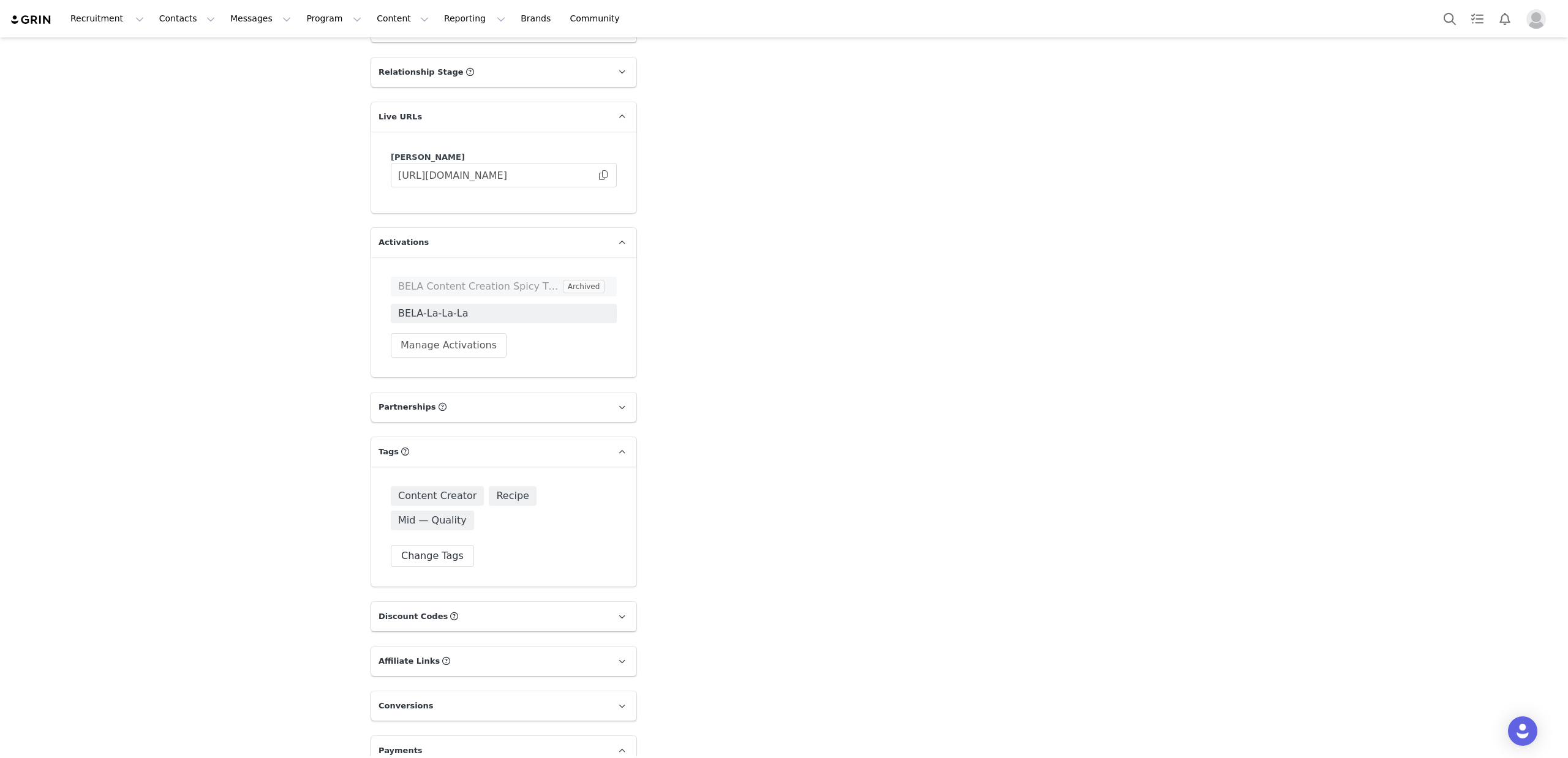
scroll to position [1552, 0]
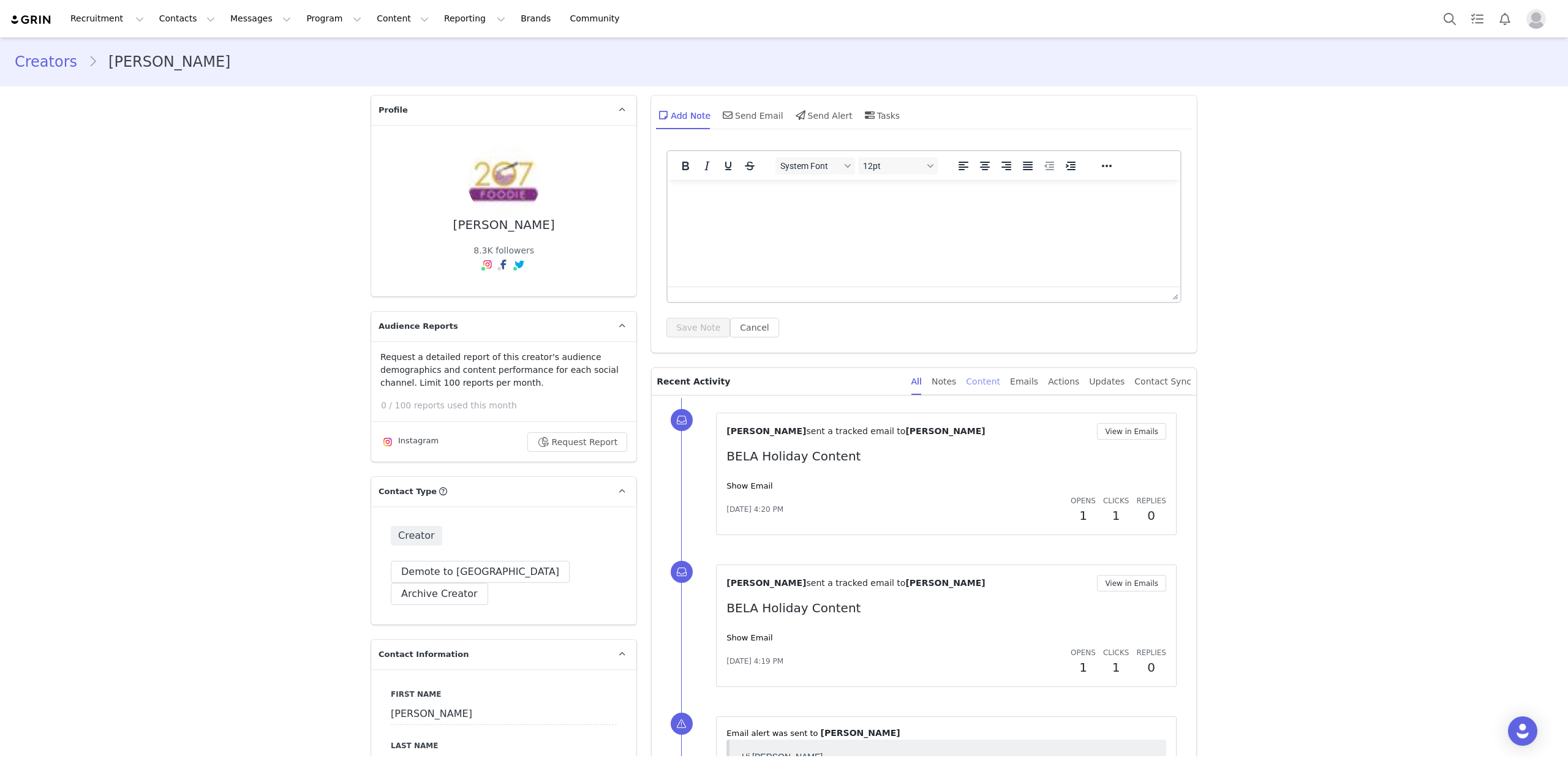
click at [999, 380] on div "Content" at bounding box center [983, 382] width 34 height 28
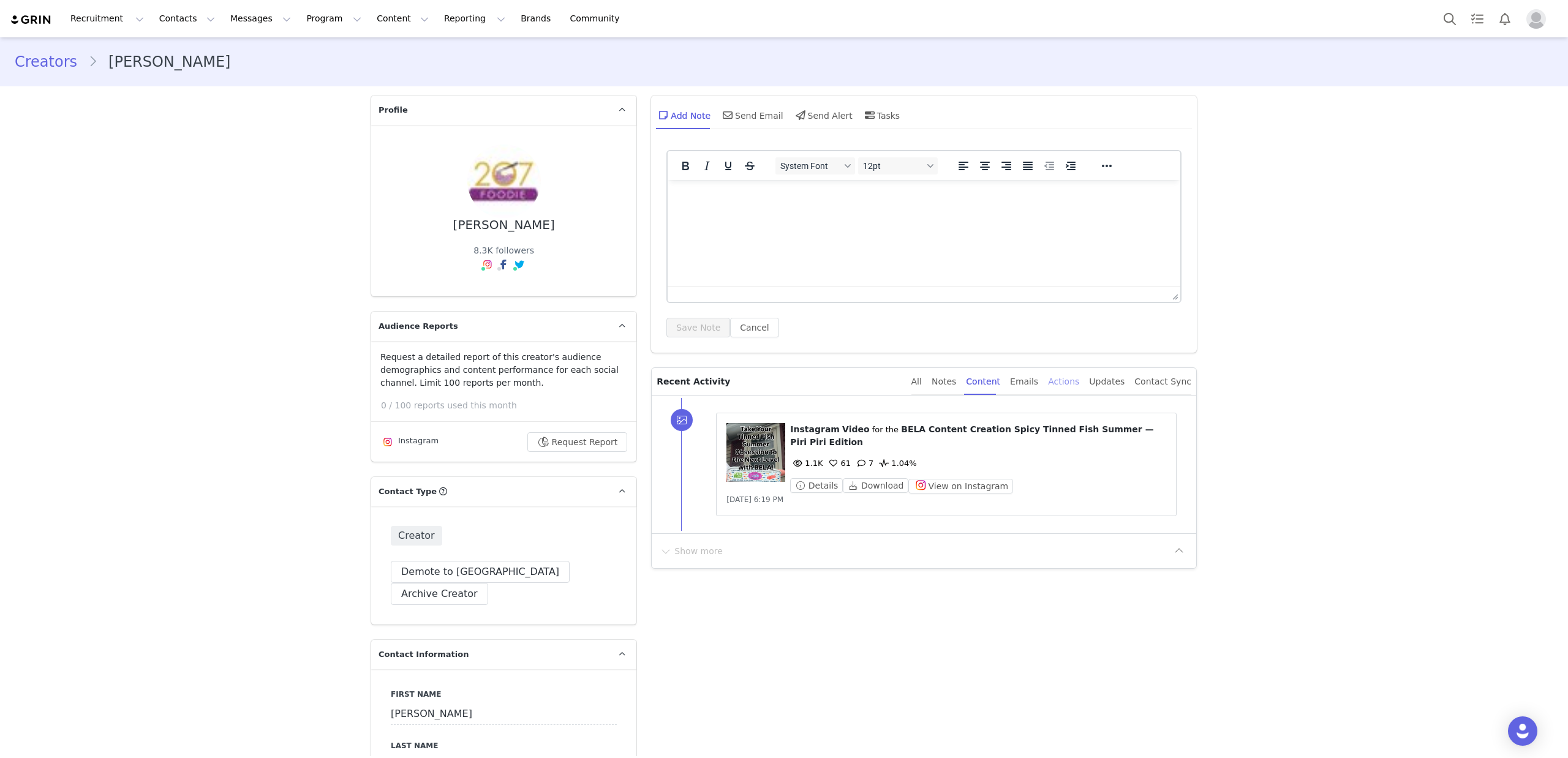
click at [1065, 385] on div "Actions" at bounding box center [1063, 382] width 31 height 28
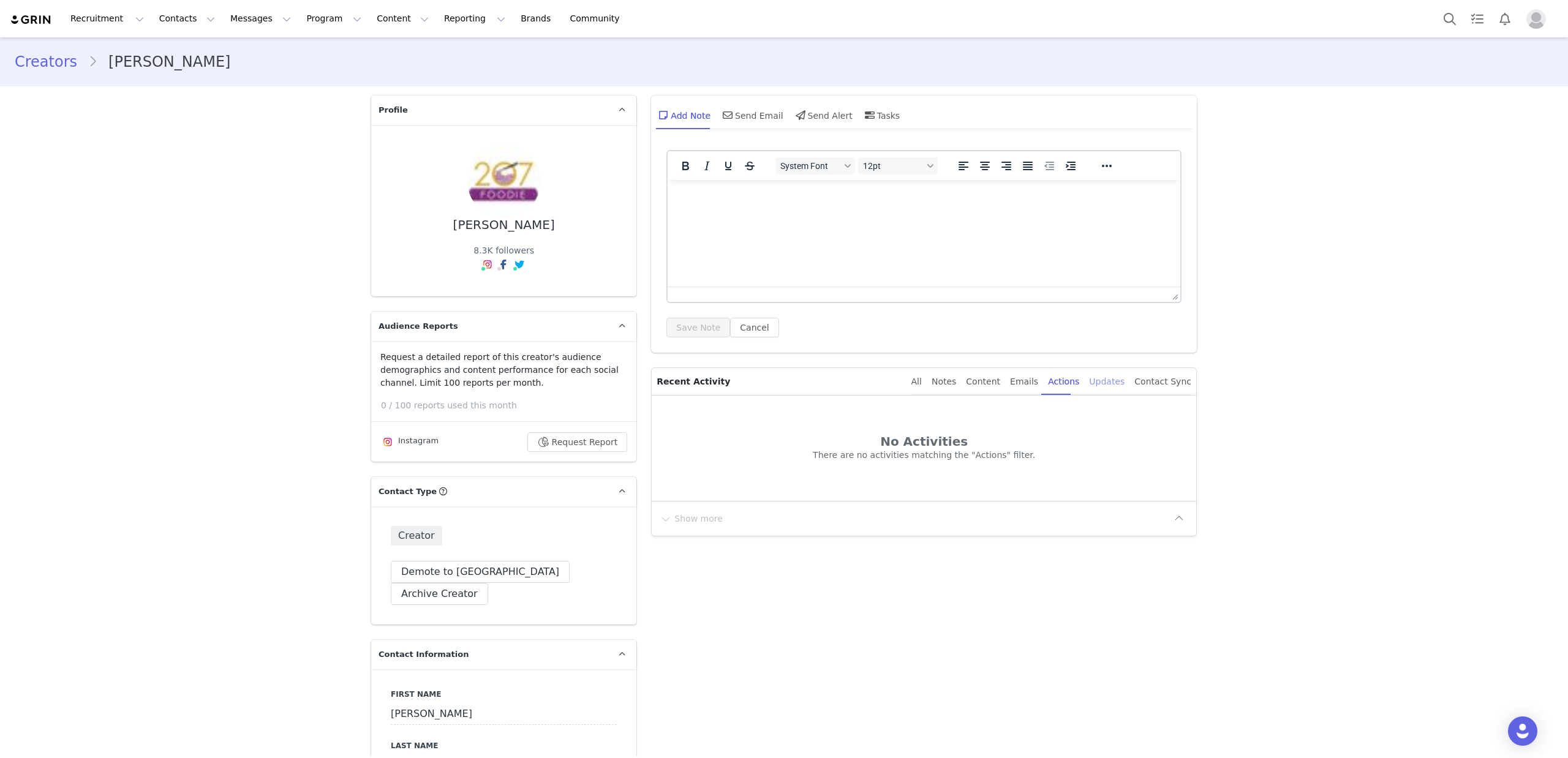
click at [1115, 382] on div "Updates" at bounding box center [1106, 382] width 36 height 28
click at [1157, 385] on div "Contact Sync" at bounding box center [1162, 382] width 57 height 28
click at [922, 384] on div "All" at bounding box center [916, 382] width 10 height 28
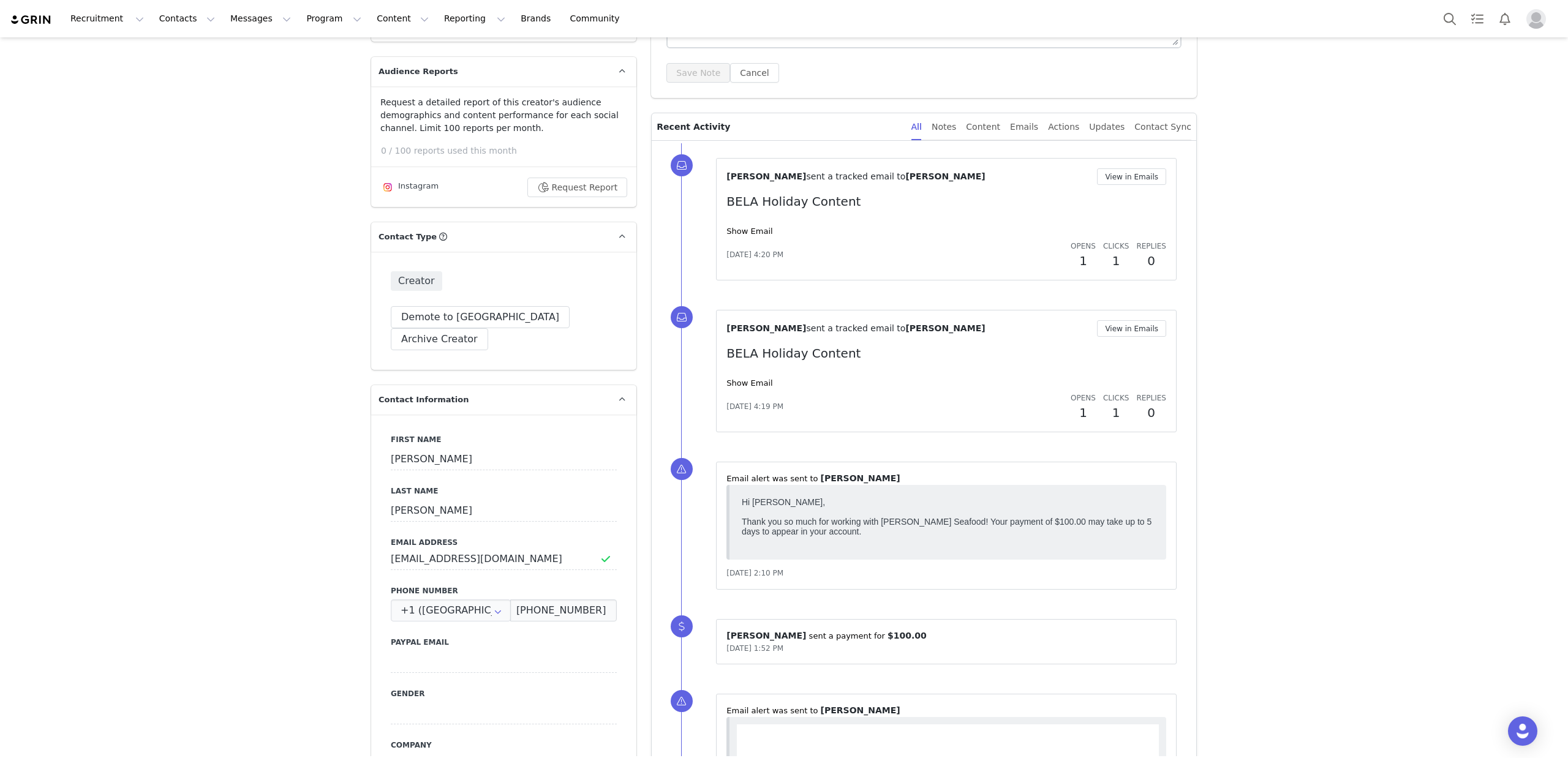
scroll to position [780, 0]
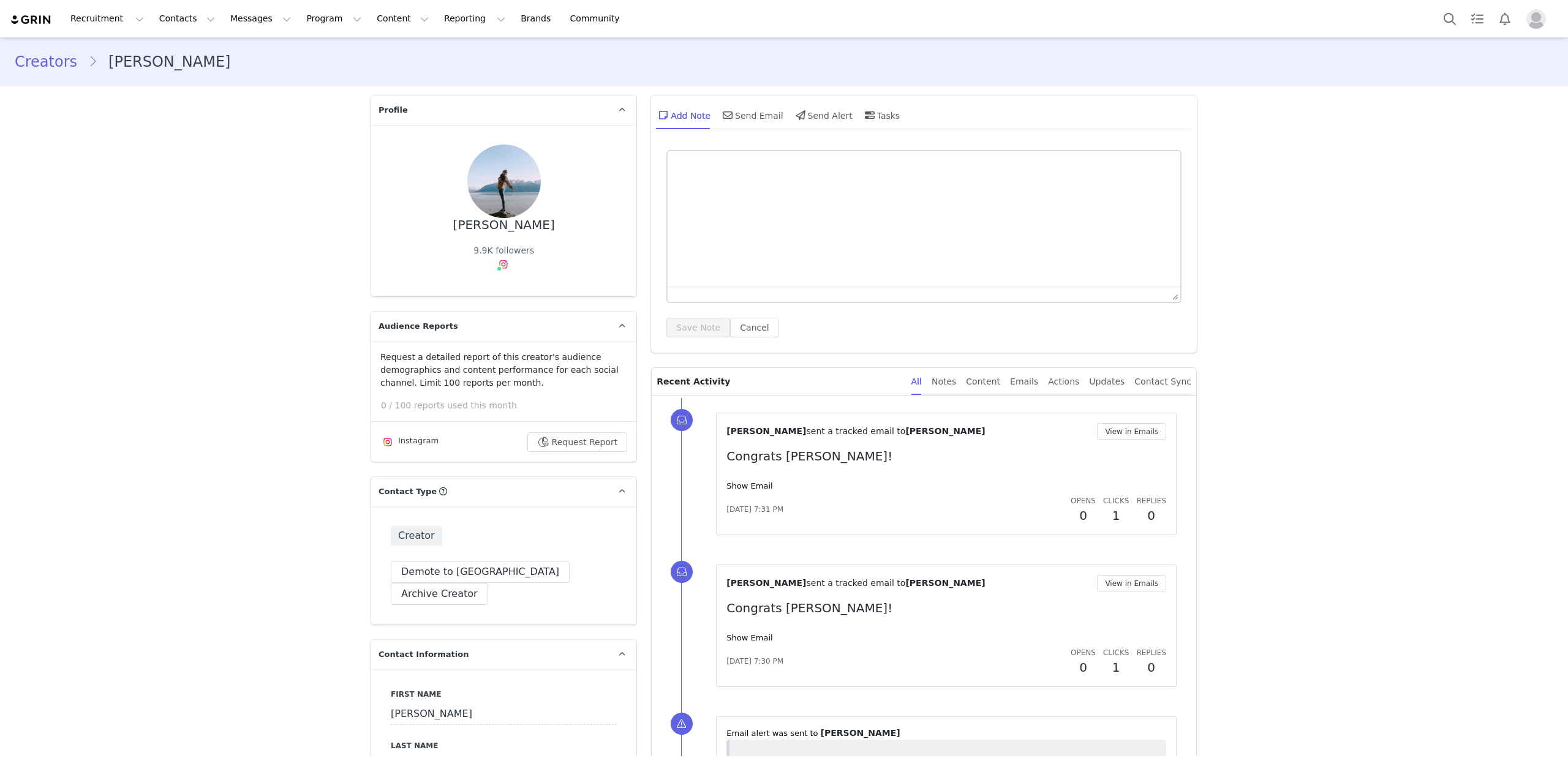
type input "+1 ([GEOGRAPHIC_DATA])"
drag, startPoint x: 1006, startPoint y: 385, endPoint x: 983, endPoint y: 419, distance: 41.0
click at [1000, 385] on div "Content" at bounding box center [983, 382] width 34 height 28
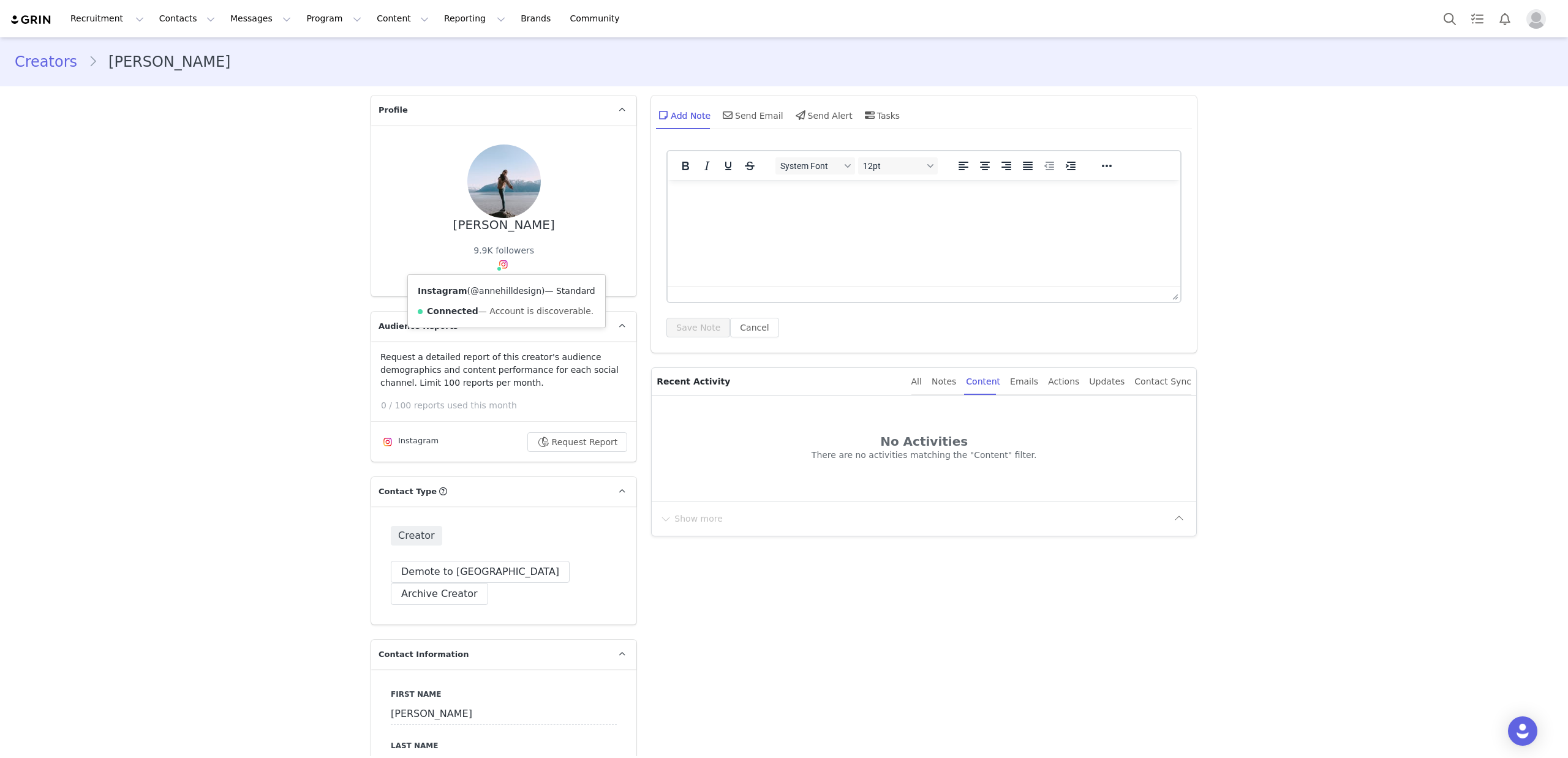
drag, startPoint x: 500, startPoint y: 289, endPoint x: 615, endPoint y: 35, distance: 278.8
click at [500, 288] on link "@annehilldesign" at bounding box center [506, 291] width 71 height 10
click at [1026, 380] on div "Emails" at bounding box center [1024, 382] width 28 height 28
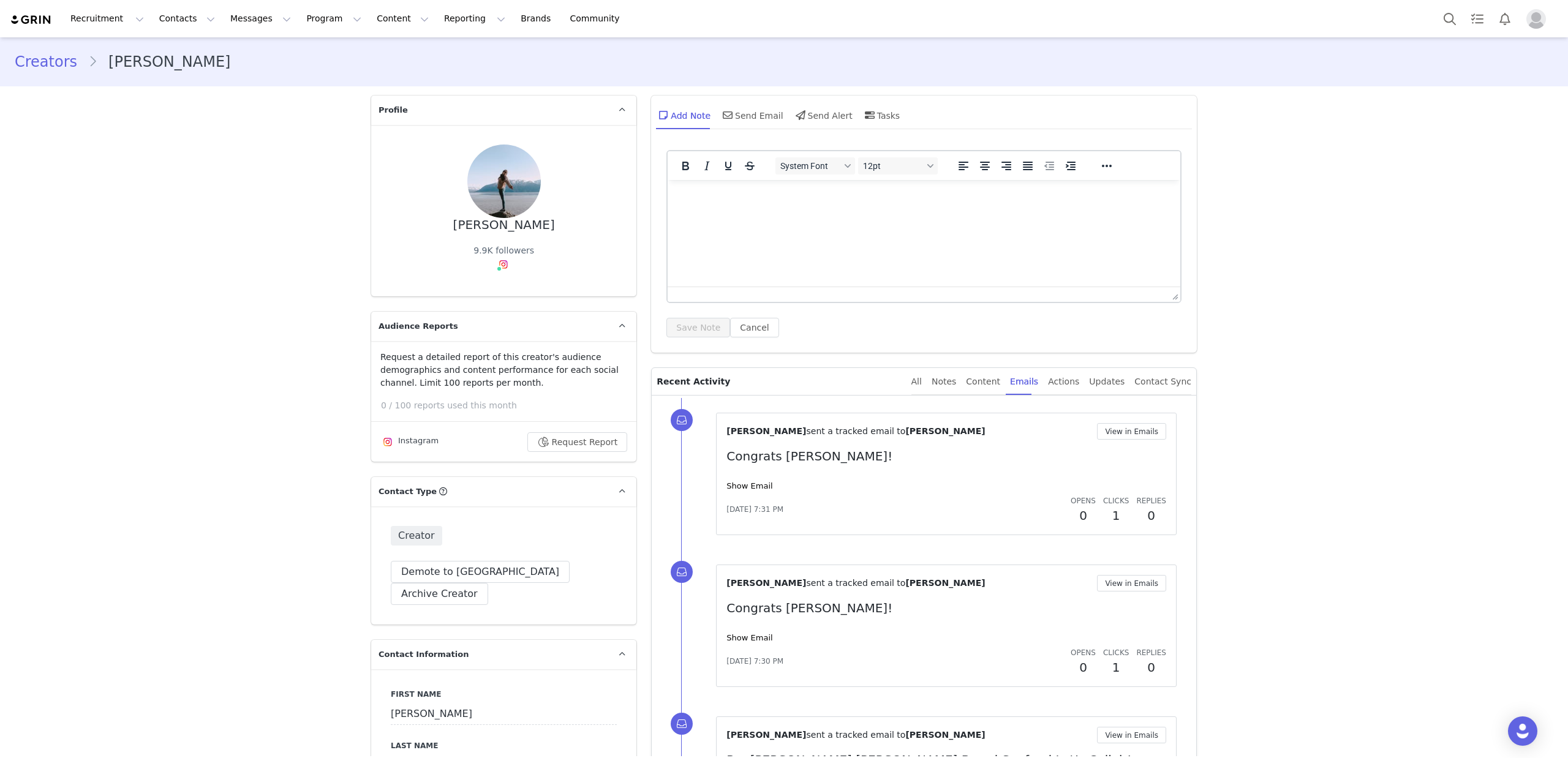
click at [937, 386] on div "All Notes Content Emails Actions Updates Contact Sync" at bounding box center [1051, 382] width 280 height 28
click at [922, 386] on div "All" at bounding box center [916, 382] width 10 height 28
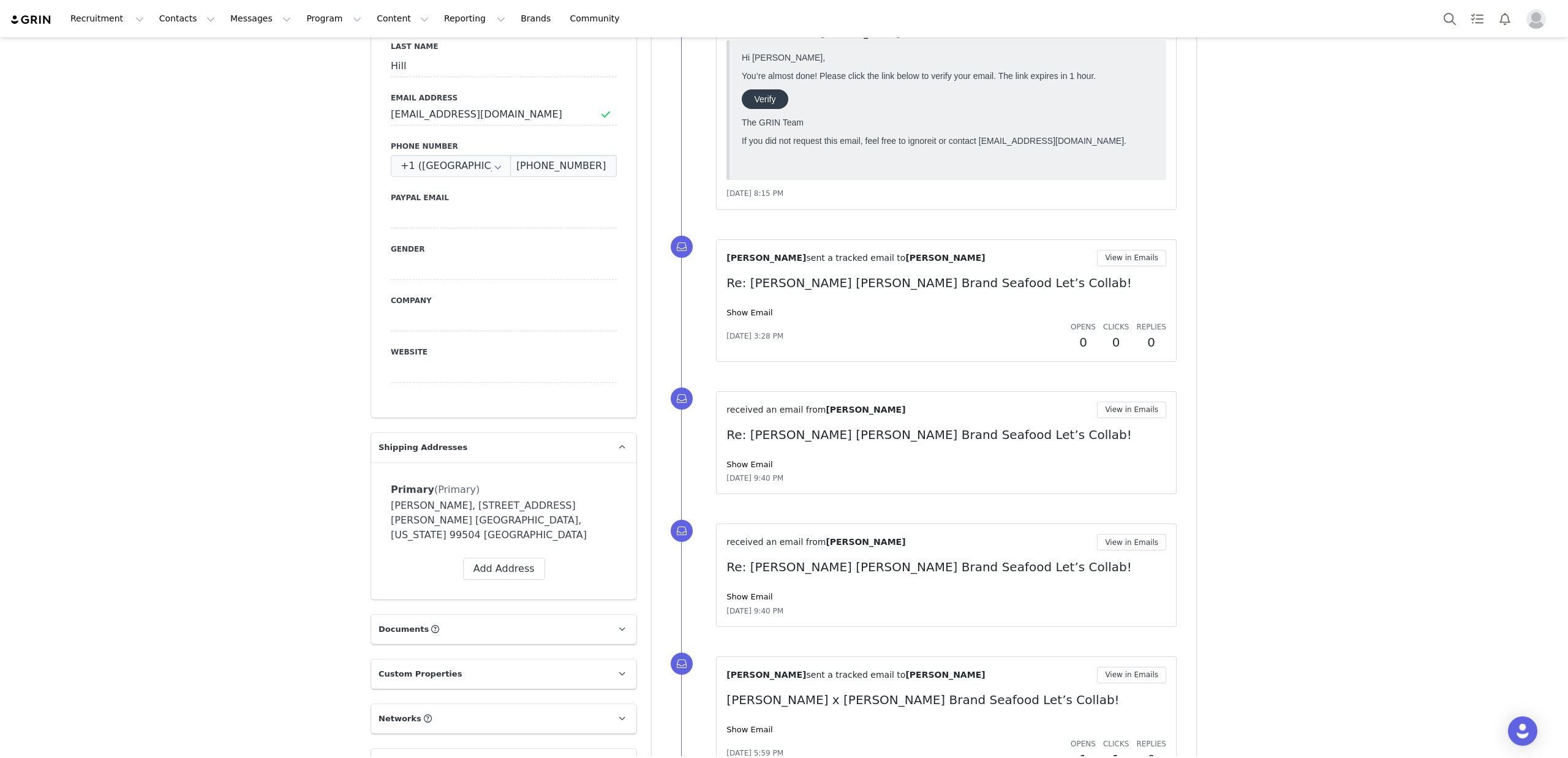
scroll to position [1559, 0]
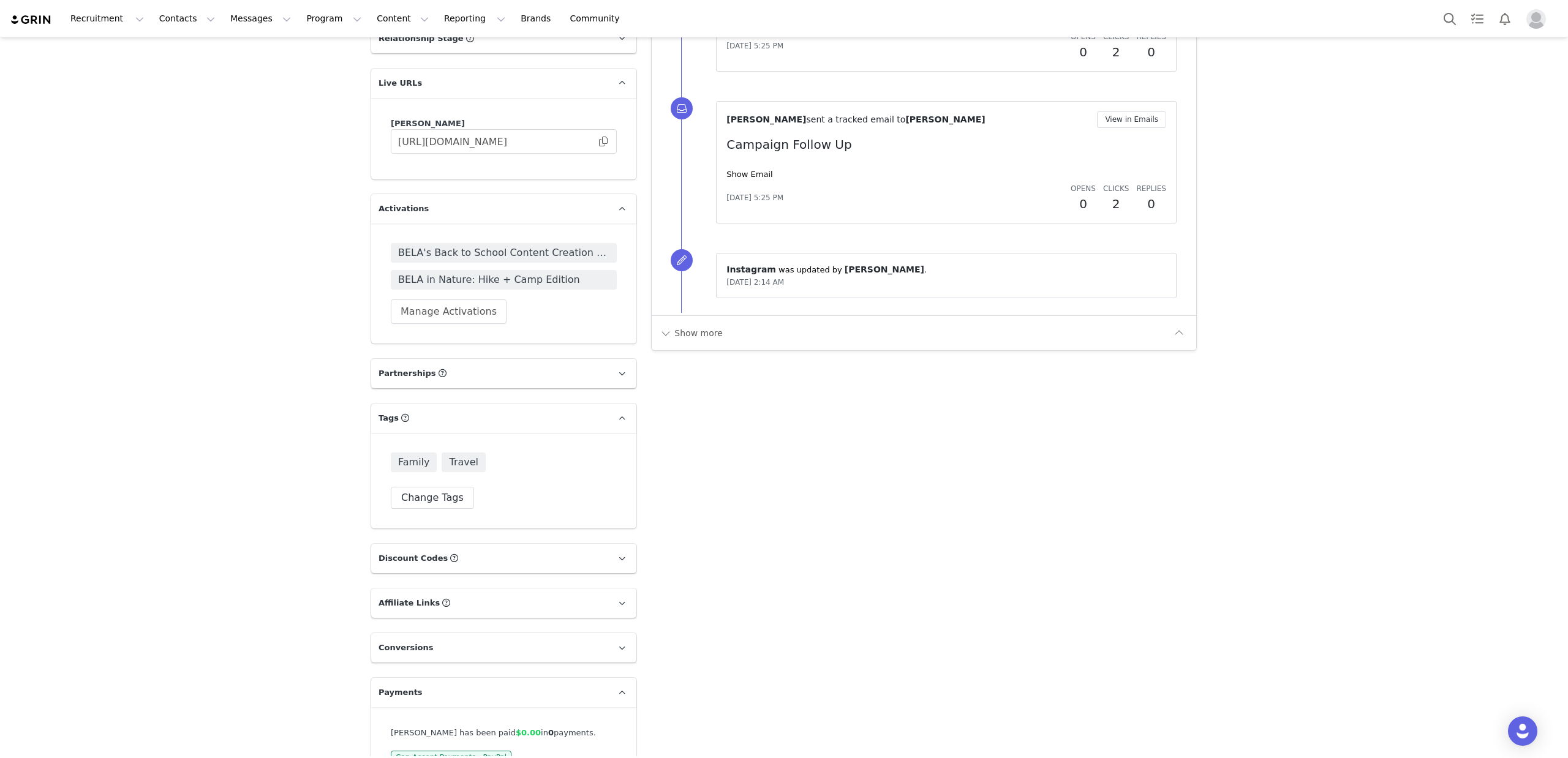
drag, startPoint x: 753, startPoint y: 282, endPoint x: 848, endPoint y: 281, distance: 95.0
click at [848, 280] on div "Sep 11, 2025, 2:14 AM" at bounding box center [946, 282] width 439 height 12
click at [846, 284] on div "Sep 11, 2025, 2:14 AM" at bounding box center [946, 282] width 439 height 12
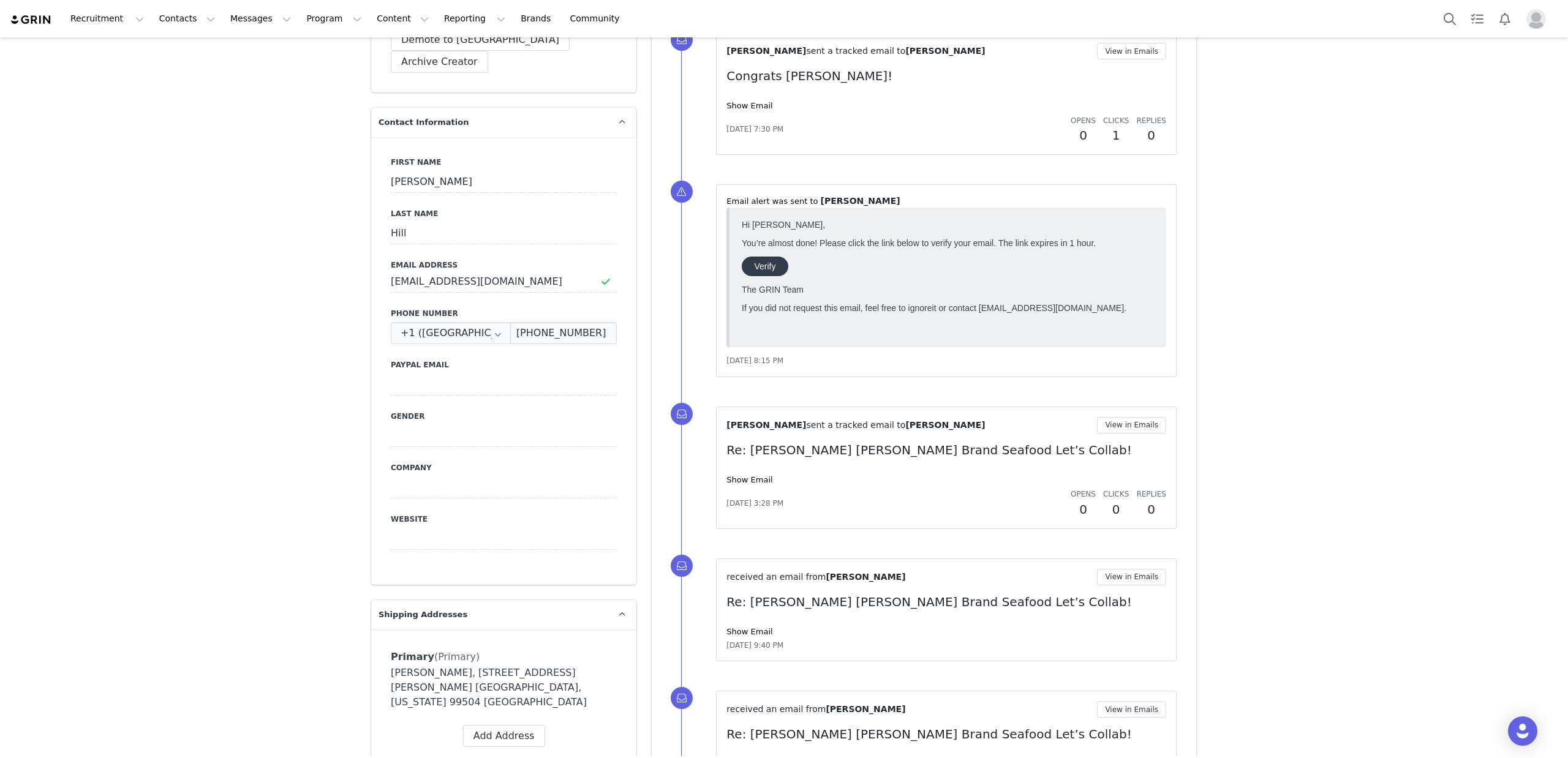
scroll to position [523, 0]
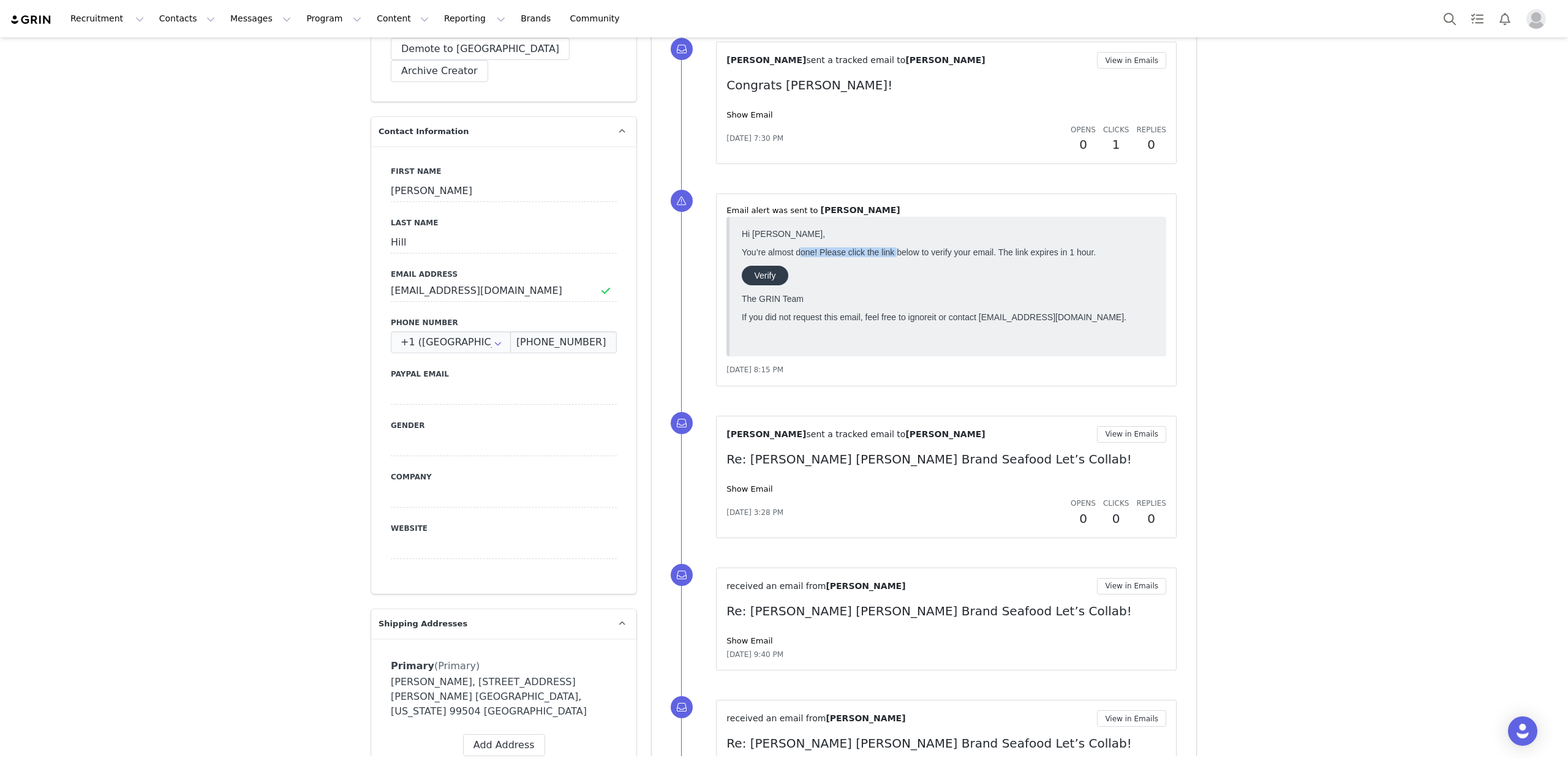
drag, startPoint x: 822, startPoint y: 250, endPoint x: 896, endPoint y: 253, distance: 74.1
click at [896, 253] on p "You’re almost done! Please click the link below to verify your email. The link …" at bounding box center [947, 252] width 412 height 10
click at [895, 253] on p "You’re almost done! Please click the link below to verify your email. The link …" at bounding box center [947, 252] width 412 height 10
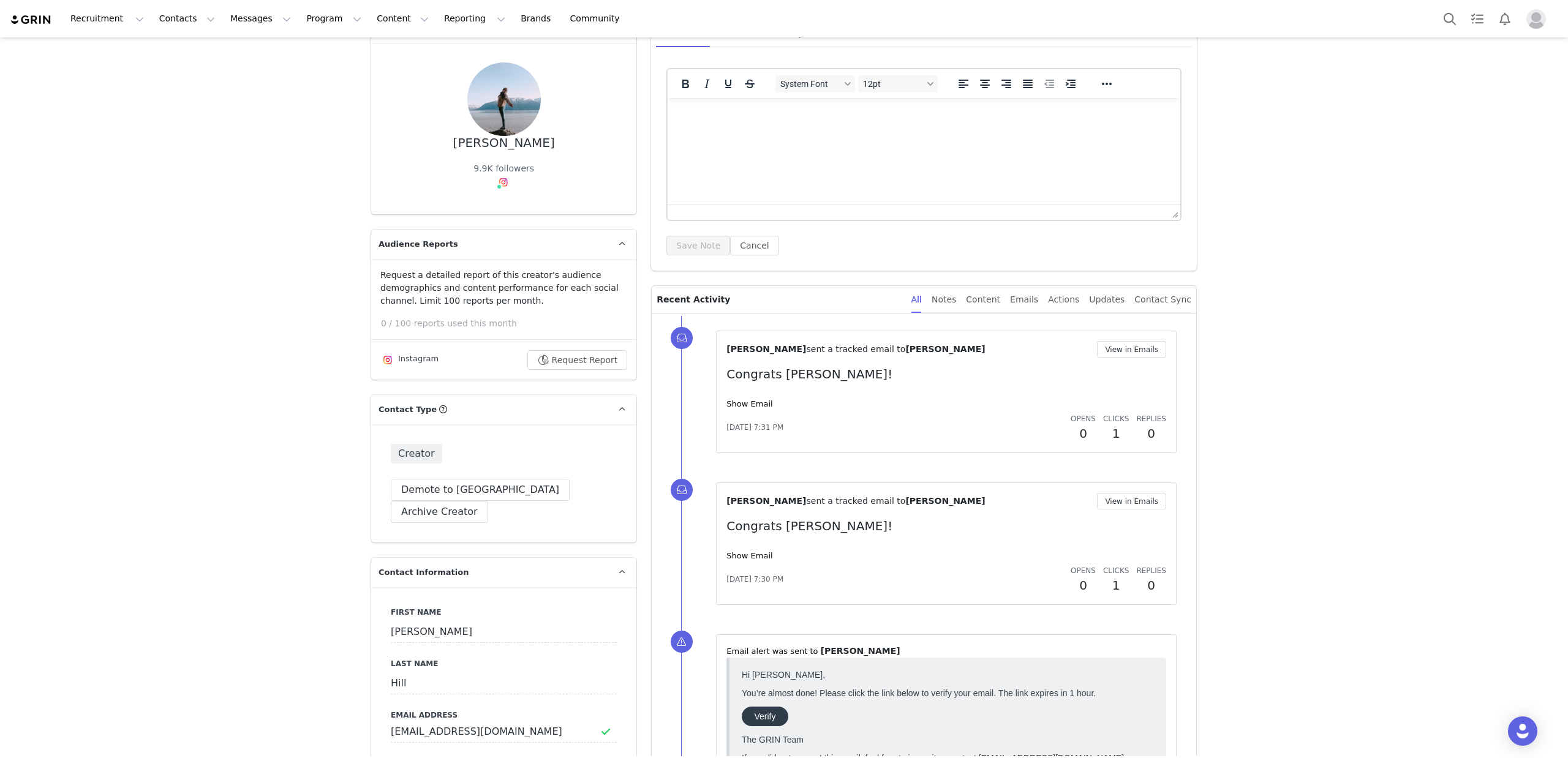
scroll to position [67, 0]
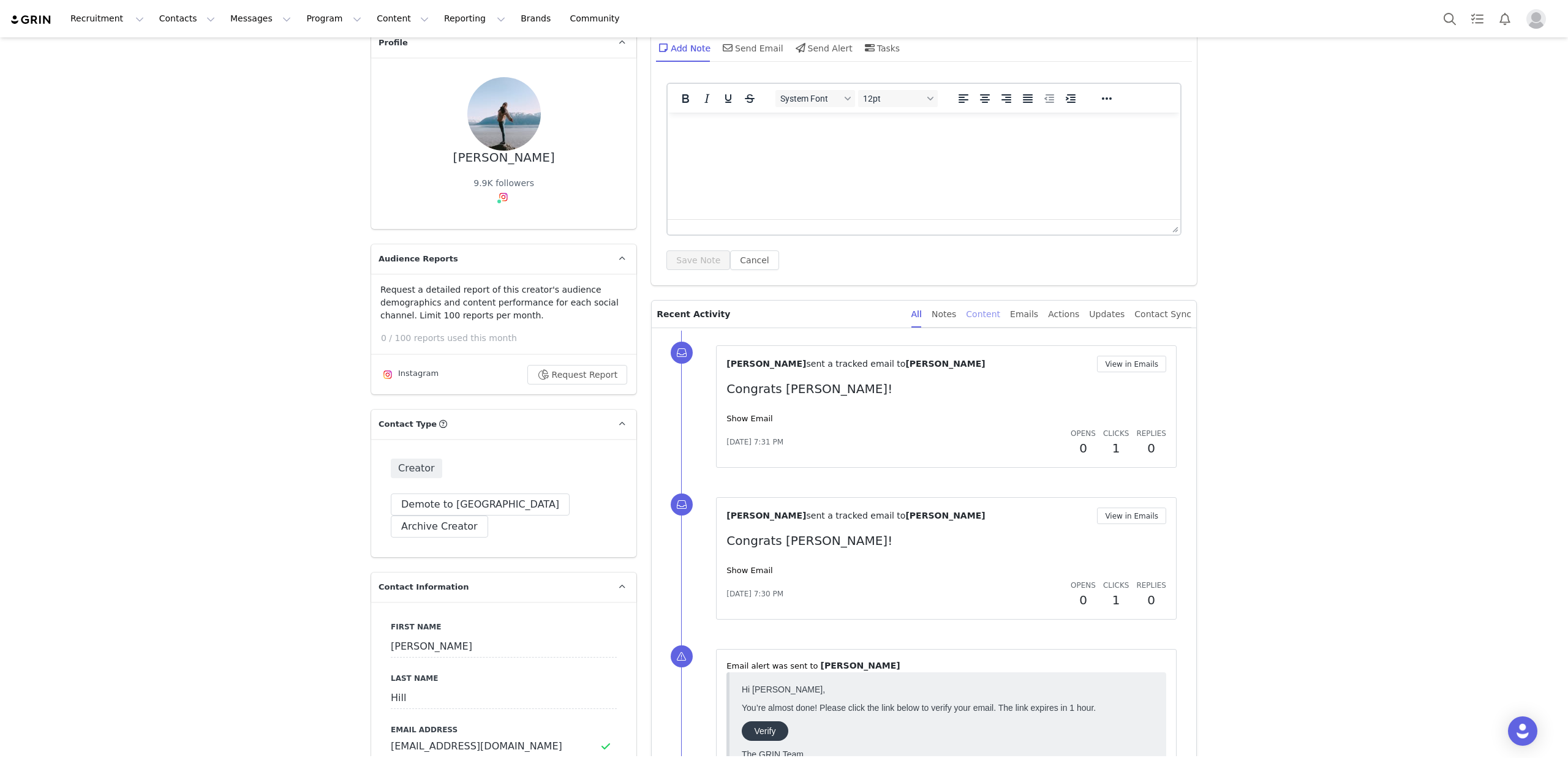
click at [1000, 318] on div "Content" at bounding box center [983, 315] width 34 height 28
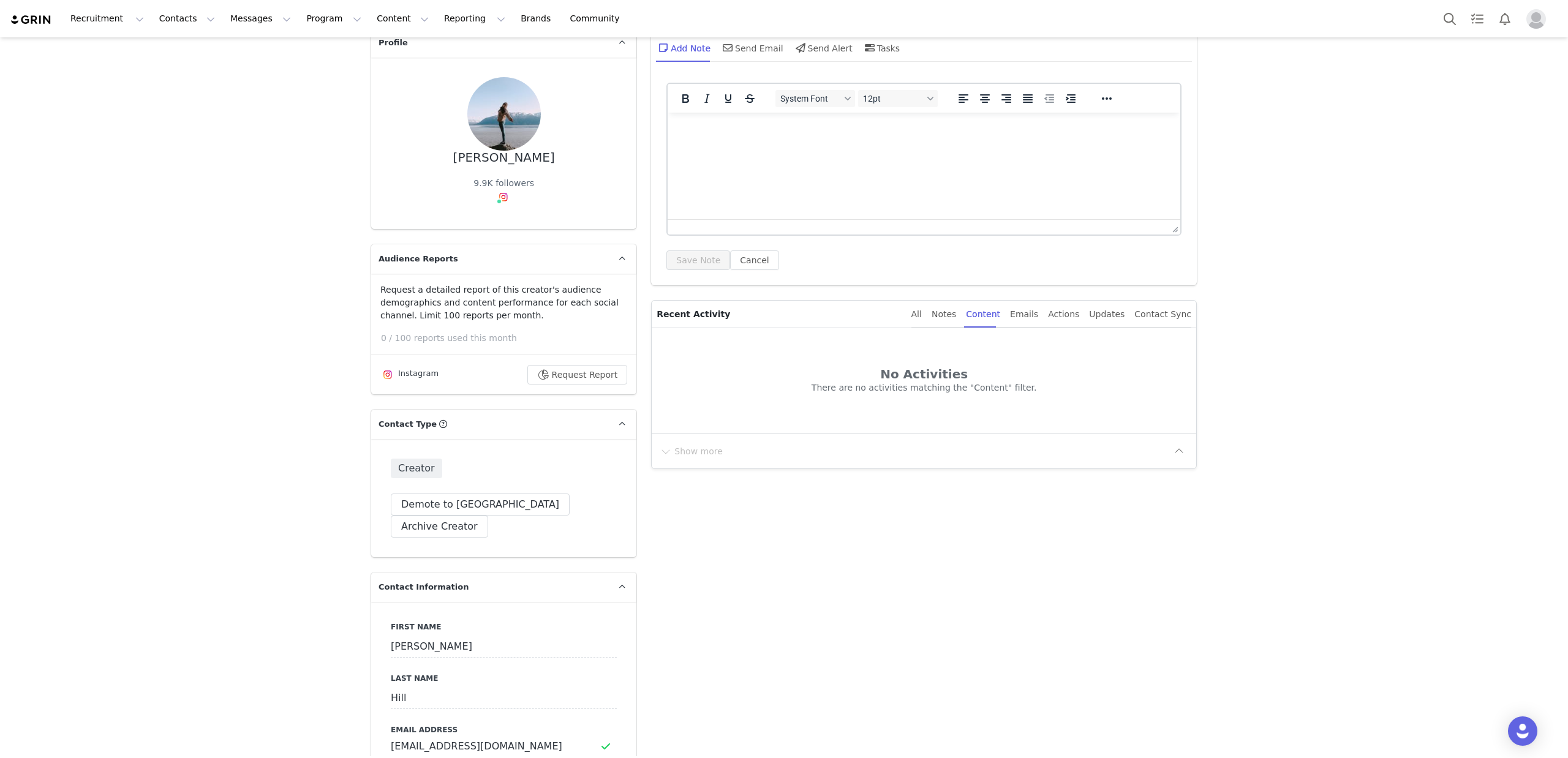
scroll to position [0, 0]
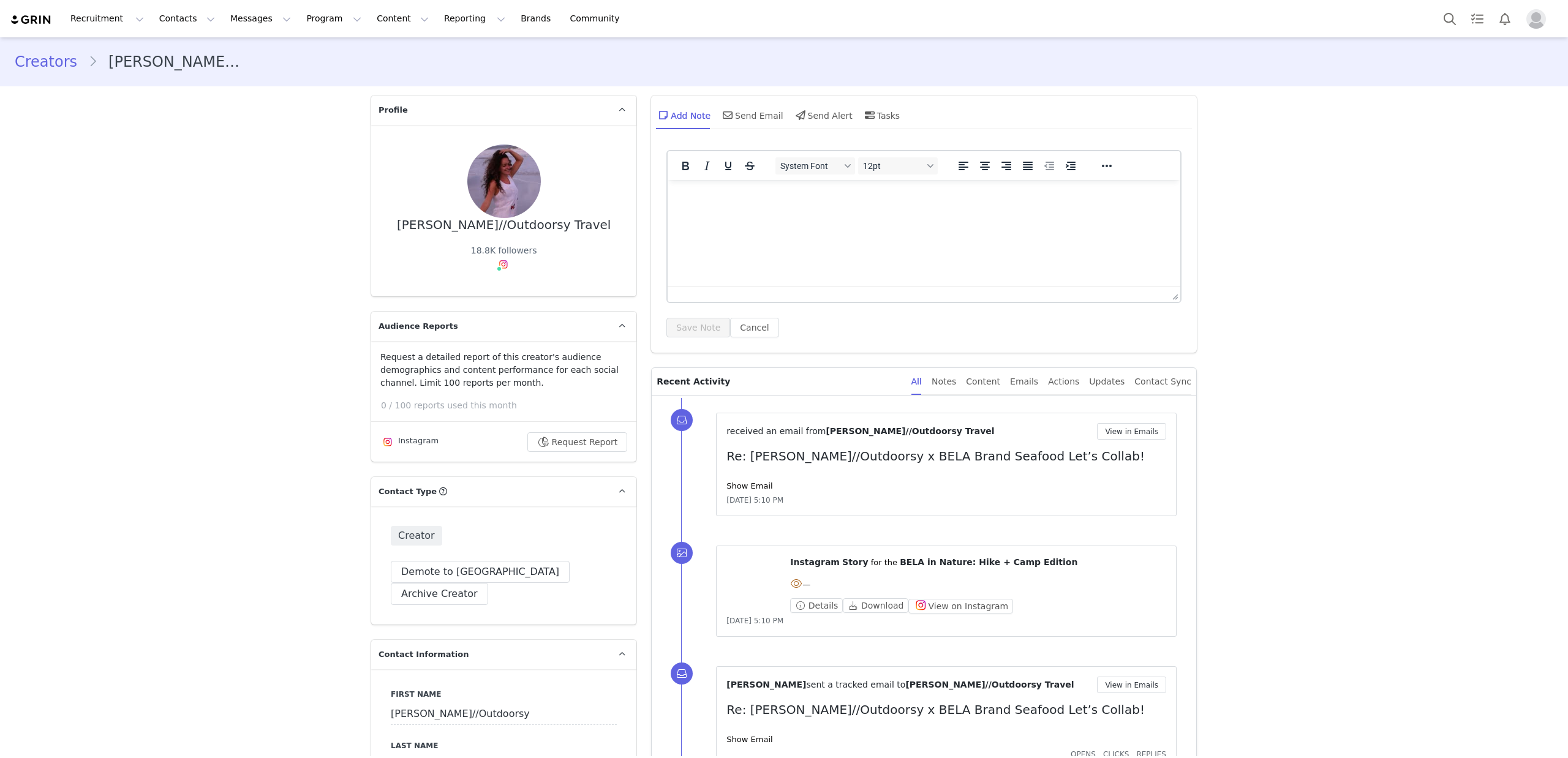
type input "+1 ([GEOGRAPHIC_DATA])"
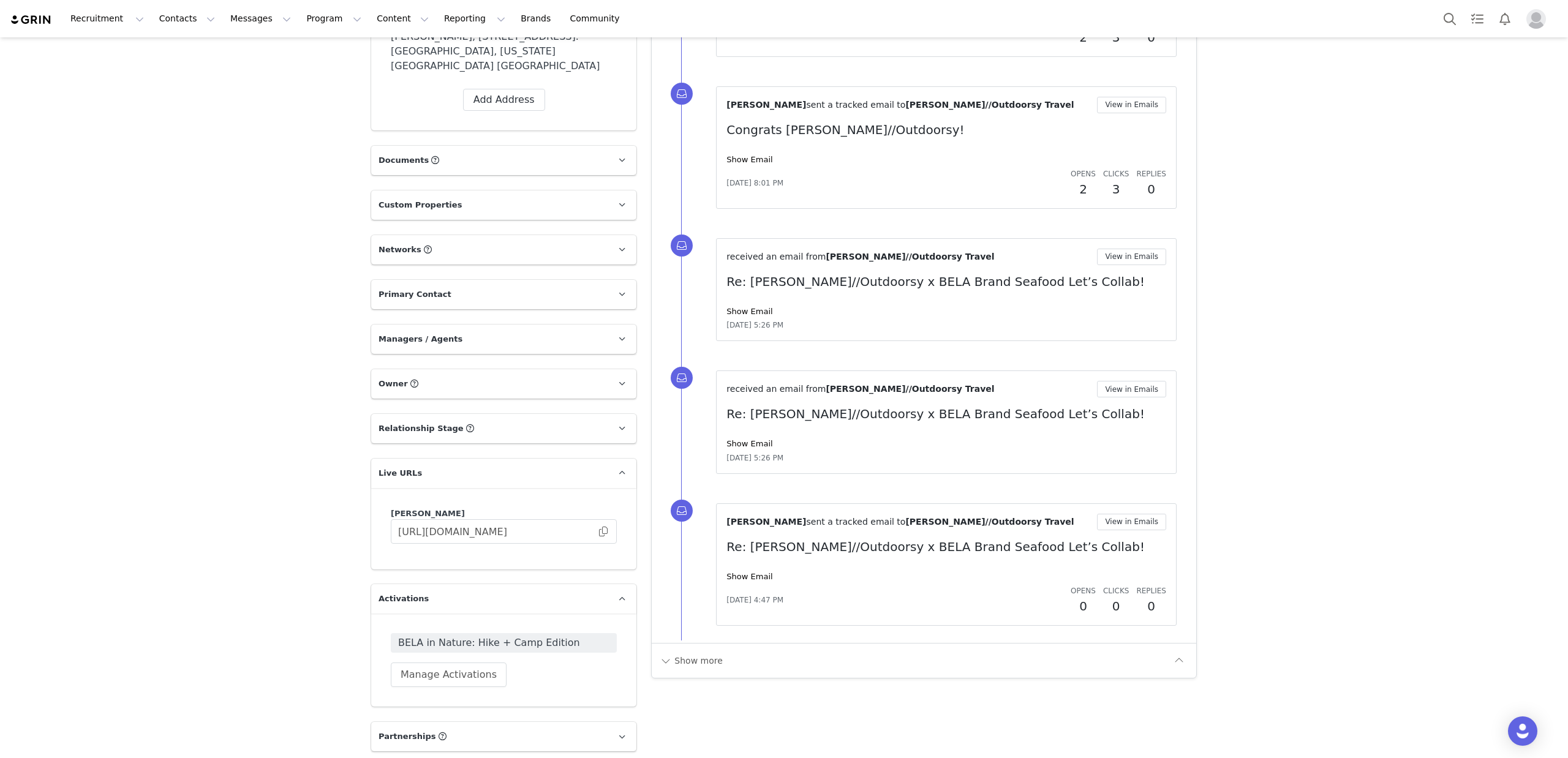
scroll to position [1556, 0]
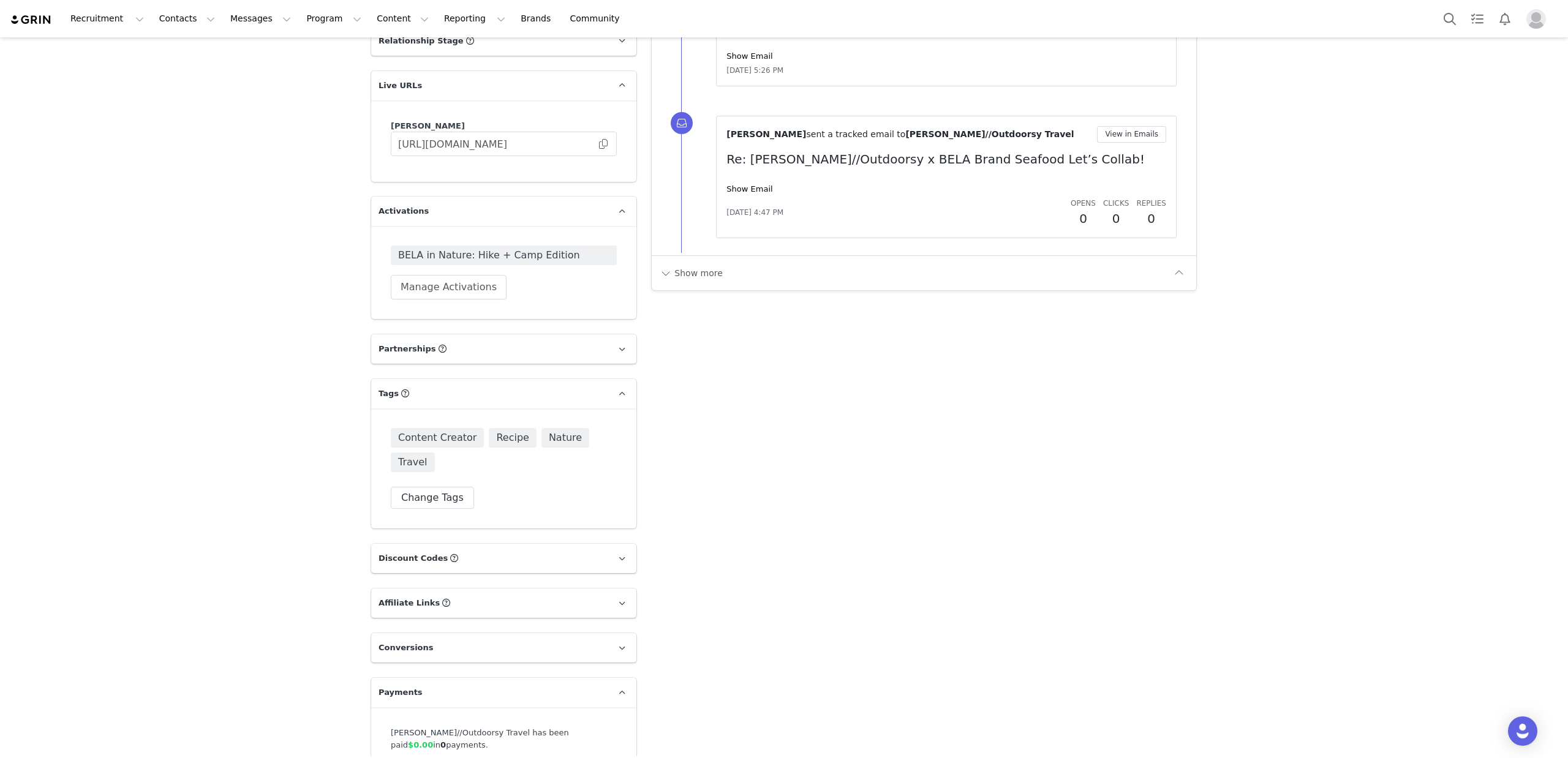
drag, startPoint x: 727, startPoint y: 214, endPoint x: 878, endPoint y: 215, distance: 151.0
click at [878, 215] on div "Sep 16, 2025, 4:47 PM" at bounding box center [895, 213] width 337 height 11
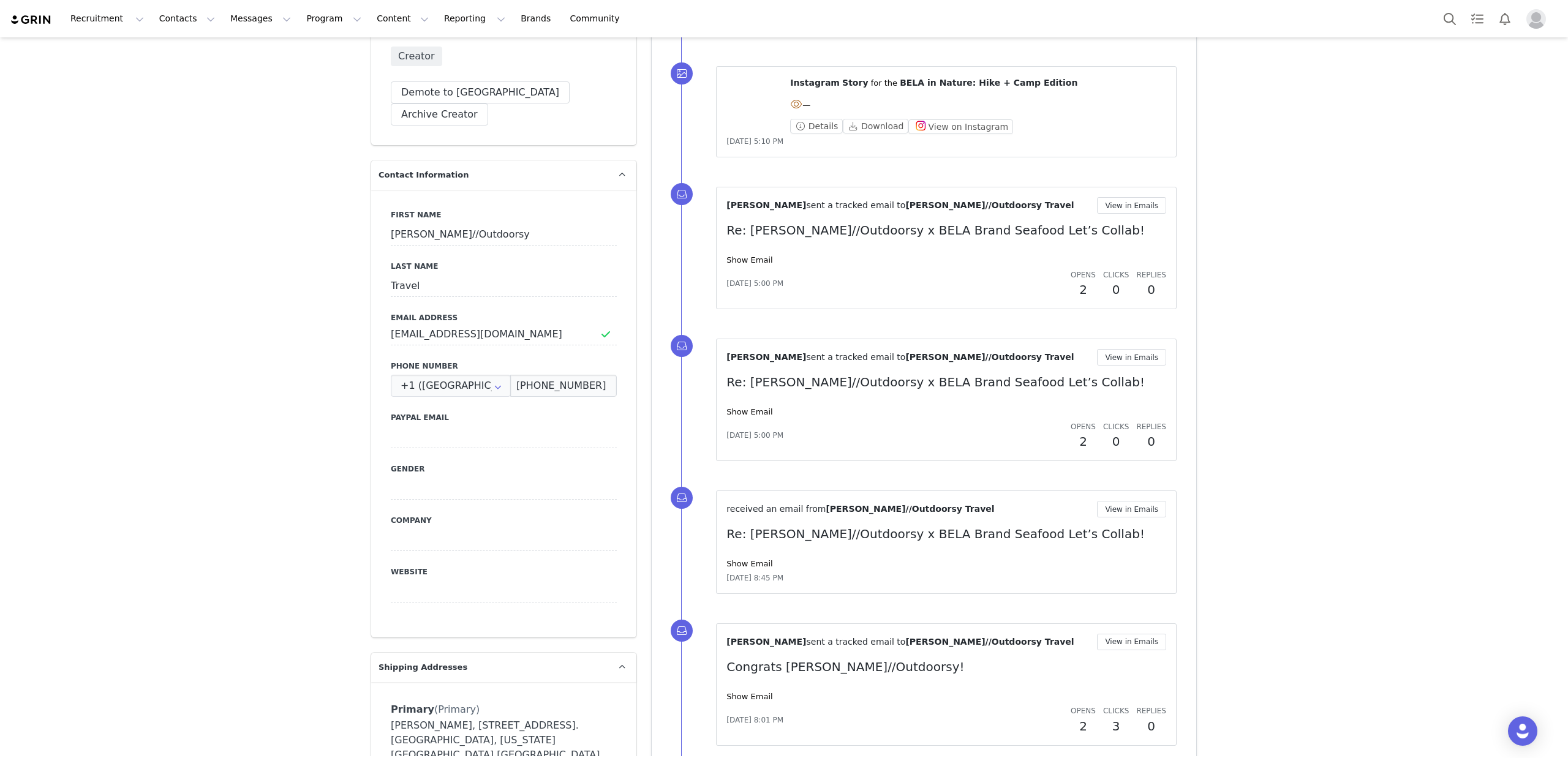
scroll to position [0, 0]
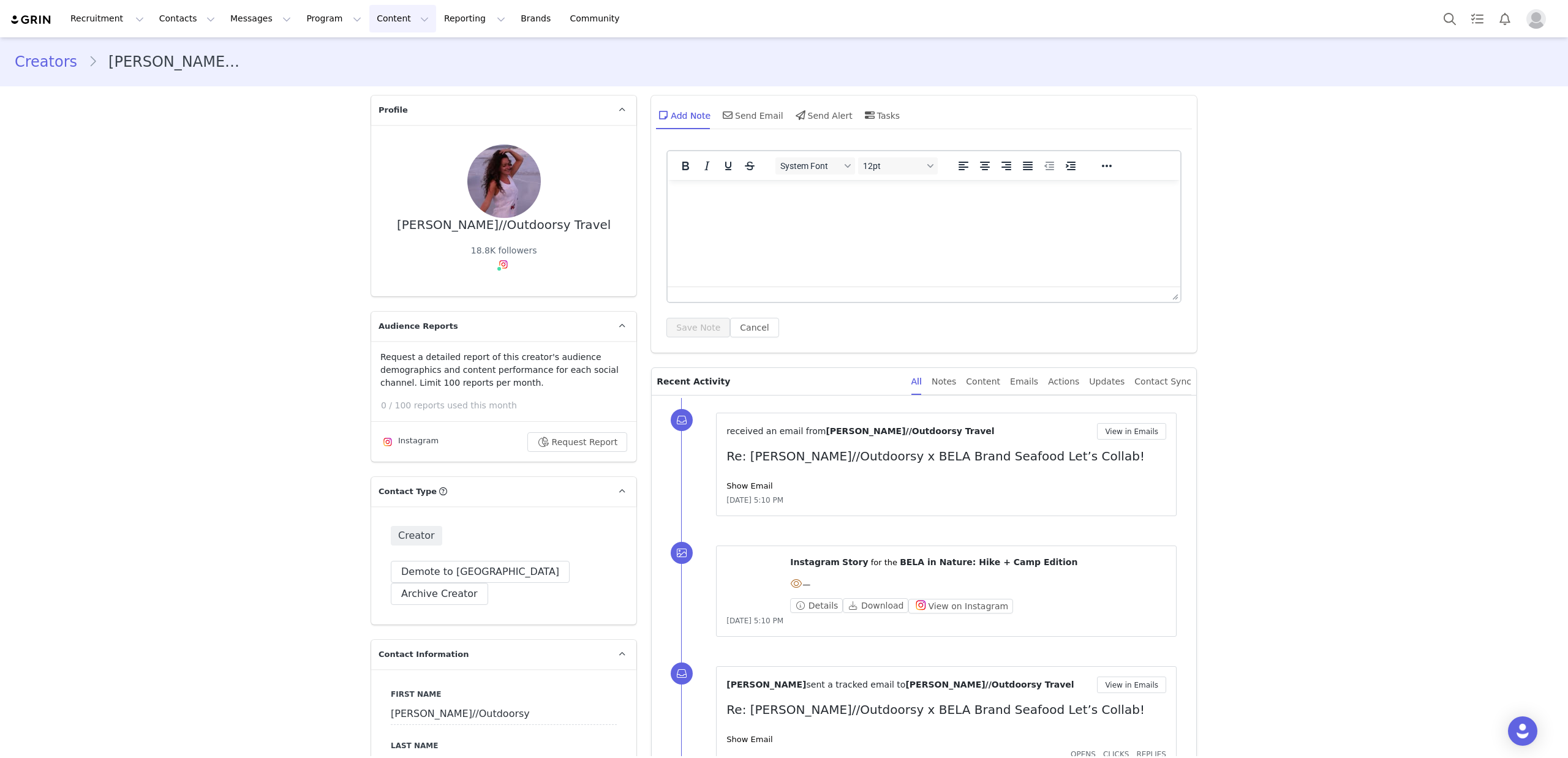
click at [370, 18] on button "Content Content" at bounding box center [403, 18] width 67 height 28
click at [408, 57] on p "Creator Content" at bounding box center [388, 54] width 69 height 13
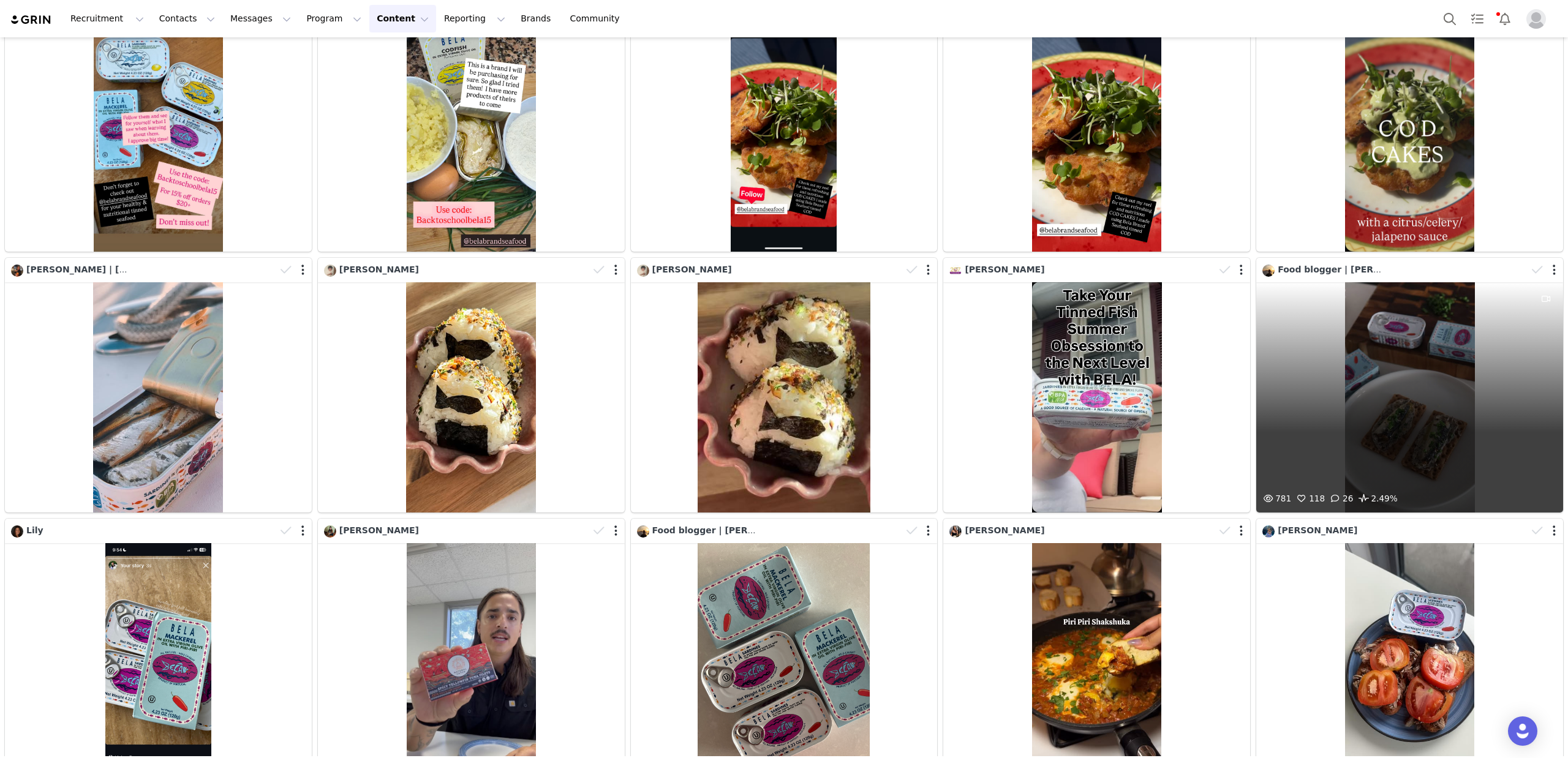
scroll to position [356, 0]
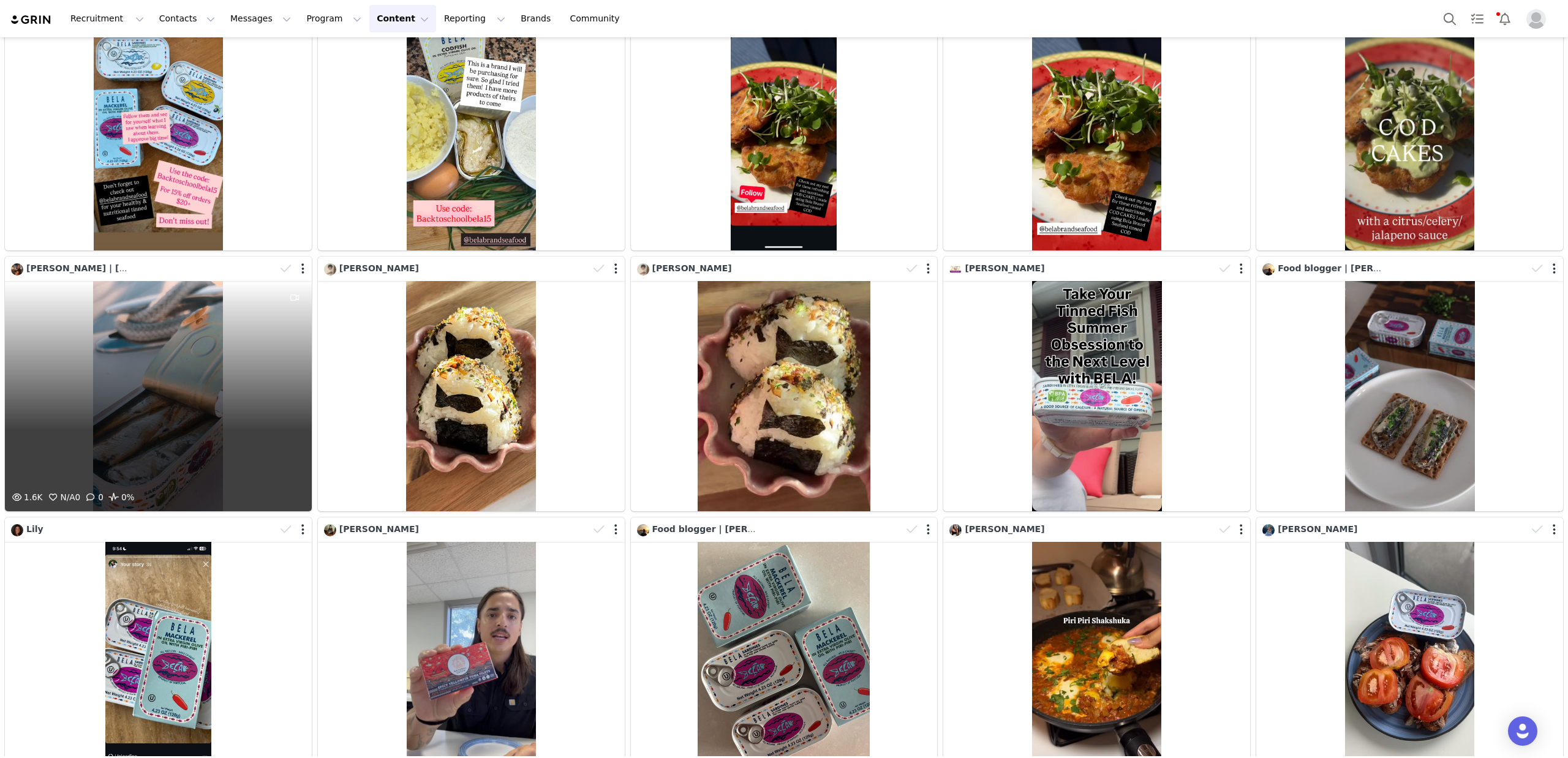
click at [139, 397] on div "1.6K N/A 0 0 0%" at bounding box center [158, 396] width 306 height 230
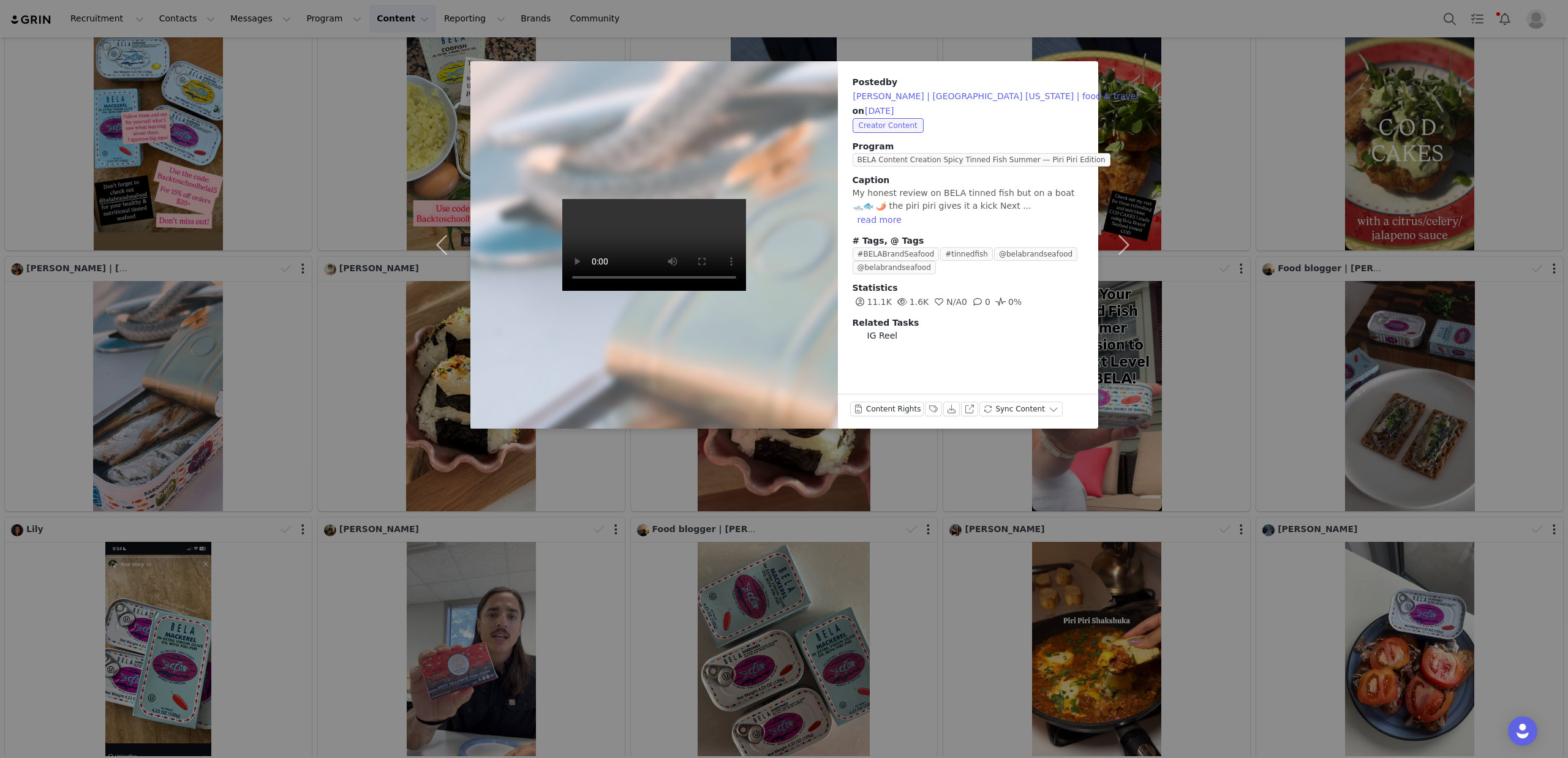
click at [264, 358] on div "Posted by Lydia | Portland Maine | food & travel on Sep 3, 2025 Creator Content…" at bounding box center [784, 379] width 1568 height 758
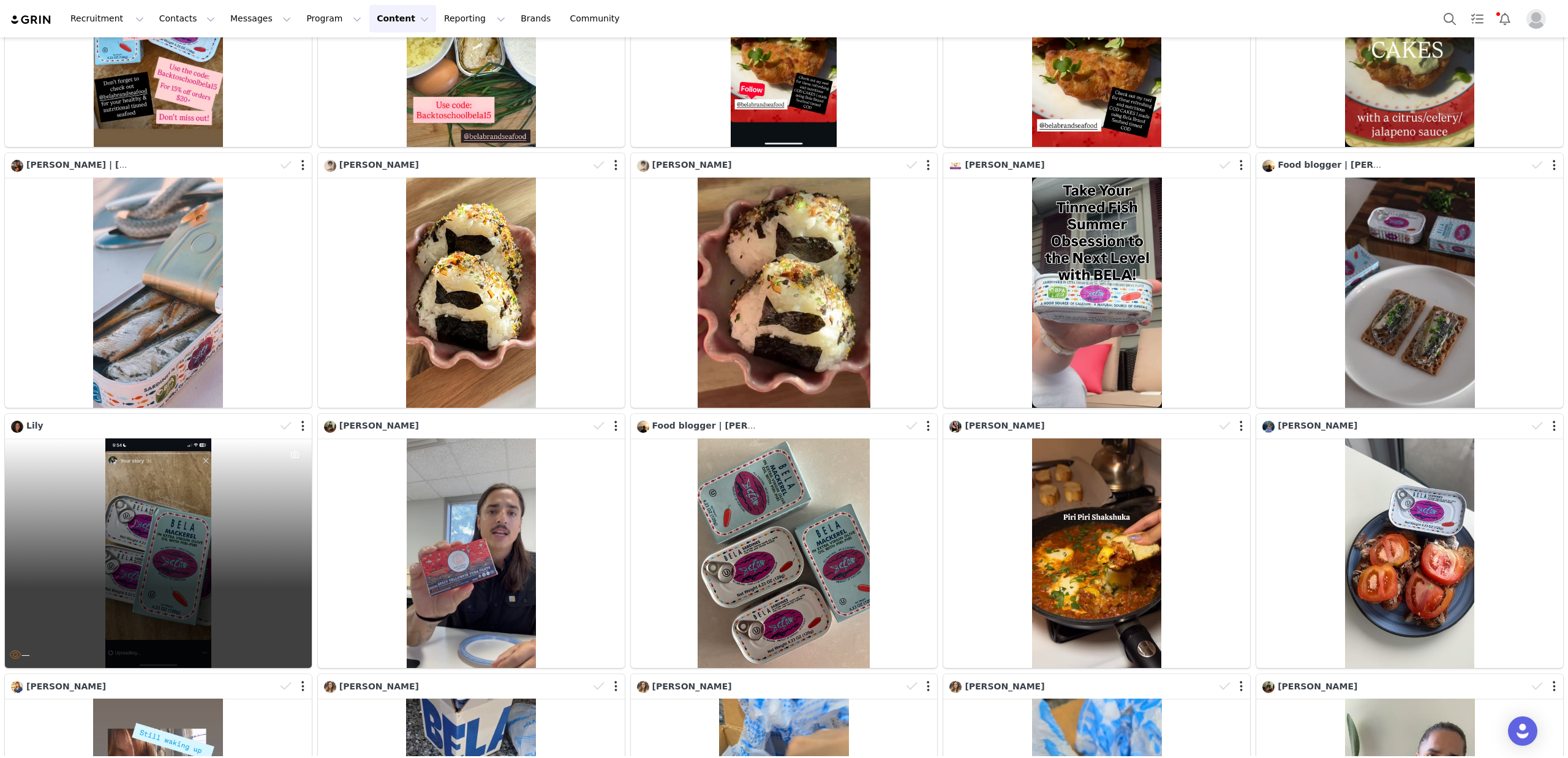
scroll to position [444, 0]
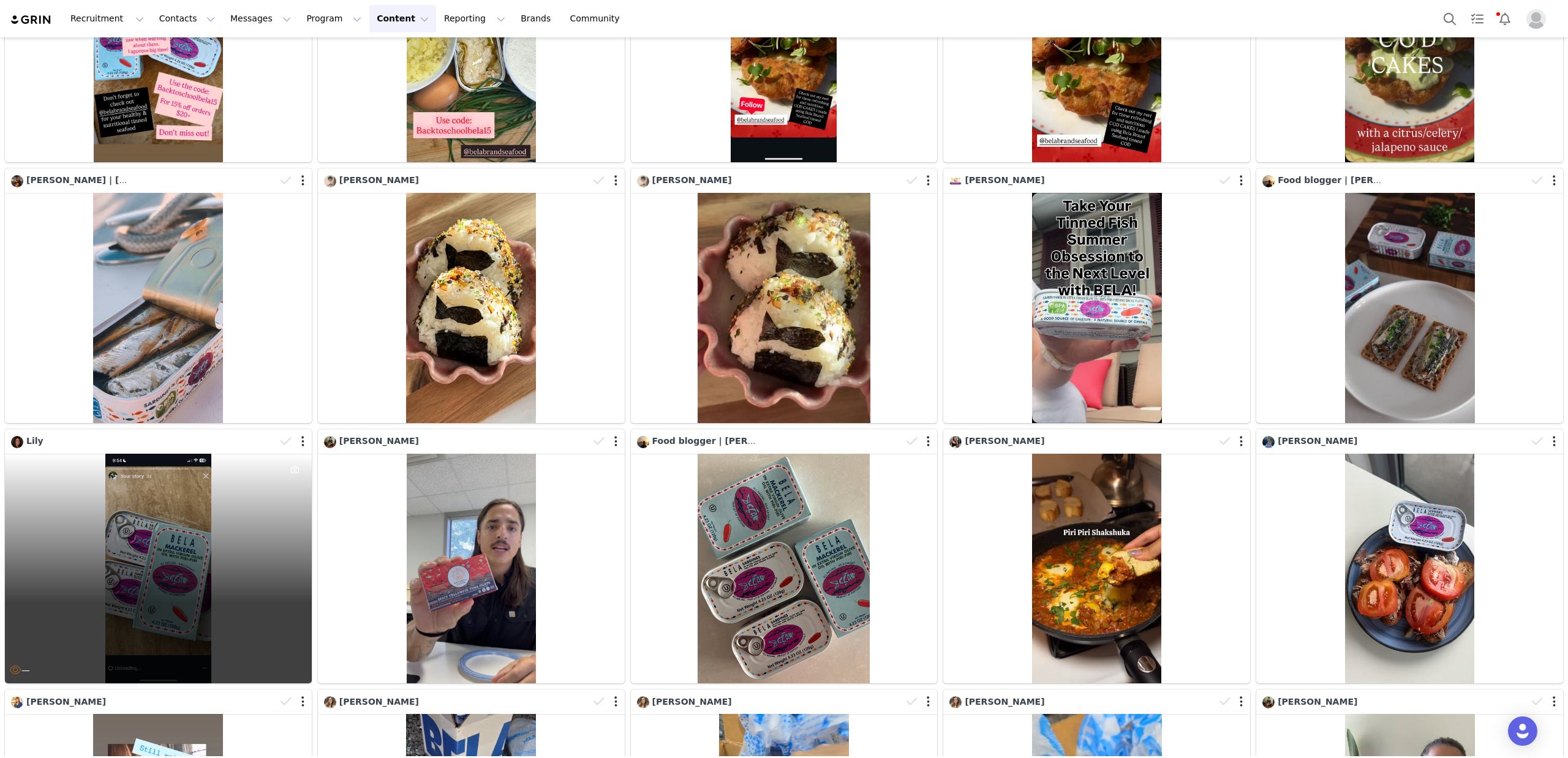
click at [211, 521] on div "—" at bounding box center [158, 569] width 306 height 230
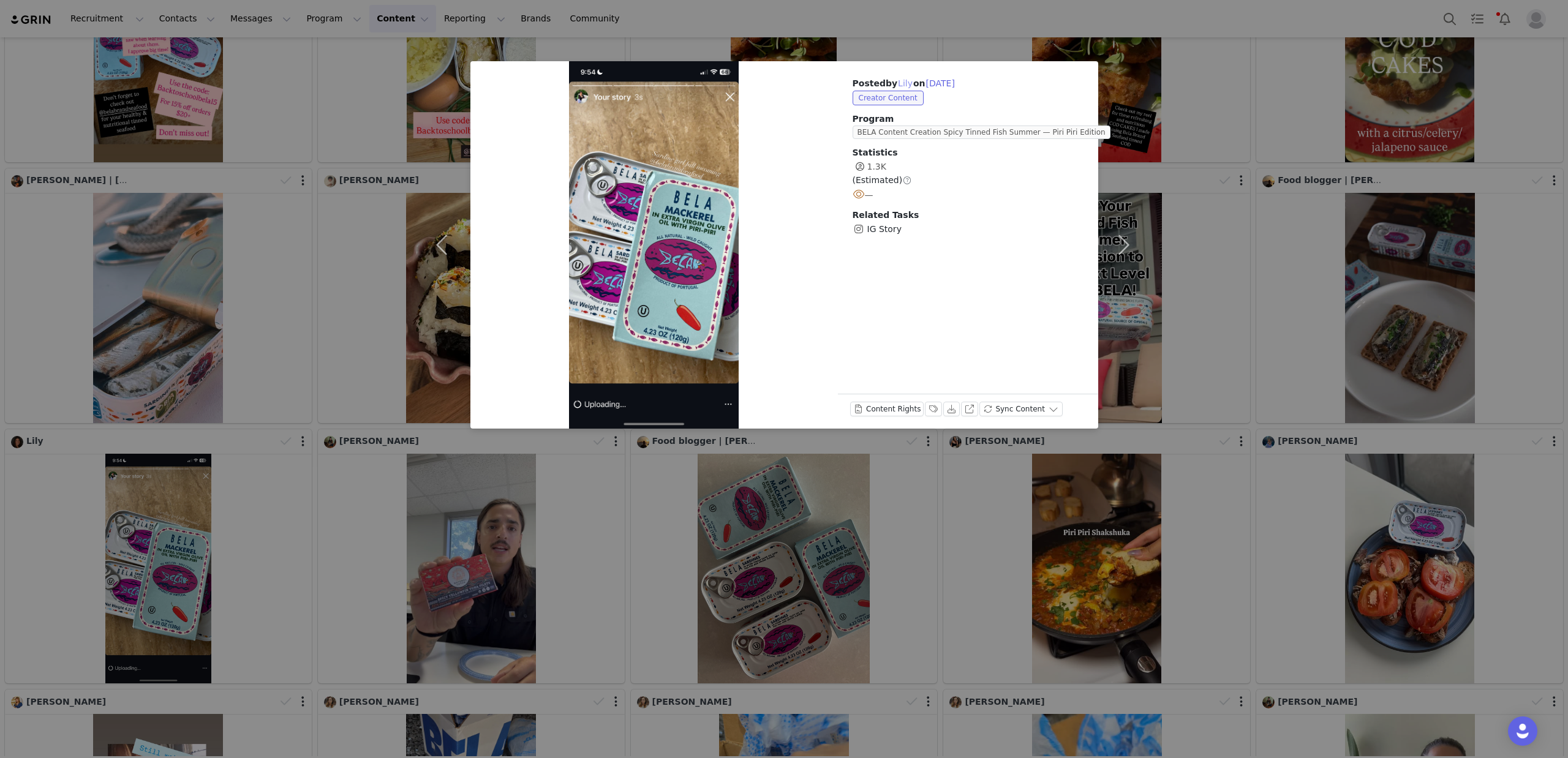
click at [900, 84] on button "Lily" at bounding box center [905, 84] width 16 height 15
type input "Lily"
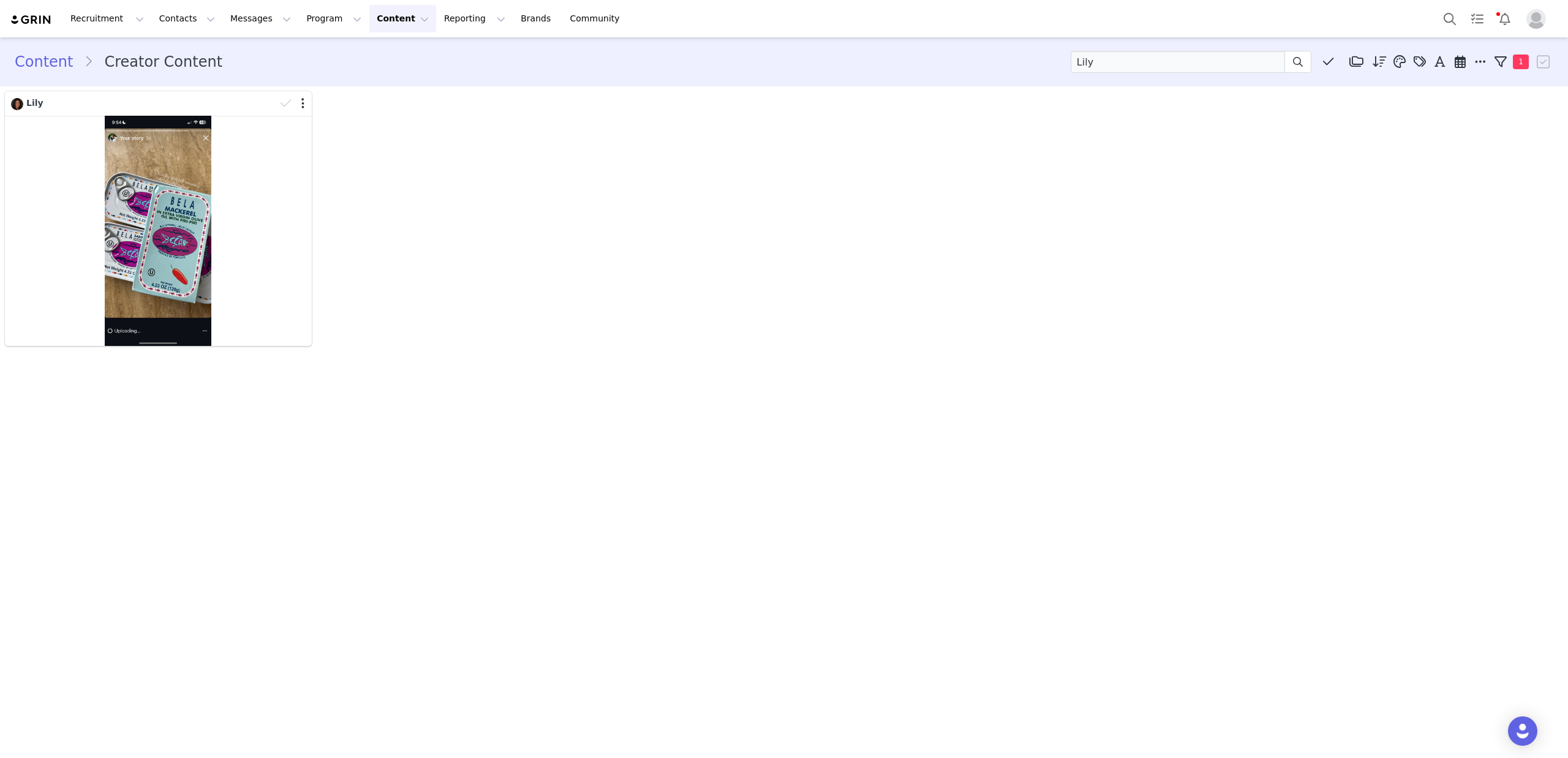
scroll to position [0, 0]
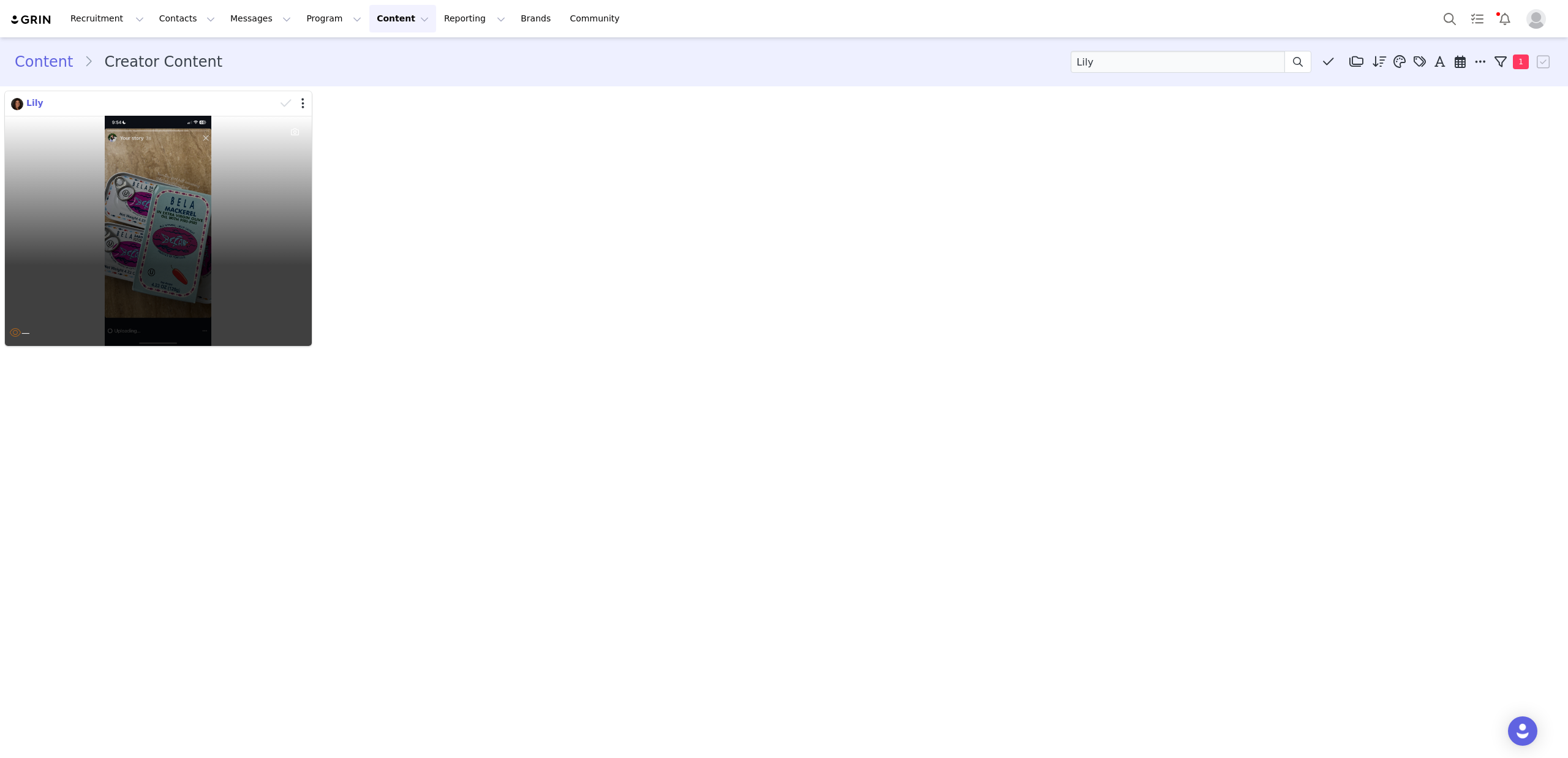
click at [33, 107] on span "Lily" at bounding box center [35, 103] width 17 height 10
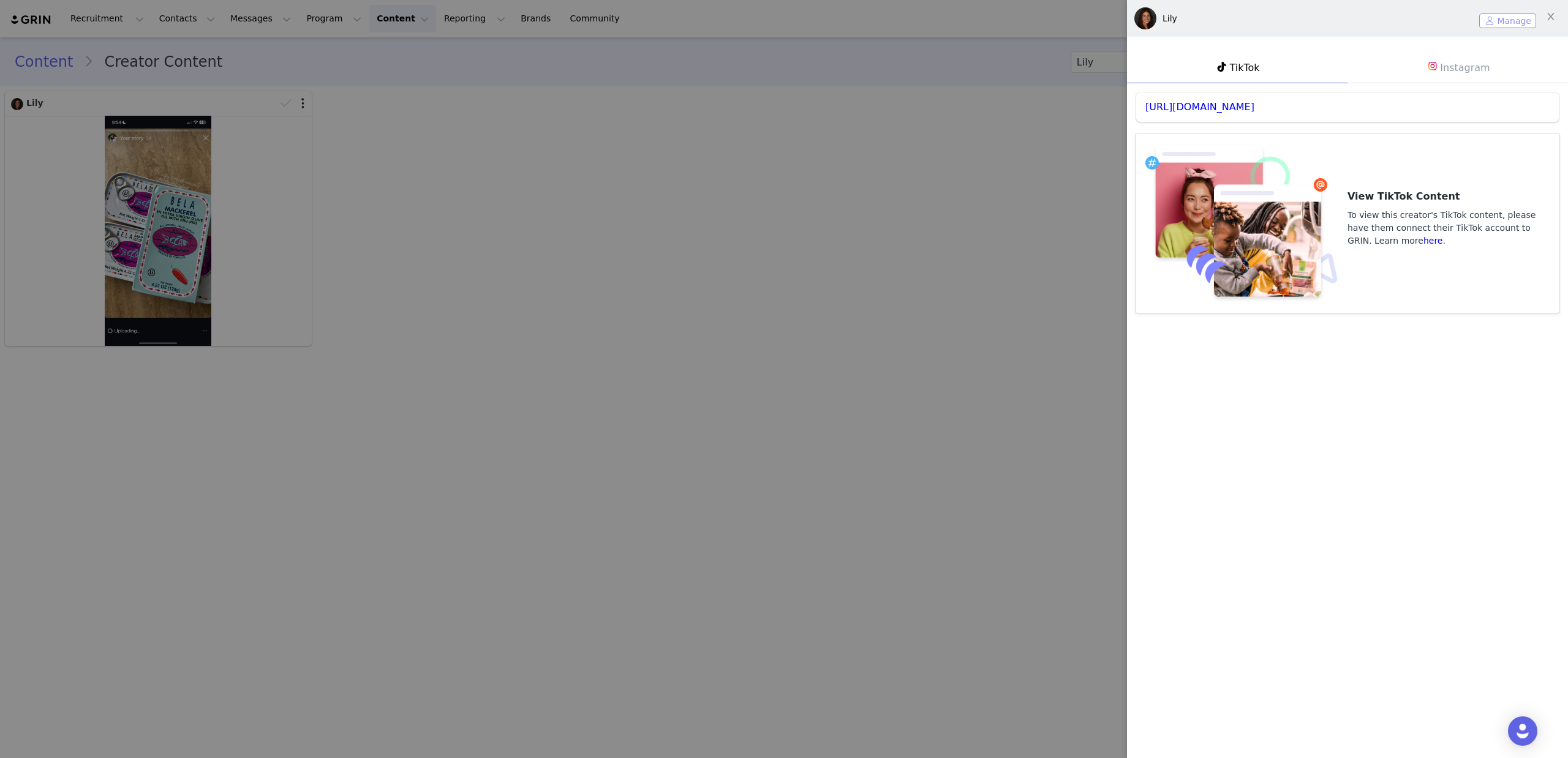
drag, startPoint x: 1506, startPoint y: 21, endPoint x: 1286, endPoint y: 109, distance: 236.9
click at [1506, 21] on button "Manage" at bounding box center [1507, 21] width 57 height 15
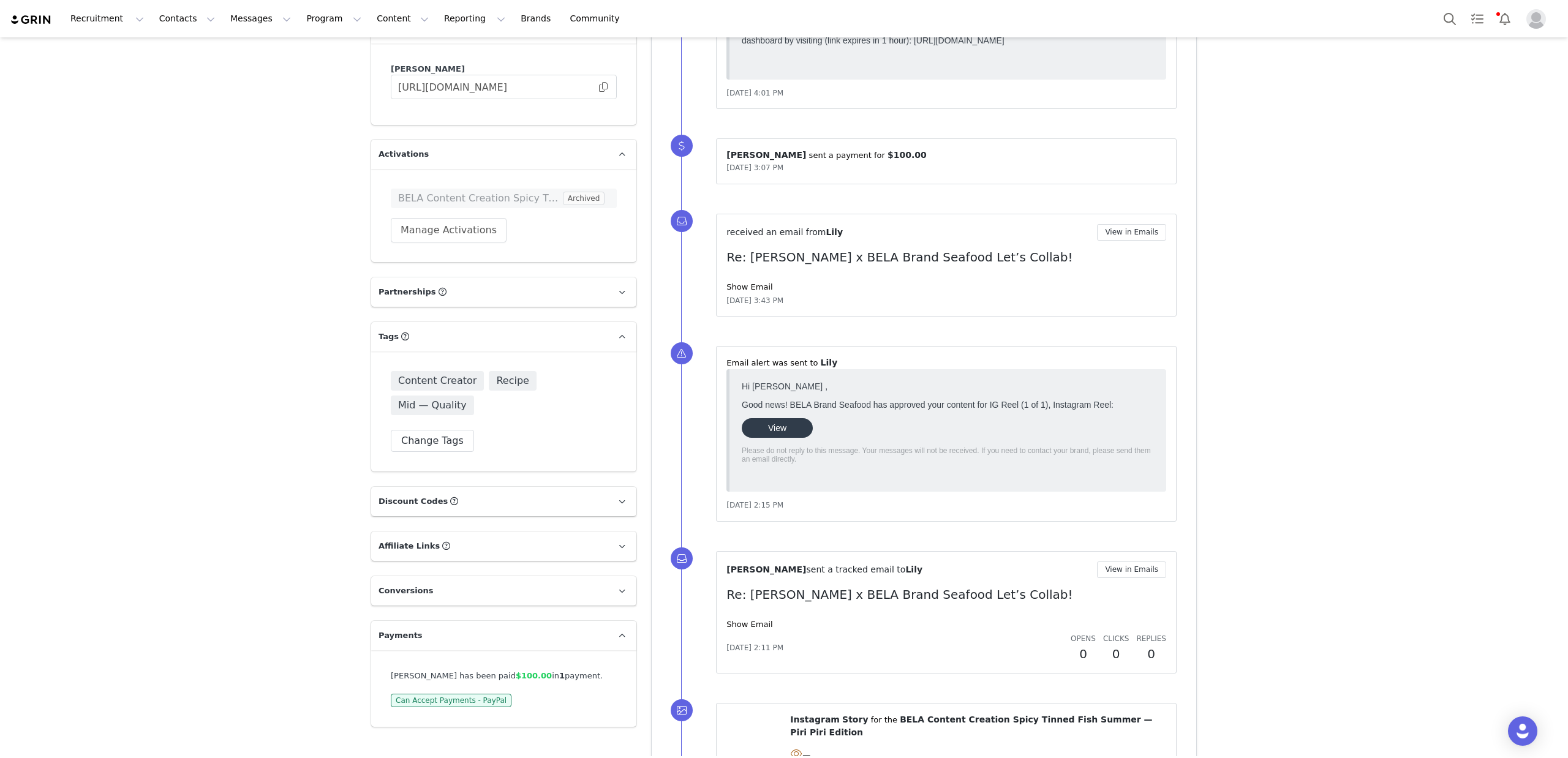
scroll to position [1640, 0]
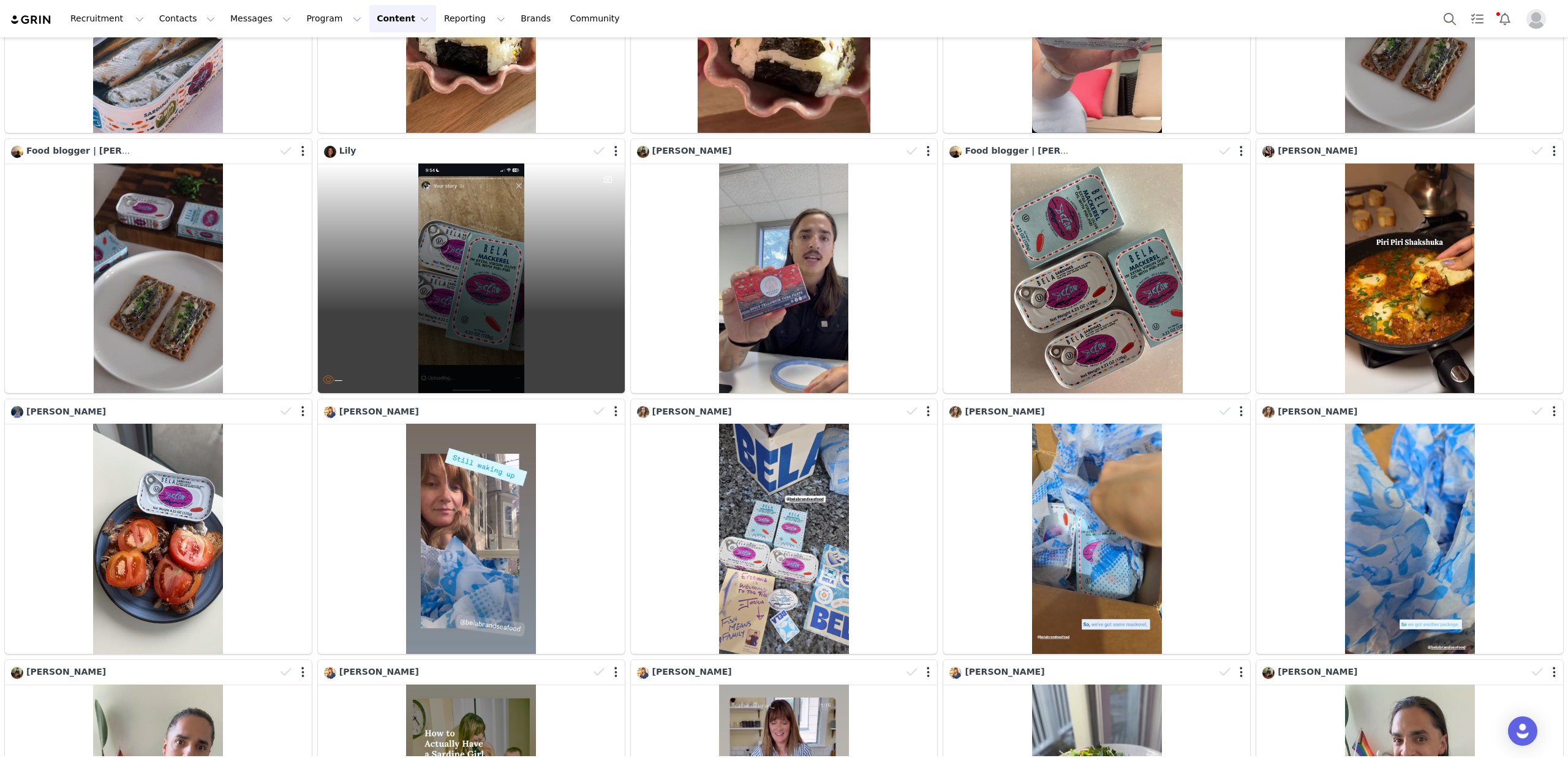
scroll to position [559, 0]
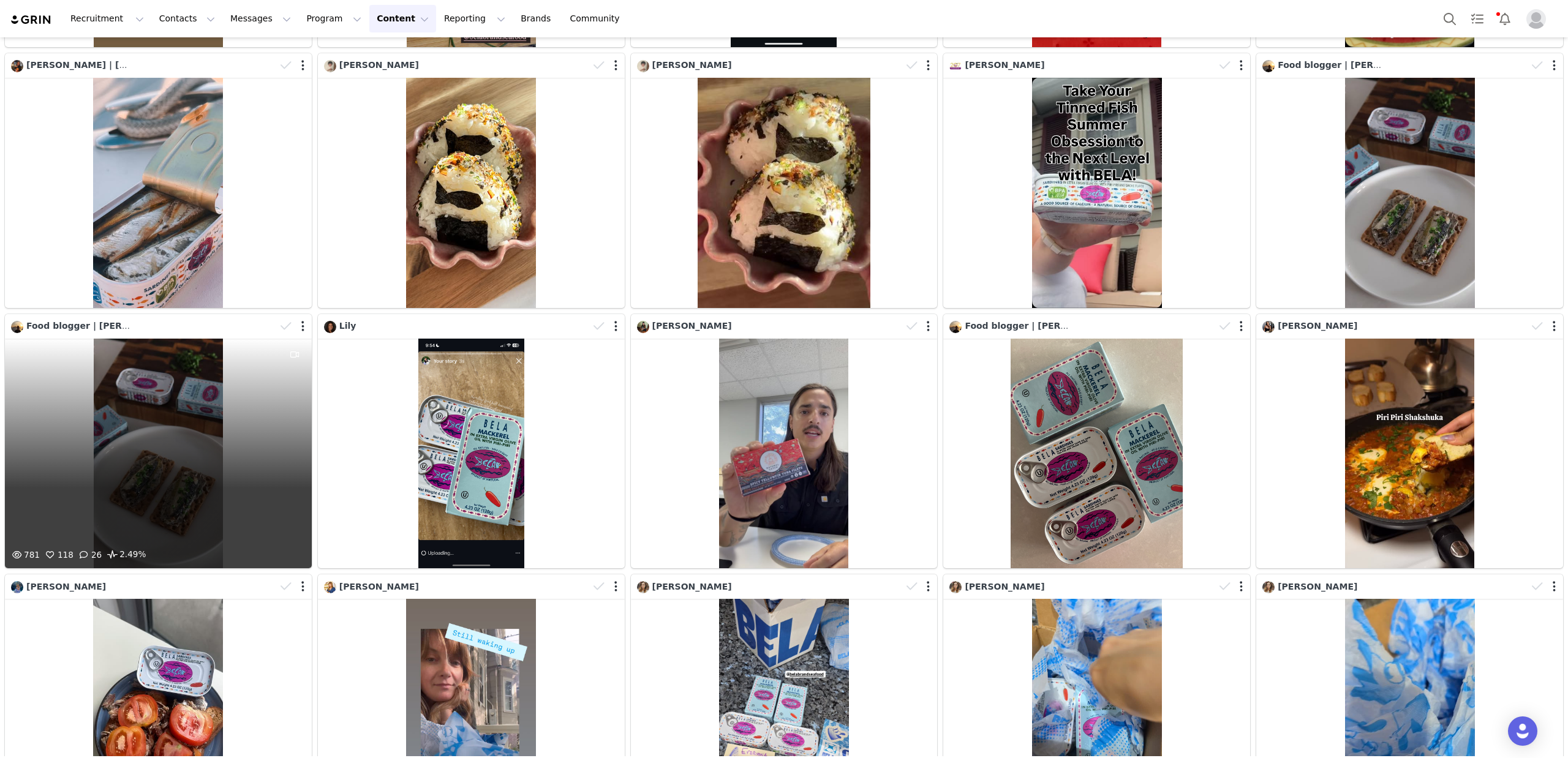
click at [50, 355] on div "781 118 26 2.49%" at bounding box center [158, 453] width 306 height 230
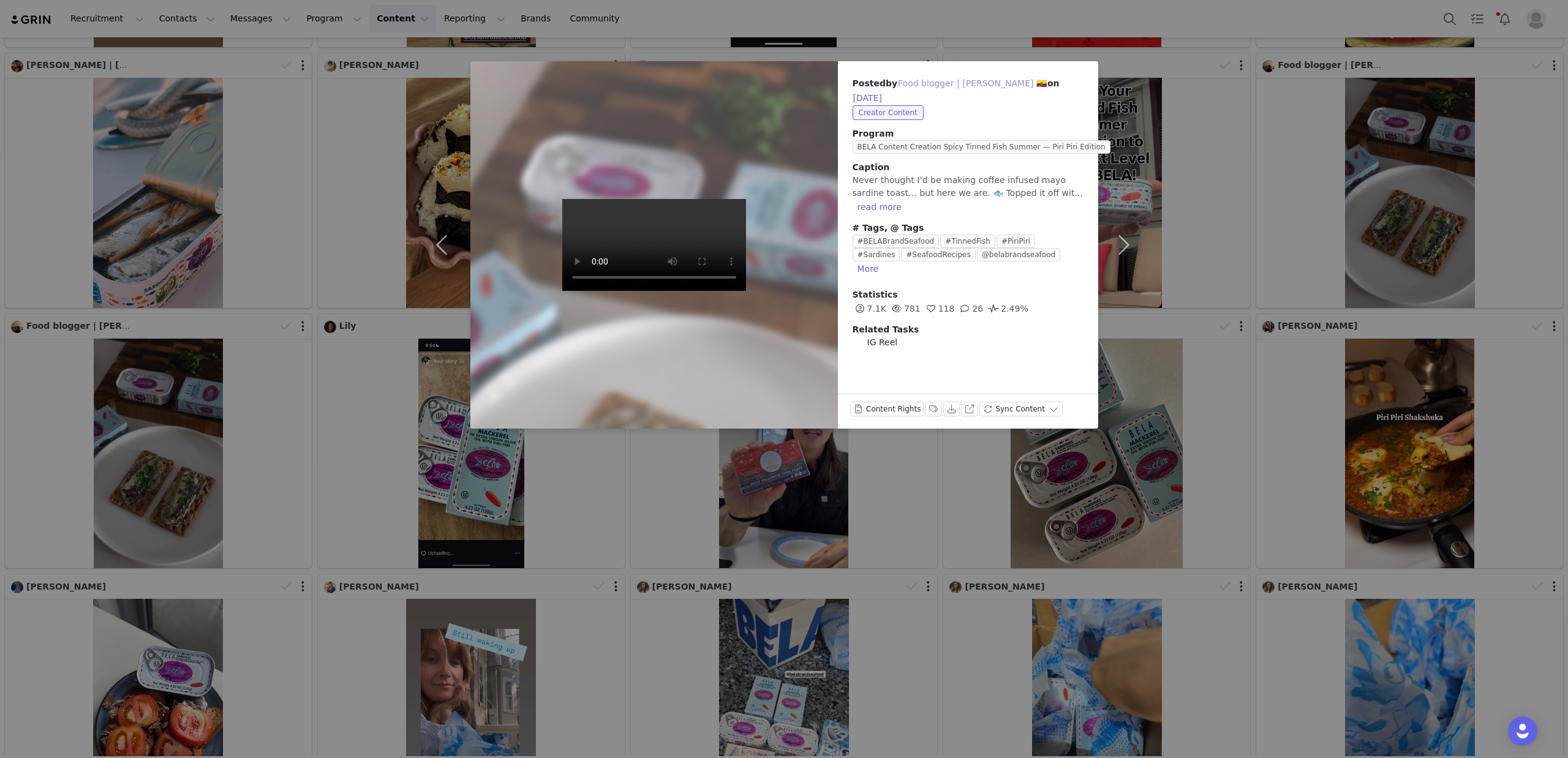
click at [937, 82] on button "Food blogger | Sebastian 🇪🇨" at bounding box center [973, 84] width 150 height 15
type input "Food blogger | Sebastian 🇪🇨"
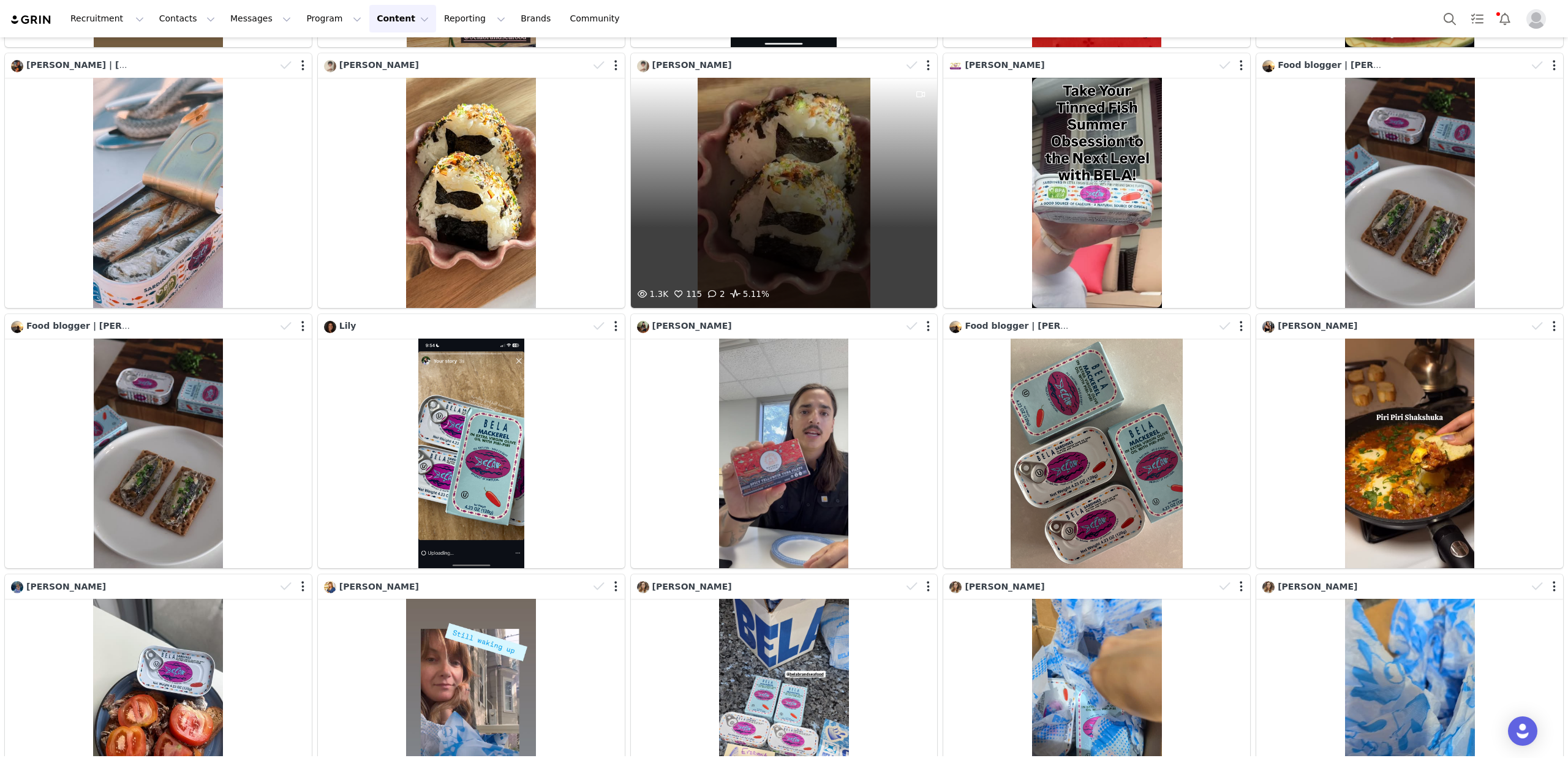
scroll to position [0, 0]
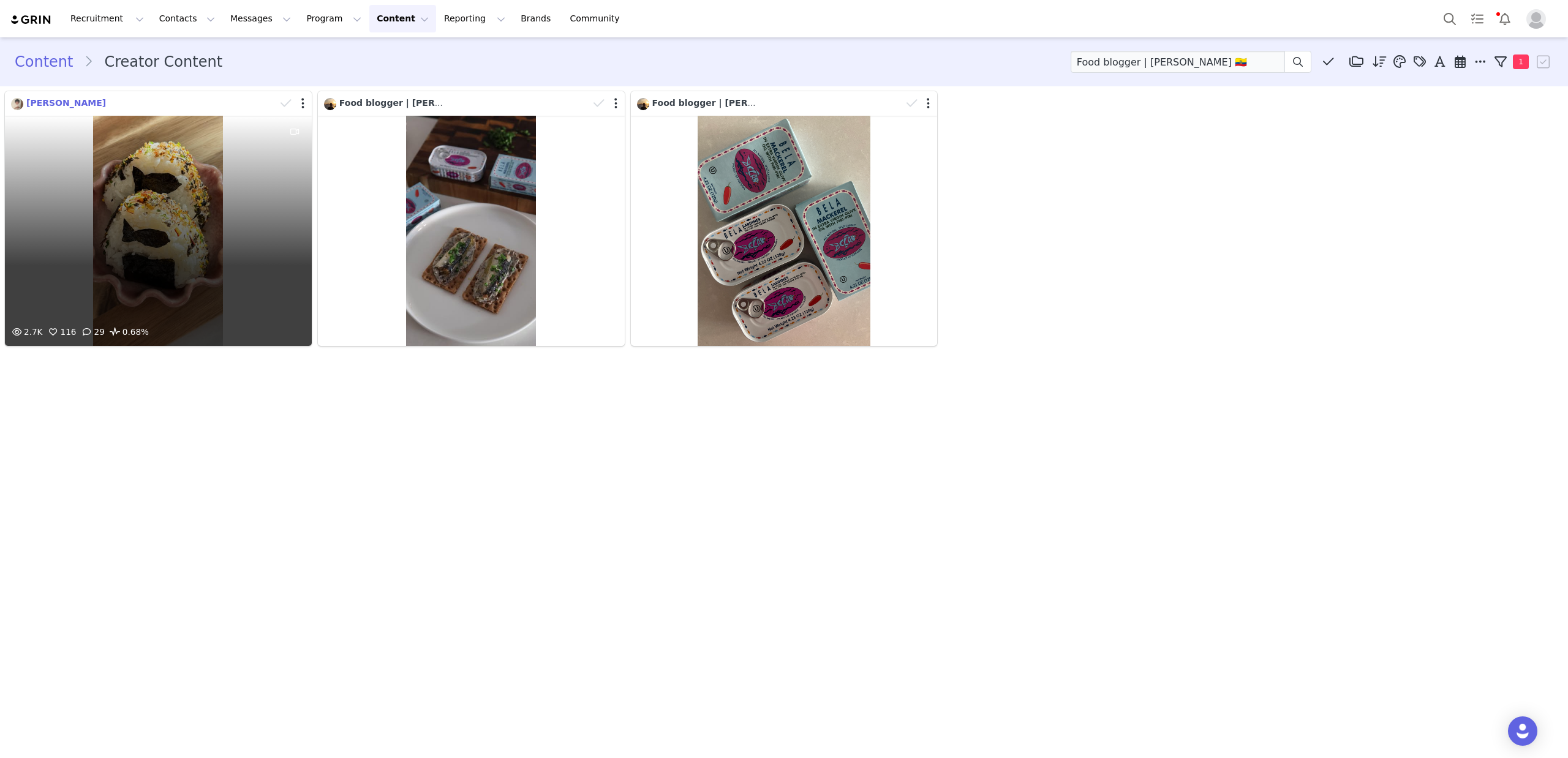
click at [32, 106] on span "Jolin Chan" at bounding box center [66, 103] width 80 height 10
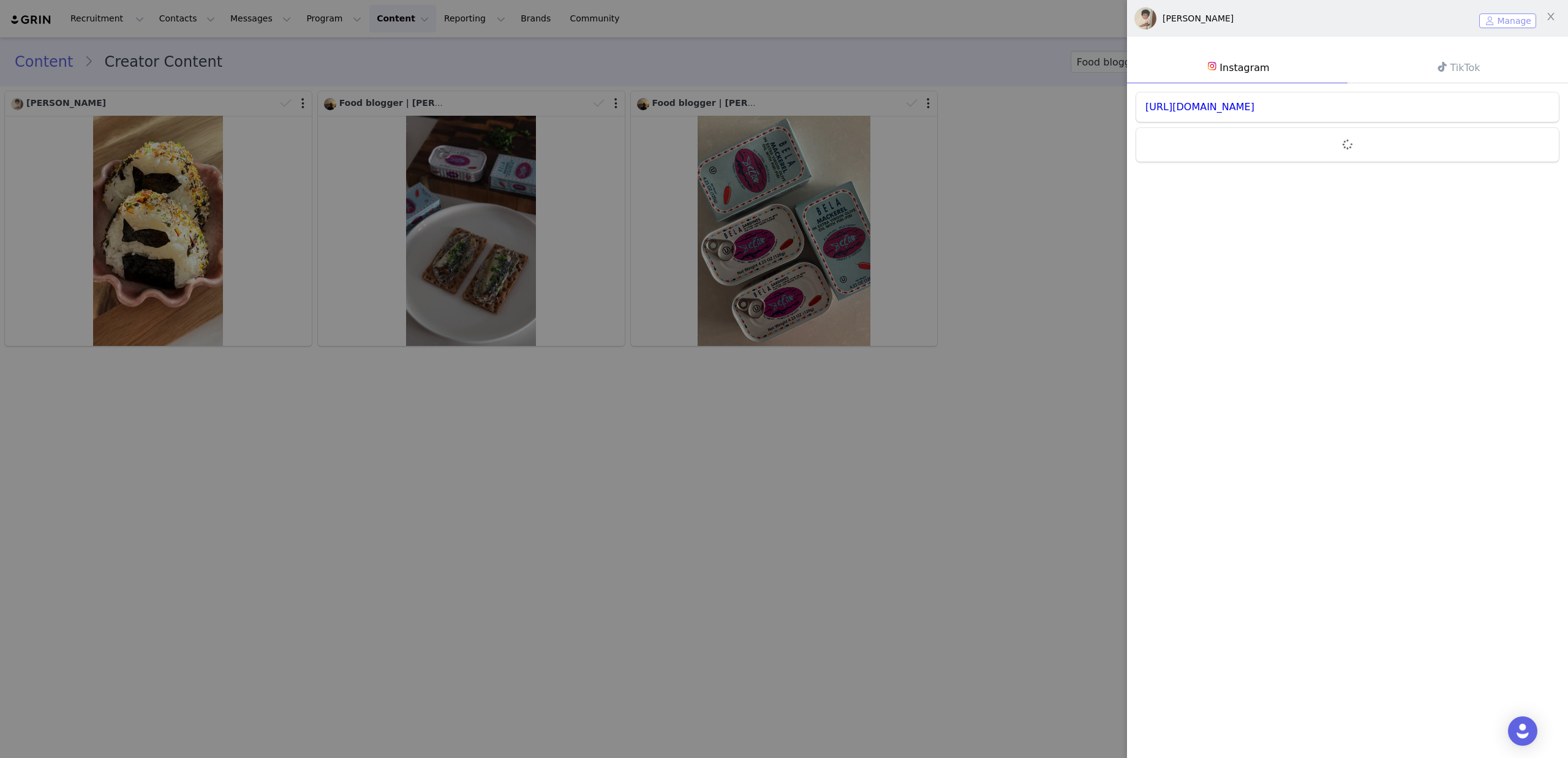
drag, startPoint x: 1518, startPoint y: 17, endPoint x: 1006, endPoint y: 40, distance: 512.5
click at [1517, 17] on button "Manage" at bounding box center [1507, 21] width 57 height 15
click at [174, 544] on div at bounding box center [784, 379] width 1568 height 758
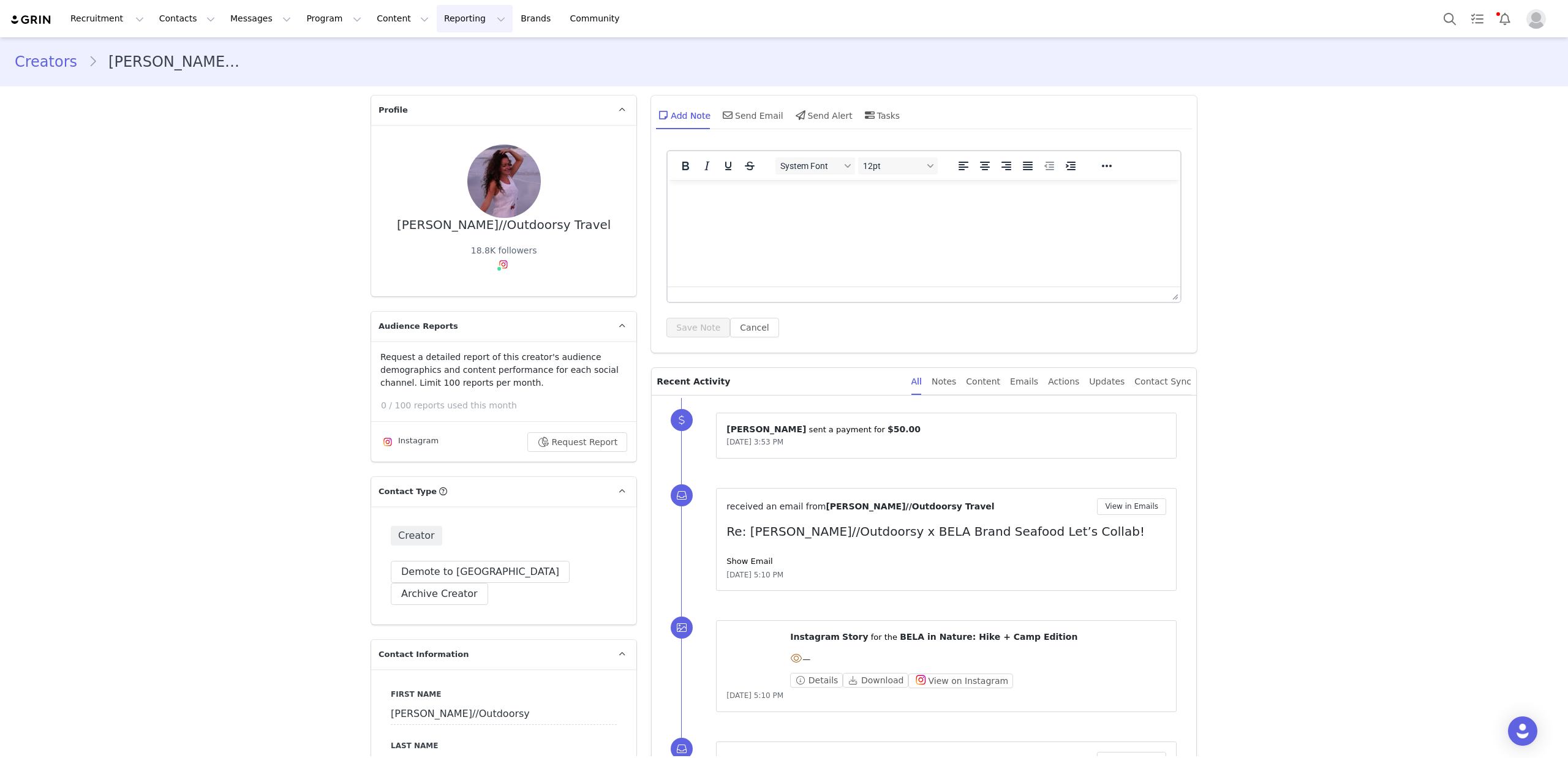
click at [437, 12] on button "Reporting Reporting" at bounding box center [474, 18] width 76 height 28
click at [376, 21] on button "Content Content" at bounding box center [403, 18] width 67 height 28
click at [385, 56] on p "Creator Content" at bounding box center [388, 54] width 69 height 13
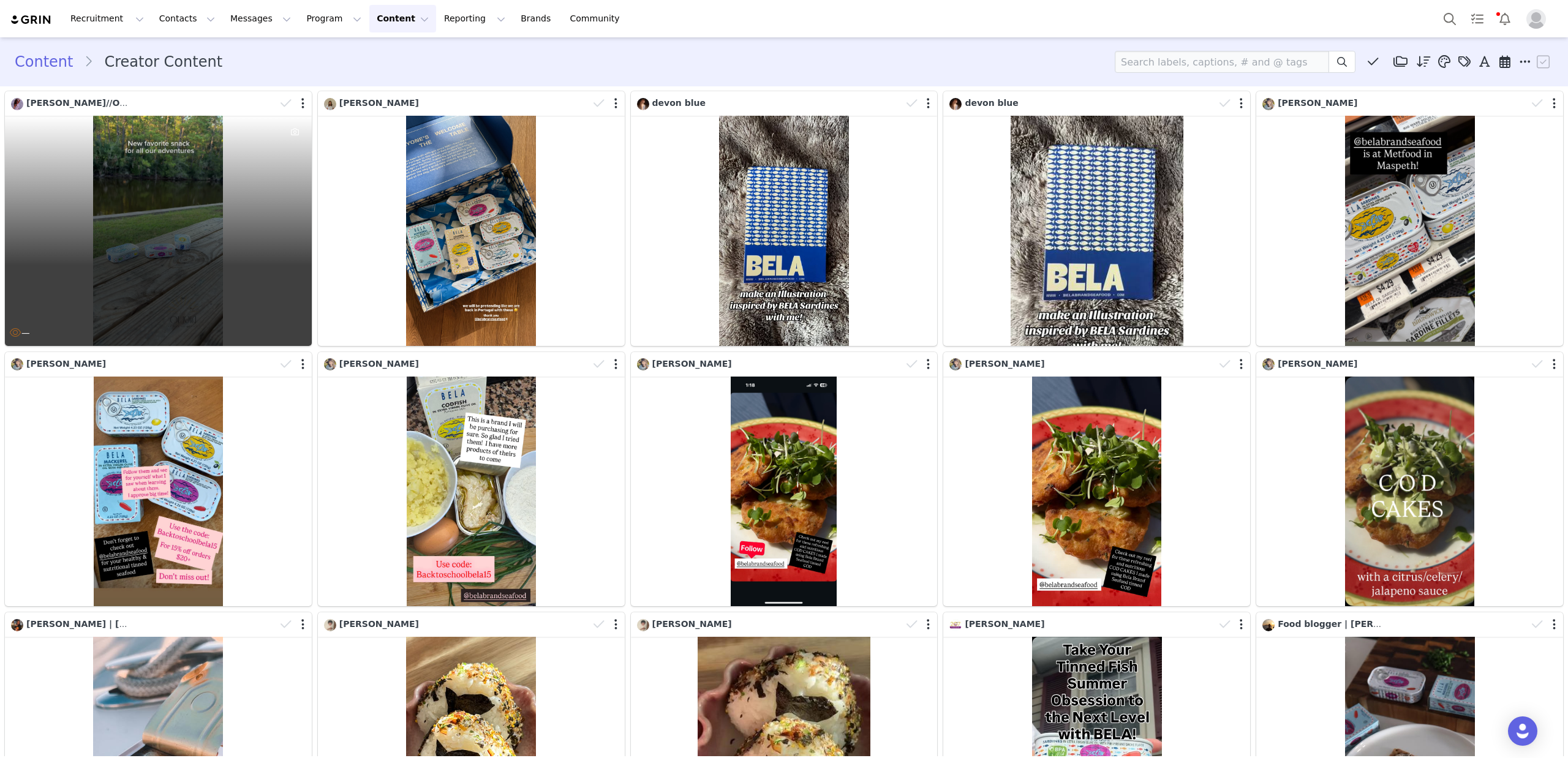
click at [202, 202] on div "—" at bounding box center [158, 230] width 306 height 230
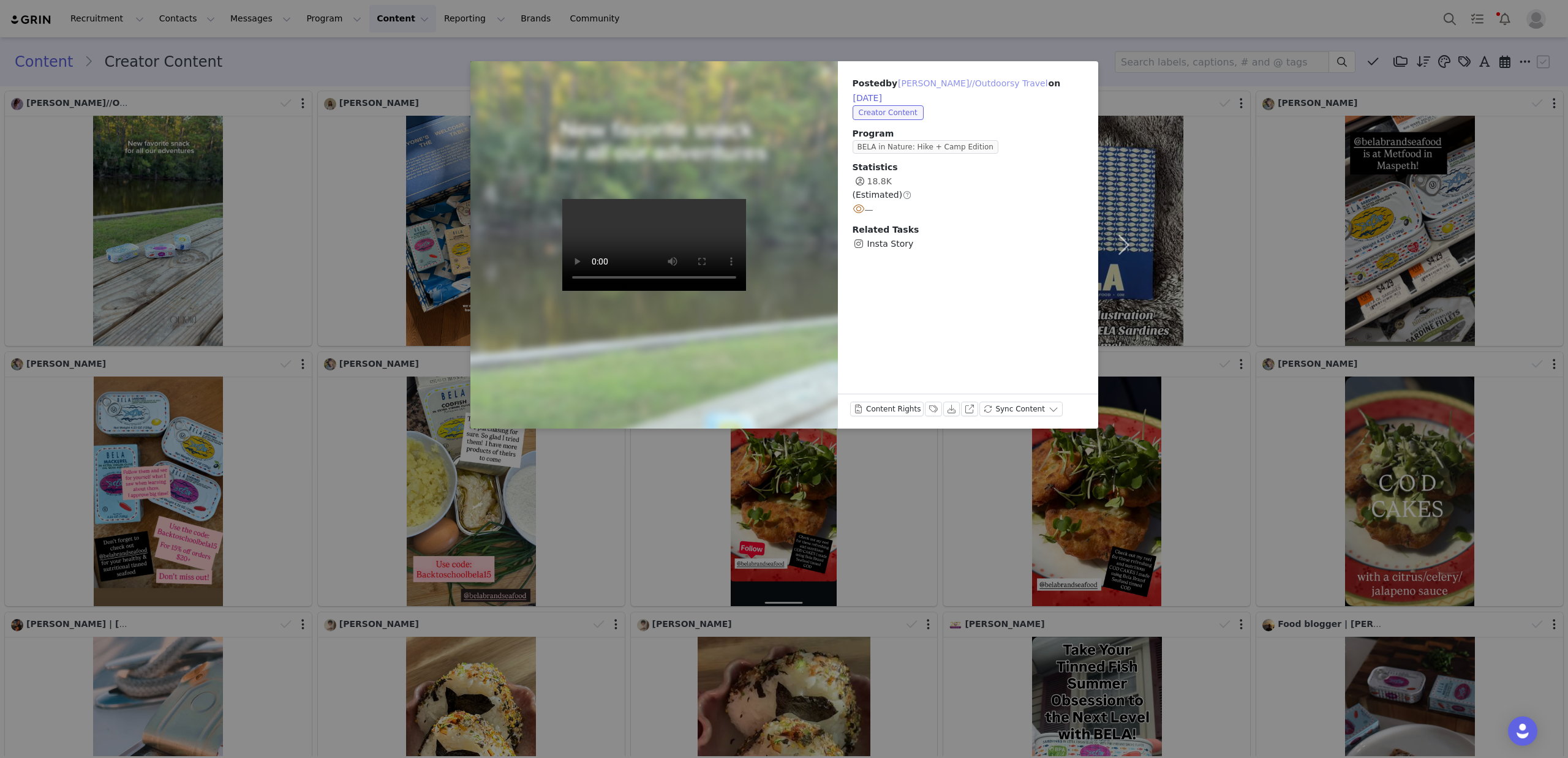
click at [942, 82] on button "Olivia//Outdoorsy Travel" at bounding box center [973, 84] width 151 height 15
type input "Olivia//Outdoorsy Travel"
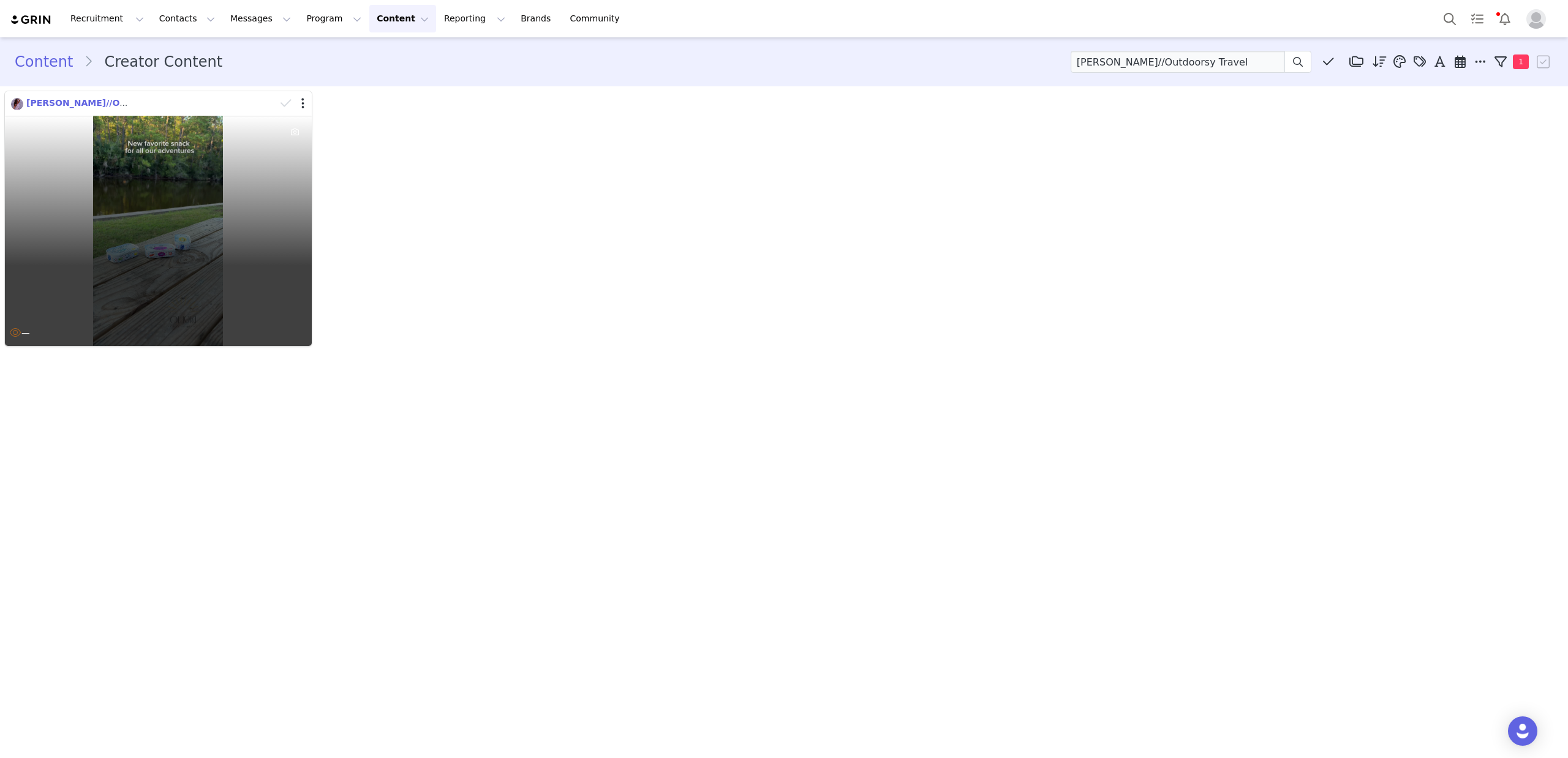
click at [106, 100] on span "Olivia//Outdoorsy Travel" at bounding box center [111, 103] width 169 height 10
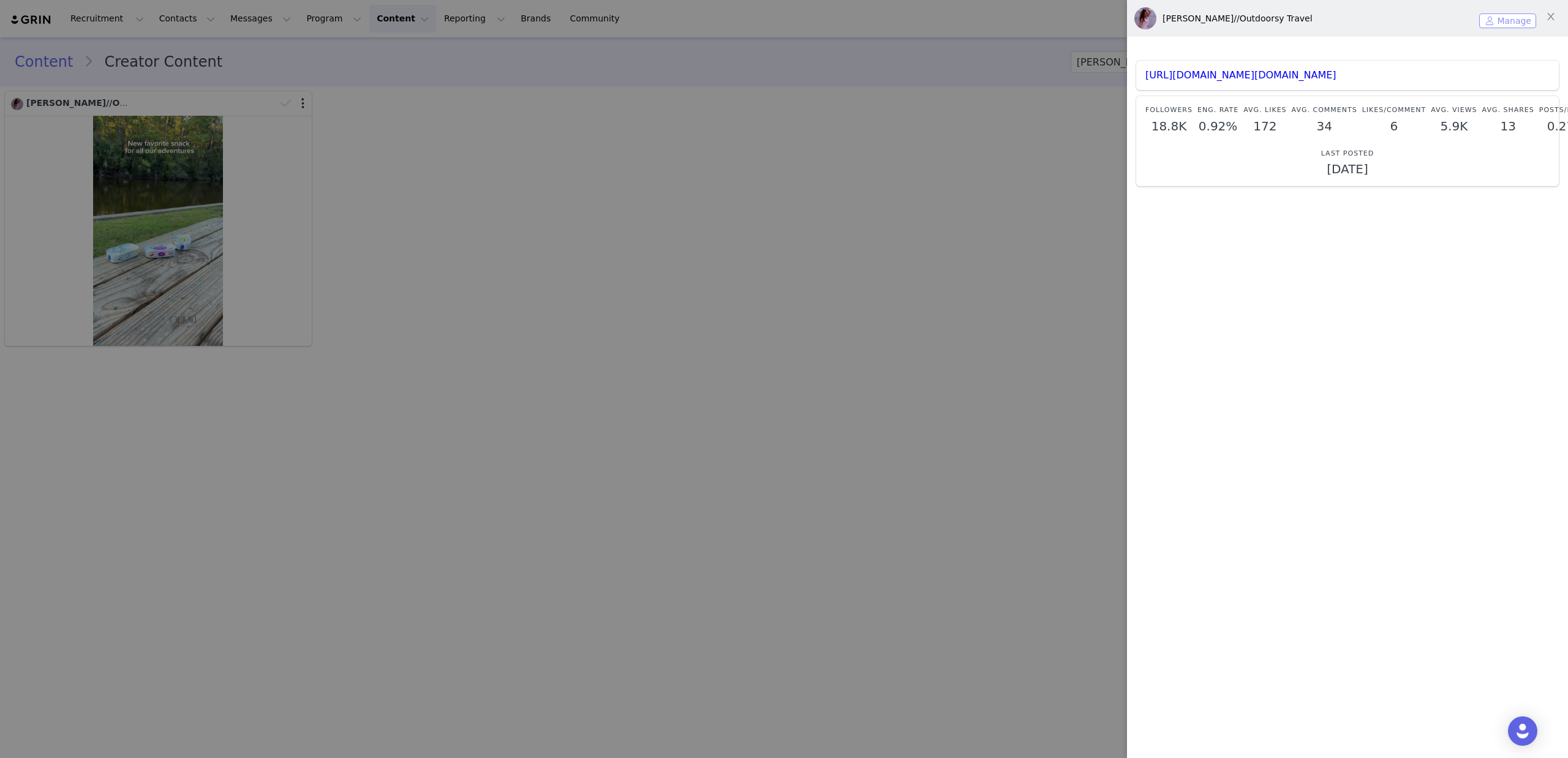
drag, startPoint x: 1509, startPoint y: 25, endPoint x: 1502, endPoint y: 30, distance: 8.6
click at [1509, 25] on button "Manage" at bounding box center [1507, 21] width 57 height 15
drag, startPoint x: 706, startPoint y: 106, endPoint x: 715, endPoint y: 118, distance: 15.0
click at [706, 106] on div at bounding box center [784, 379] width 1568 height 758
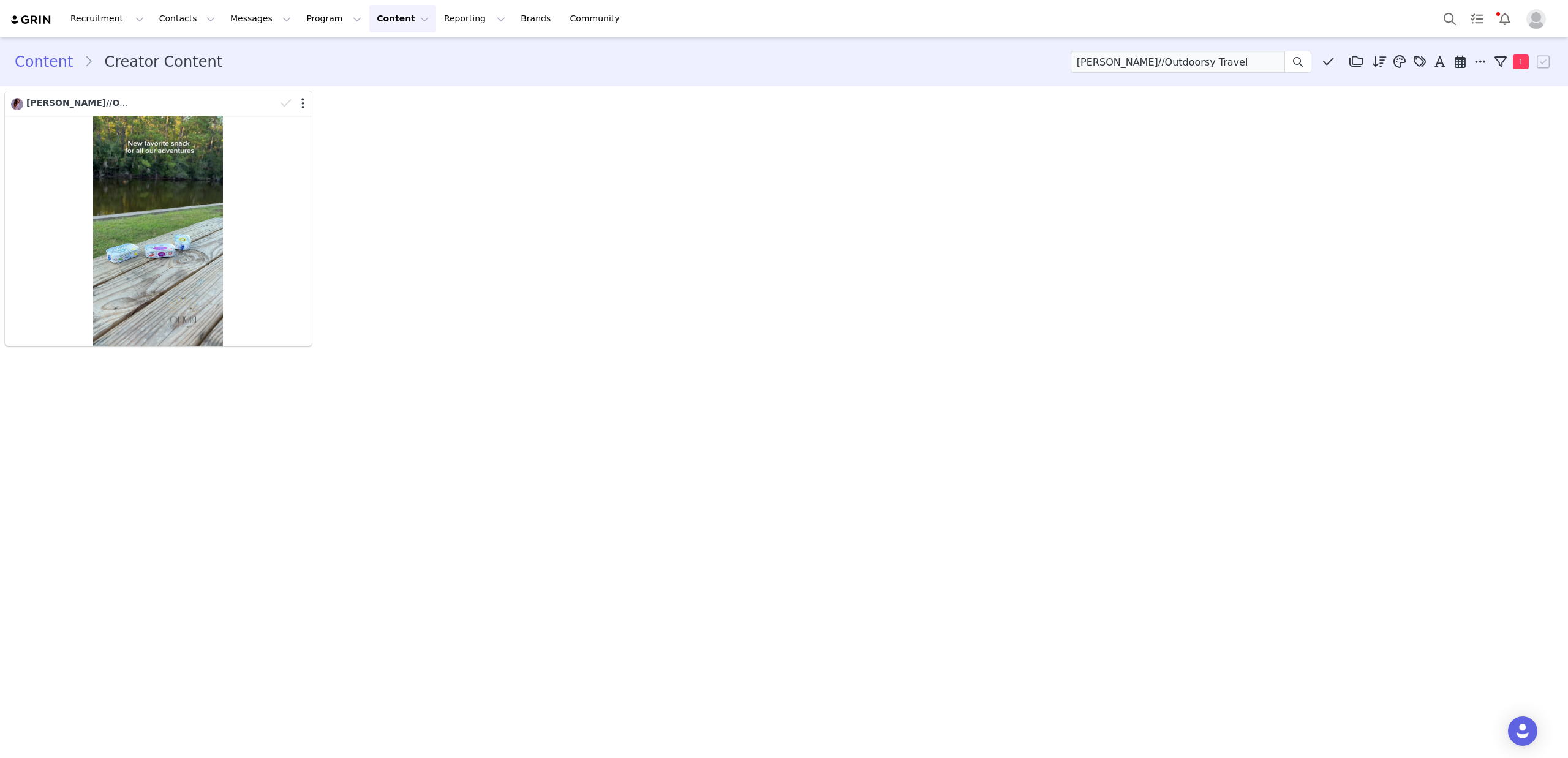
drag, startPoint x: 608, startPoint y: 308, endPoint x: 570, endPoint y: 278, distance: 48.4
click at [608, 308] on div "Olivia//Outdoorsy Travel" at bounding box center [784, 218] width 1564 height 261
click at [373, 19] on button "Content Content" at bounding box center [403, 18] width 67 height 28
click at [384, 48] on p "Creator Content" at bounding box center [388, 54] width 69 height 13
click at [387, 22] on button "Content Content" at bounding box center [403, 18] width 67 height 28
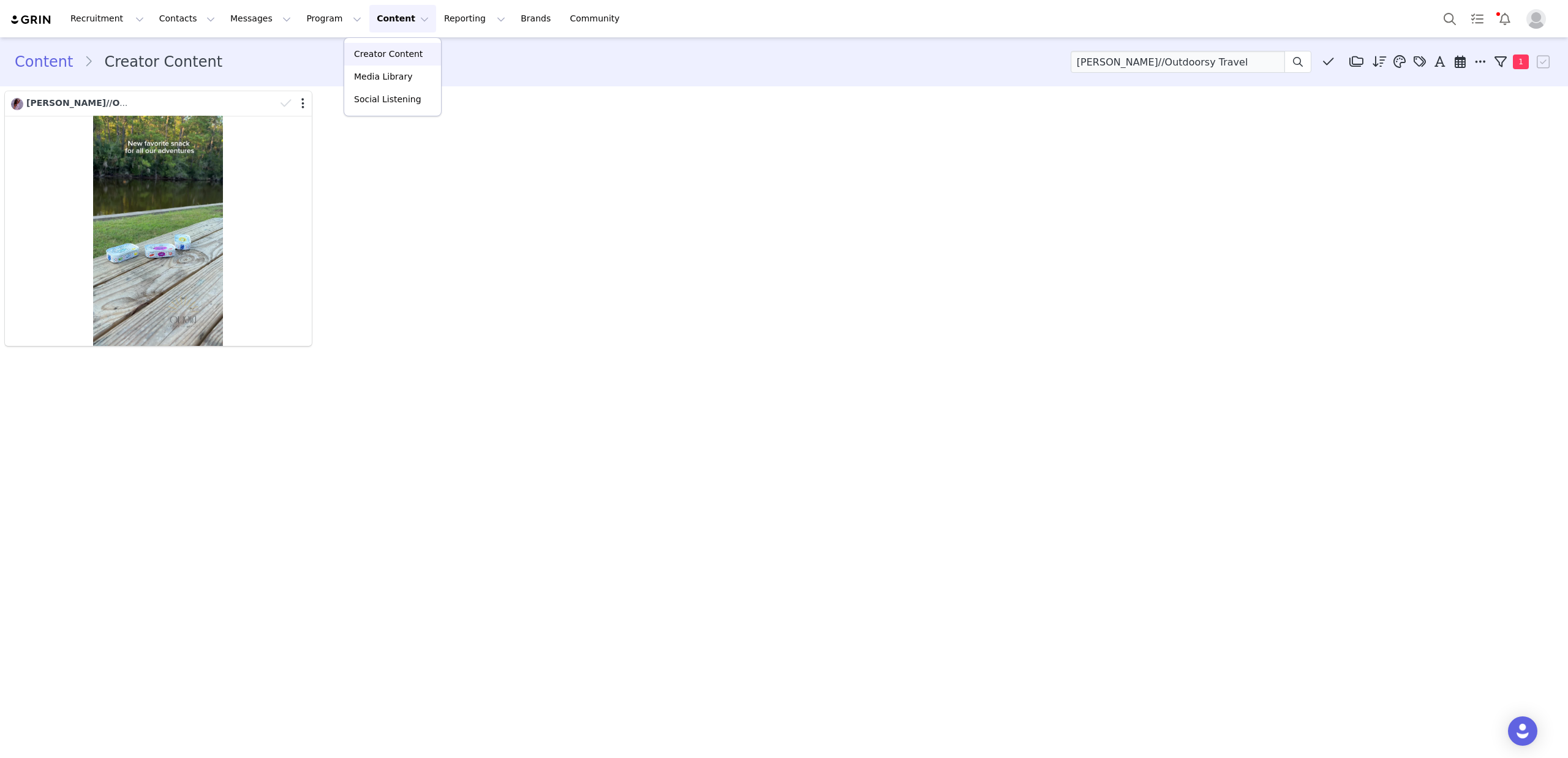
click at [398, 58] on p "Creator Content" at bounding box center [388, 54] width 69 height 13
click at [47, 61] on link "Content" at bounding box center [49, 61] width 69 height 22
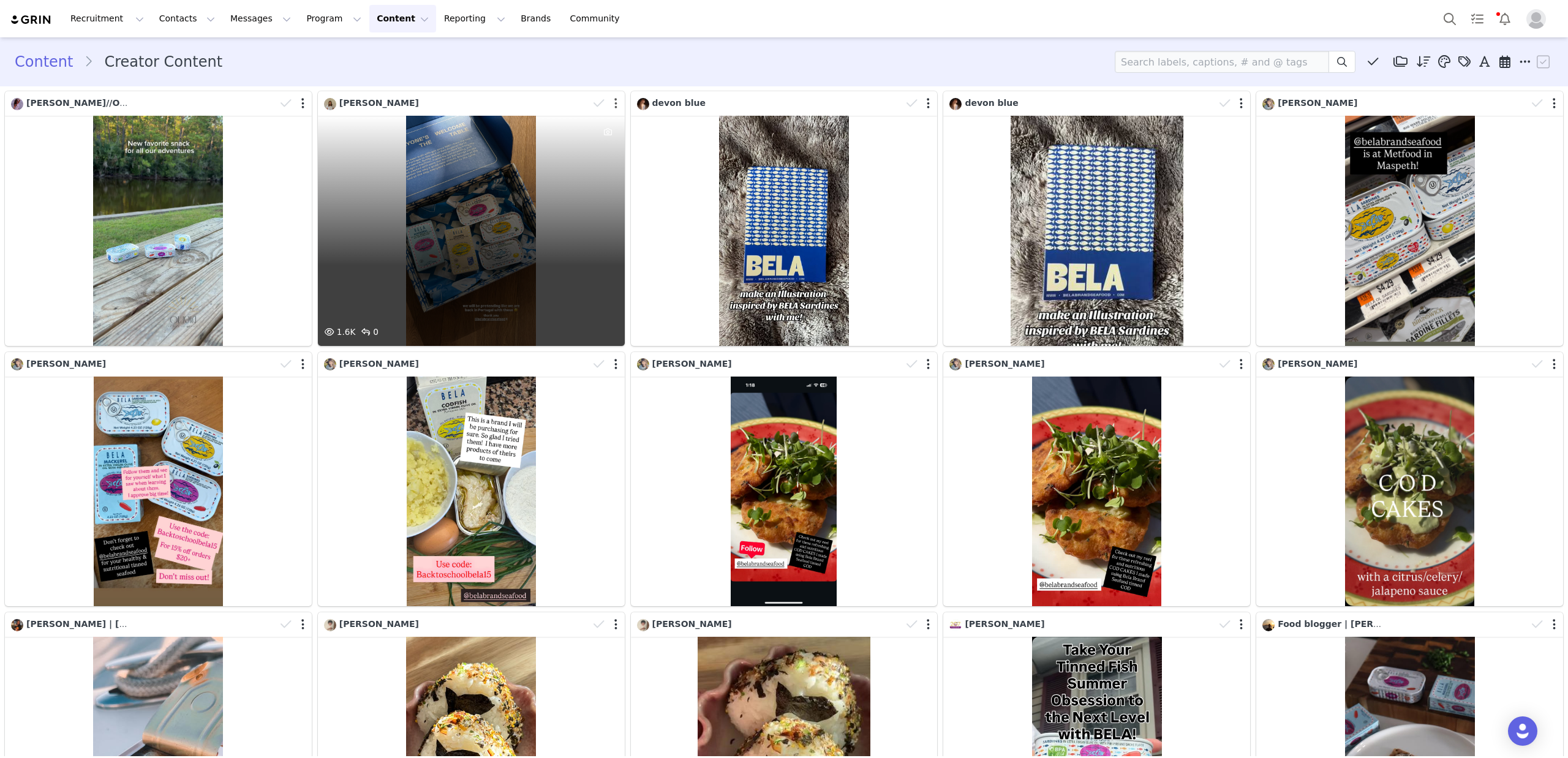
click at [615, 104] on div at bounding box center [616, 103] width 3 height 12
click at [617, 103] on div at bounding box center [606, 104] width 36 height 18
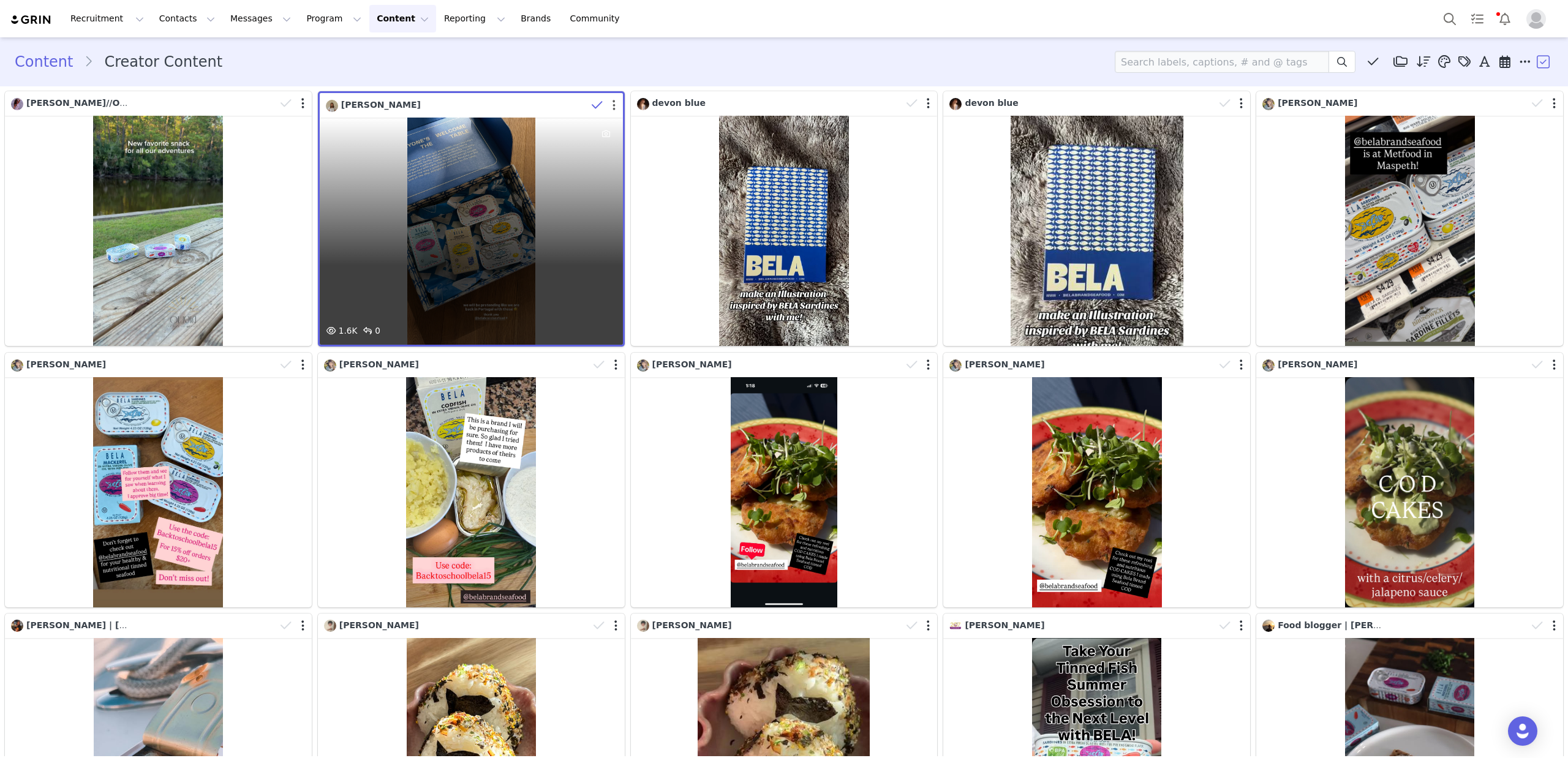
click at [613, 106] on button "button" at bounding box center [613, 105] width 3 height 12
click at [614, 106] on button "button" at bounding box center [613, 105] width 3 height 12
drag, startPoint x: 614, startPoint y: 106, endPoint x: 568, endPoint y: 70, distance: 58.4
click at [614, 106] on button "button" at bounding box center [613, 105] width 3 height 12
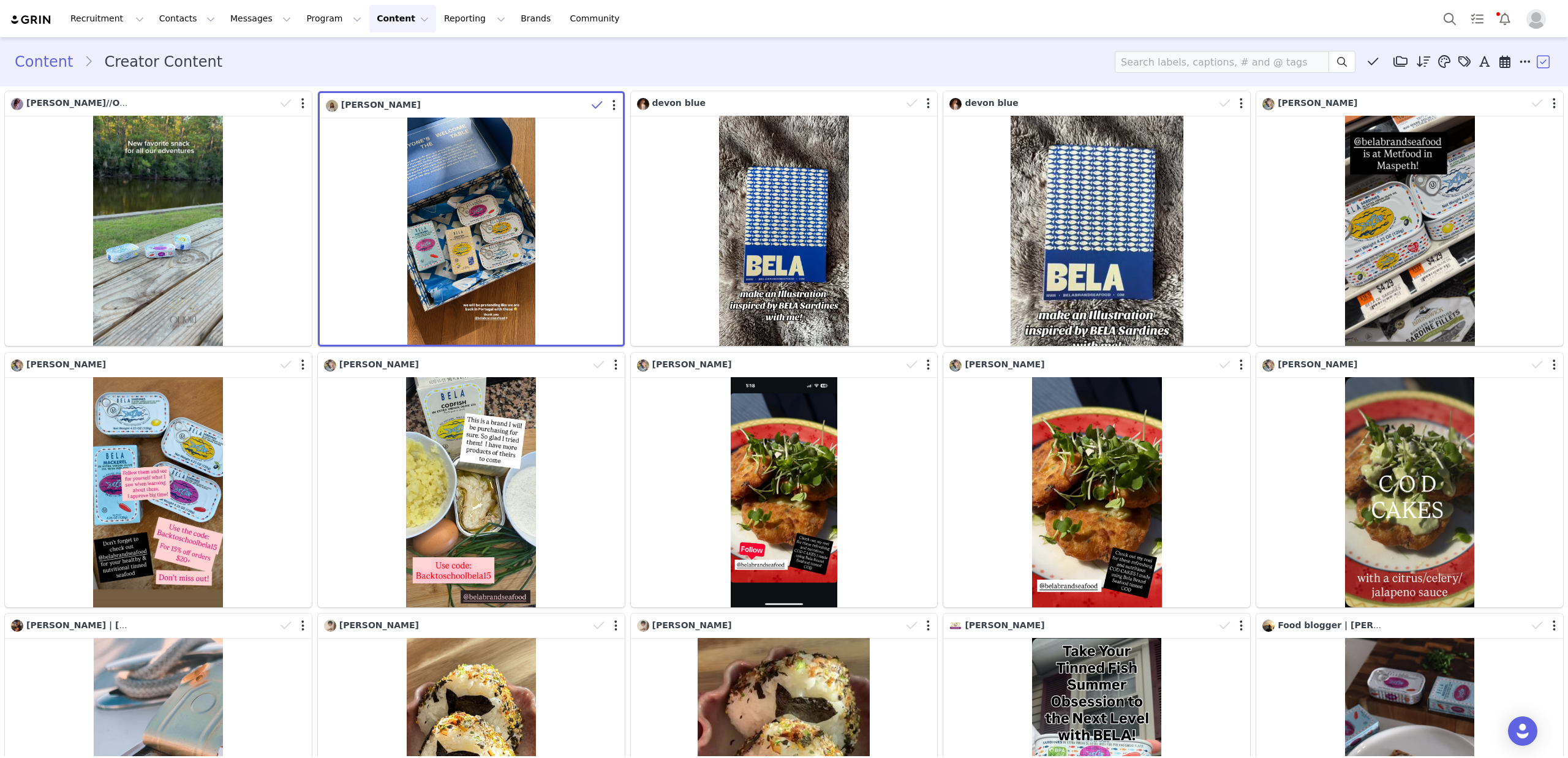
click at [541, 49] on div "Content Creator Content Media Library (0) Piri Piri (0) New Folder Edit Folders…" at bounding box center [784, 61] width 1568 height 41
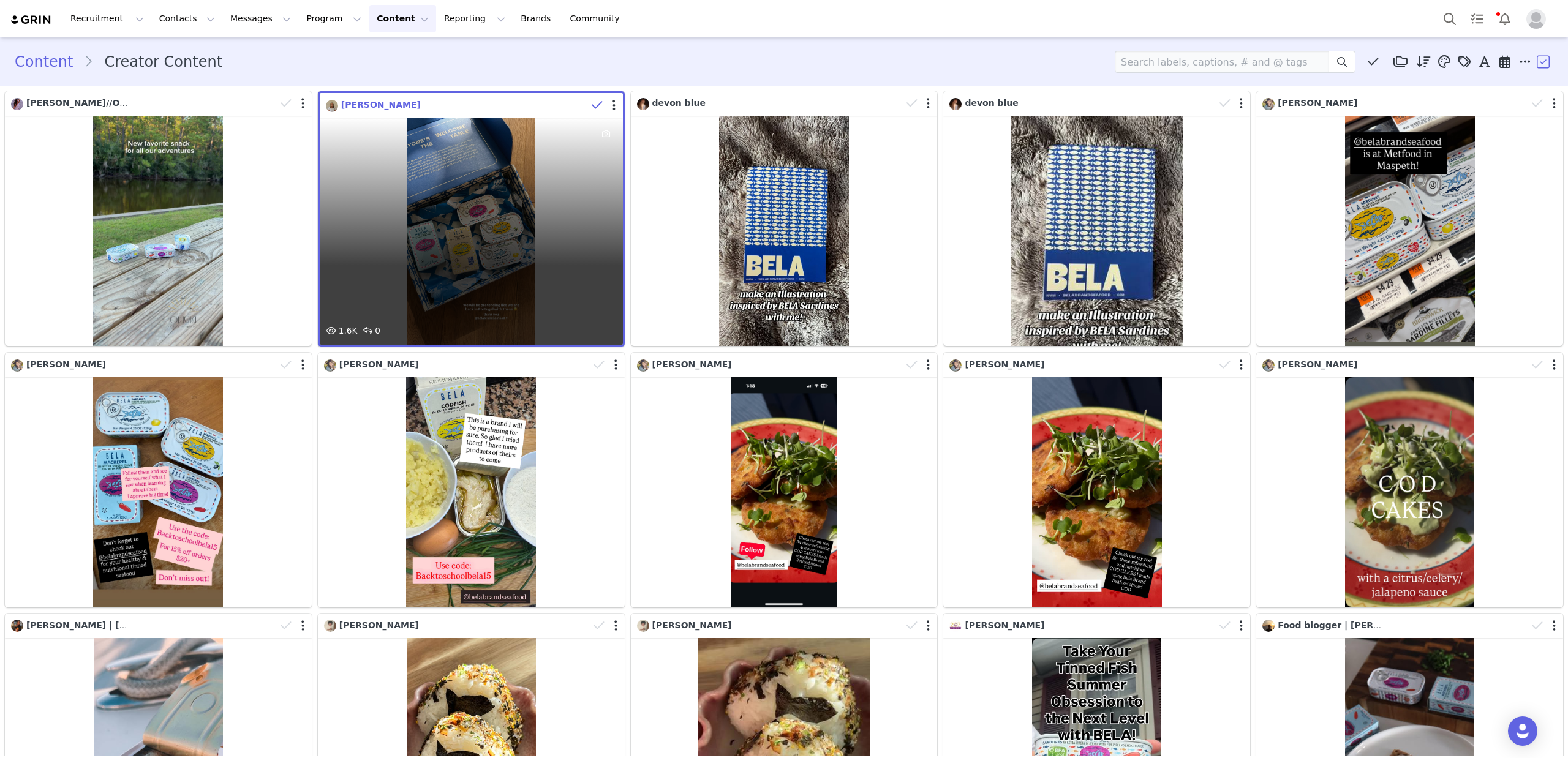
click at [358, 106] on span "𝐀𝐬𝐡𝐥𝐞𝐢𝐠𝐡 𝐁𝐨𝐯𝐚𝐫𝐝" at bounding box center [381, 105] width 80 height 10
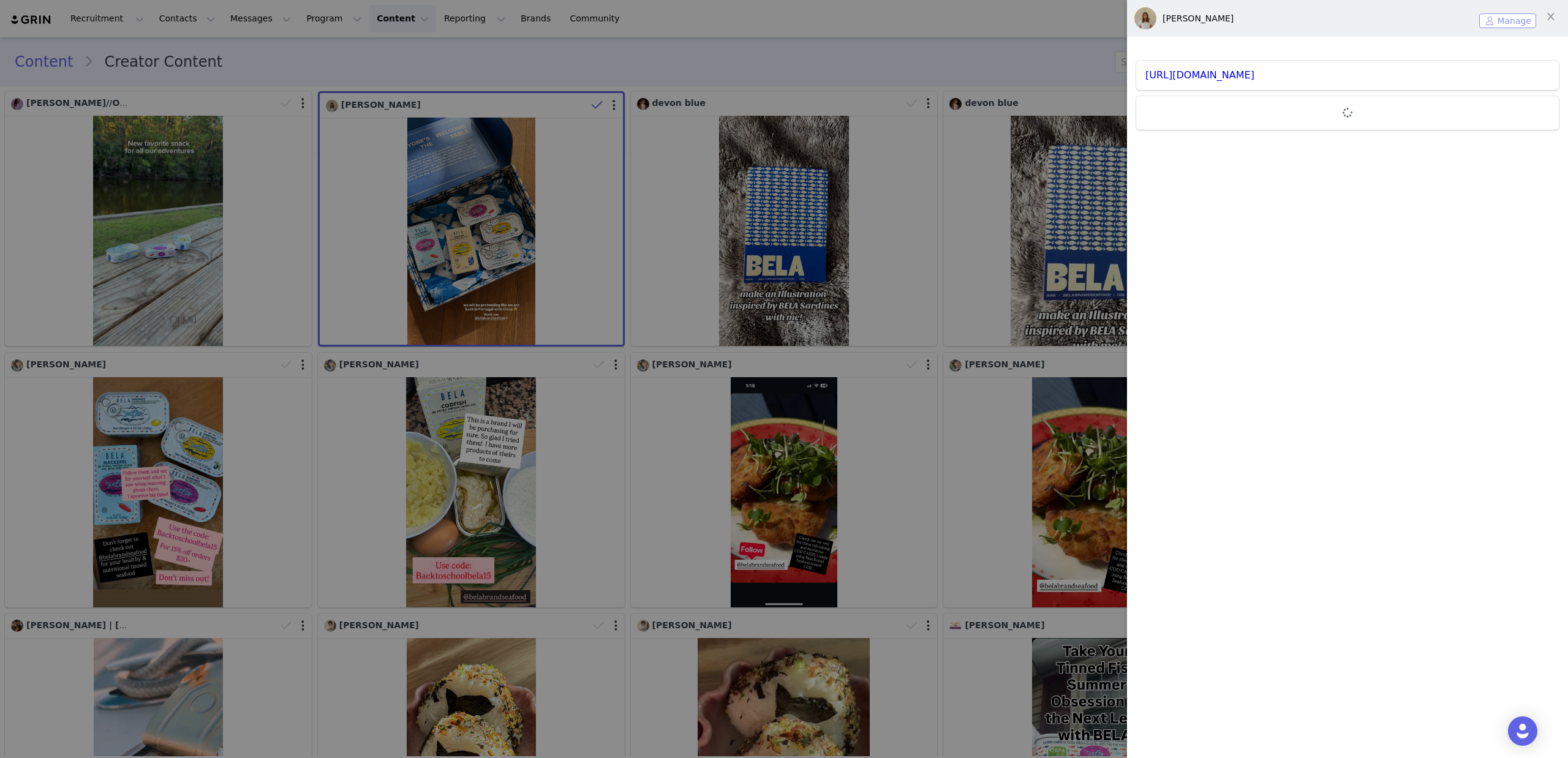
click at [1515, 21] on button "Manage" at bounding box center [1507, 21] width 57 height 15
drag, startPoint x: 744, startPoint y: 58, endPoint x: 679, endPoint y: 102, distance: 78.5
click at [742, 61] on div at bounding box center [784, 379] width 1568 height 758
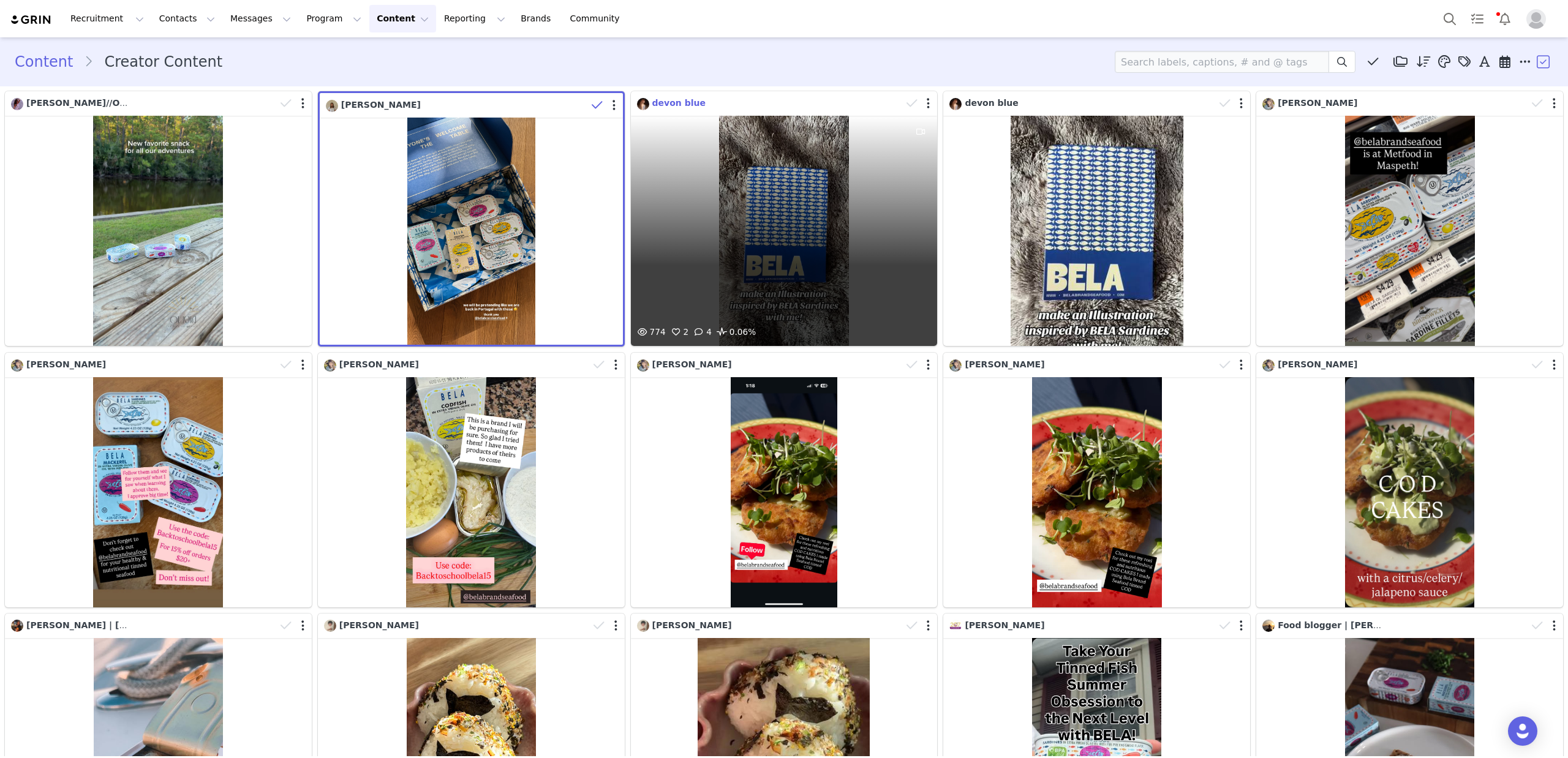
click at [665, 103] on span "devon blue" at bounding box center [679, 103] width 53 height 10
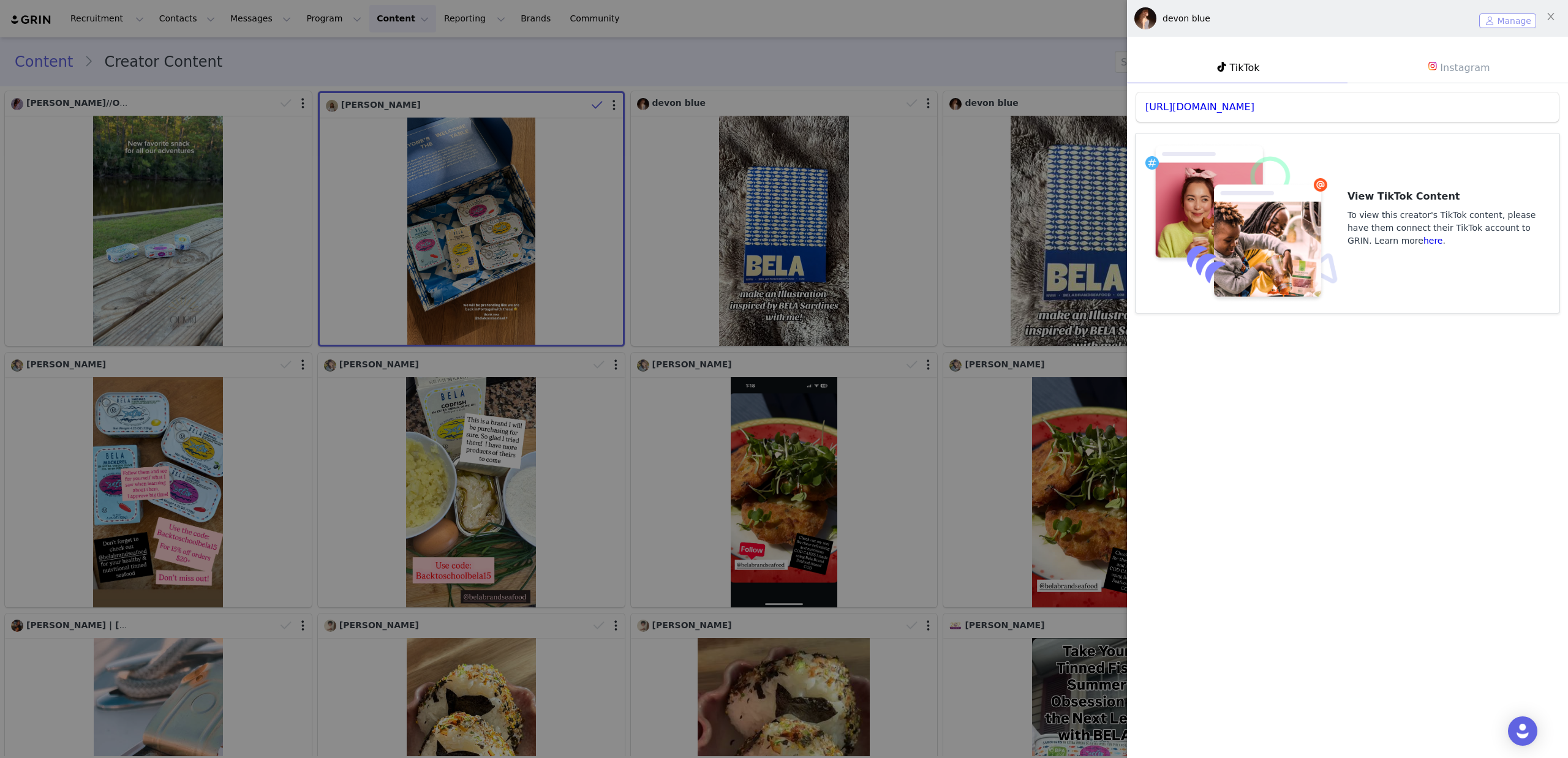
click at [1510, 24] on button "Manage" at bounding box center [1507, 21] width 57 height 15
click at [924, 65] on div at bounding box center [784, 379] width 1568 height 758
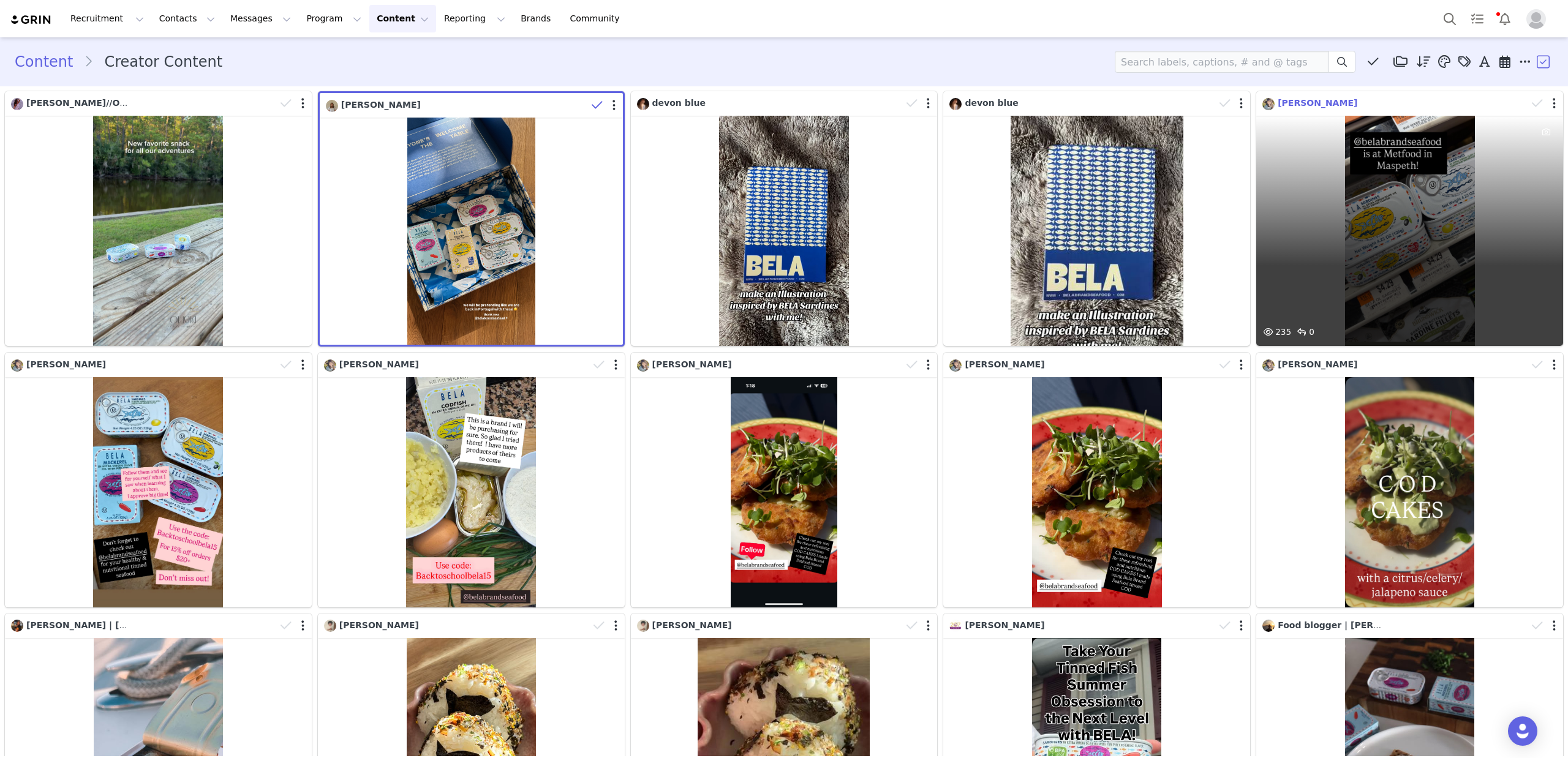
click at [1293, 104] on span "Roseanne" at bounding box center [1317, 103] width 80 height 10
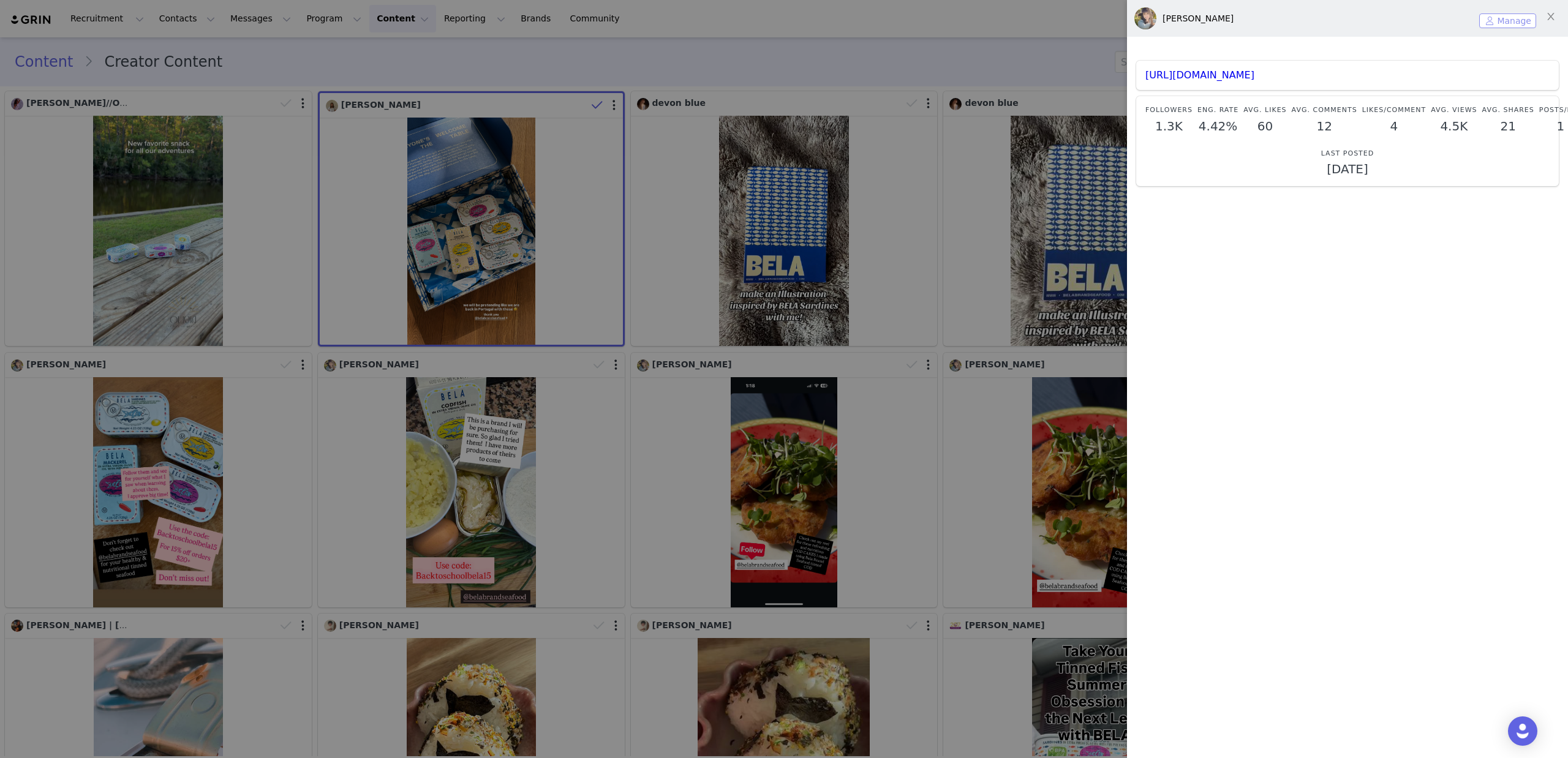
click at [1496, 21] on button "Manage" at bounding box center [1507, 21] width 57 height 15
drag, startPoint x: 993, startPoint y: 45, endPoint x: 602, endPoint y: 244, distance: 438.7
click at [993, 45] on div at bounding box center [784, 379] width 1568 height 758
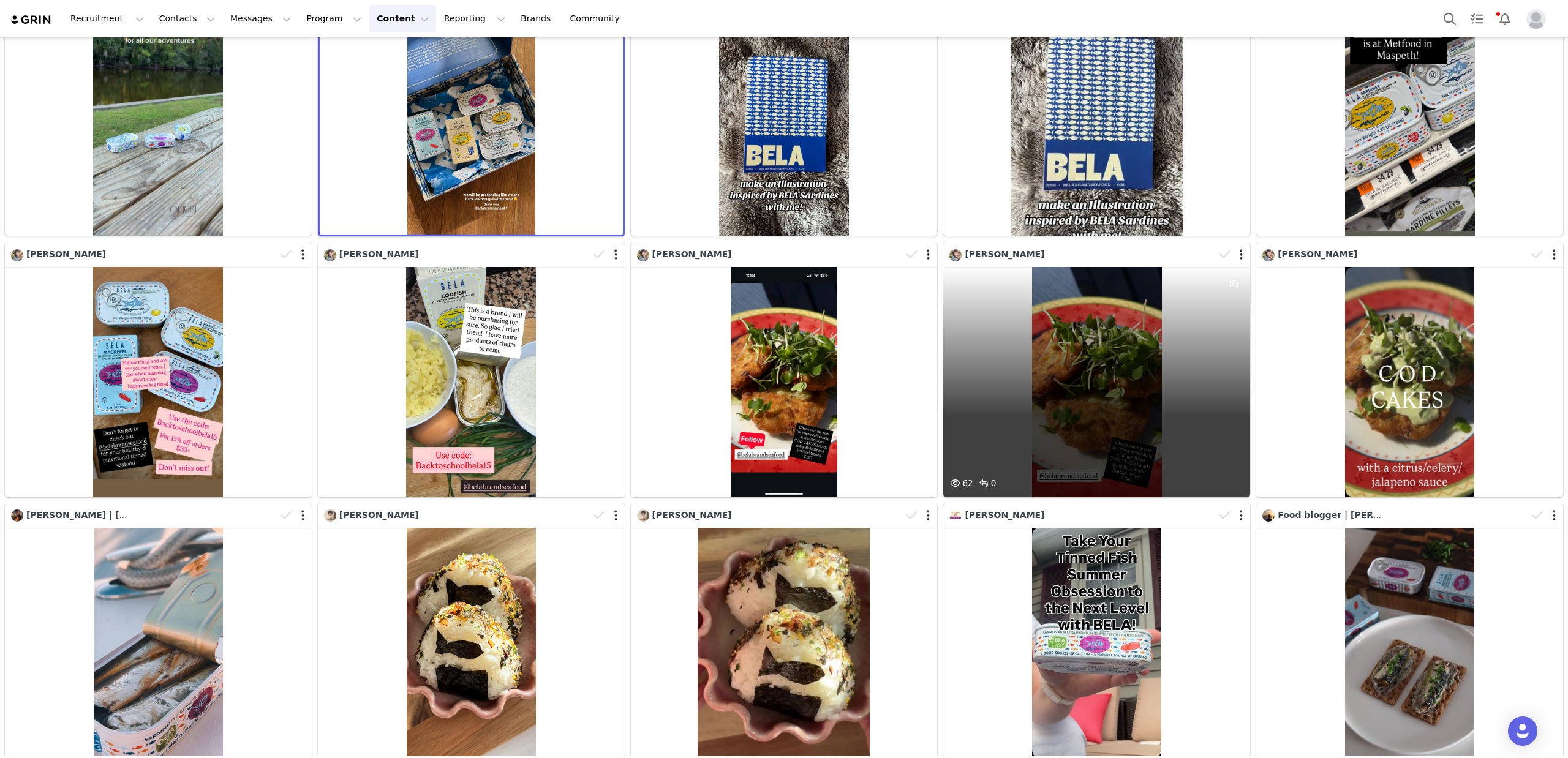
scroll to position [216, 0]
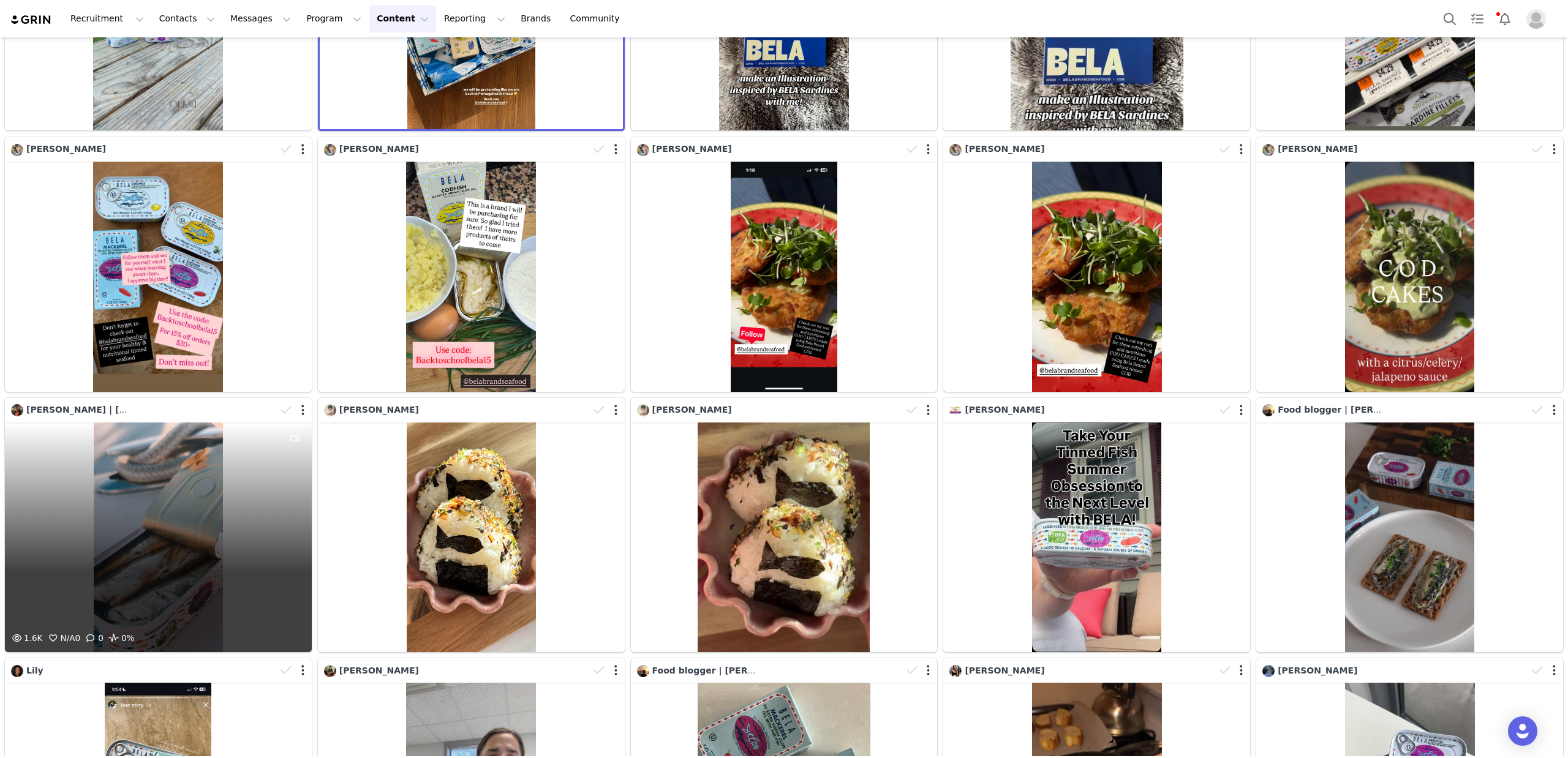
click at [238, 441] on div "1.6K N/A 0 0 0%" at bounding box center [158, 538] width 306 height 230
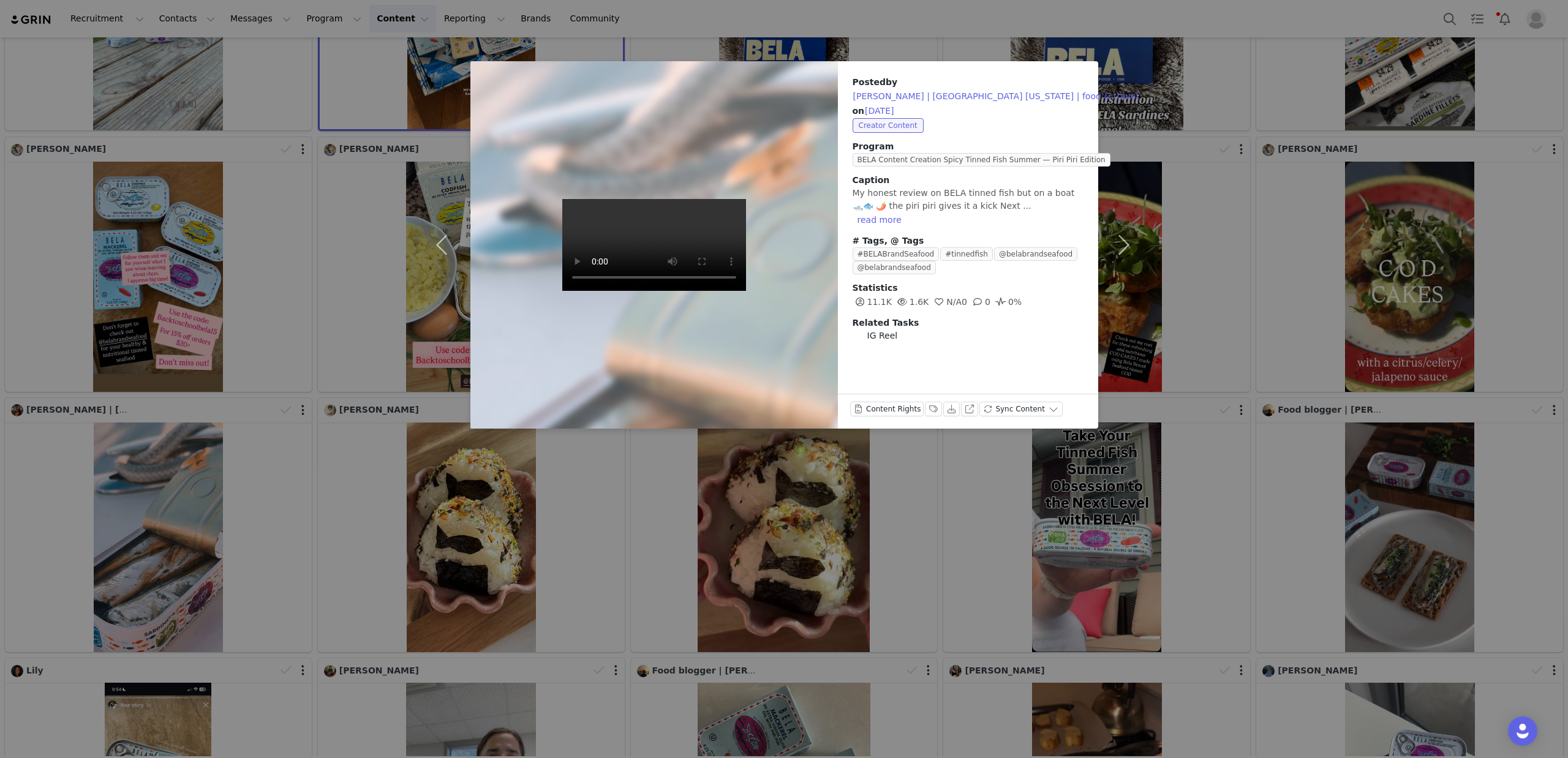
click at [1120, 50] on div "Posted by Lydia | Portland Maine | food & travel on Sep 3, 2025 Creator Content…" at bounding box center [784, 379] width 1568 height 758
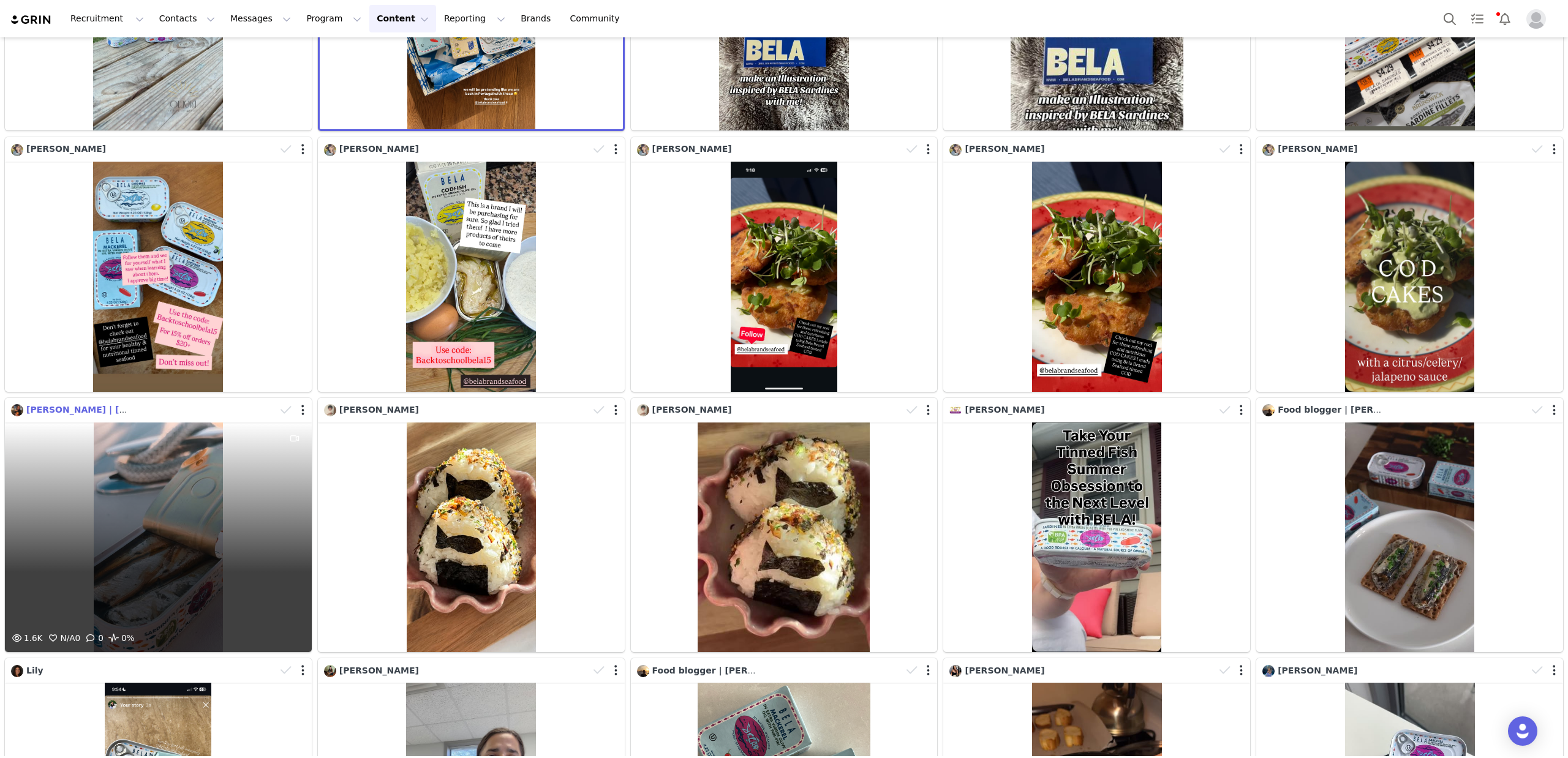
click at [50, 408] on span "[PERSON_NAME] | [GEOGRAPHIC_DATA] [US_STATE] | food & travel" at bounding box center [186, 409] width 319 height 10
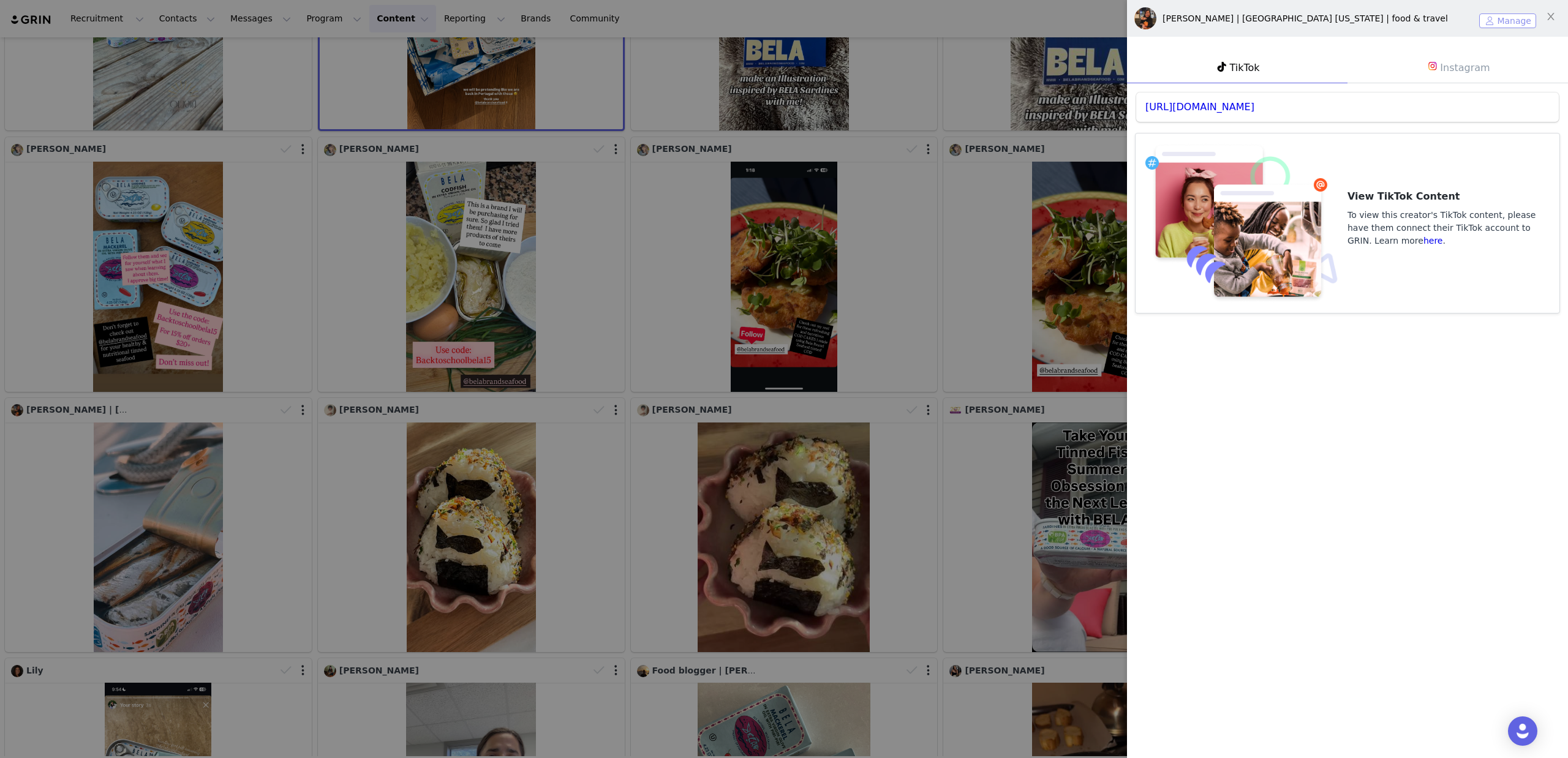
click at [1498, 20] on button "Manage" at bounding box center [1507, 21] width 57 height 15
click at [363, 406] on div at bounding box center [784, 379] width 1568 height 758
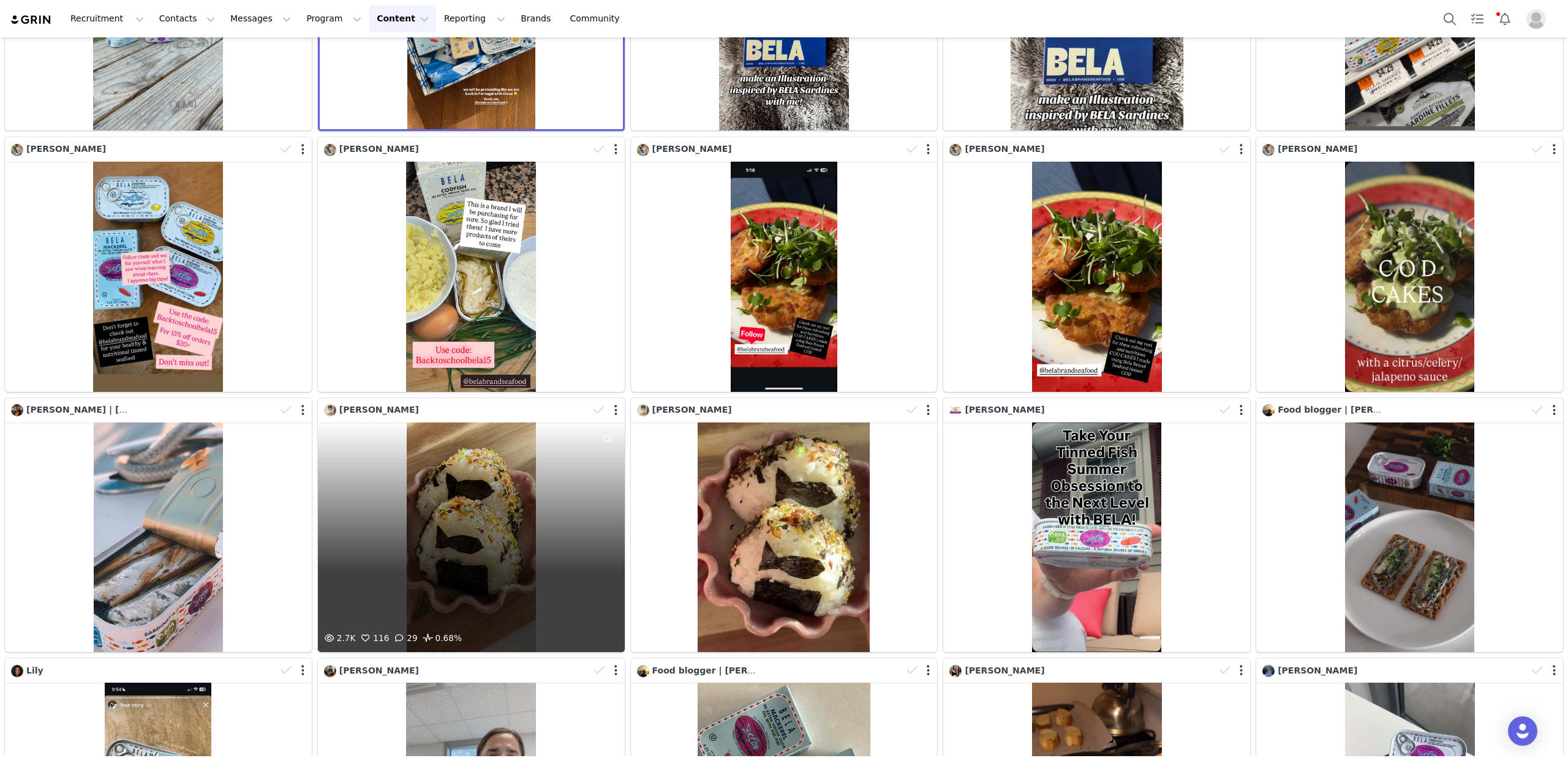
click at [361, 408] on span "Jolin Chan" at bounding box center [379, 409] width 80 height 10
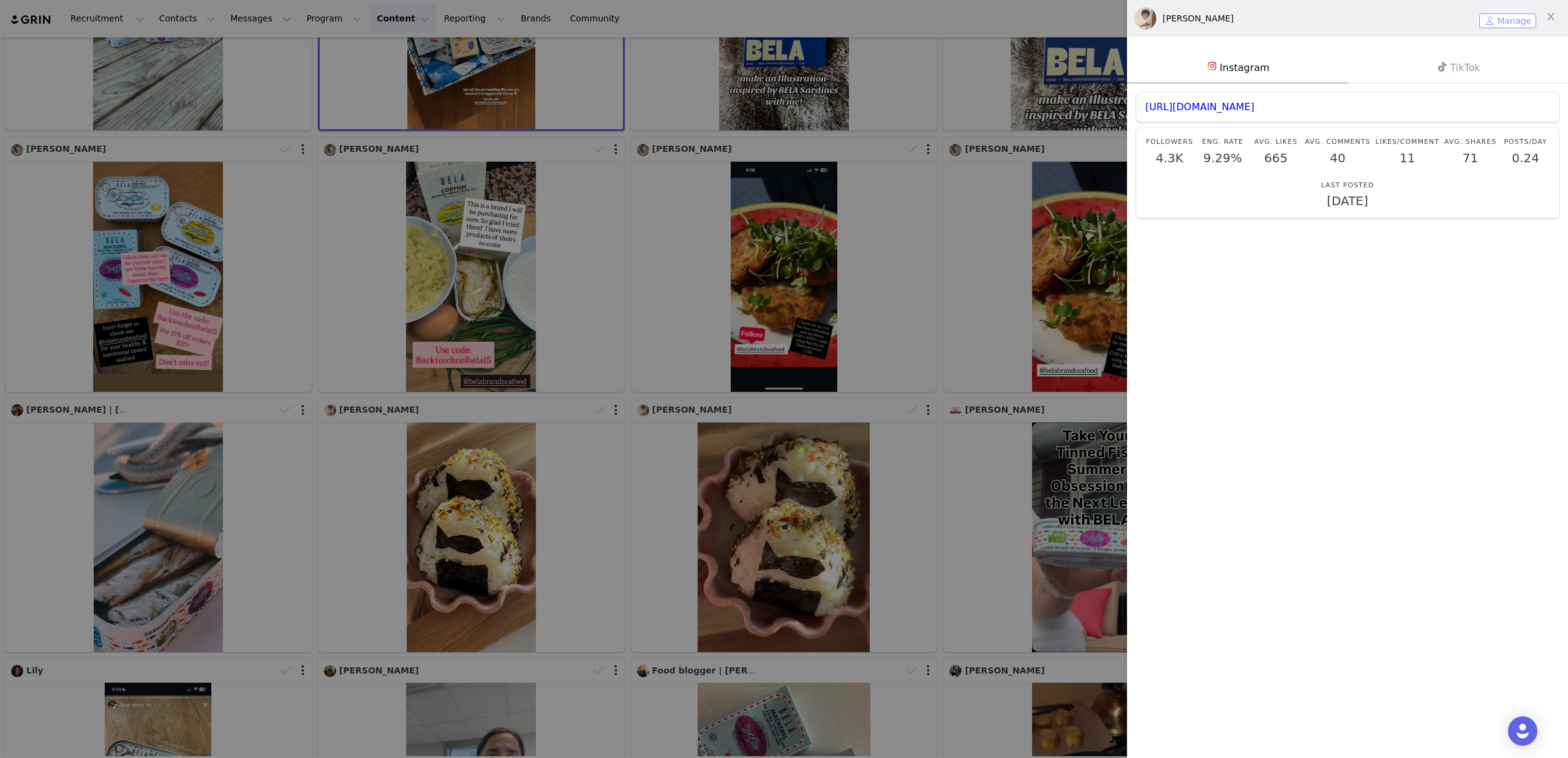
click at [1503, 25] on button "Manage" at bounding box center [1507, 21] width 57 height 15
click at [683, 490] on div at bounding box center [784, 379] width 1568 height 758
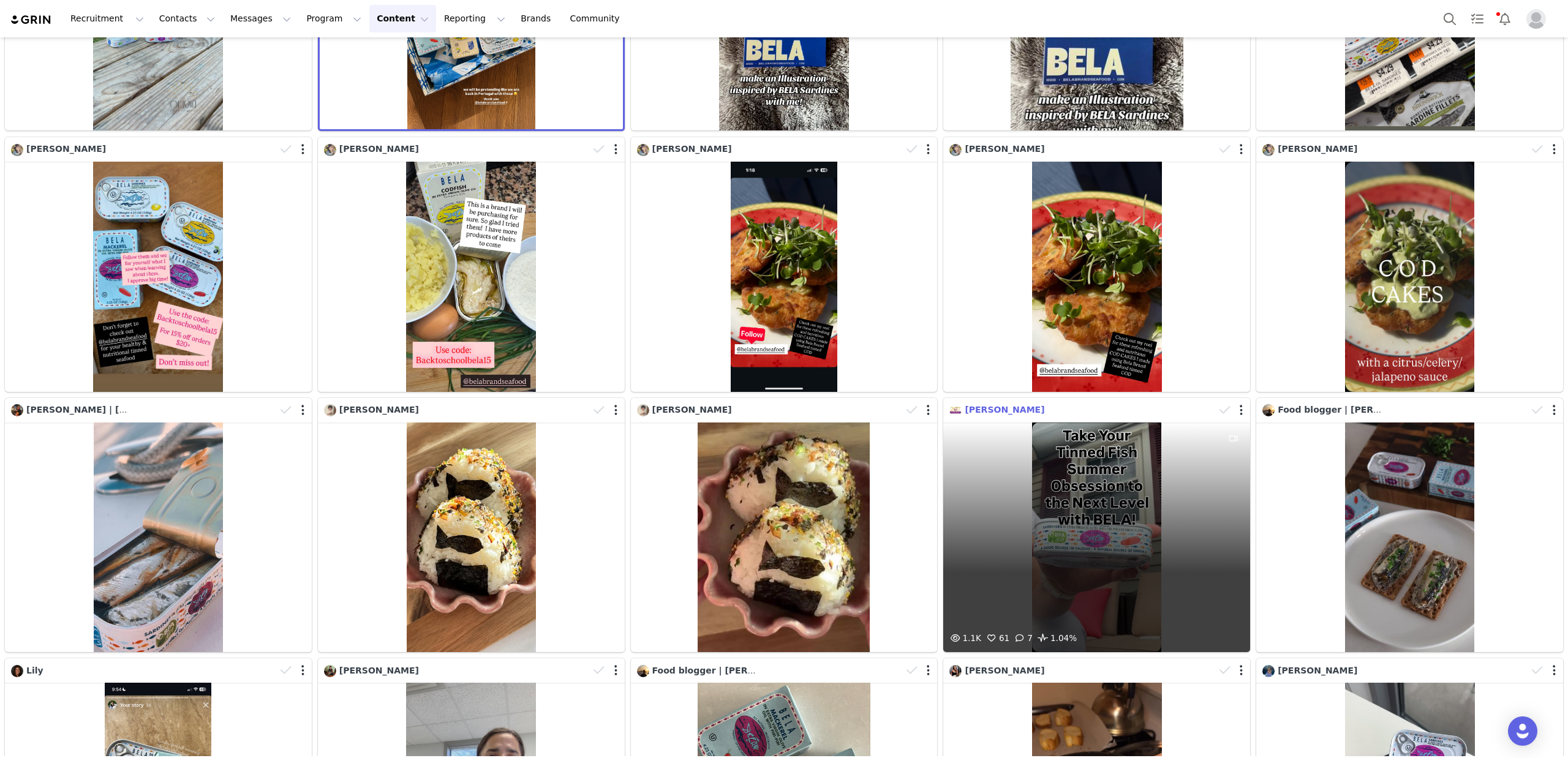
click at [1001, 410] on span "Sarah Pierce" at bounding box center [1004, 409] width 80 height 10
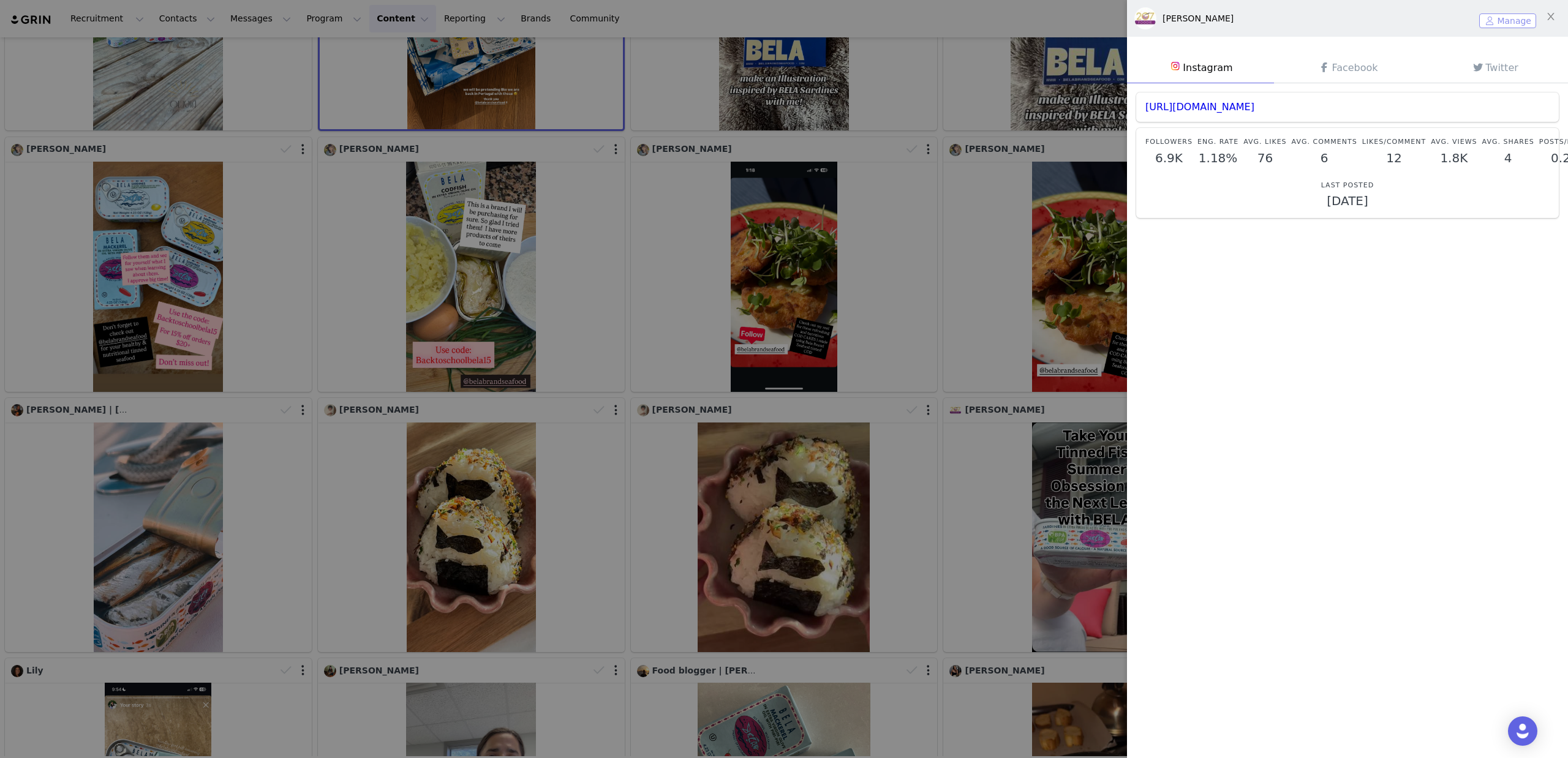
click at [1494, 19] on button "Manage" at bounding box center [1507, 21] width 57 height 15
click at [953, 273] on div at bounding box center [784, 379] width 1568 height 758
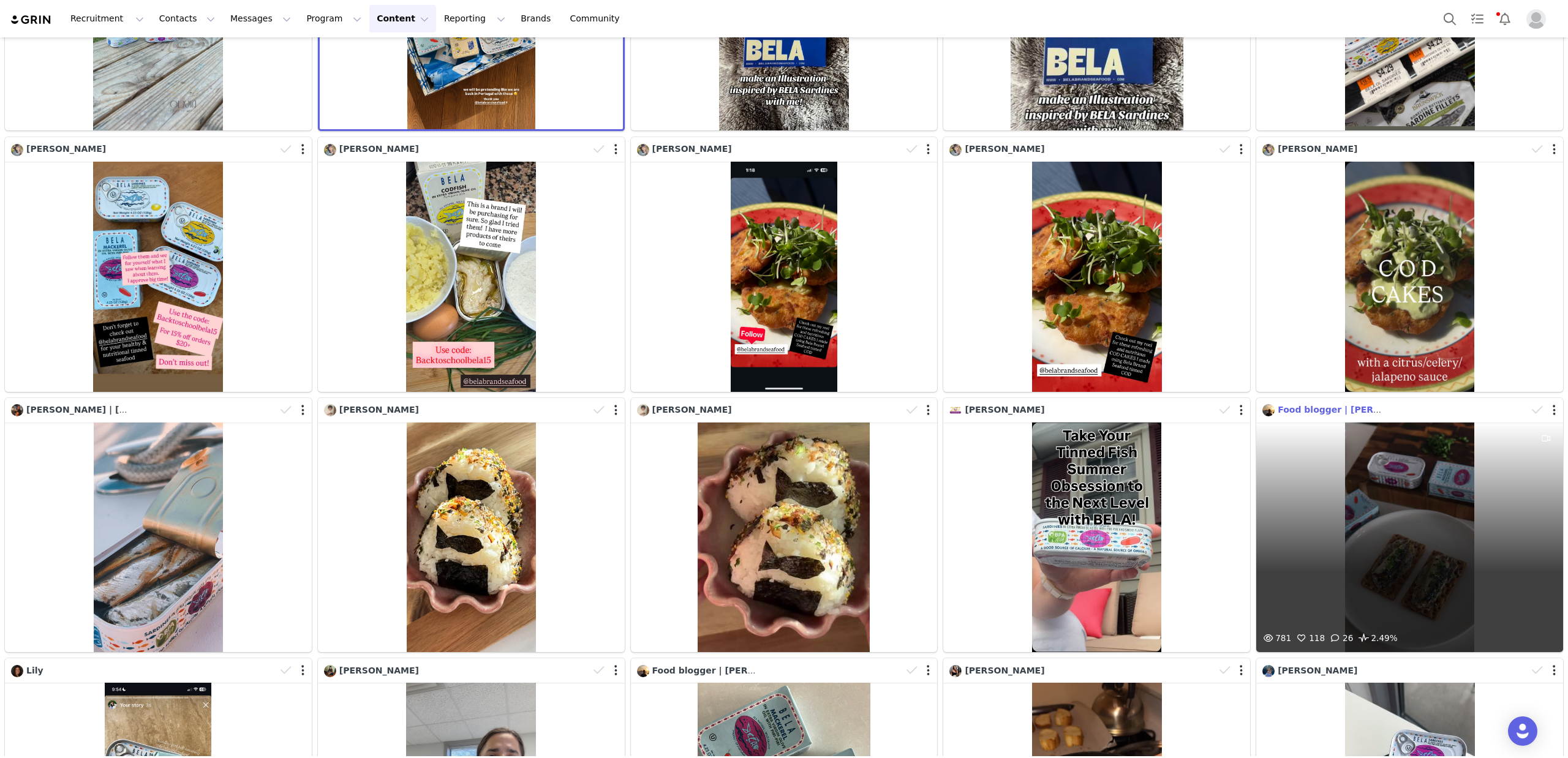
click at [1332, 405] on span "Food blogger | Sebastian 🇪🇨" at bounding box center [1360, 409] width 166 height 10
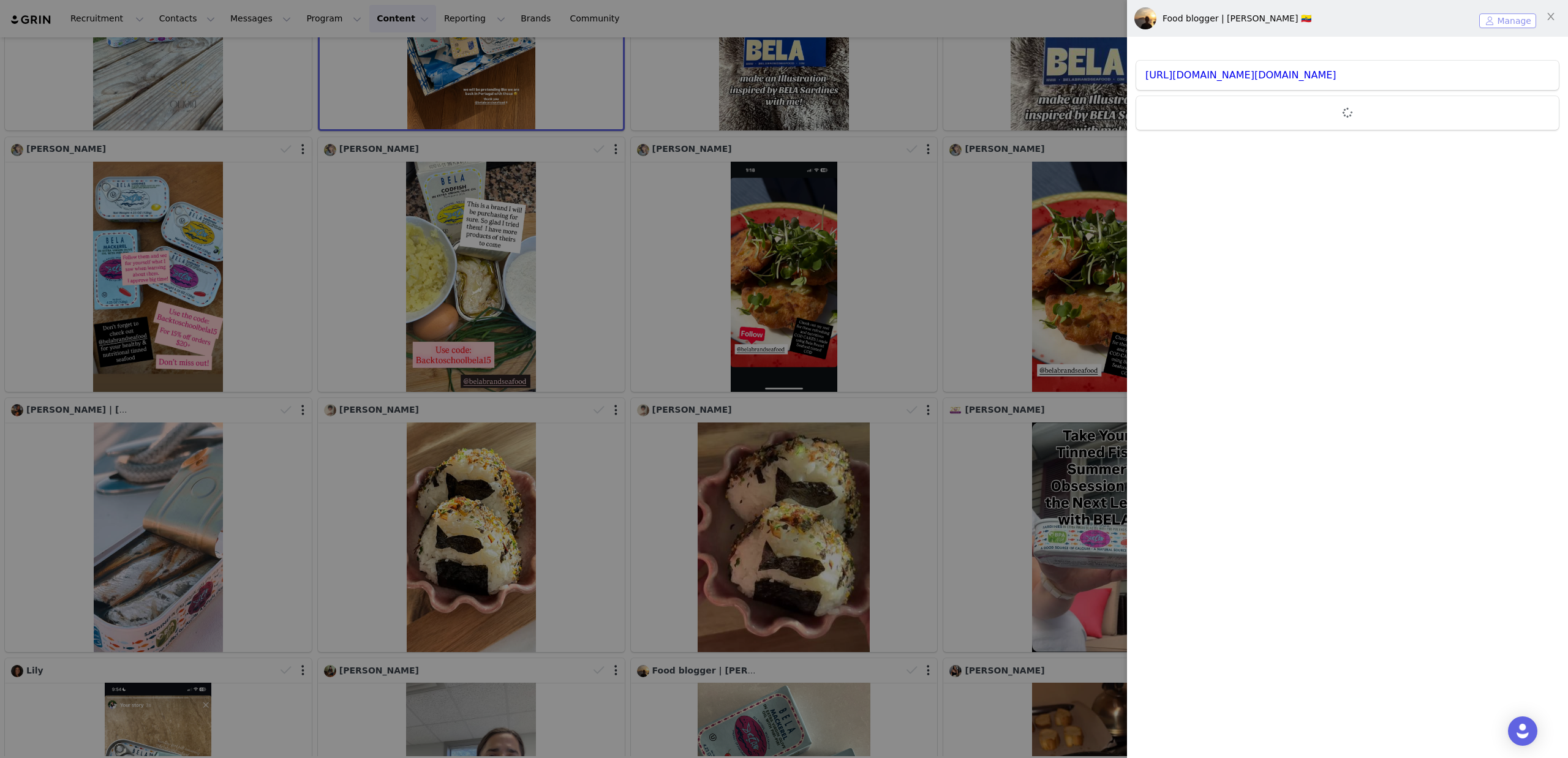
click at [1494, 17] on button "Manage" at bounding box center [1507, 21] width 57 height 15
click at [488, 537] on div at bounding box center [784, 379] width 1568 height 758
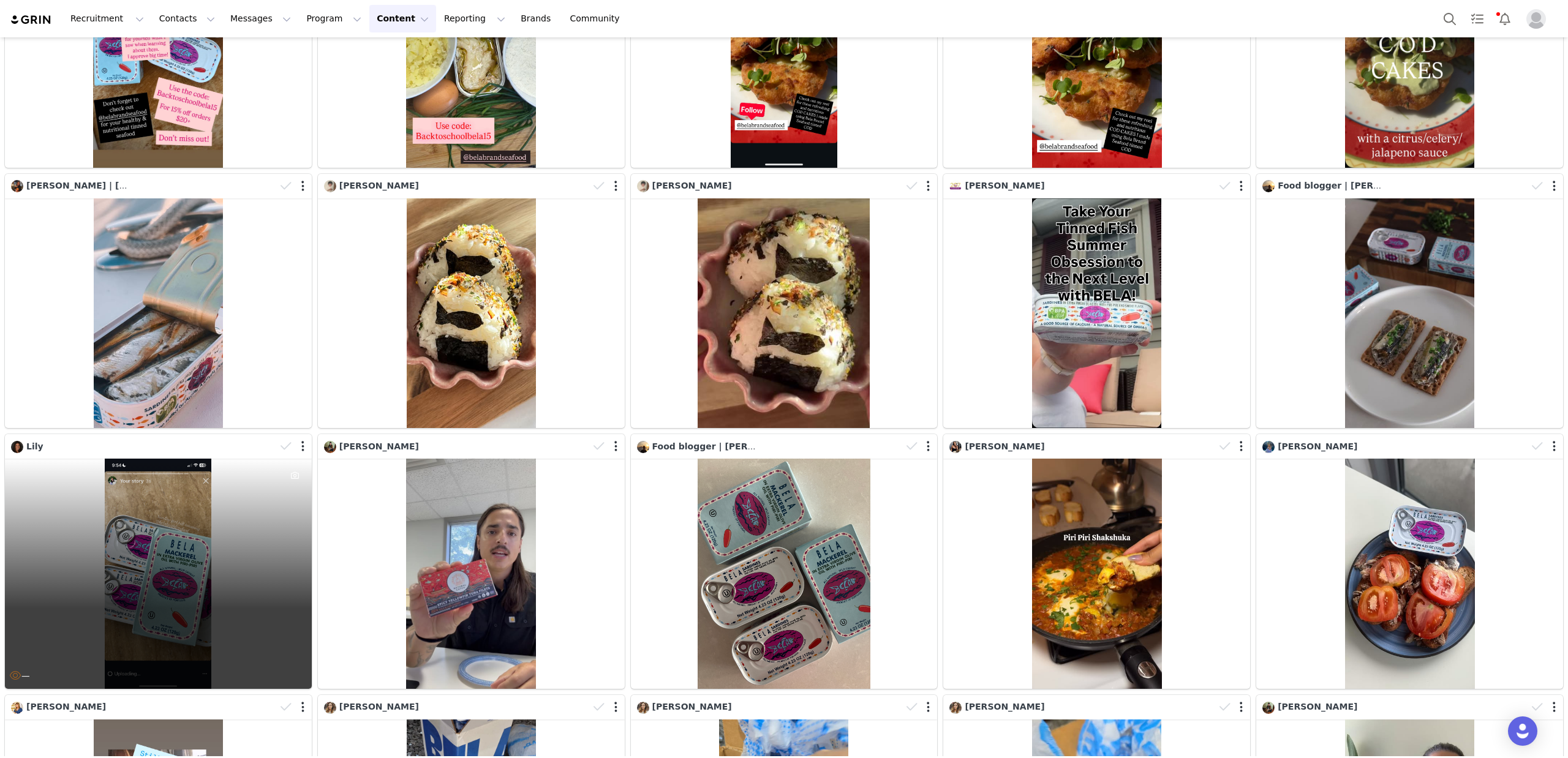
scroll to position [441, 0]
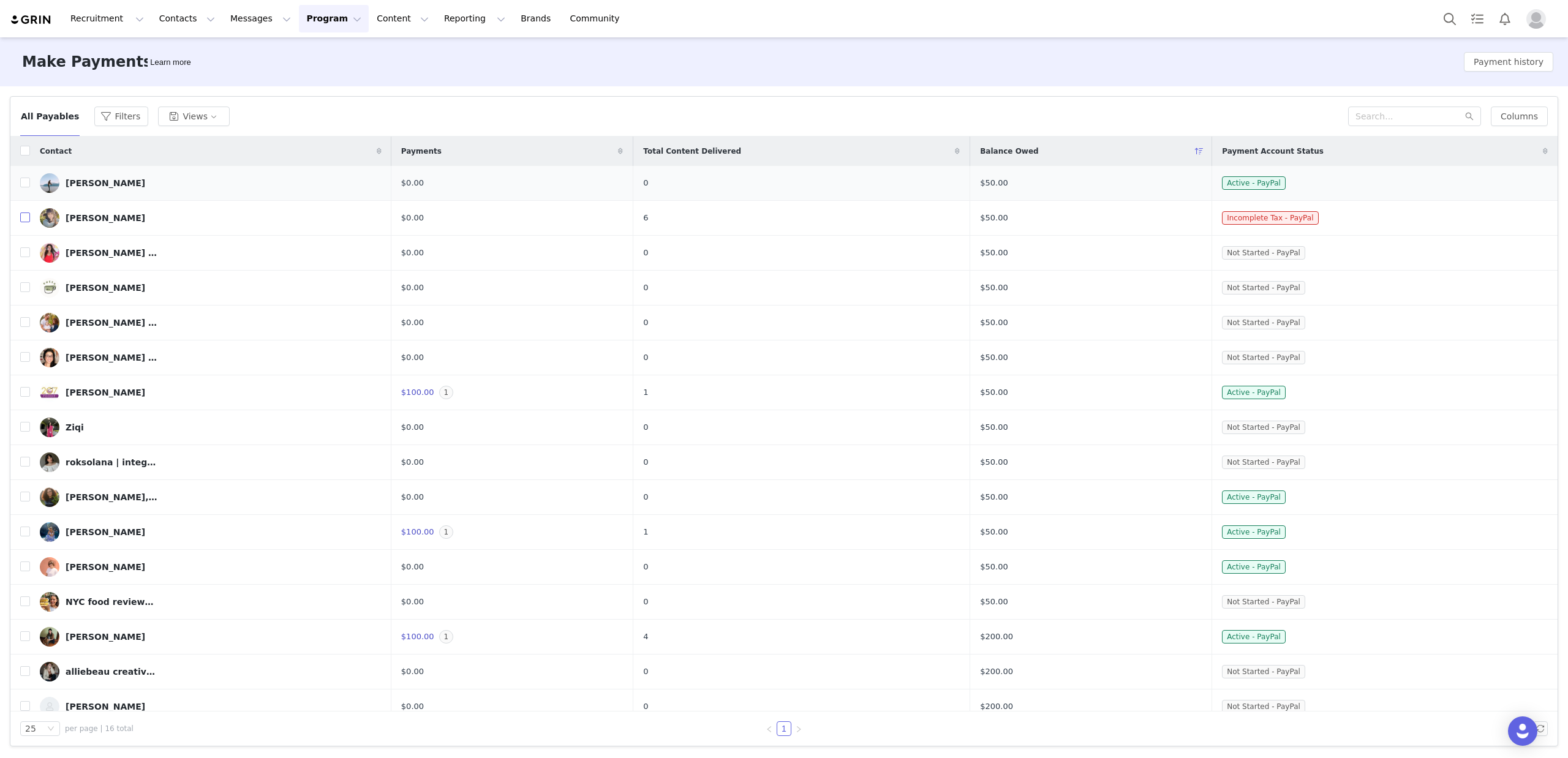
click at [24, 219] on input "checkbox" at bounding box center [25, 217] width 10 height 10
checkbox input "true"
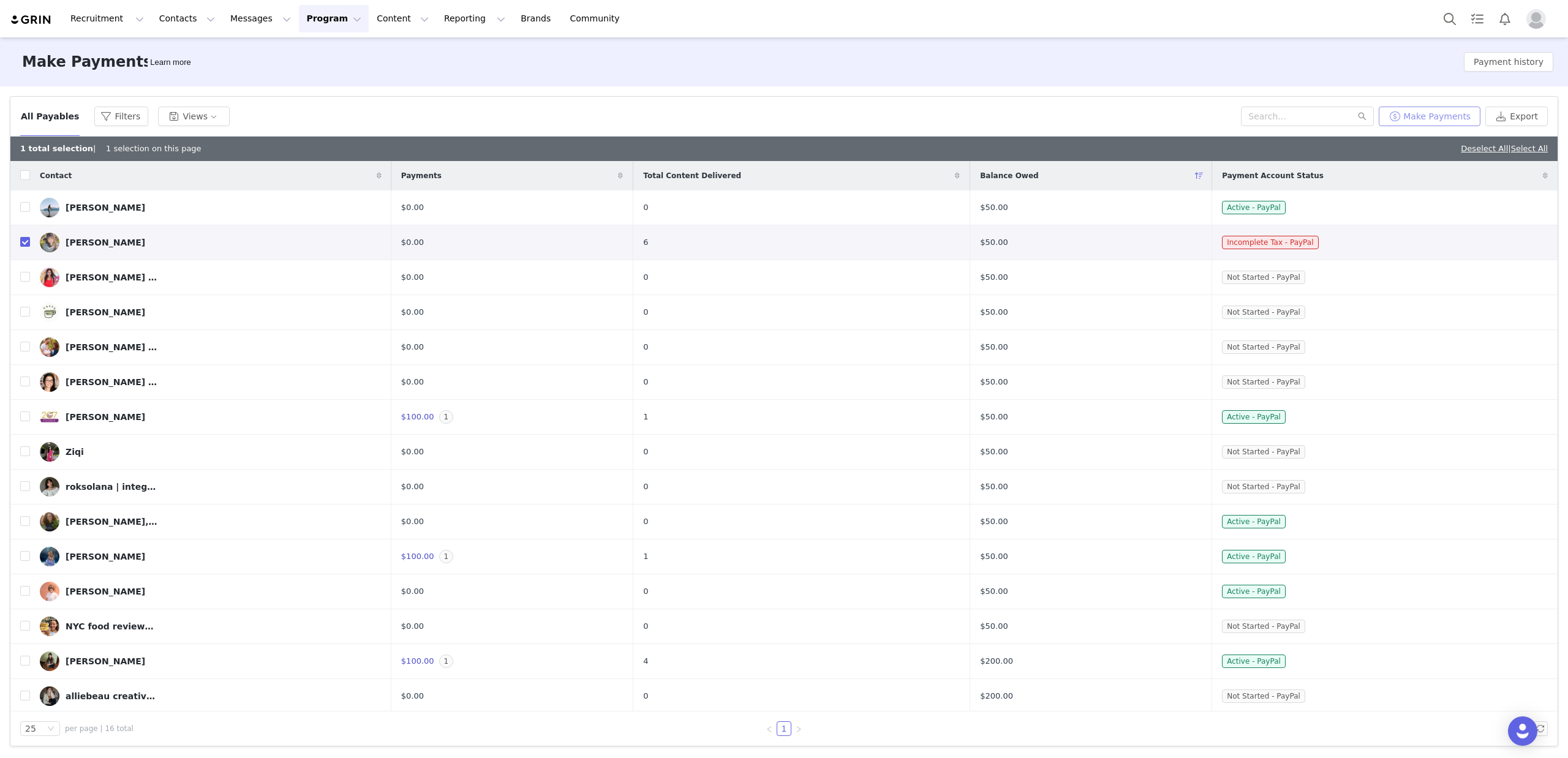
click at [1438, 111] on button "Make Payments" at bounding box center [1429, 116] width 102 height 19
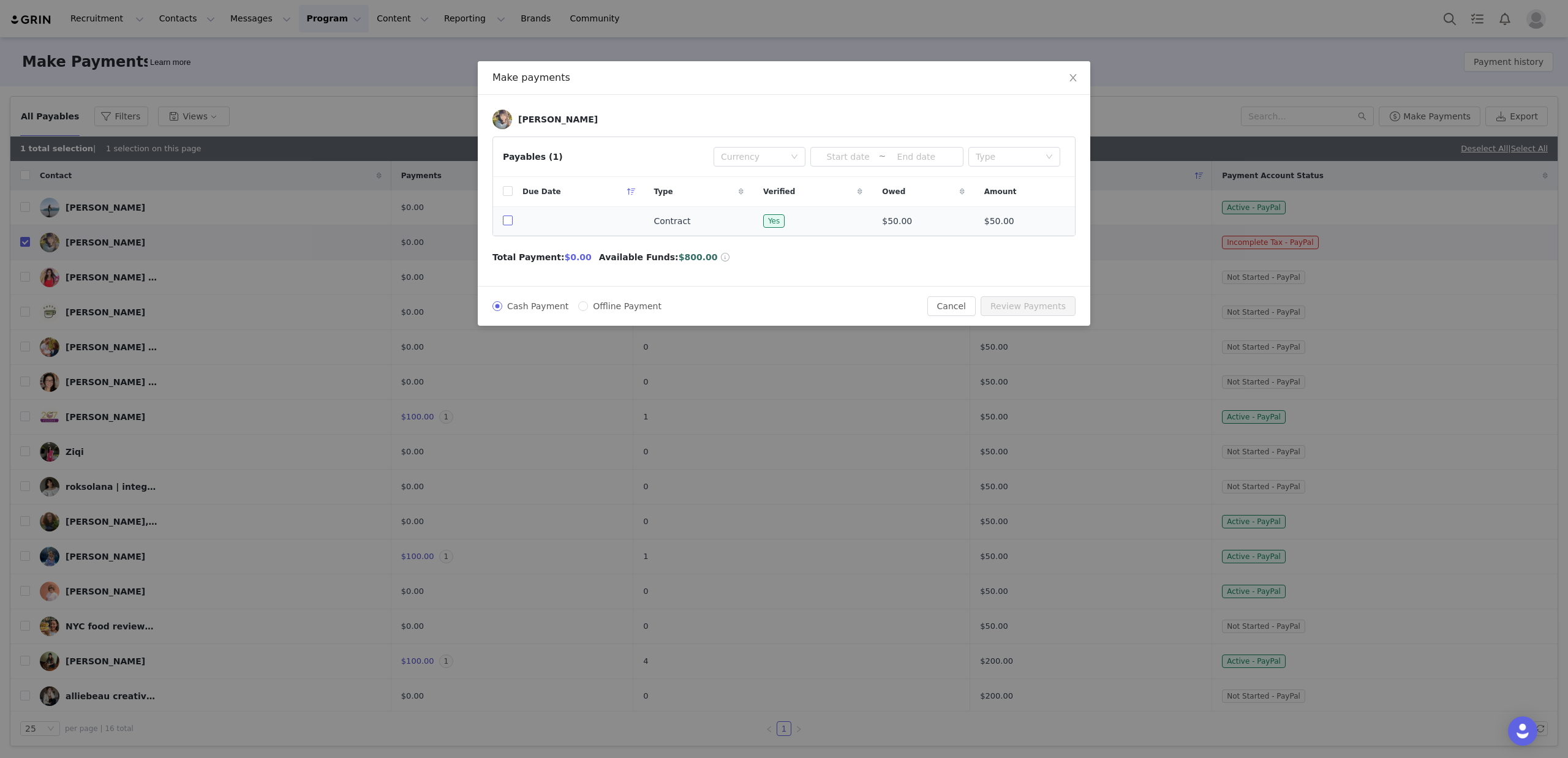
click at [507, 222] on input "checkbox" at bounding box center [507, 220] width 10 height 10
checkbox input "true"
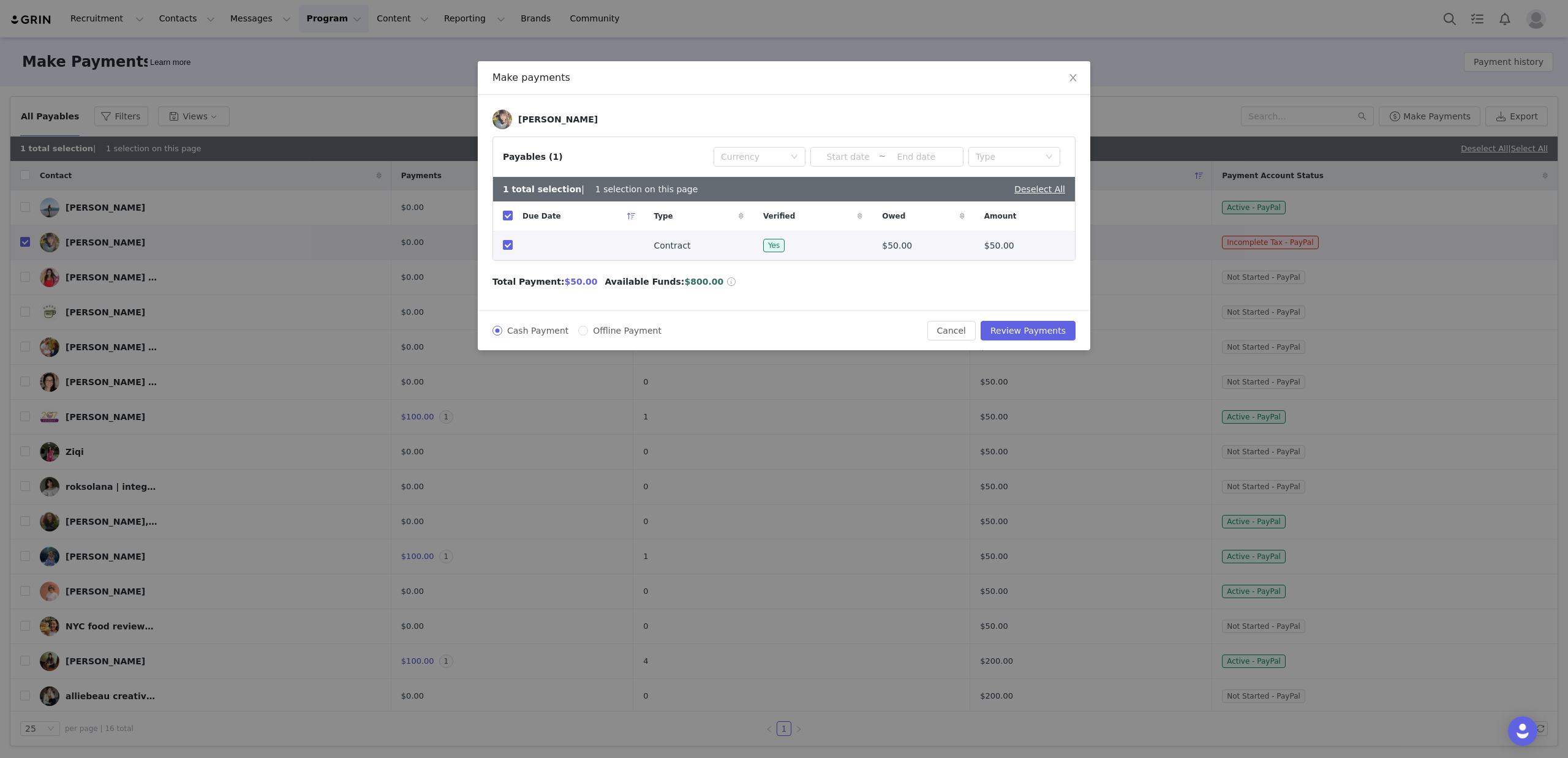
click at [608, 329] on span "Offline Payment" at bounding box center [627, 330] width 78 height 10
click at [588, 329] on input "Offline Payment" at bounding box center [583, 330] width 10 height 10
radio input "true"
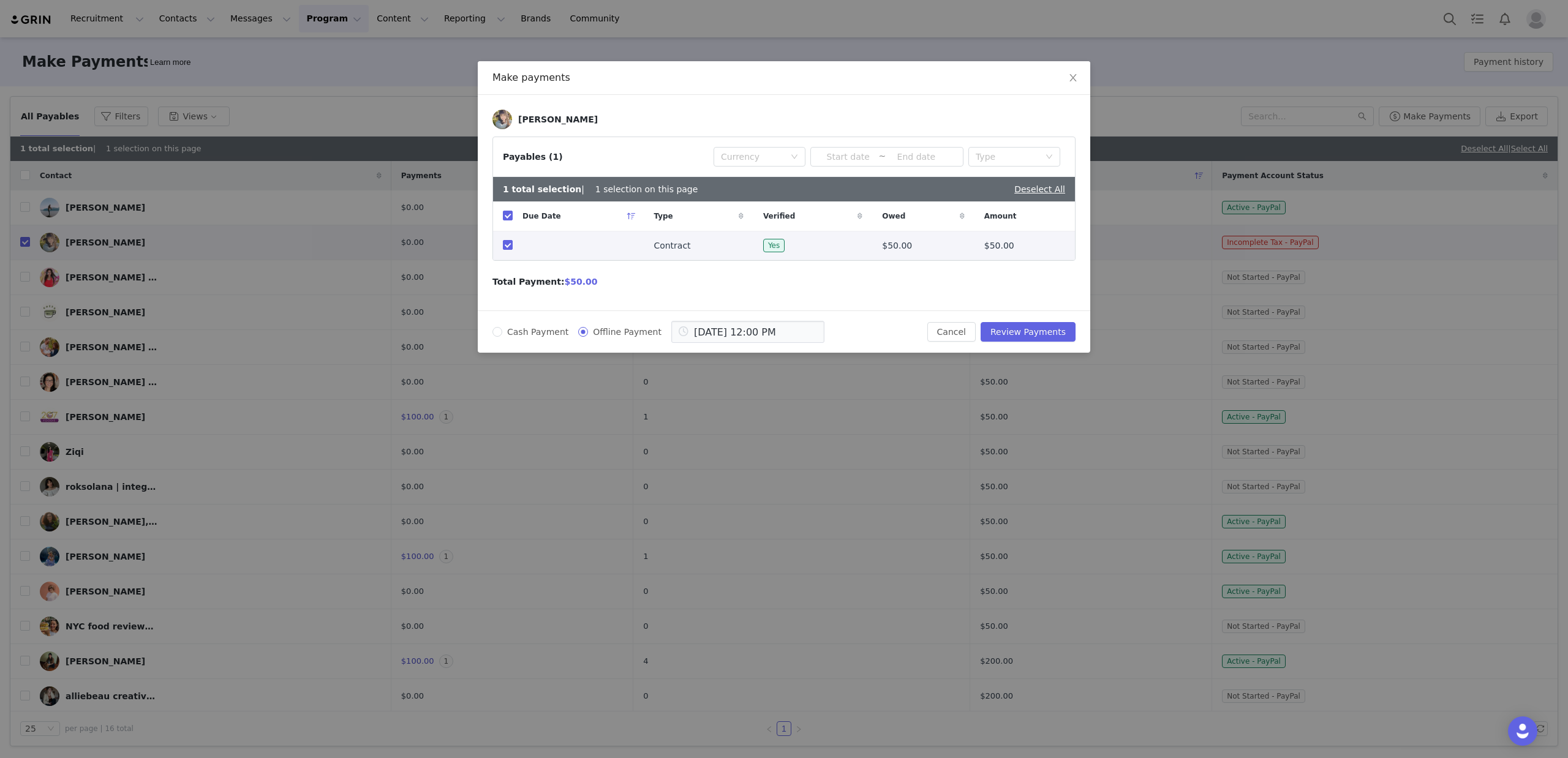
click at [537, 329] on span "Cash Payment" at bounding box center [537, 331] width 71 height 10
click at [502, 329] on input "Cash Payment" at bounding box center [497, 331] width 10 height 10
radio input "true"
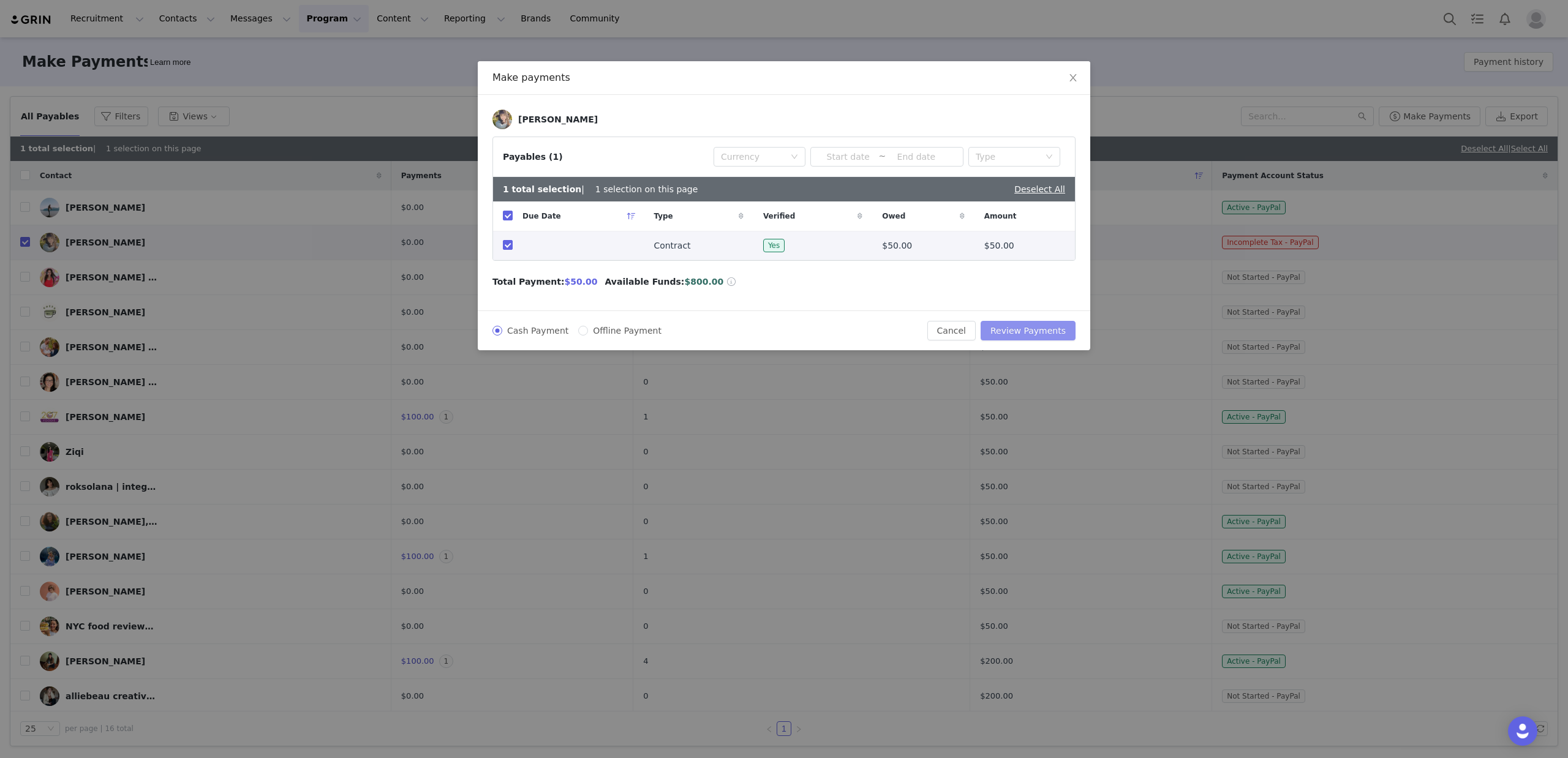
click at [1029, 327] on button "Review Payments" at bounding box center [1028, 330] width 95 height 19
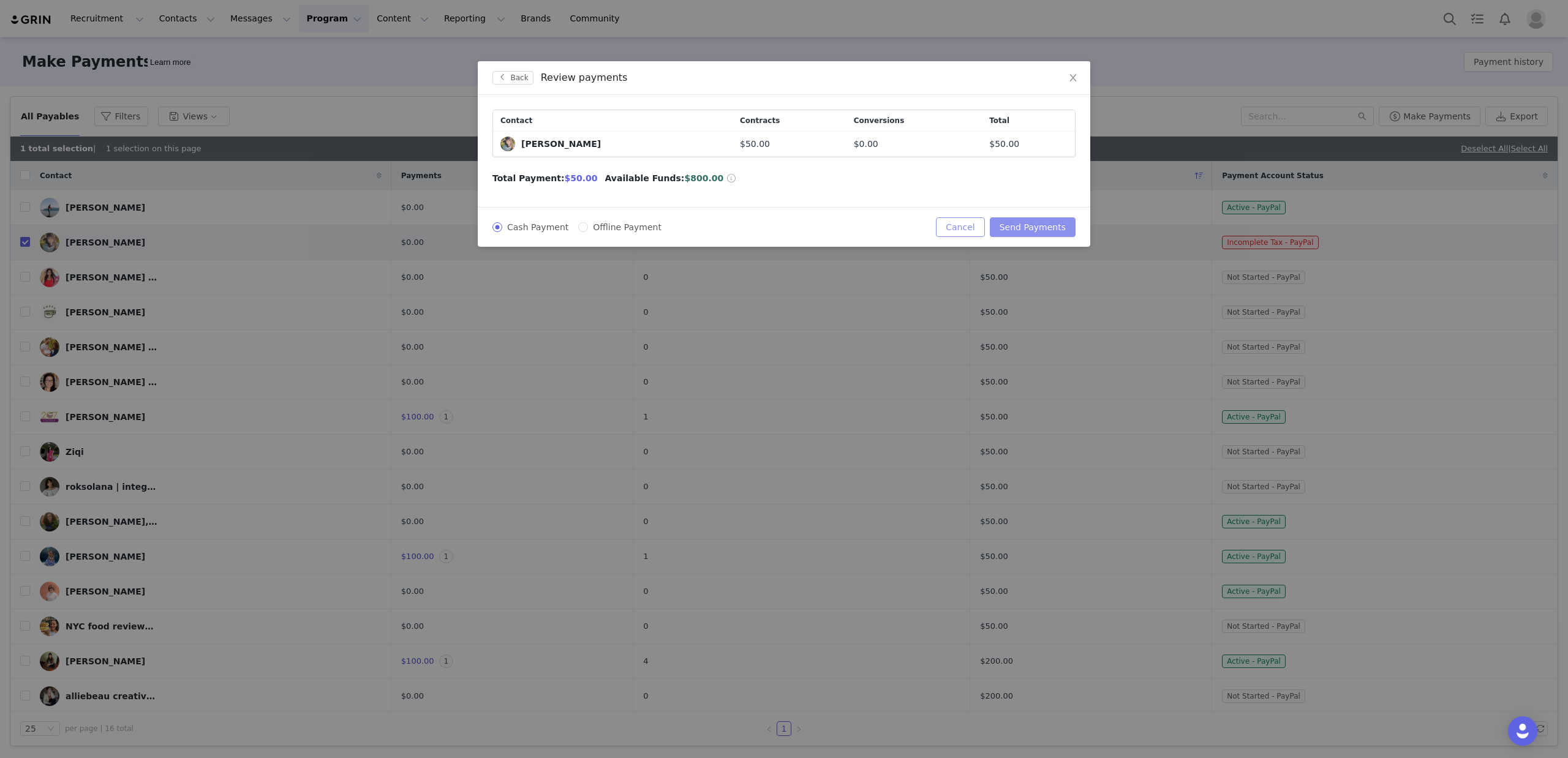
drag, startPoint x: 1040, startPoint y: 225, endPoint x: 953, endPoint y: 224, distance: 87.0
click at [1040, 225] on button "Send Payments" at bounding box center [1032, 227] width 85 height 19
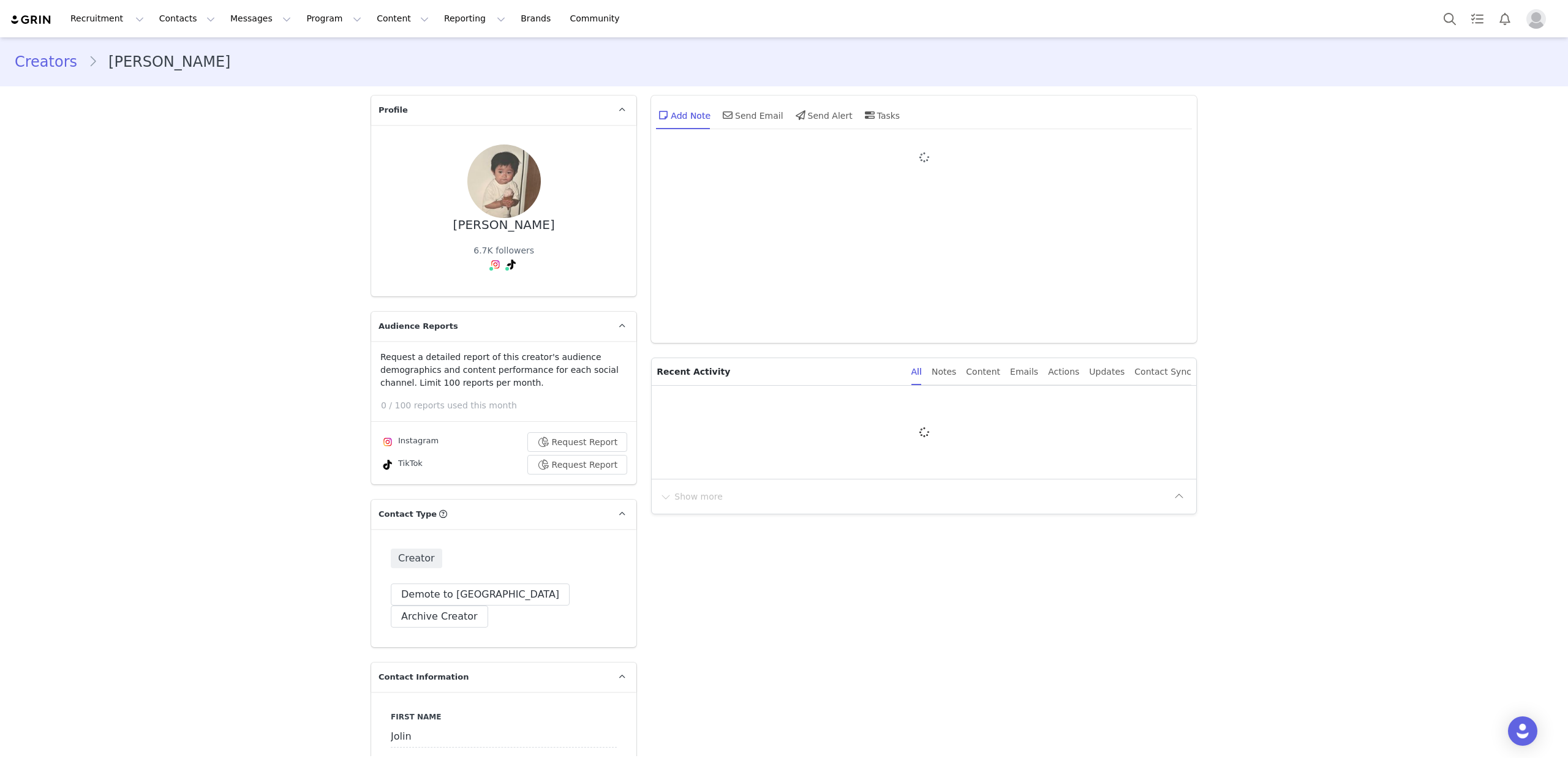
type input "+1 ([GEOGRAPHIC_DATA])"
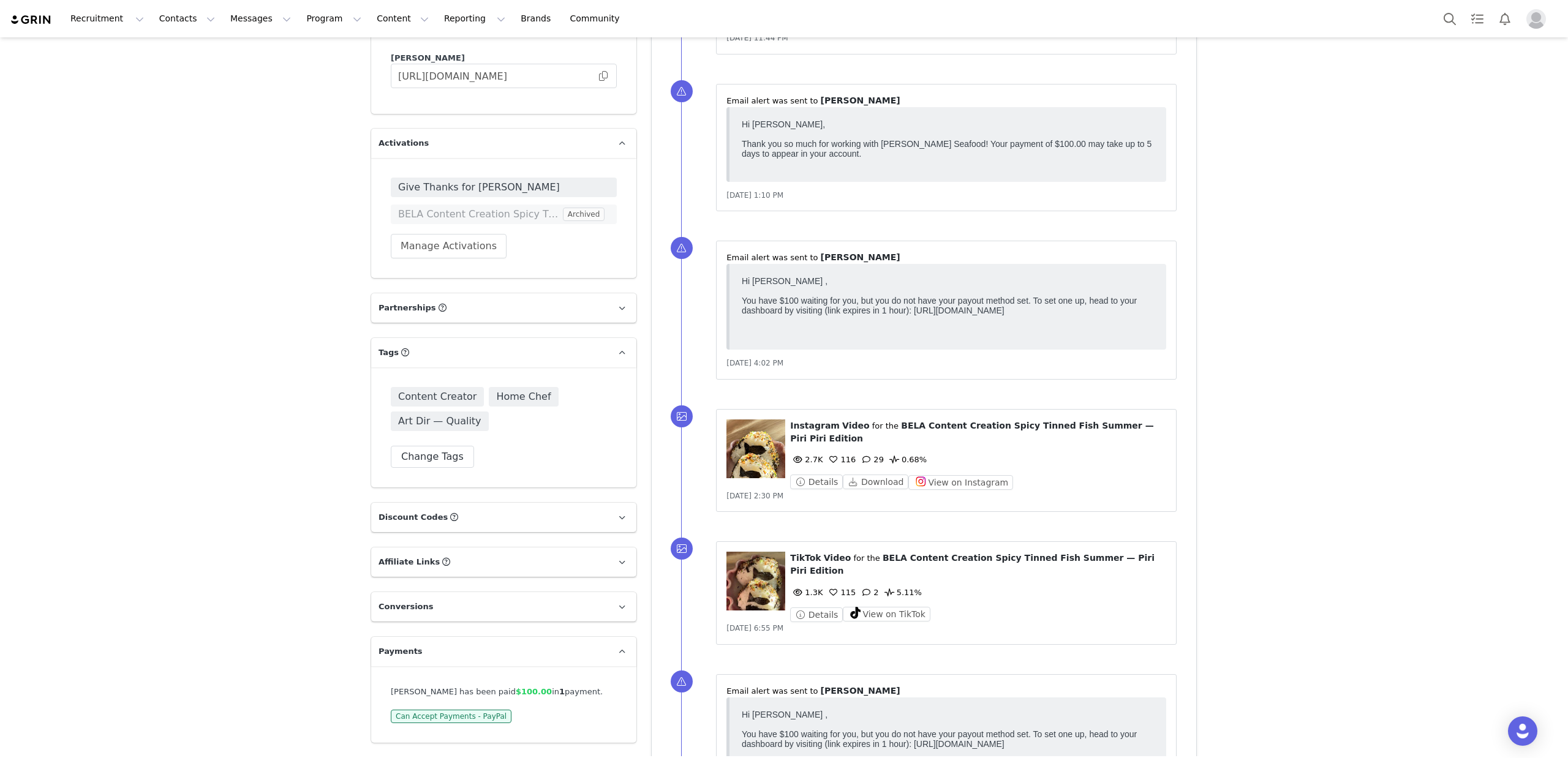
scroll to position [1934, 0]
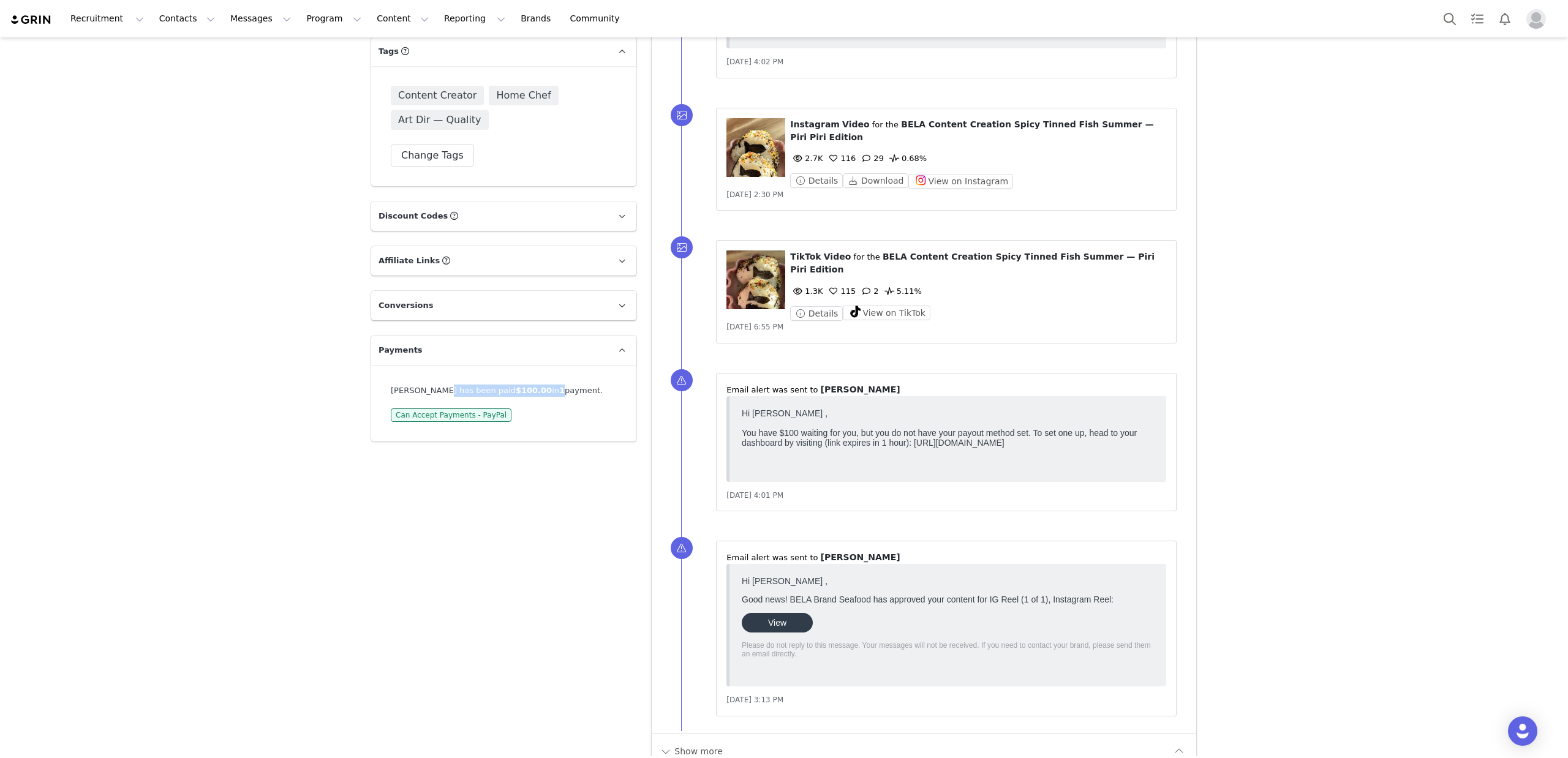
drag, startPoint x: 431, startPoint y: 369, endPoint x: 564, endPoint y: 373, distance: 133.1
click at [535, 385] on div "[PERSON_NAME] has been paid $100.00 in 1 payment." at bounding box center [504, 390] width 226 height 12
click at [562, 385] on div "[PERSON_NAME] has been paid $100.00 in 1 payment." at bounding box center [504, 390] width 226 height 12
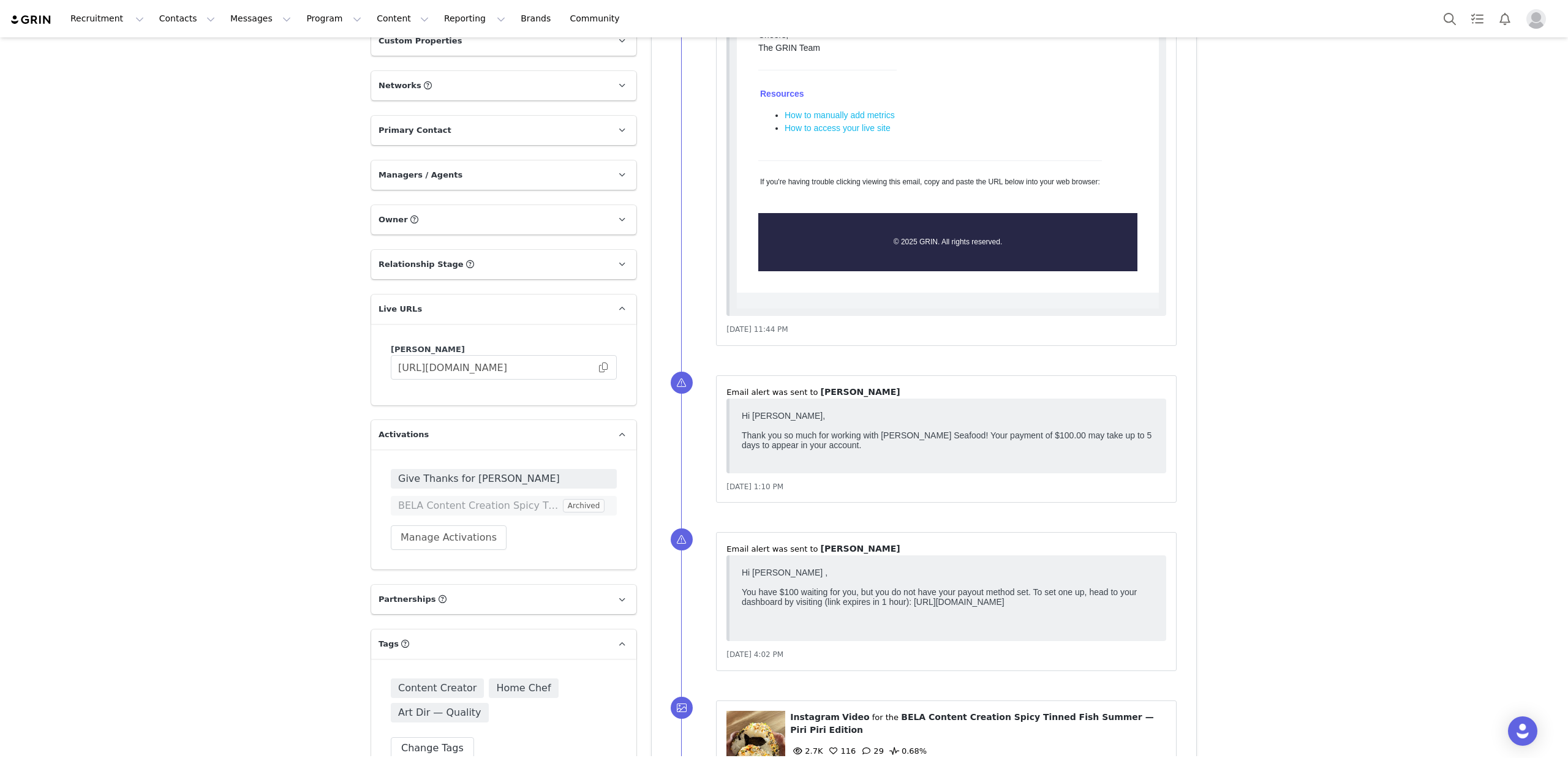
scroll to position [1343, 0]
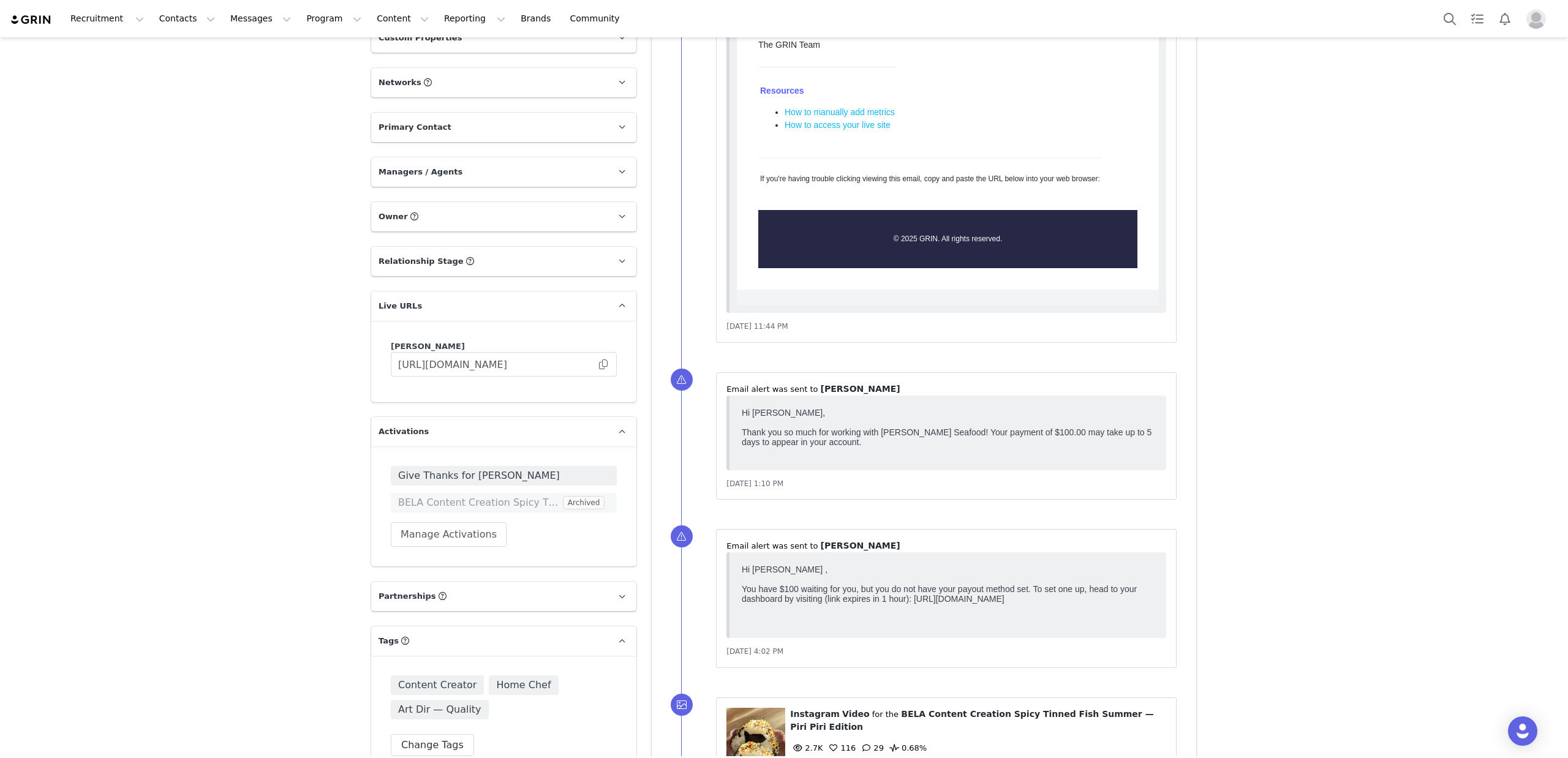
click at [270, 360] on div "Creators [PERSON_NAME] Profile [PERSON_NAME] 6.7K followers Audience Reports Re…" at bounding box center [784, 30] width 1568 height 2675
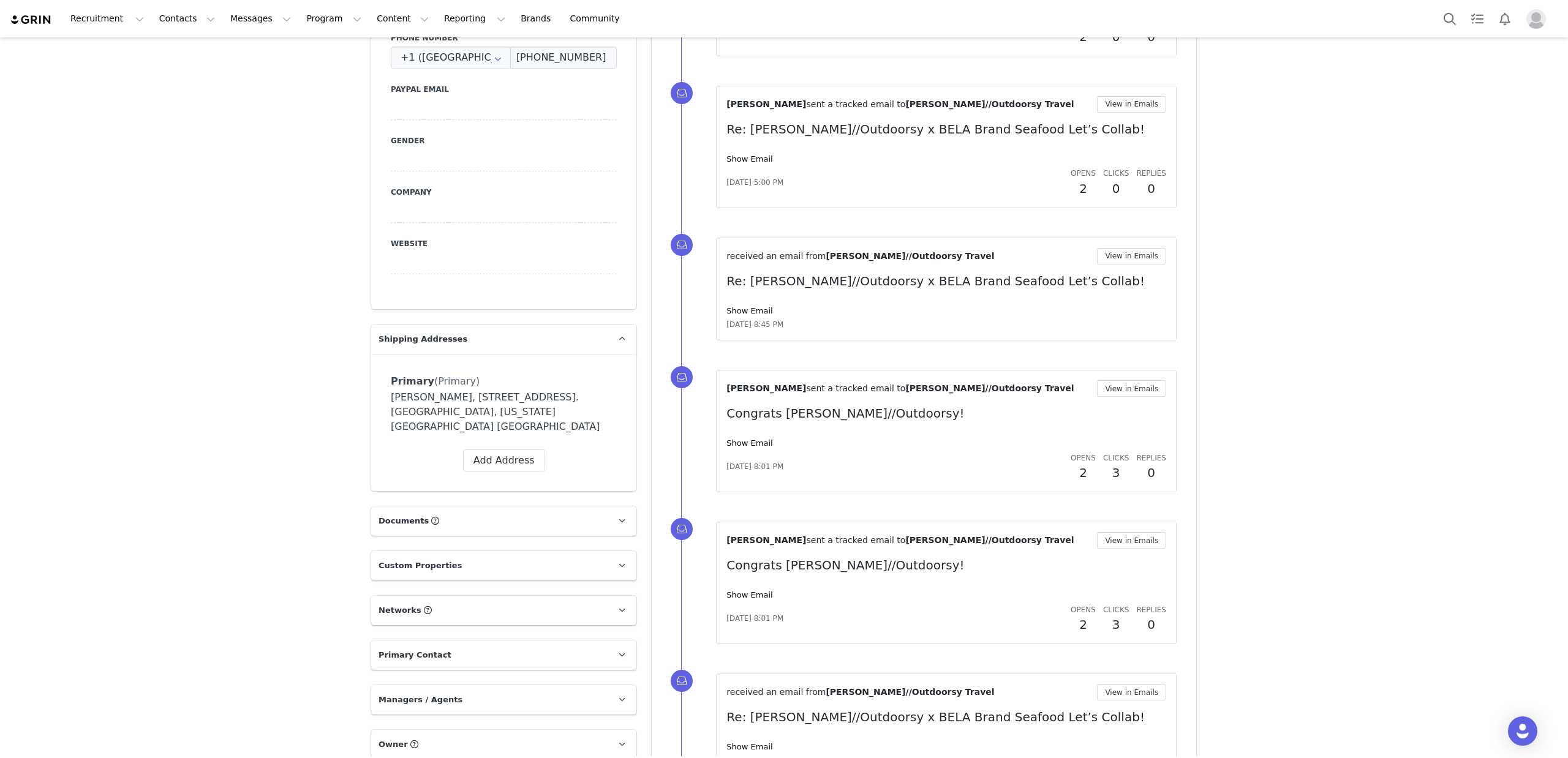
scroll to position [1568, 0]
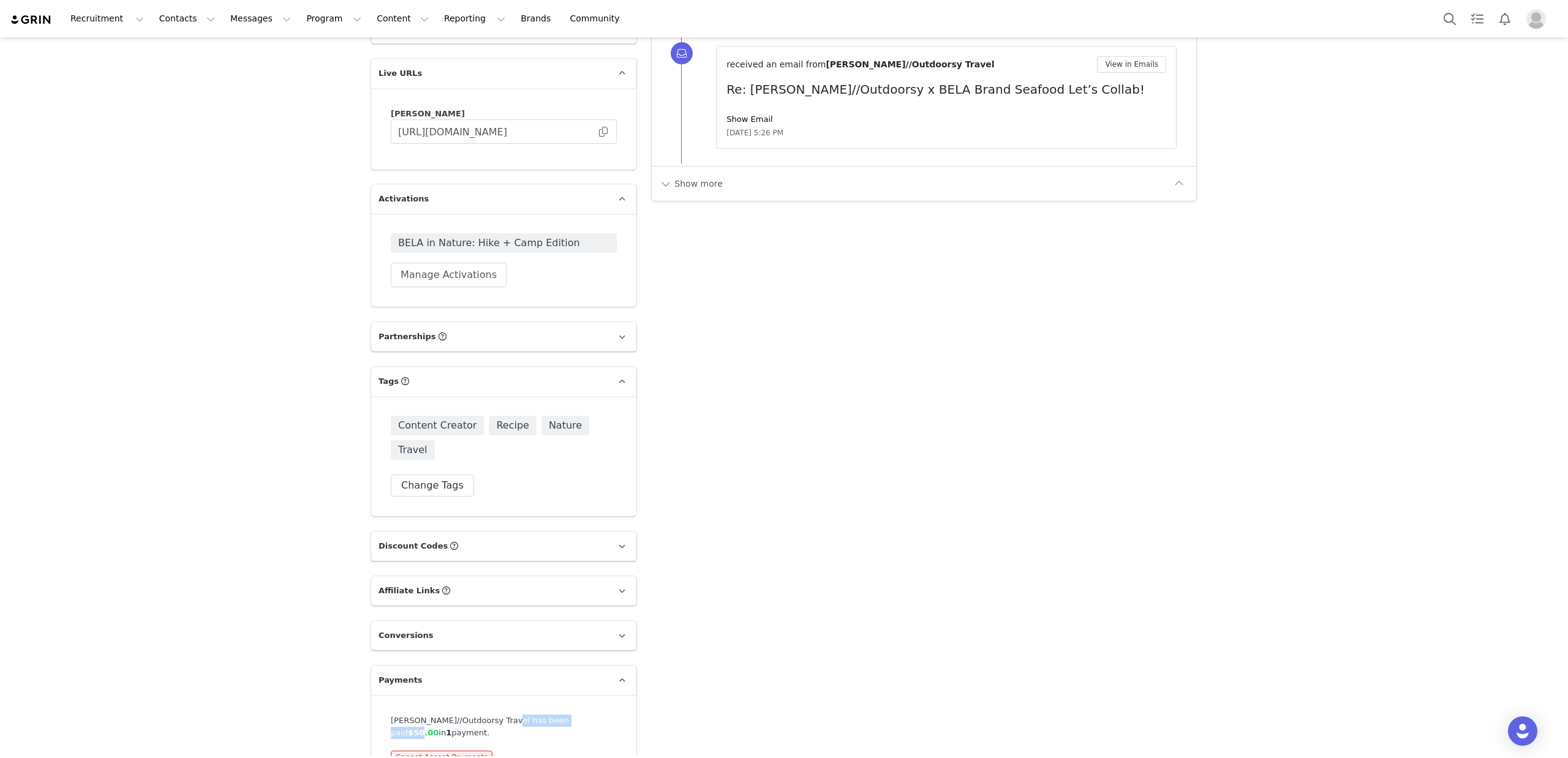
drag, startPoint x: 494, startPoint y: 686, endPoint x: 551, endPoint y: 685, distance: 57.0
click at [551, 715] on div "Olivia//Outdoorsy Travel has been paid $50.00 in 1 payment." at bounding box center [504, 727] width 226 height 24
click at [439, 729] on span "$50.00" at bounding box center [423, 733] width 30 height 9
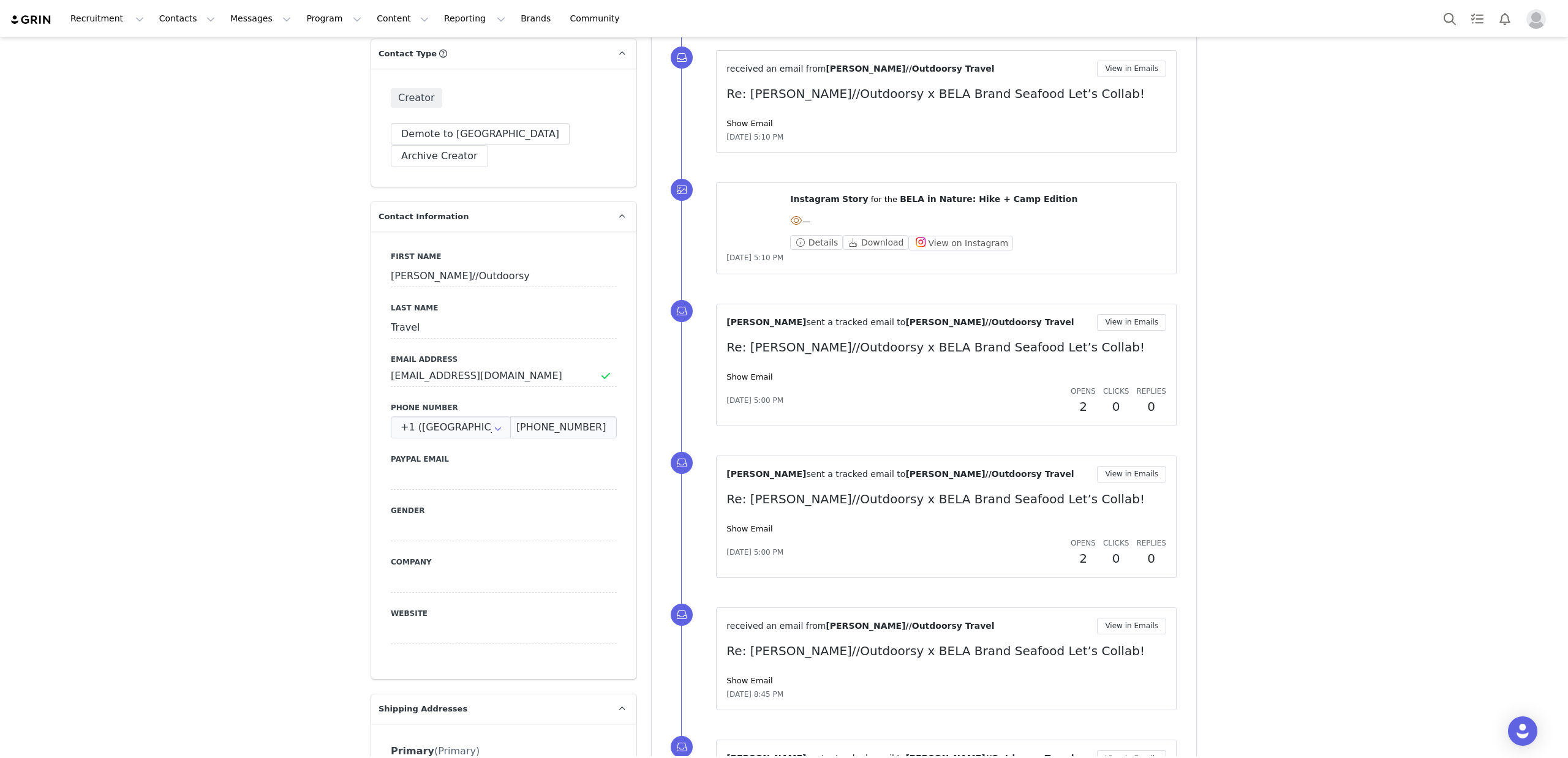
scroll to position [0, 0]
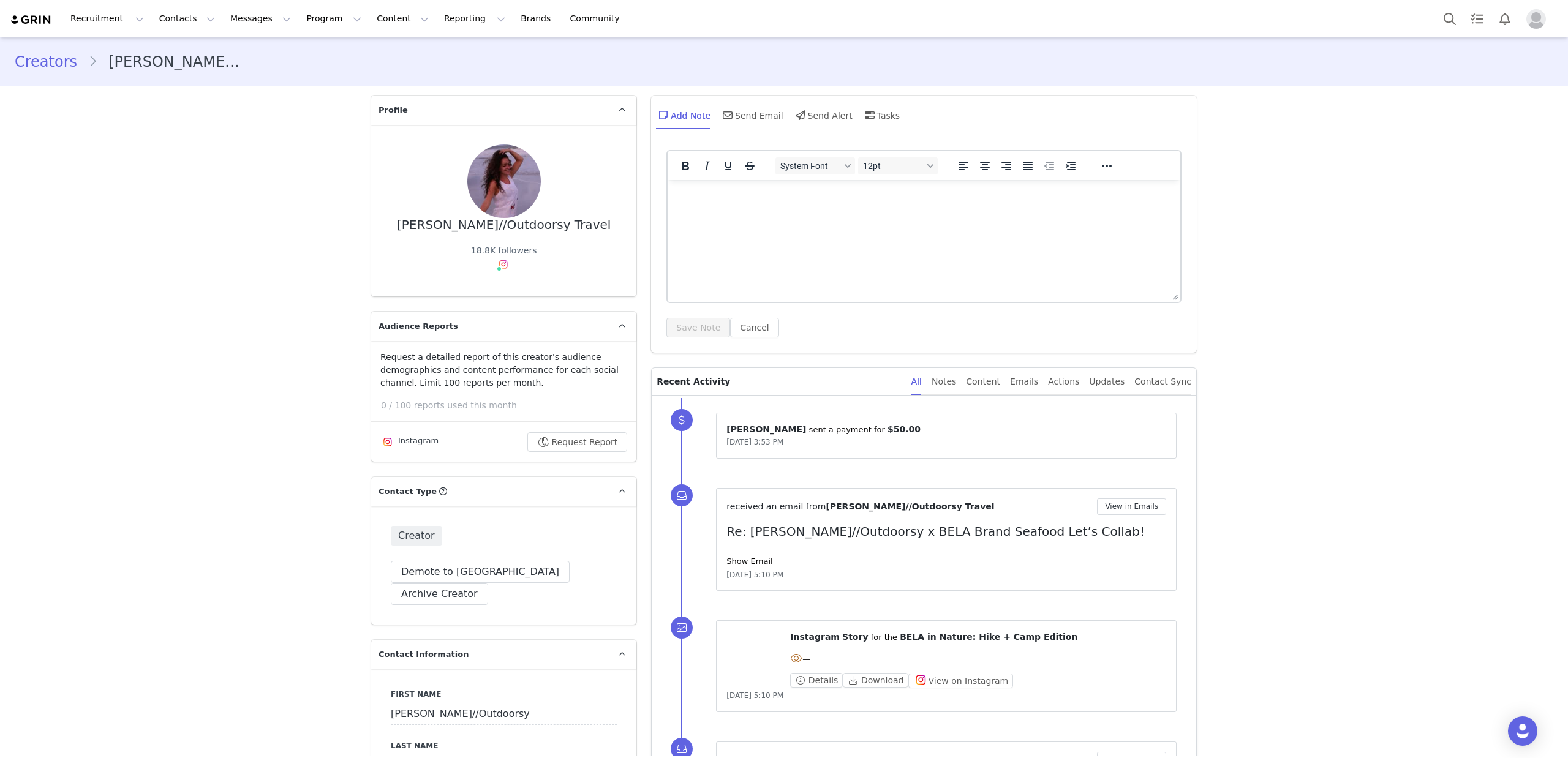
click at [818, 213] on html at bounding box center [924, 196] width 513 height 33
click at [950, 213] on html at bounding box center [924, 196] width 513 height 33
click at [738, 111] on div "Send Email" at bounding box center [751, 115] width 63 height 29
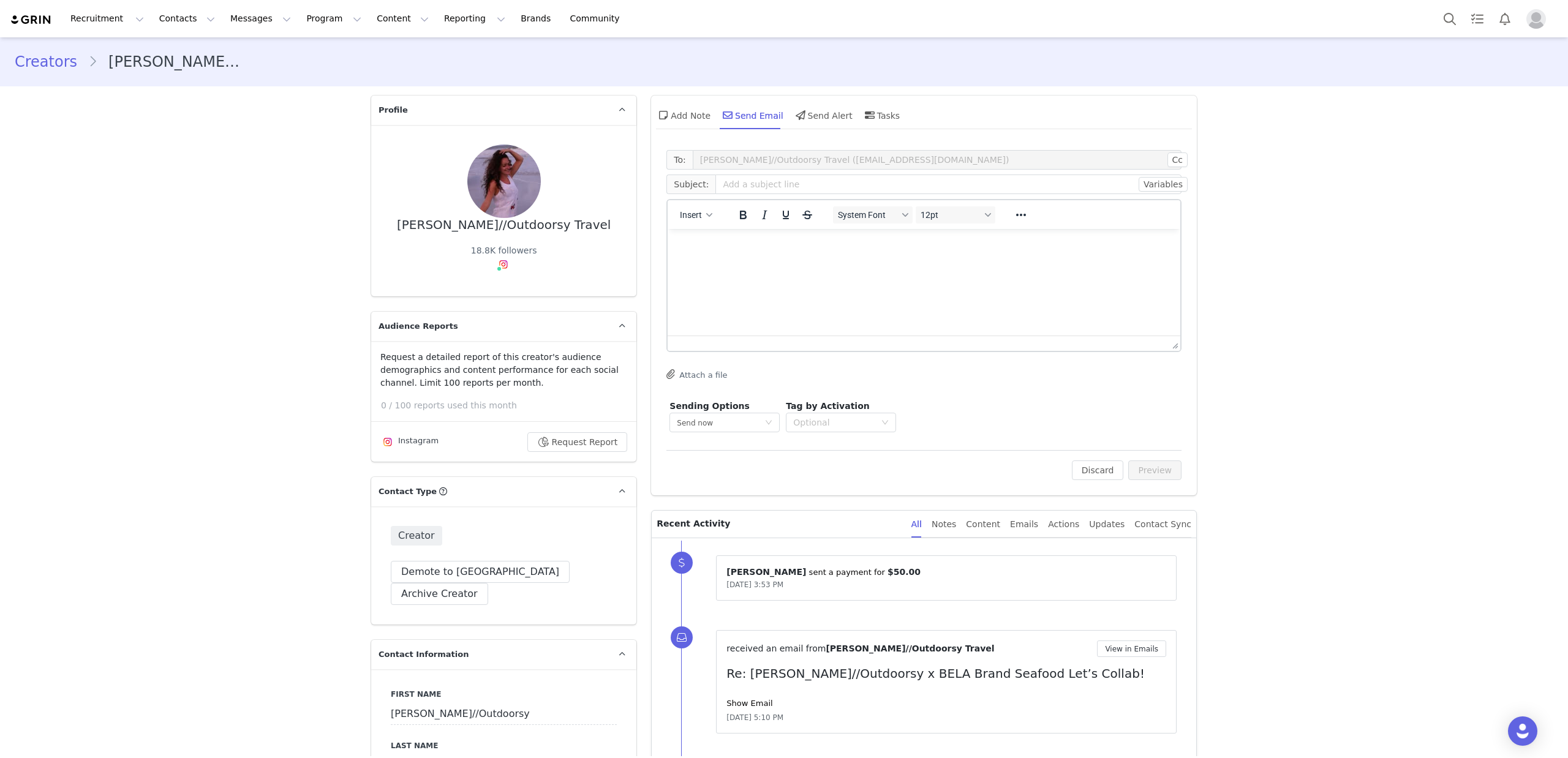
click at [736, 262] on html at bounding box center [924, 246] width 513 height 33
drag, startPoint x: 867, startPoint y: 311, endPoint x: 816, endPoint y: 250, distance: 79.5
click at [866, 276] on html "Hi Olivia, we just shot over a payment for your content. It looks like your pay…" at bounding box center [924, 252] width 513 height 47
click at [745, 176] on input "text" at bounding box center [949, 184] width 466 height 19
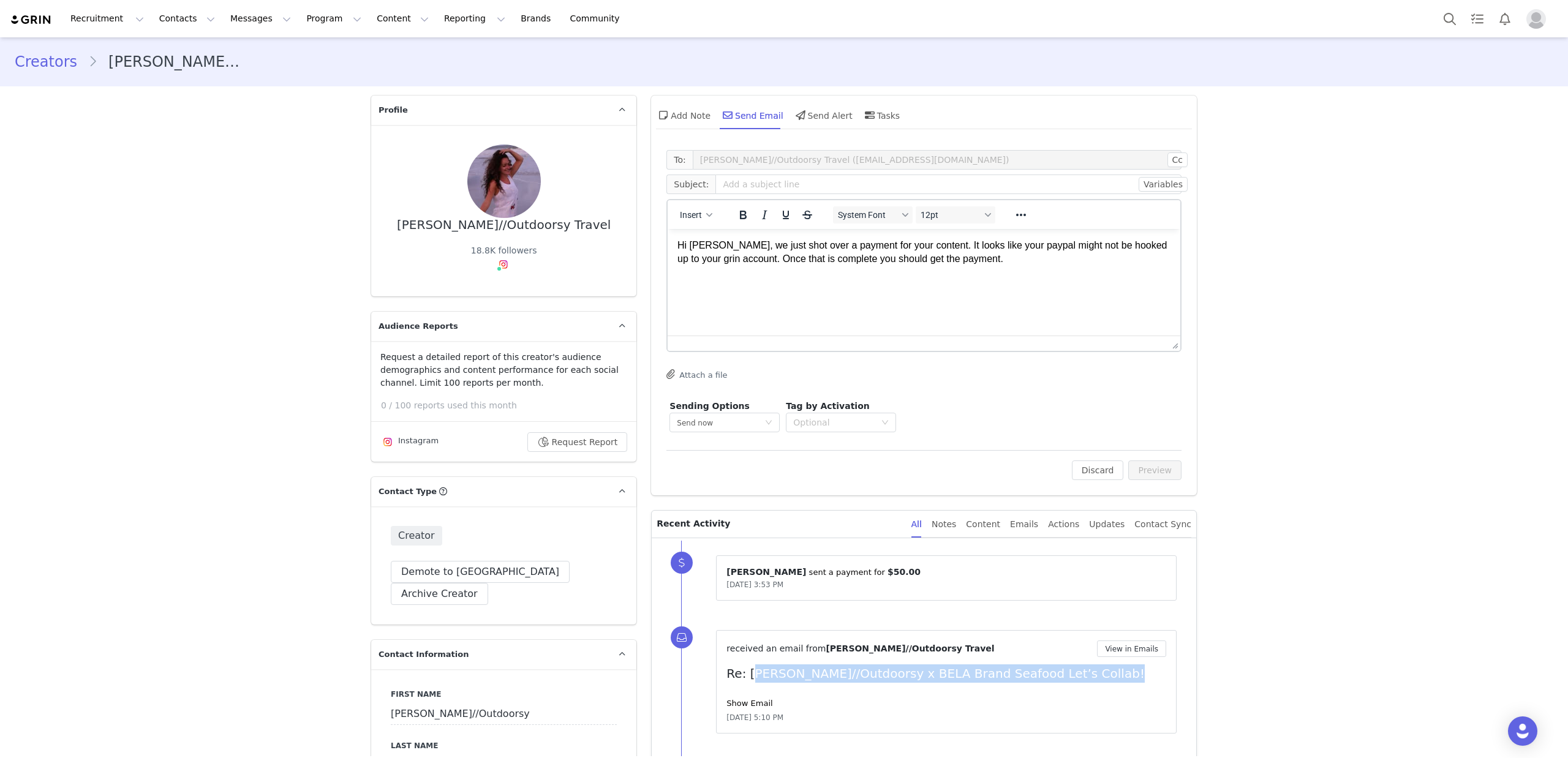
drag, startPoint x: 750, startPoint y: 673, endPoint x: 1041, endPoint y: 684, distance: 291.2
click at [1043, 686] on div "received an email from Olivia//Outdoorsy Travel View in Emails Re: Olivia//Outd…" at bounding box center [946, 682] width 439 height 83
copy p "Olivia//Outdoorsy x BELA Brand Seafood Let’s Collab!"
click at [762, 181] on input "text" at bounding box center [949, 184] width 466 height 19
paste input "Olivia//Outdoorsy x BELA Brand Seafood Let’s Collab!"
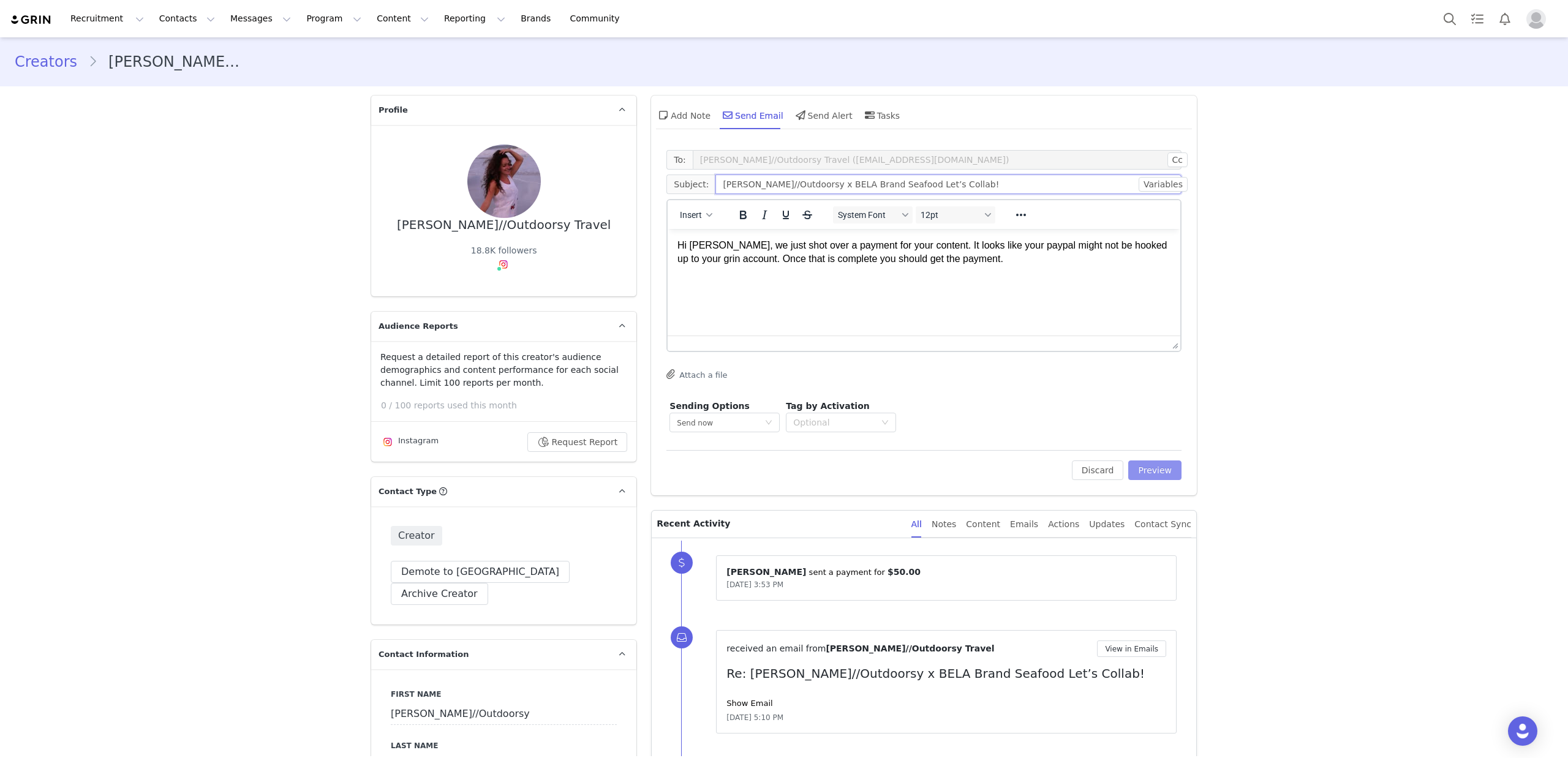
type input "Olivia//Outdoorsy x BELA Brand Seafood Let’s Collab!"
click at [1163, 475] on button "Preview" at bounding box center [1155, 470] width 53 height 19
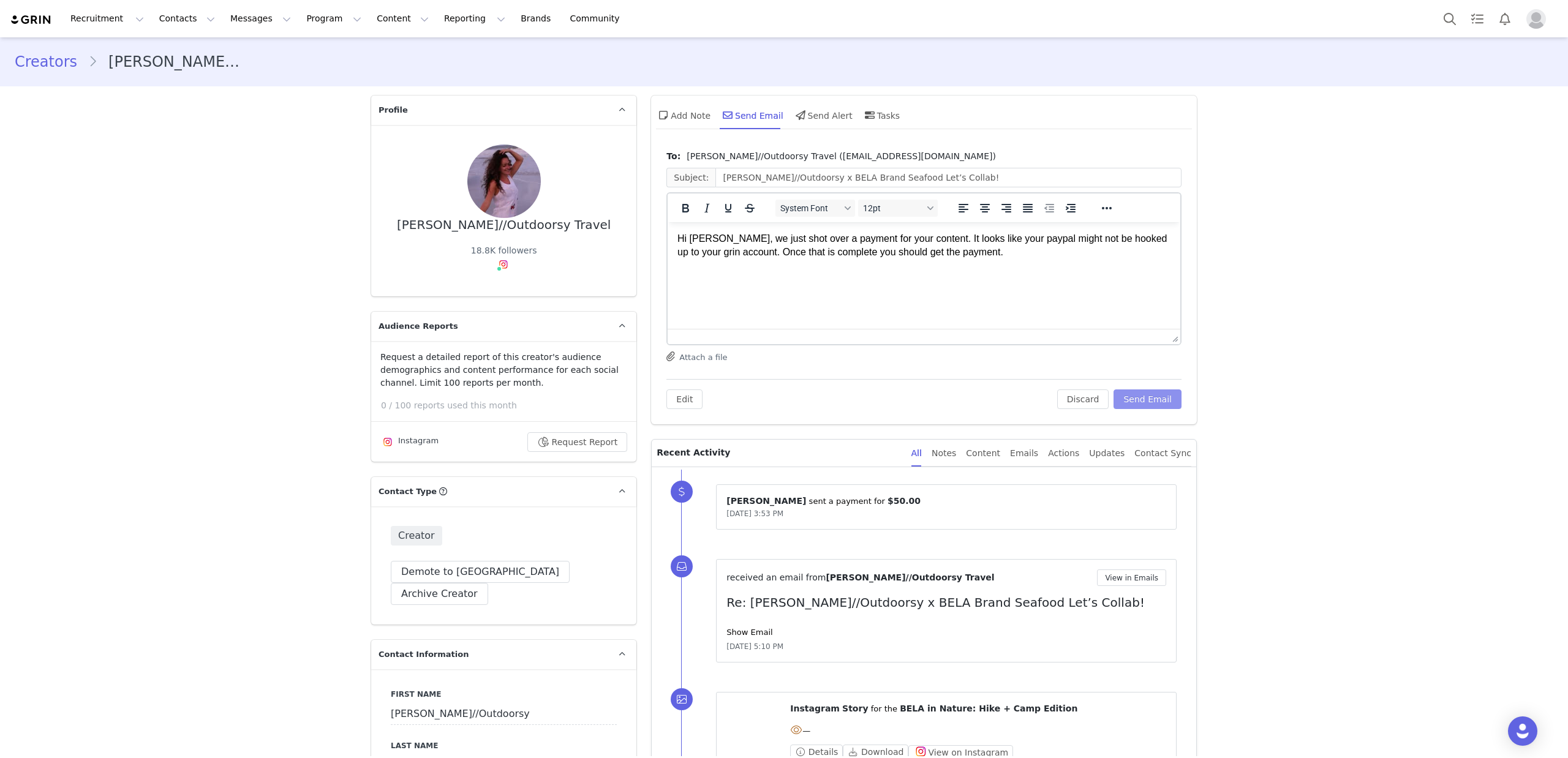
click at [1171, 407] on button "Send Email" at bounding box center [1148, 399] width 68 height 19
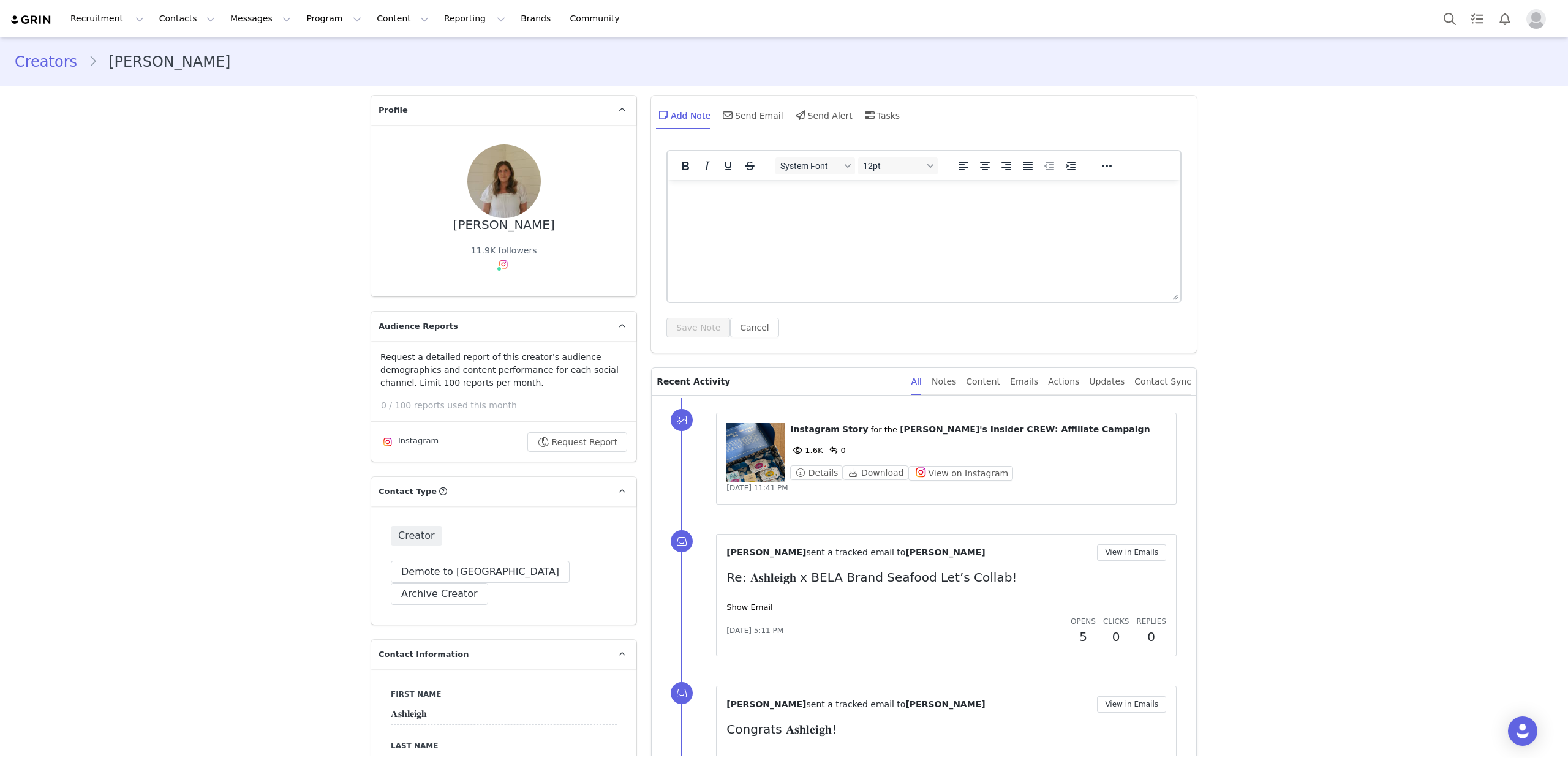
scroll to position [2, 0]
click at [999, 381] on div "Content" at bounding box center [983, 380] width 34 height 28
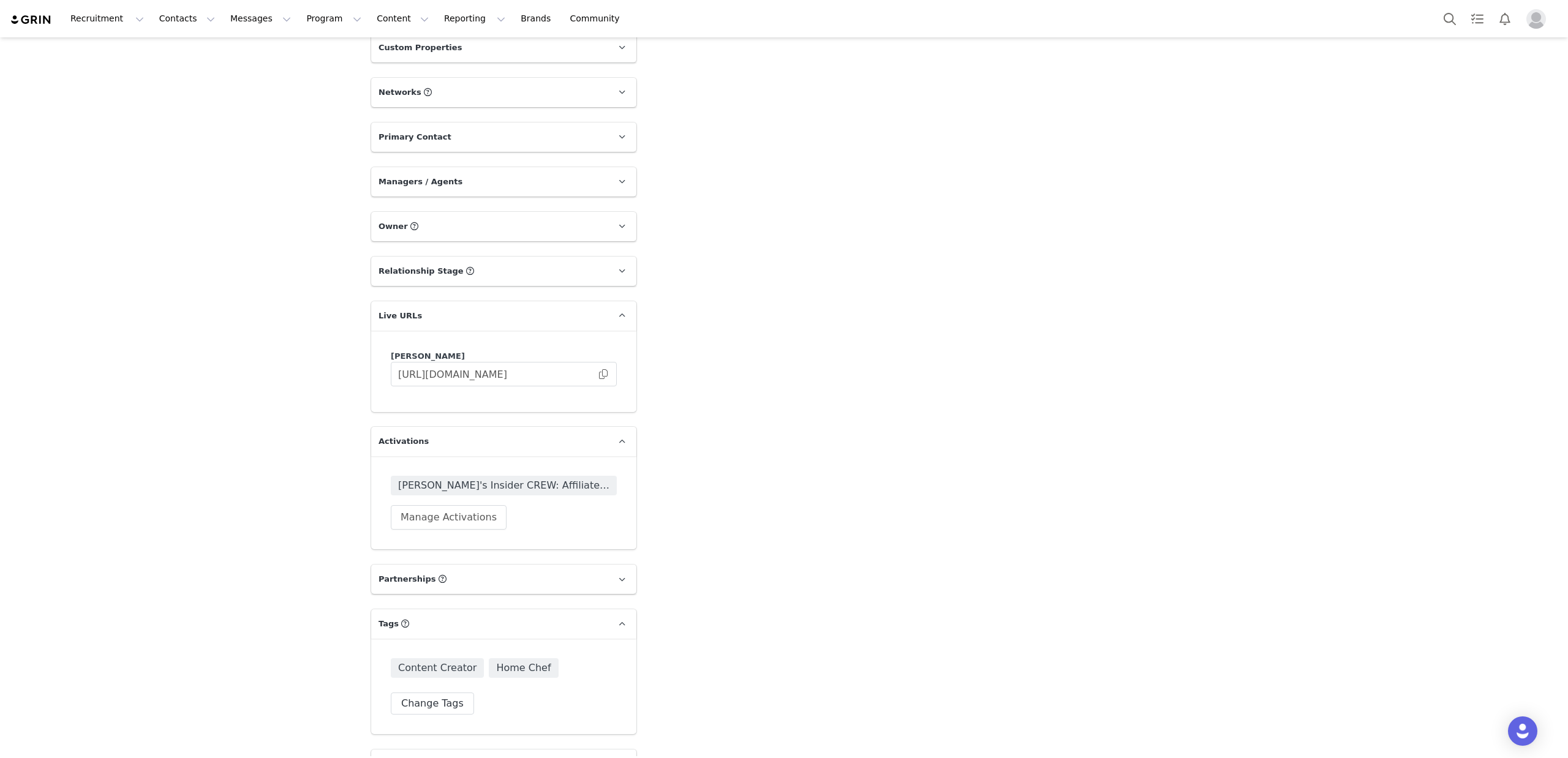
scroll to position [1340, 0]
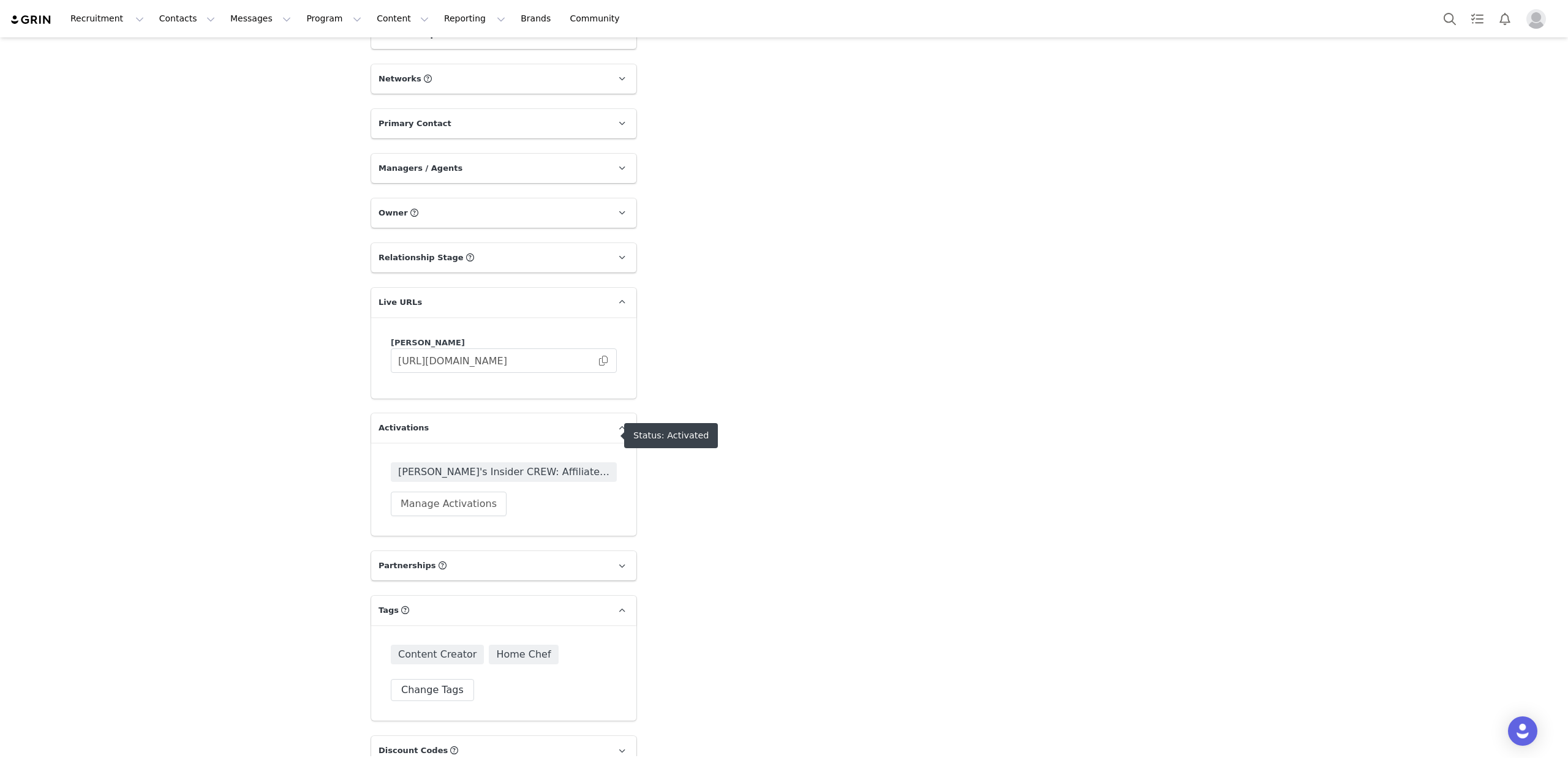
click at [520, 465] on span "BELA's Insider CREW: Affiliate Campaign" at bounding box center [504, 473] width 211 height 15
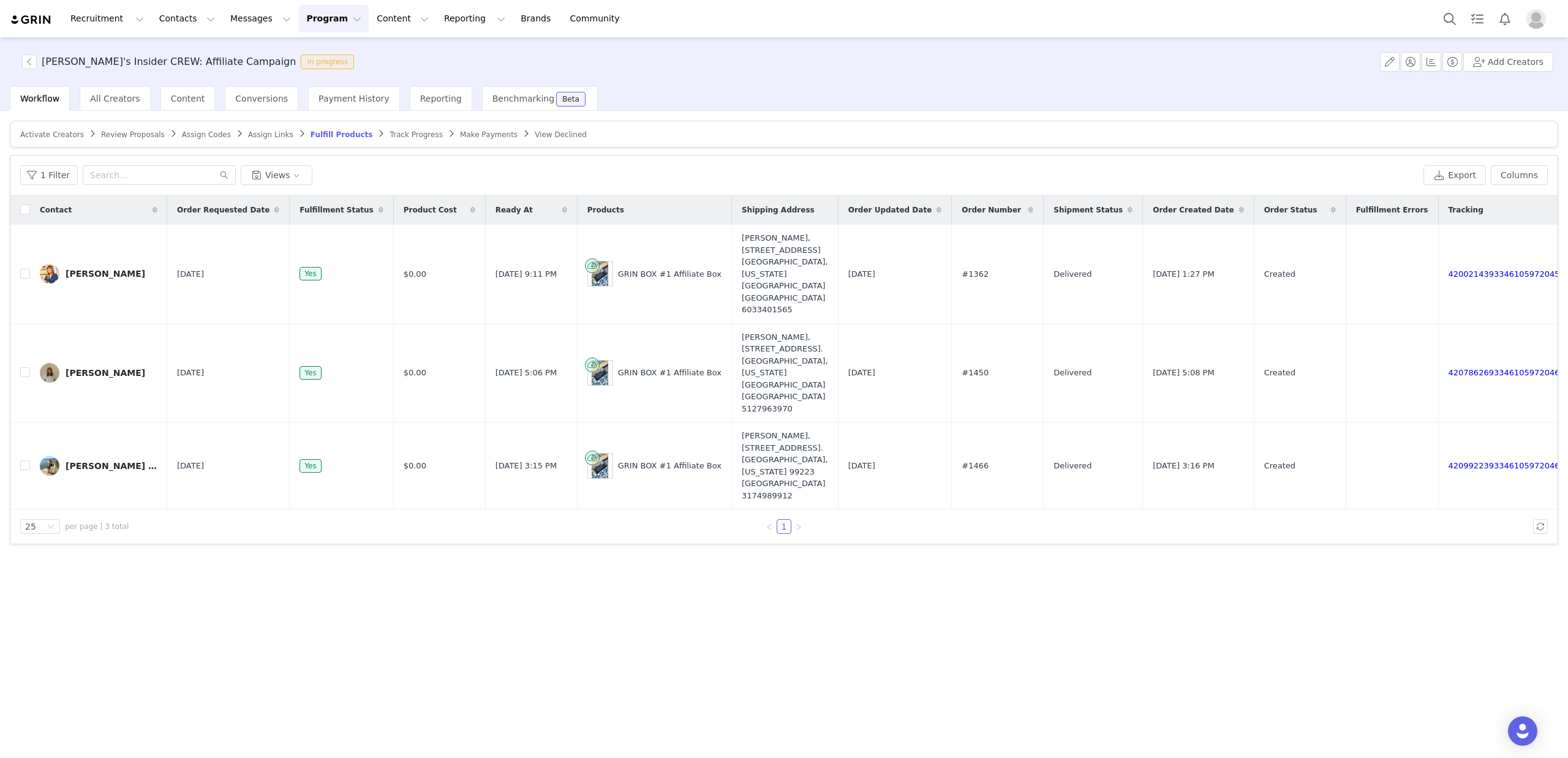
click at [1240, 641] on div "Activate Creators Review Proposals Assign Codes Assign Links Fulfill Products T…" at bounding box center [784, 434] width 1568 height 646
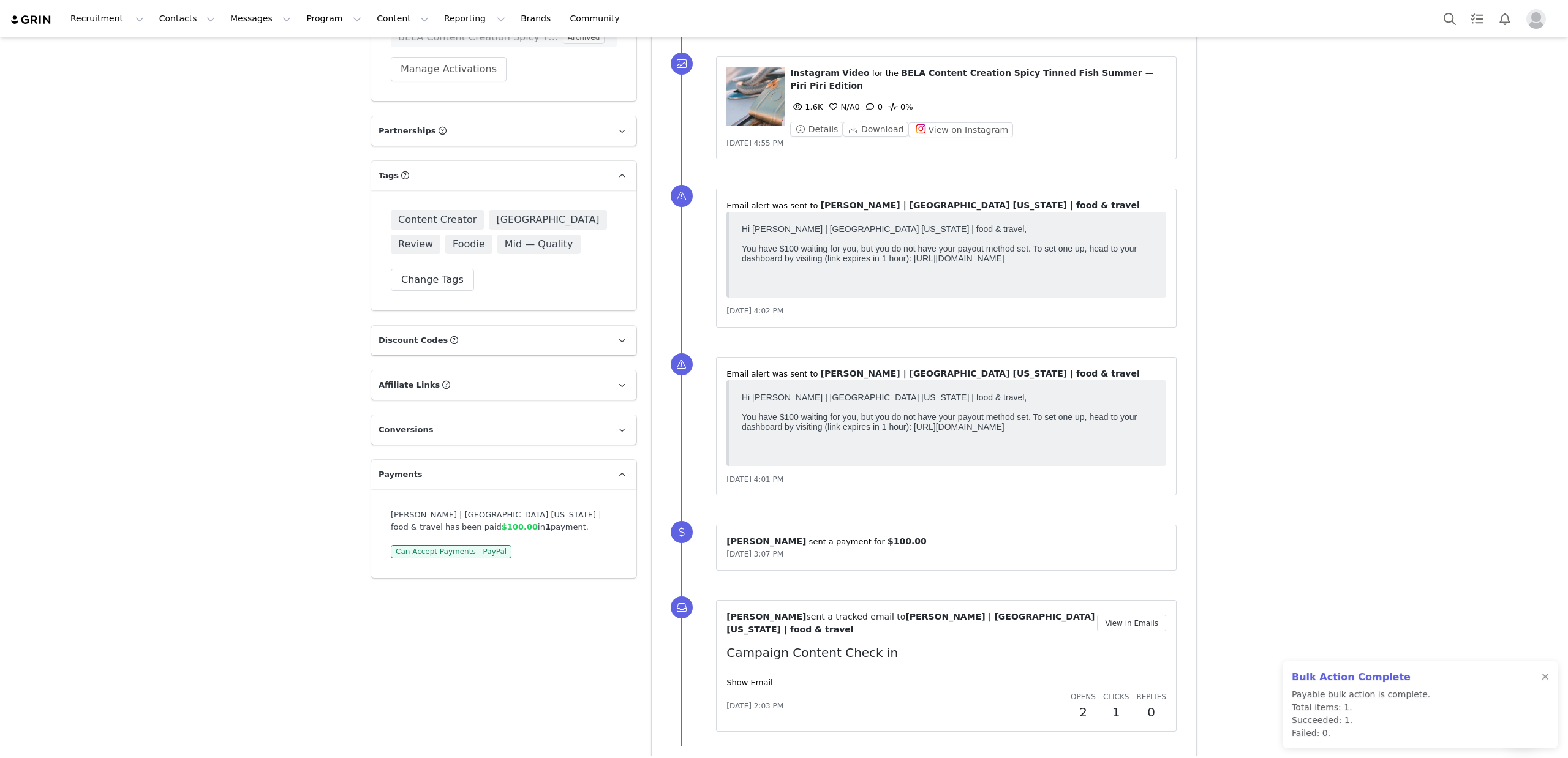
scroll to position [1845, 0]
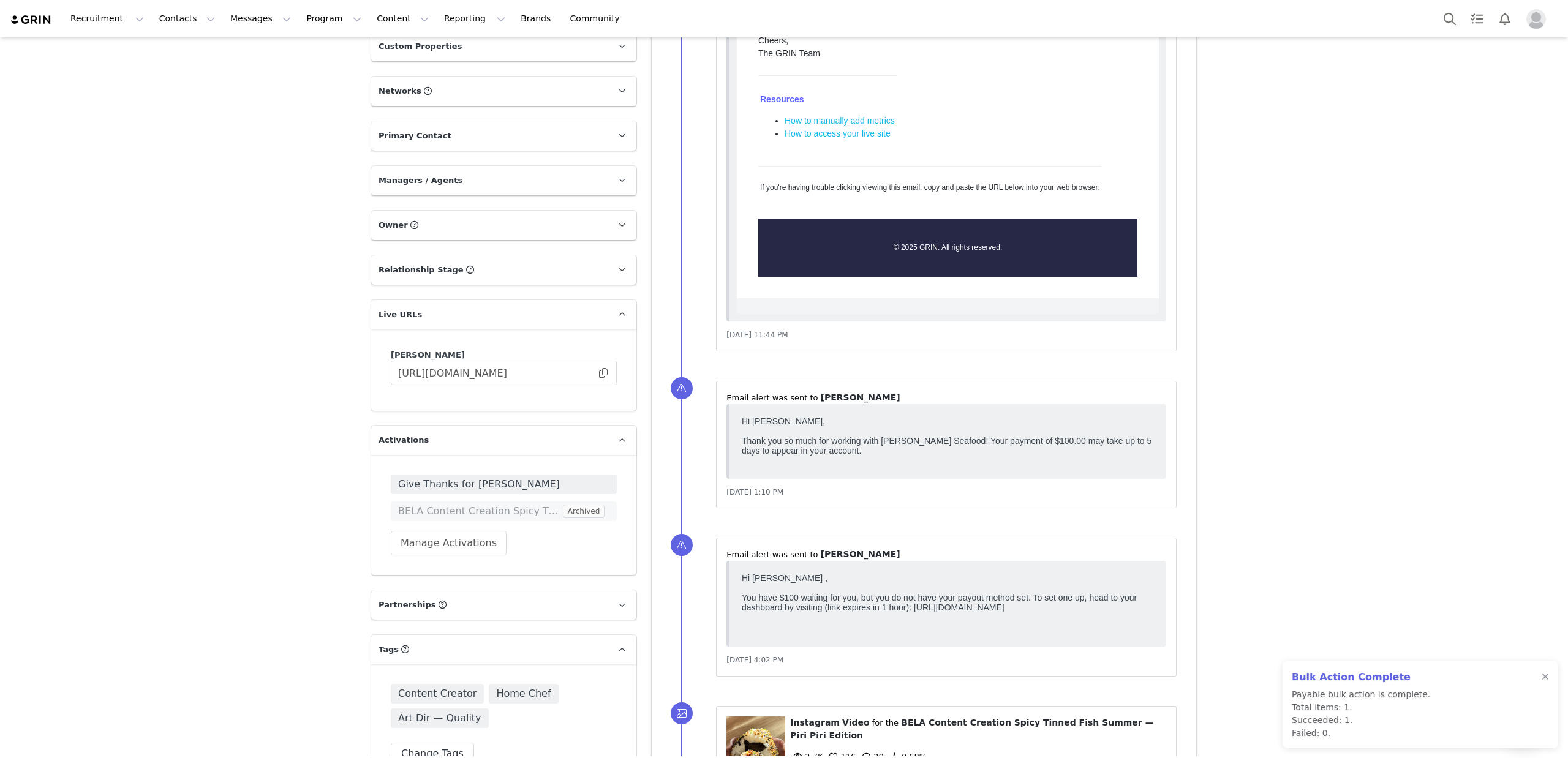
scroll to position [1720, 0]
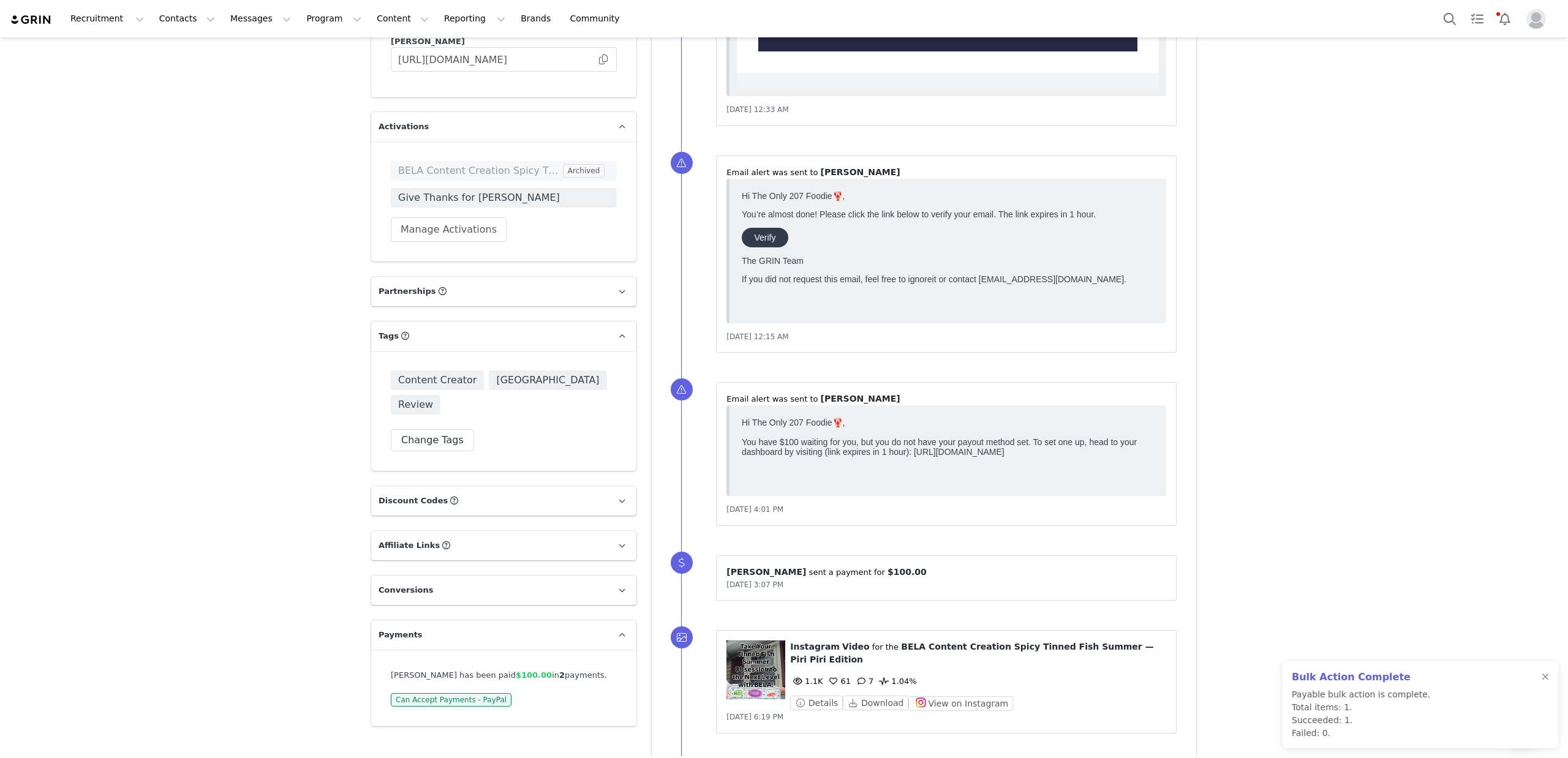
scroll to position [1674, 0]
